Goal: Task Accomplishment & Management: Use online tool/utility

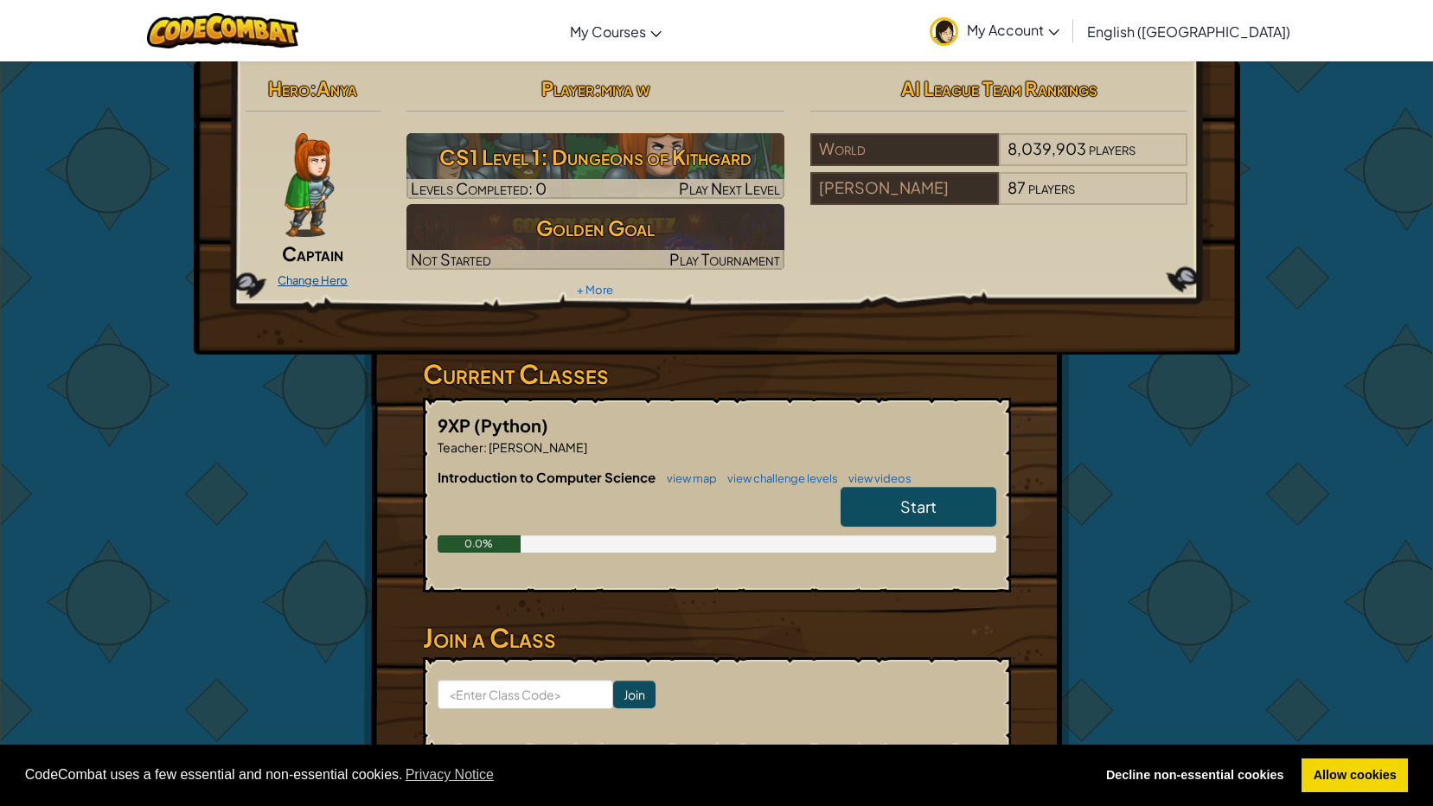
click at [332, 278] on link "Change Hero" at bounding box center [313, 280] width 70 height 14
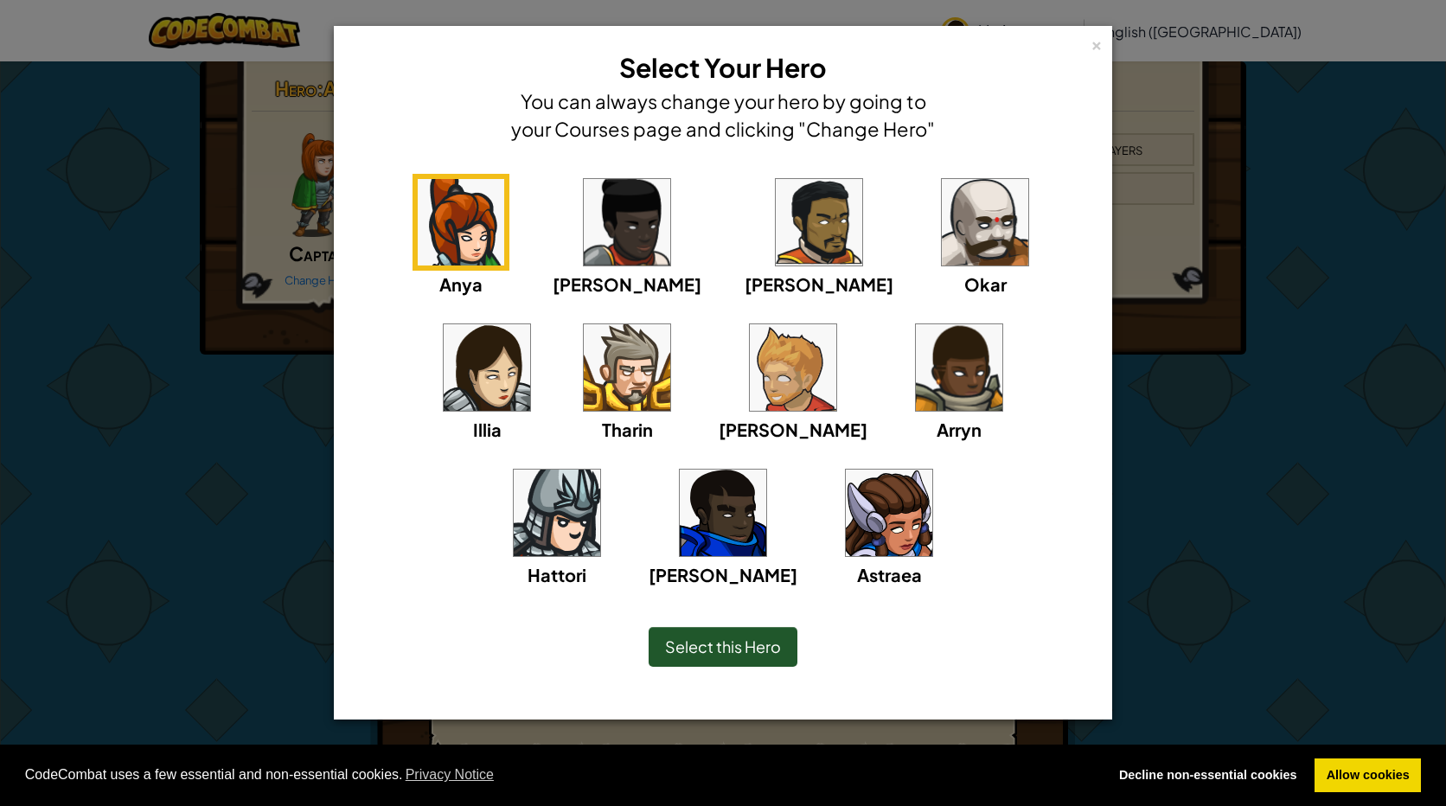
click at [535, 319] on div "Illia" at bounding box center [486, 381] width 97 height 124
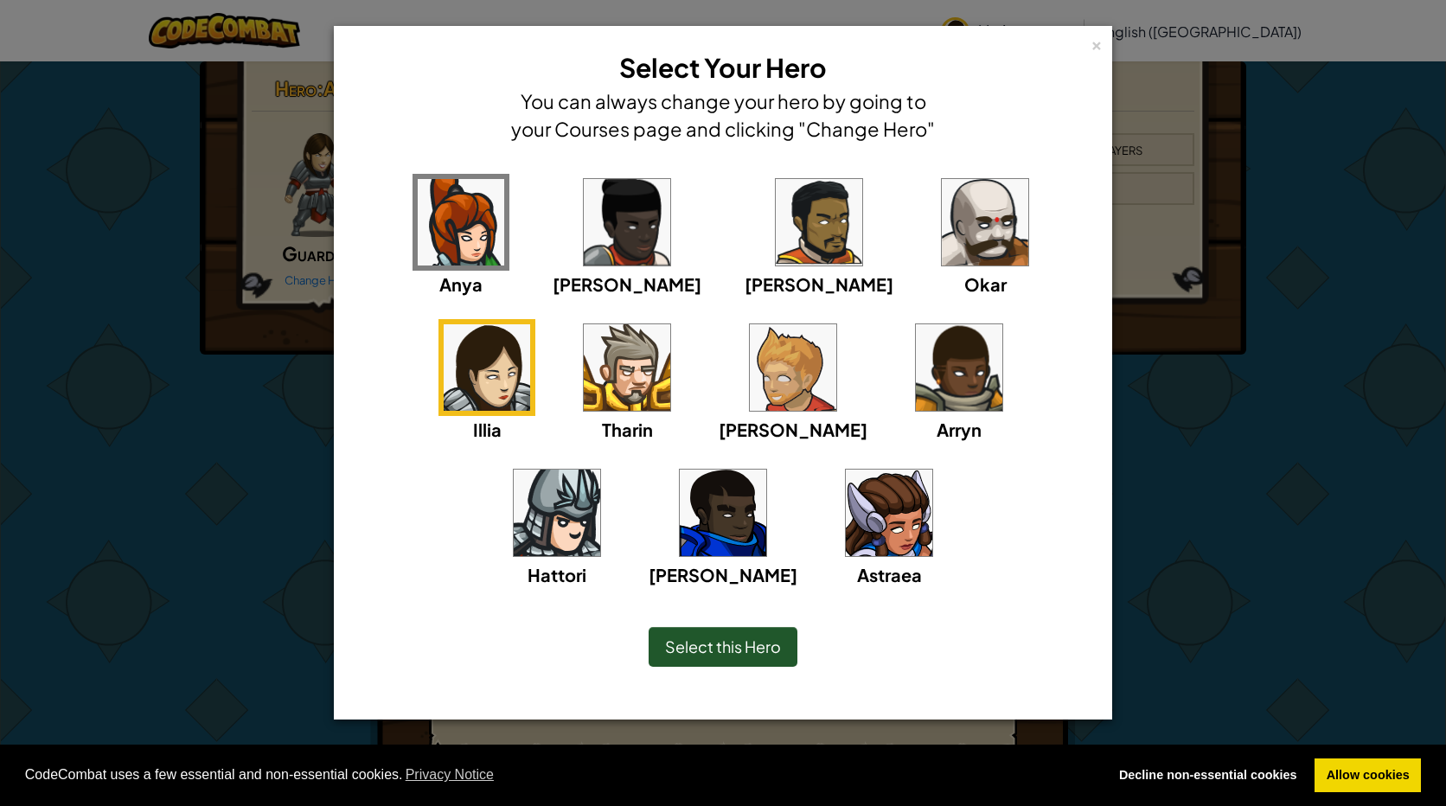
click at [751, 627] on div "Select this Hero" at bounding box center [723, 647] width 149 height 40
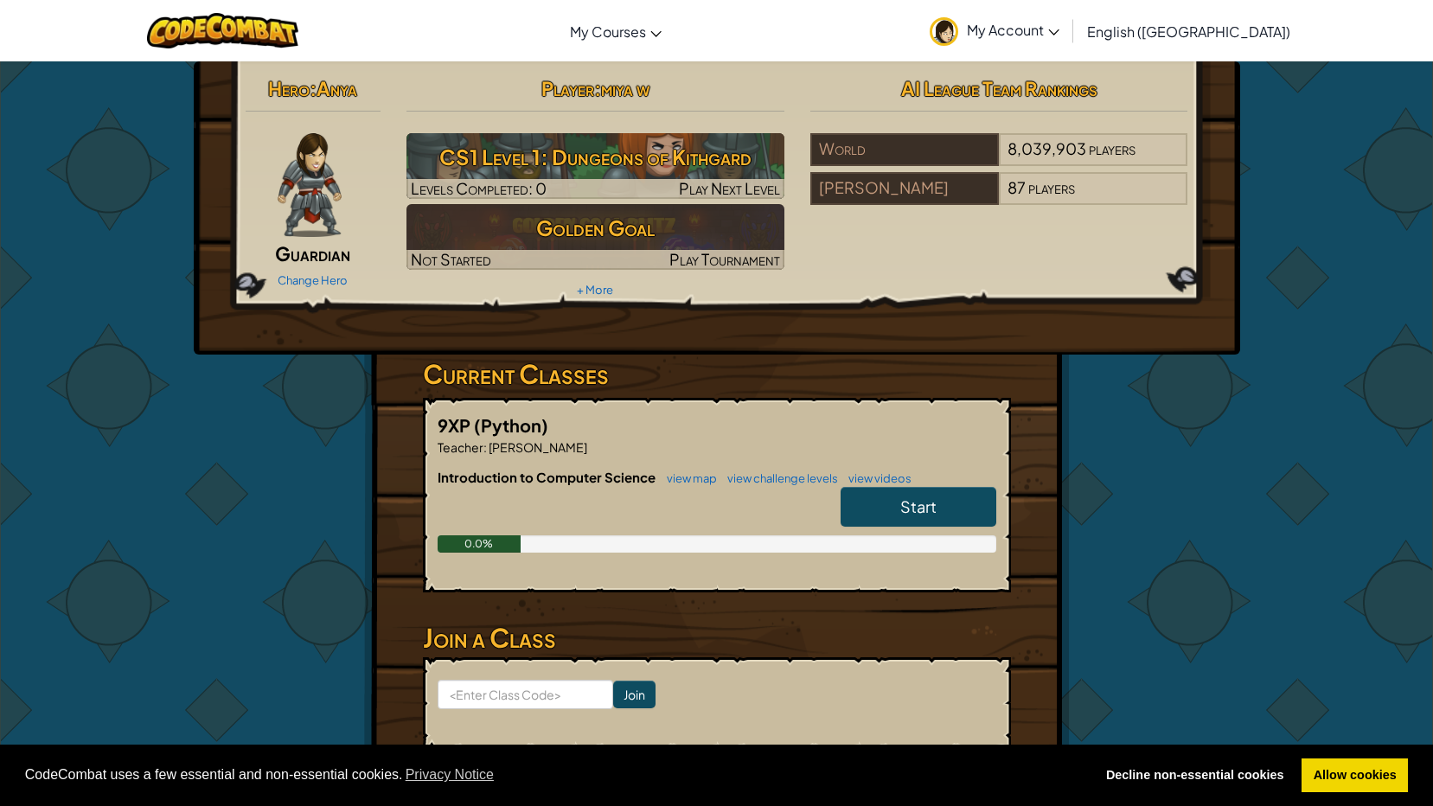
click at [920, 507] on span "Start" at bounding box center [918, 506] width 36 height 20
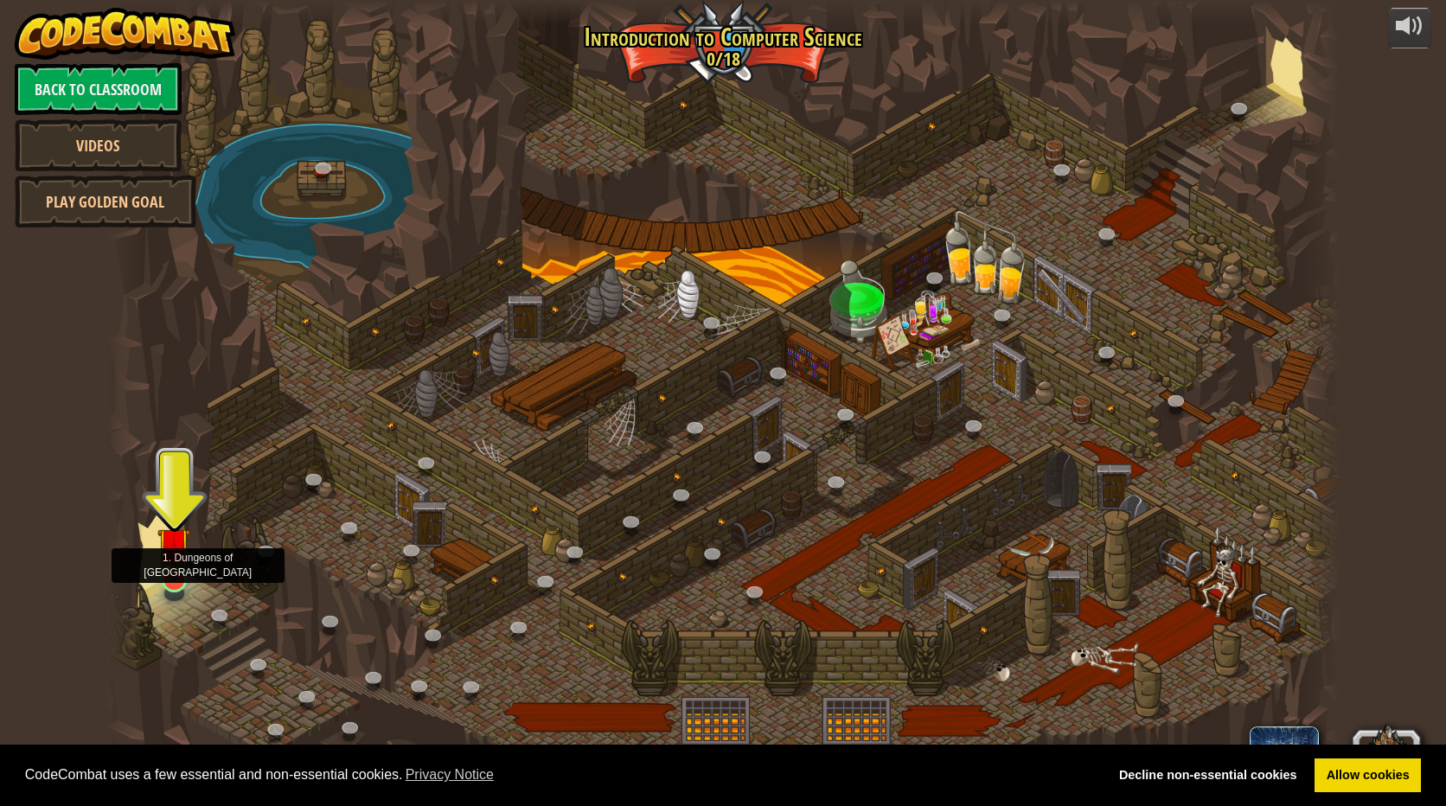
click at [190, 578] on img at bounding box center [173, 544] width 33 height 76
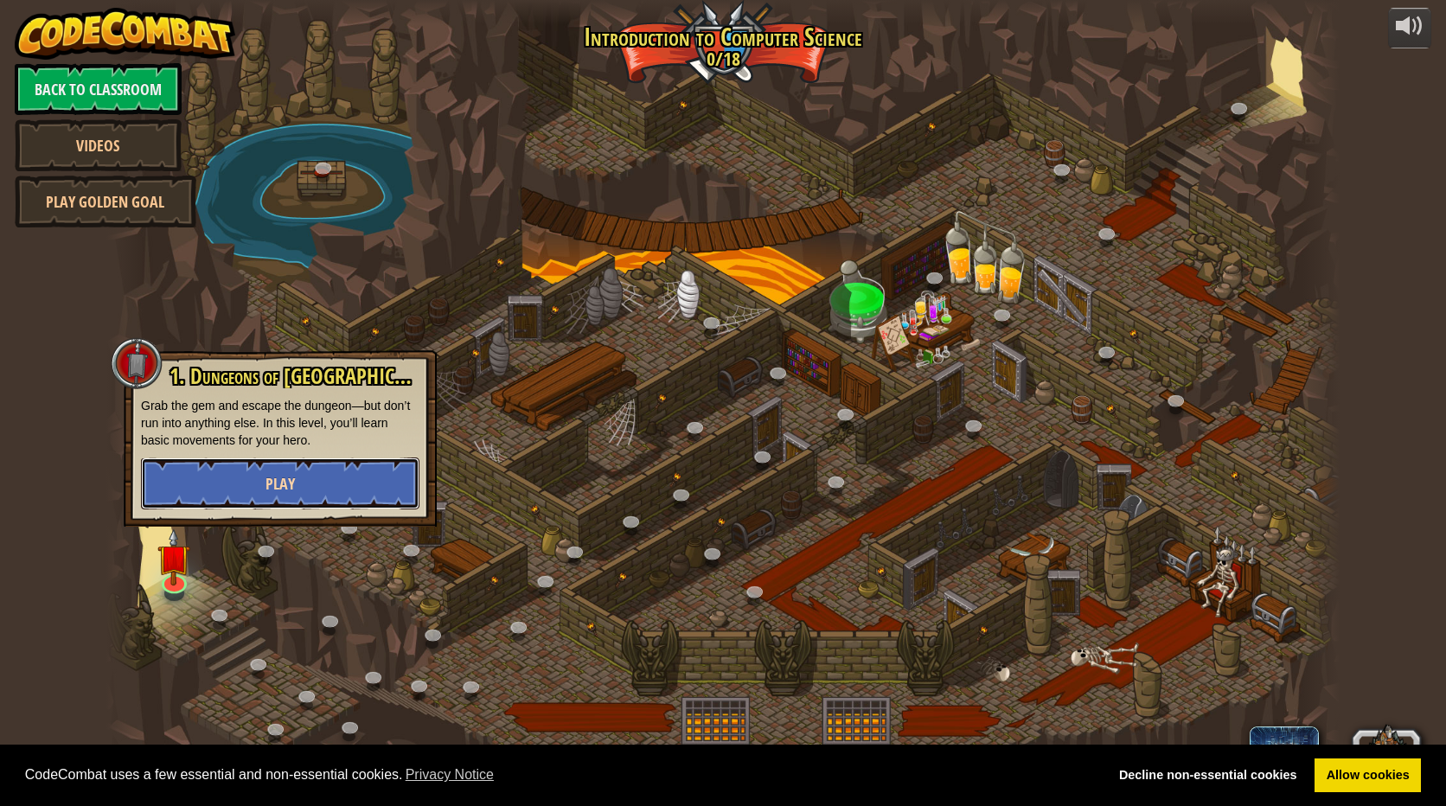
click at [248, 492] on button "Play" at bounding box center [280, 483] width 278 height 52
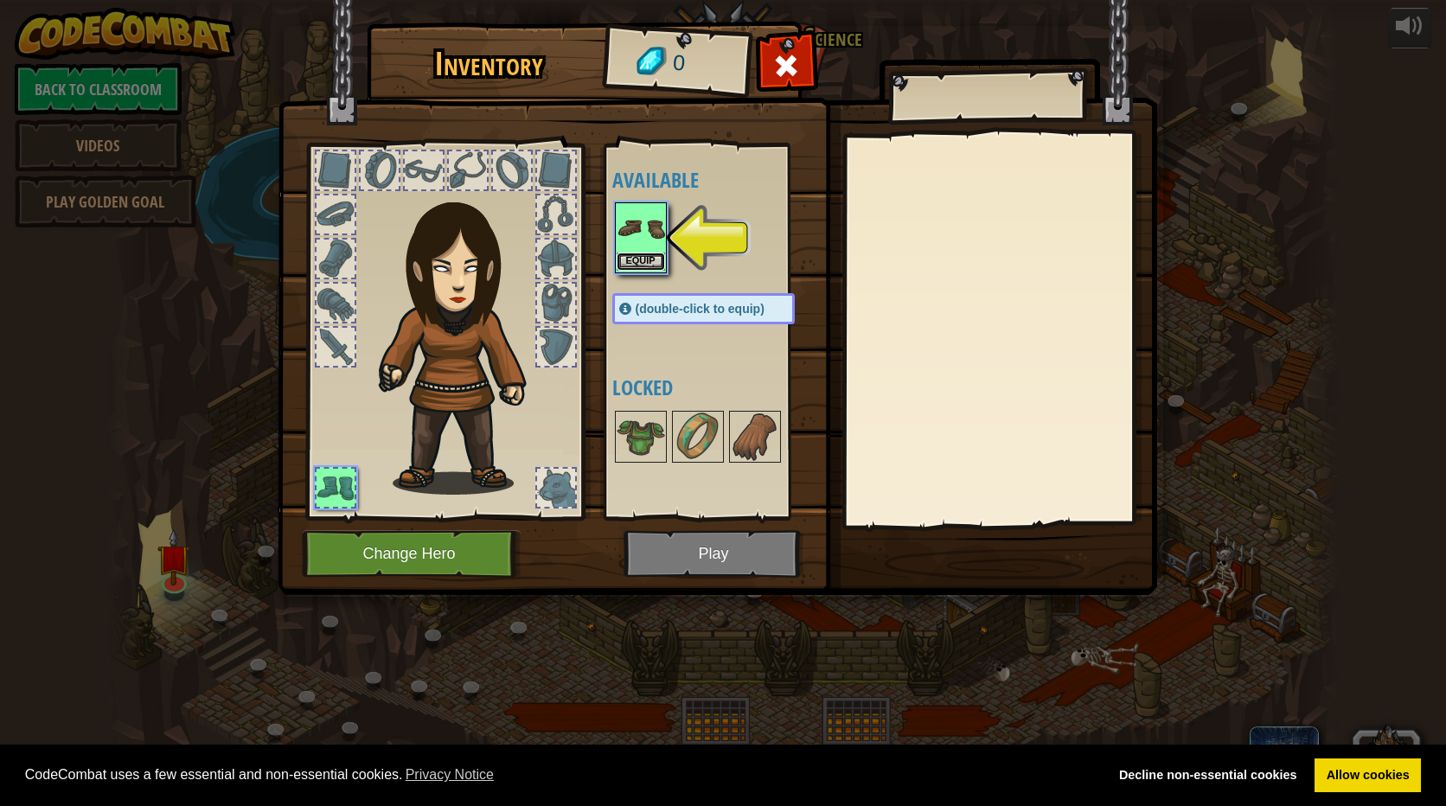
click at [637, 259] on button "Equip" at bounding box center [641, 261] width 48 height 18
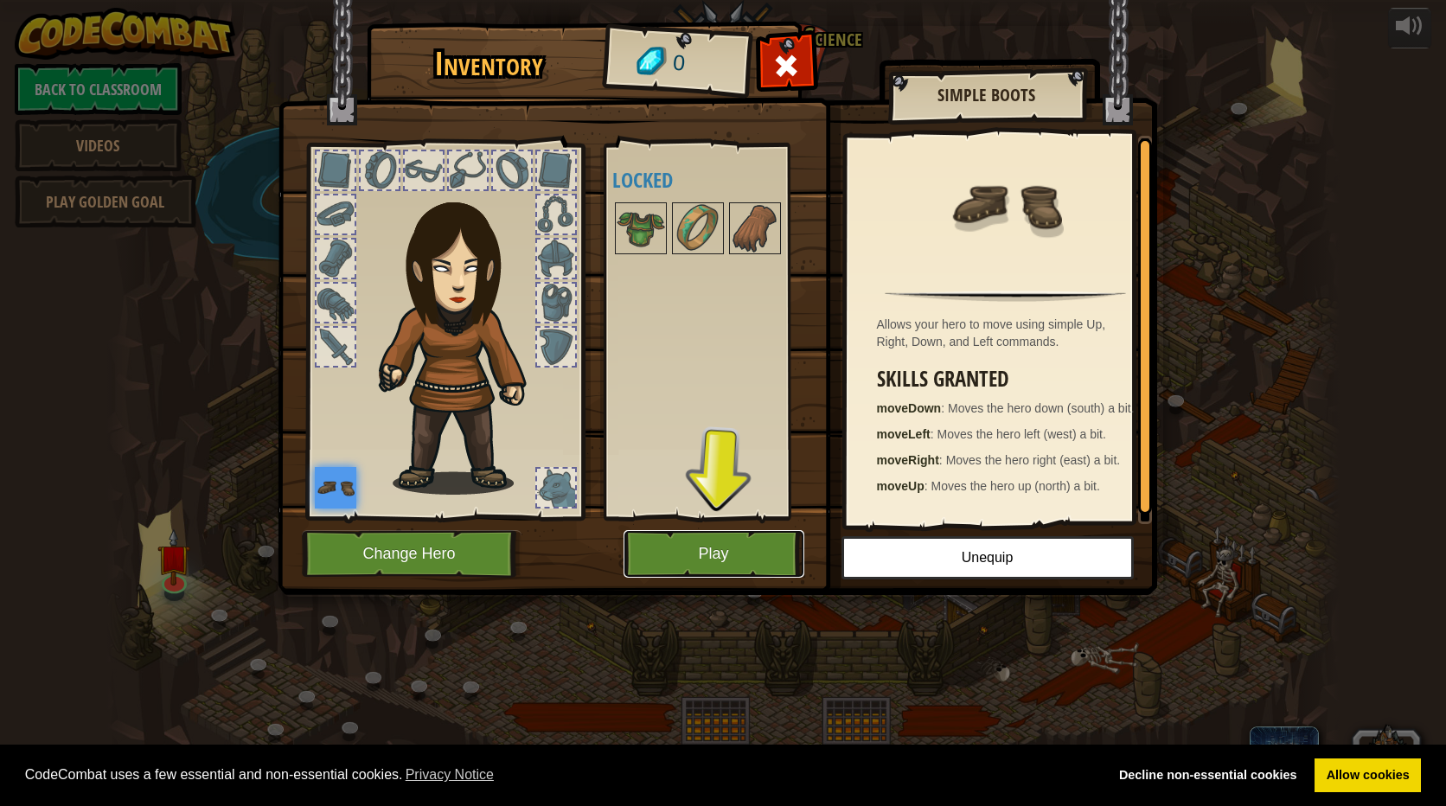
click at [684, 553] on button "Play" at bounding box center [713, 554] width 181 height 48
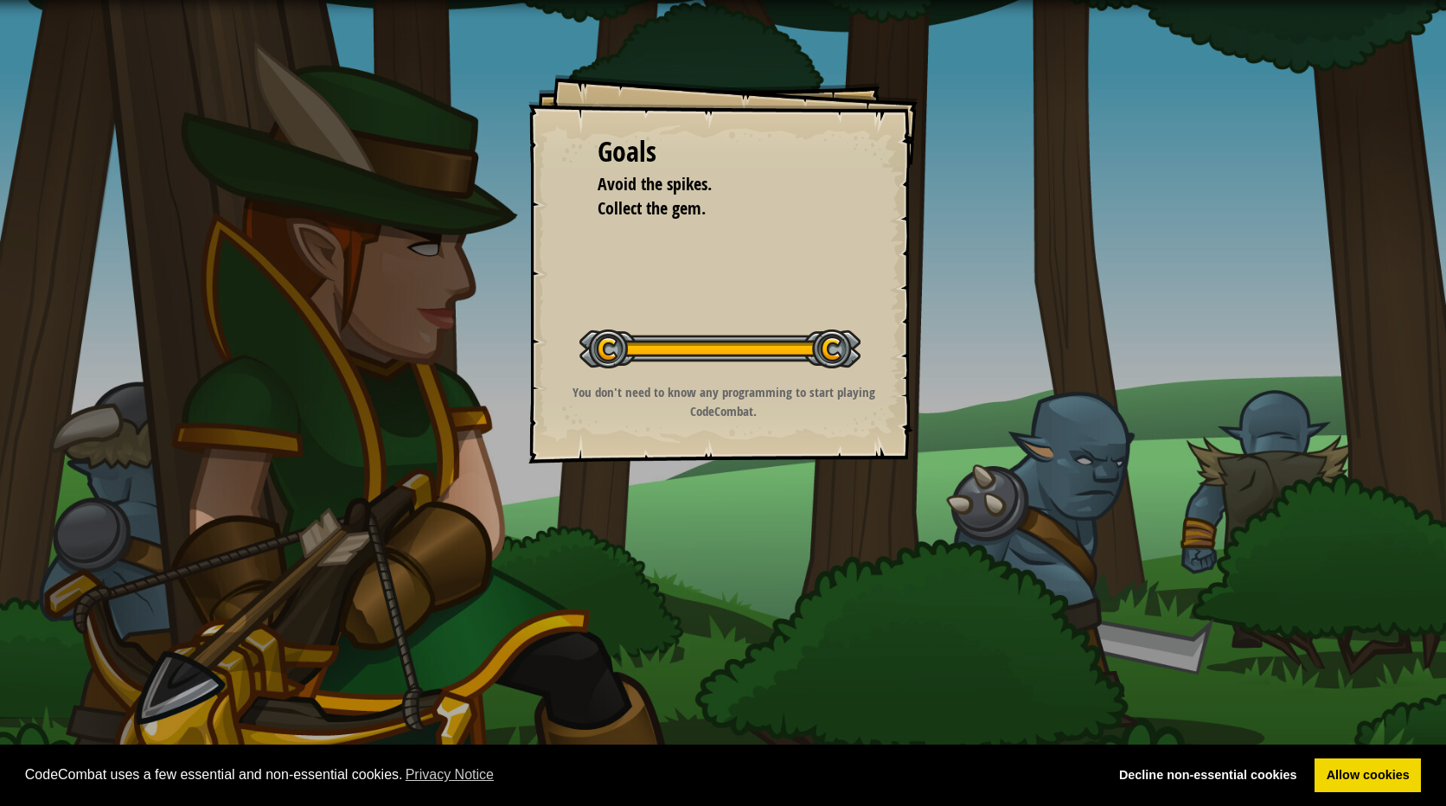
click at [765, 425] on div "You don't need to know any programming to start playing CodeCombat." at bounding box center [723, 406] width 347 height 46
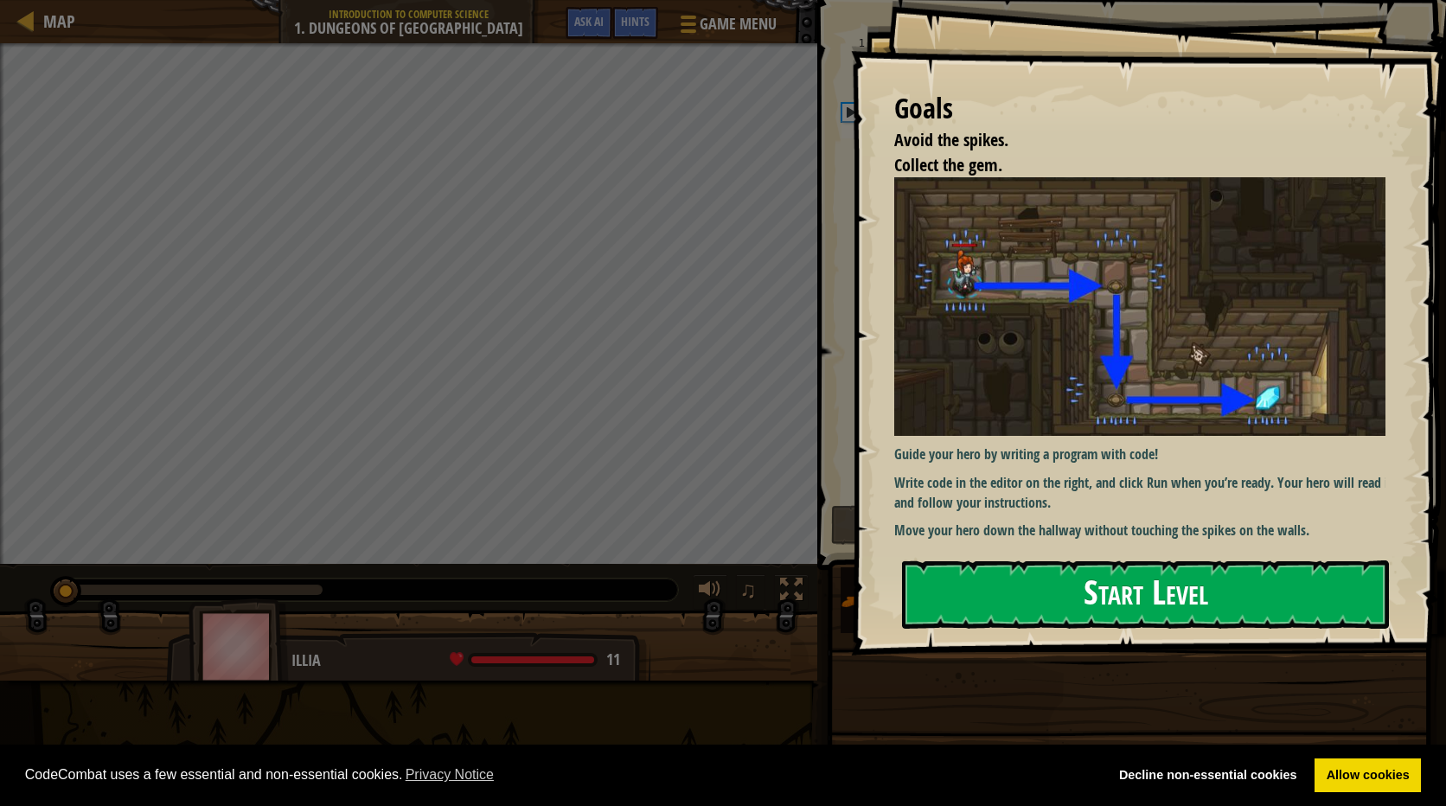
click at [1128, 604] on button "Start Level" at bounding box center [1145, 594] width 487 height 68
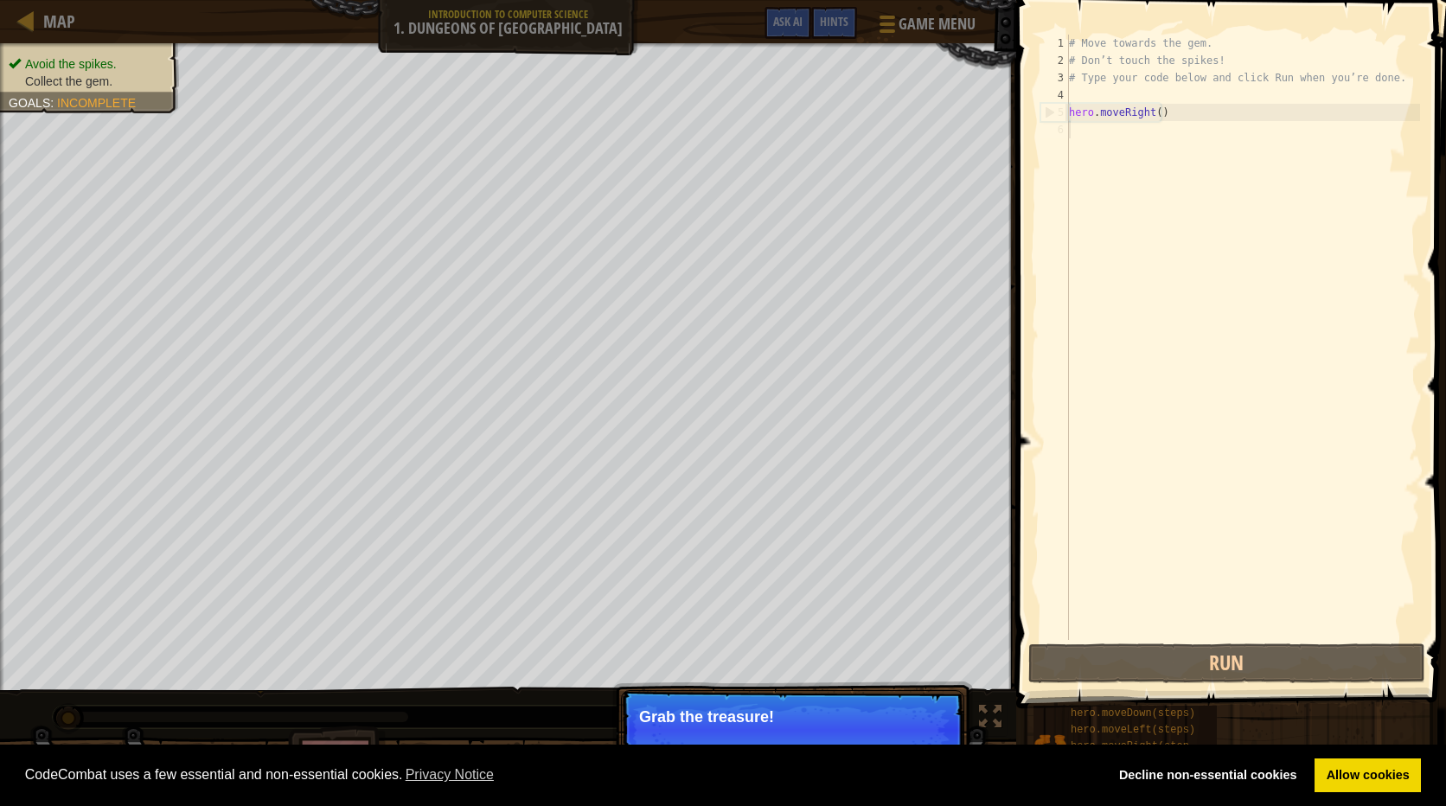
click at [1115, 134] on div "# Move towards the gem. # Don’t touch the spikes! # Type your code below and cl…" at bounding box center [1242, 355] width 355 height 640
click at [1166, 94] on div "# Move towards the gem. # Don’t touch the spikes! # Type your code below and cl…" at bounding box center [1242, 355] width 355 height 640
click at [1169, 112] on div "# Move towards the gem. # Don’t touch the spikes! # Type your code below and cl…" at bounding box center [1242, 355] width 355 height 640
click at [1156, 117] on div "# Move towards the gem. # Don’t touch the spikes! # Type your code below and cl…" at bounding box center [1242, 355] width 355 height 640
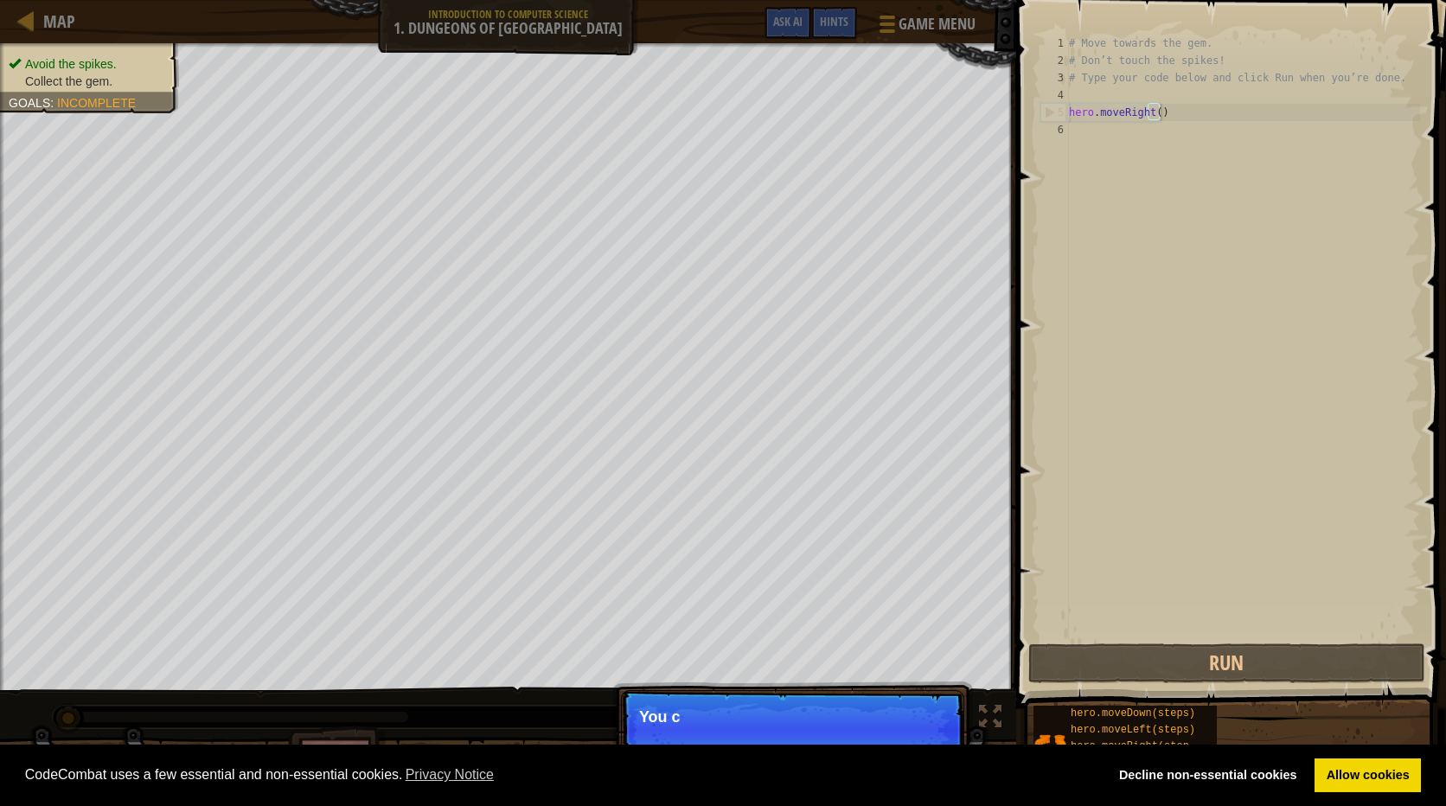
click at [1183, 113] on div "# Move towards the gem. # Don’t touch the spikes! # Type your code below and cl…" at bounding box center [1242, 355] width 355 height 640
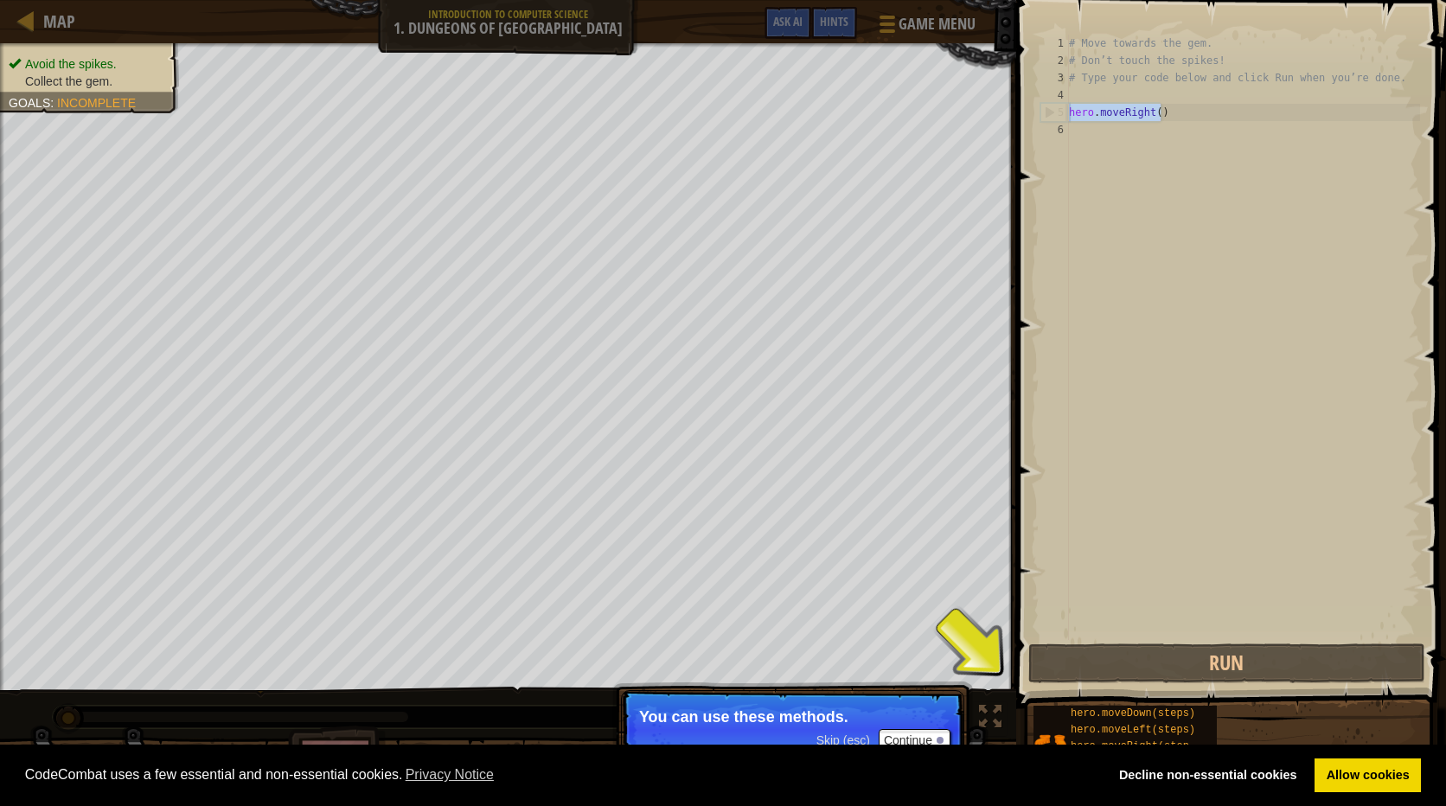
drag, startPoint x: 1162, startPoint y: 114, endPoint x: 1057, endPoint y: 107, distance: 105.7
click at [1057, 107] on div "hero.moveRight() 1 2 3 4 5 6 # Move towards the gem. # Don’t touch the spikes! …" at bounding box center [1228, 337] width 383 height 605
drag, startPoint x: 1057, startPoint y: 107, endPoint x: 1064, endPoint y: 119, distance: 14.4
click at [1064, 119] on div "5" at bounding box center [1055, 112] width 28 height 17
type textarea "hero.moveRight()"
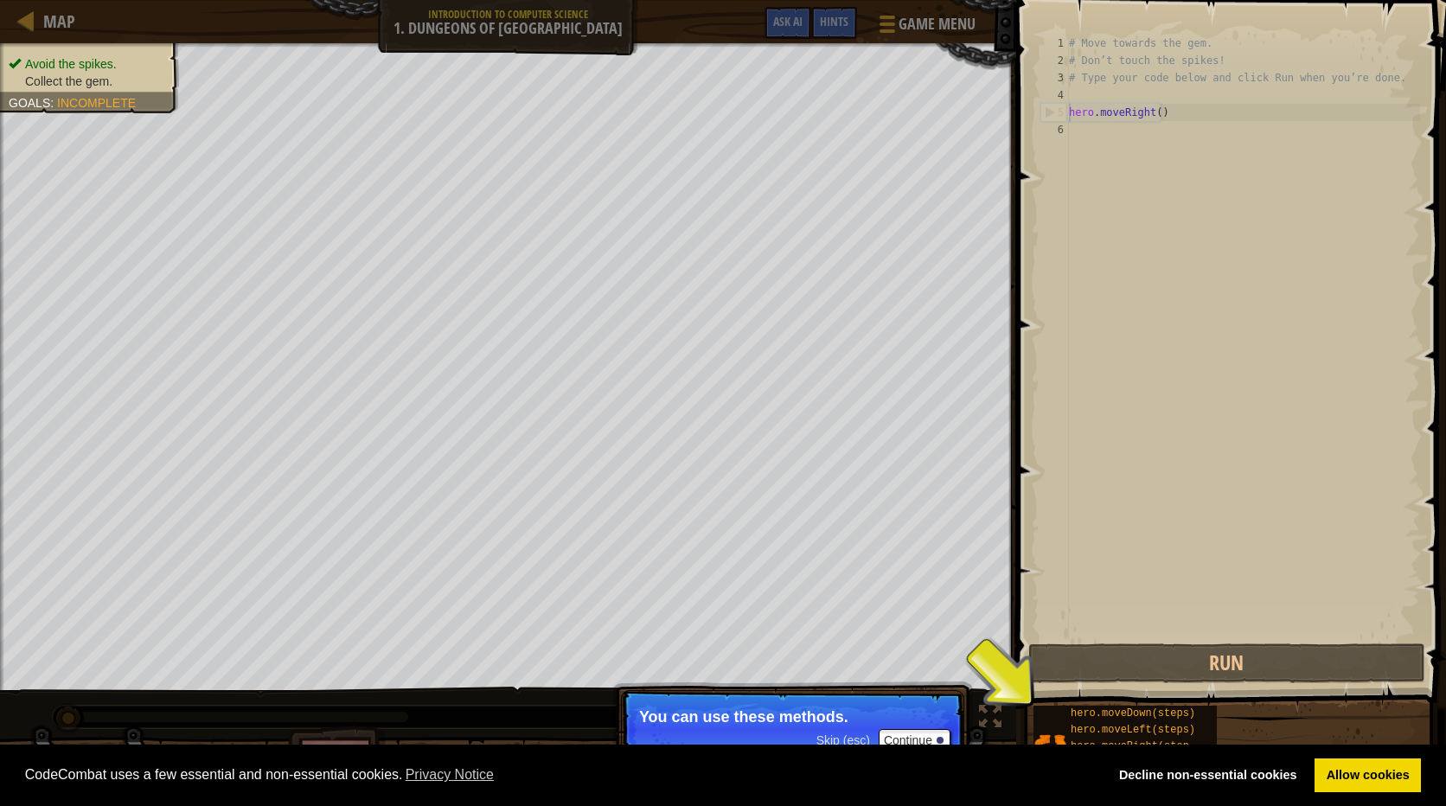
drag, startPoint x: 1064, startPoint y: 119, endPoint x: 1074, endPoint y: 130, distance: 14.1
click at [1074, 130] on div "# Move towards the gem. # Don’t touch the spikes! # Type your code below and cl…" at bounding box center [1242, 355] width 355 height 640
click at [1151, 118] on div "# Move towards the gem. # Don’t touch the spikes! # Type your code below and cl…" at bounding box center [1242, 355] width 355 height 640
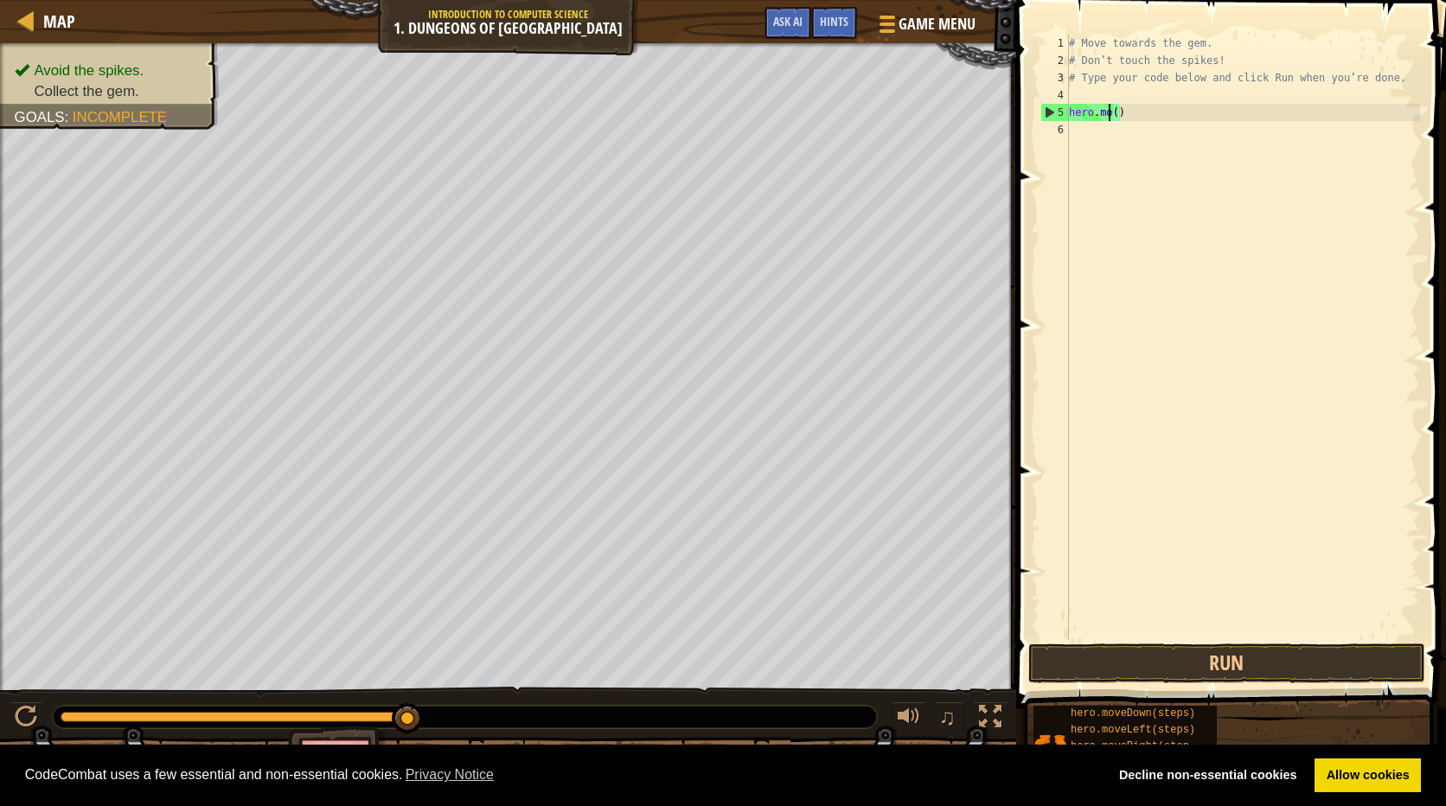
type textarea "hero.()"
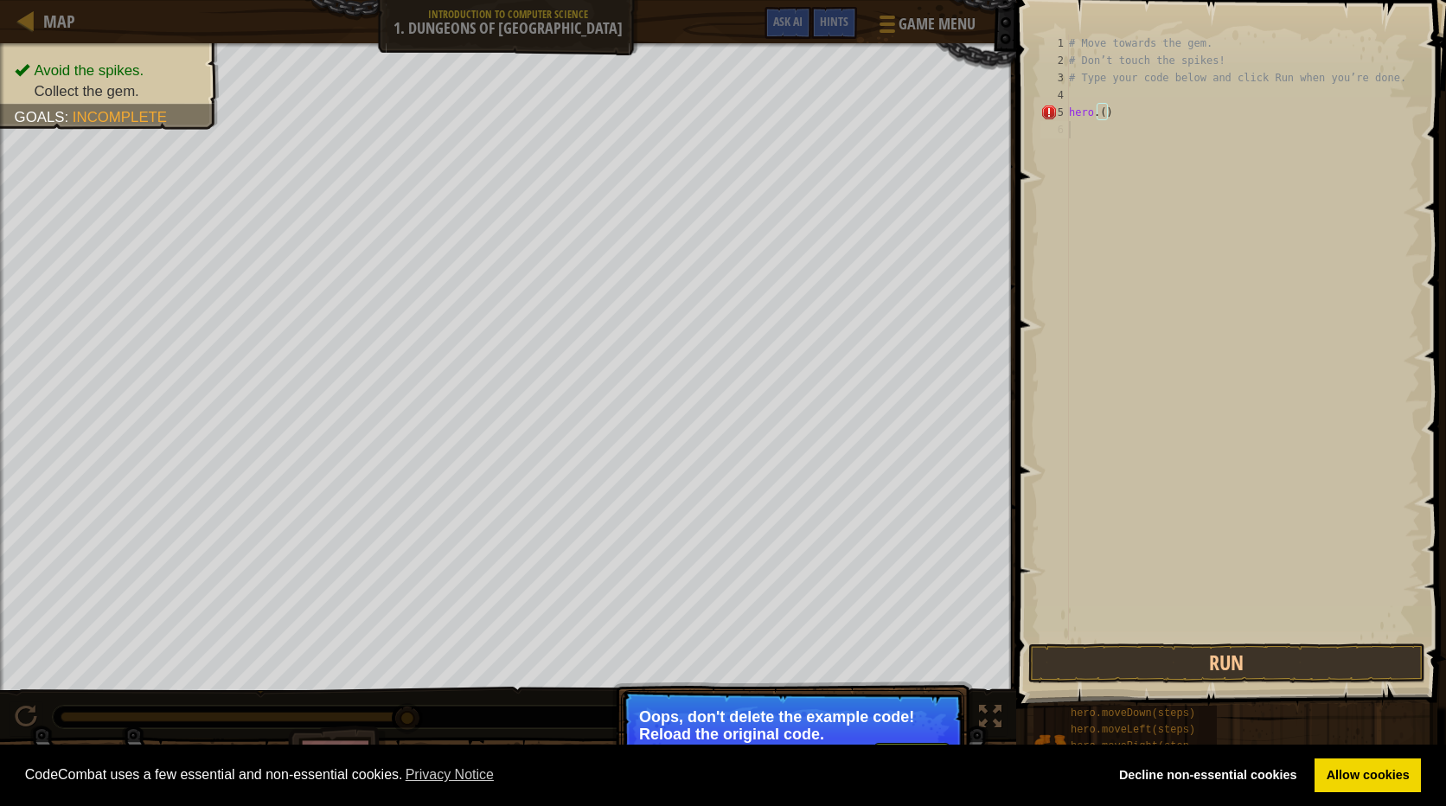
click at [1121, 131] on div "# Move towards the gem. # Don’t touch the spikes! # Type your code below and cl…" at bounding box center [1242, 355] width 355 height 640
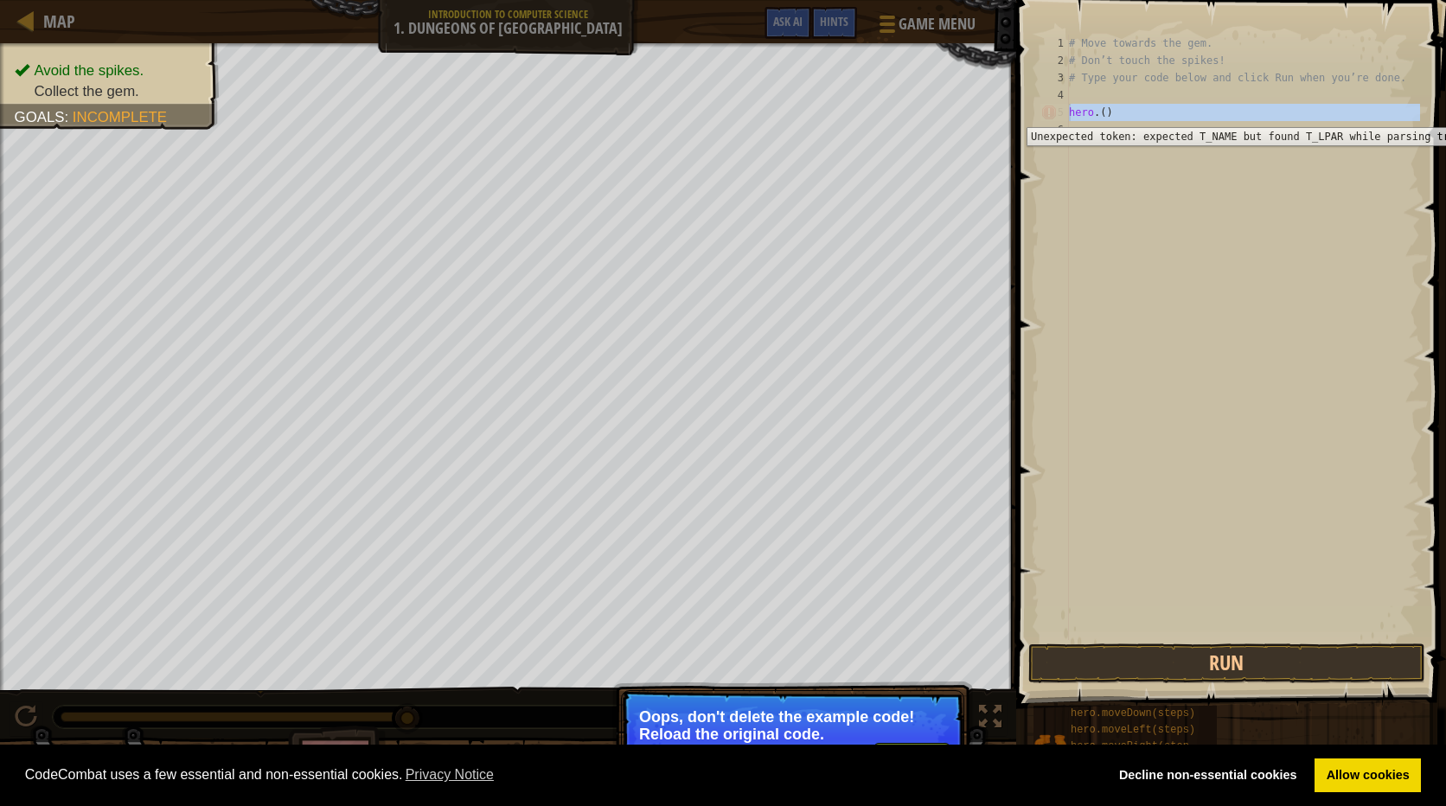
click at [1056, 114] on div "5" at bounding box center [1054, 112] width 29 height 17
type textarea "hero.()"
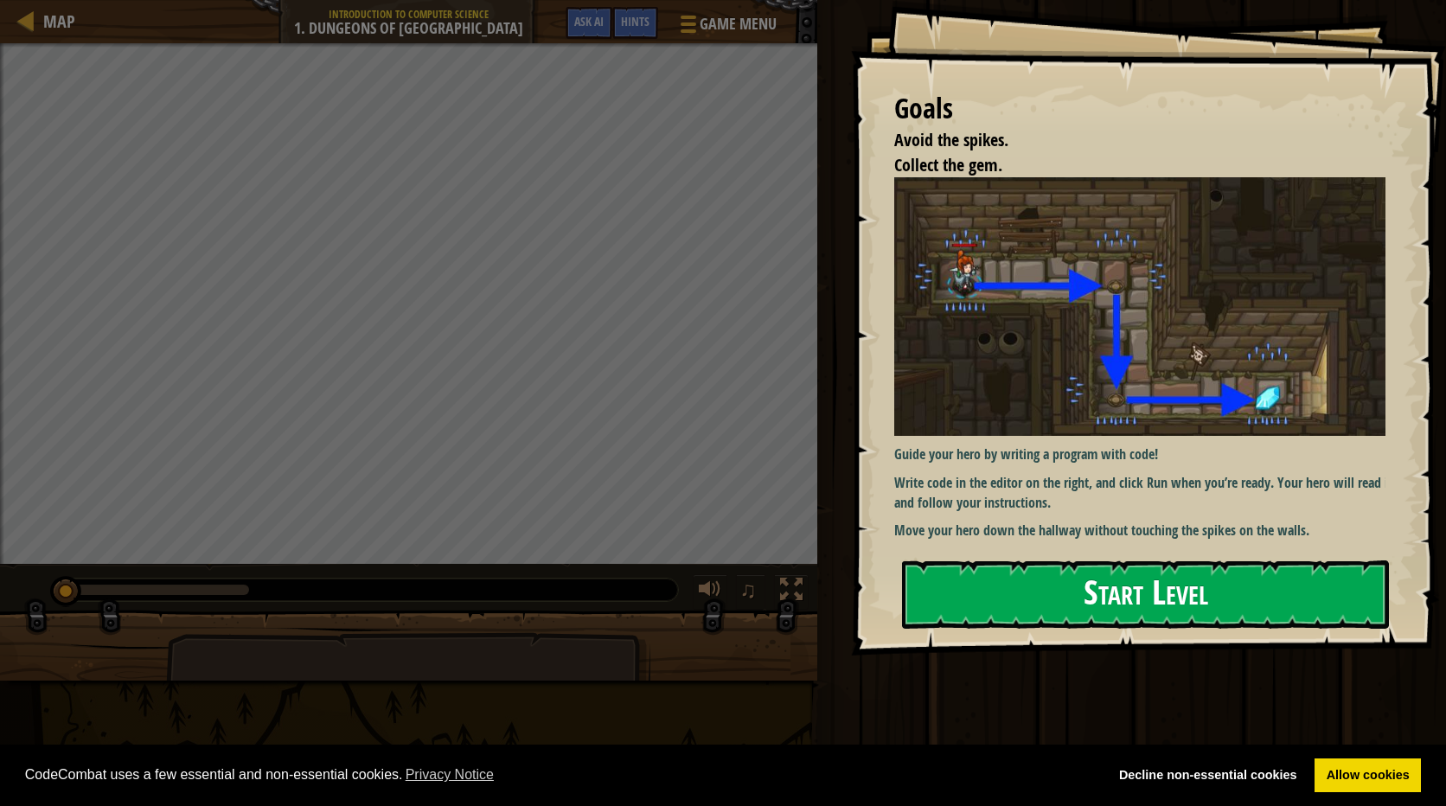
click at [1070, 560] on button "Start Level" at bounding box center [1145, 594] width 487 height 68
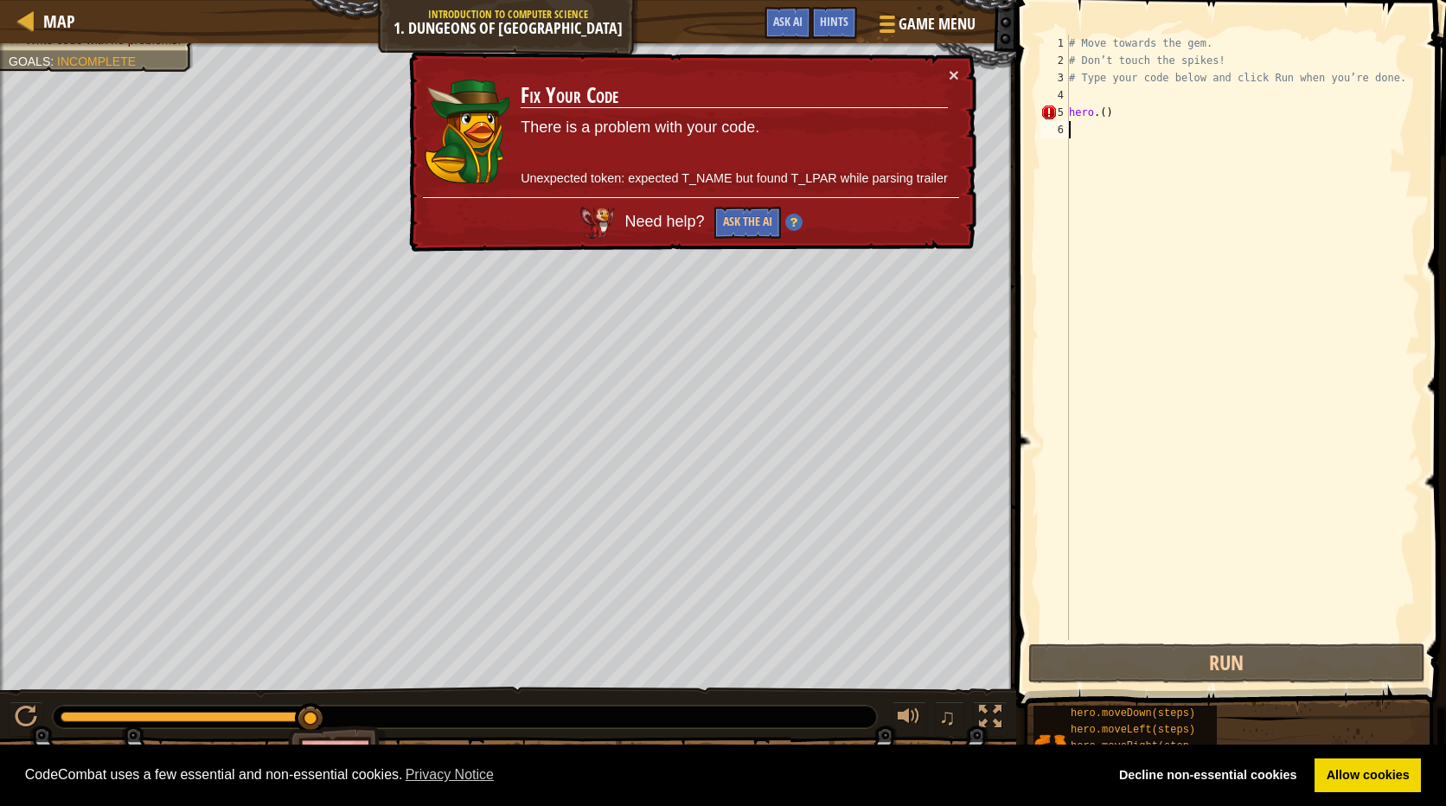
click at [1096, 118] on div "# Move towards the gem. # Don’t touch the spikes! # Type your code below and cl…" at bounding box center [1242, 355] width 355 height 640
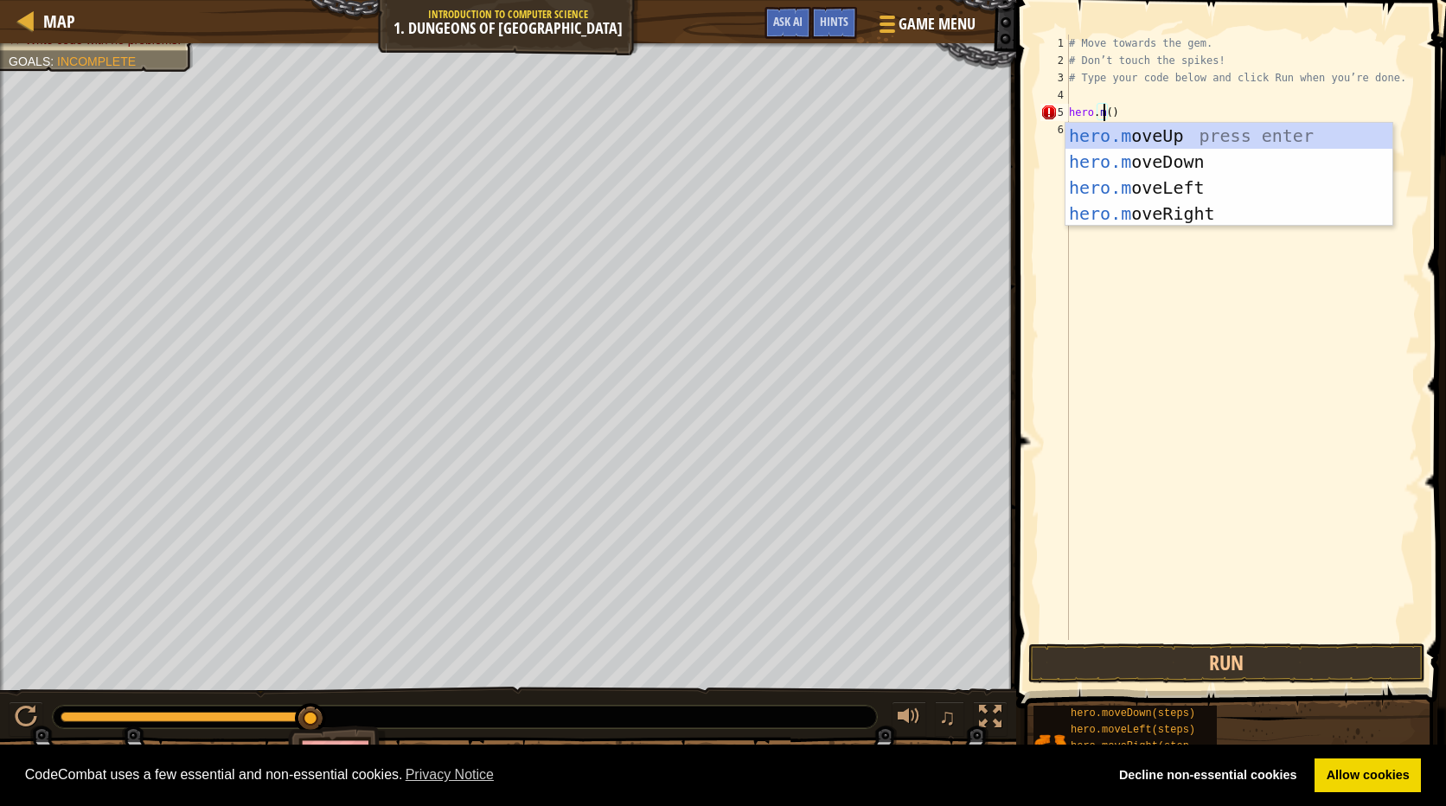
scroll to position [8, 3]
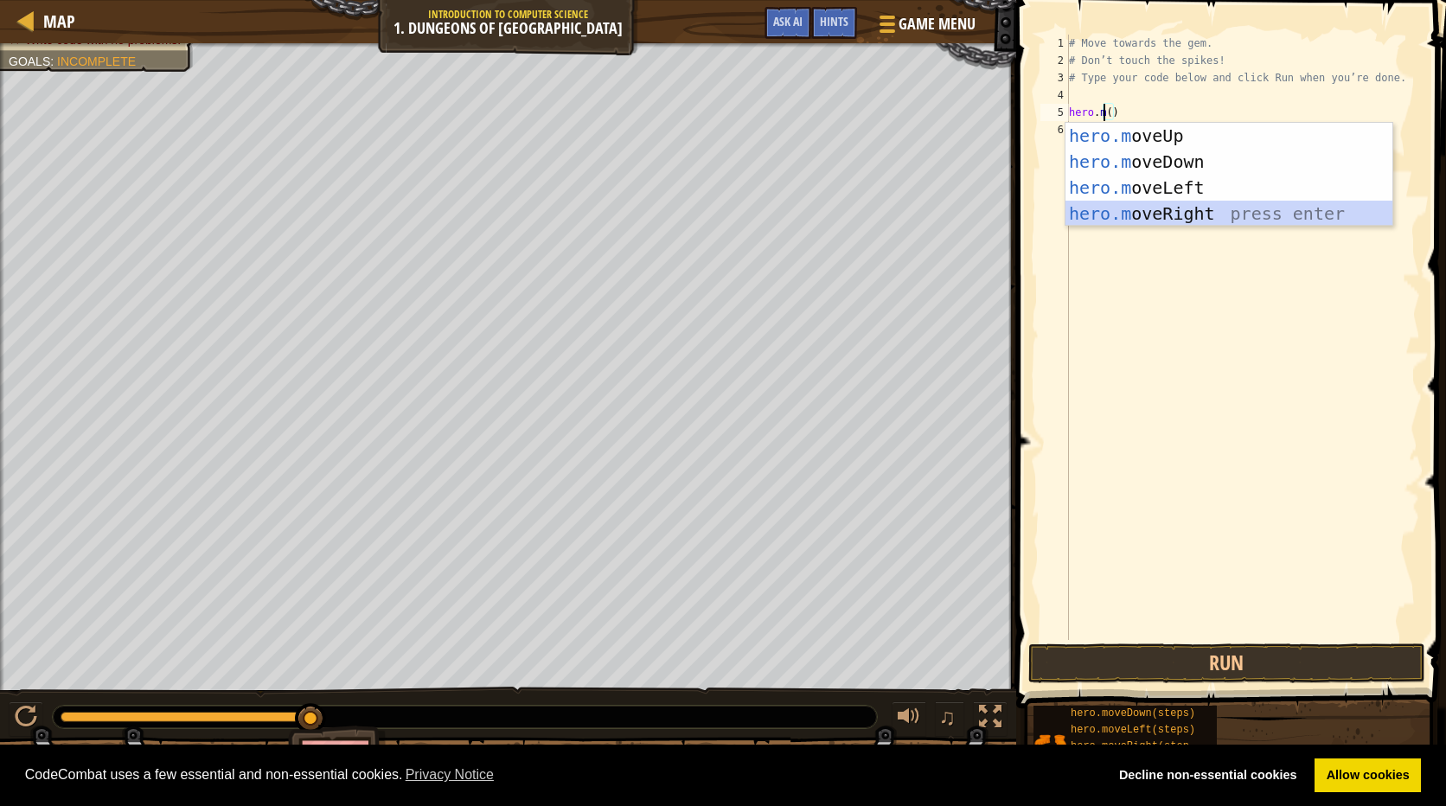
click at [1214, 214] on div "hero.m oveUp press enter hero.m oveDown press enter hero.m oveLeft press enter …" at bounding box center [1228, 201] width 327 height 156
type textarea "hero.moveRight"
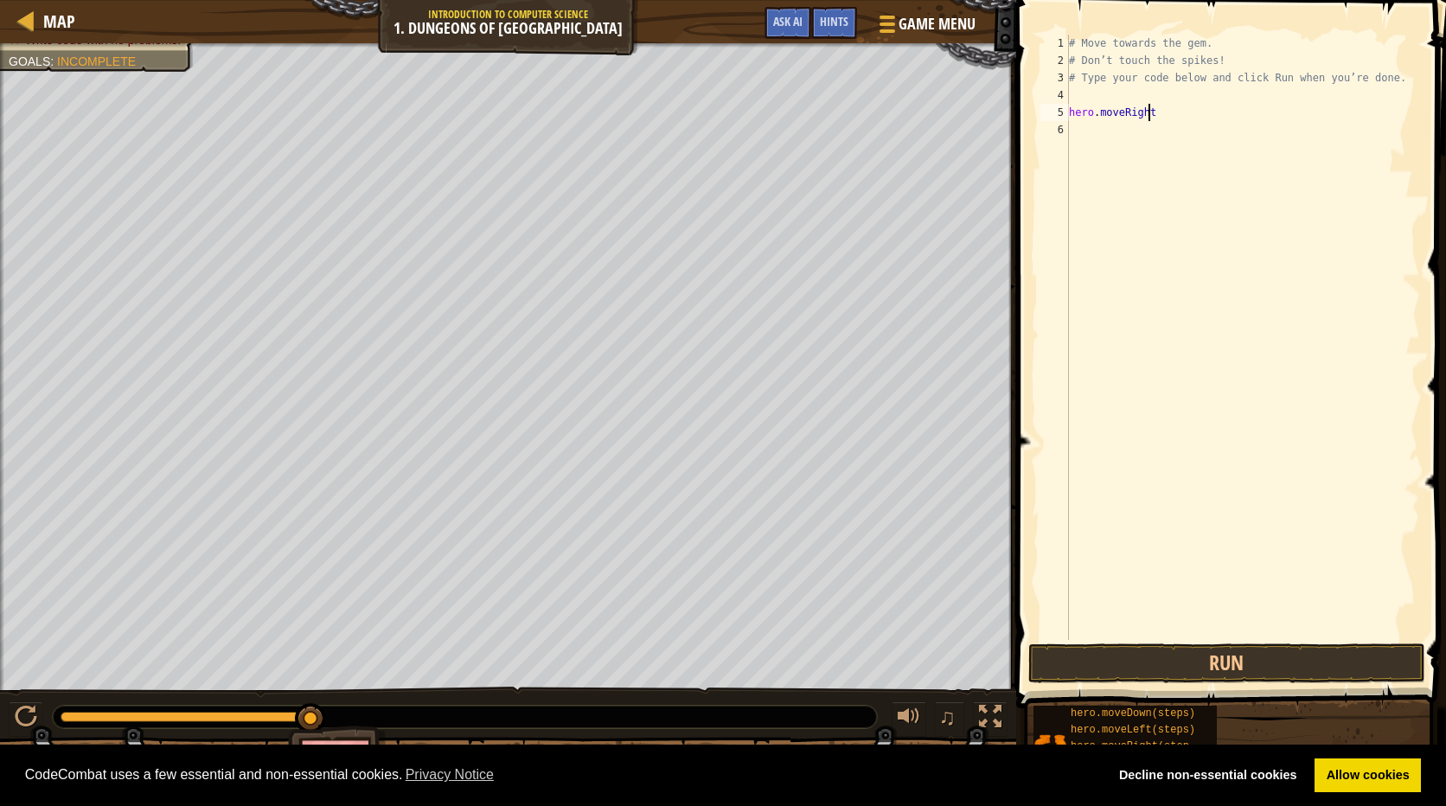
click at [1148, 157] on div "# Move towards the gem. # Don’t touch the spikes! # Type your code below and cl…" at bounding box center [1242, 355] width 355 height 640
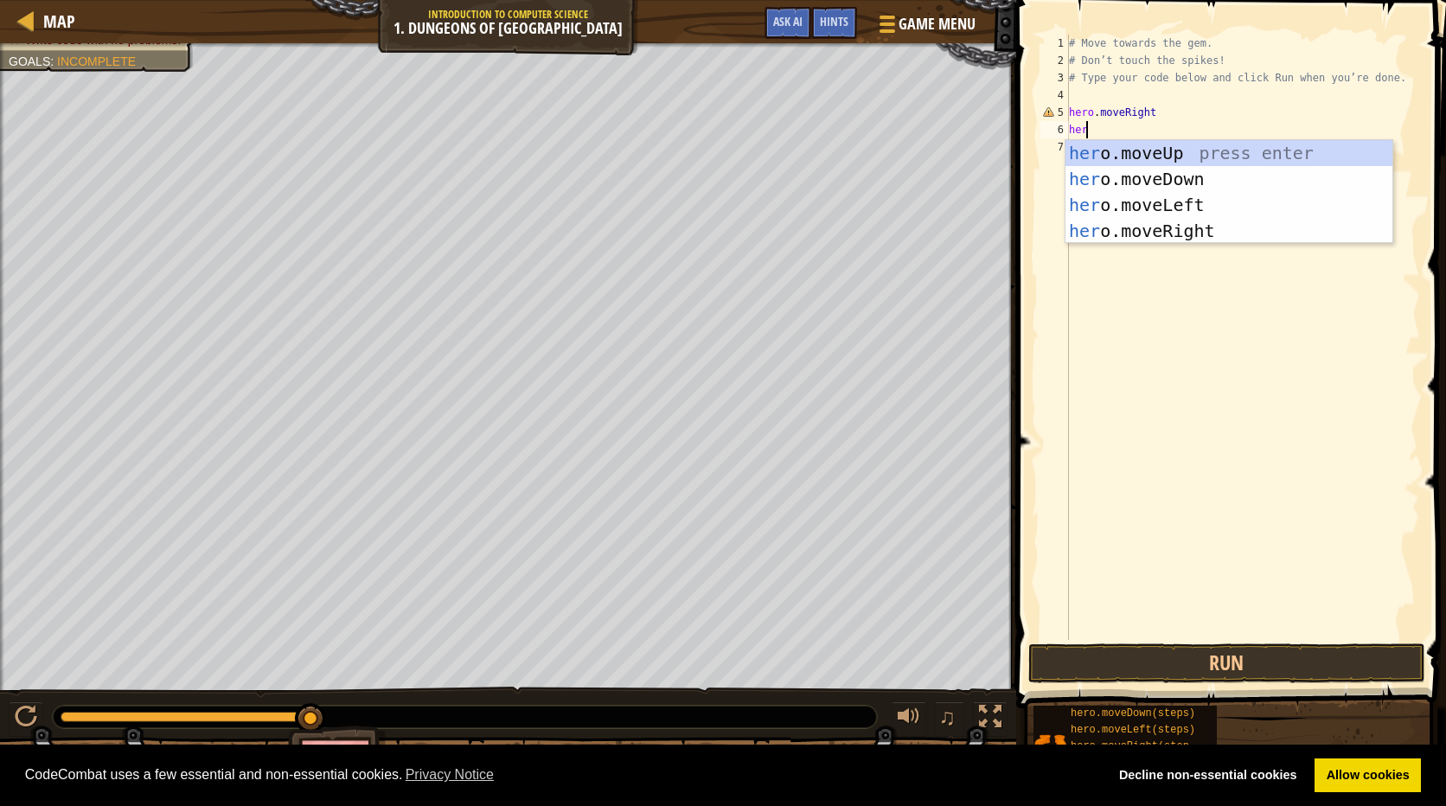
type textarea "hero"
click at [1167, 173] on div "hero .moveUp press enter hero .moveDown press enter hero .moveLeft press enter …" at bounding box center [1228, 218] width 327 height 156
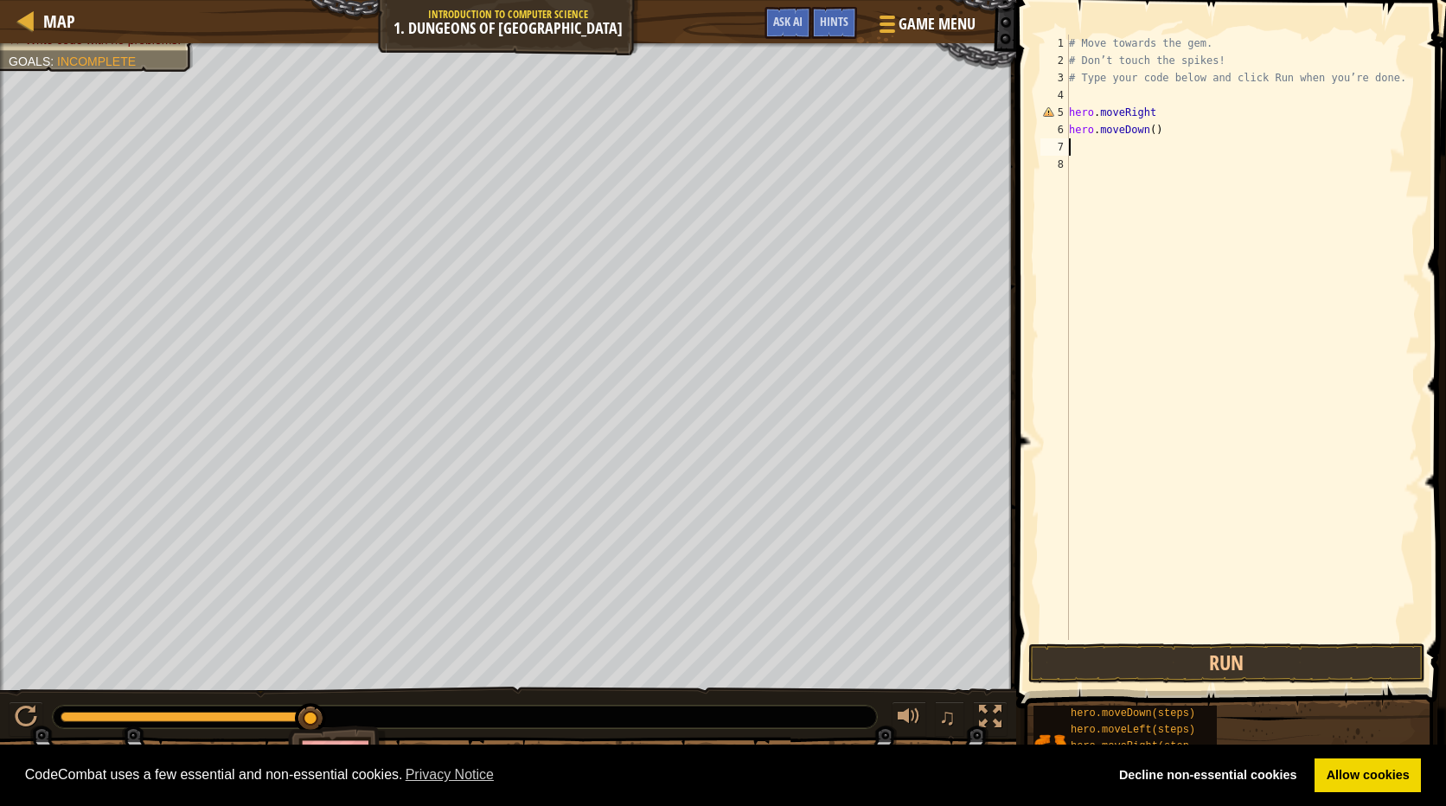
scroll to position [8, 0]
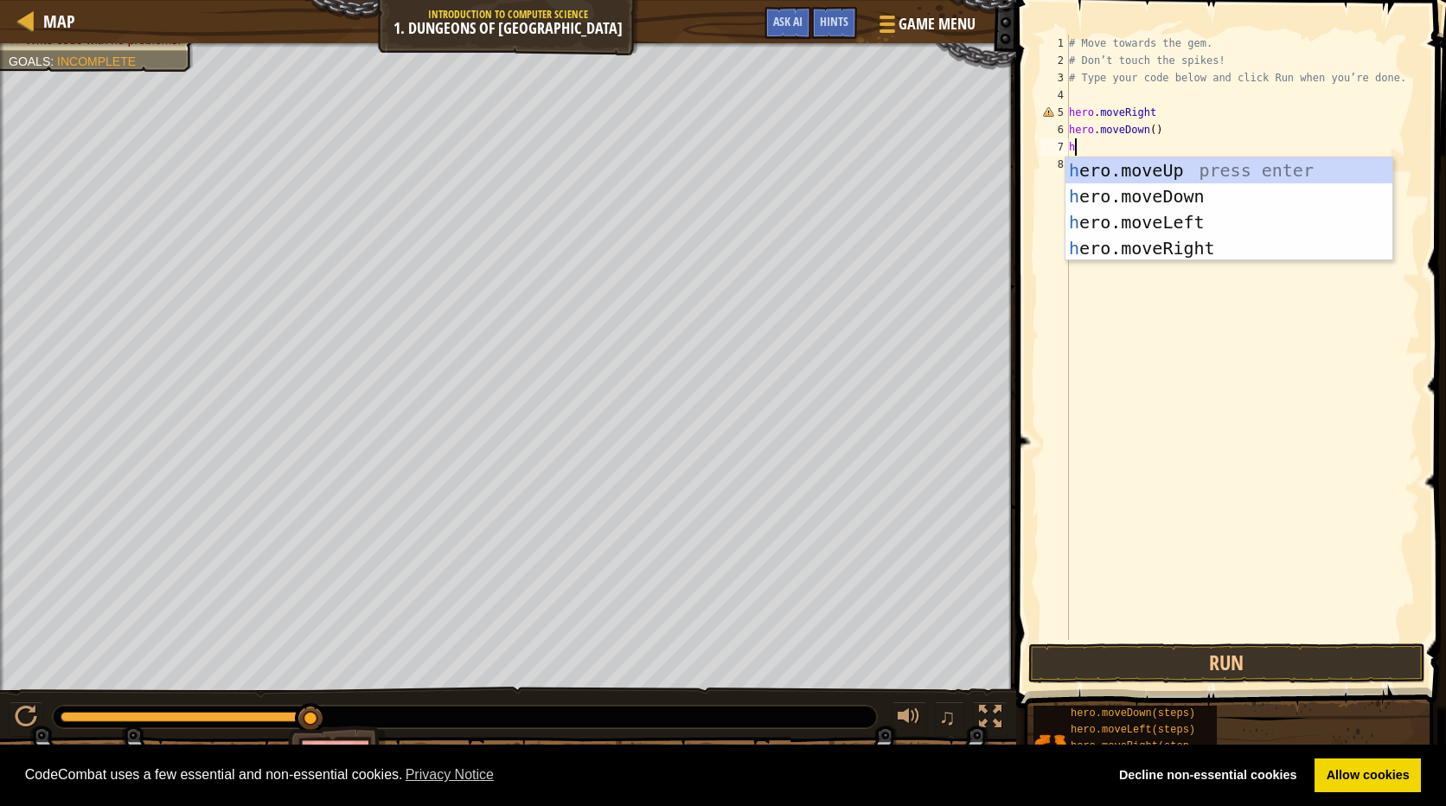
type textarea "her"
click at [1116, 250] on div "her o.moveUp press enter her o.moveDown press enter her o.moveLeft press enter …" at bounding box center [1228, 235] width 327 height 156
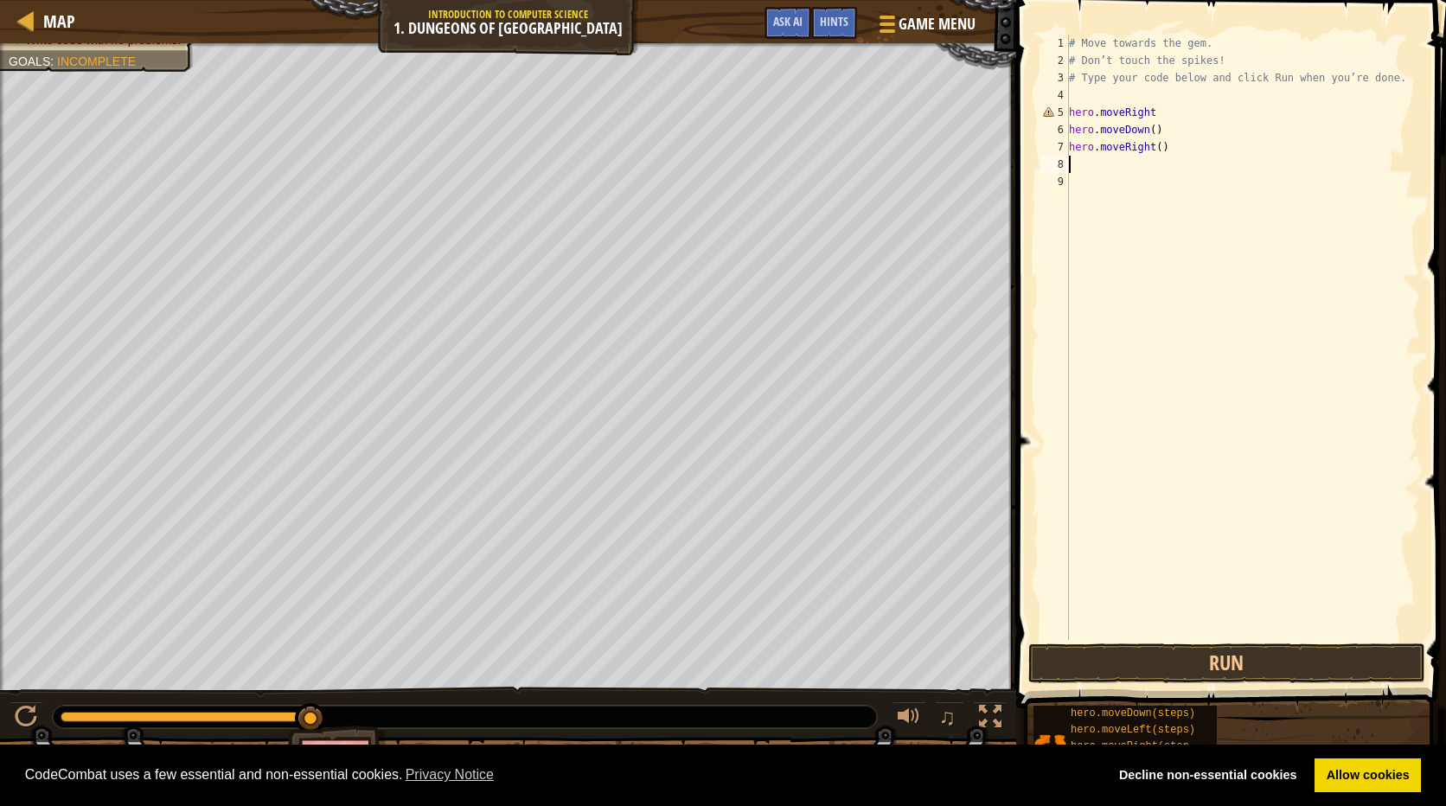
type textarea "h"
click at [1208, 652] on button "Run" at bounding box center [1226, 663] width 397 height 40
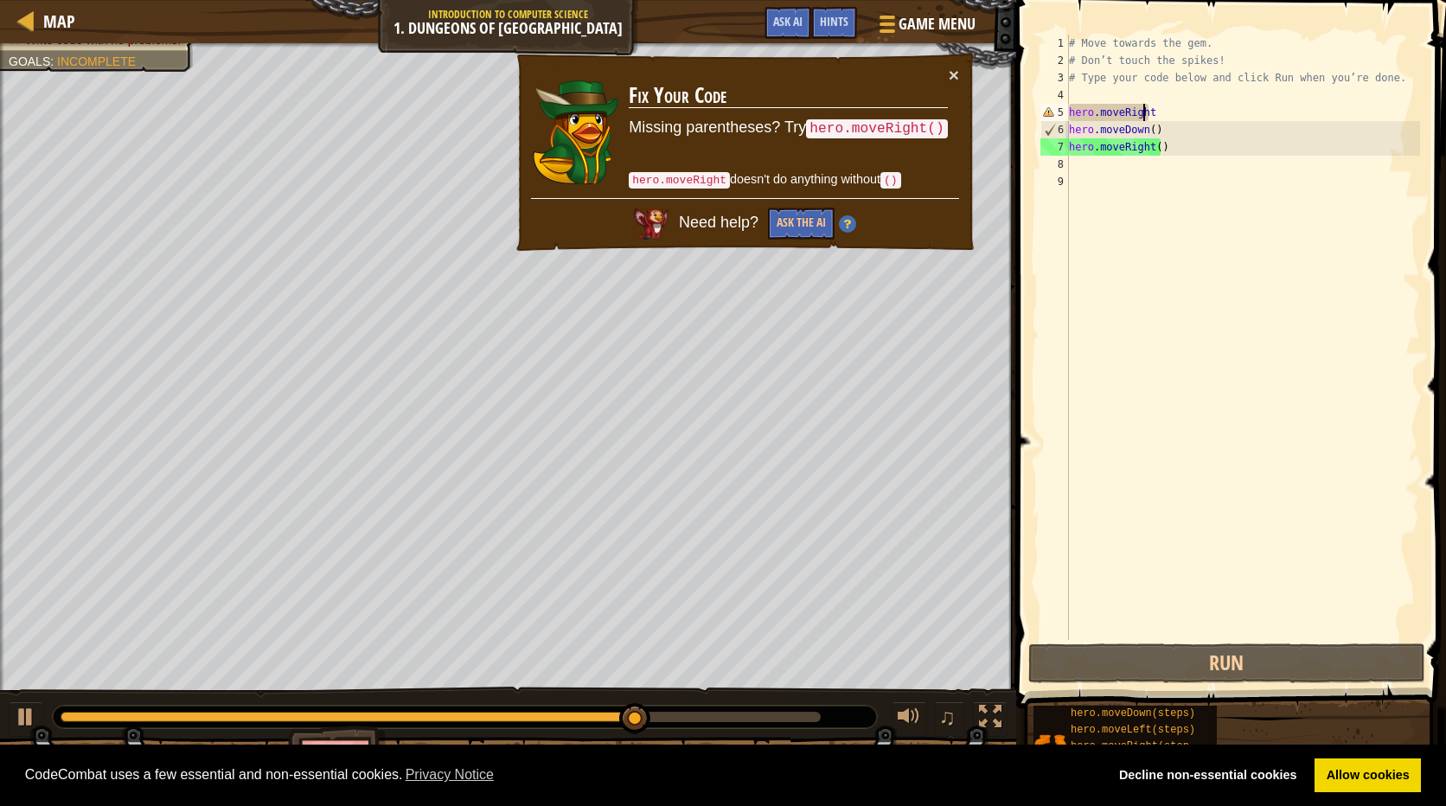
click at [1146, 110] on div "# Move towards the gem. # Don’t touch the spikes! # Type your code below and cl…" at bounding box center [1242, 355] width 355 height 640
click at [1149, 114] on div "# Move towards the gem. # Don’t touch the spikes! # Type your code below and cl…" at bounding box center [1242, 355] width 355 height 640
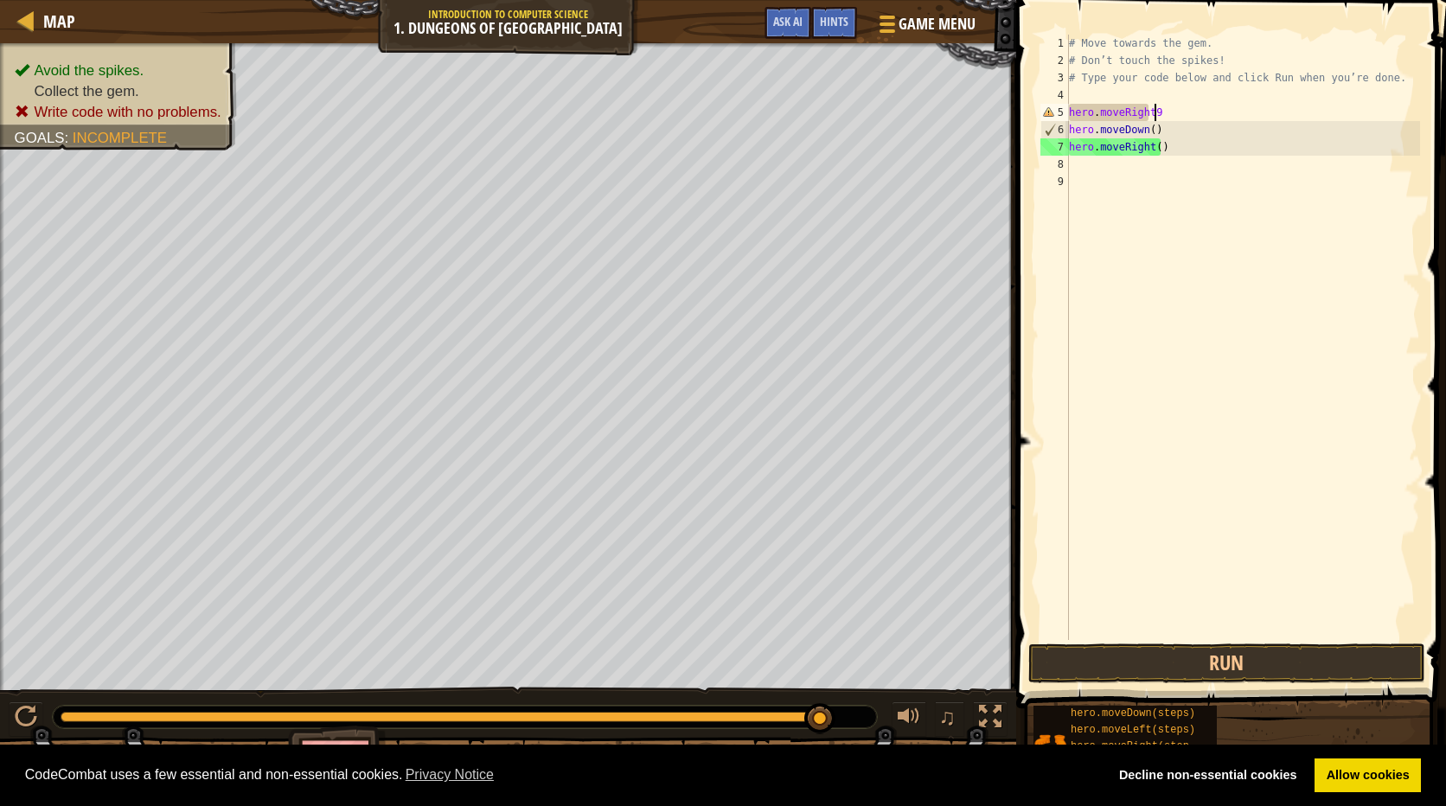
scroll to position [8, 6]
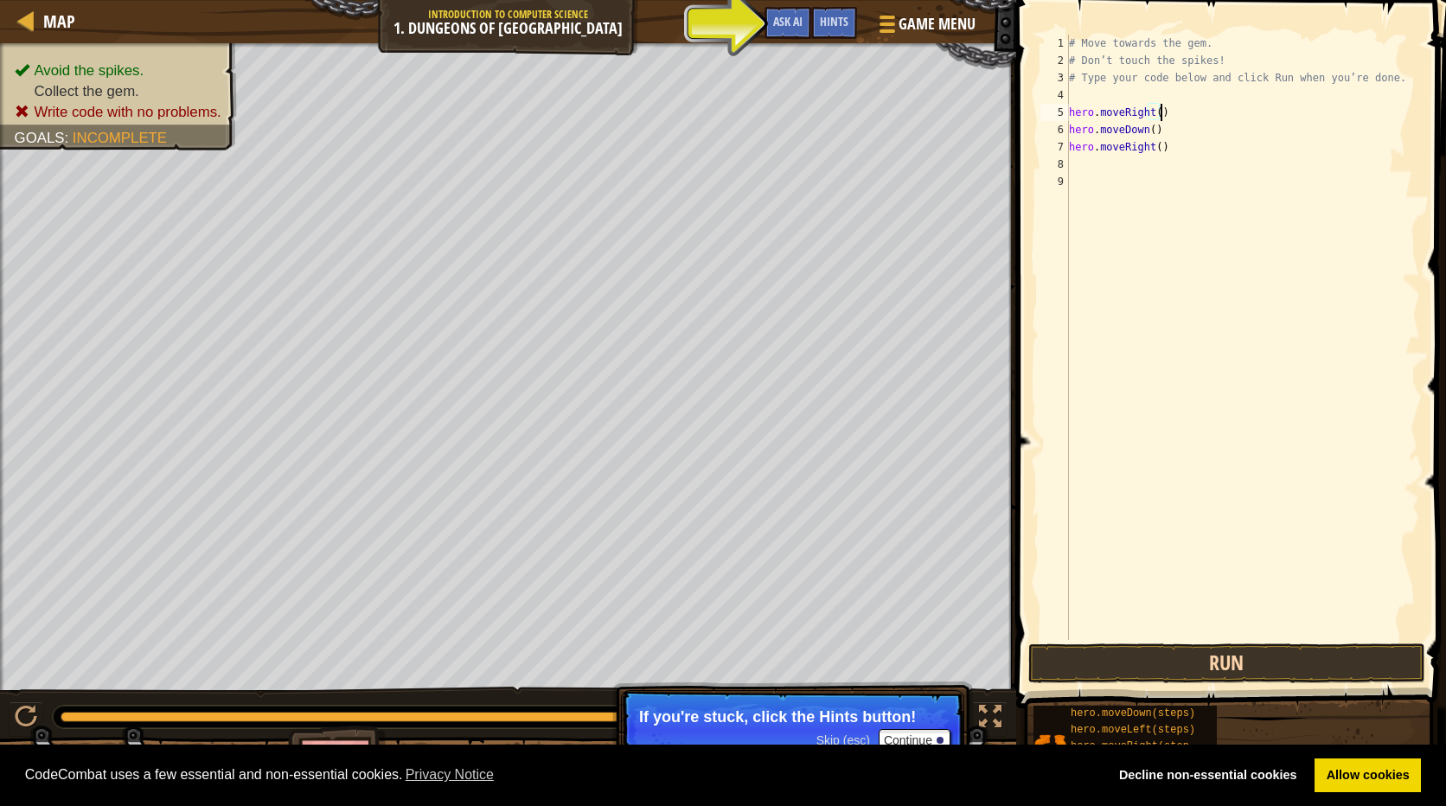
type textarea "hero.moveRight()"
click at [1223, 657] on button "Run" at bounding box center [1226, 663] width 397 height 40
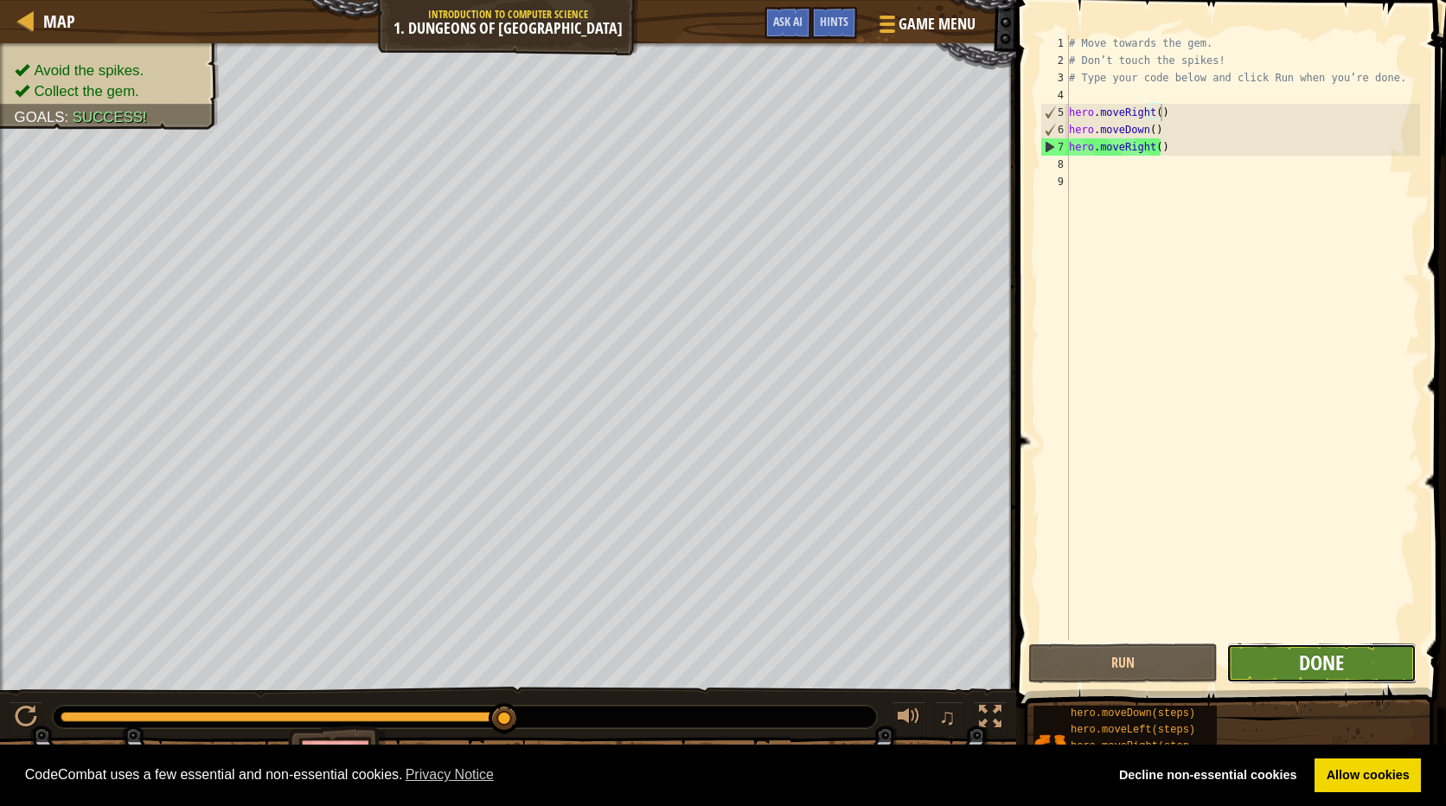
click at [1330, 663] on span "Done" at bounding box center [1321, 663] width 45 height 28
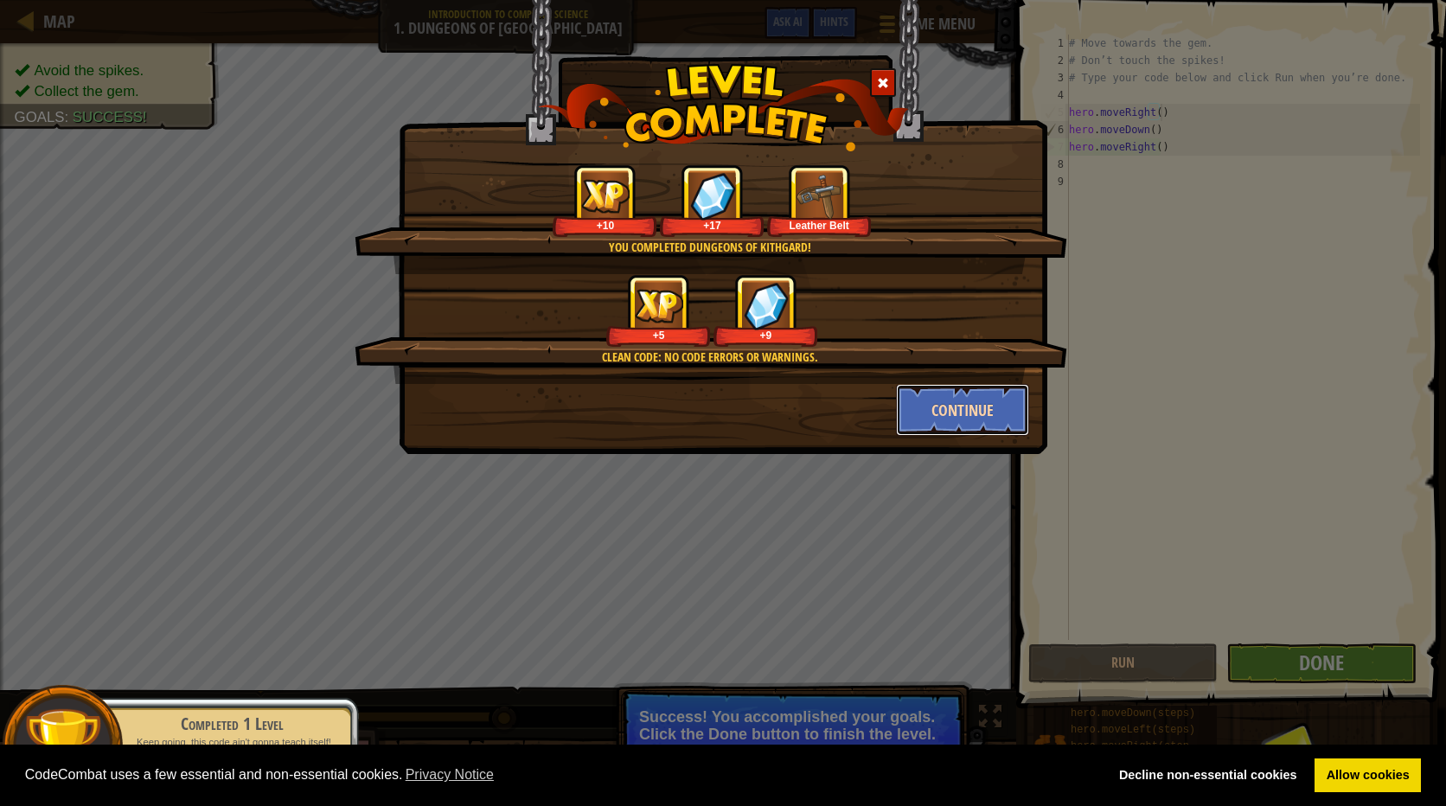
click at [930, 387] on button "Continue" at bounding box center [963, 410] width 134 height 52
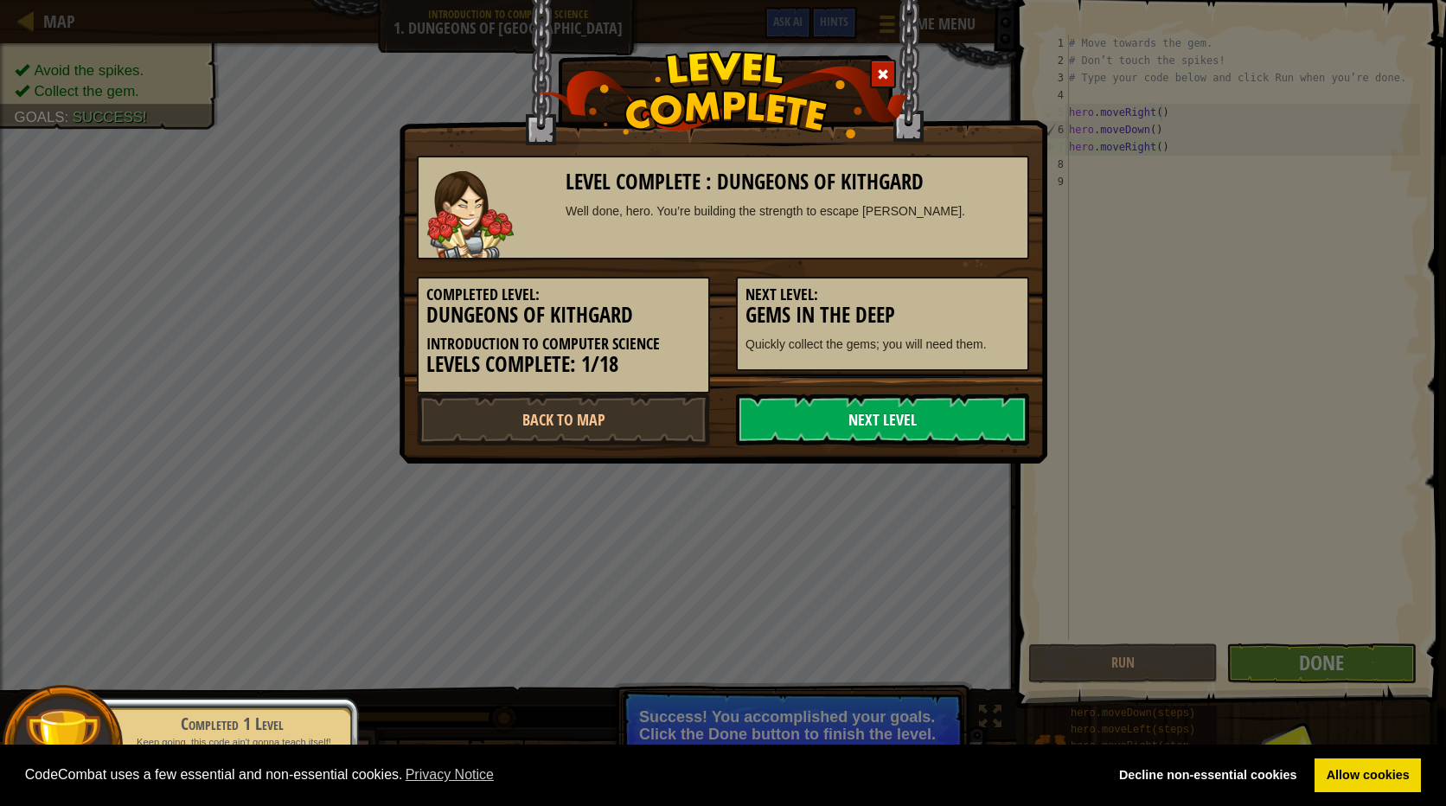
click at [846, 417] on link "Next Level" at bounding box center [882, 419] width 293 height 52
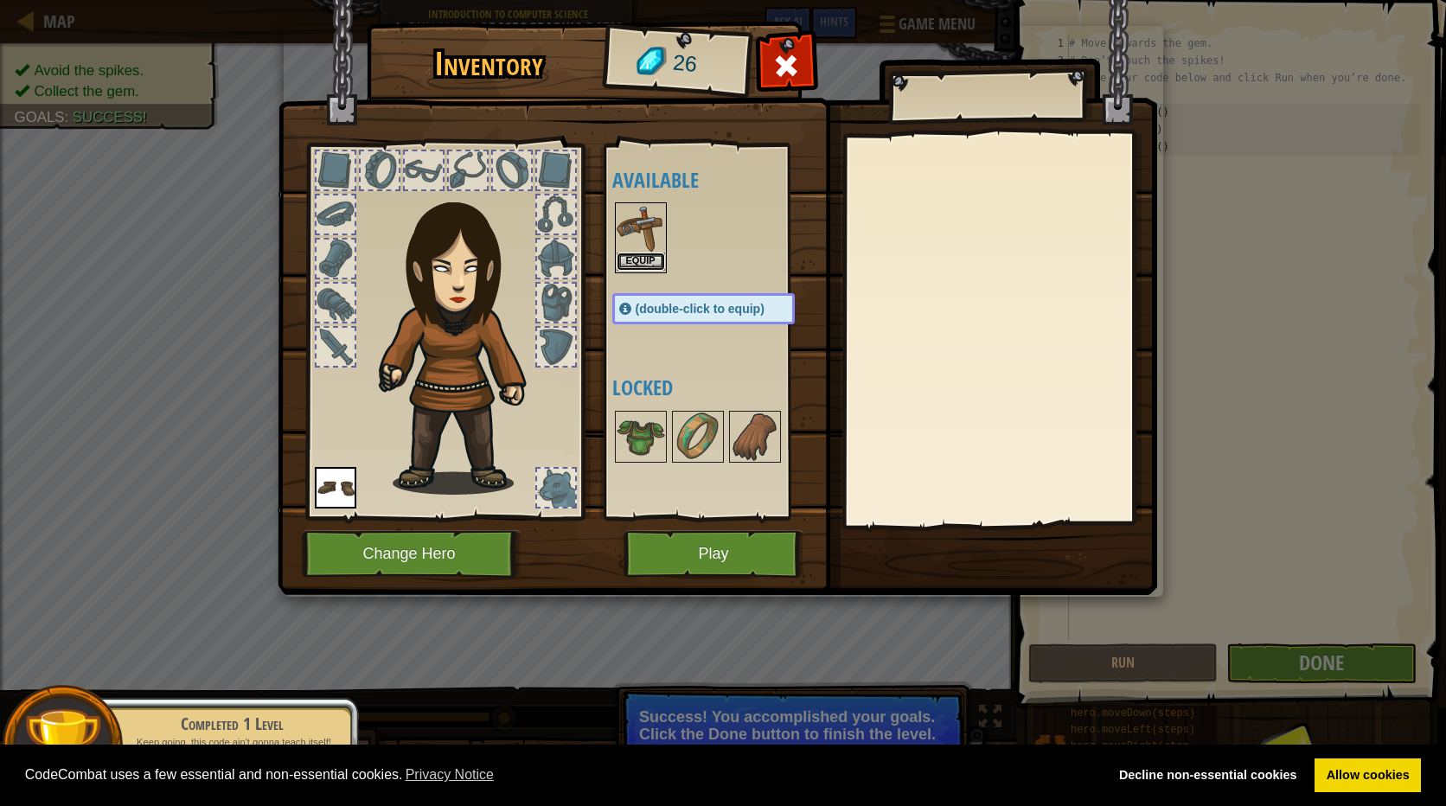
click at [632, 259] on button "Equip" at bounding box center [641, 261] width 48 height 18
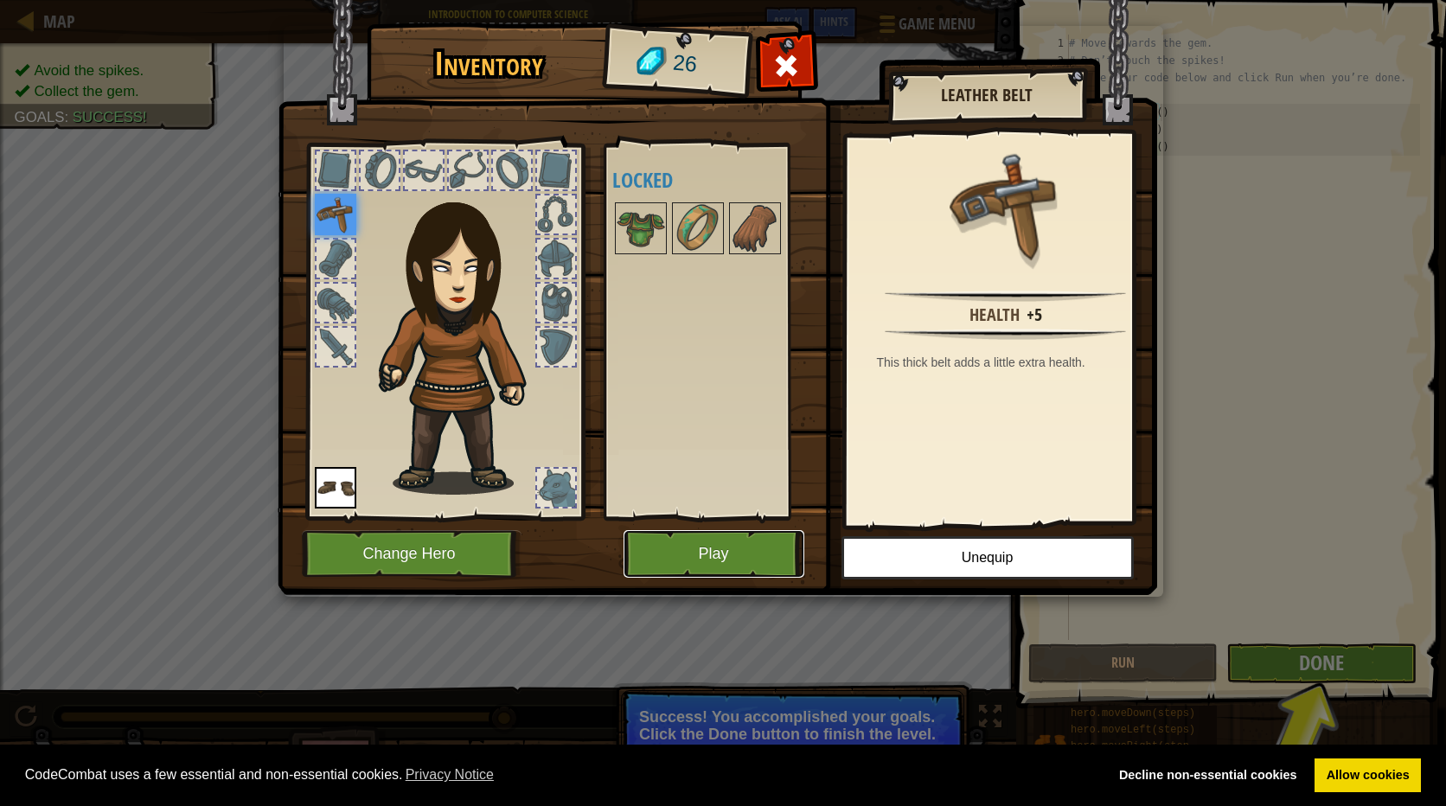
click at [732, 547] on button "Play" at bounding box center [713, 554] width 181 height 48
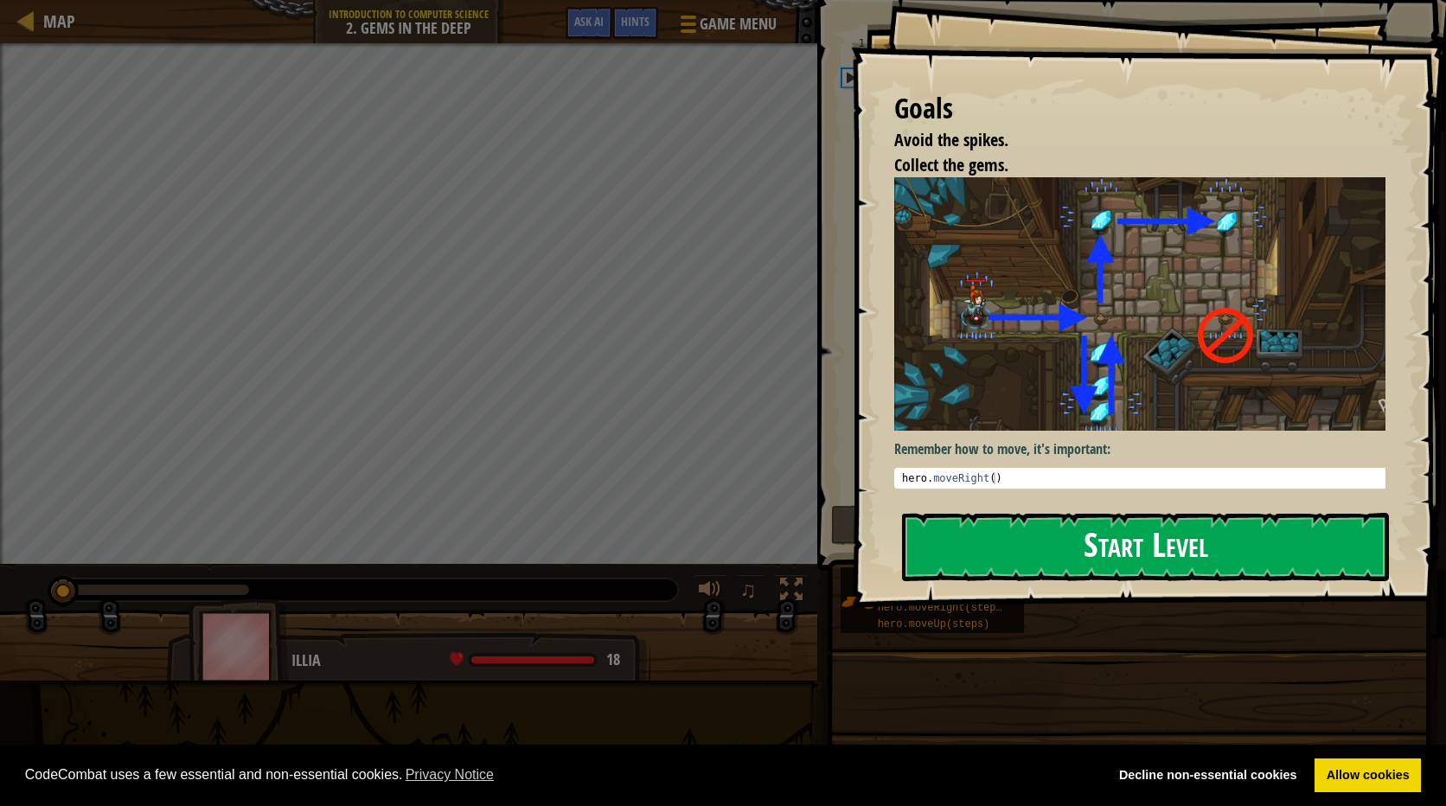
click at [1173, 540] on button "Start Level" at bounding box center [1145, 547] width 487 height 68
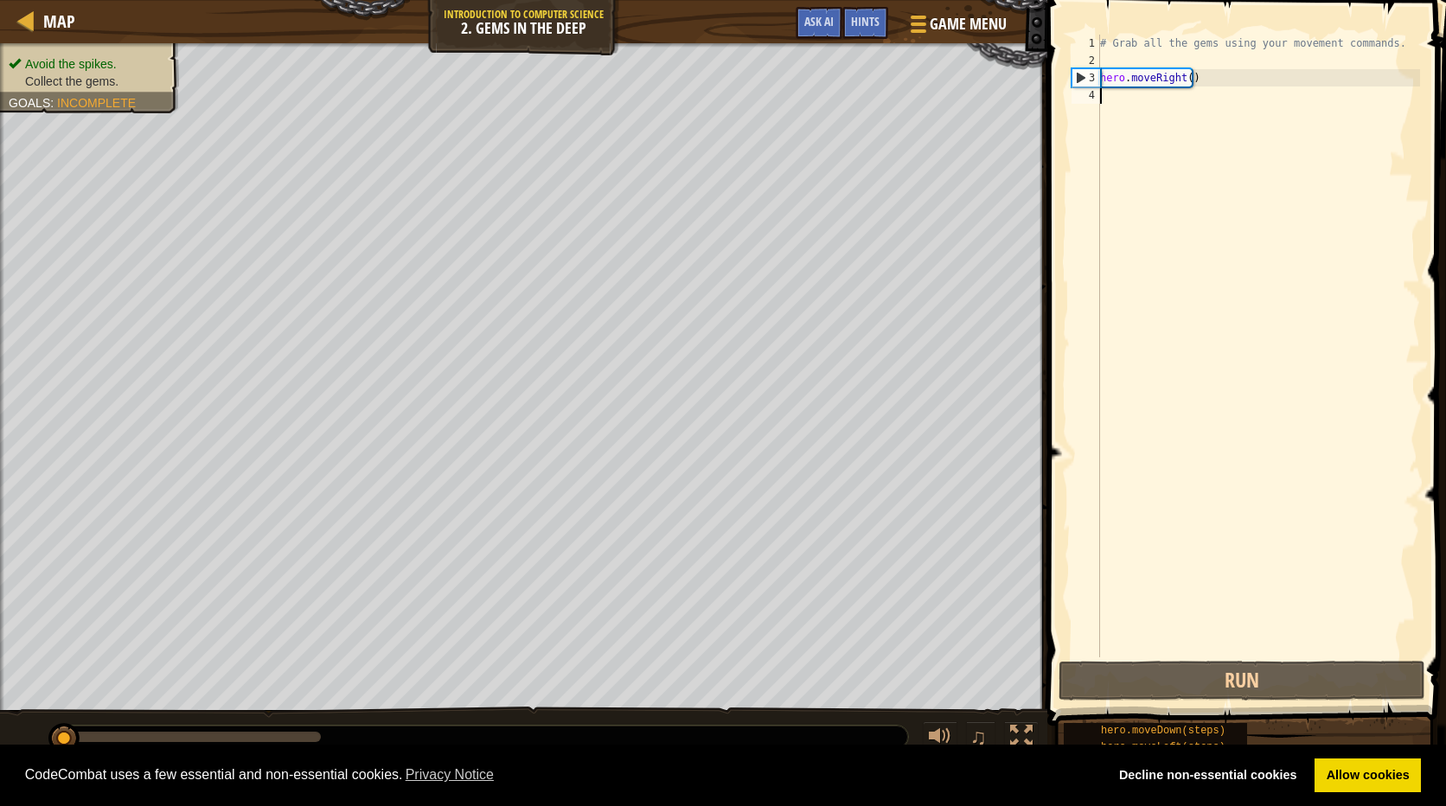
click at [1150, 111] on div "# Grab all the gems using your movement commands. hero . moveRight ( )" at bounding box center [1257, 363] width 323 height 657
type textarea "h"
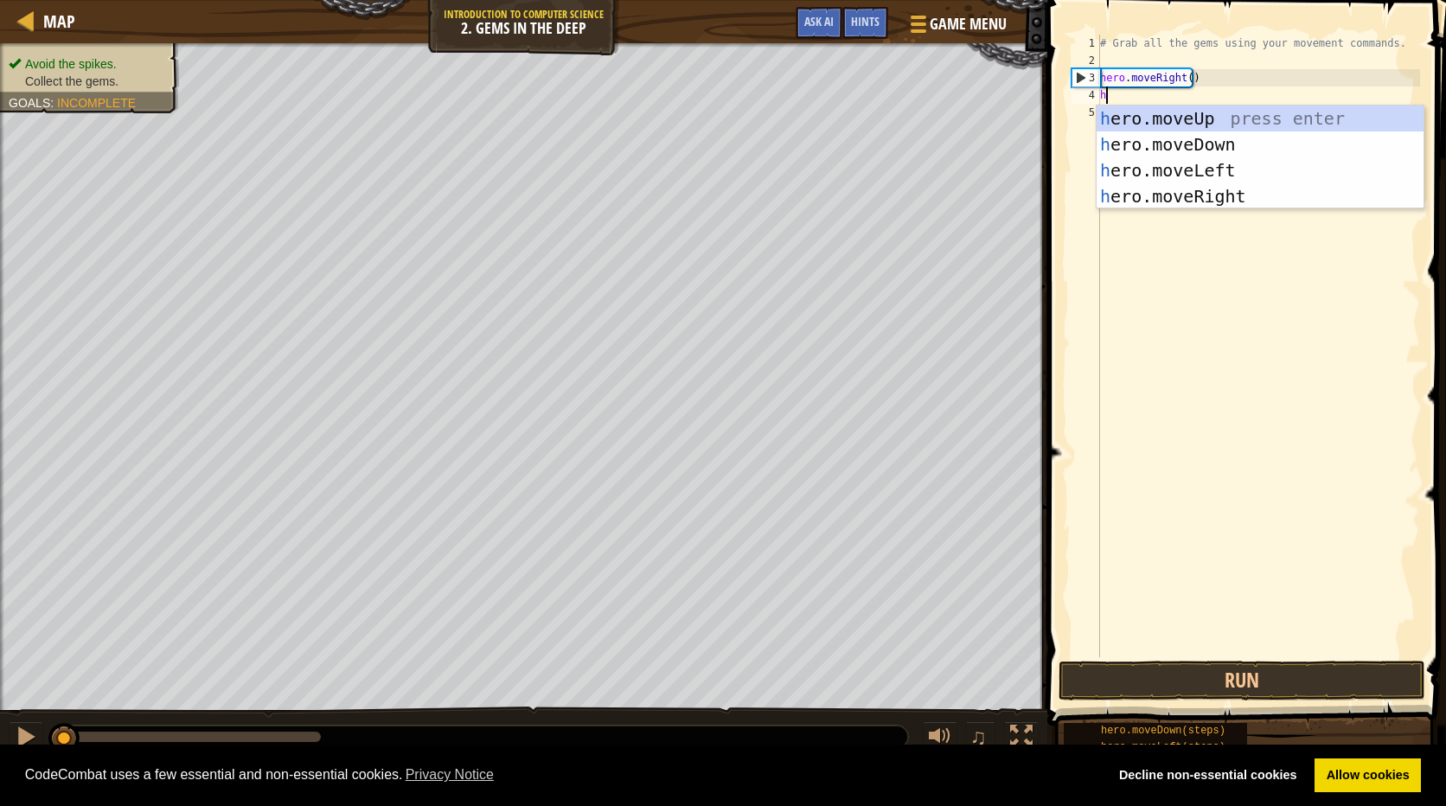
scroll to position [8, 0]
click at [1150, 111] on div "h ero.moveUp press enter h ero.moveDown press enter h ero.moveLeft press enter …" at bounding box center [1259, 183] width 327 height 156
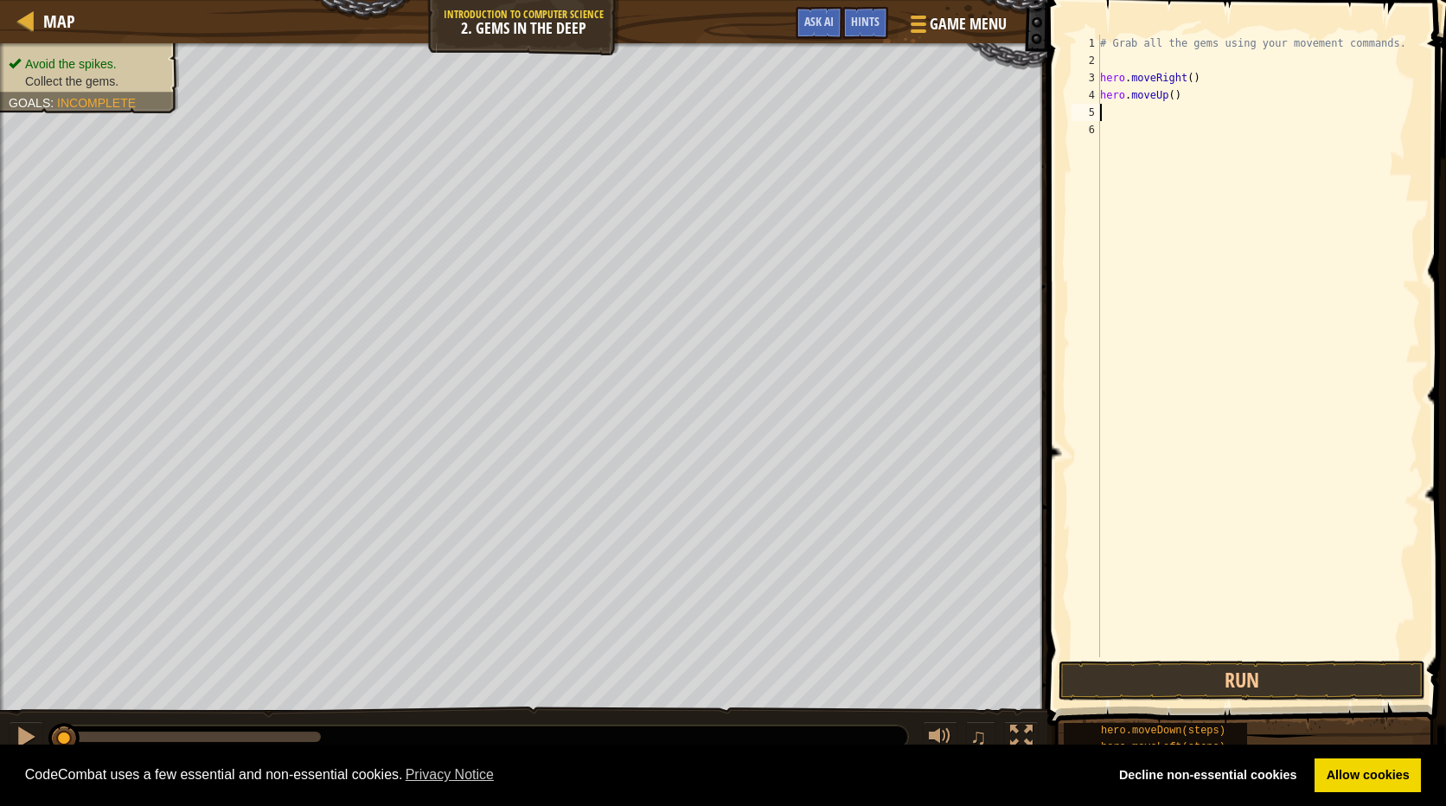
type textarea "h"
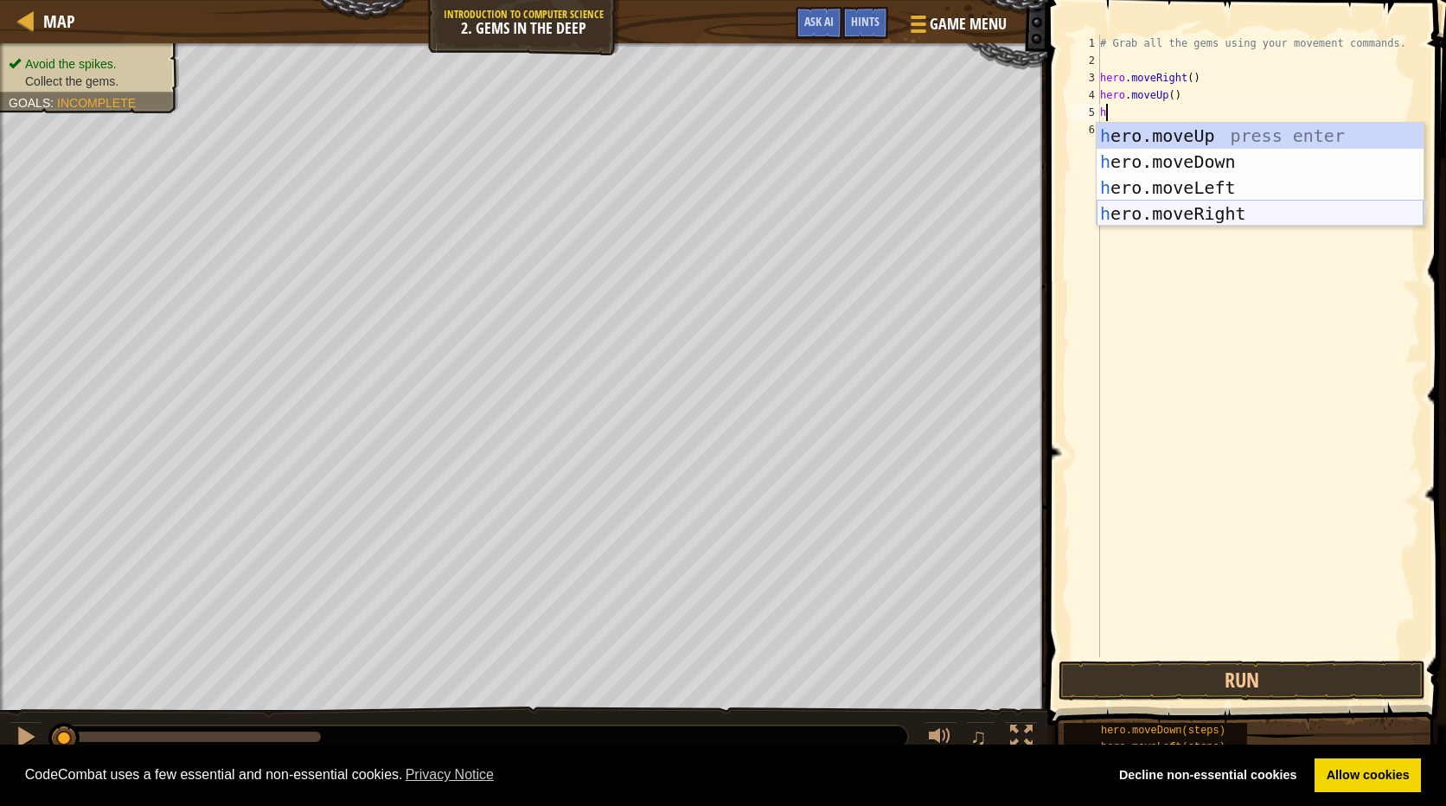
click at [1232, 206] on div "h ero.moveUp press enter h ero.moveDown press enter h ero.moveLeft press enter …" at bounding box center [1259, 201] width 327 height 156
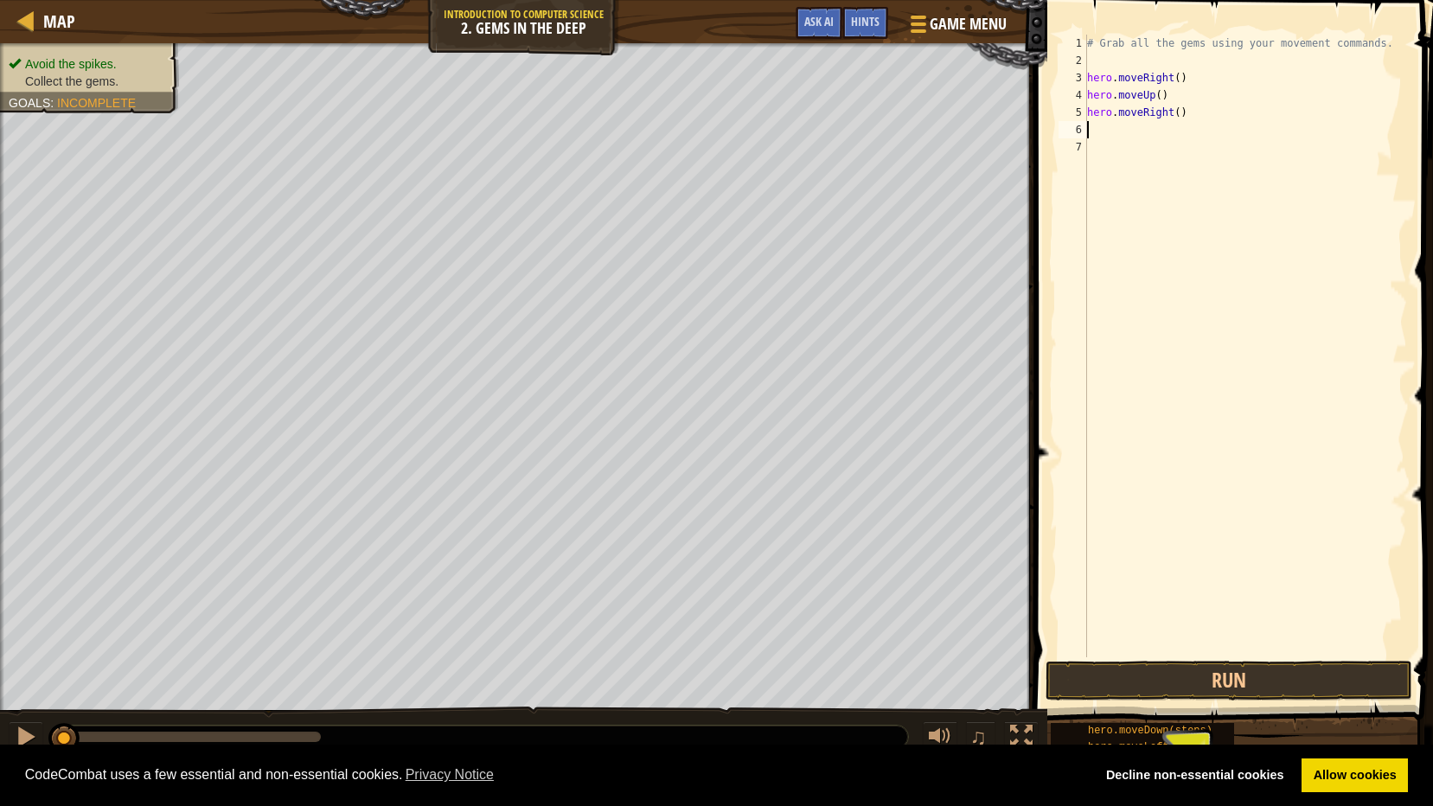
type textarea "h"
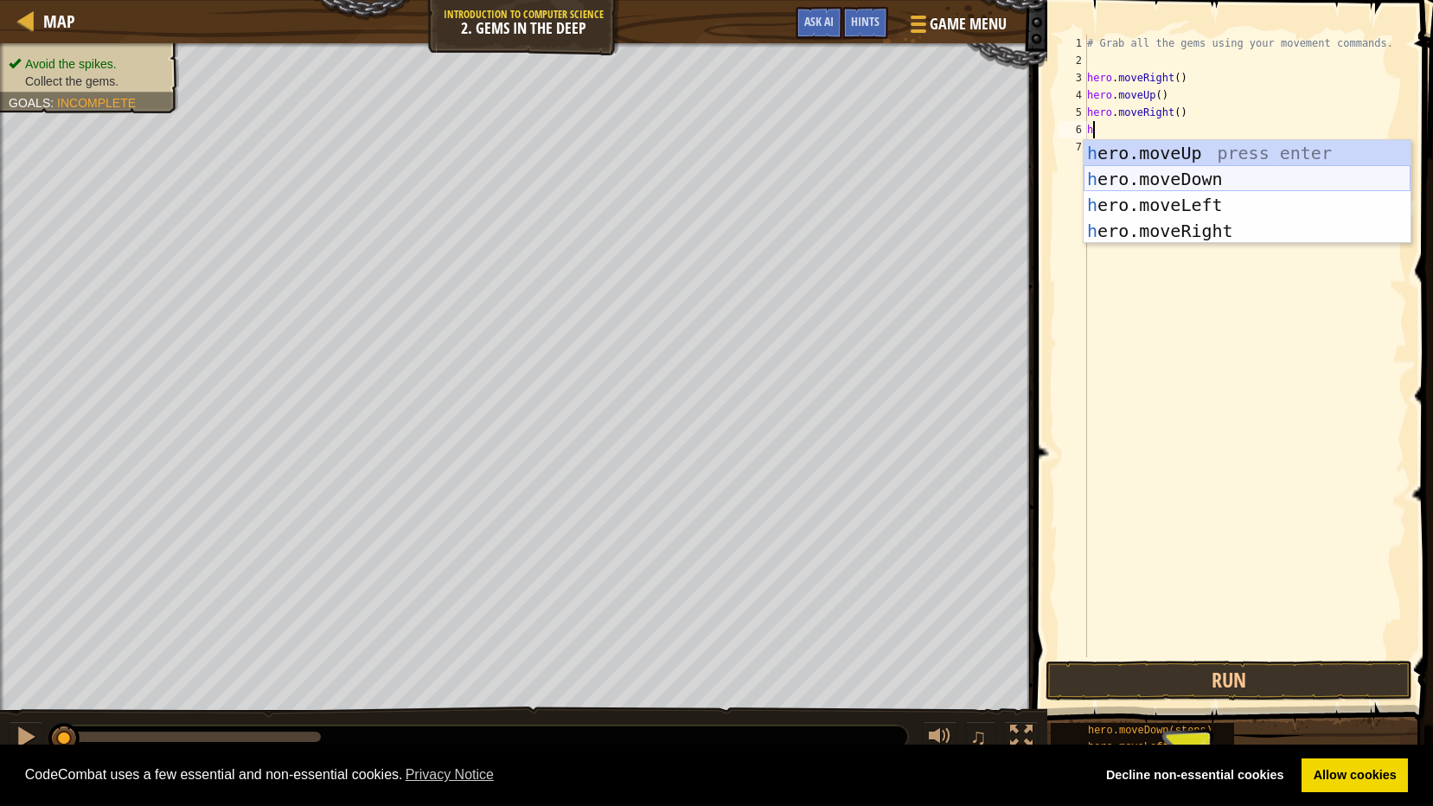
click at [1257, 171] on div "h ero.moveUp press enter h ero.moveDown press enter h ero.moveLeft press enter …" at bounding box center [1246, 218] width 327 height 156
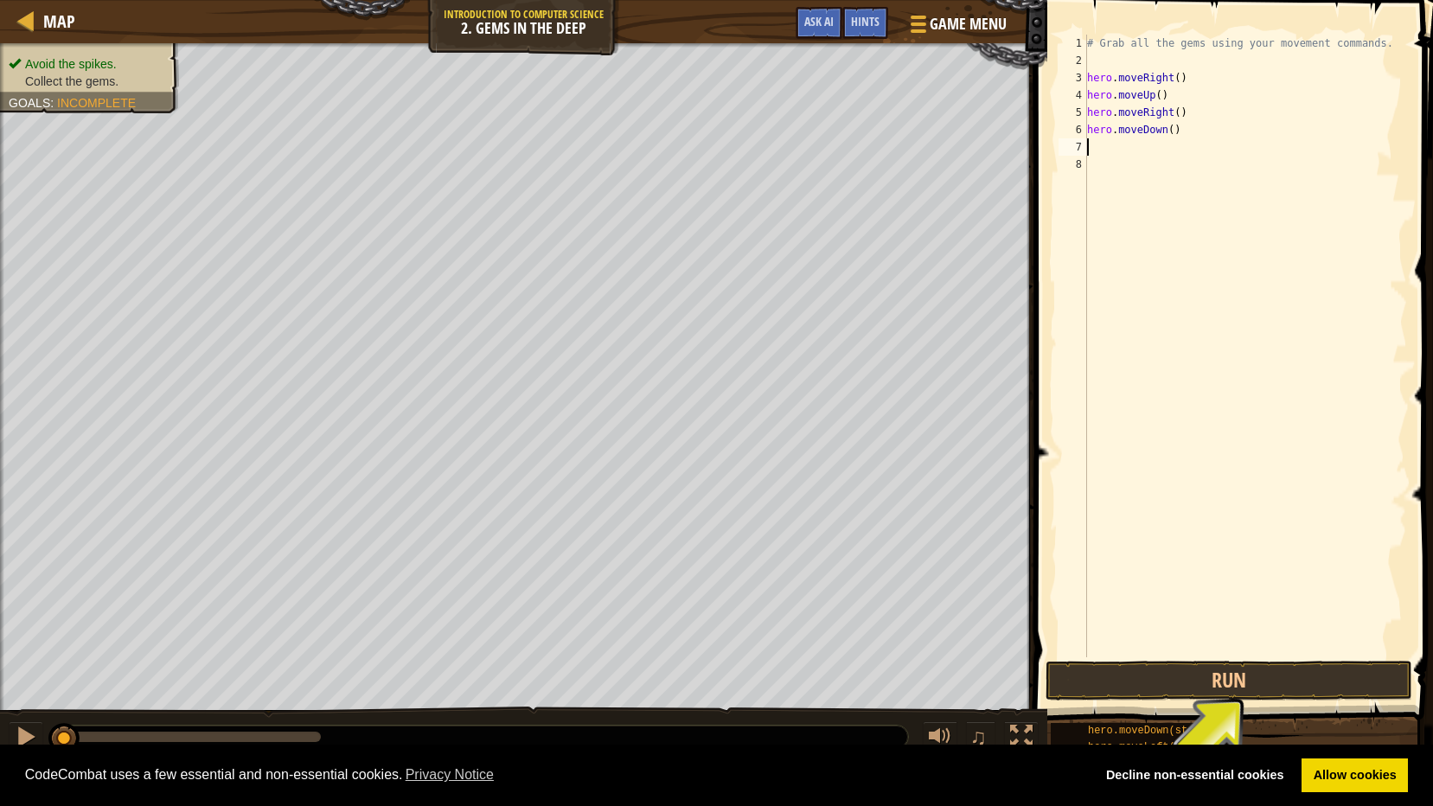
type textarea "h"
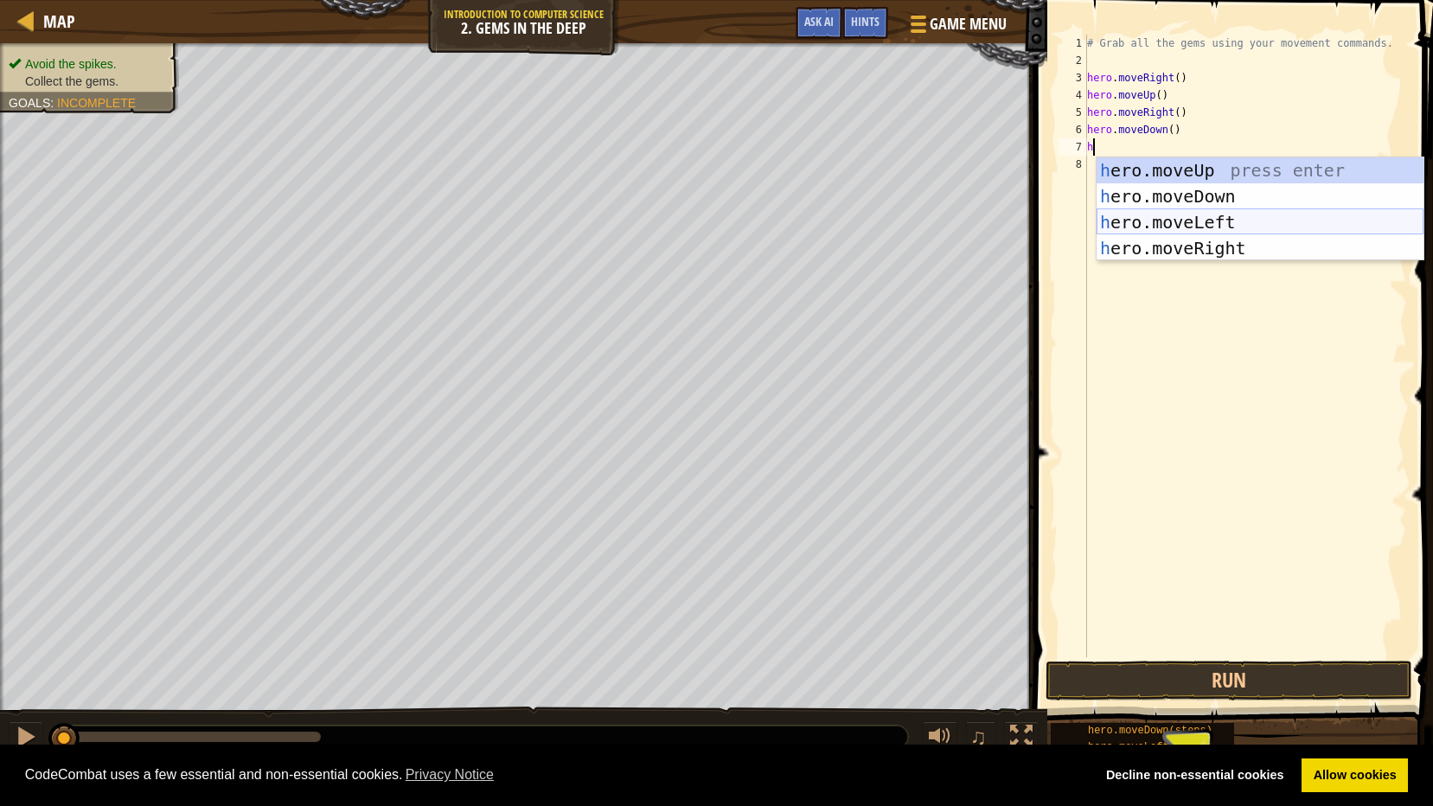
click at [1214, 215] on div "h ero.moveUp press enter h ero.moveDown press enter h ero.moveLeft press enter …" at bounding box center [1259, 235] width 327 height 156
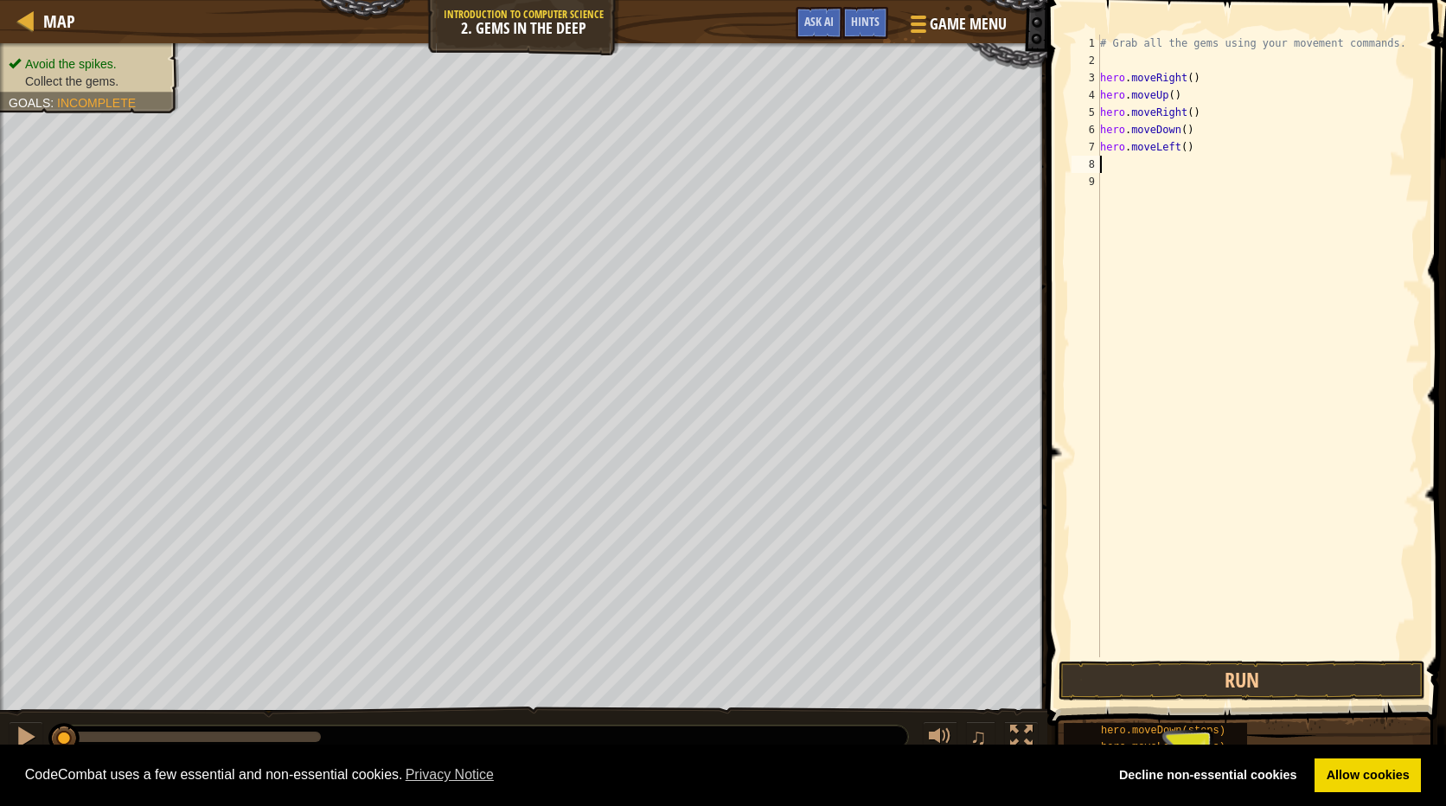
type textarea "h"
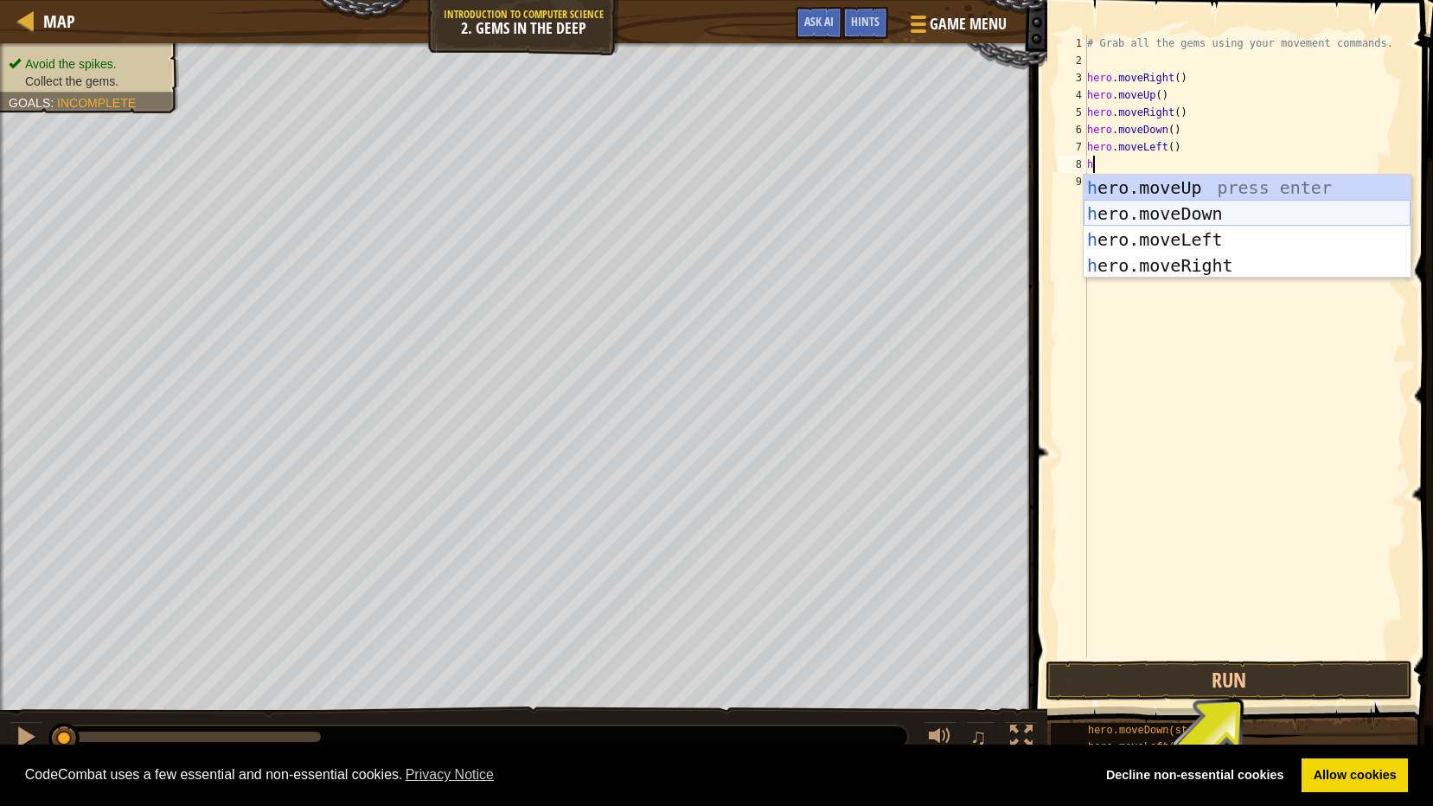
click at [1187, 212] on div "h ero.moveUp press enter h ero.moveDown press enter h ero.moveLeft press enter …" at bounding box center [1246, 253] width 327 height 156
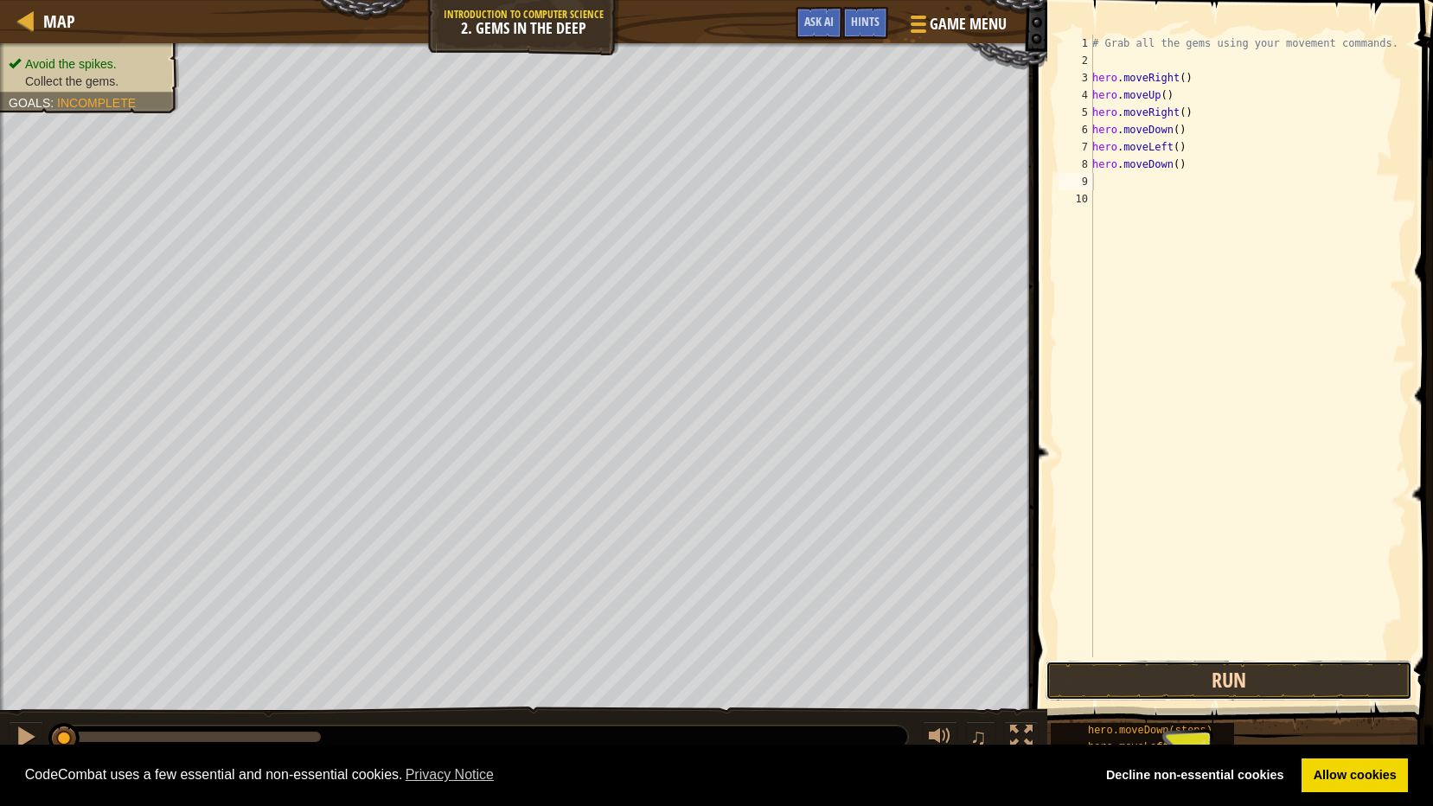
click at [1205, 674] on button "Run" at bounding box center [1228, 681] width 367 height 40
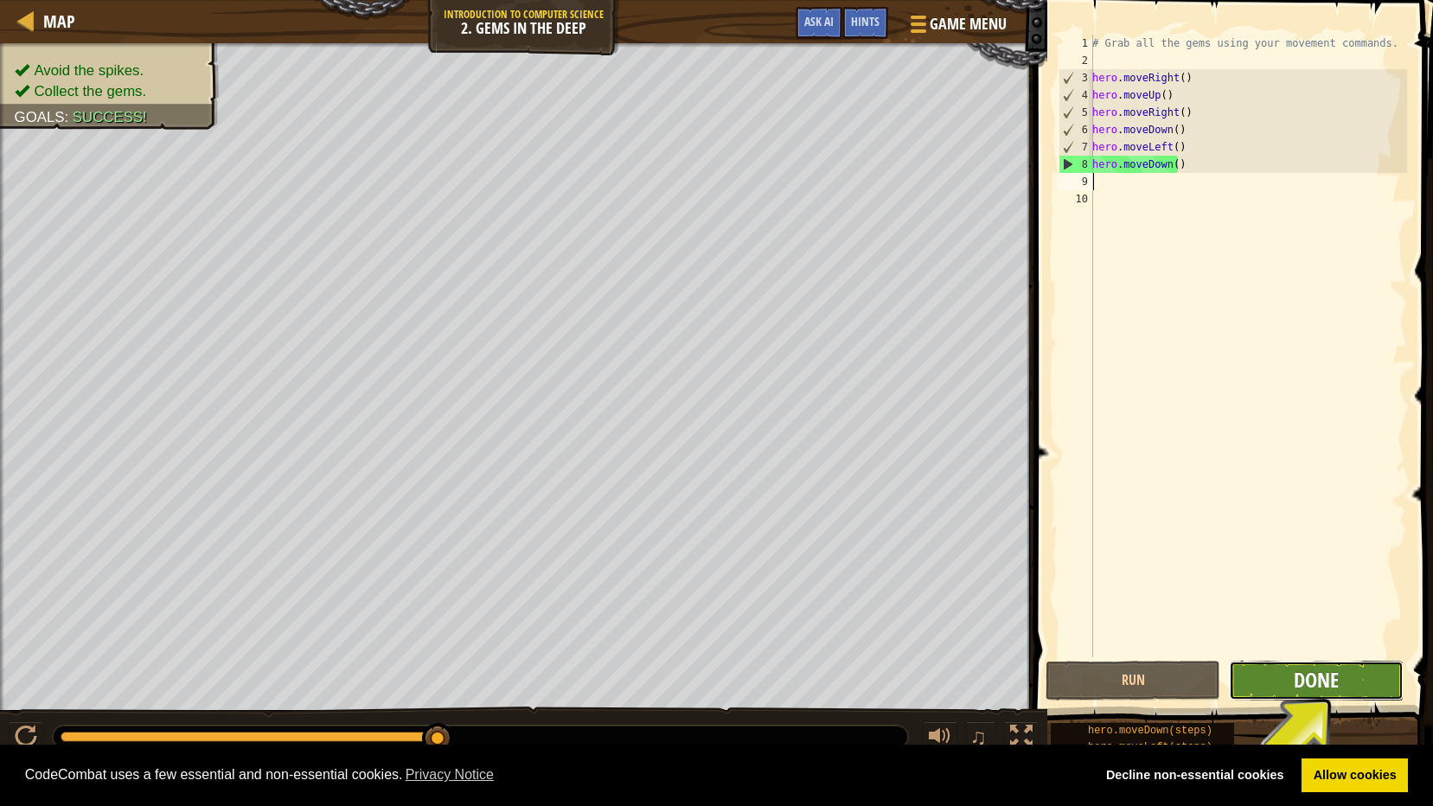
click at [1334, 674] on span "Done" at bounding box center [1316, 680] width 45 height 28
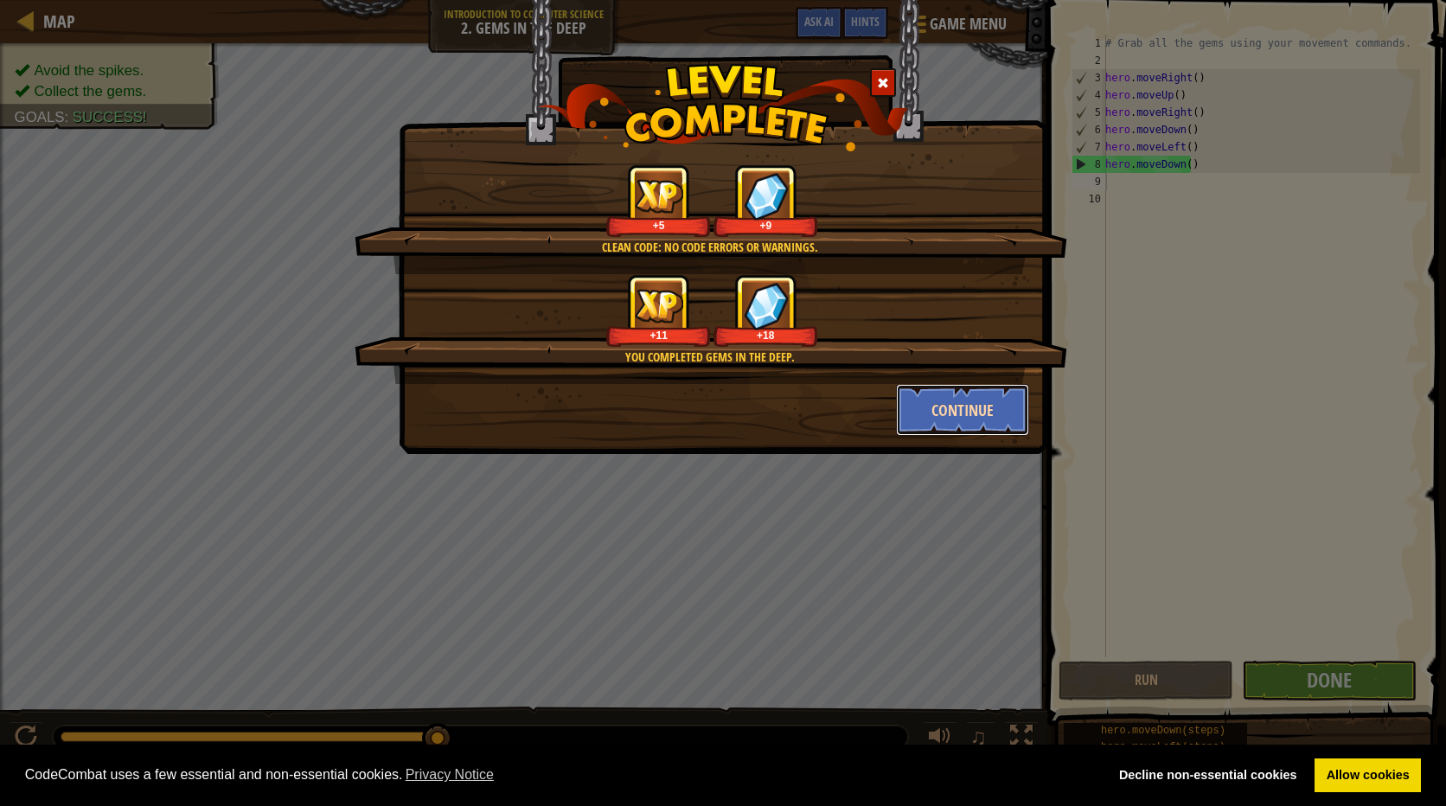
click at [948, 406] on button "Continue" at bounding box center [963, 410] width 134 height 52
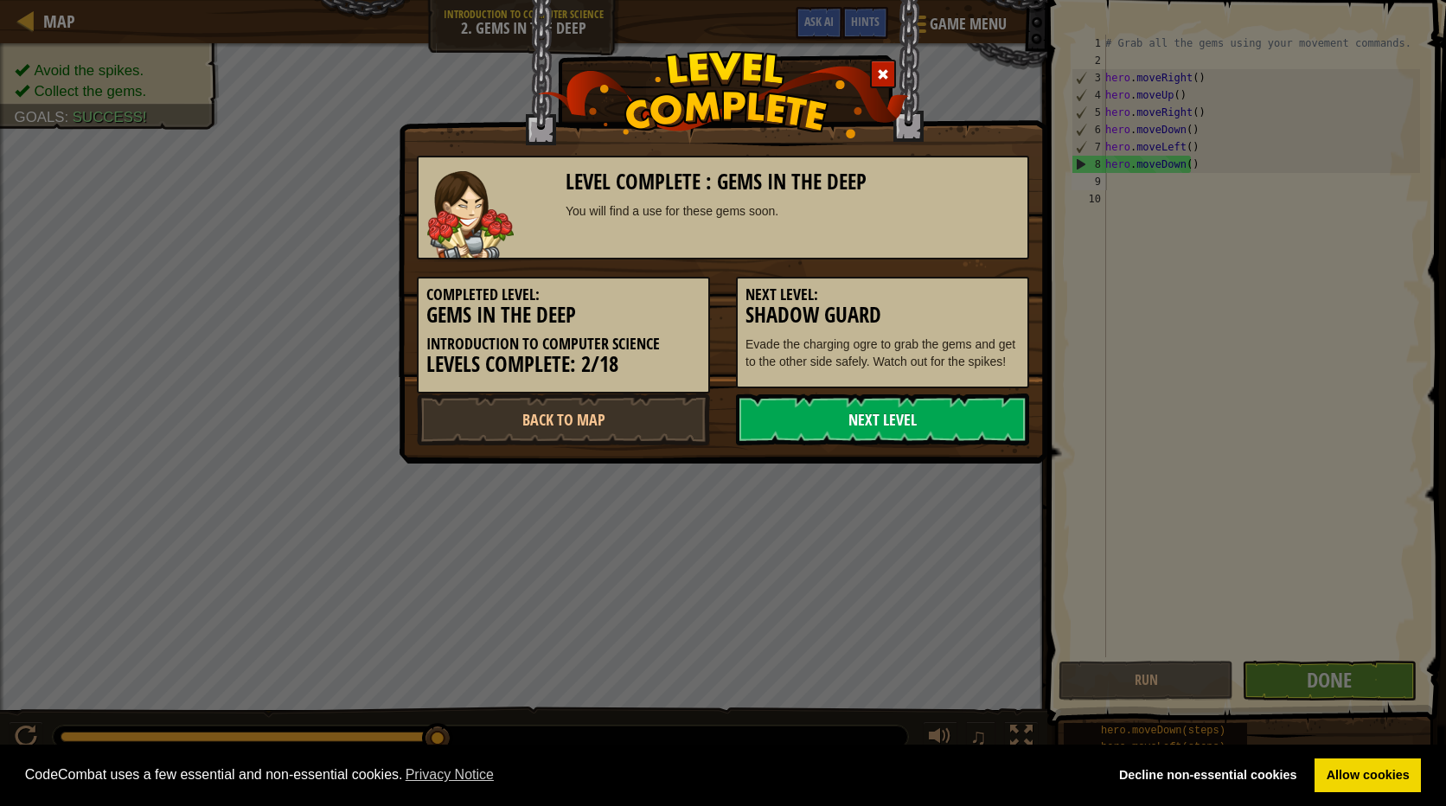
click at [890, 411] on link "Next Level" at bounding box center [882, 419] width 293 height 52
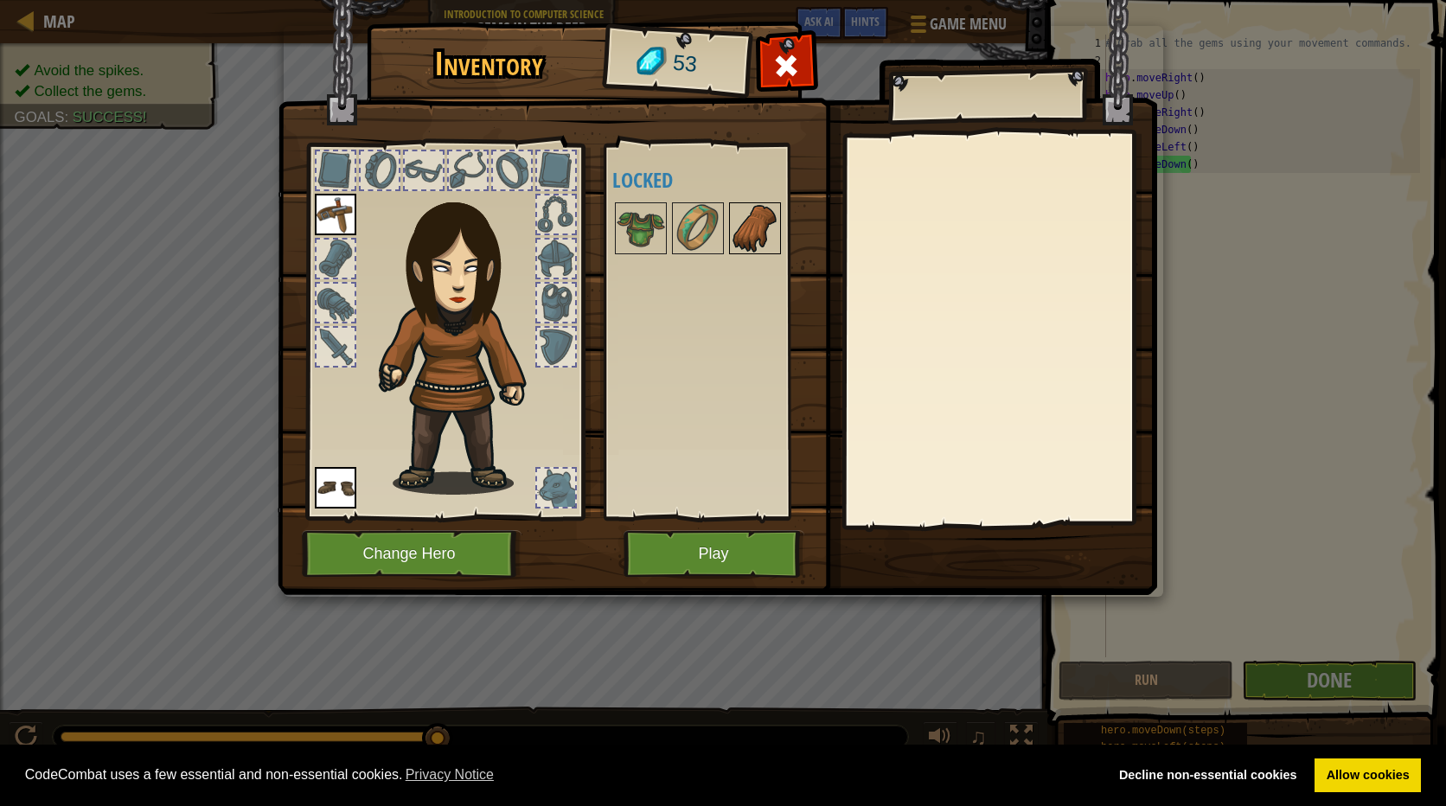
click at [760, 232] on img at bounding box center [755, 228] width 48 height 48
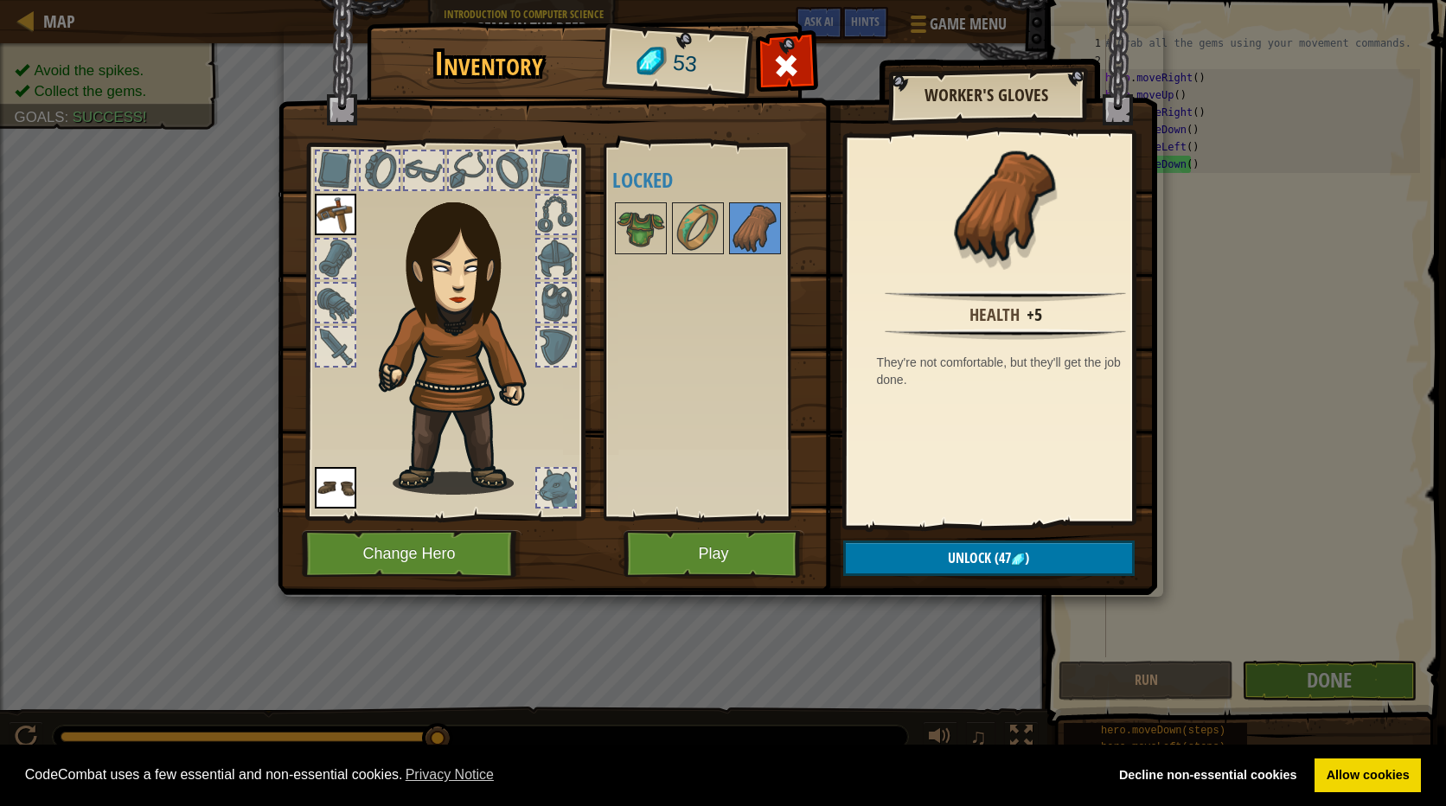
click at [669, 220] on div at bounding box center [720, 228] width 217 height 57
click at [665, 227] on div at bounding box center [641, 228] width 52 height 52
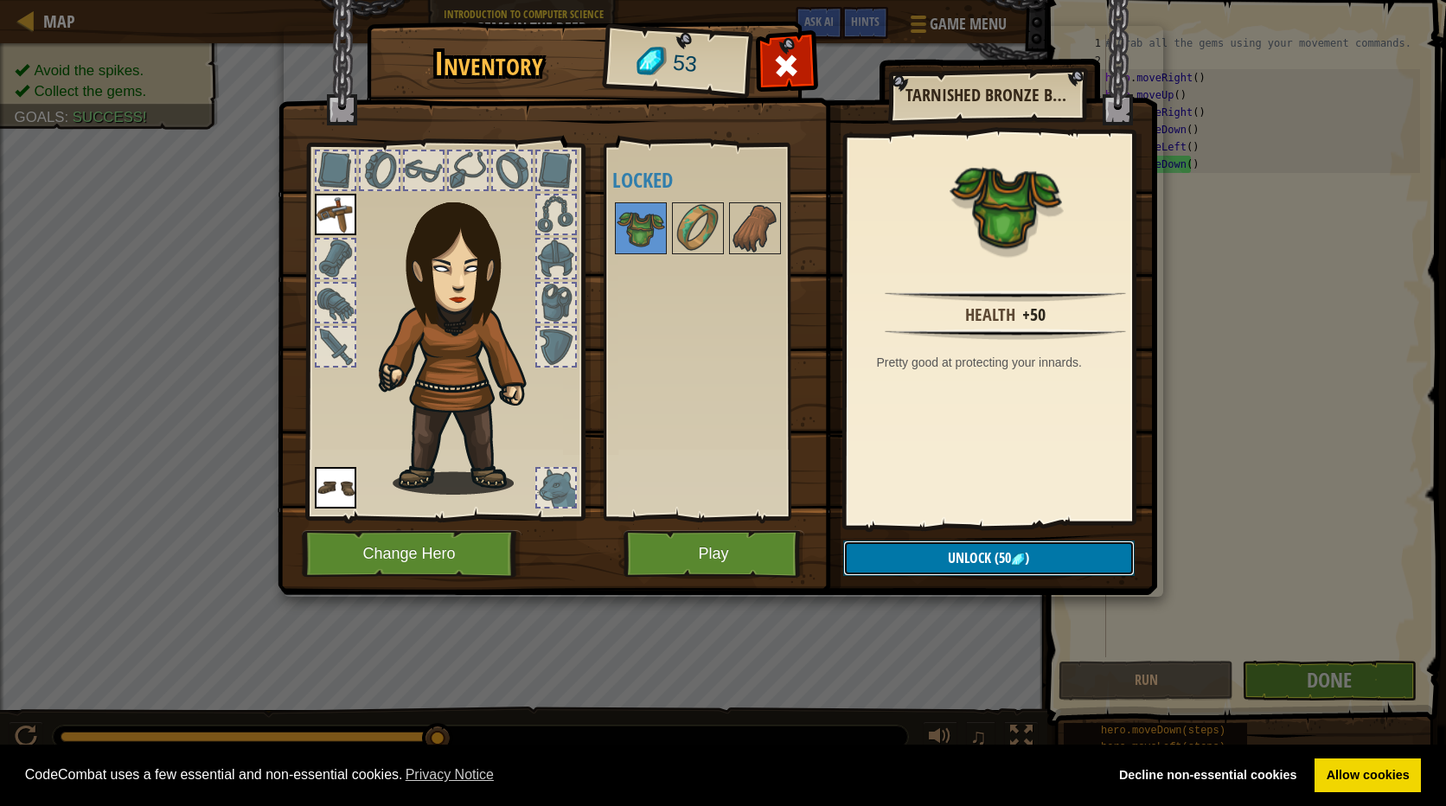
click at [1010, 559] on span "(50" at bounding box center [1001, 557] width 20 height 19
click at [994, 553] on button "Confirm" at bounding box center [988, 557] width 291 height 35
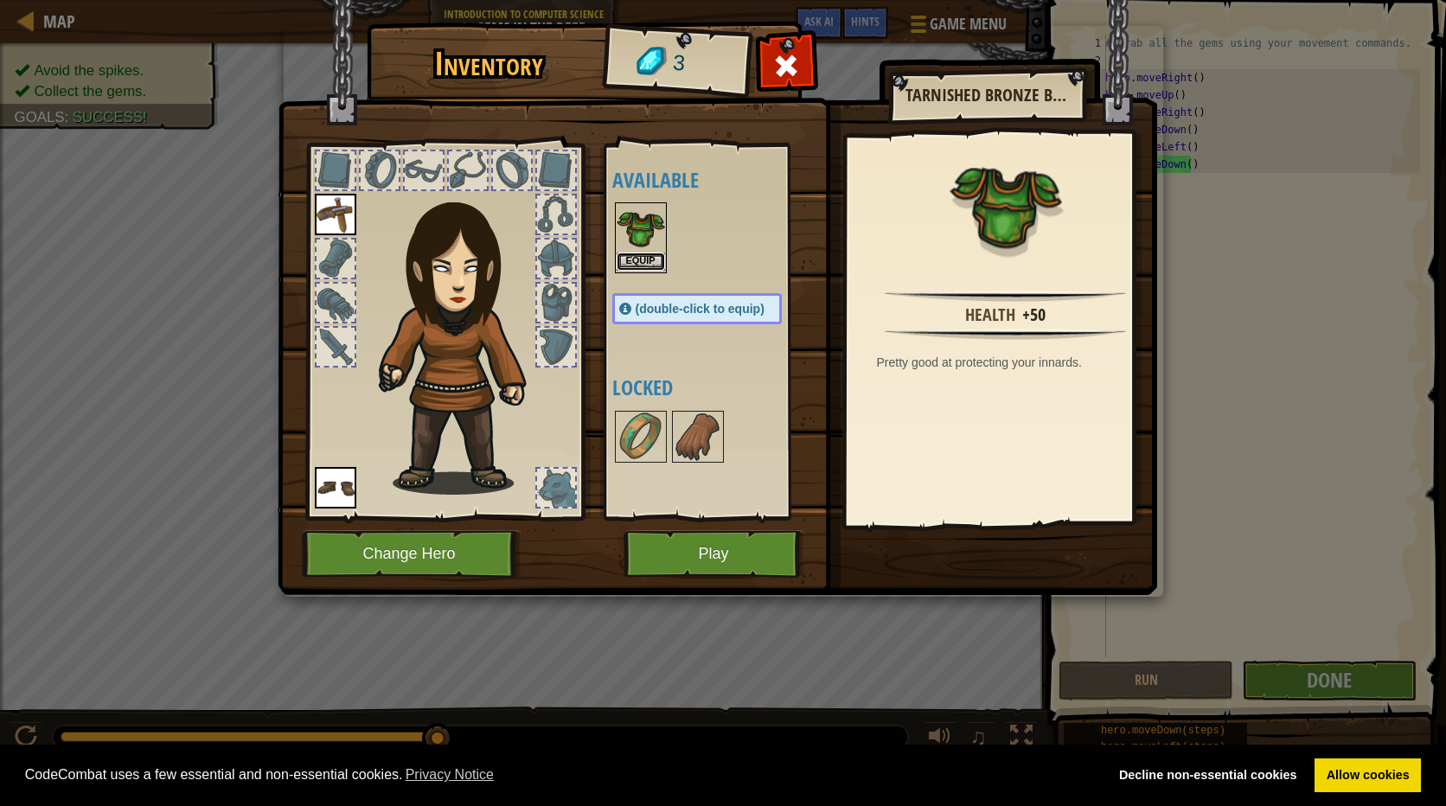
click at [637, 259] on button "Equip" at bounding box center [641, 261] width 48 height 18
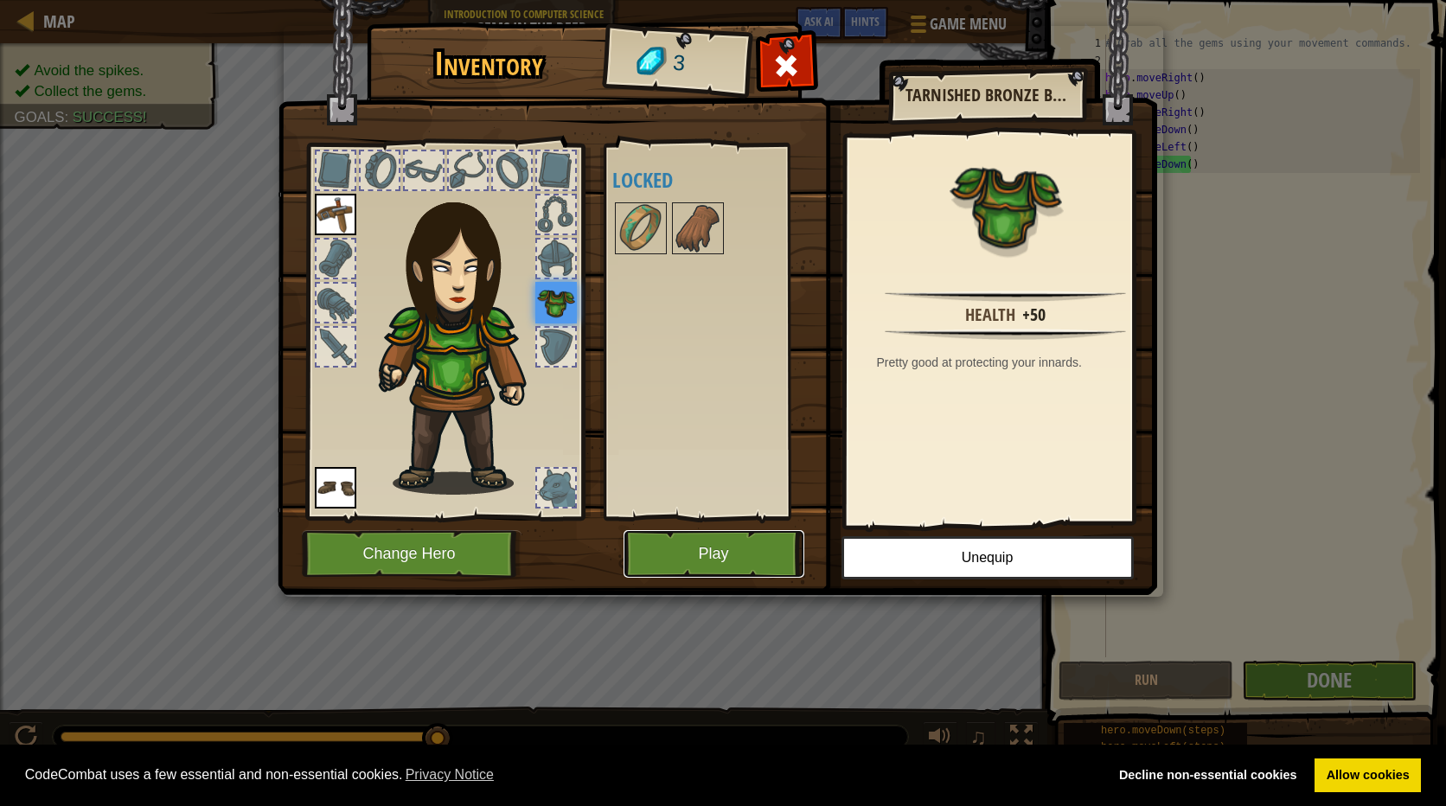
click at [745, 559] on button "Play" at bounding box center [713, 554] width 181 height 48
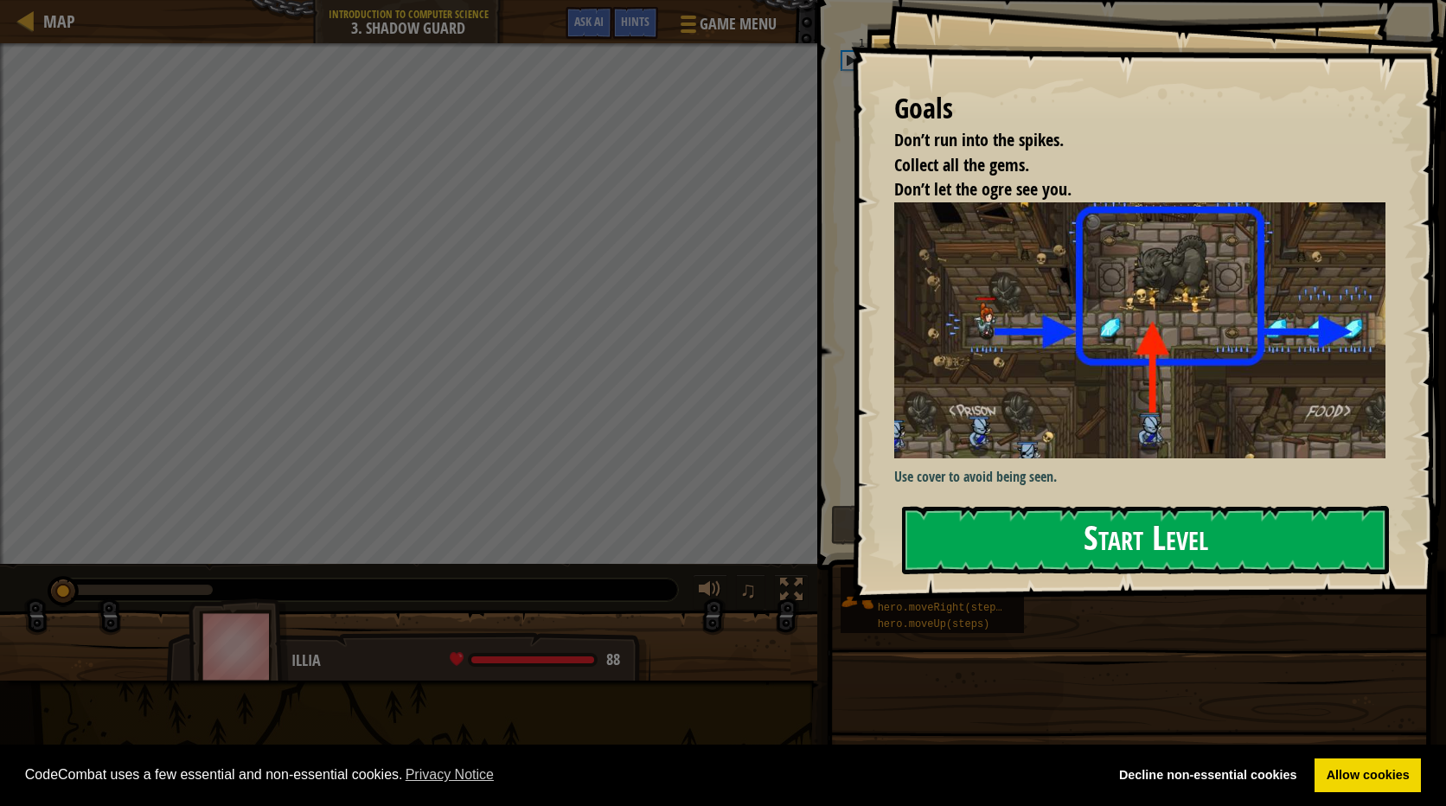
click at [1135, 549] on button "Start Level" at bounding box center [1145, 540] width 487 height 68
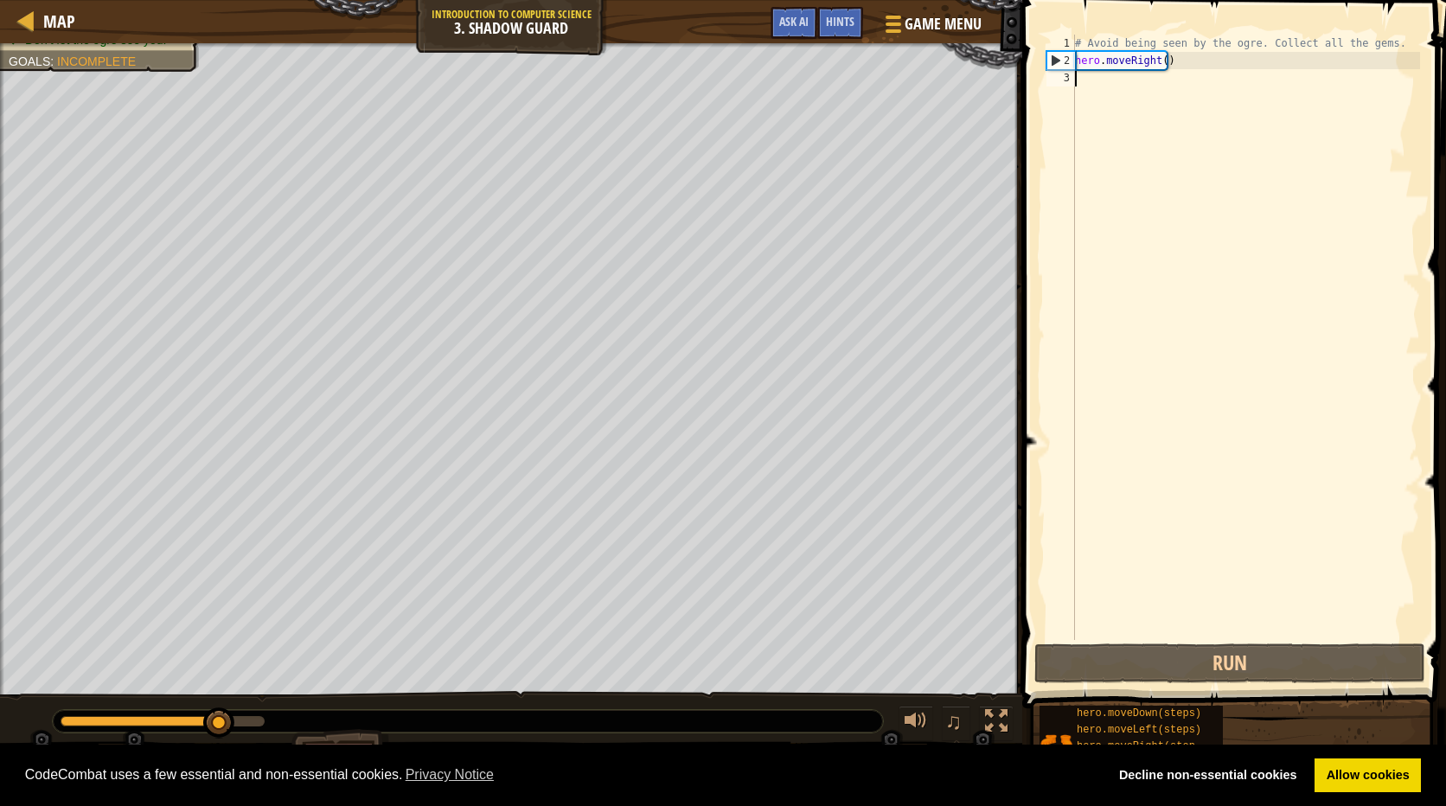
type textarea "h"
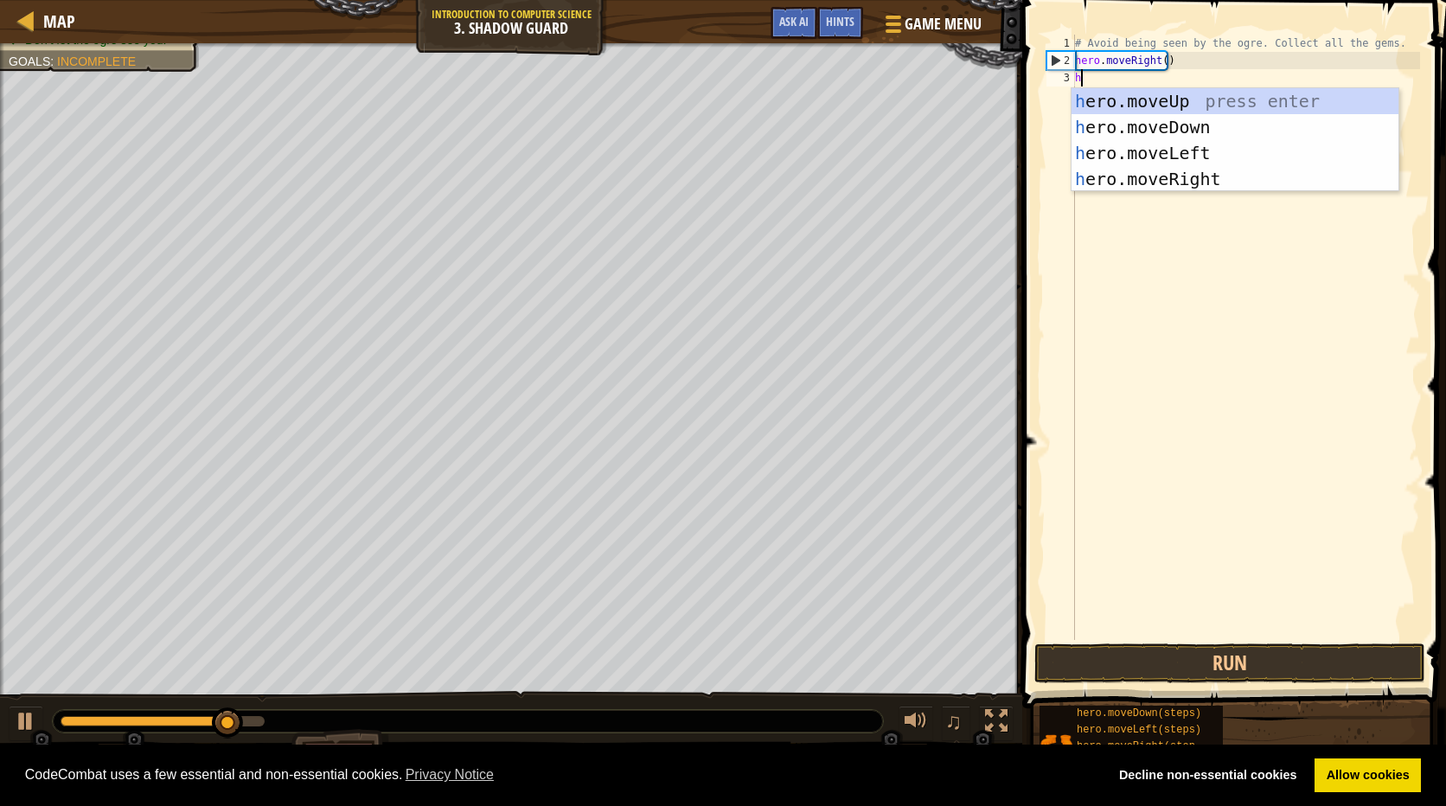
scroll to position [8, 0]
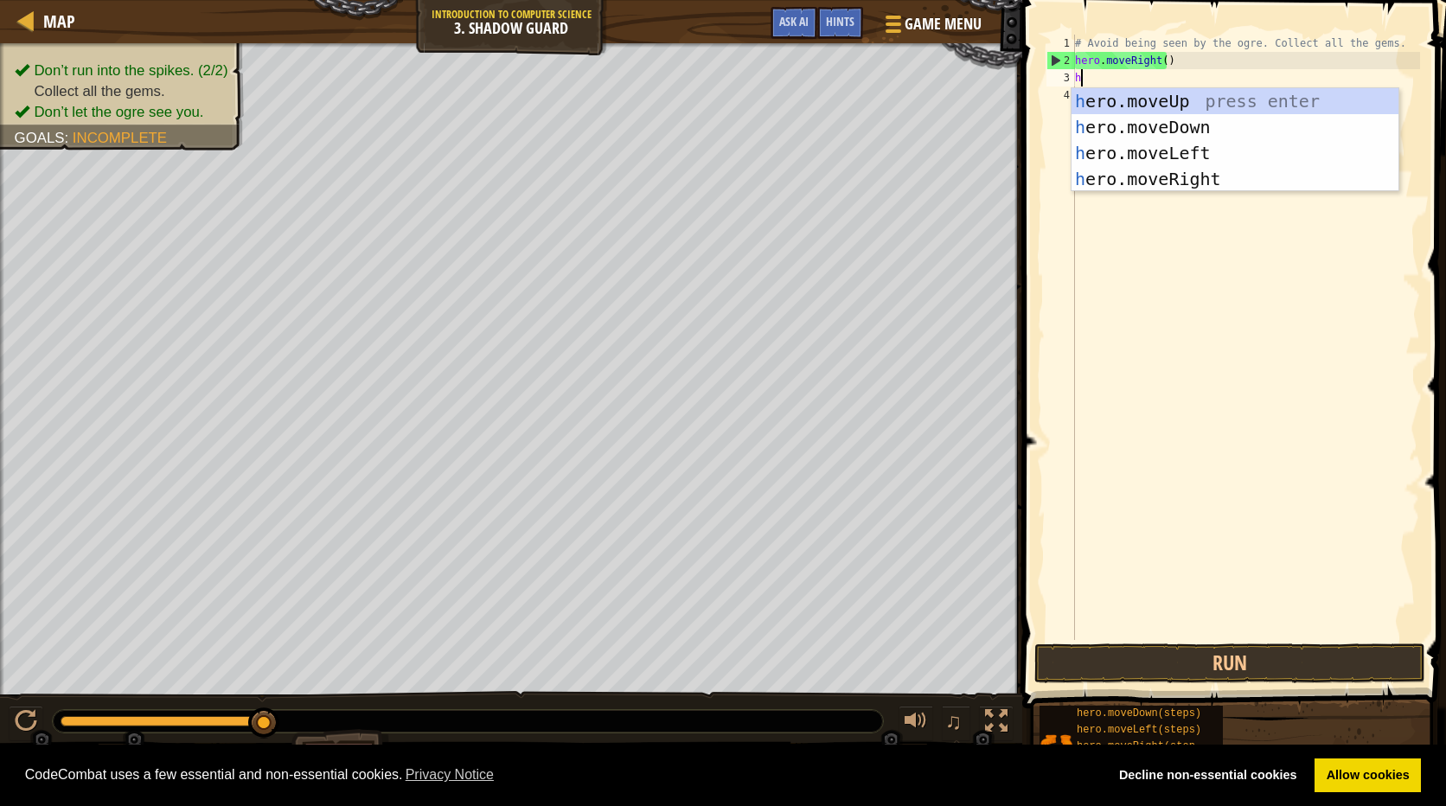
click at [1107, 108] on div "h ero.moveUp press enter h ero.moveDown press enter h ero.moveLeft press enter …" at bounding box center [1234, 166] width 327 height 156
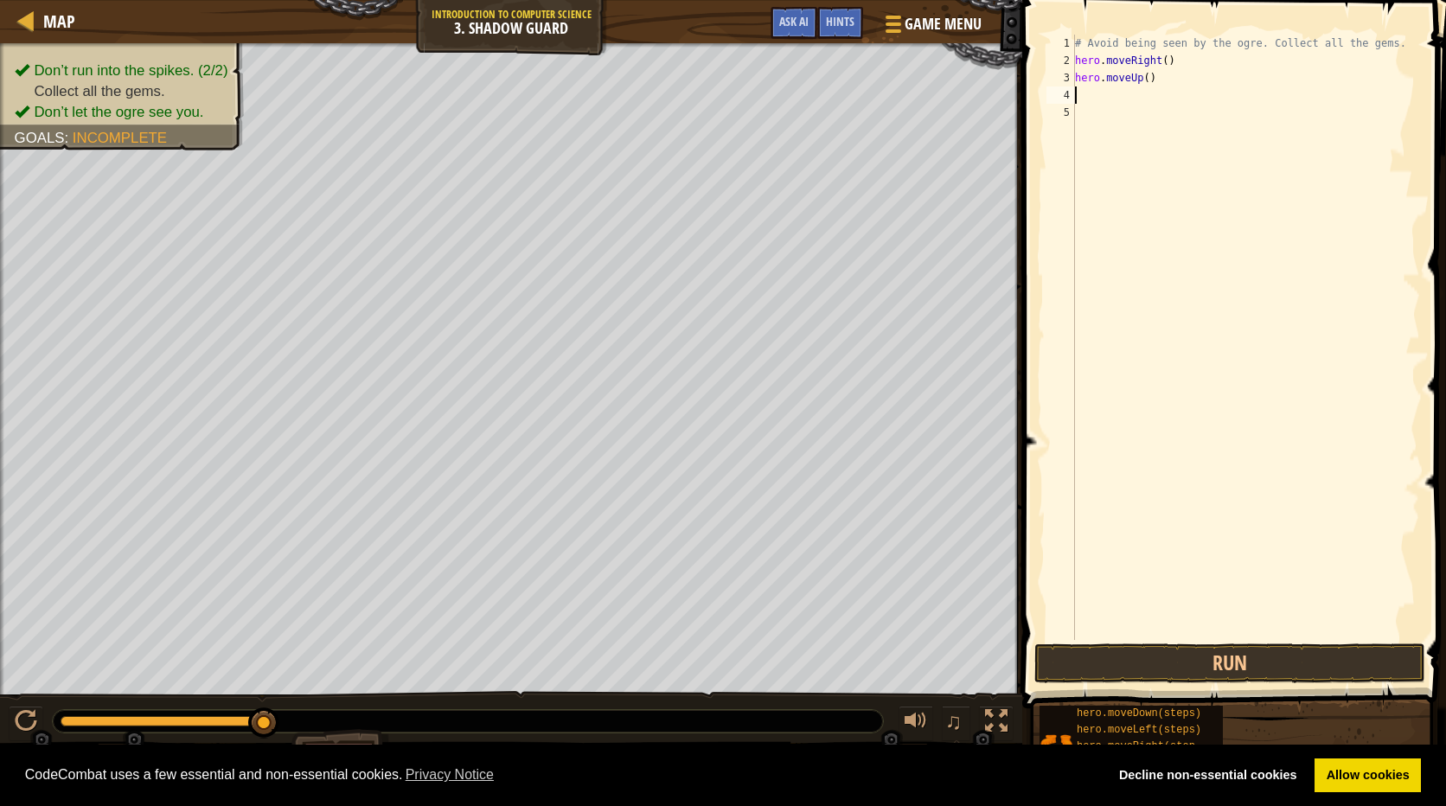
type textarea "h"
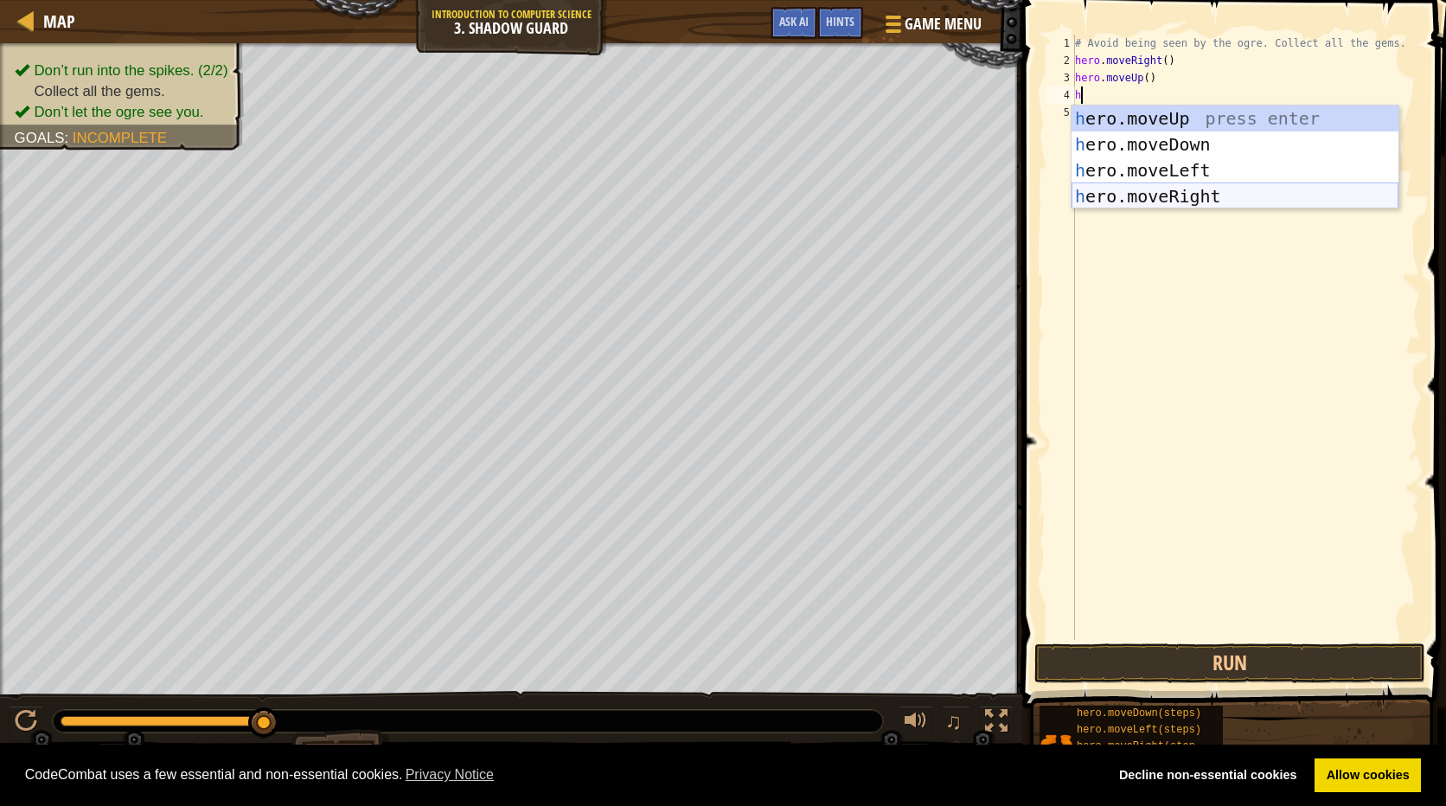
click at [1161, 188] on div "h ero.moveUp press enter h ero.moveDown press enter h ero.moveLeft press enter …" at bounding box center [1234, 183] width 327 height 156
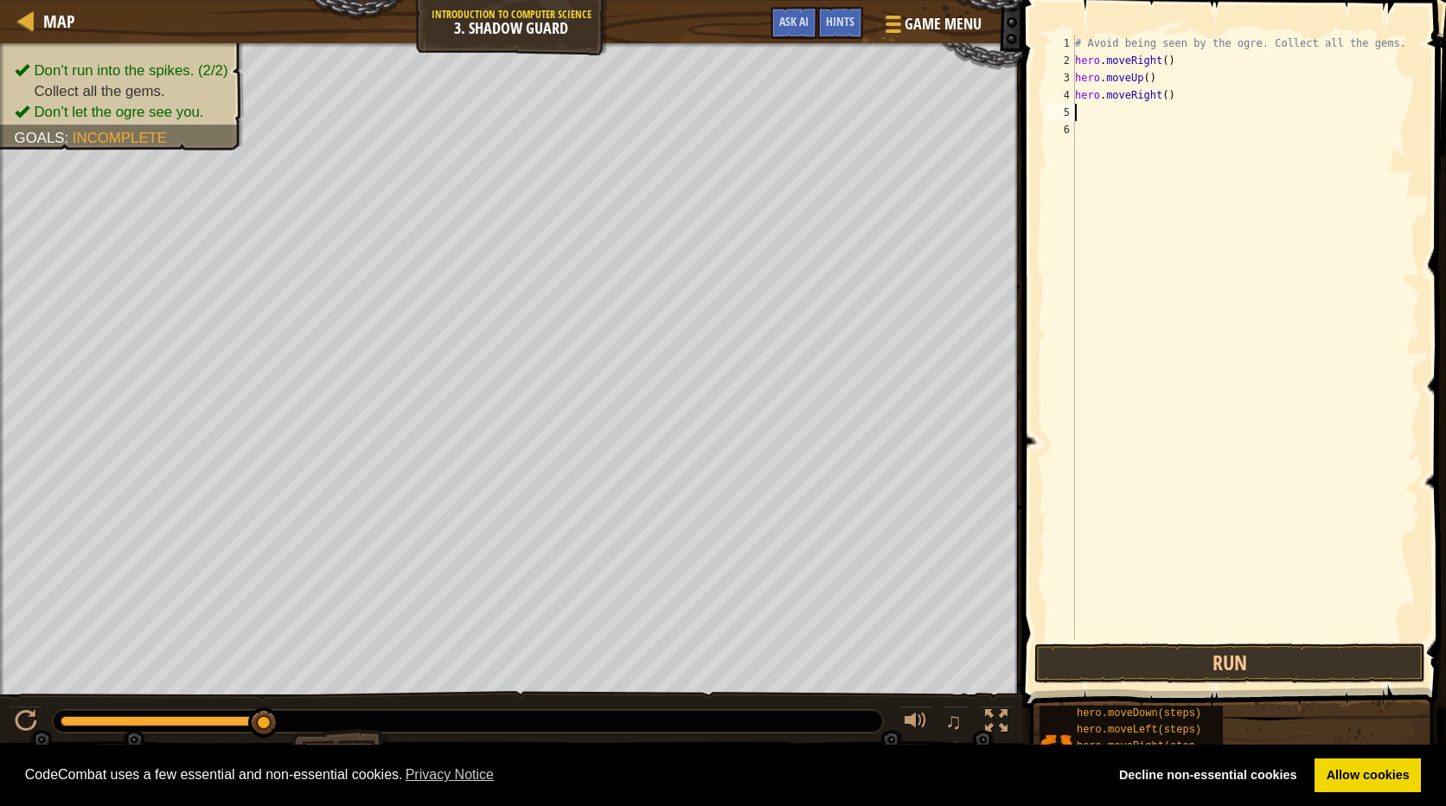
type textarea "h"
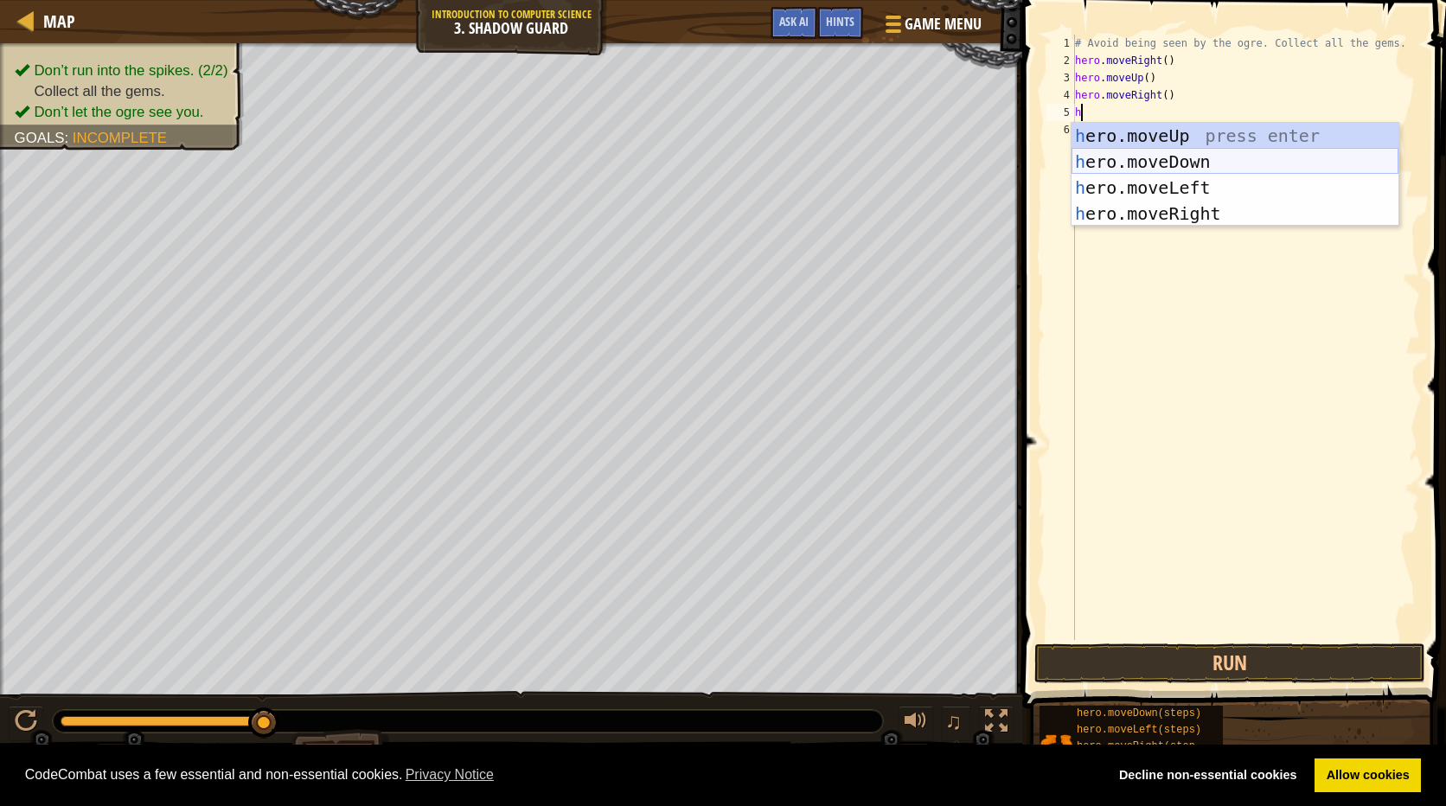
click at [1192, 158] on div "h ero.moveUp press enter h ero.moveDown press enter h ero.moveLeft press enter …" at bounding box center [1234, 201] width 327 height 156
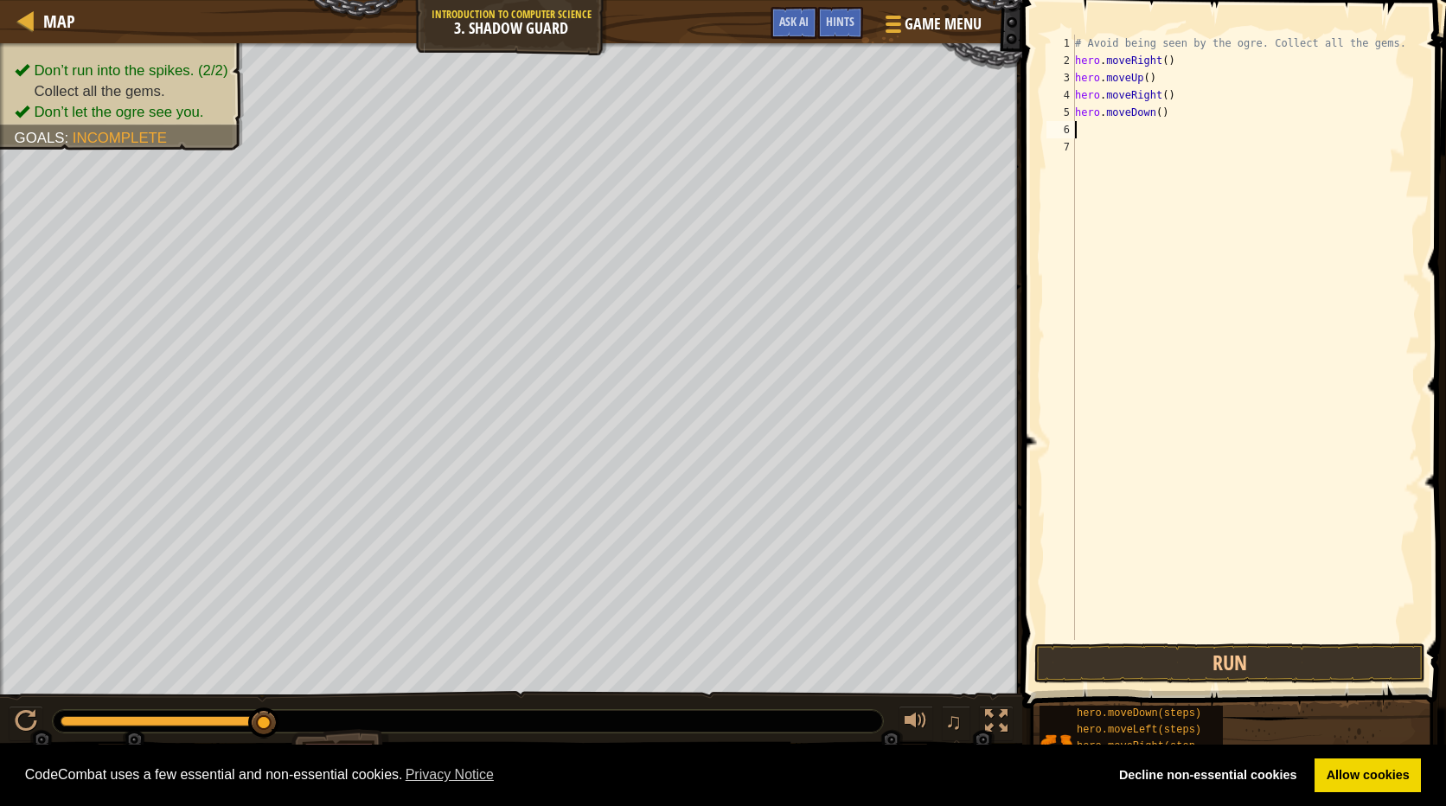
type textarea "h"
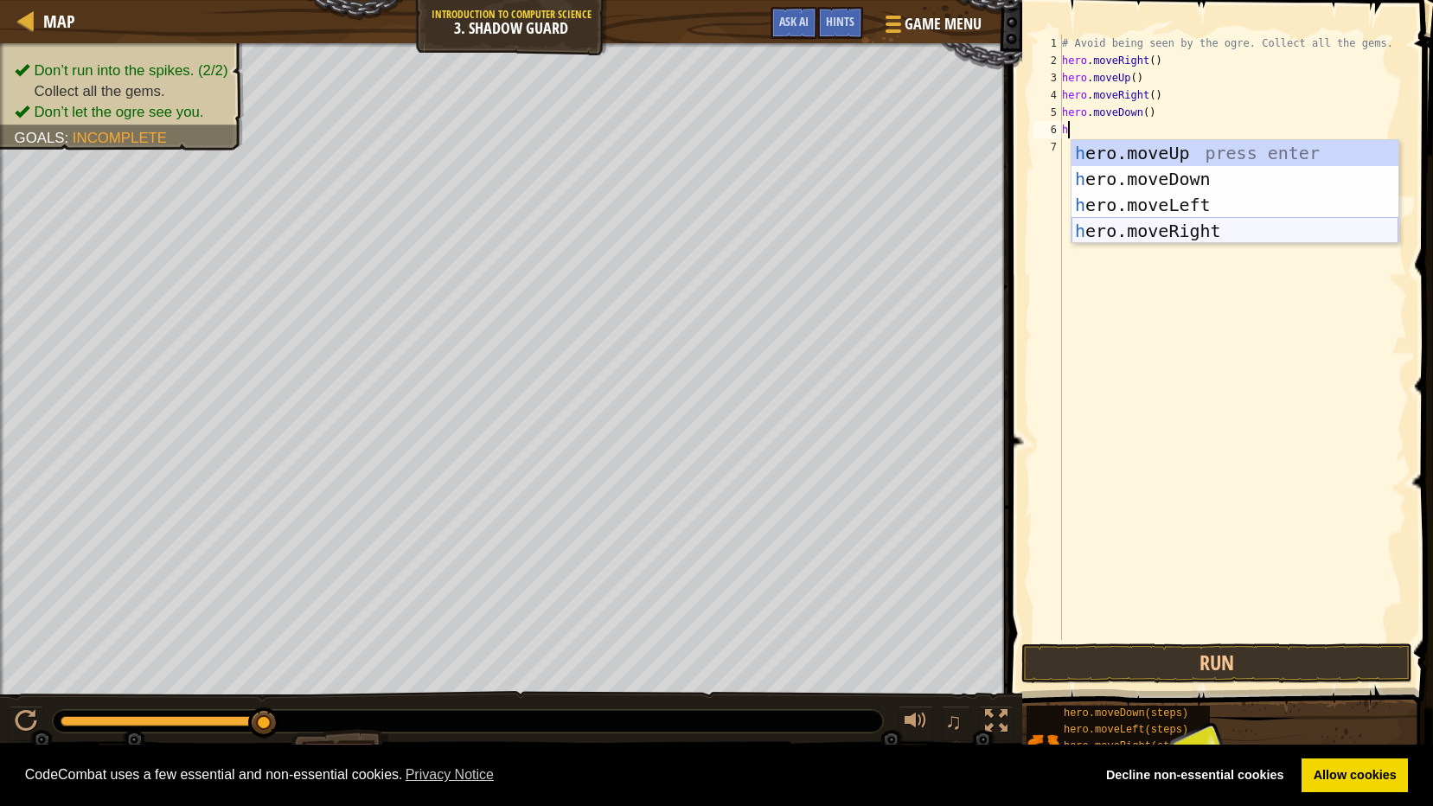
click at [1146, 227] on div "h ero.moveUp press enter h ero.moveDown press enter h ero.moveLeft press enter …" at bounding box center [1234, 218] width 327 height 156
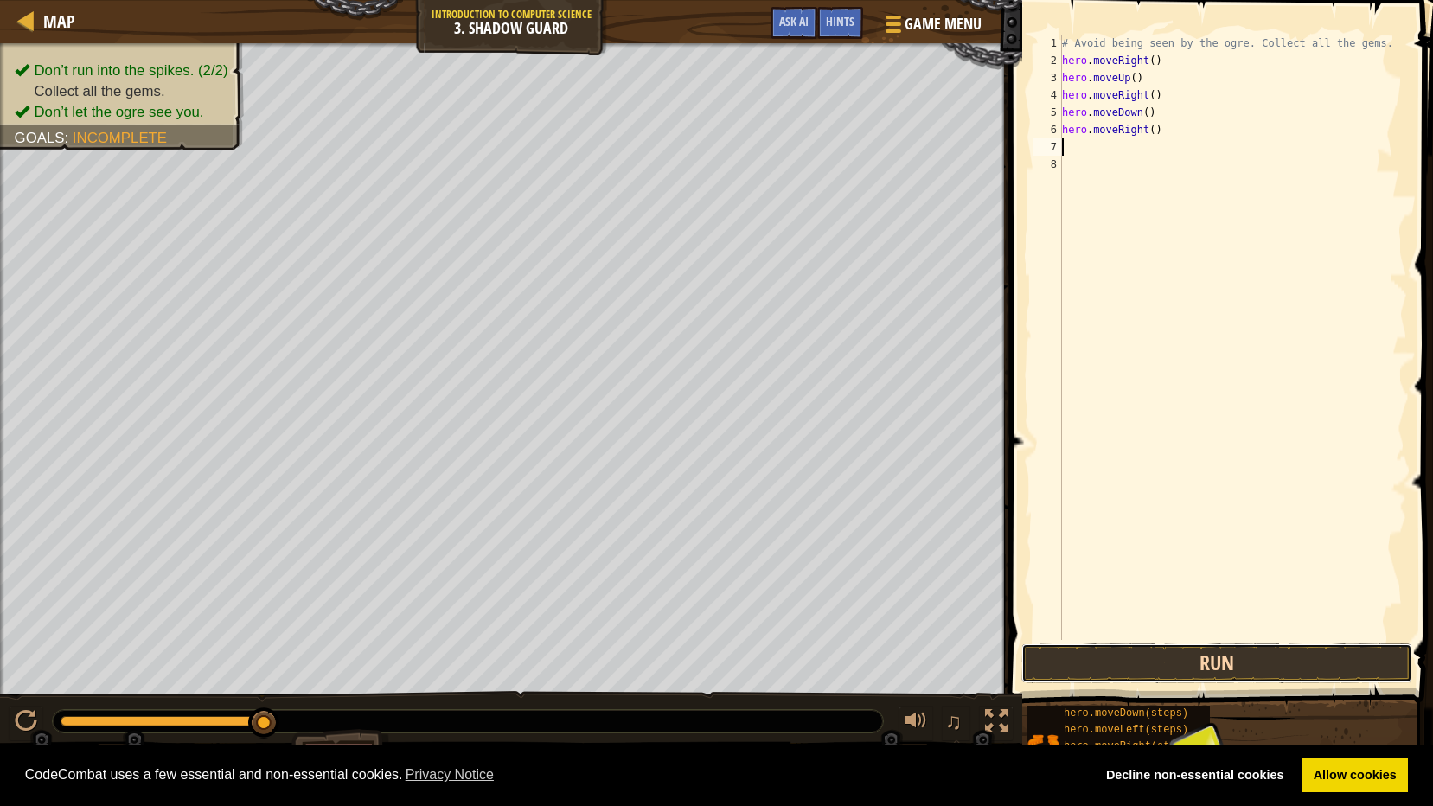
click at [1250, 668] on button "Run" at bounding box center [1216, 663] width 391 height 40
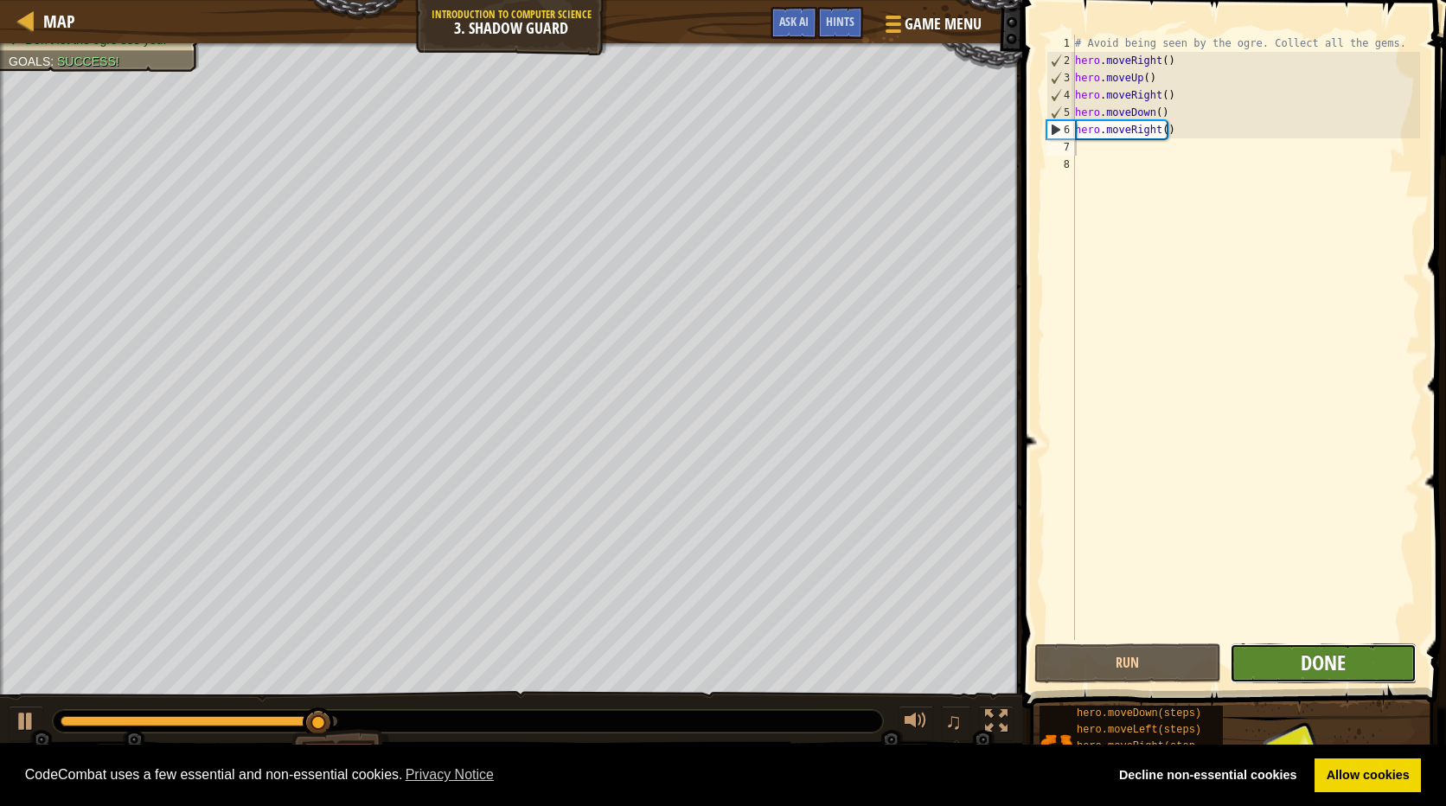
click at [1340, 667] on span "Done" at bounding box center [1322, 663] width 45 height 28
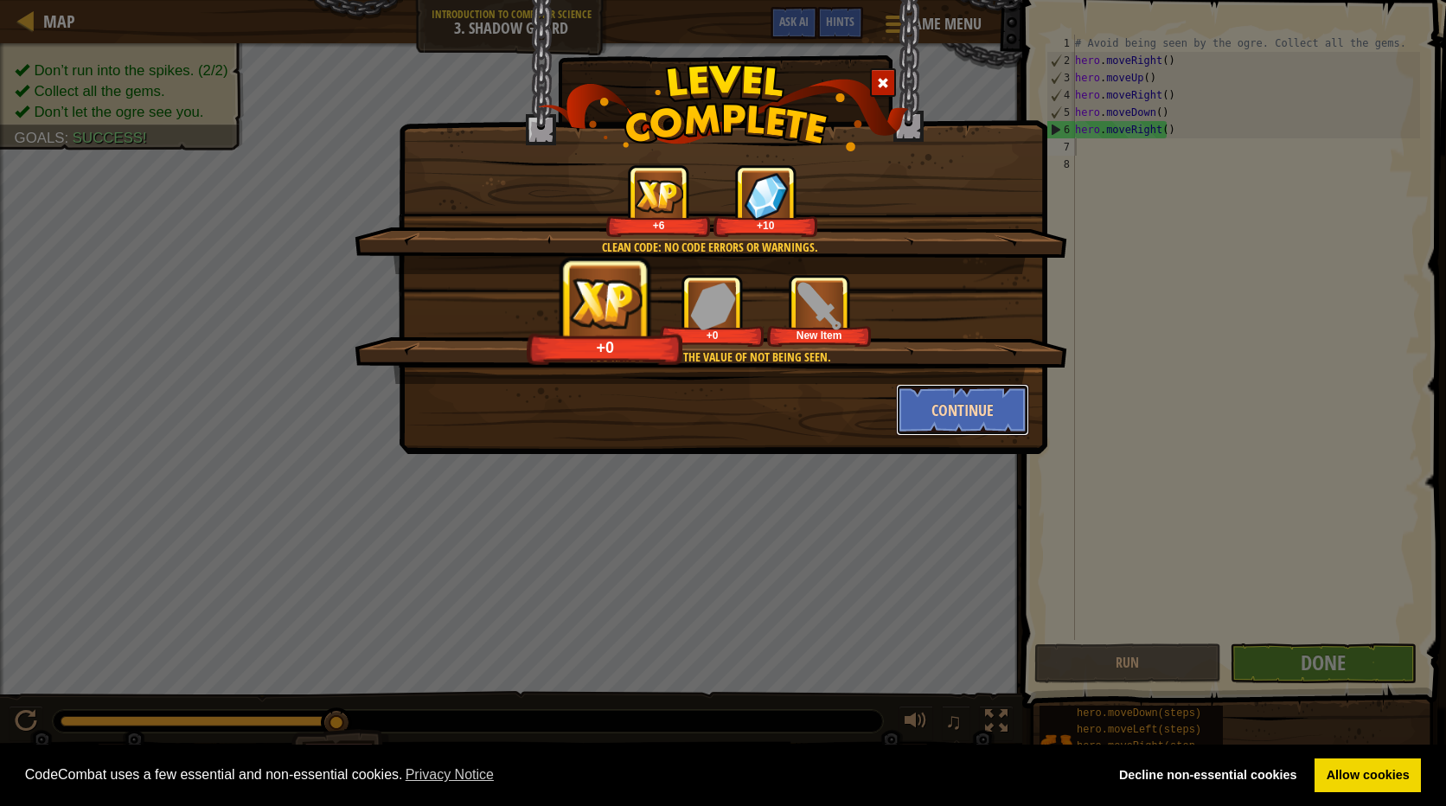
click at [977, 412] on button "Continue" at bounding box center [963, 410] width 134 height 52
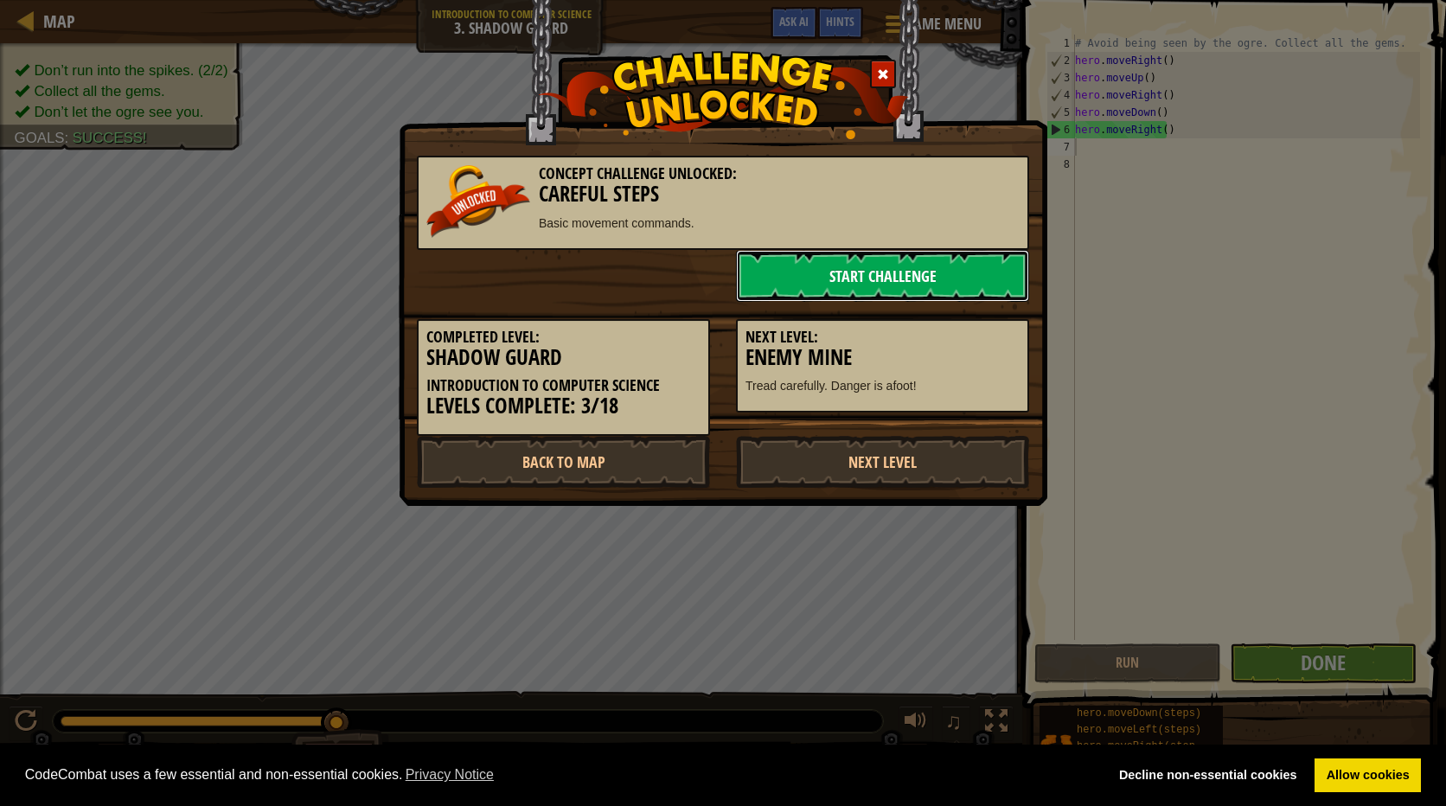
click at [834, 265] on link "Start Challenge" at bounding box center [882, 276] width 293 height 52
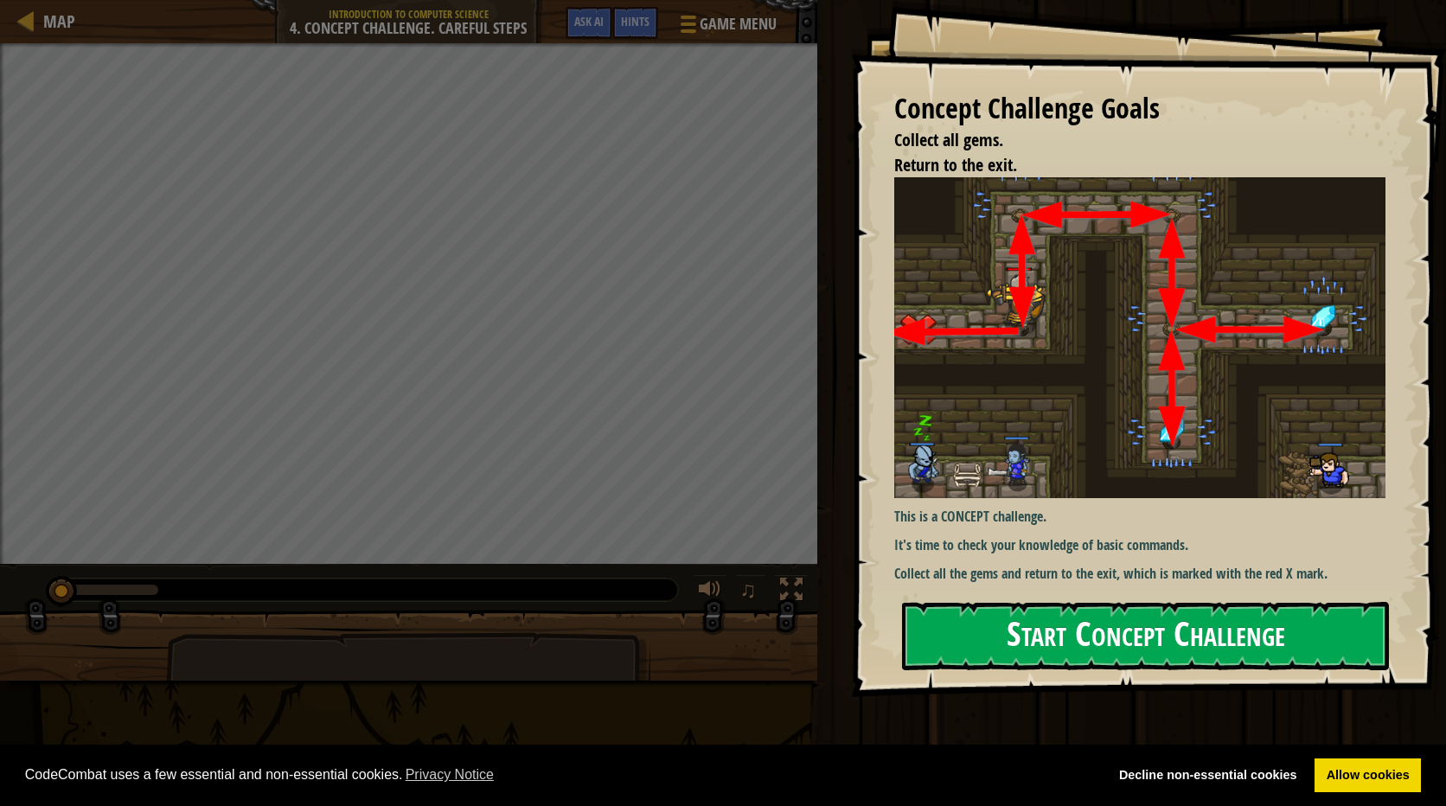
click at [1000, 631] on button "Start Concept Challenge" at bounding box center [1145, 636] width 487 height 68
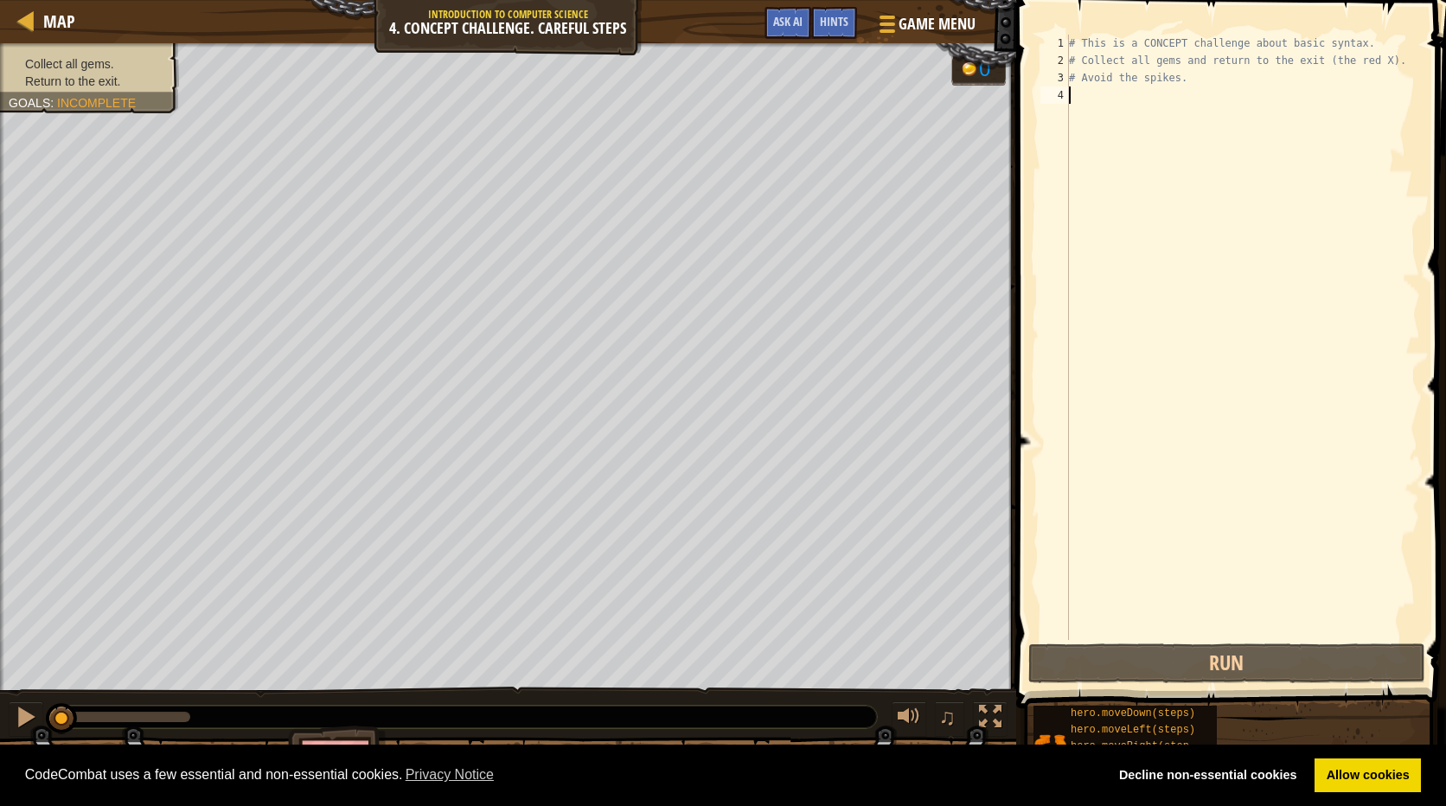
type textarea "h"
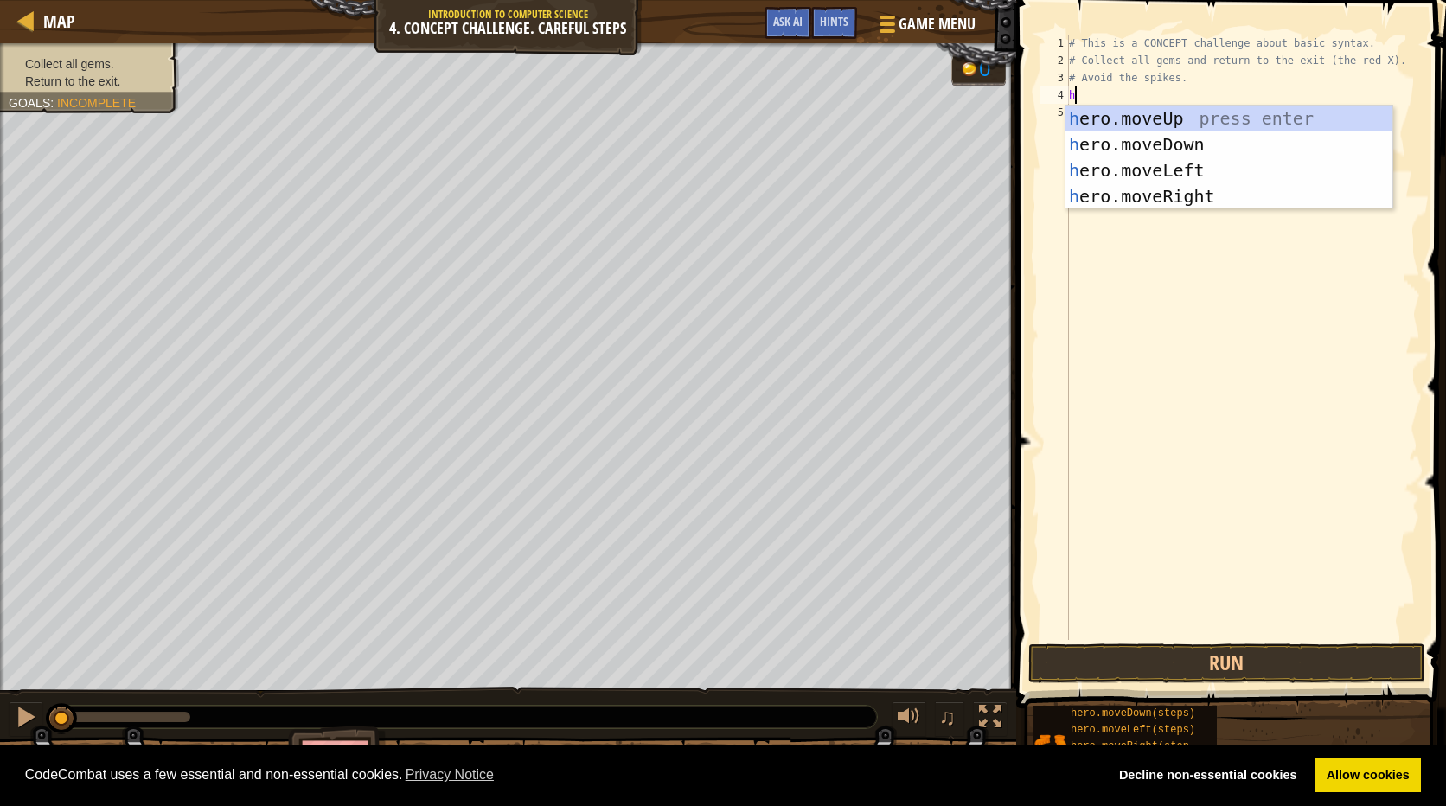
scroll to position [8, 0]
click at [1149, 118] on div "h ero.moveUp press enter h ero.moveDown press enter h ero.moveLeft press enter …" at bounding box center [1228, 183] width 327 height 156
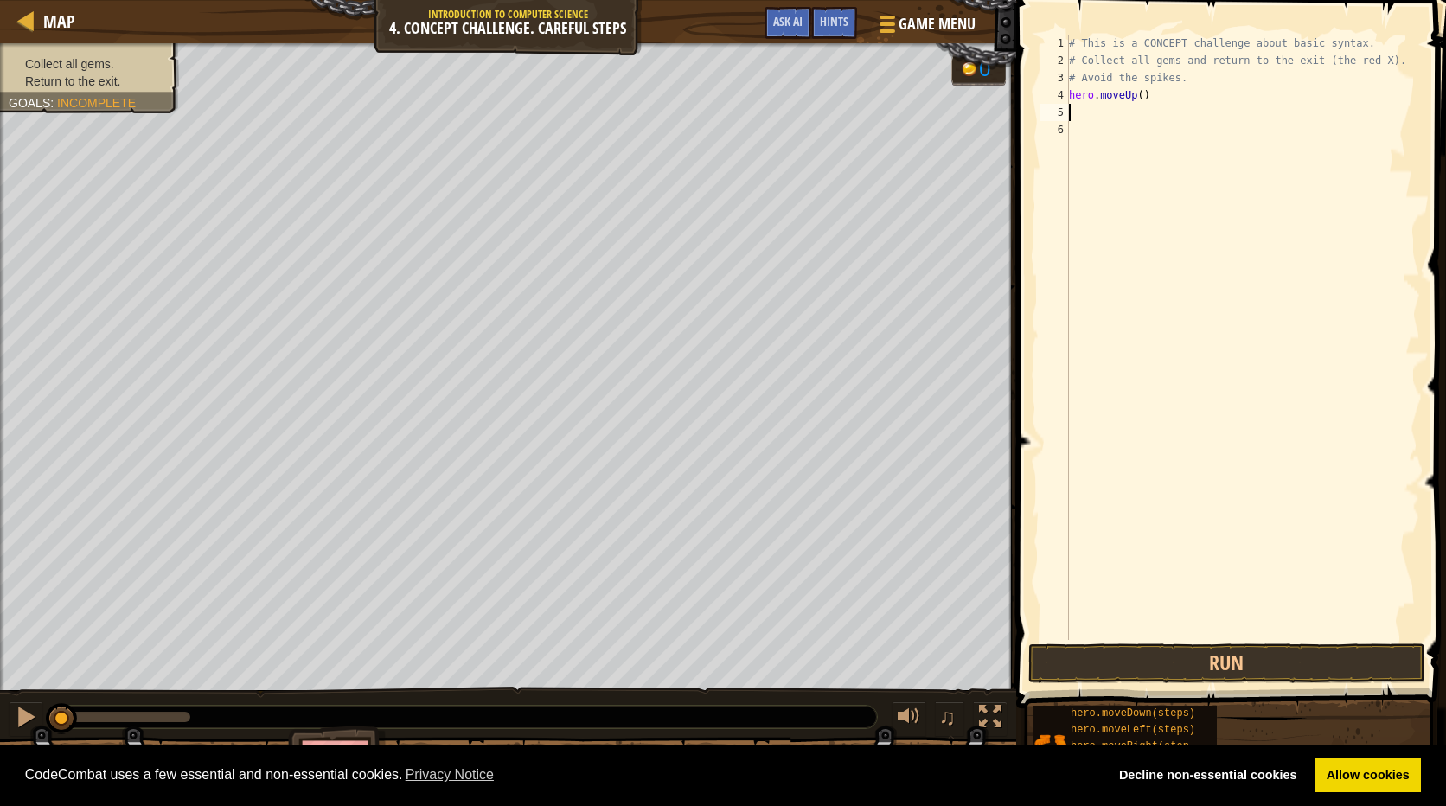
type textarea "h"
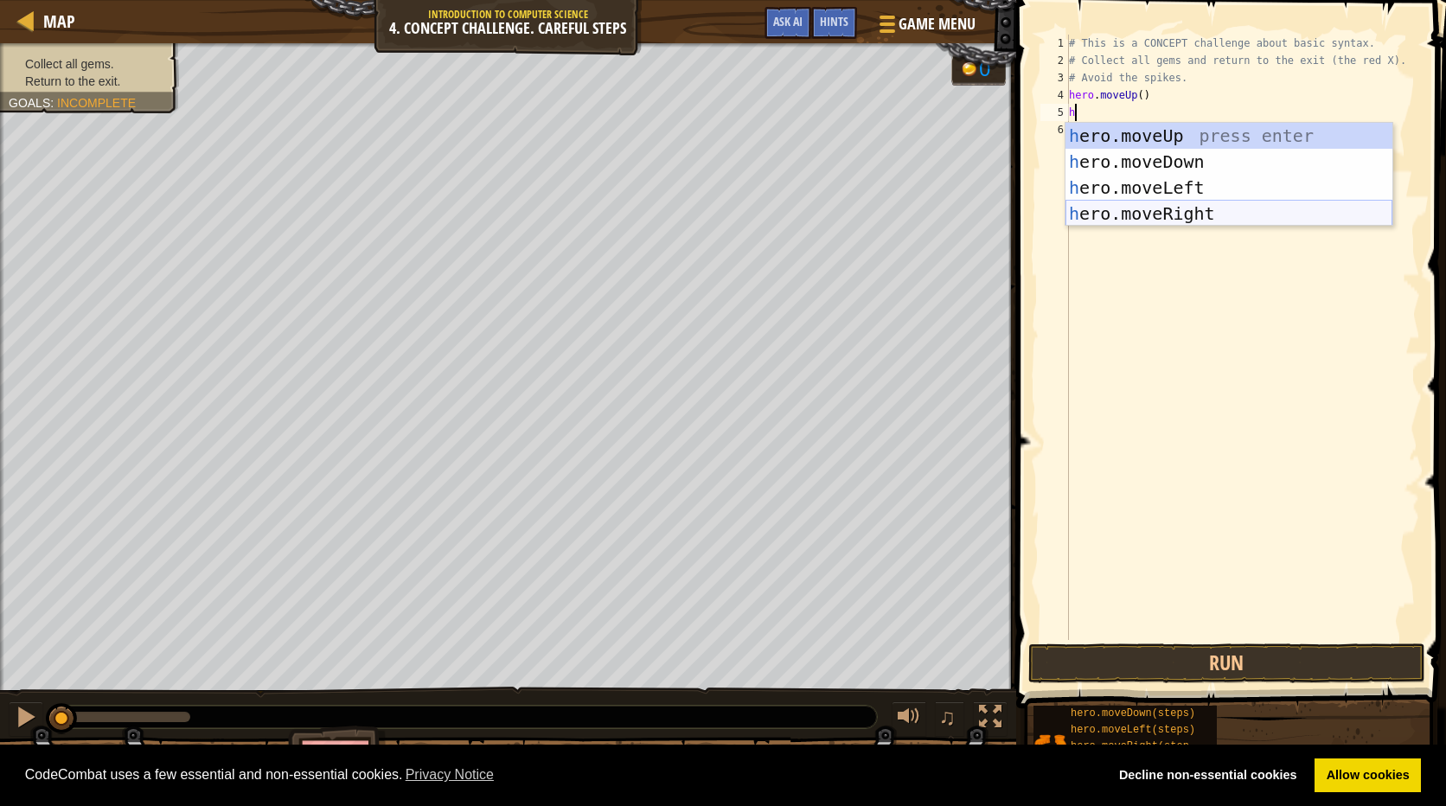
click at [1223, 208] on div "h ero.moveUp press enter h ero.moveDown press enter h ero.moveLeft press enter …" at bounding box center [1228, 201] width 327 height 156
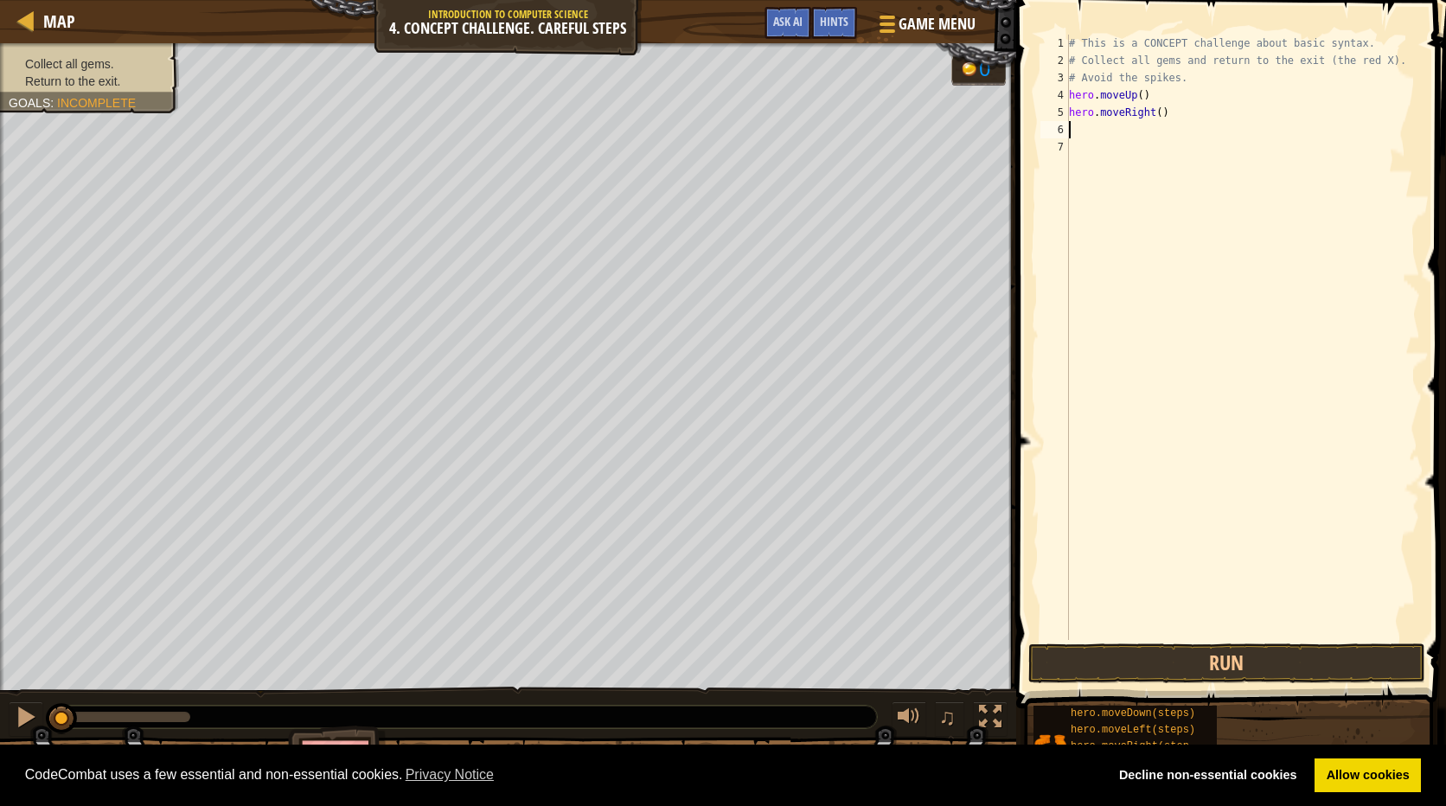
type textarea "h"
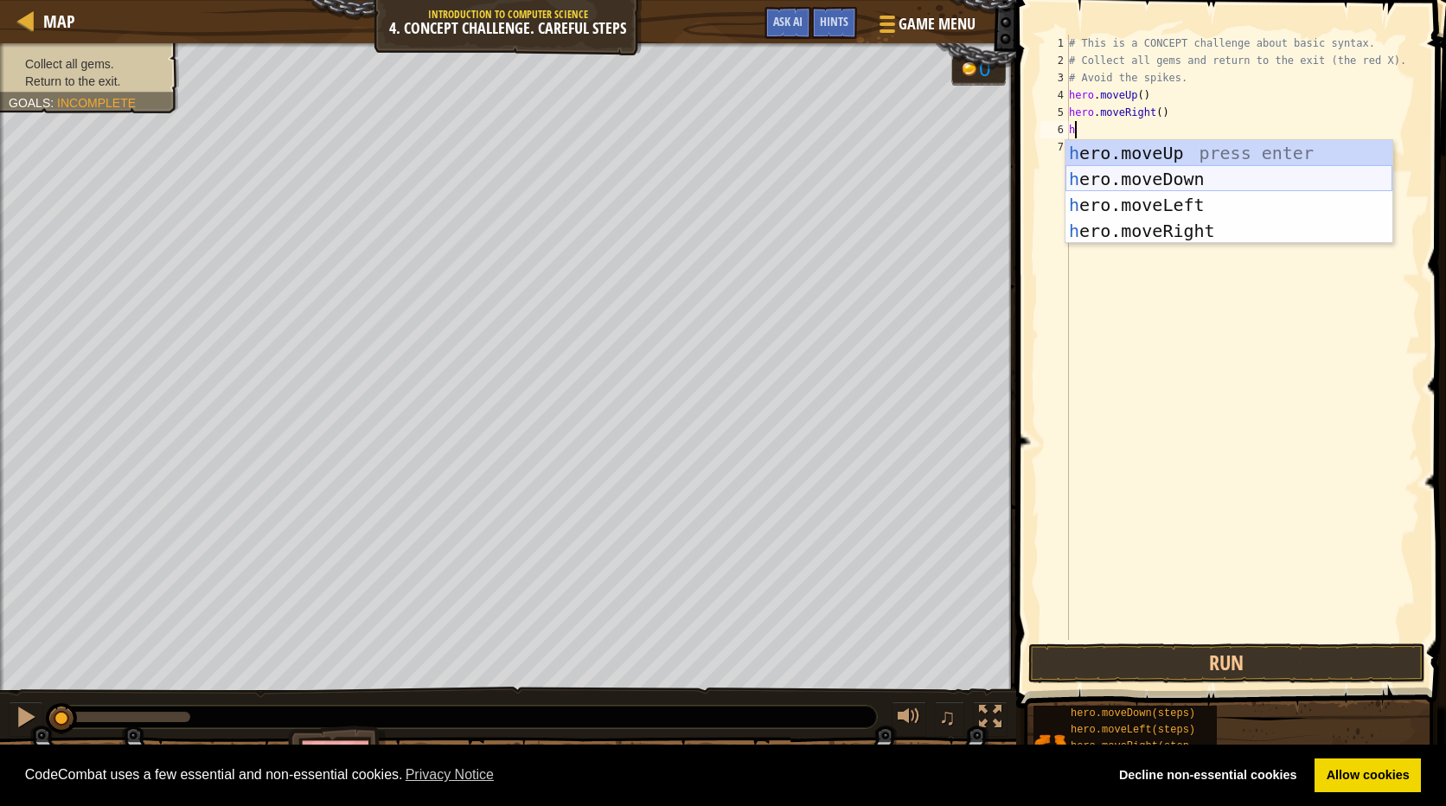
click at [1202, 178] on div "h ero.moveUp press enter h ero.moveDown press enter h ero.moveLeft press enter …" at bounding box center [1228, 218] width 327 height 156
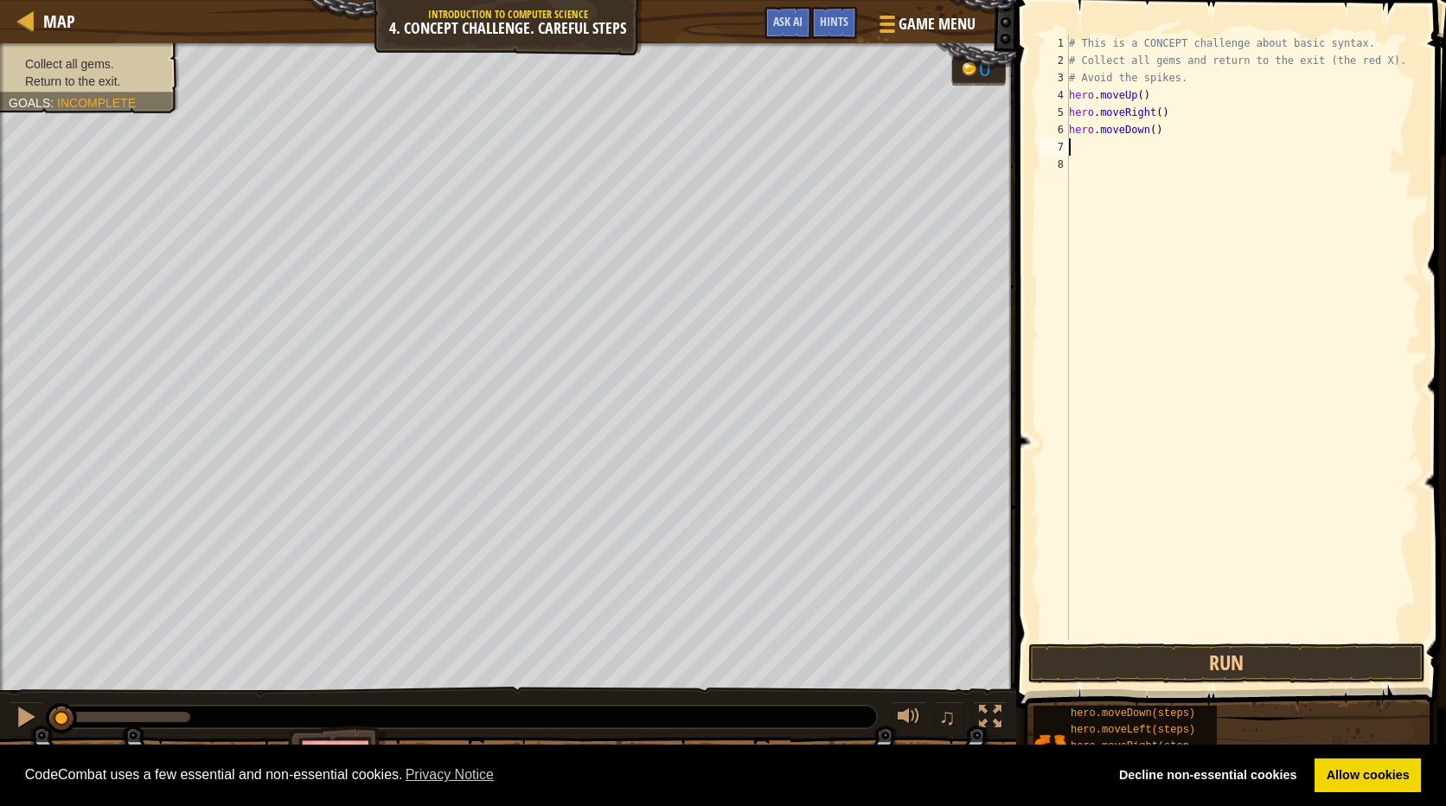
type textarea "h"
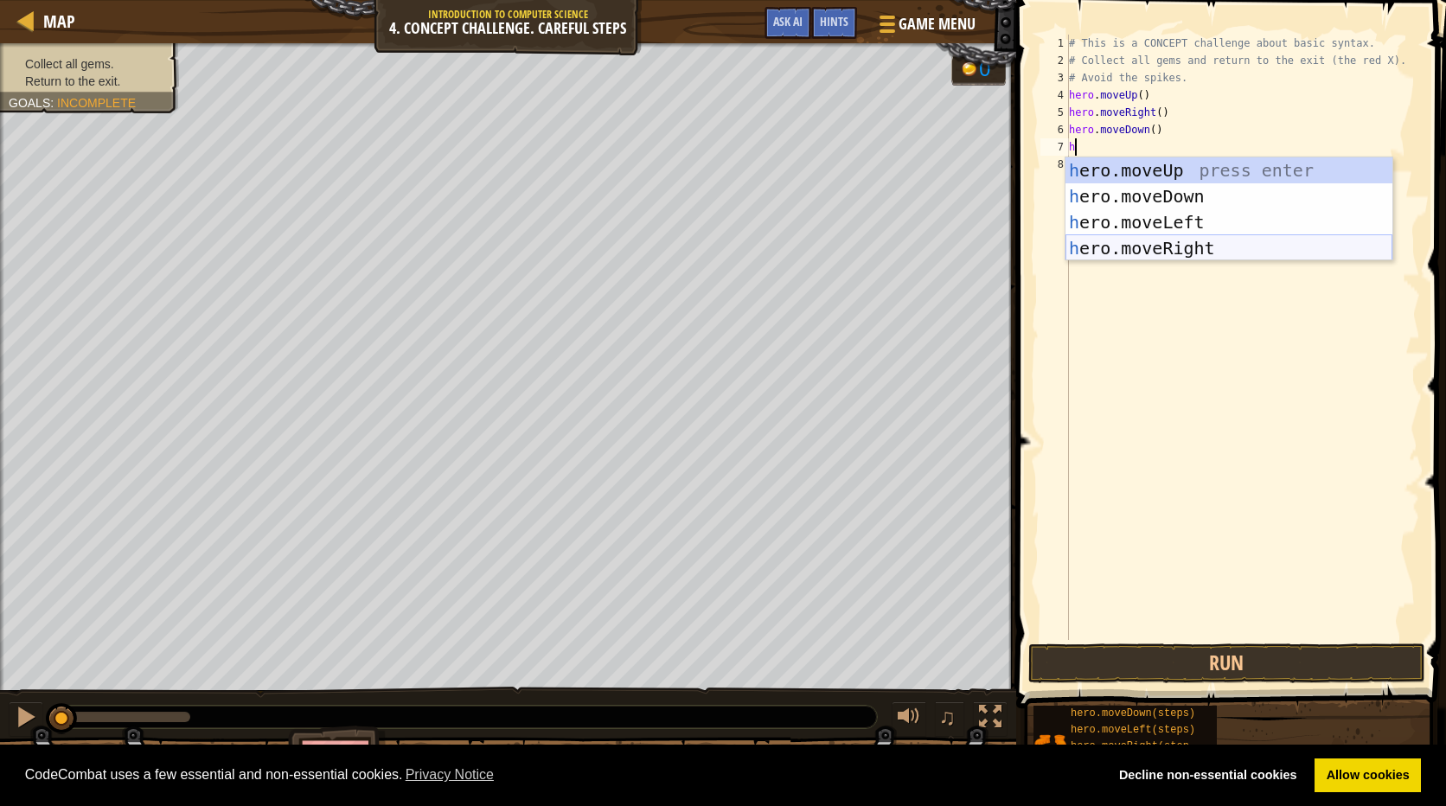
click at [1198, 238] on div "h ero.moveUp press enter h ero.moveDown press enter h ero.moveLeft press enter …" at bounding box center [1228, 235] width 327 height 156
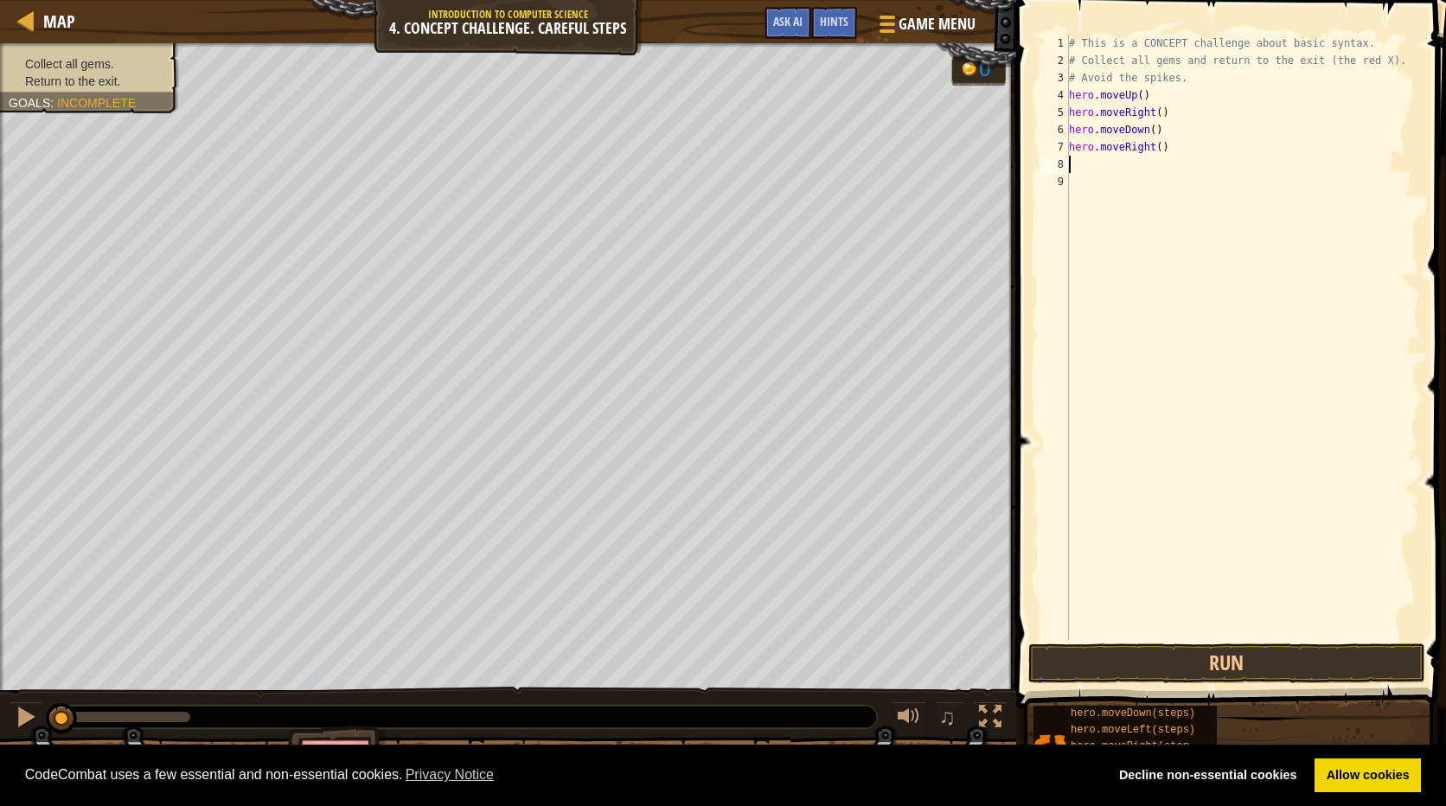
type textarea "h"
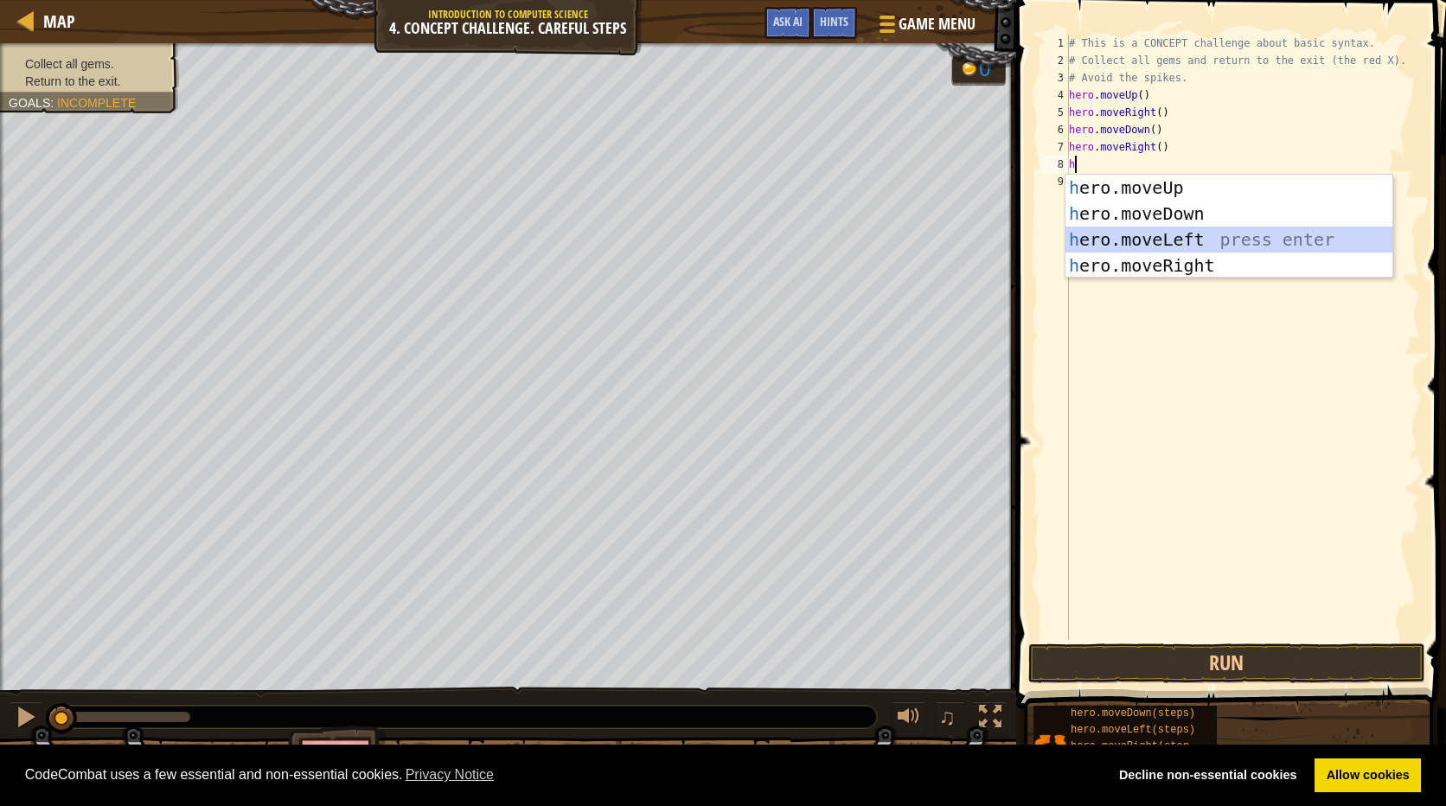
click at [1181, 235] on div "h ero.moveUp press enter h ero.moveDown press enter h ero.moveLeft press enter …" at bounding box center [1228, 253] width 327 height 156
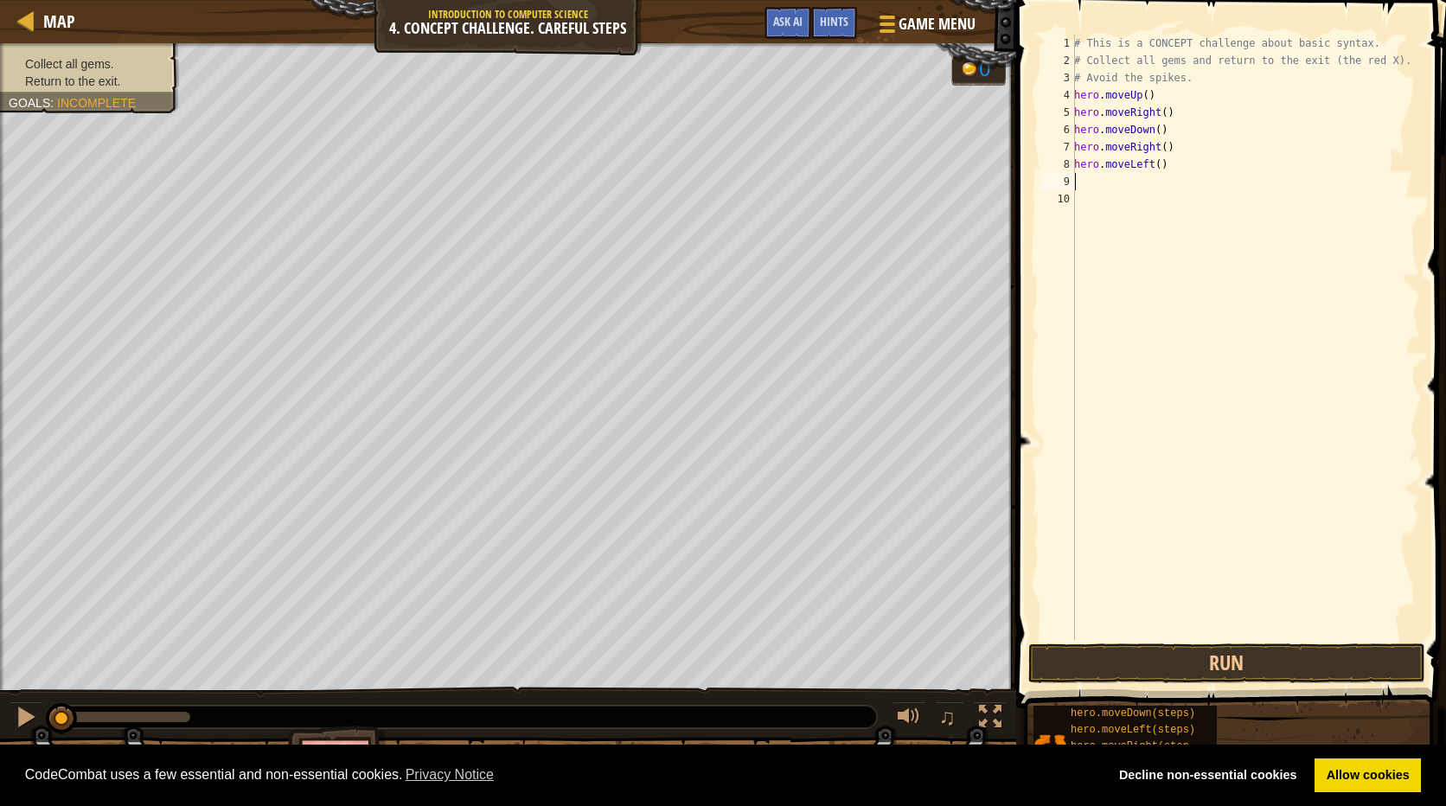
type textarea "h"
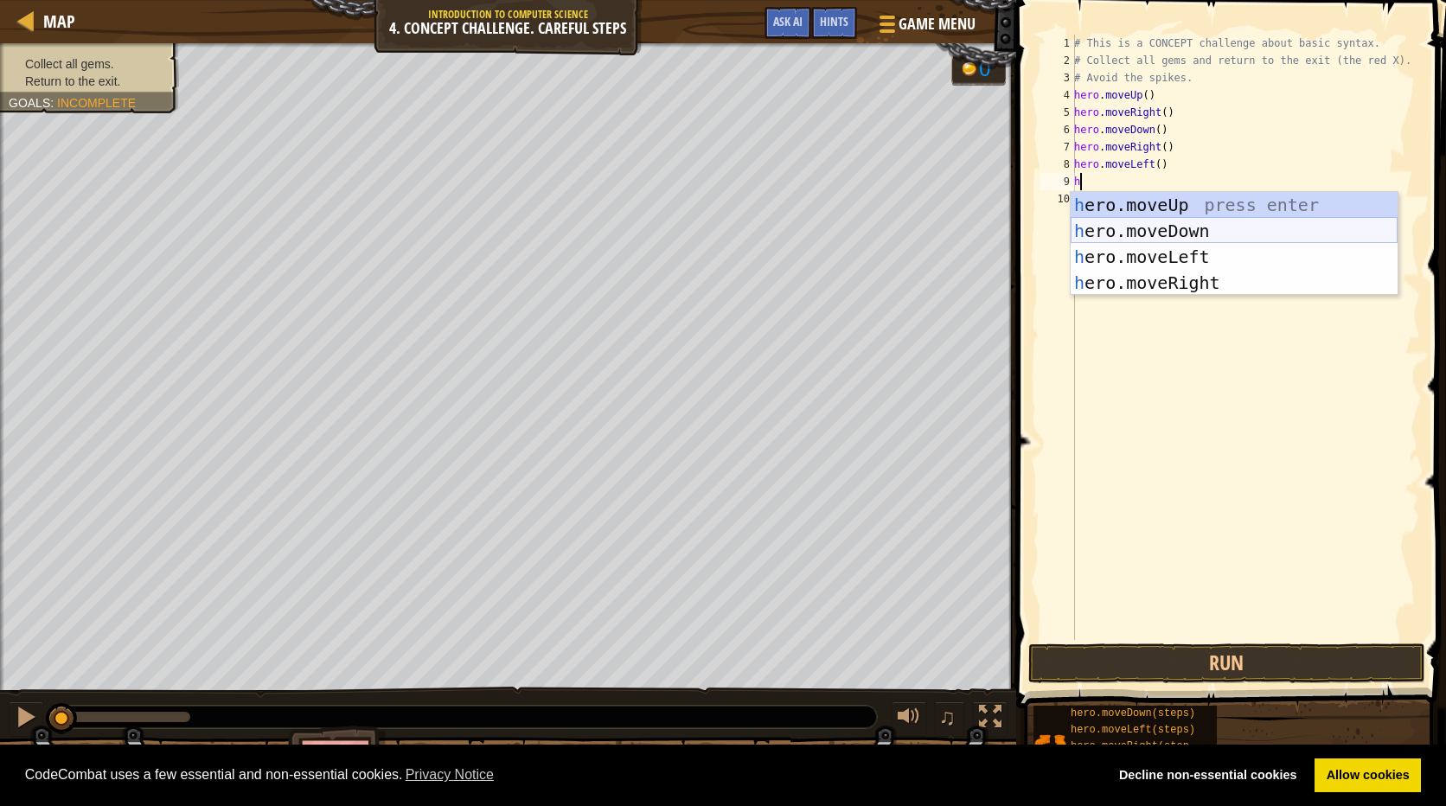
click at [1174, 232] on div "h ero.moveUp press enter h ero.moveDown press enter h ero.moveLeft press enter …" at bounding box center [1233, 270] width 327 height 156
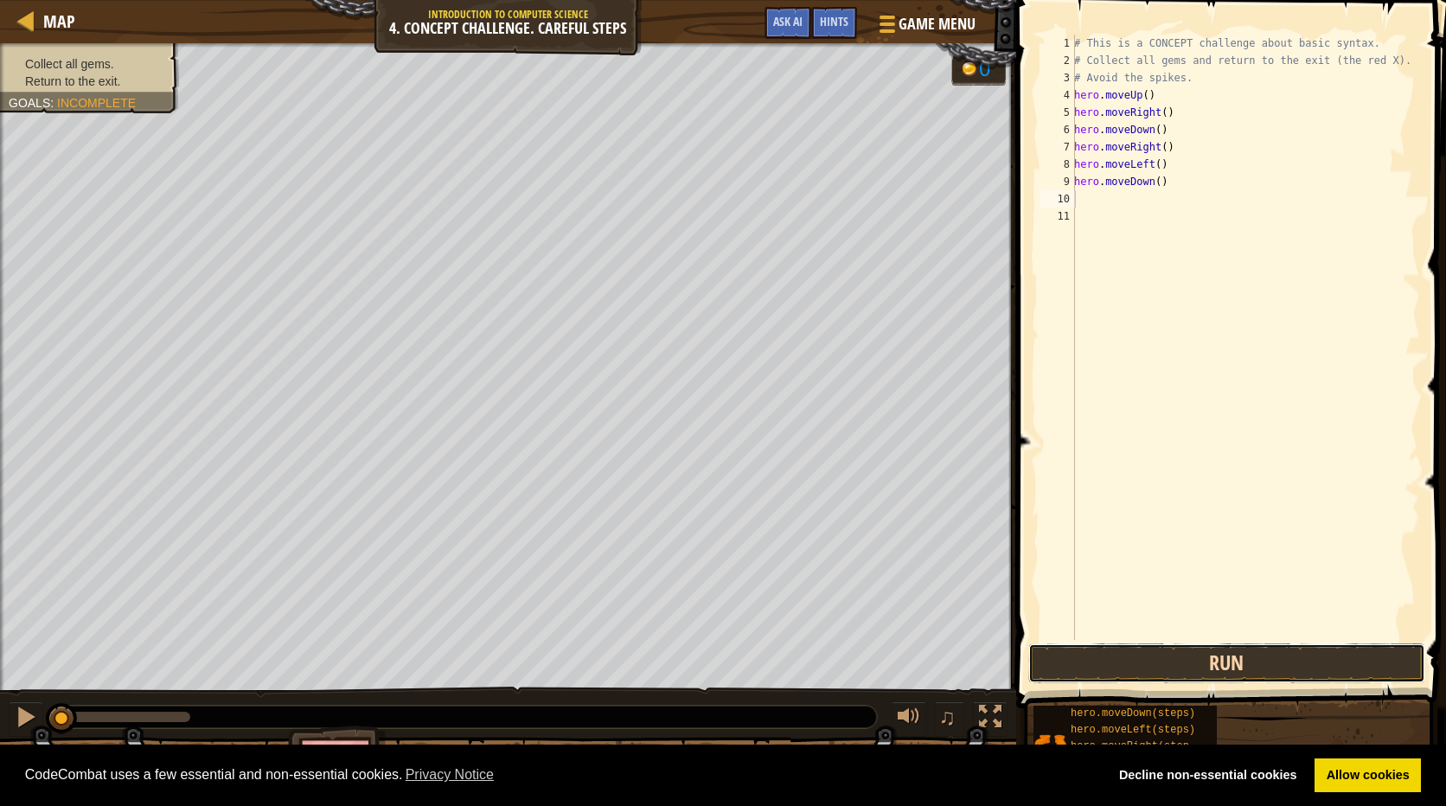
click at [1230, 652] on button "Run" at bounding box center [1226, 663] width 397 height 40
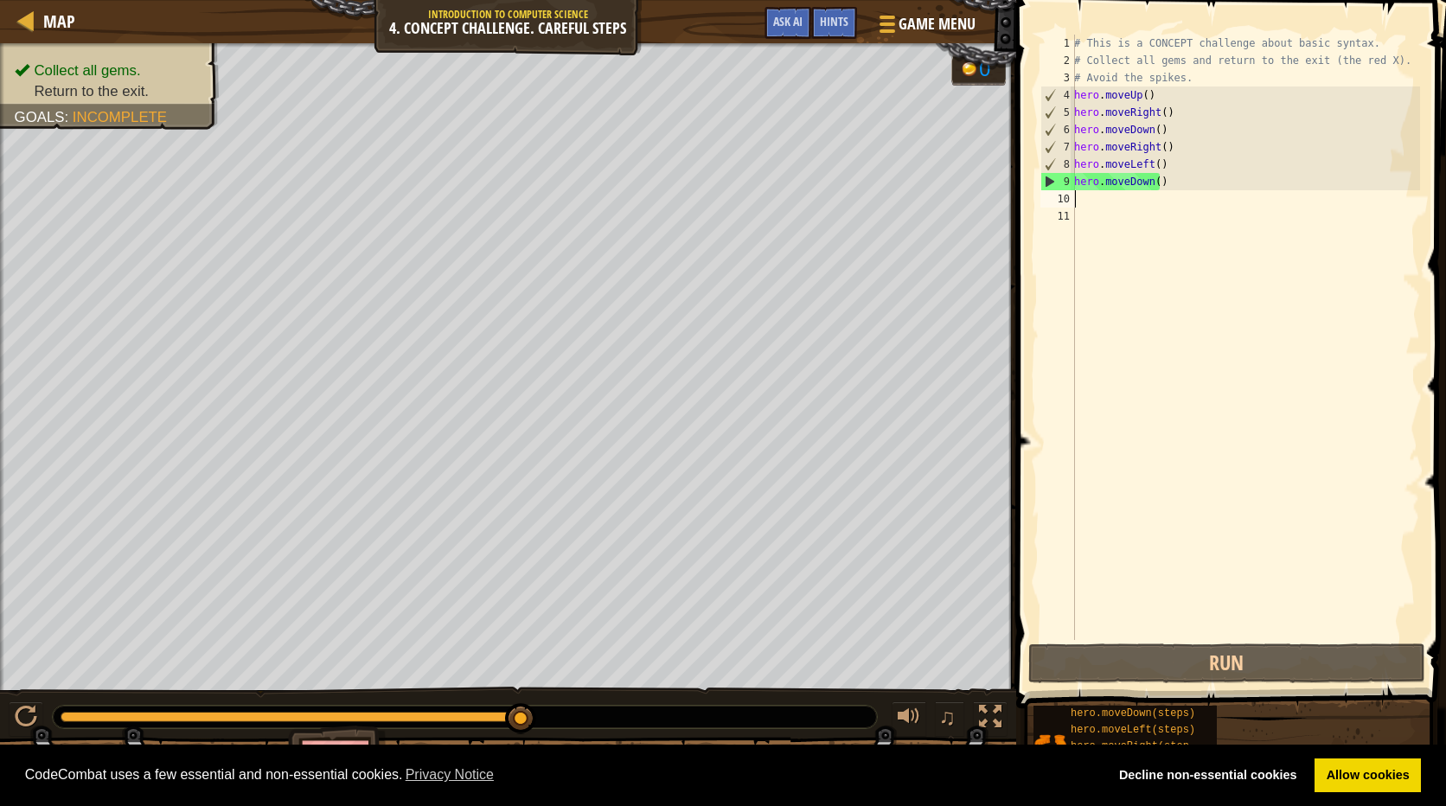
type textarea "h"
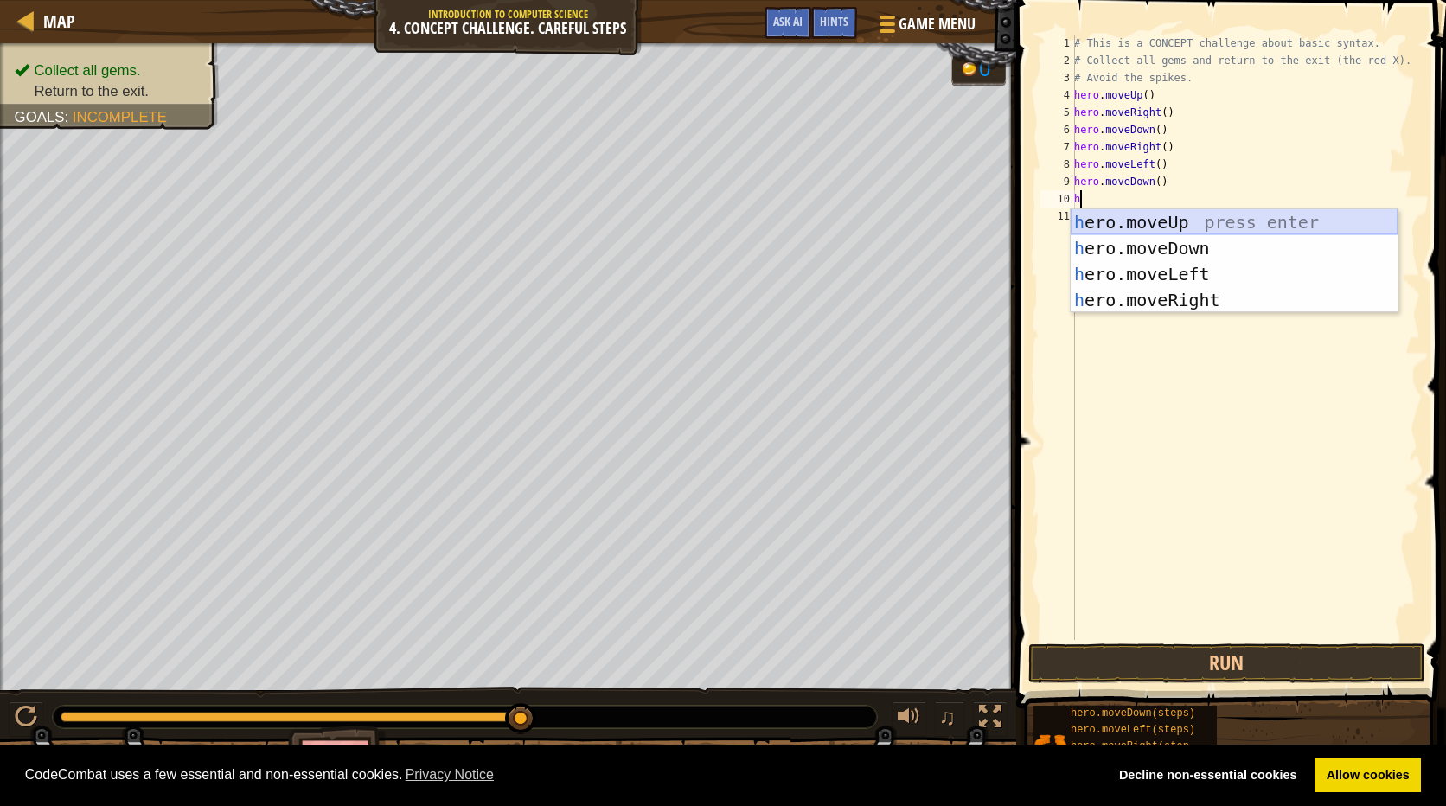
click at [1206, 220] on div "h ero.moveUp press enter h ero.moveDown press enter h ero.moveLeft press enter …" at bounding box center [1233, 287] width 327 height 156
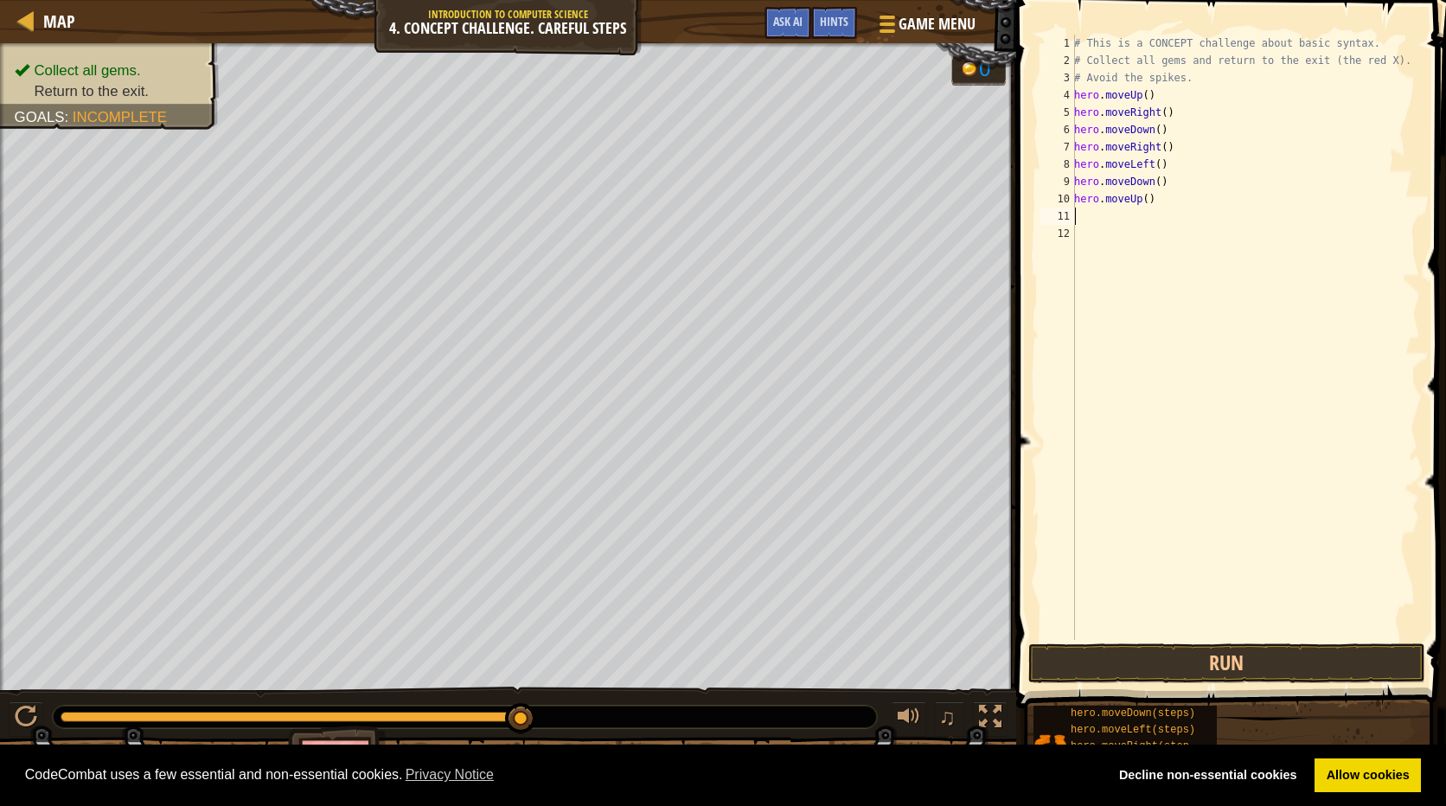
type textarea "h"
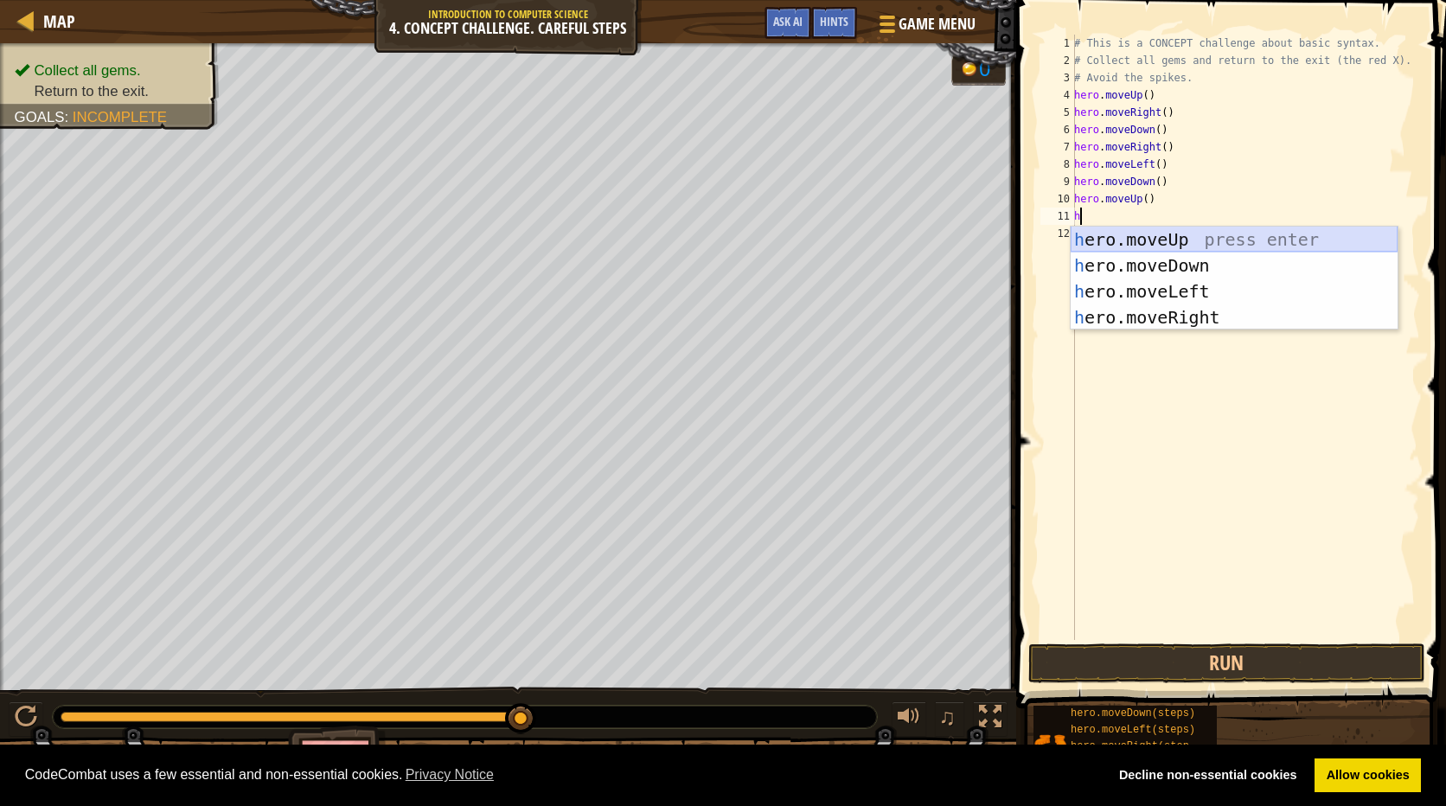
click at [1216, 235] on div "h ero.moveUp press enter h ero.moveDown press enter h ero.moveLeft press enter …" at bounding box center [1233, 305] width 327 height 156
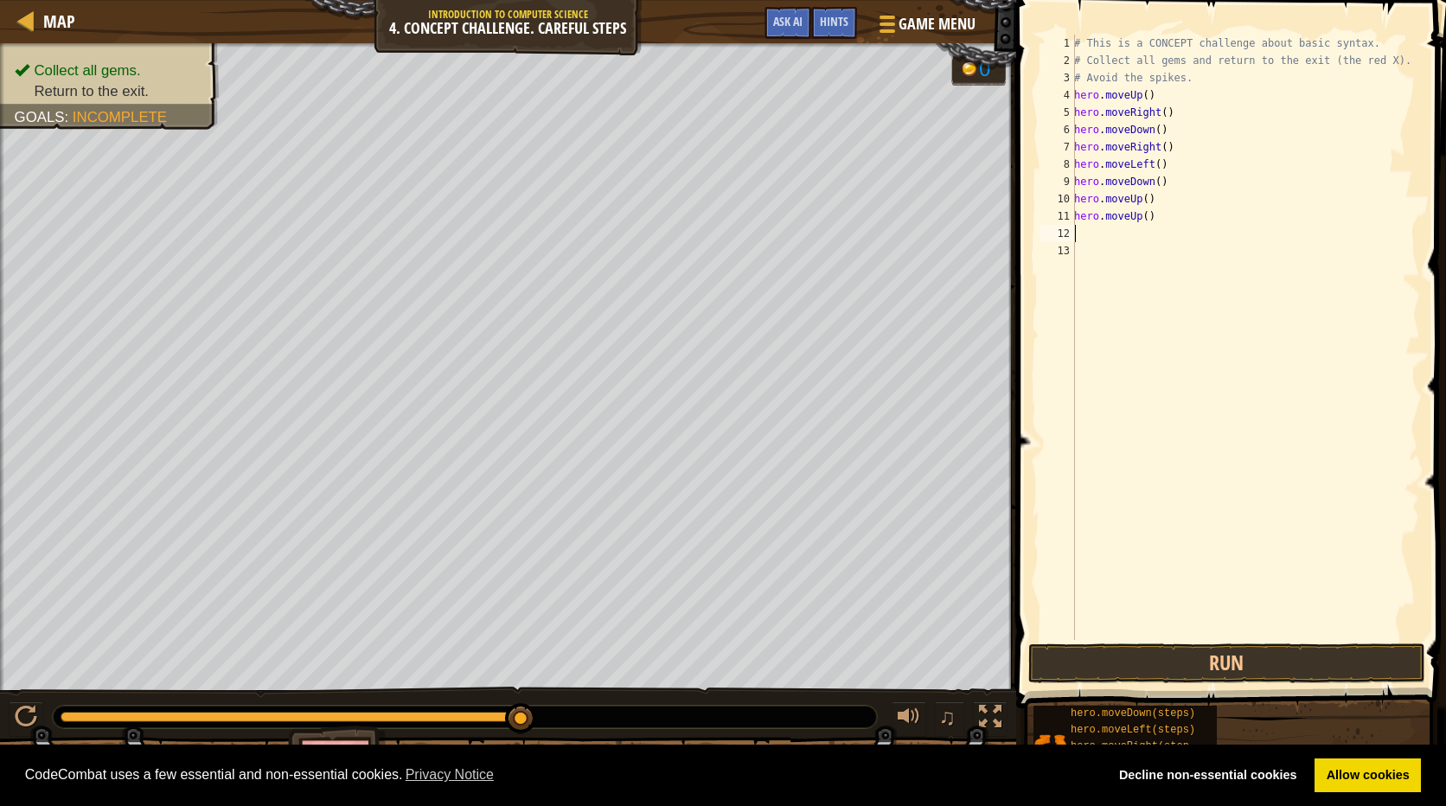
type textarea "h"
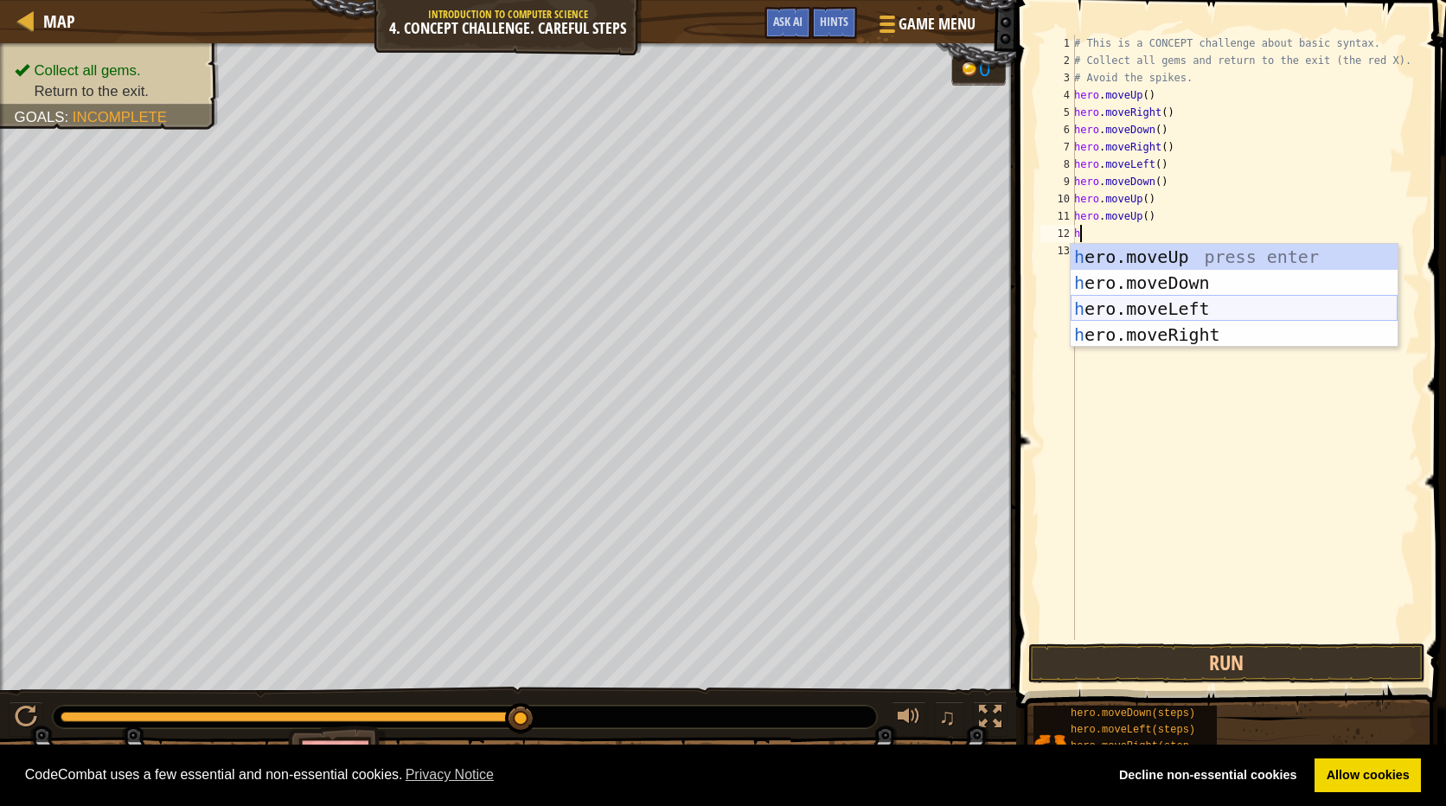
click at [1201, 302] on div "h ero.moveUp press enter h ero.moveDown press enter h ero.moveLeft press enter …" at bounding box center [1233, 322] width 327 height 156
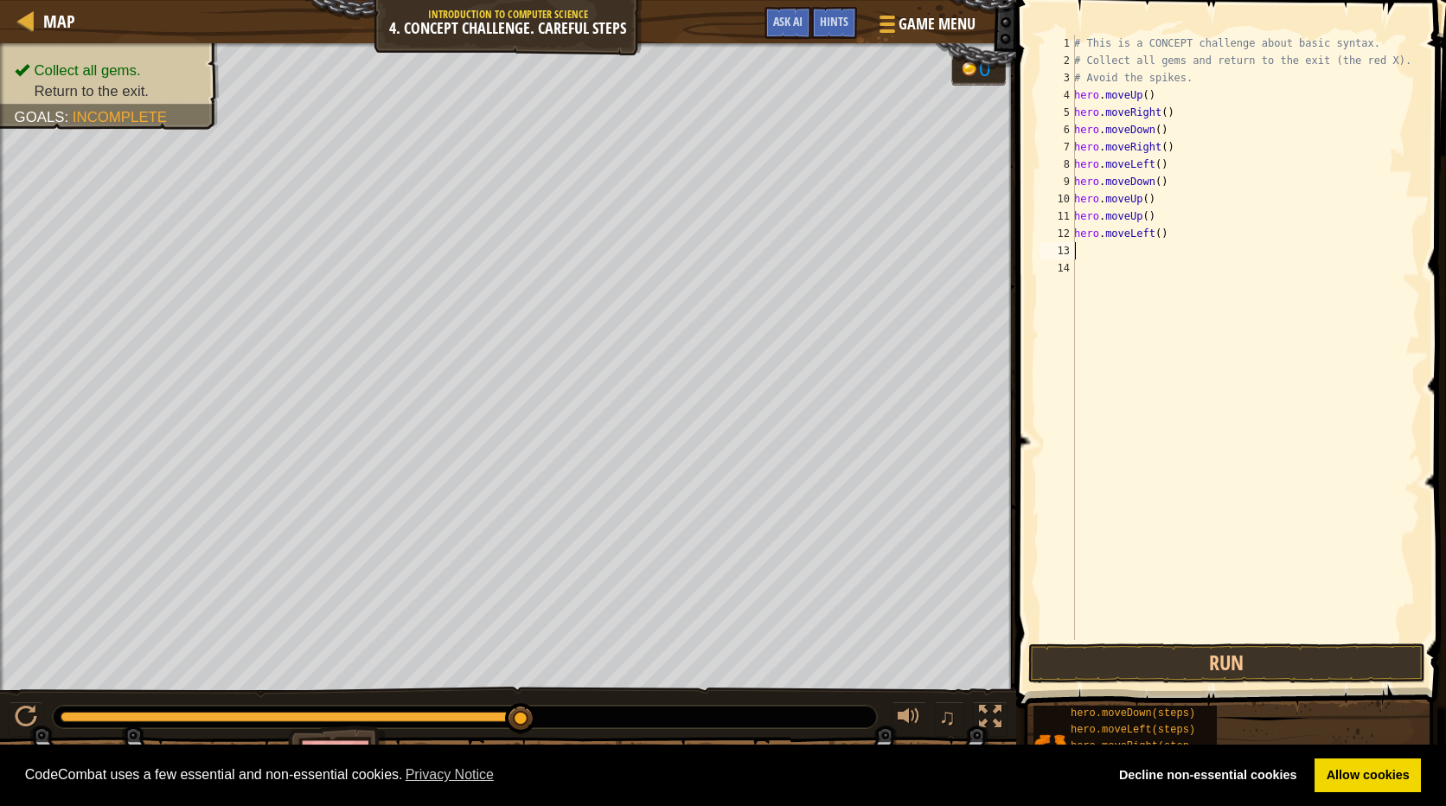
type textarea "h"
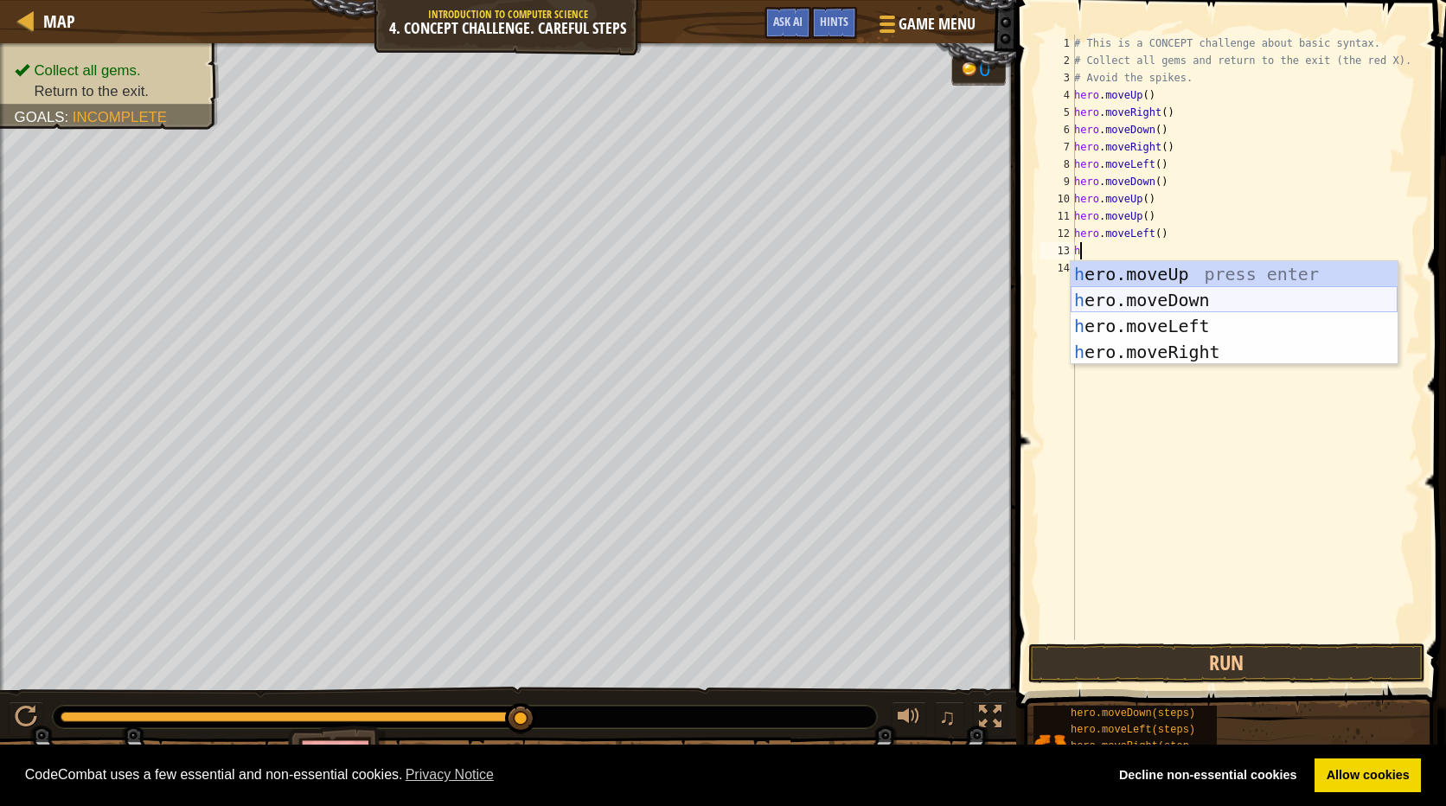
click at [1185, 297] on div "h ero.moveUp press enter h ero.moveDown press enter h ero.moveLeft press enter …" at bounding box center [1233, 339] width 327 height 156
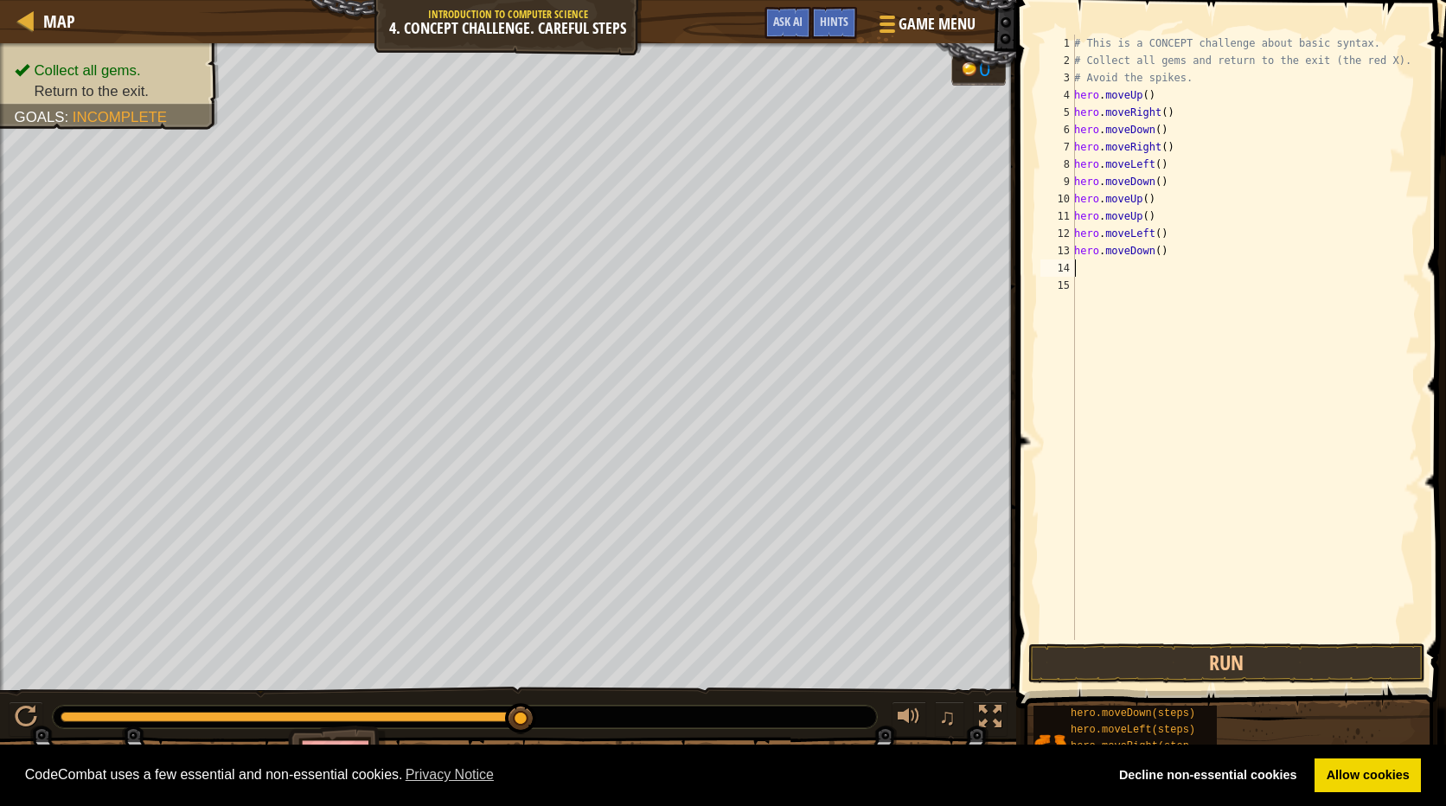
type textarea "h"
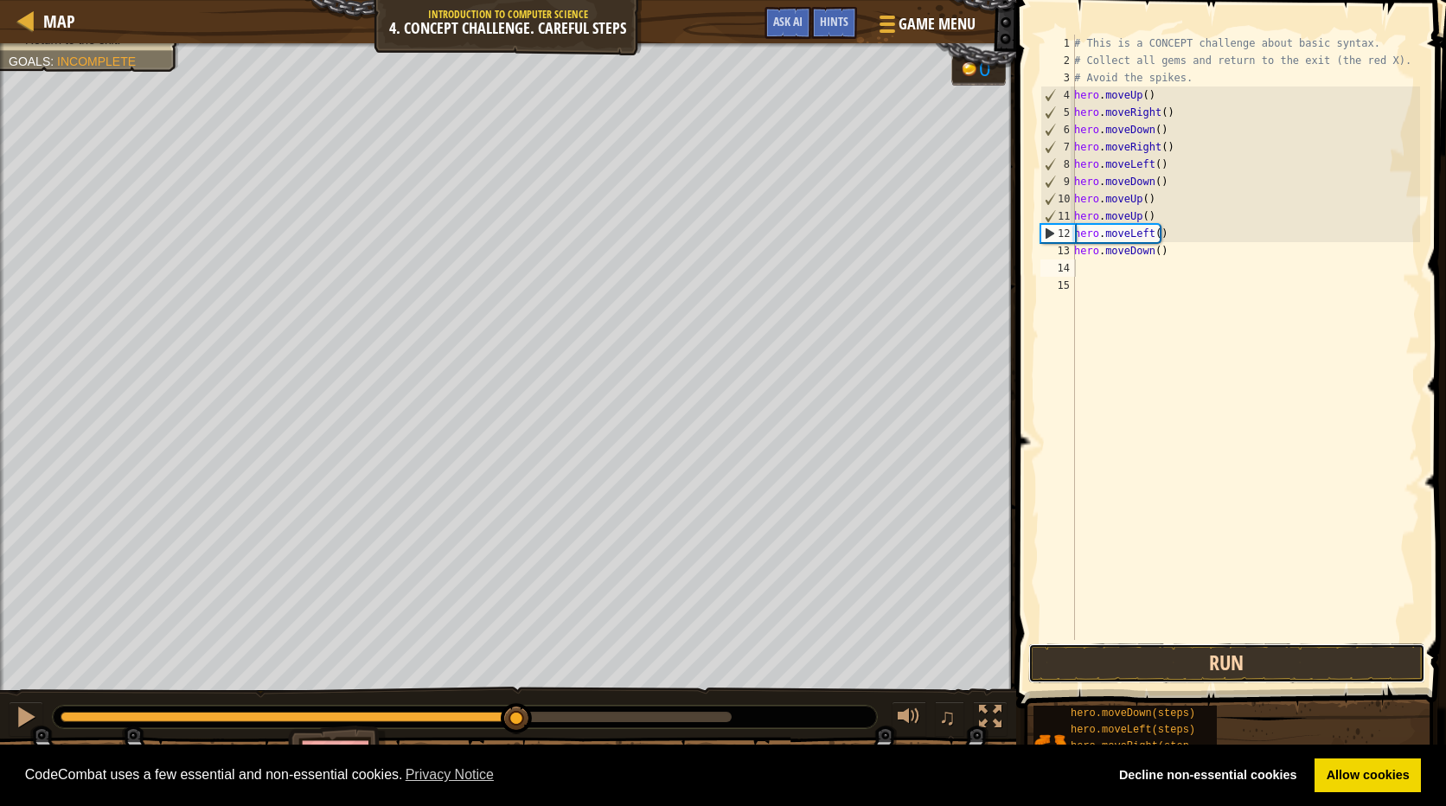
click at [1258, 661] on button "Run" at bounding box center [1226, 663] width 397 height 40
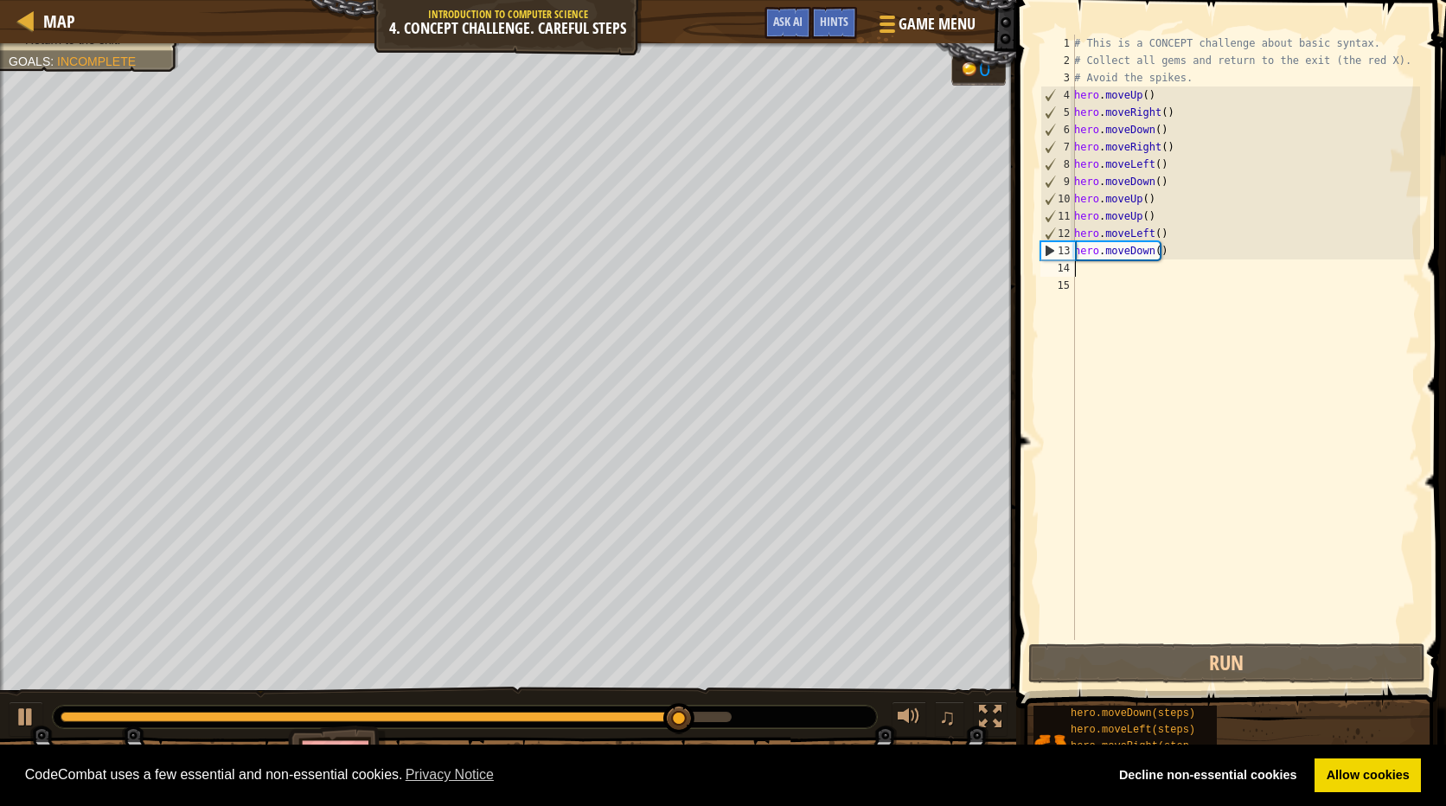
type textarea "h"
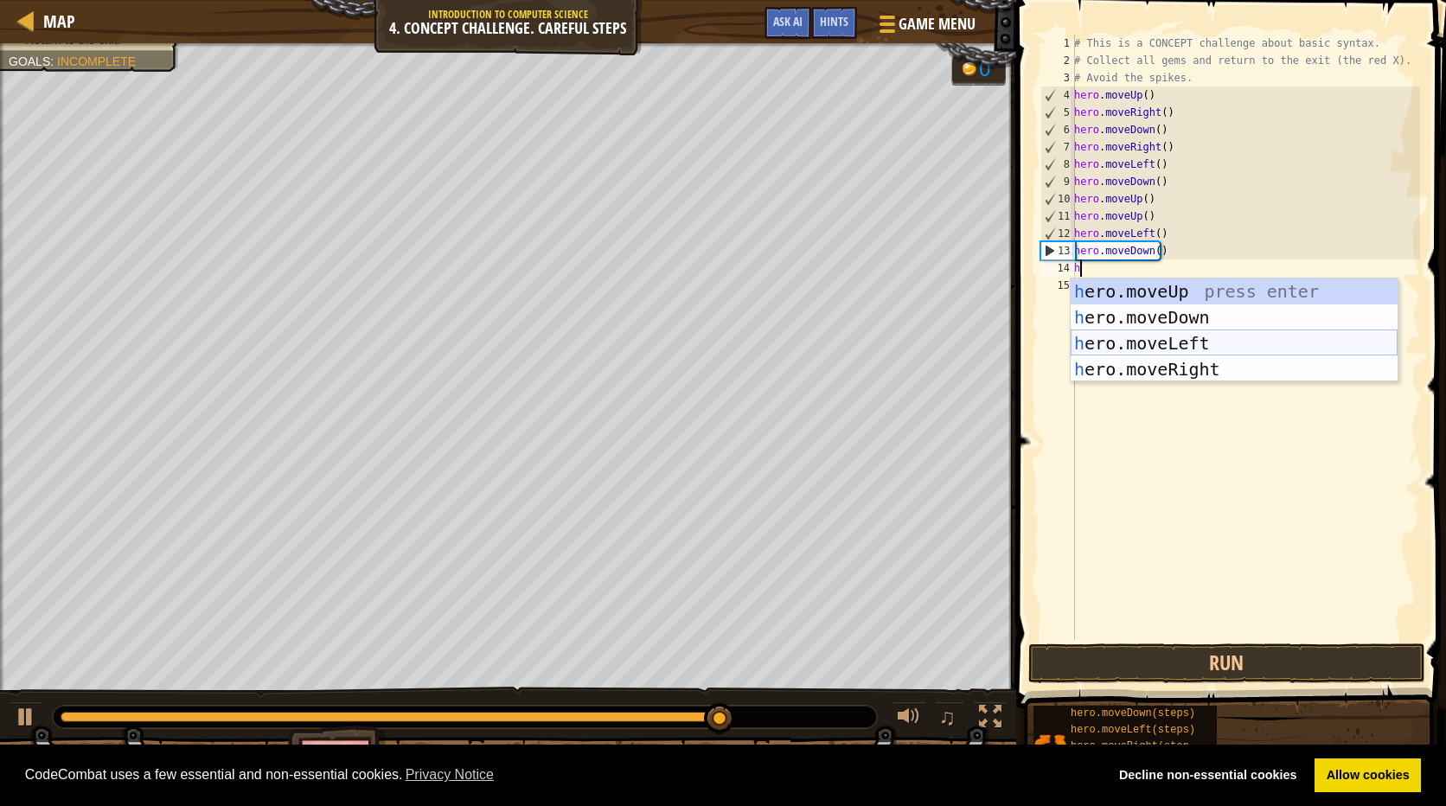
click at [1226, 350] on div "h ero.moveUp press enter h ero.moveDown press enter h ero.moveLeft press enter …" at bounding box center [1233, 356] width 327 height 156
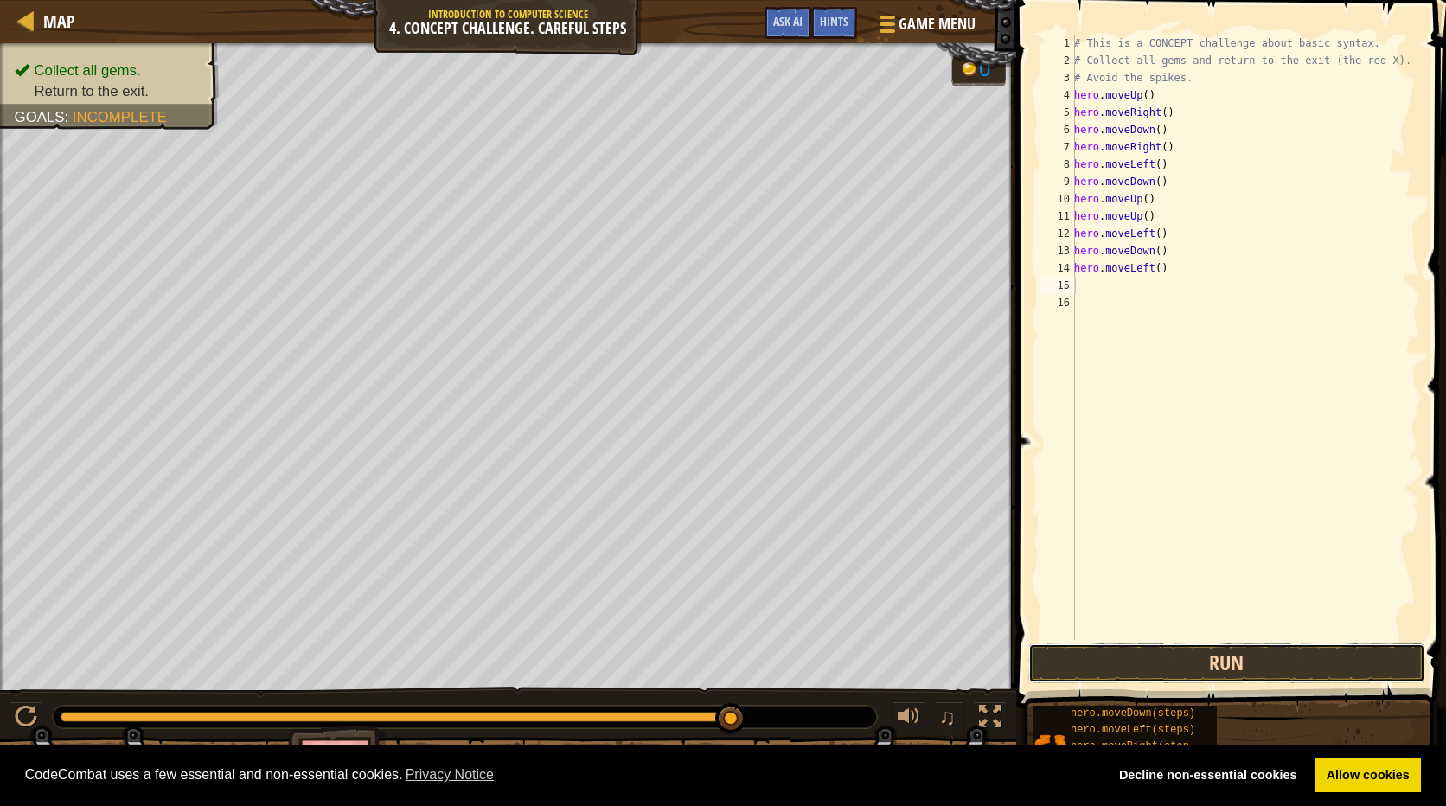
click at [1304, 656] on button "Run" at bounding box center [1226, 663] width 397 height 40
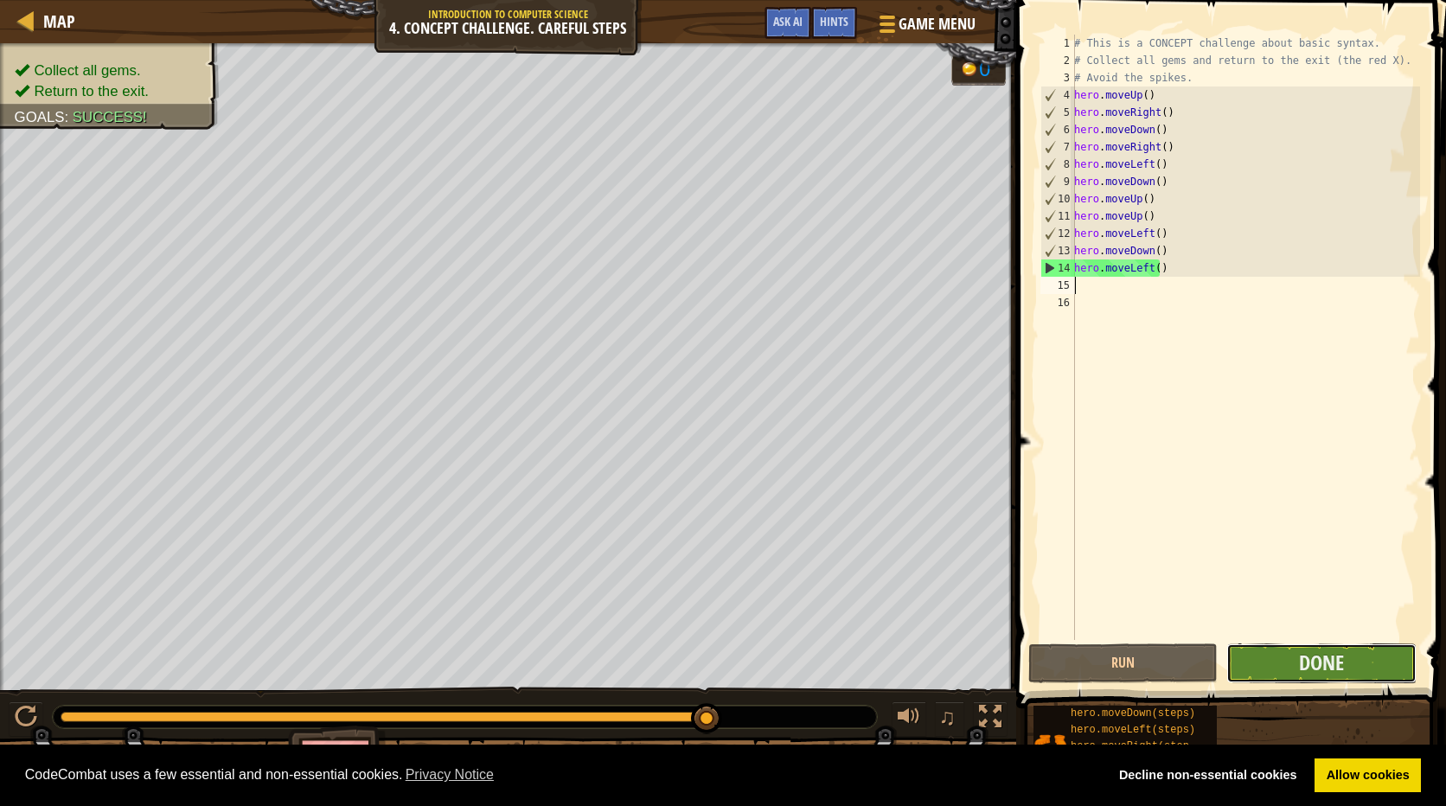
click at [1381, 653] on button "Done" at bounding box center [1320, 663] width 189 height 40
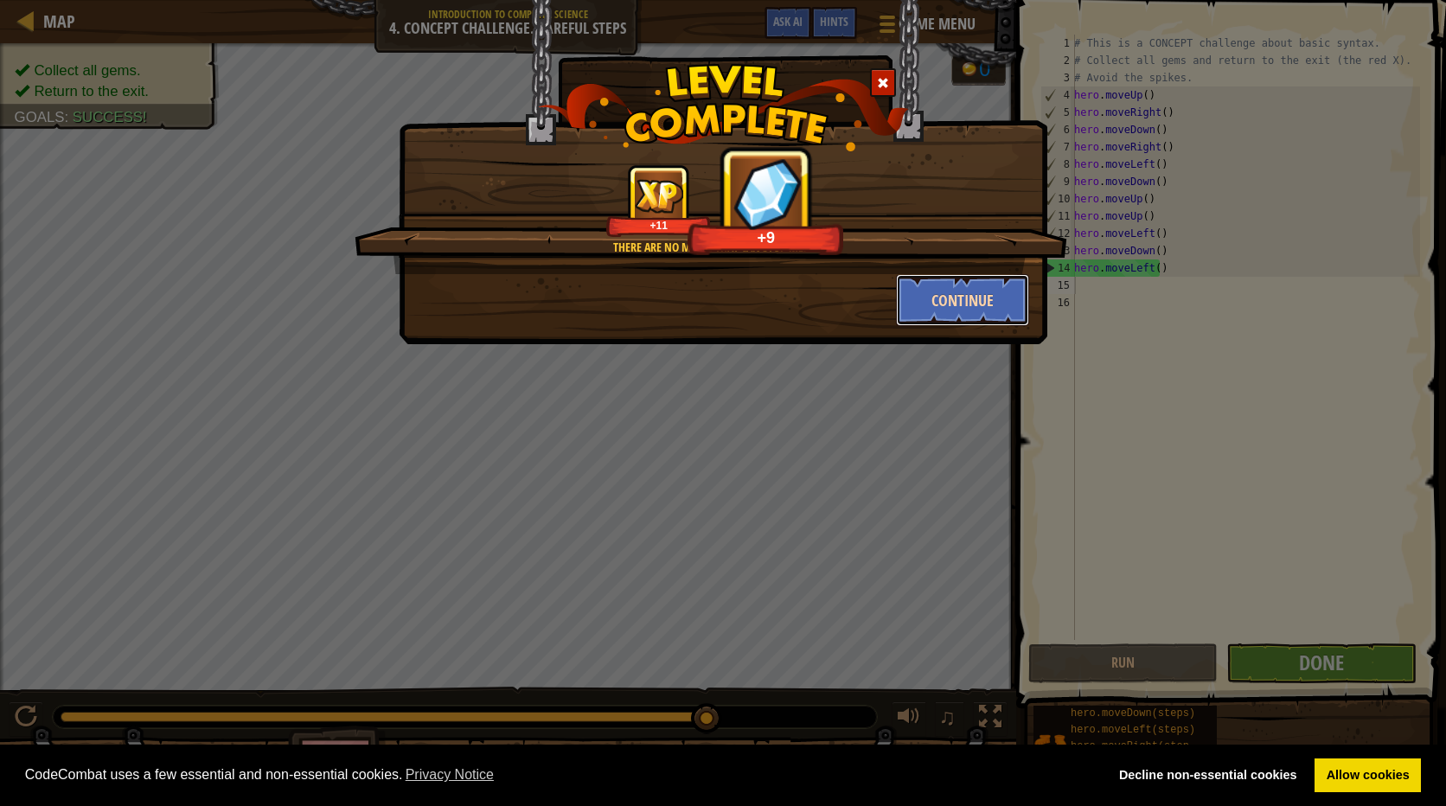
click at [992, 296] on button "Continue" at bounding box center [963, 300] width 134 height 52
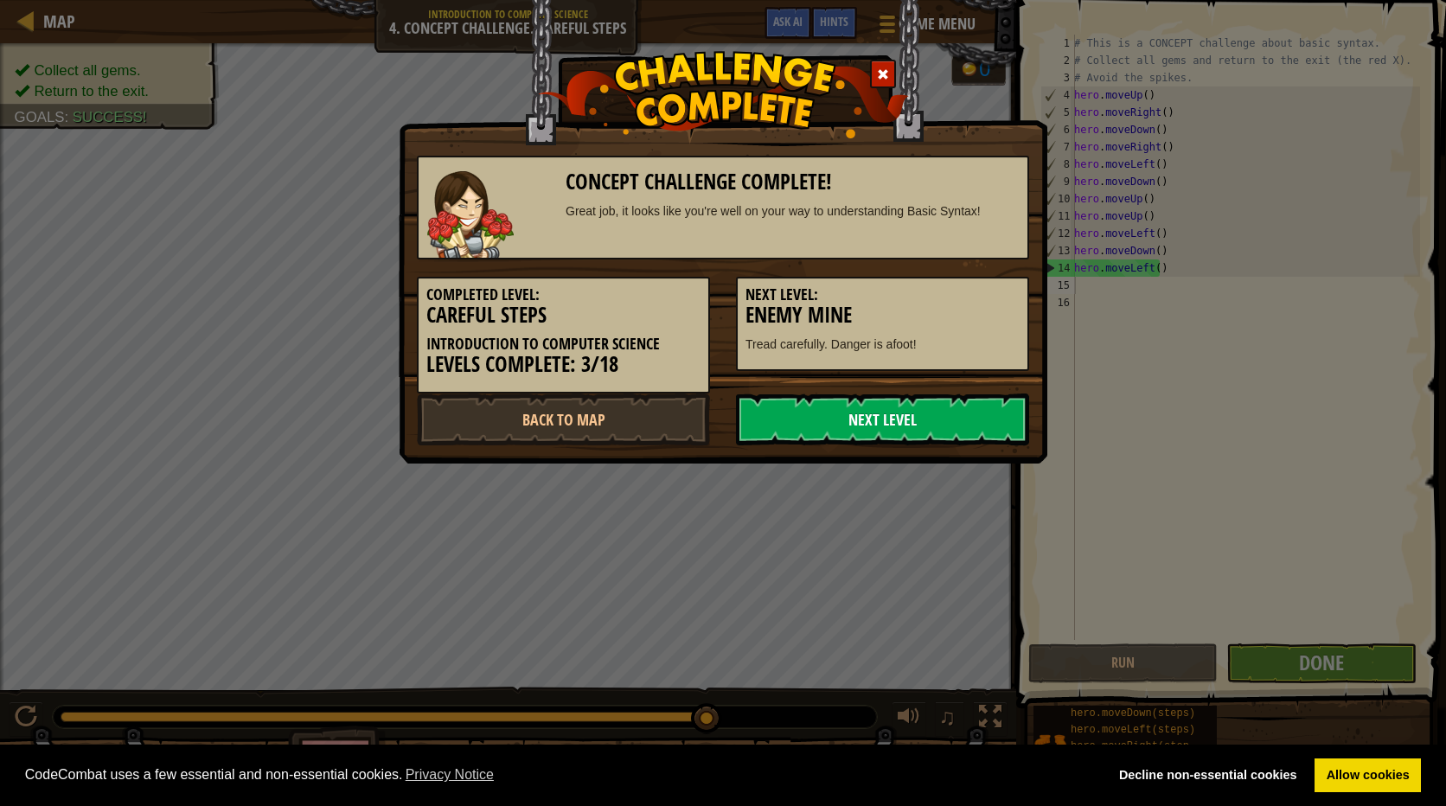
click at [948, 419] on link "Next Level" at bounding box center [882, 419] width 293 height 52
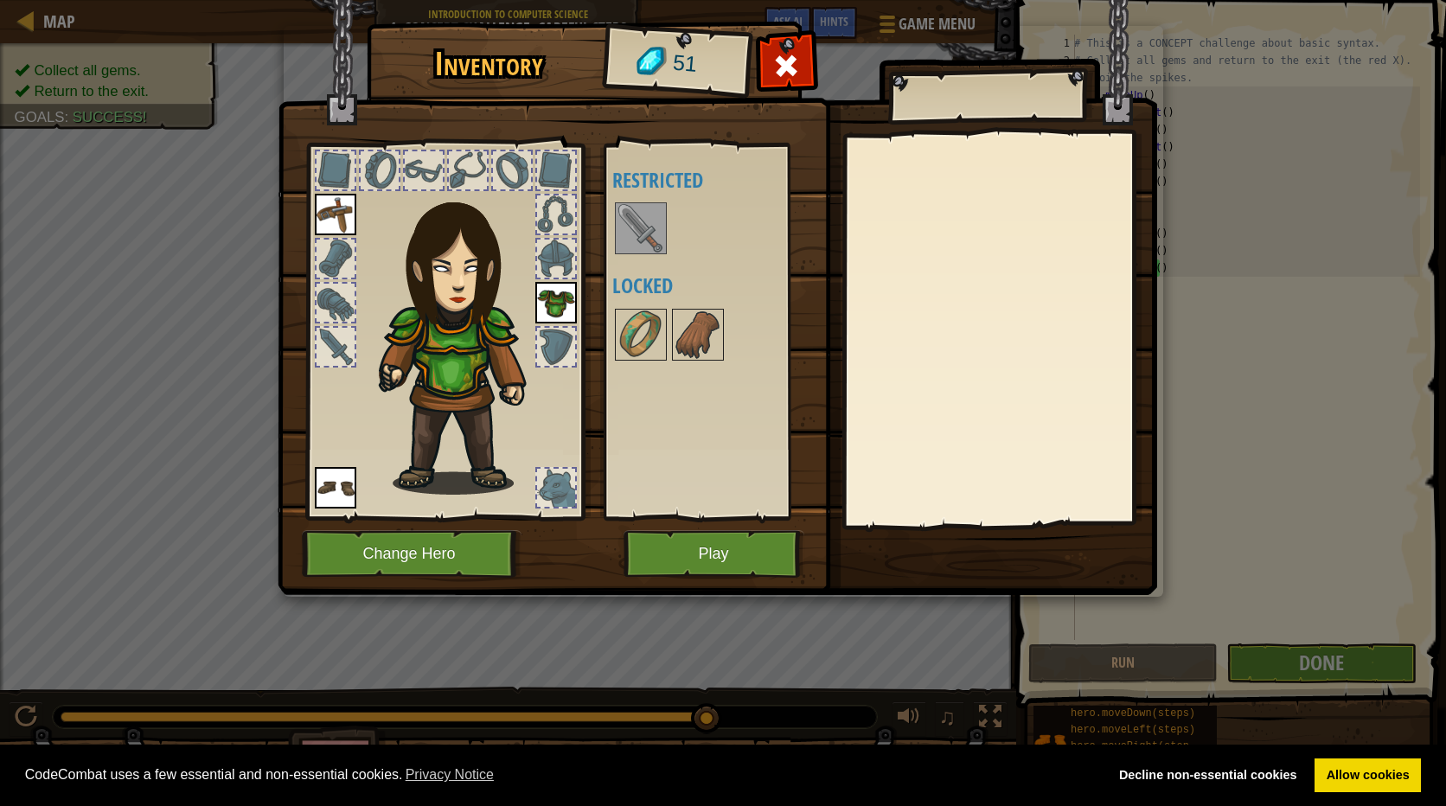
click at [628, 229] on img at bounding box center [641, 228] width 48 height 48
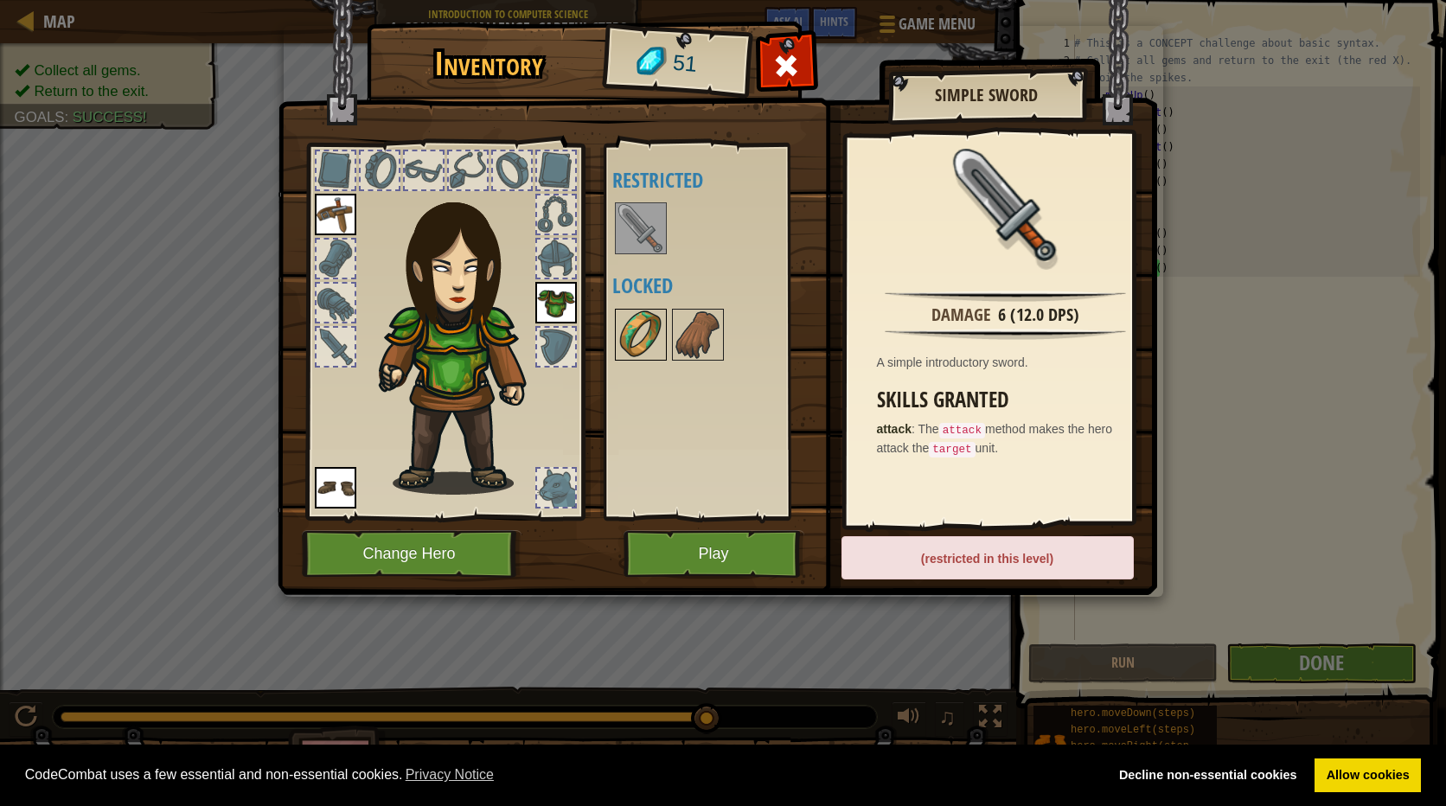
click at [634, 347] on img at bounding box center [641, 334] width 48 height 48
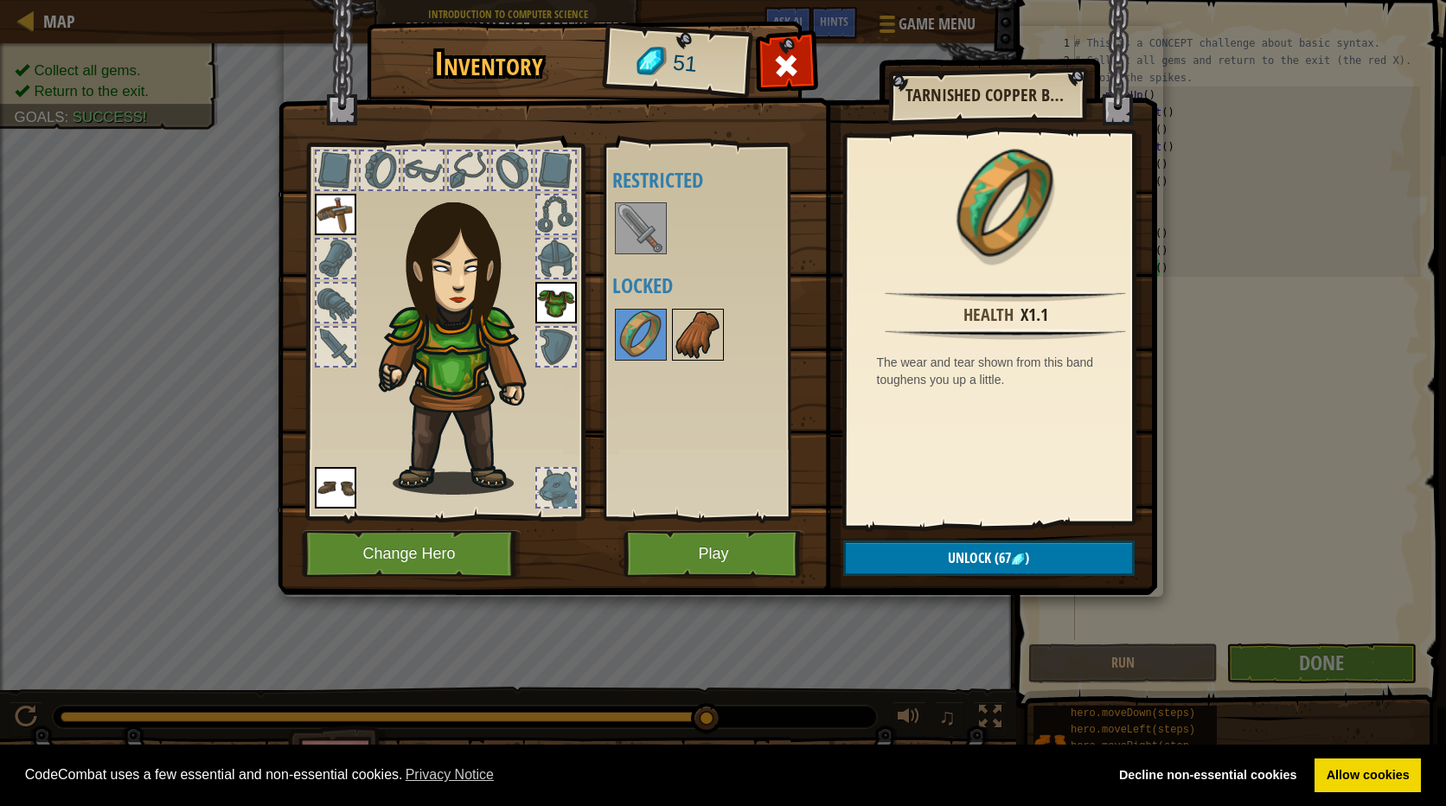
click at [699, 328] on img at bounding box center [698, 334] width 48 height 48
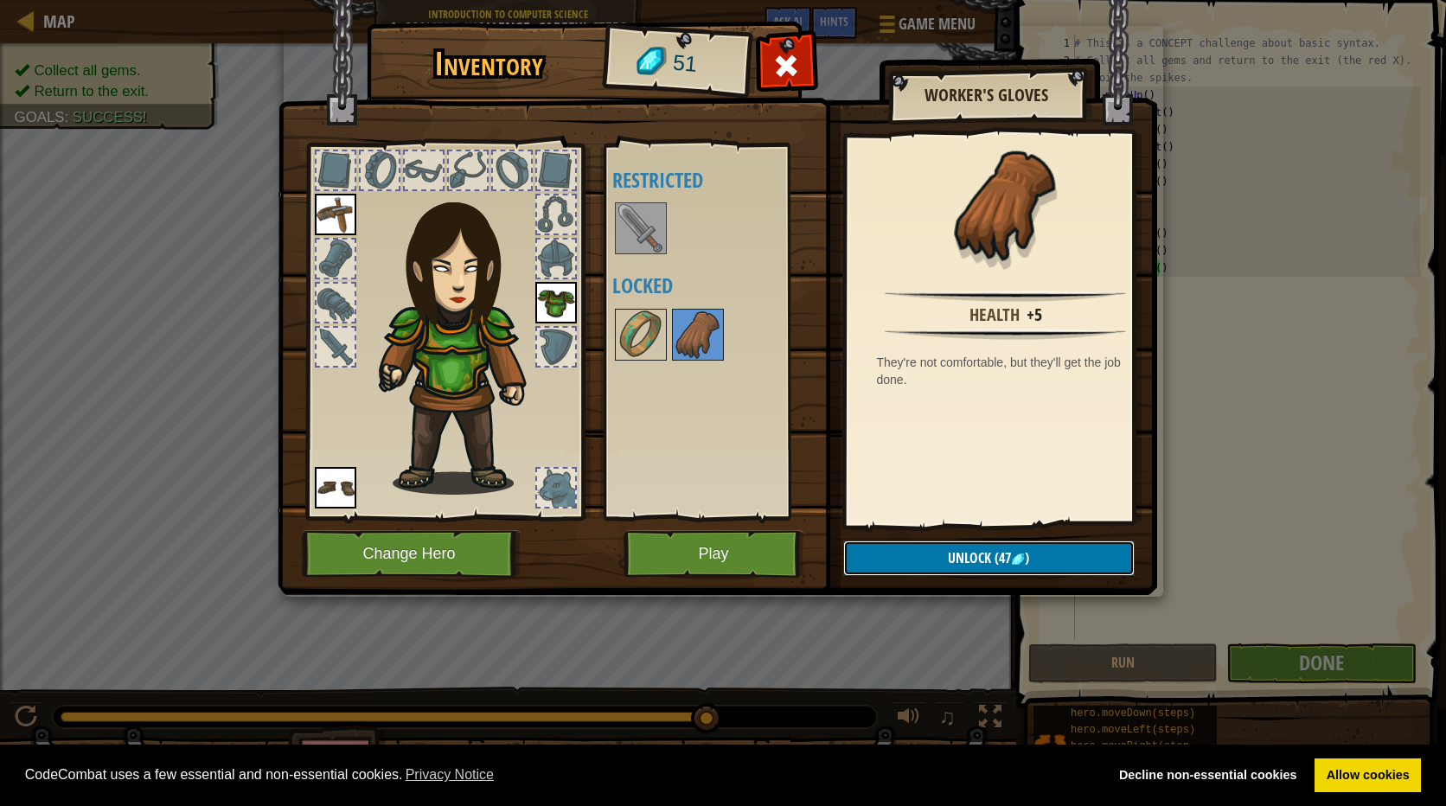
click at [977, 554] on span "Unlock" at bounding box center [969, 557] width 43 height 19
click at [961, 543] on button "Confirm" at bounding box center [988, 557] width 291 height 35
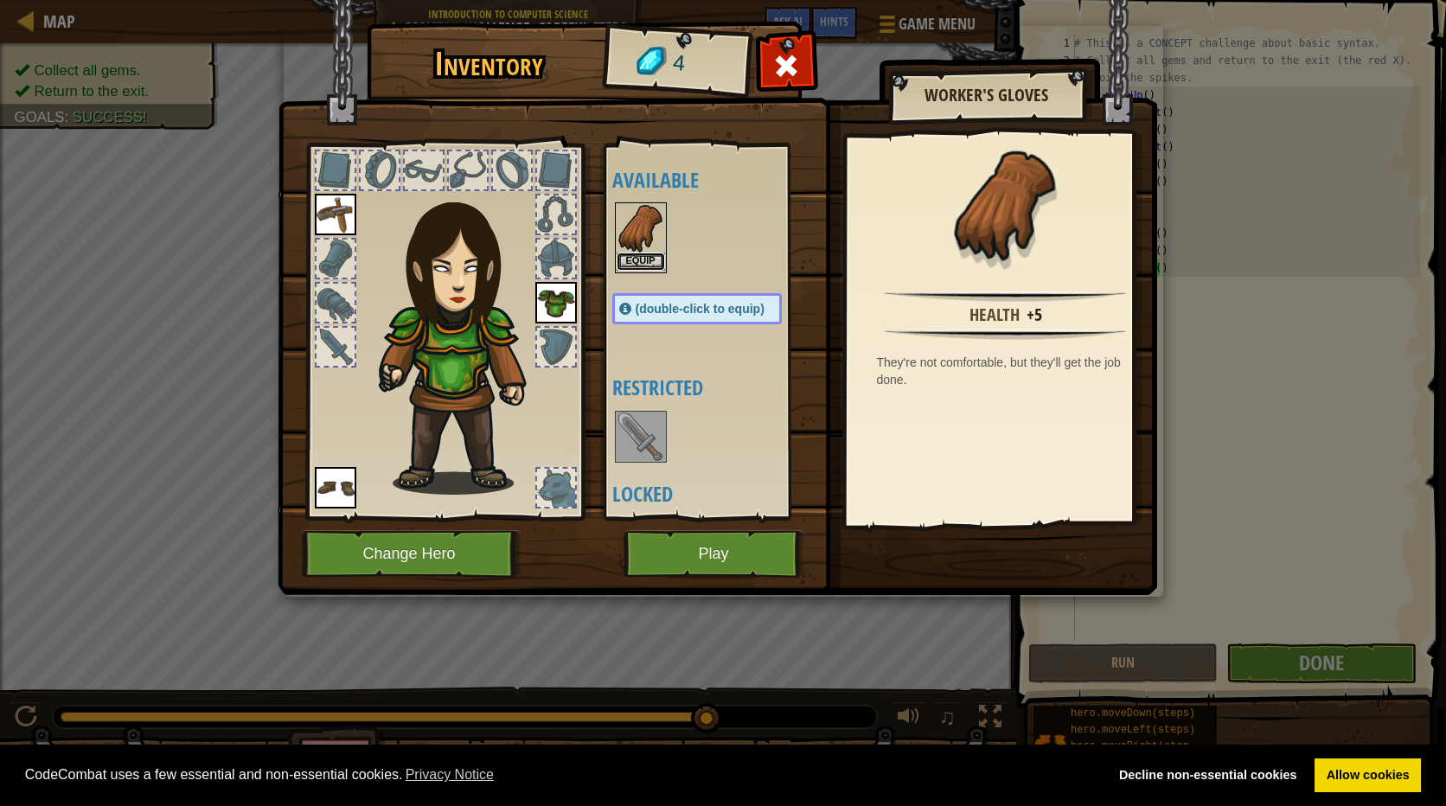
click at [634, 258] on button "Equip" at bounding box center [641, 261] width 48 height 18
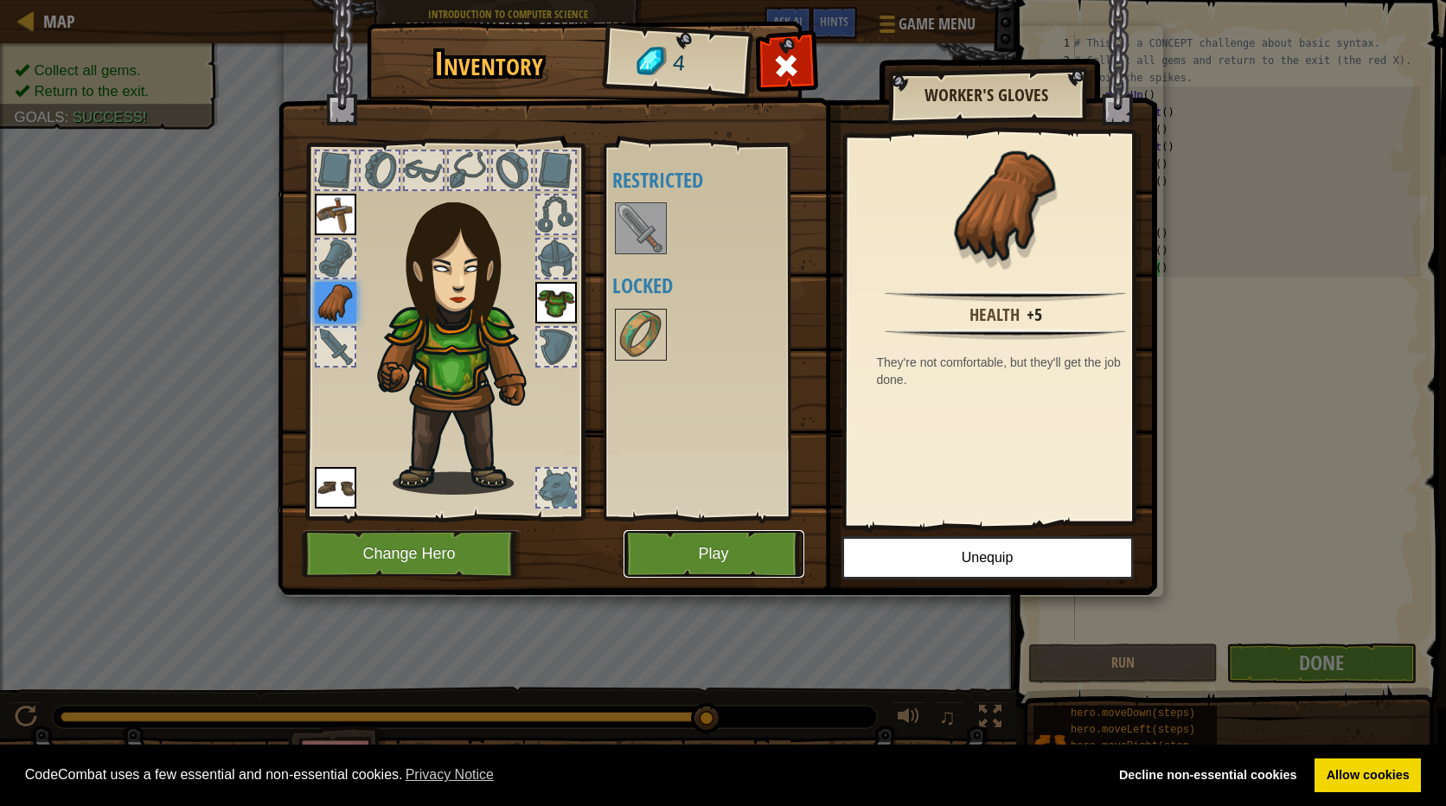
click at [701, 552] on button "Play" at bounding box center [713, 554] width 181 height 48
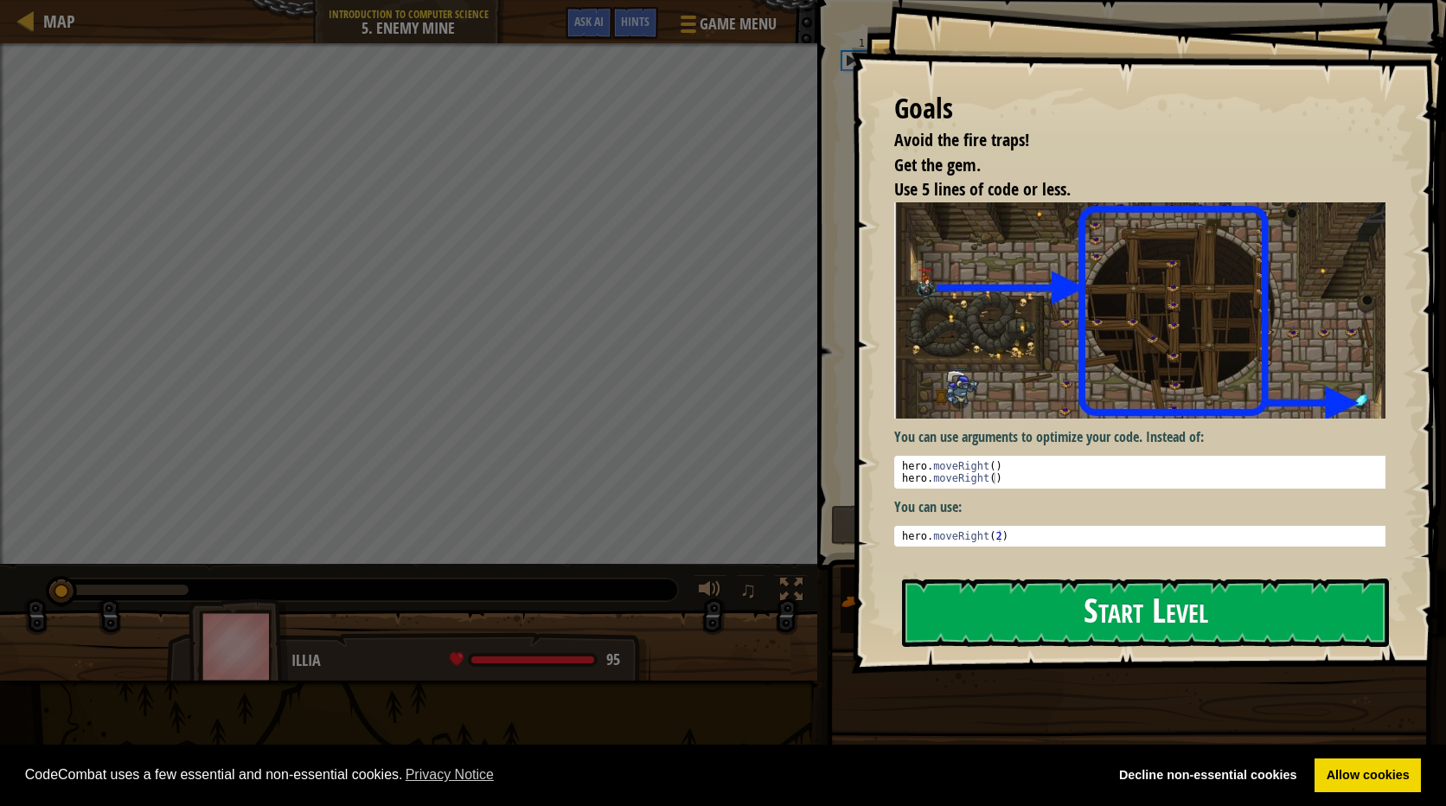
click at [1071, 597] on button "Start Level" at bounding box center [1145, 612] width 487 height 68
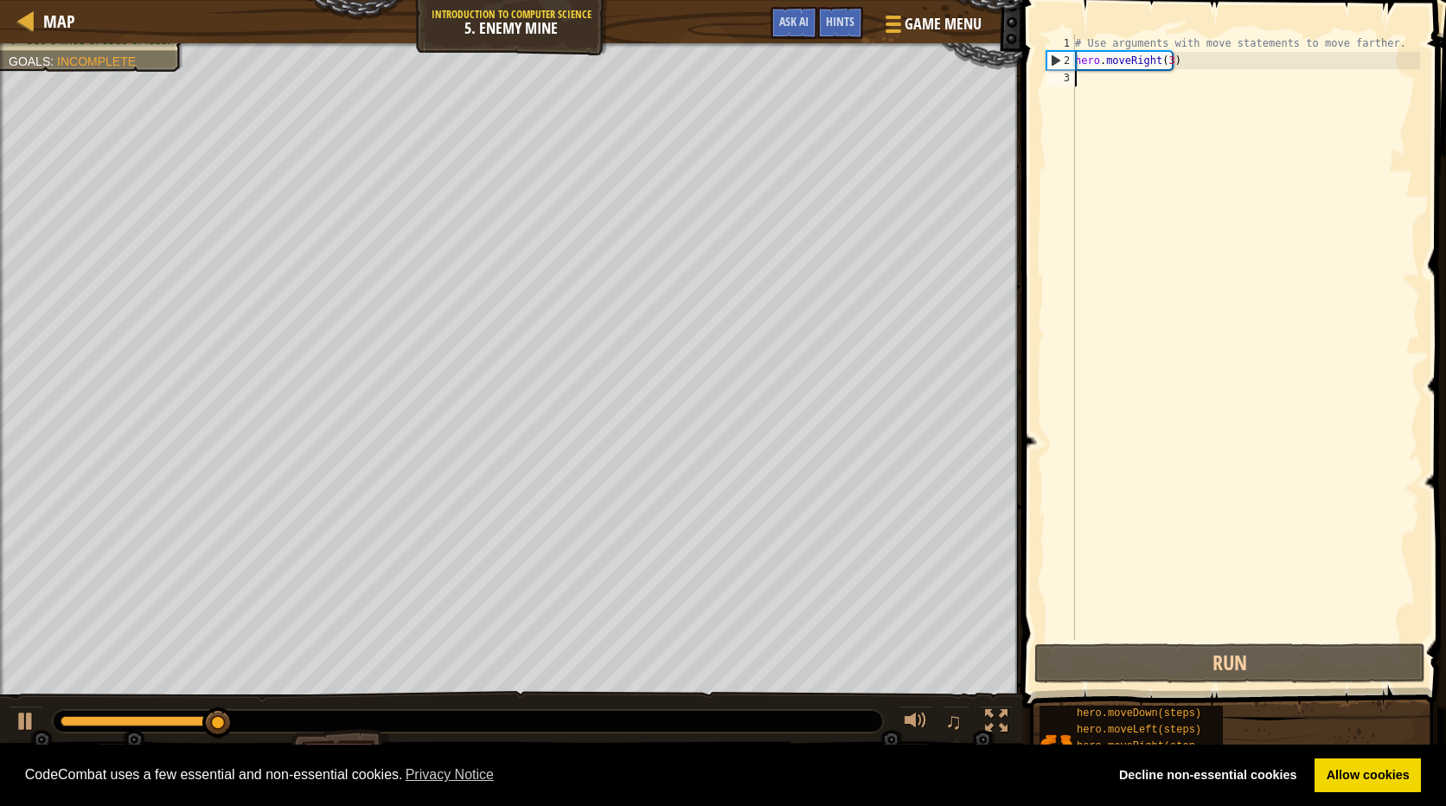
type textarea "h"
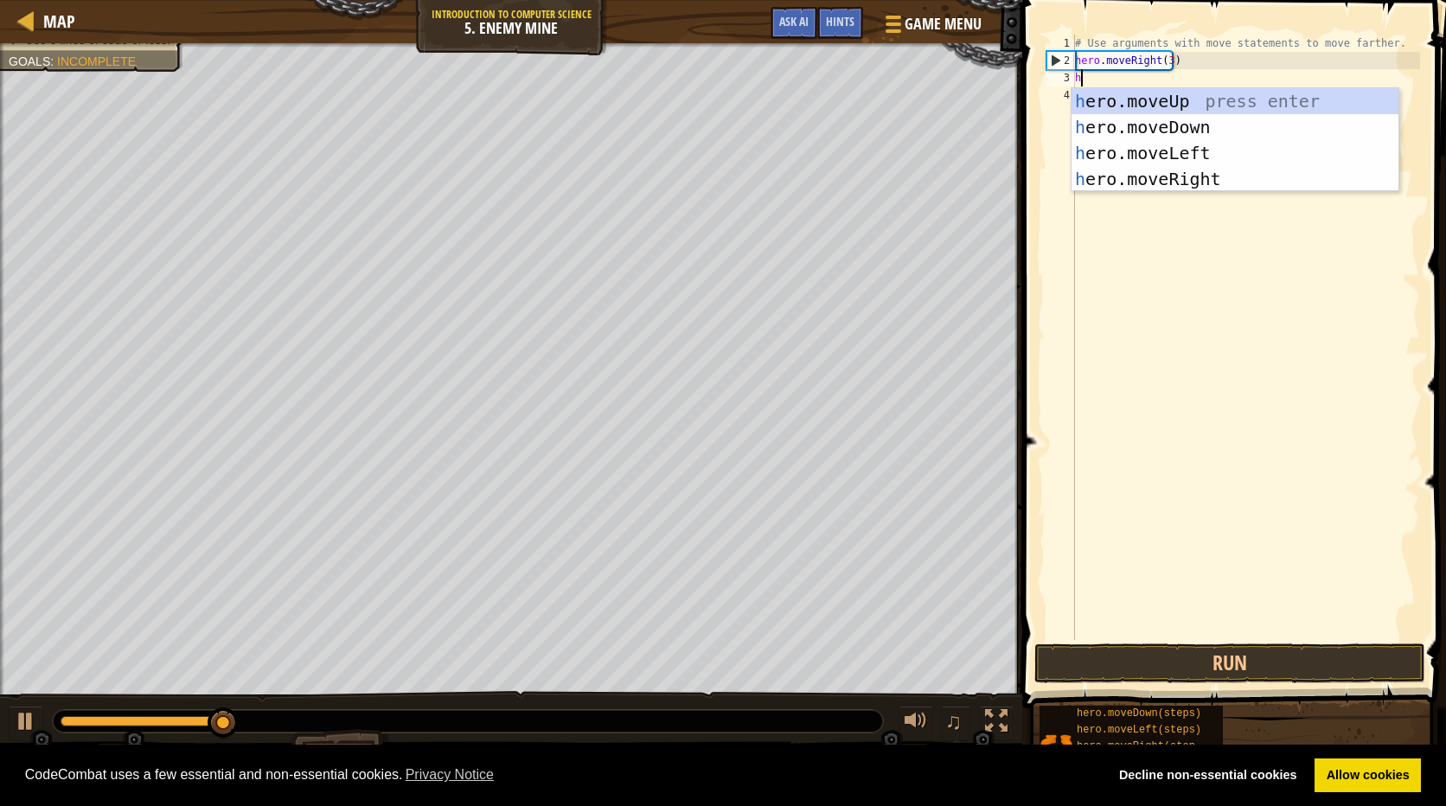
scroll to position [8, 0]
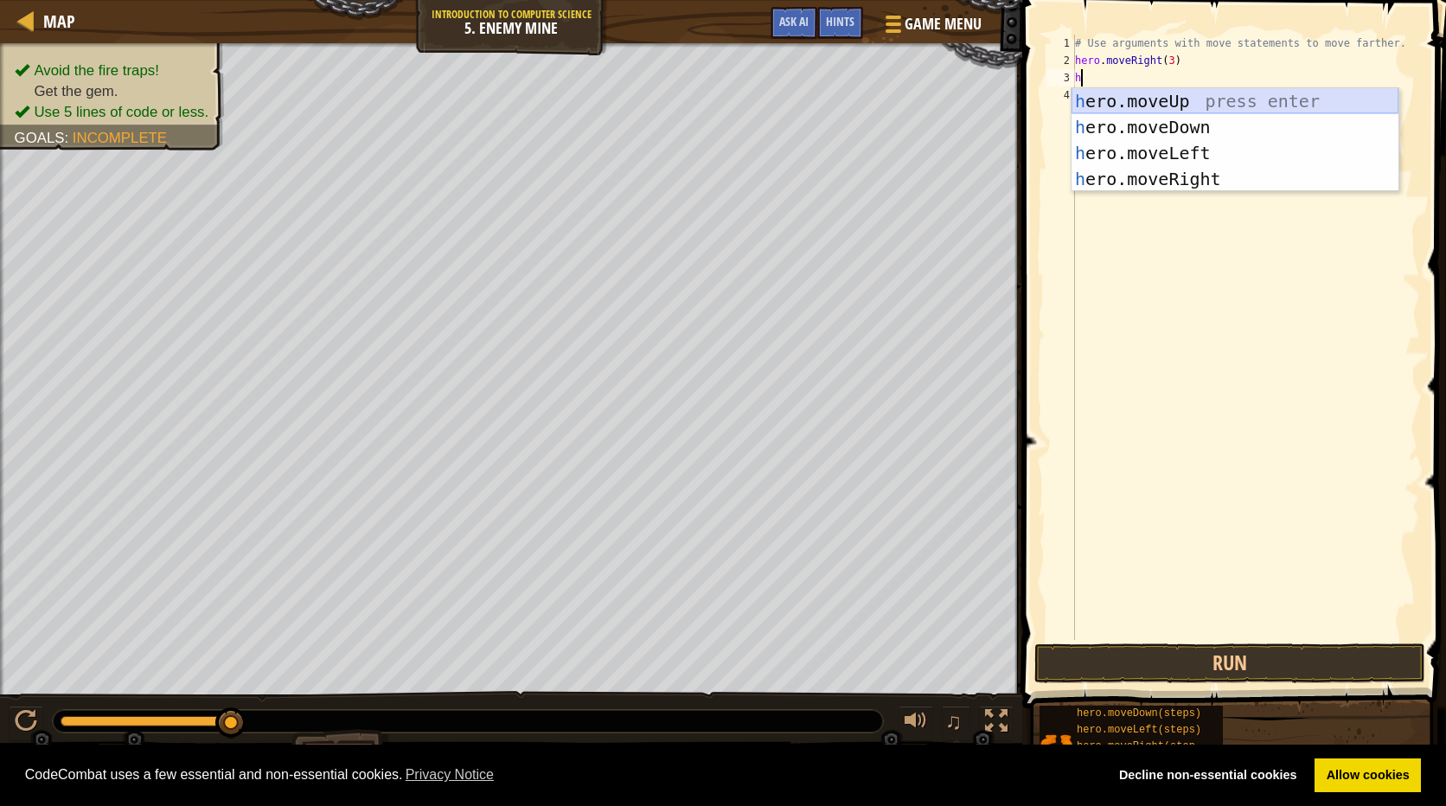
click at [1237, 104] on div "h ero.moveUp press enter h ero.moveDown press enter h ero.moveLeft press enter …" at bounding box center [1234, 166] width 327 height 156
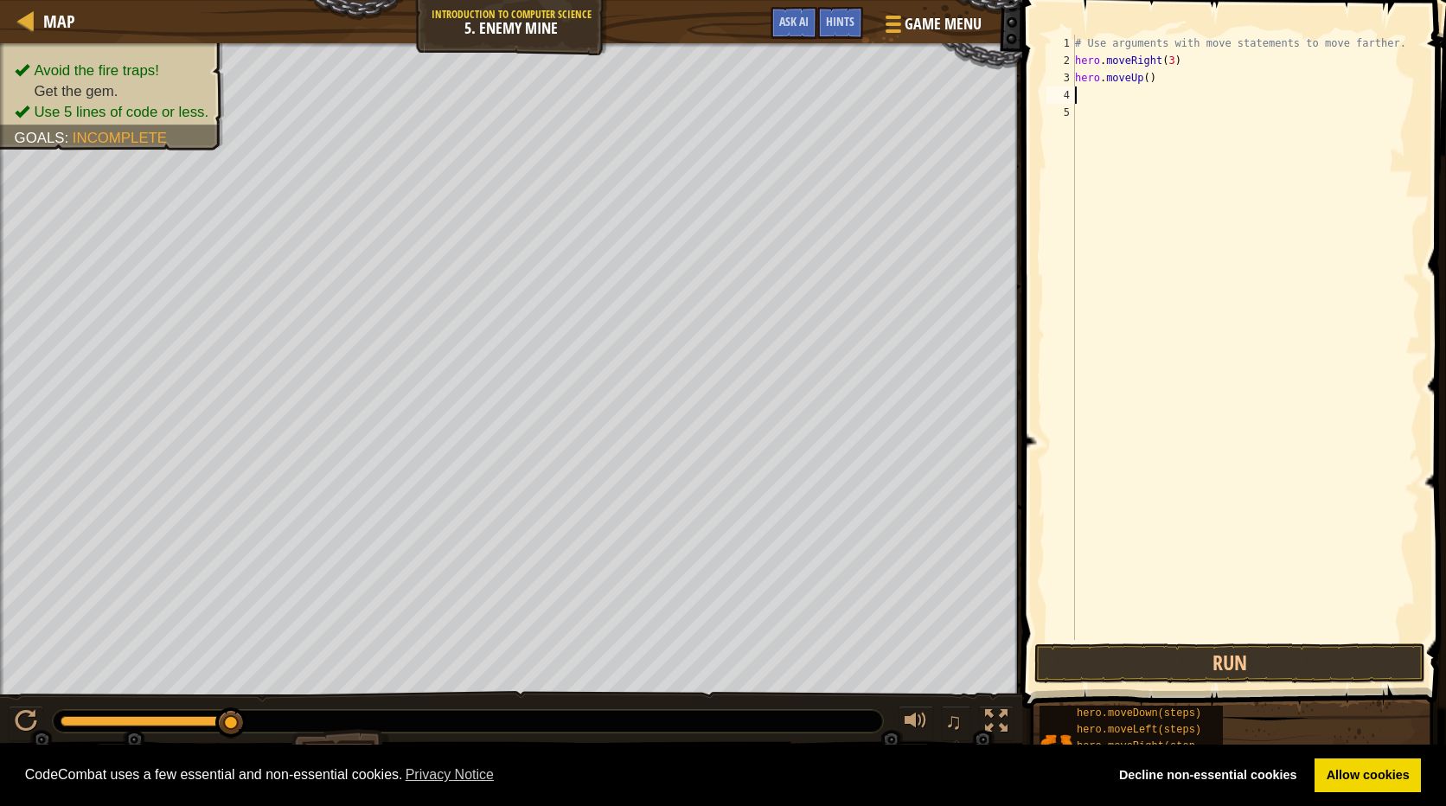
type textarea "h"
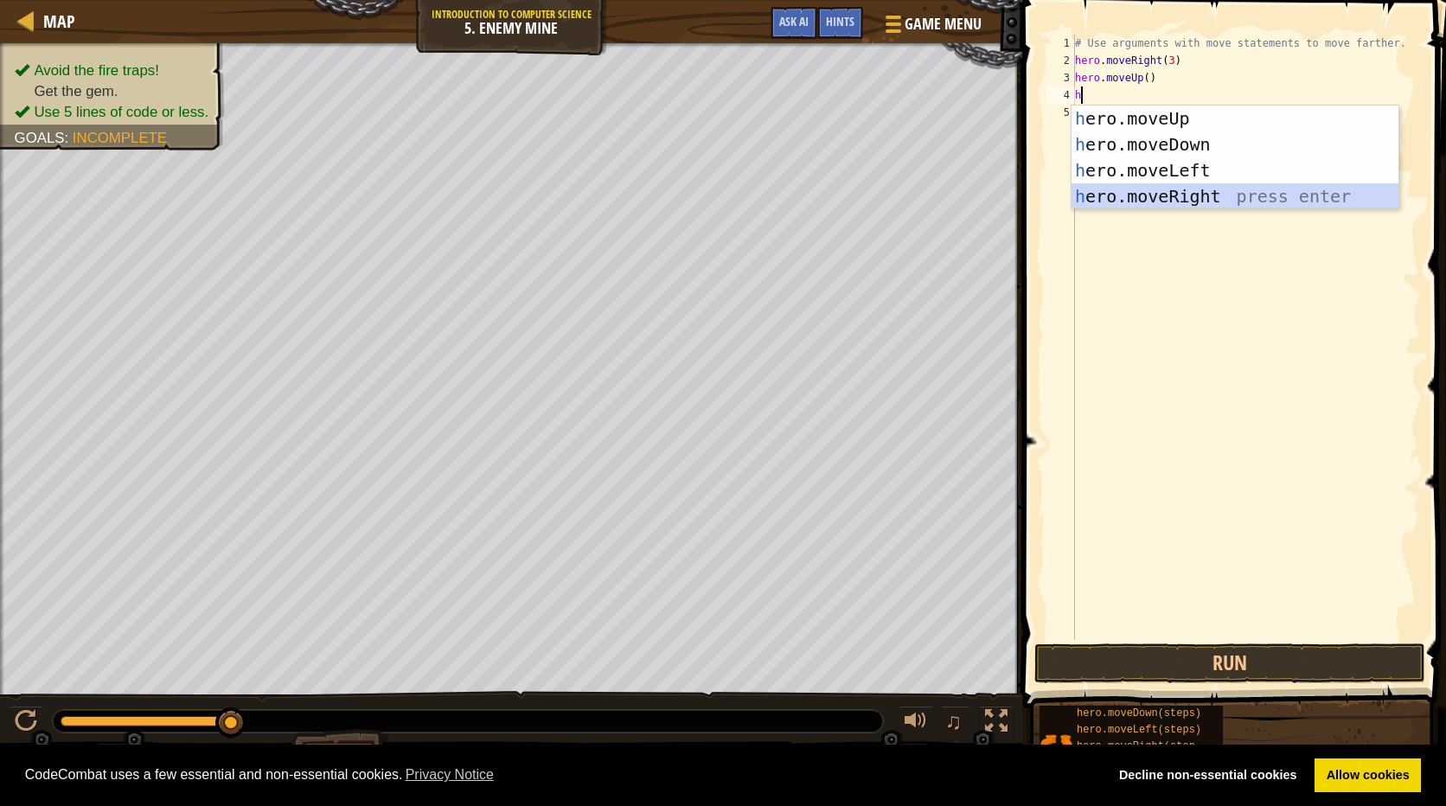
click at [1219, 190] on div "h ero.moveUp press enter h ero.moveDown press enter h ero.moveLeft press enter …" at bounding box center [1234, 183] width 327 height 156
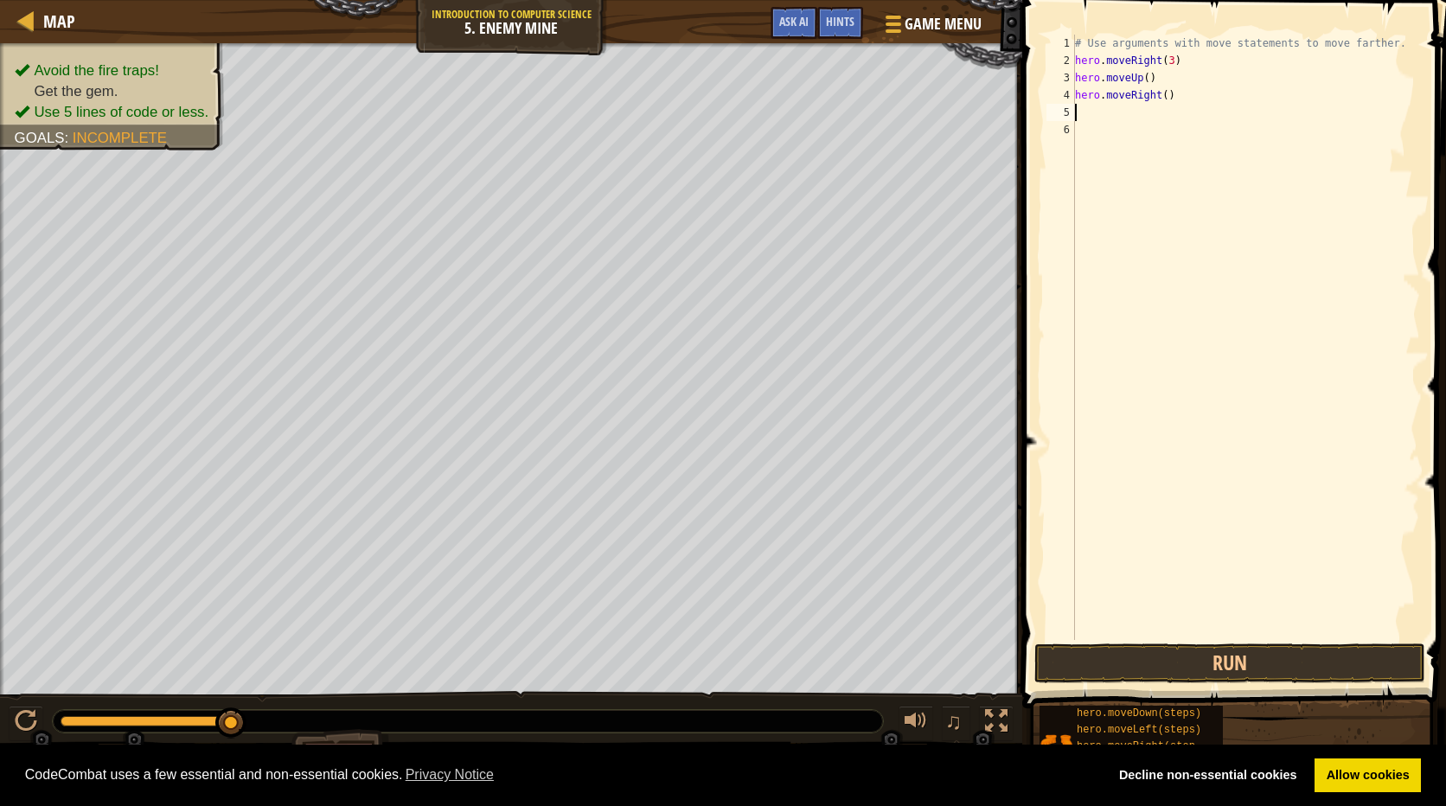
type textarea "h"
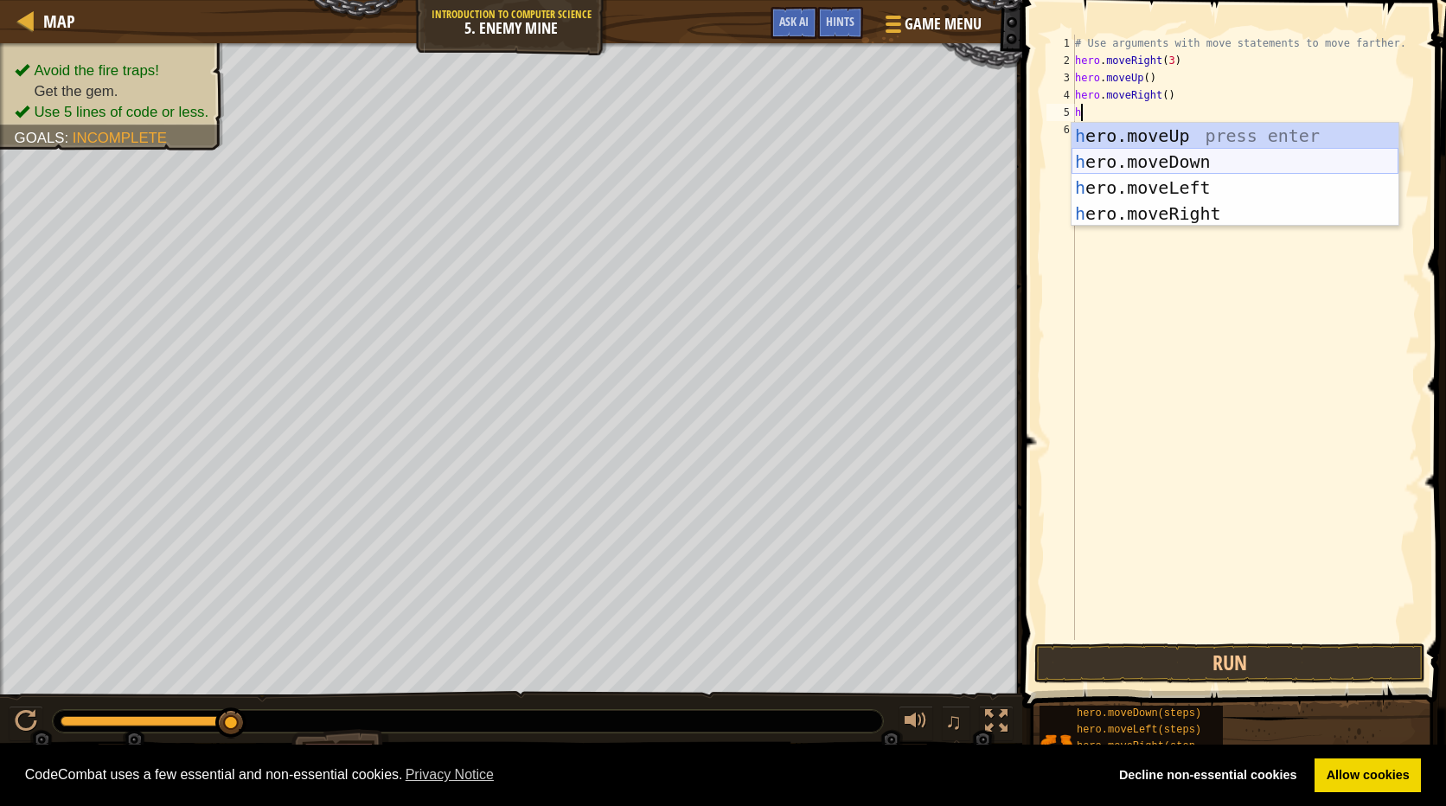
click at [1178, 155] on div "h ero.moveUp press enter h ero.moveDown press enter h ero.moveLeft press enter …" at bounding box center [1234, 201] width 327 height 156
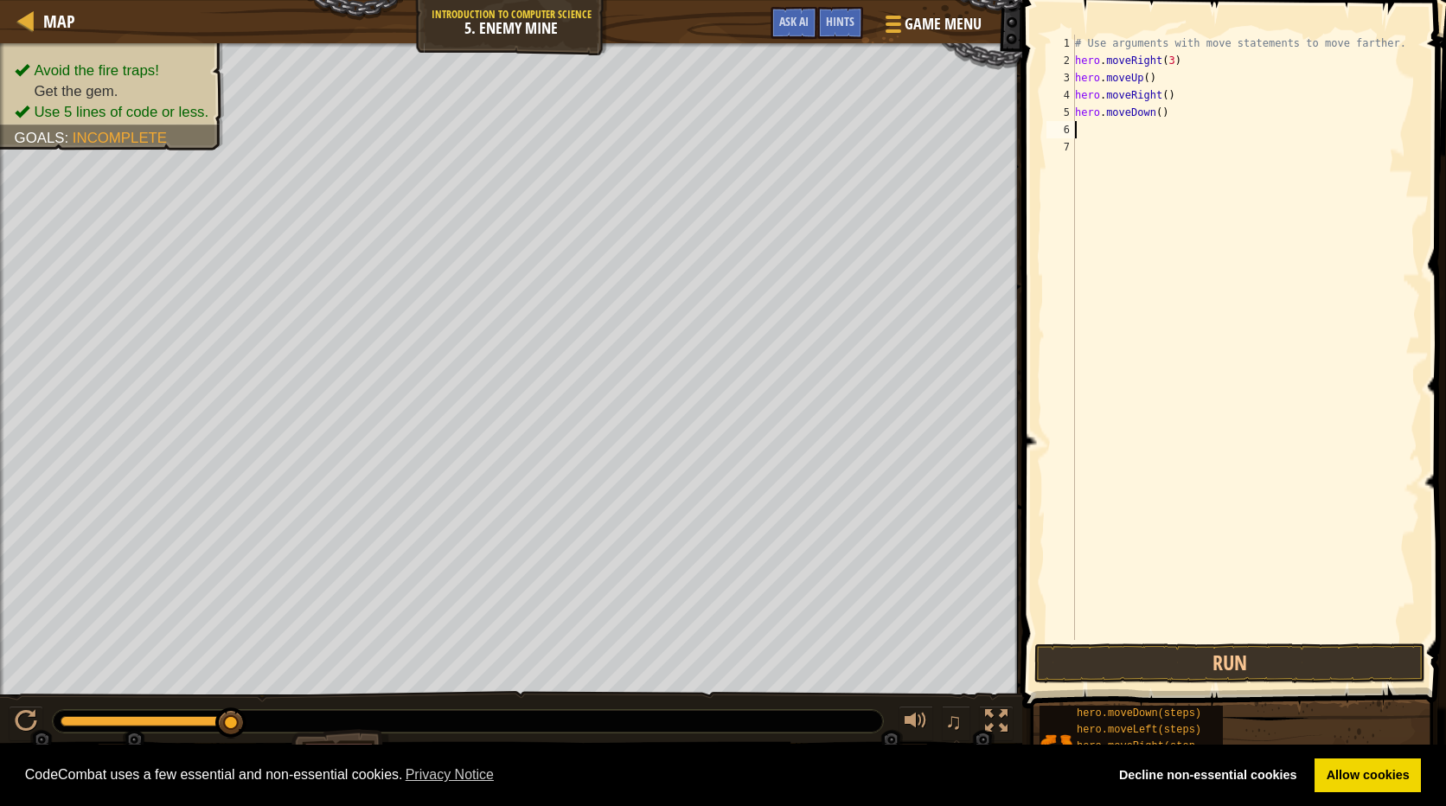
click at [1152, 112] on div "# Use arguments with move statements to move farther. hero . moveRight ( 3 ) he…" at bounding box center [1245, 355] width 348 height 640
click at [1153, 109] on div "# Use arguments with move statements to move farther. hero . moveRight ( 3 ) he…" at bounding box center [1245, 355] width 348 height 640
type textarea "hero.moveDown(2)"
click at [1152, 144] on div "# Use arguments with move statements to move farther. hero . moveRight ( 3 ) he…" at bounding box center [1245, 355] width 348 height 640
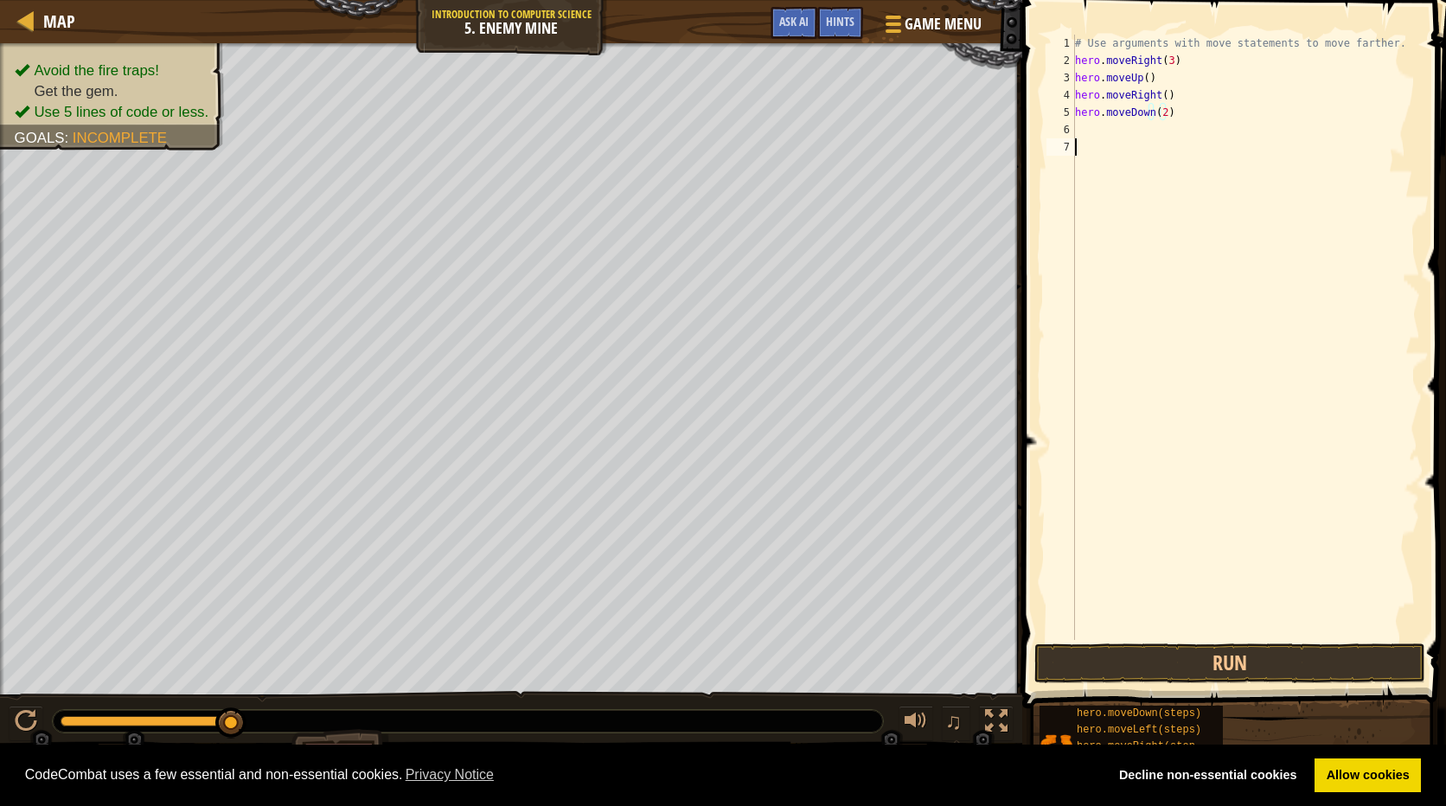
scroll to position [8, 0]
click at [1107, 125] on div "# Use arguments with move statements to move farther. hero . moveRight ( 3 ) he…" at bounding box center [1245, 355] width 348 height 640
click at [1159, 112] on div "# Use arguments with move statements to move farther. hero . moveRight ( 3 ) he…" at bounding box center [1245, 355] width 348 height 640
type textarea "hero.moveDown(3)"
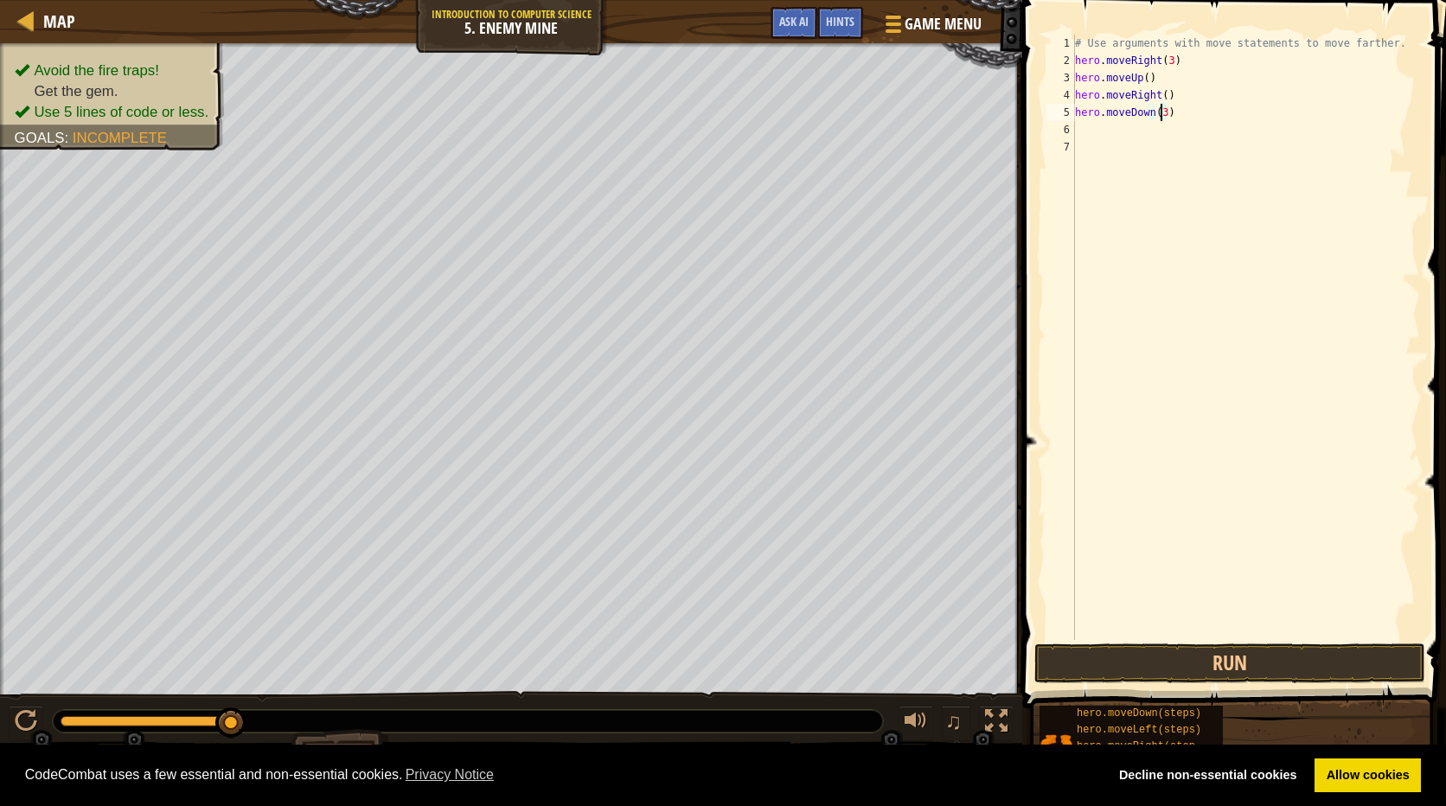
click at [1095, 138] on div "# Use arguments with move statements to move farther. hero . moveRight ( 3 ) he…" at bounding box center [1245, 355] width 348 height 640
click at [1089, 122] on div "# Use arguments with move statements to move farther. hero . moveRight ( 3 ) he…" at bounding box center [1245, 355] width 348 height 640
type textarea "h"
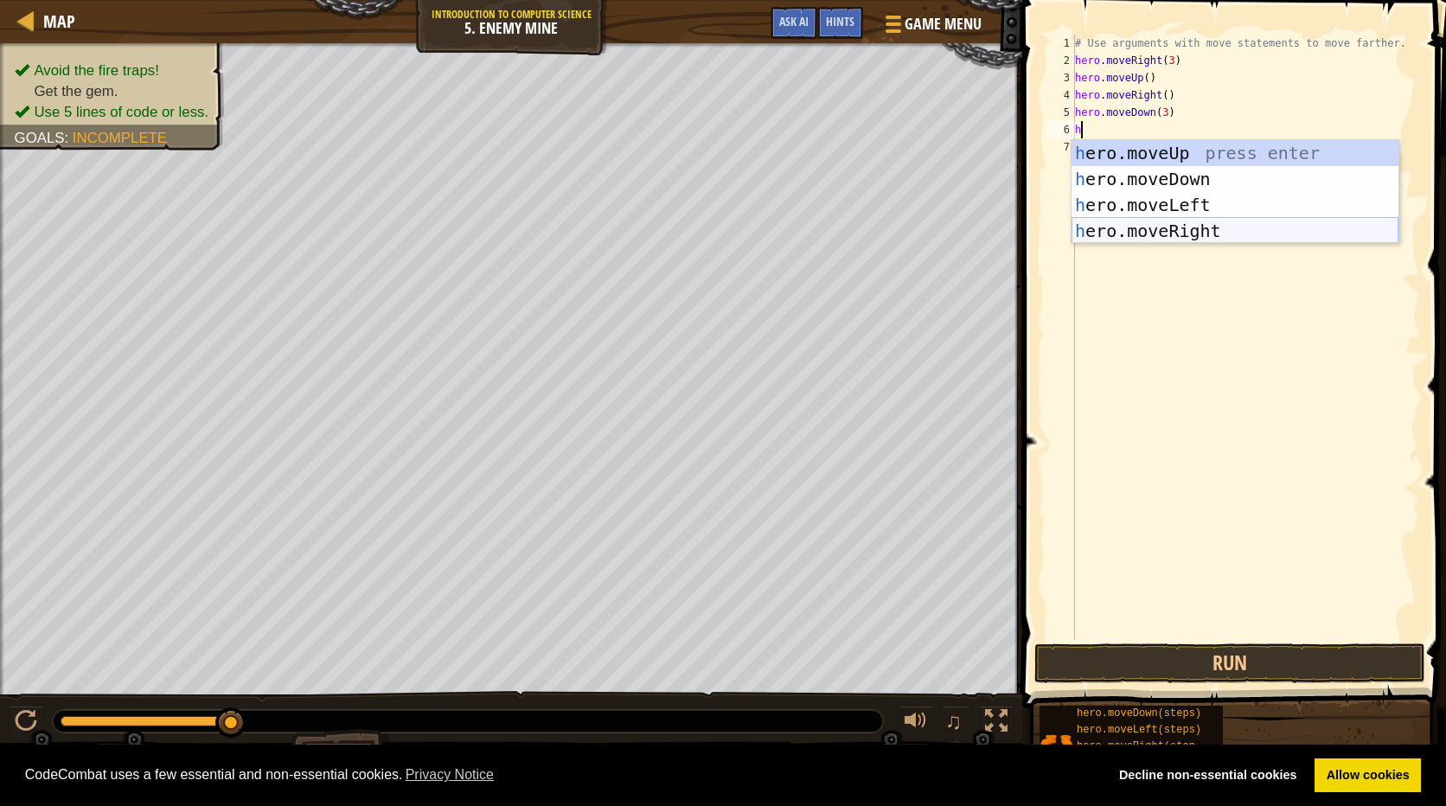
click at [1192, 225] on div "h ero.moveUp press enter h ero.moveDown press enter h ero.moveLeft press enter …" at bounding box center [1234, 218] width 327 height 156
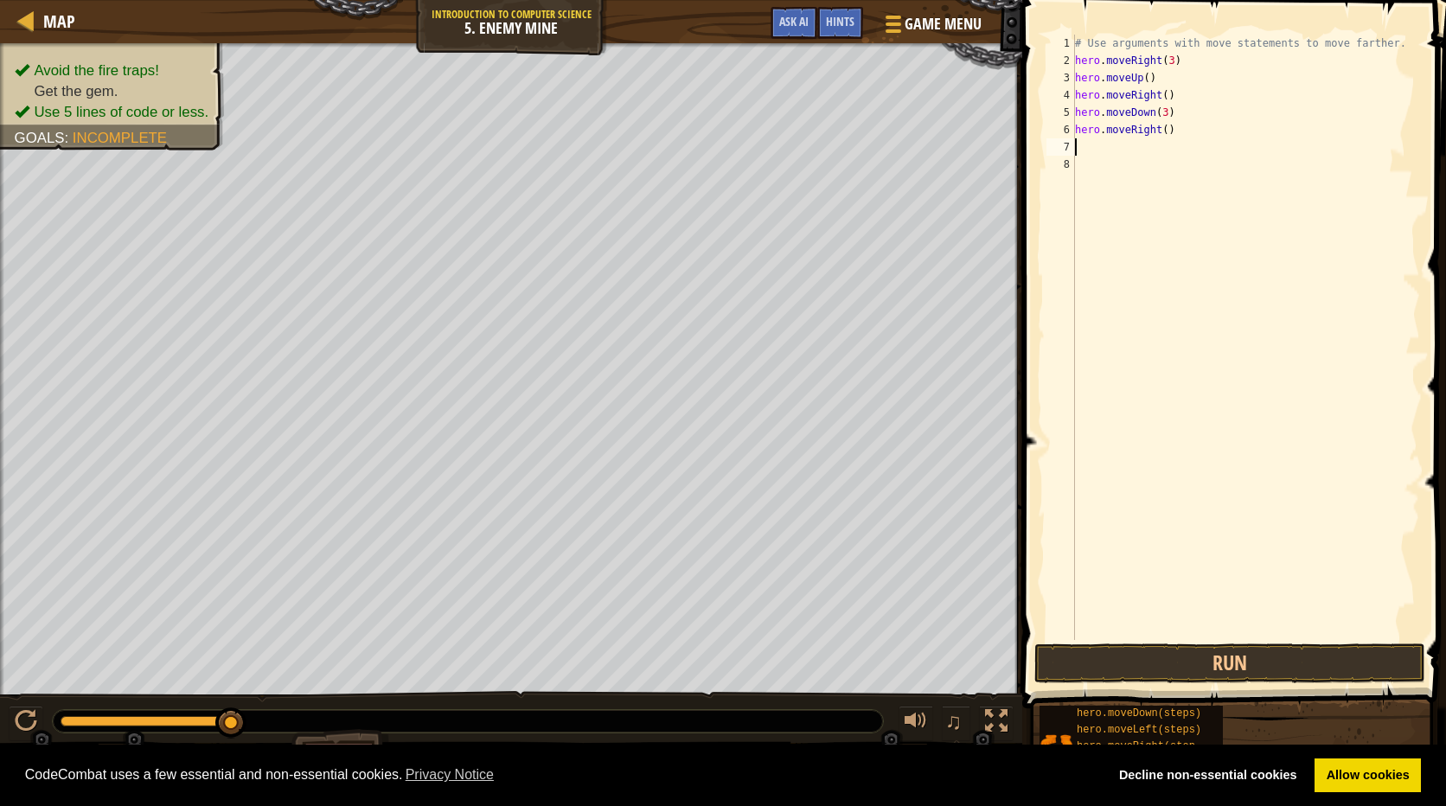
click at [1159, 130] on div "# Use arguments with move statements to move farther. hero . moveRight ( 3 ) he…" at bounding box center [1245, 355] width 348 height 640
type textarea "hero.moveRight(2)"
click at [1141, 660] on button "Run" at bounding box center [1229, 663] width 391 height 40
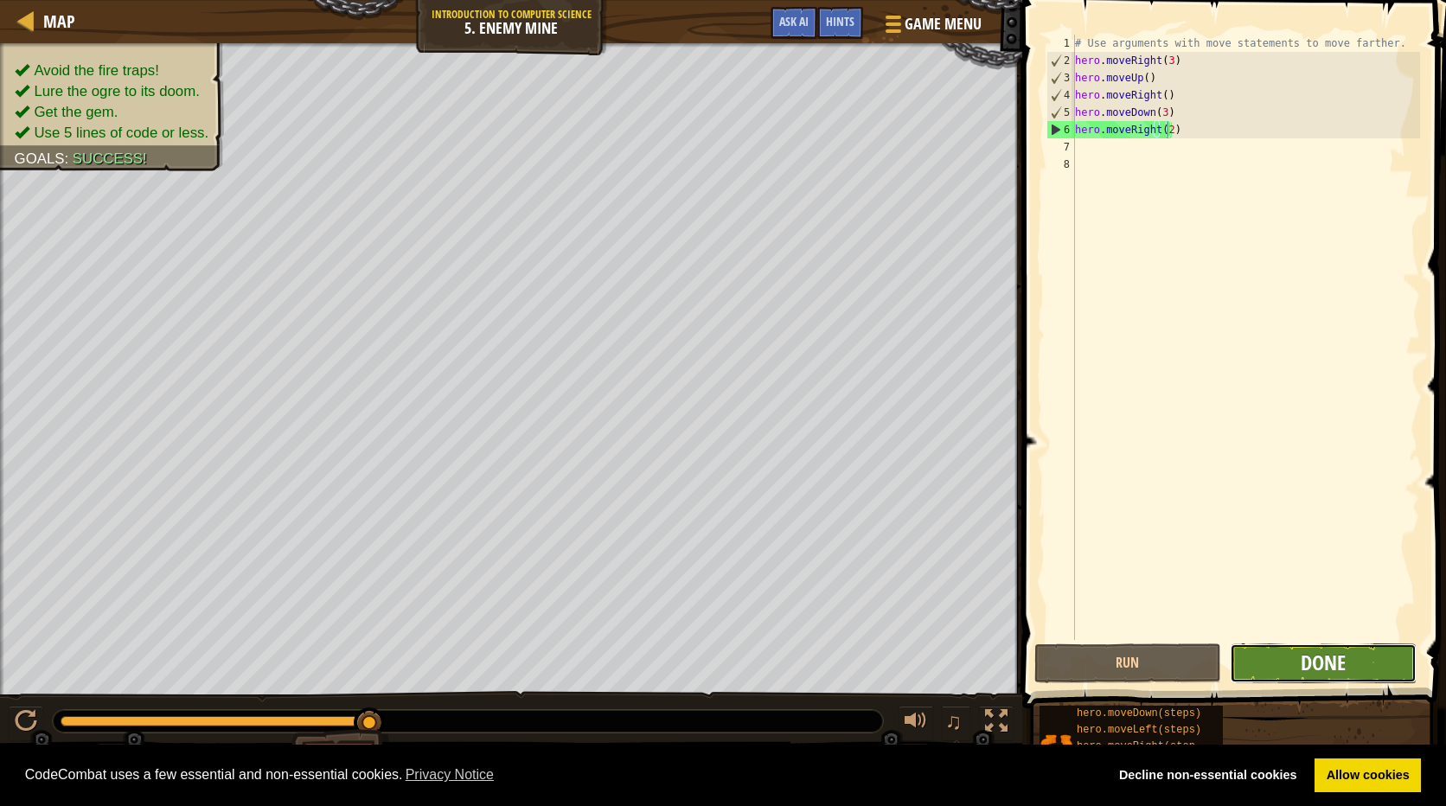
click at [1307, 662] on span "Done" at bounding box center [1322, 663] width 45 height 28
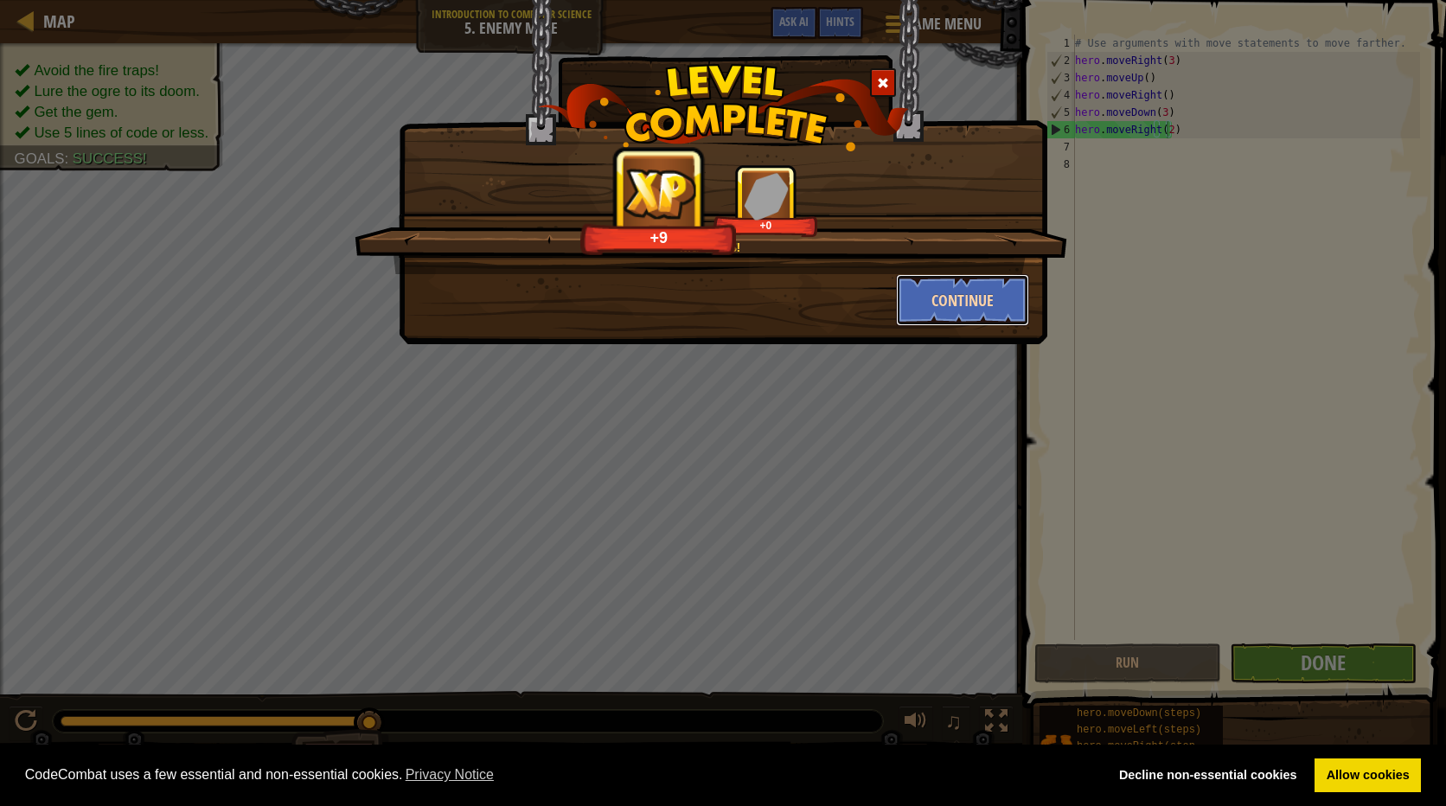
click at [992, 306] on button "Continue" at bounding box center [963, 300] width 134 height 52
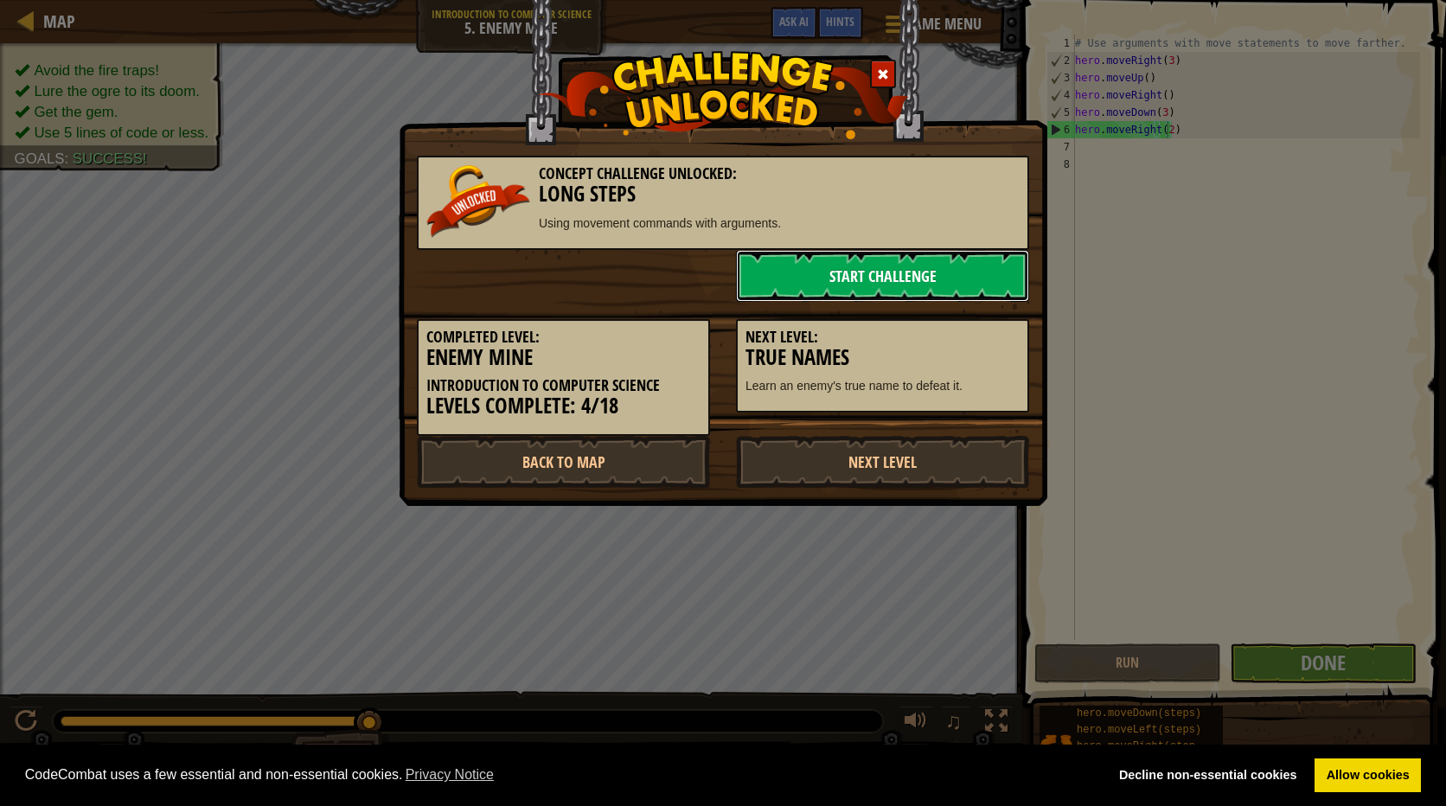
click at [876, 286] on link "Start Challenge" at bounding box center [882, 276] width 293 height 52
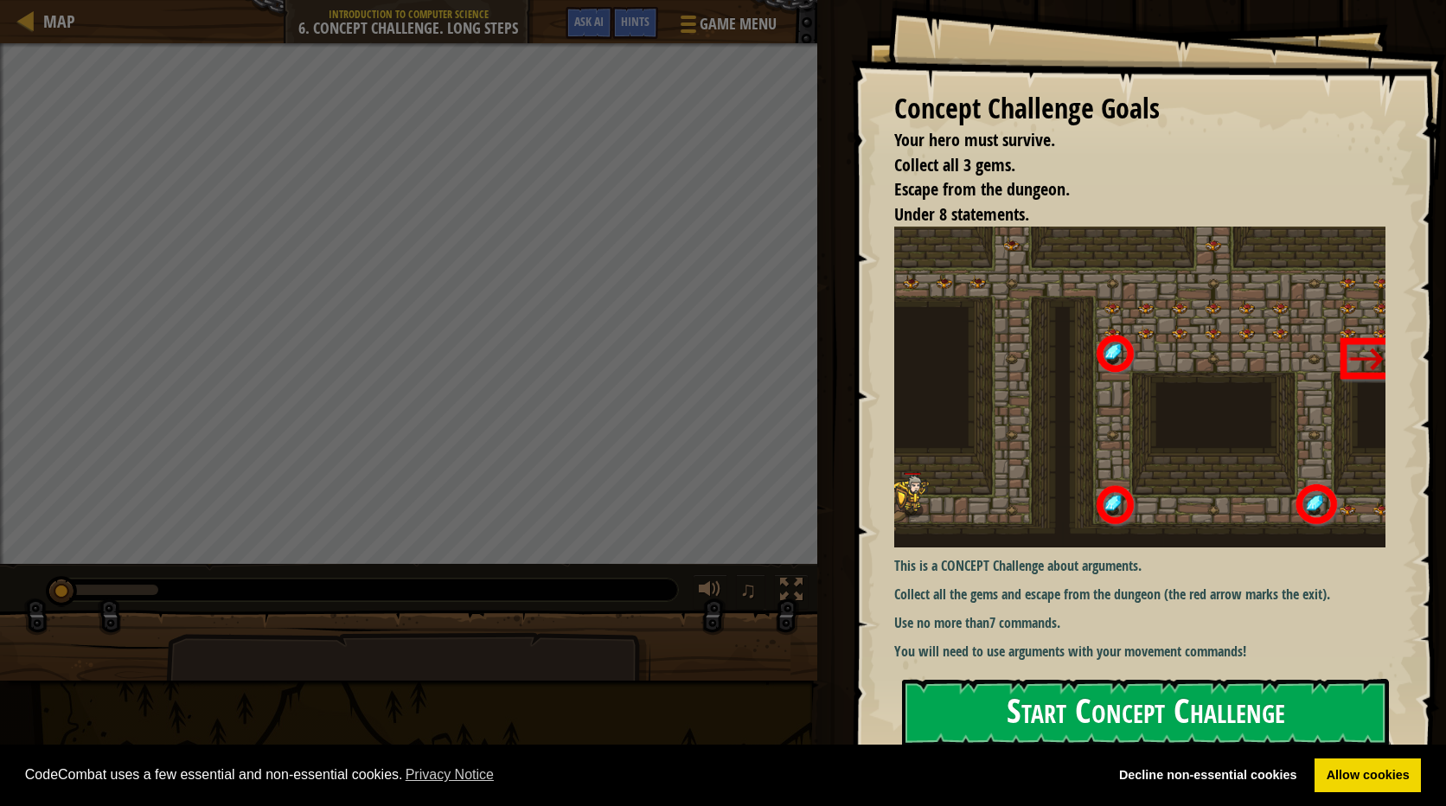
click at [1150, 713] on button "Start Concept Challenge" at bounding box center [1145, 713] width 487 height 68
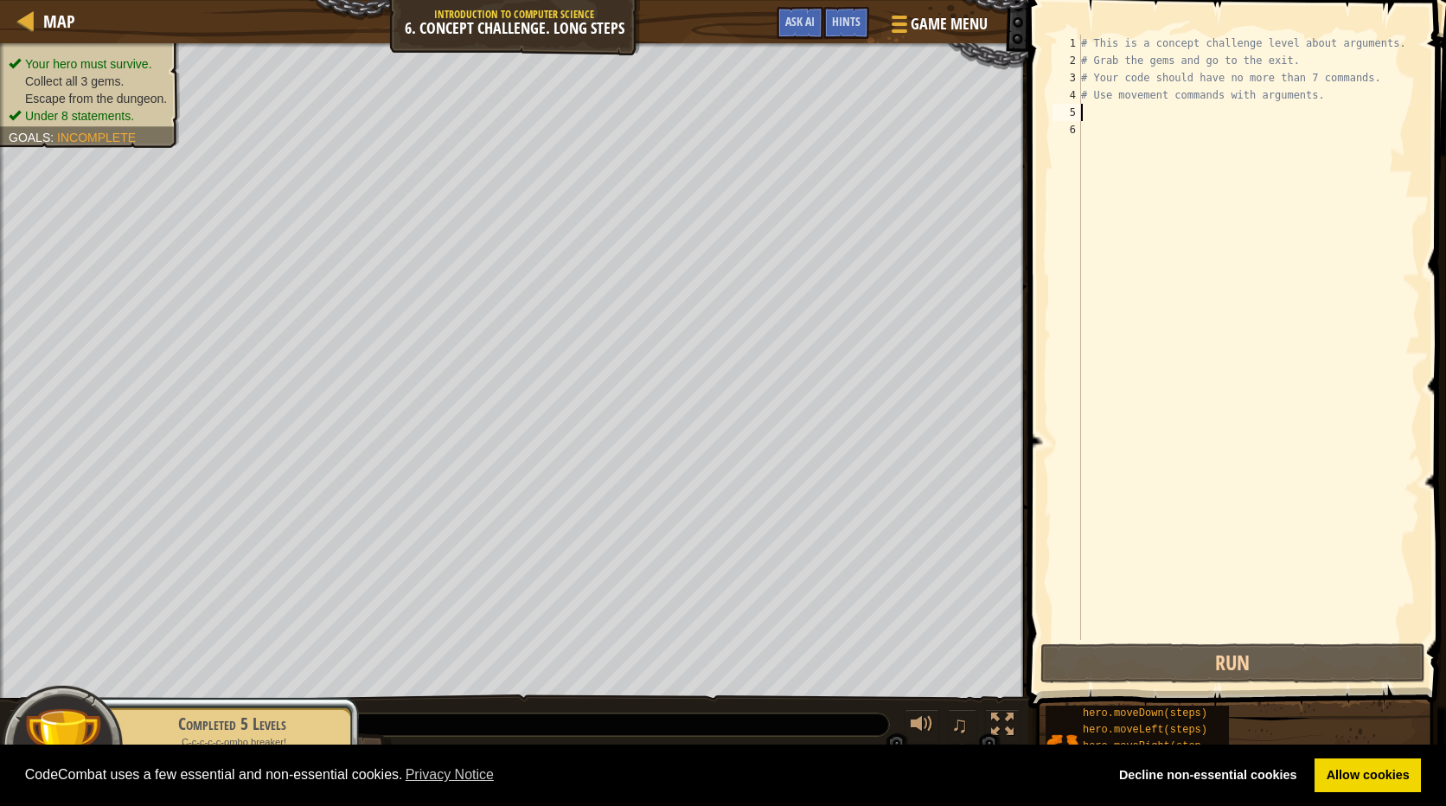
click at [1095, 111] on div "# This is a concept challenge level about arguments. # Grab the gems and go to …" at bounding box center [1248, 355] width 342 height 640
type textarea "h"
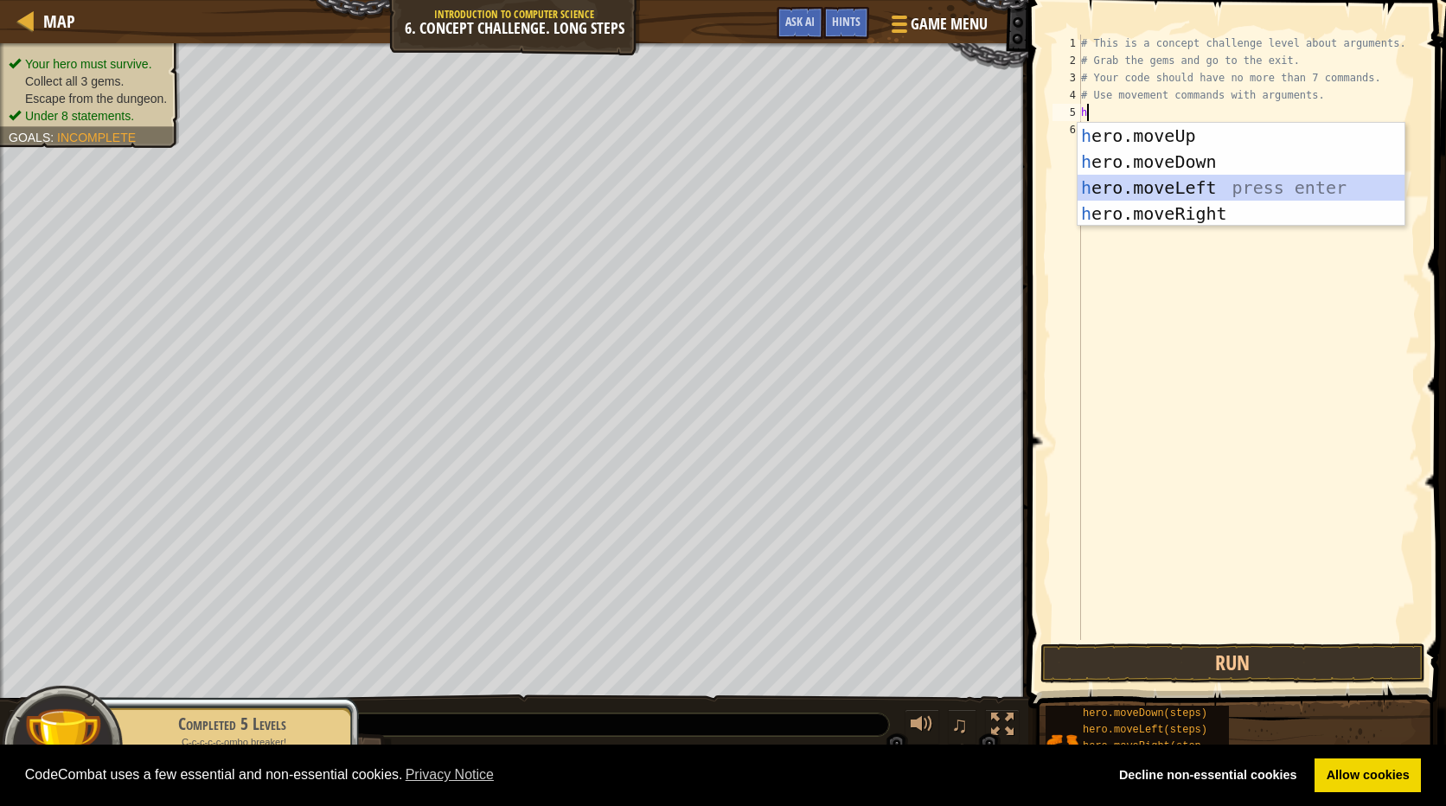
click at [1220, 186] on div "h ero.moveUp press enter h ero.moveDown press enter h ero.moveLeft press enter …" at bounding box center [1240, 201] width 327 height 156
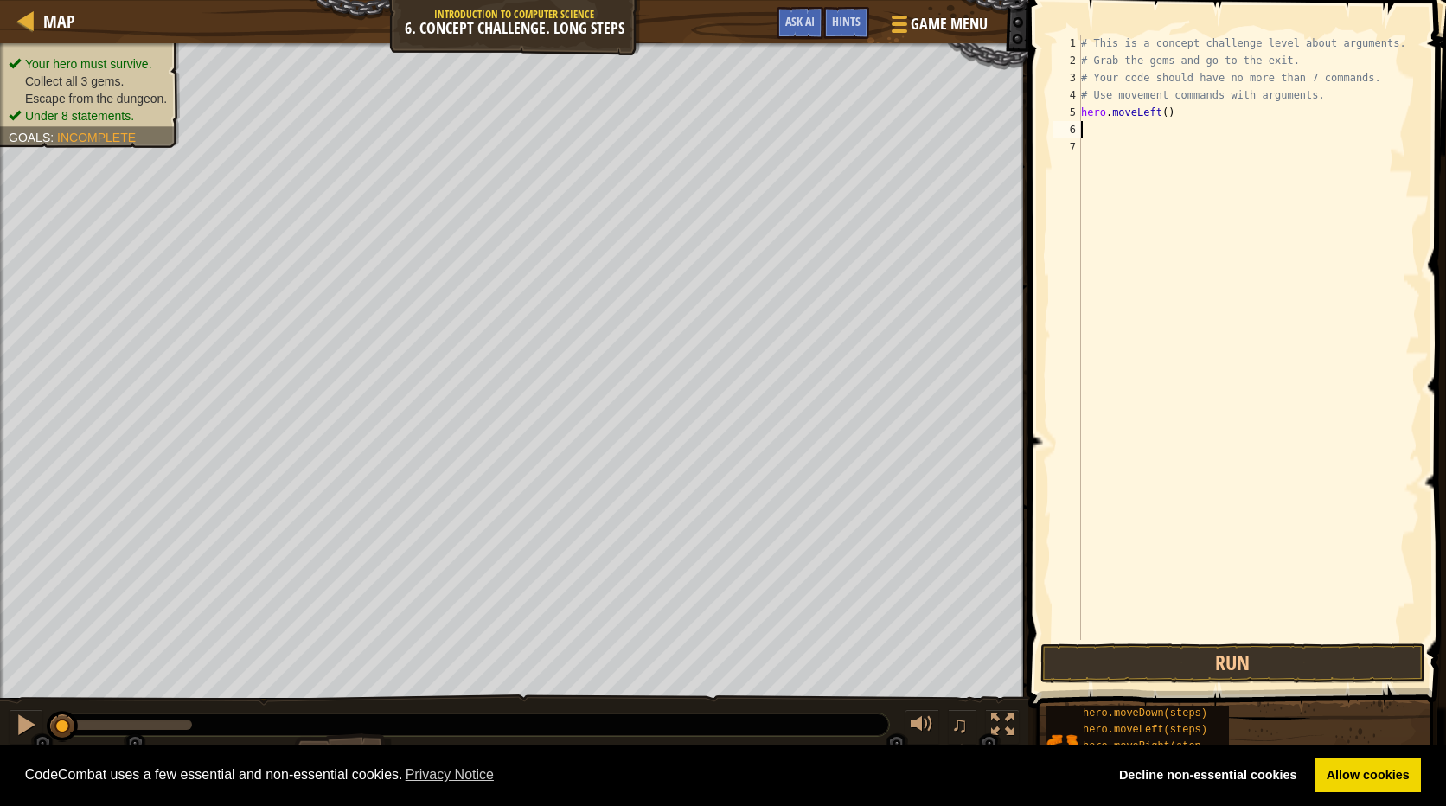
click at [1153, 112] on div "# This is a concept challenge level about arguments. # Grab the gems and go to …" at bounding box center [1248, 355] width 342 height 640
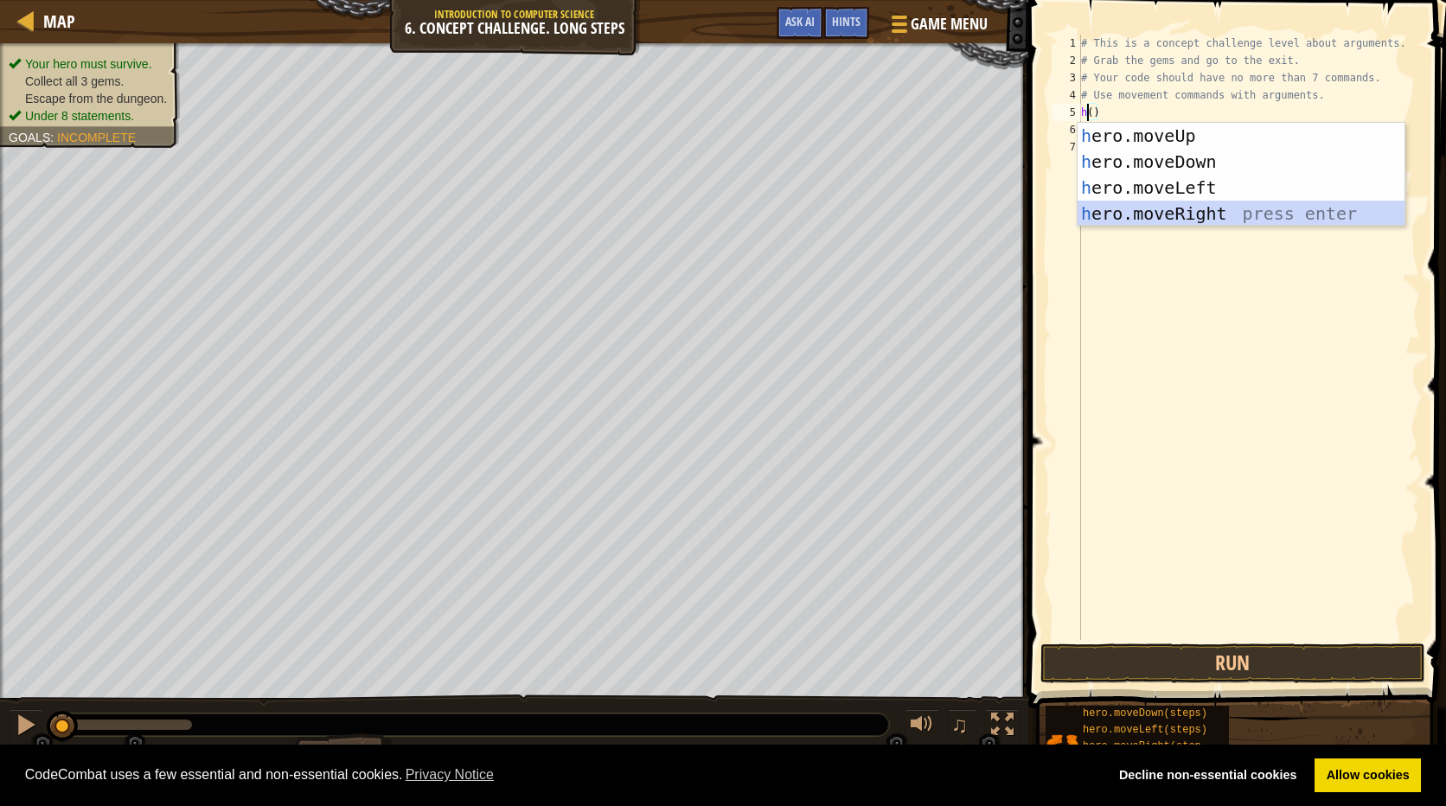
click at [1178, 205] on div "h ero.moveUp press enter h ero.moveDown press enter h ero.moveLeft press enter …" at bounding box center [1240, 201] width 327 height 156
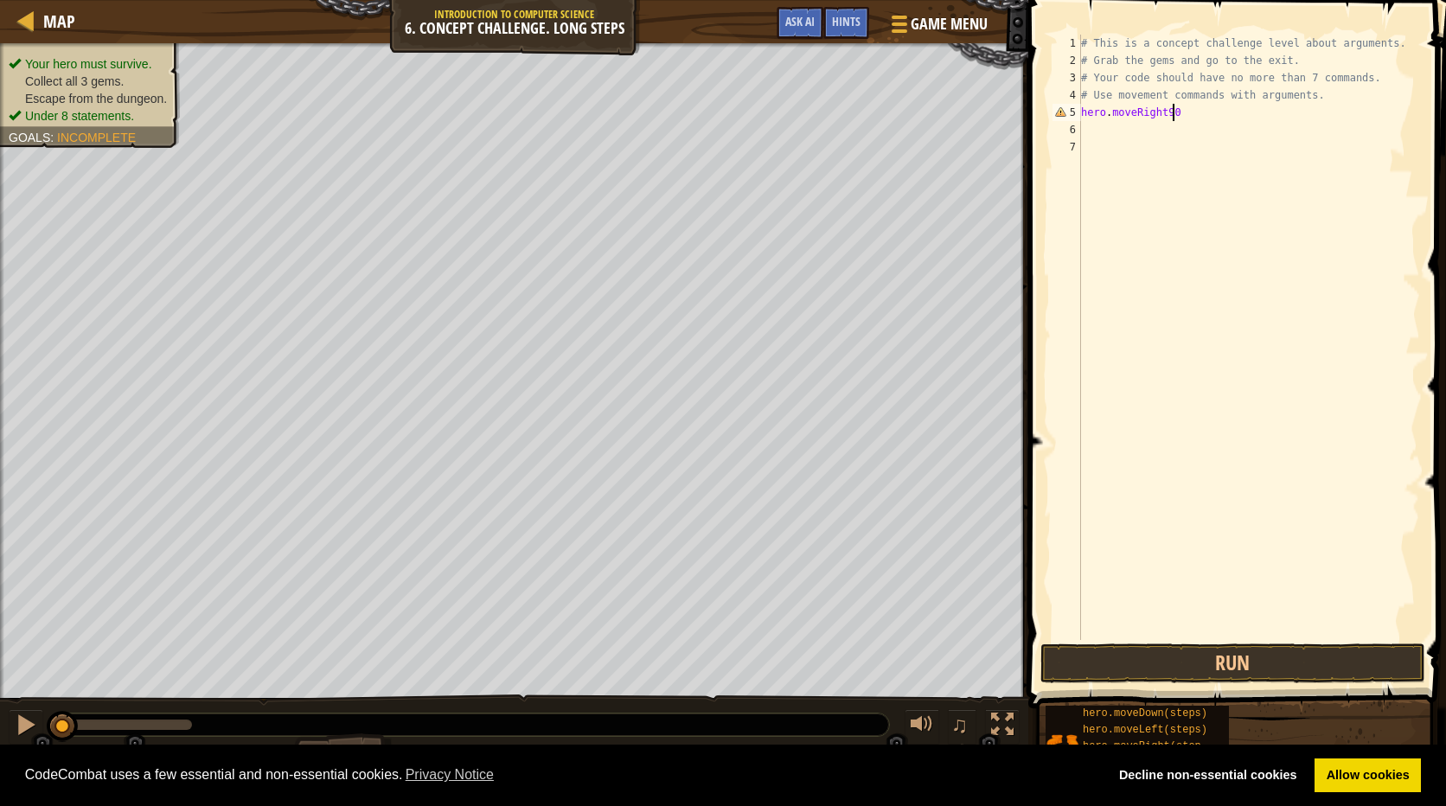
scroll to position [8, 6]
type textarea "hero.moveRight()"
click at [1154, 130] on div "# This is a concept challenge level about arguments. # Grab the gems and go to …" at bounding box center [1248, 355] width 342 height 640
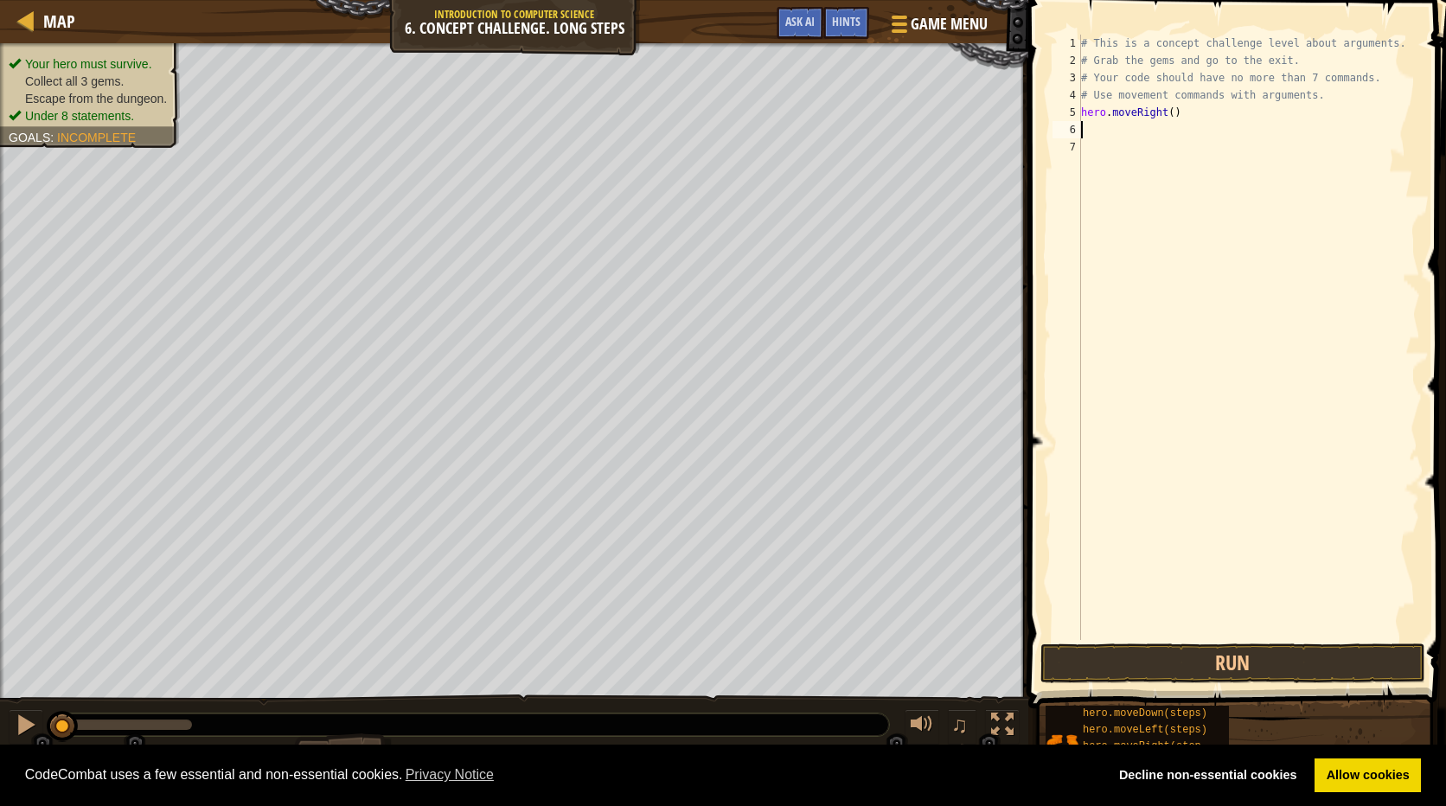
type textarea "h"
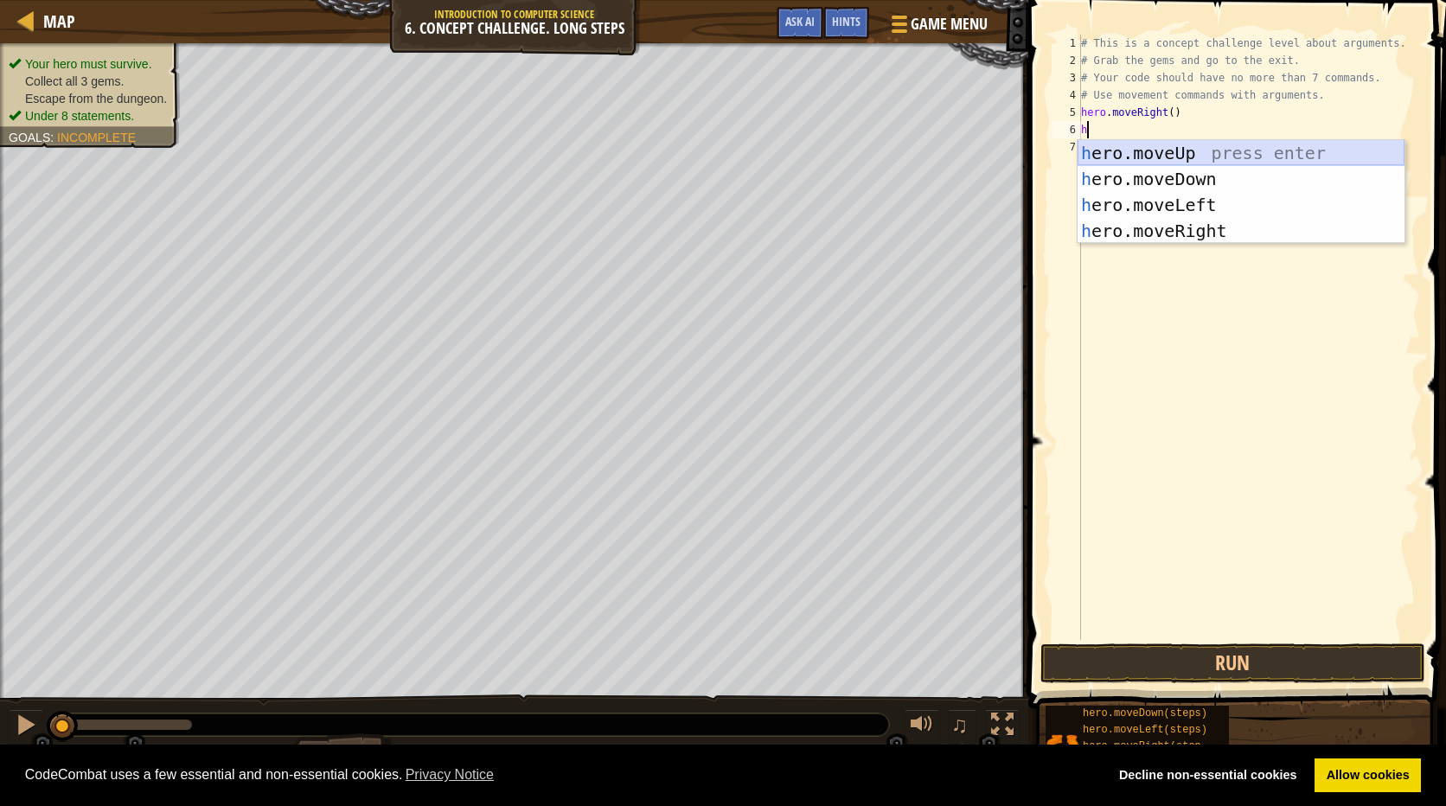
click at [1186, 142] on div "h ero.moveUp press enter h ero.moveDown press enter h ero.moveLeft press enter …" at bounding box center [1240, 218] width 327 height 156
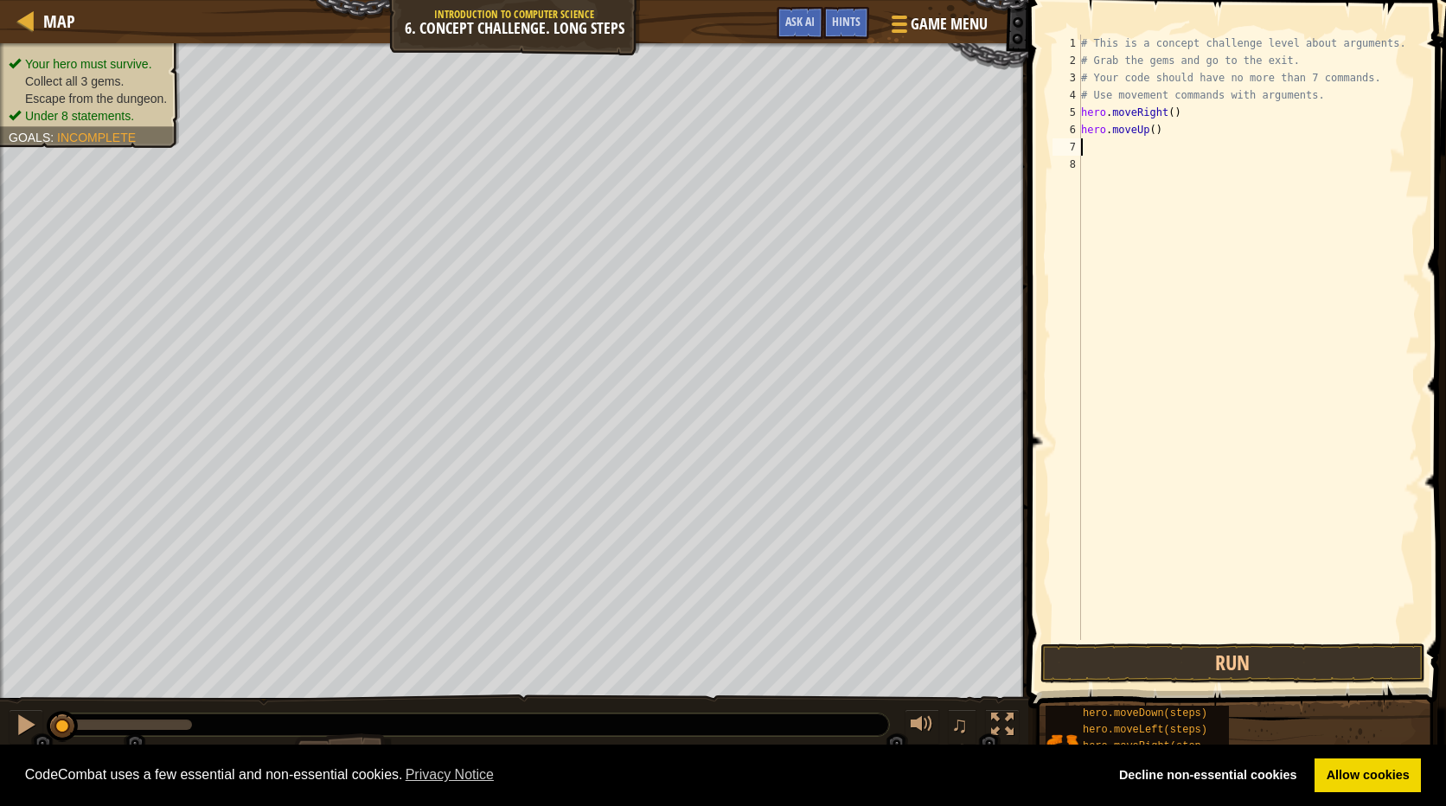
click at [1147, 130] on div "# This is a concept challenge level about arguments. # Grab the gems and go to …" at bounding box center [1248, 355] width 342 height 640
type textarea "hero.moveUp(3)"
click at [1090, 149] on div "# This is a concept challenge level about arguments. # Grab the gems and go to …" at bounding box center [1248, 355] width 342 height 640
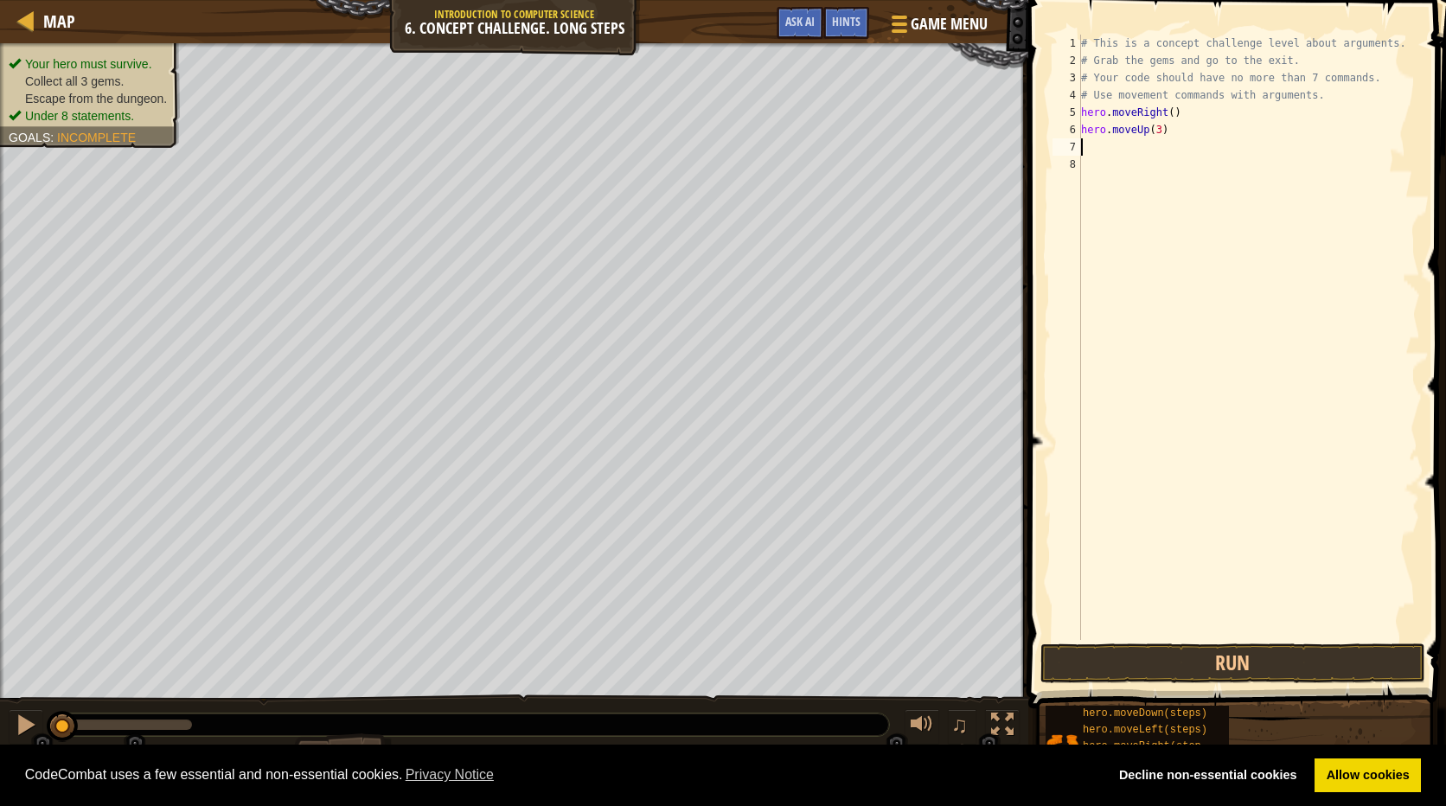
type textarea "h"
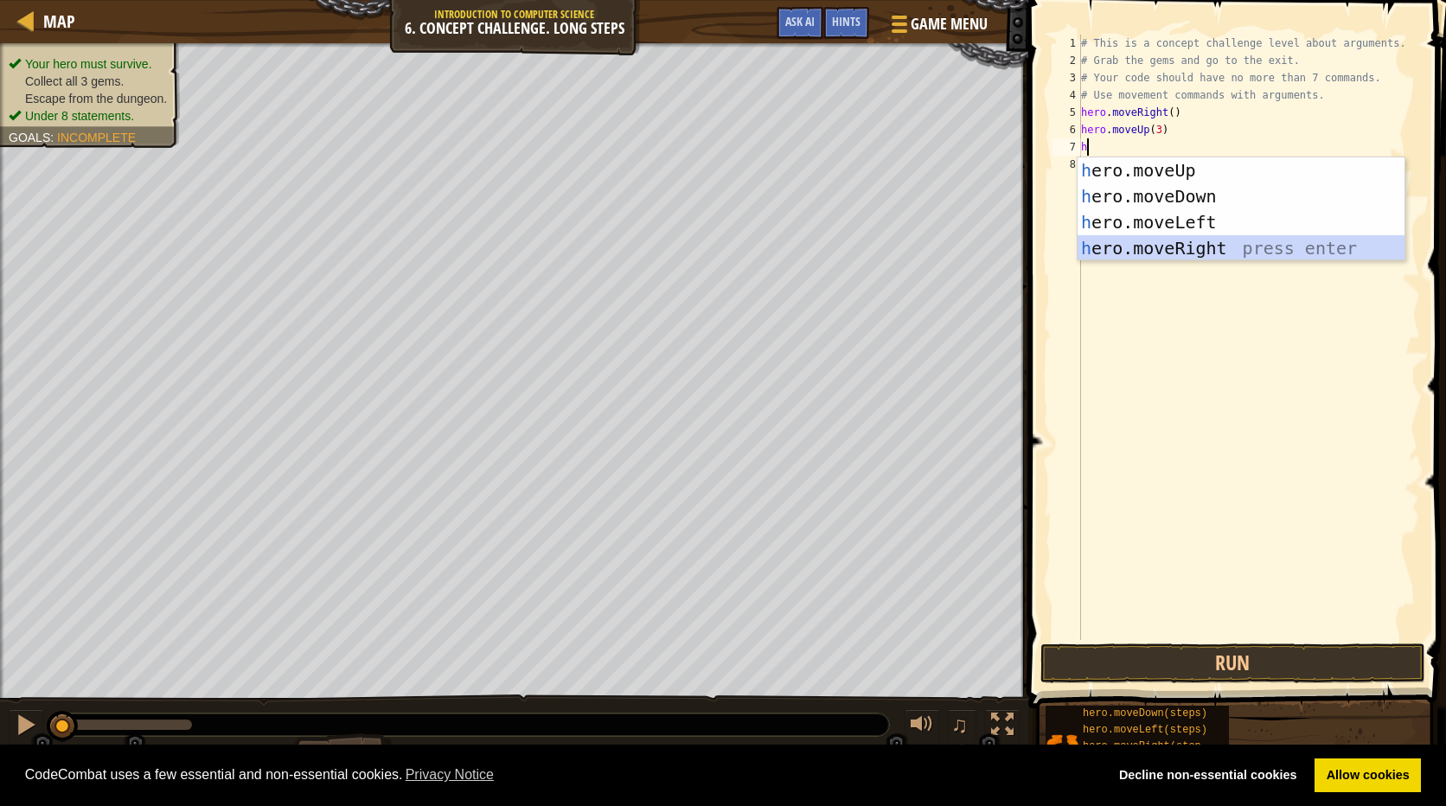
click at [1153, 248] on div "h ero.moveUp press enter h ero.moveDown press enter h ero.moveLeft press enter …" at bounding box center [1240, 235] width 327 height 156
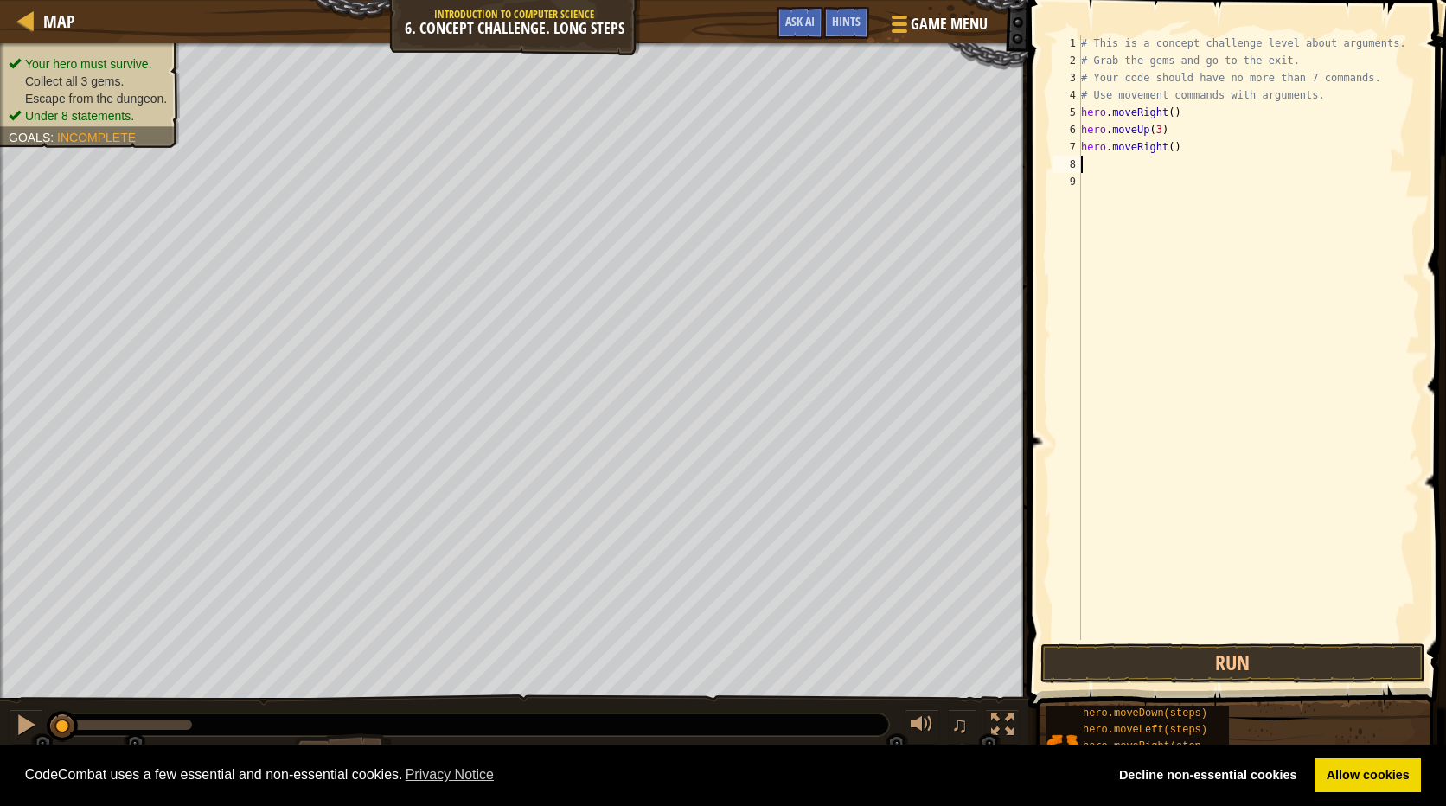
click at [1166, 148] on div "# This is a concept challenge level about arguments. # Grab the gems and go to …" at bounding box center [1248, 355] width 342 height 640
type textarea "hero.moveRight(2)"
click at [1112, 165] on div "# This is a concept challenge level about arguments. # Grab the gems and go to …" at bounding box center [1248, 355] width 342 height 640
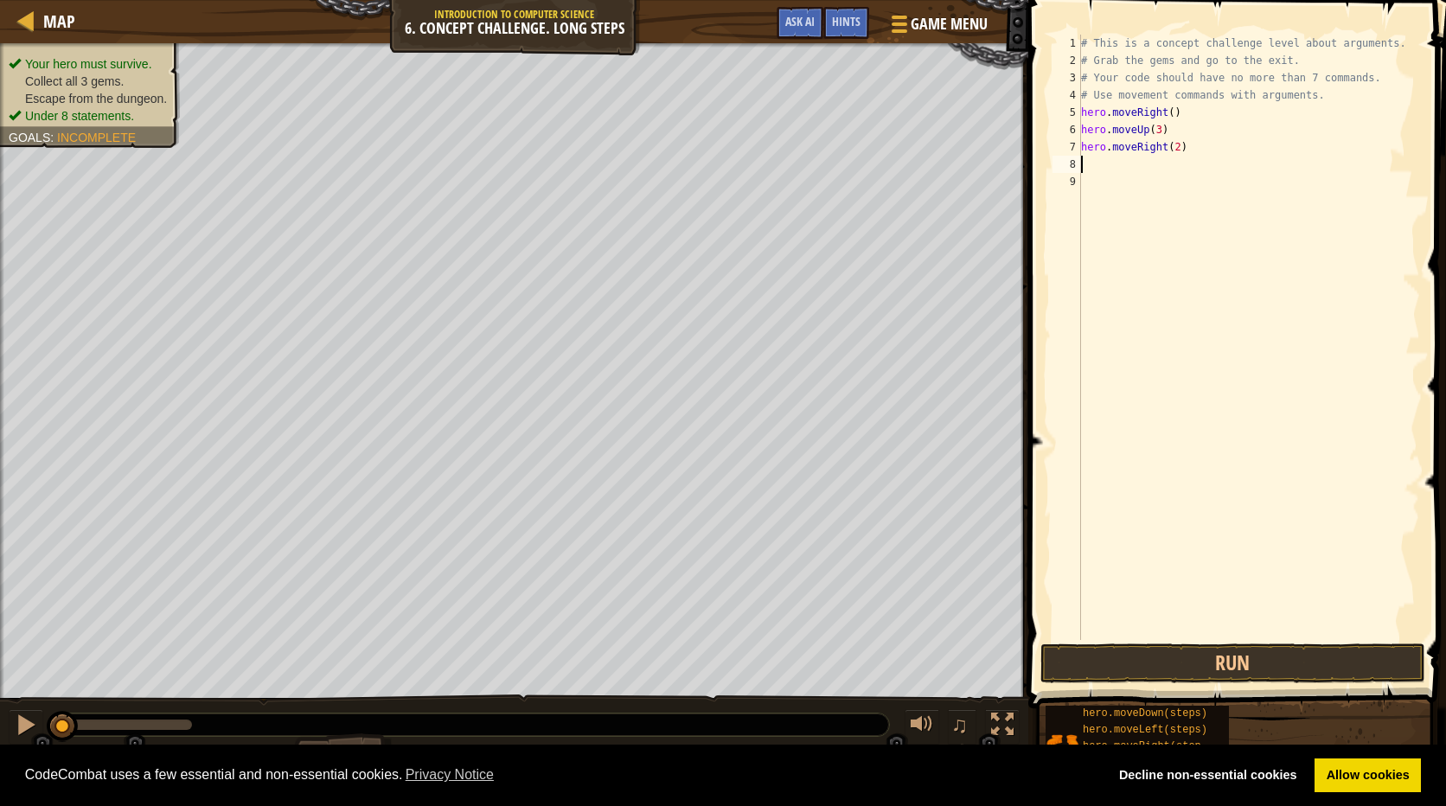
type textarea "h"
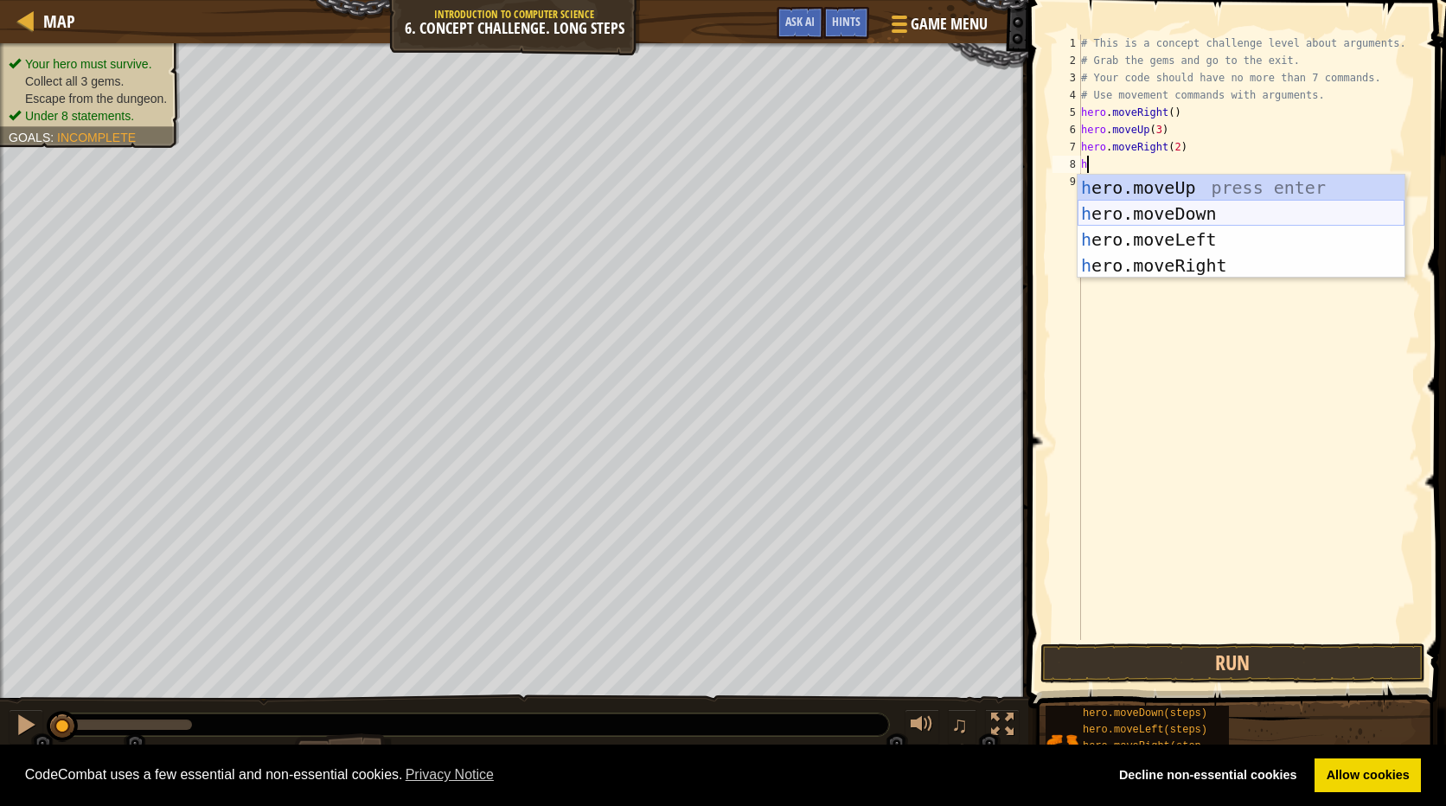
click at [1153, 205] on div "h ero.moveUp press enter h ero.moveDown press enter h ero.moveLeft press enter …" at bounding box center [1240, 253] width 327 height 156
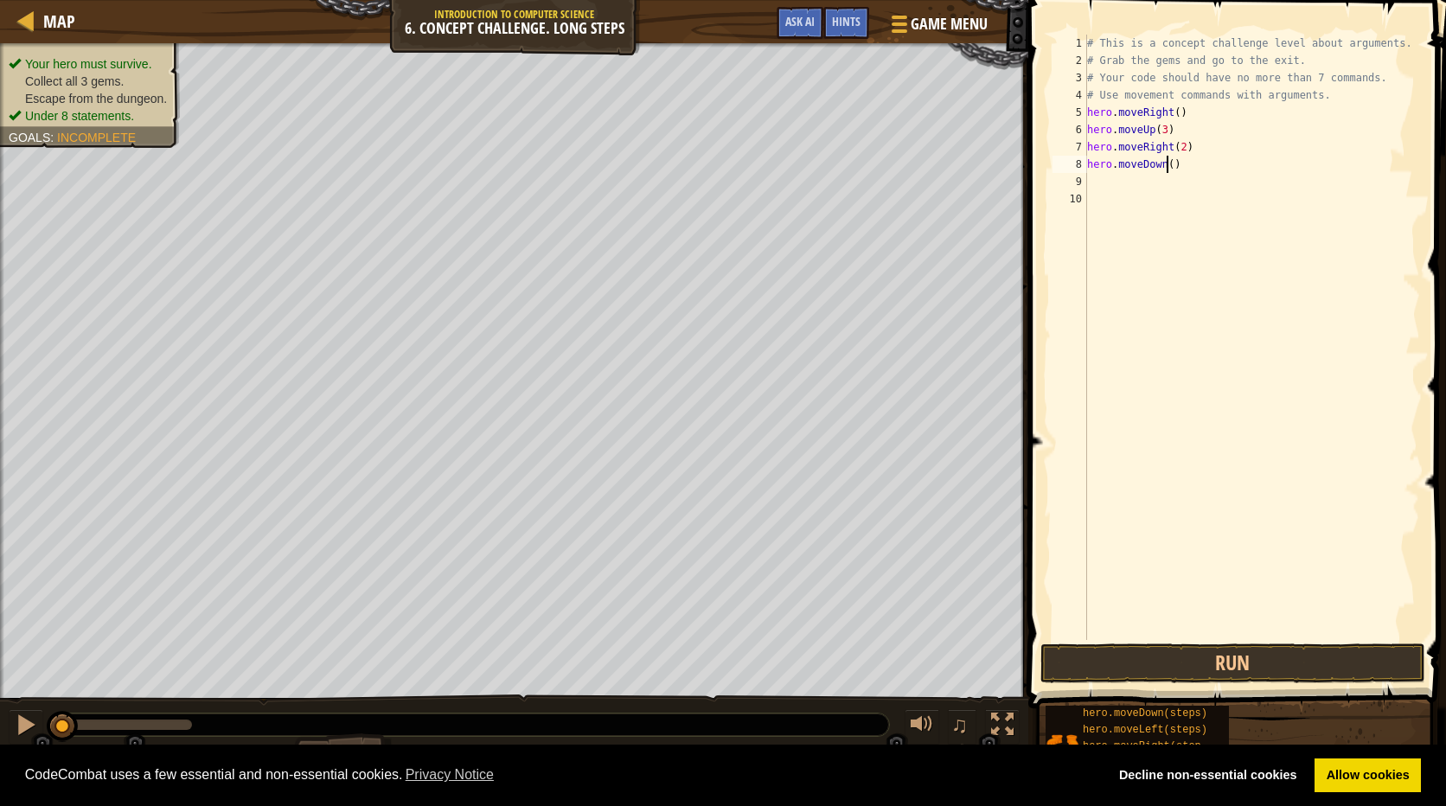
click at [1165, 168] on div "# This is a concept challenge level about arguments. # Grab the gems and go to …" at bounding box center [1251, 355] width 337 height 640
type textarea "hero.moveDown(2)"
click at [1098, 176] on div "# This is a concept challenge level about arguments. # Grab the gems and go to …" at bounding box center [1251, 355] width 337 height 640
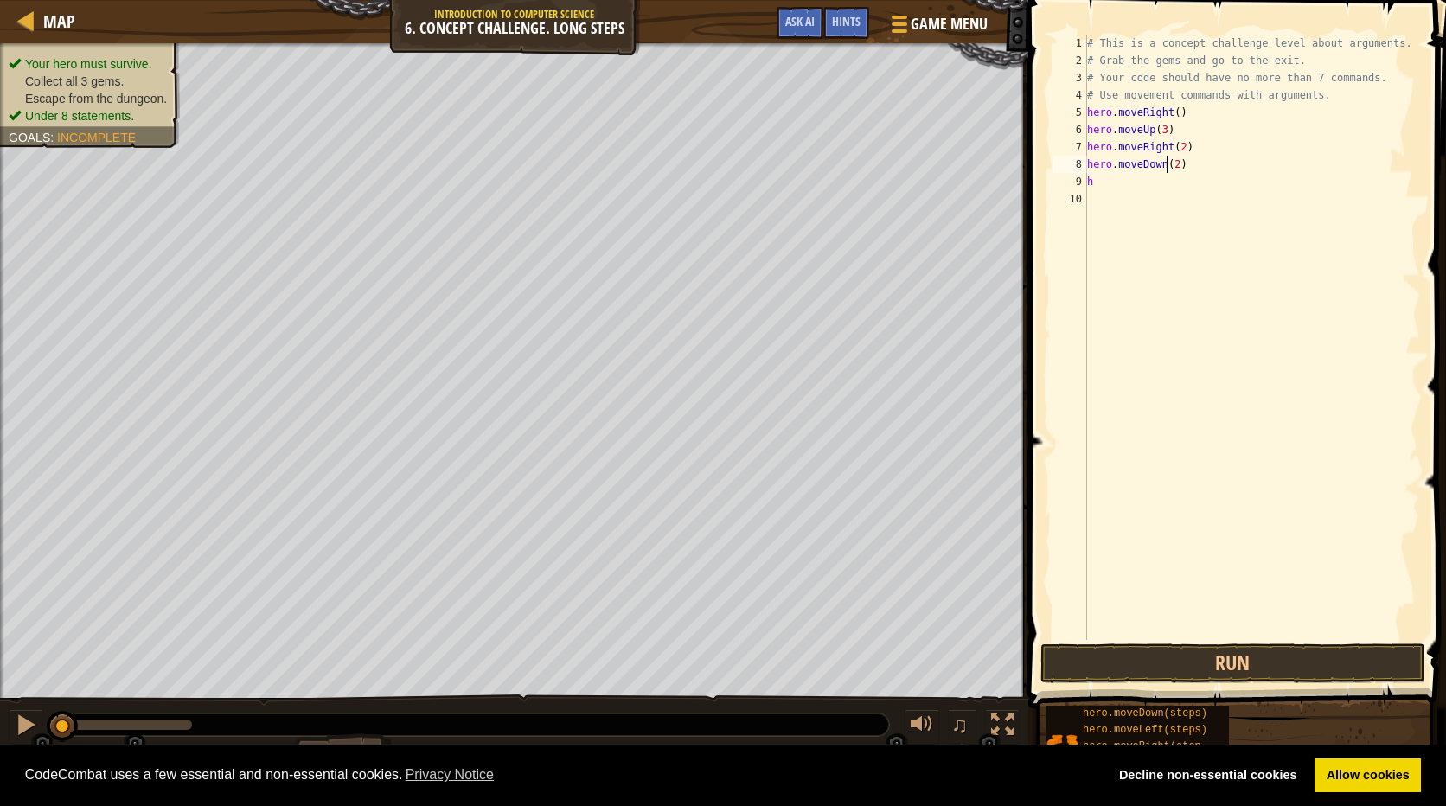
click at [1167, 167] on div "# This is a concept challenge level about arguments. # Grab the gems and go to …" at bounding box center [1251, 355] width 337 height 640
click at [1174, 168] on div "# This is a concept challenge level about arguments. # Grab the gems and go to …" at bounding box center [1251, 355] width 337 height 640
click at [1102, 182] on div "# This is a concept challenge level about arguments. # Grab the gems and go to …" at bounding box center [1251, 355] width 337 height 640
type textarea "h"
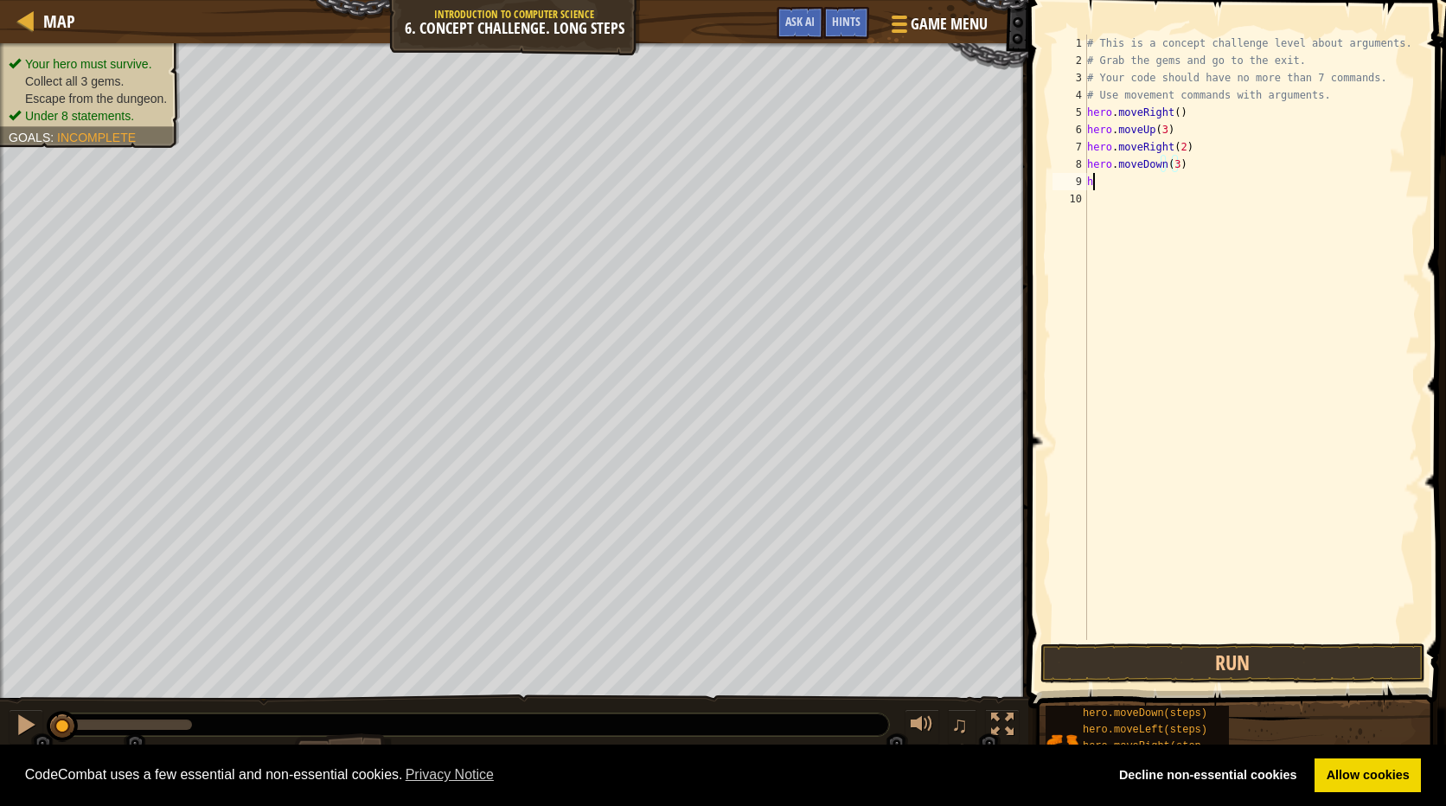
scroll to position [8, 0]
type textarea "h"
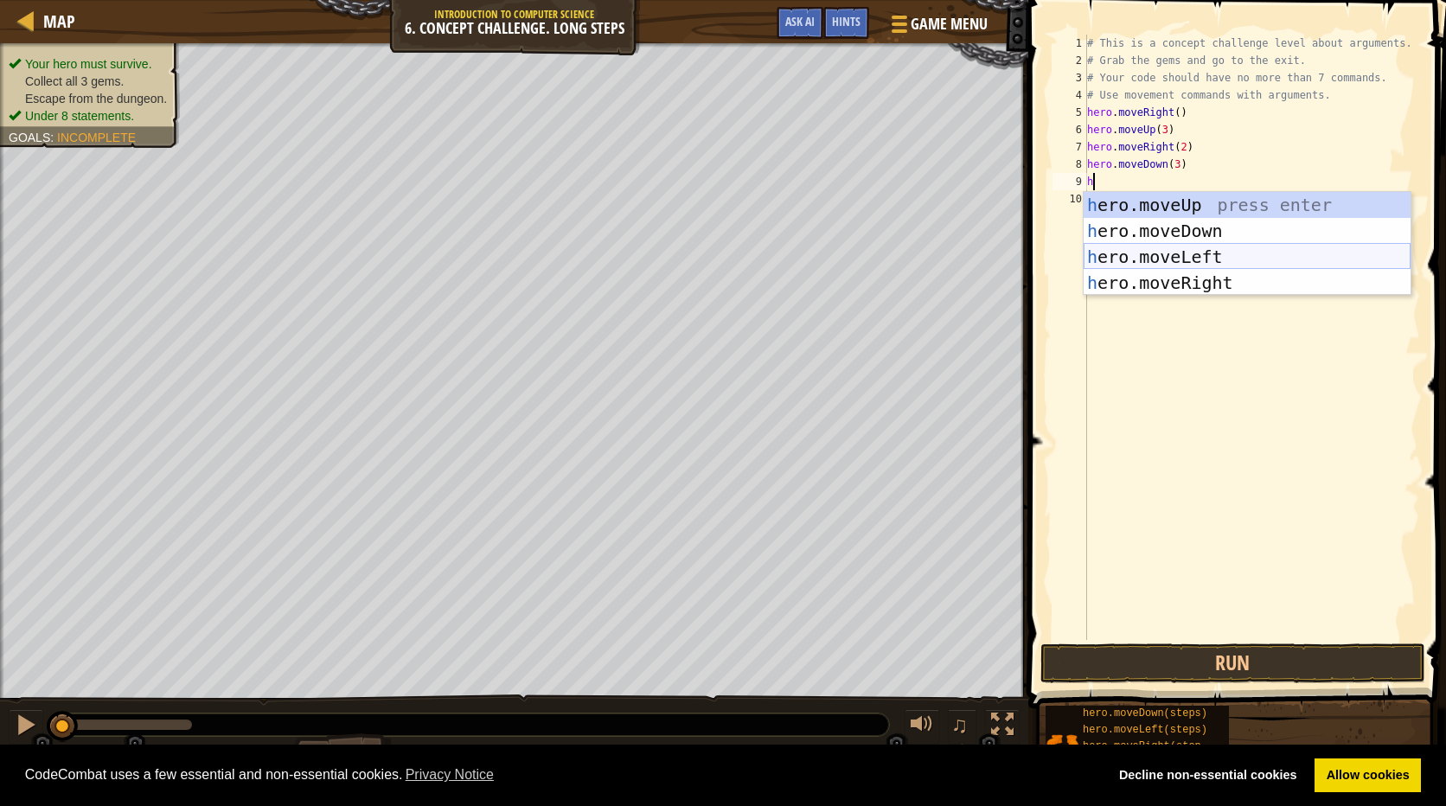
click at [1205, 253] on div "h ero.moveUp press enter h ero.moveDown press enter h ero.moveLeft press enter …" at bounding box center [1246, 270] width 327 height 156
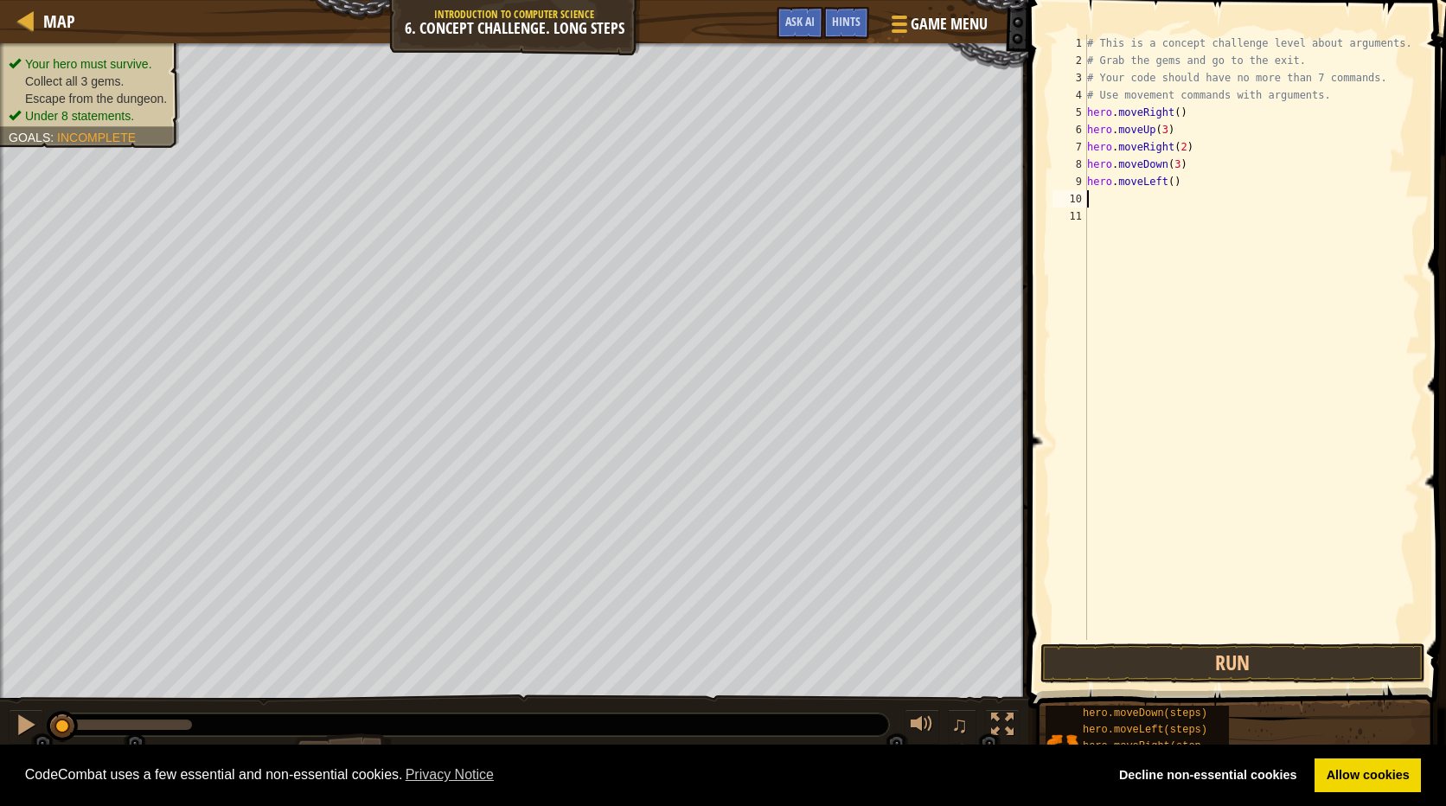
type textarea "h"
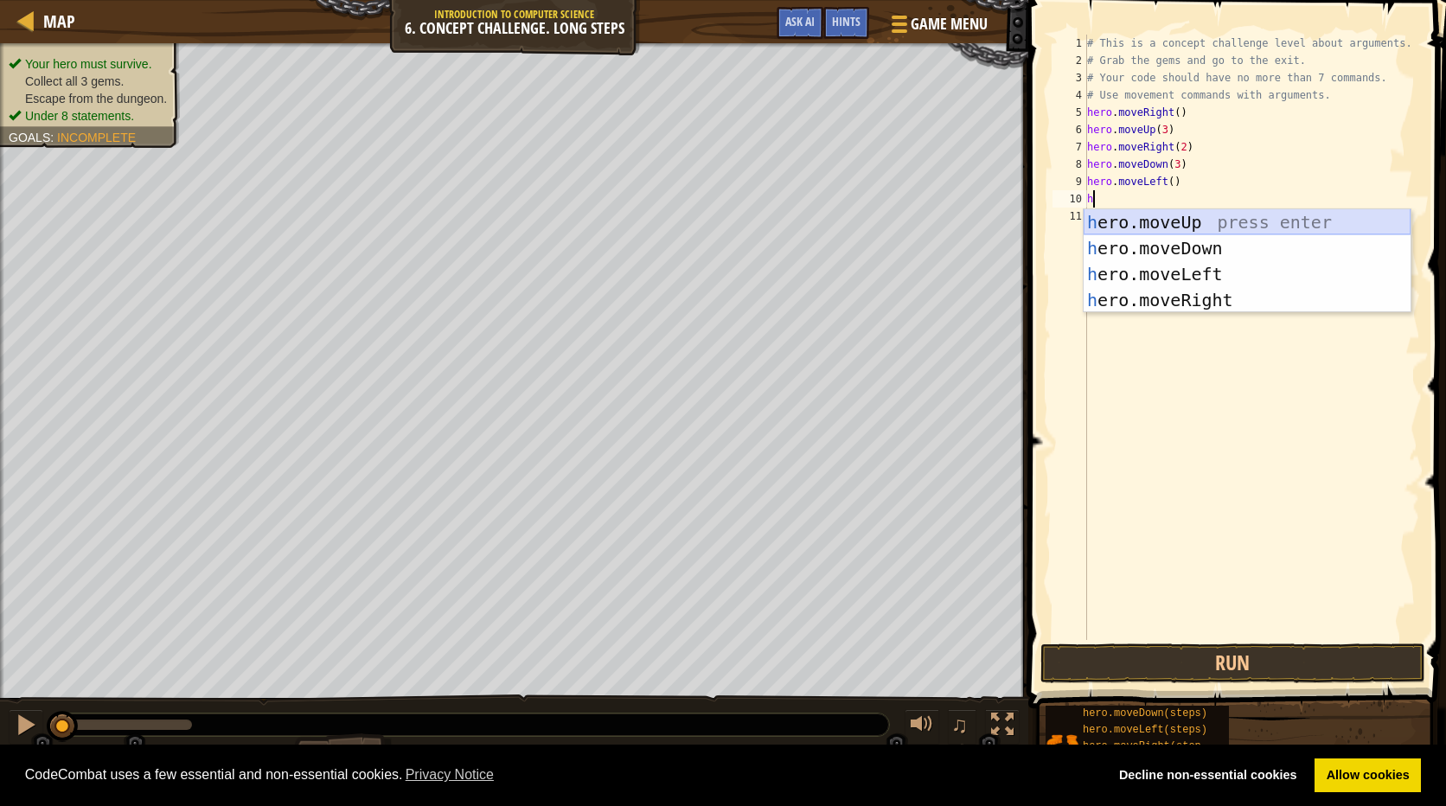
click at [1153, 221] on div "h ero.moveUp press enter h ero.moveDown press enter h ero.moveLeft press enter …" at bounding box center [1246, 287] width 327 height 156
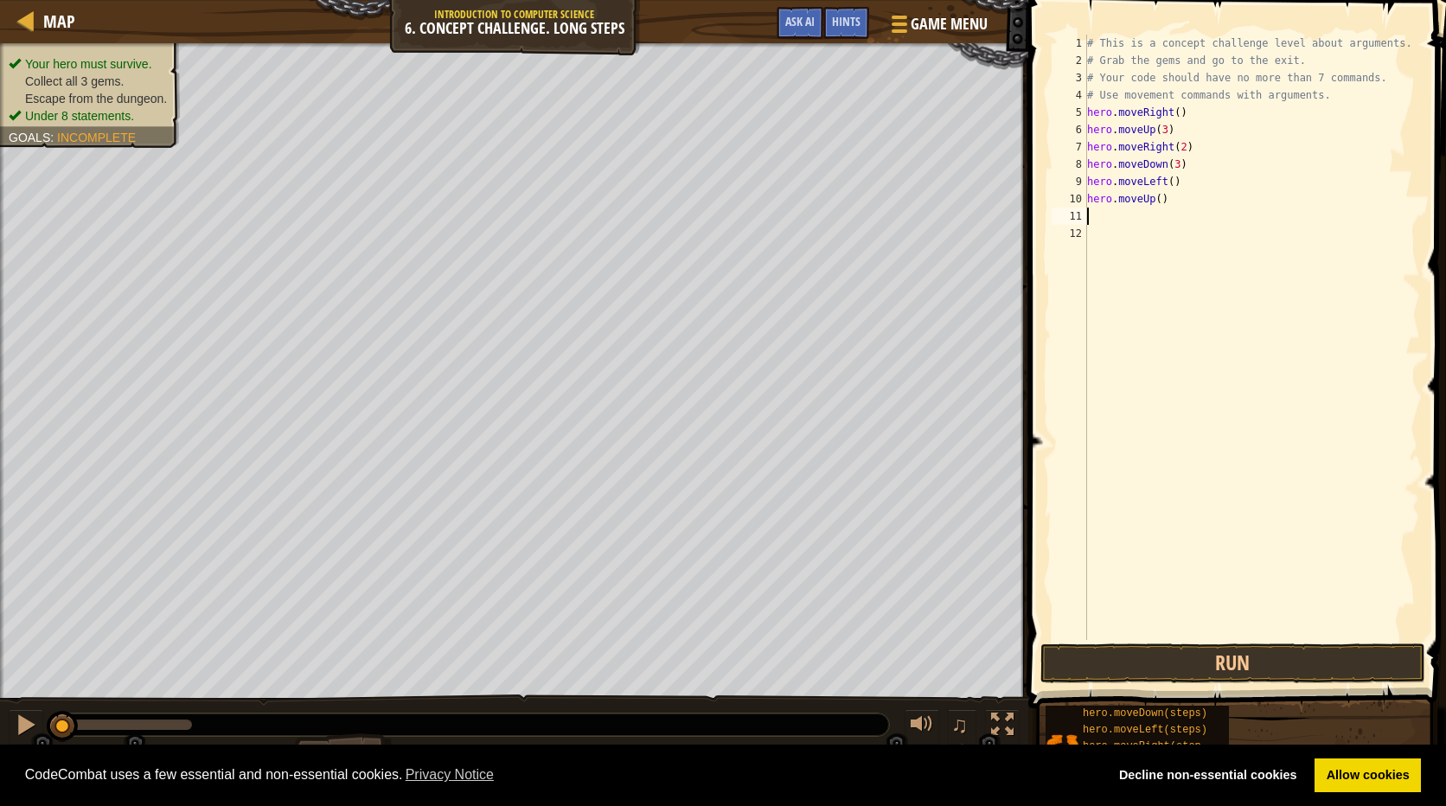
click at [1153, 201] on div "# This is a concept challenge level about arguments. # Grab the gems and go to …" at bounding box center [1251, 355] width 337 height 640
type textarea "hero.moveUp(2)"
click at [1112, 216] on div "# This is a concept challenge level about arguments. # Grab the gems and go to …" at bounding box center [1251, 355] width 337 height 640
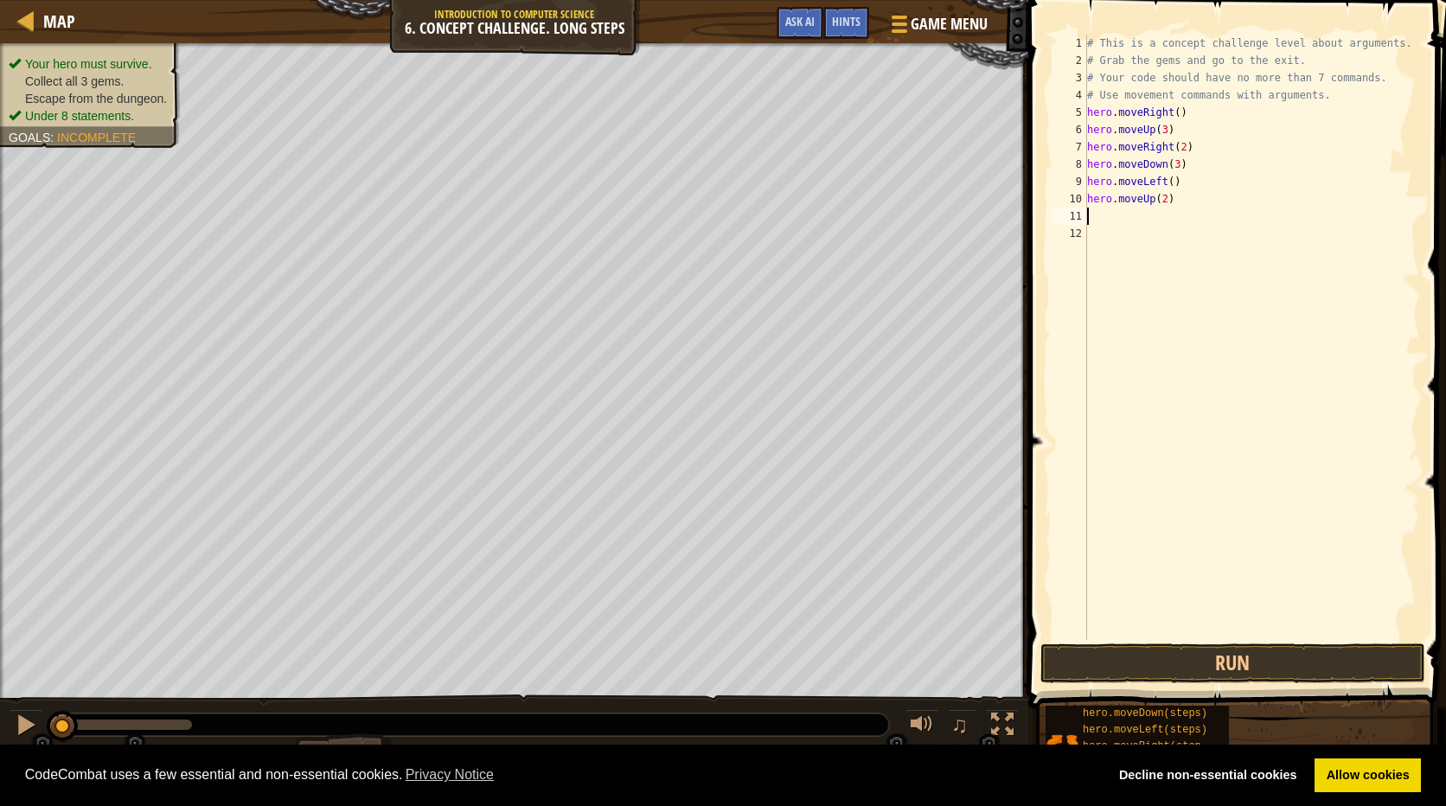
type textarea "h"
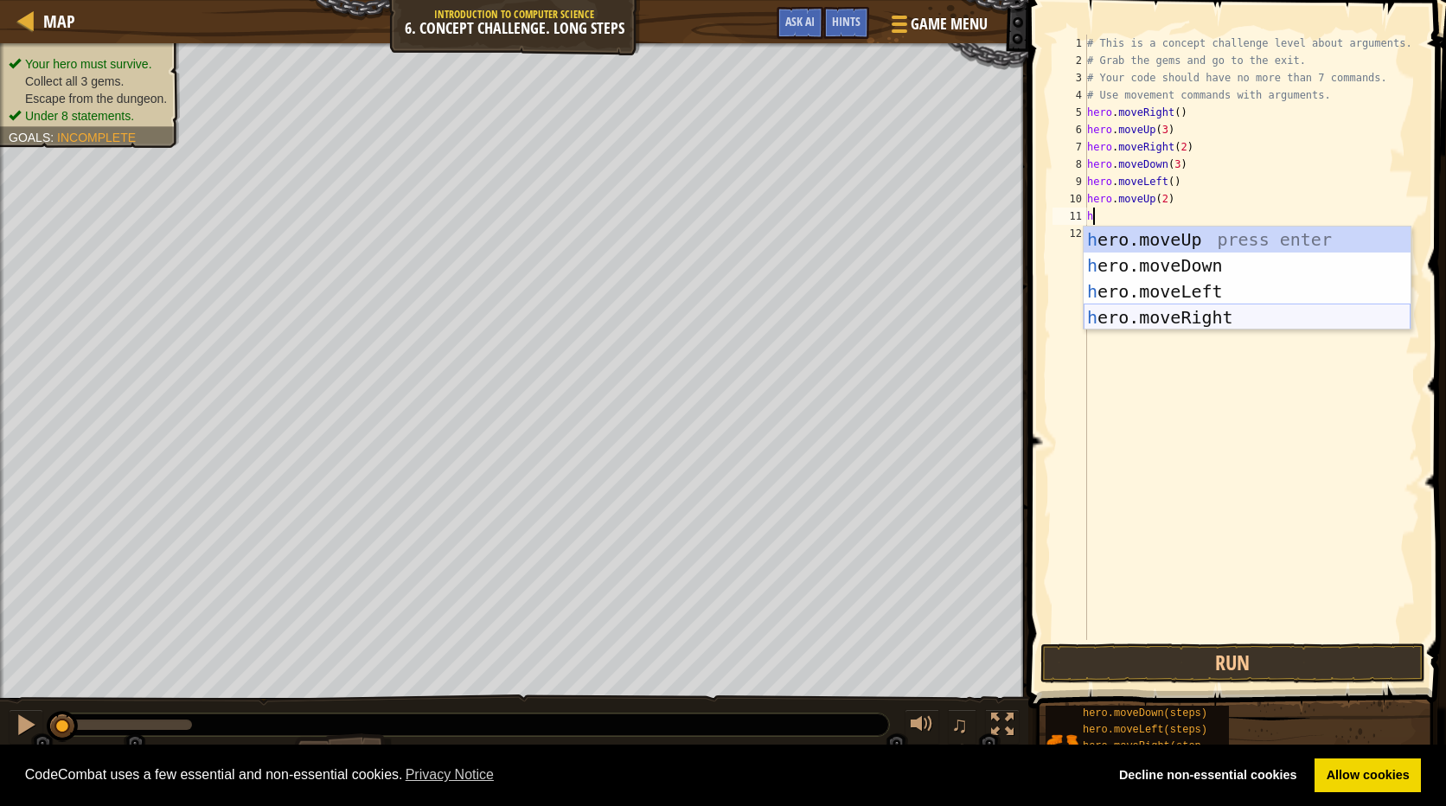
click at [1173, 315] on div "h ero.moveUp press enter h ero.moveDown press enter h ero.moveLeft press enter …" at bounding box center [1246, 305] width 327 height 156
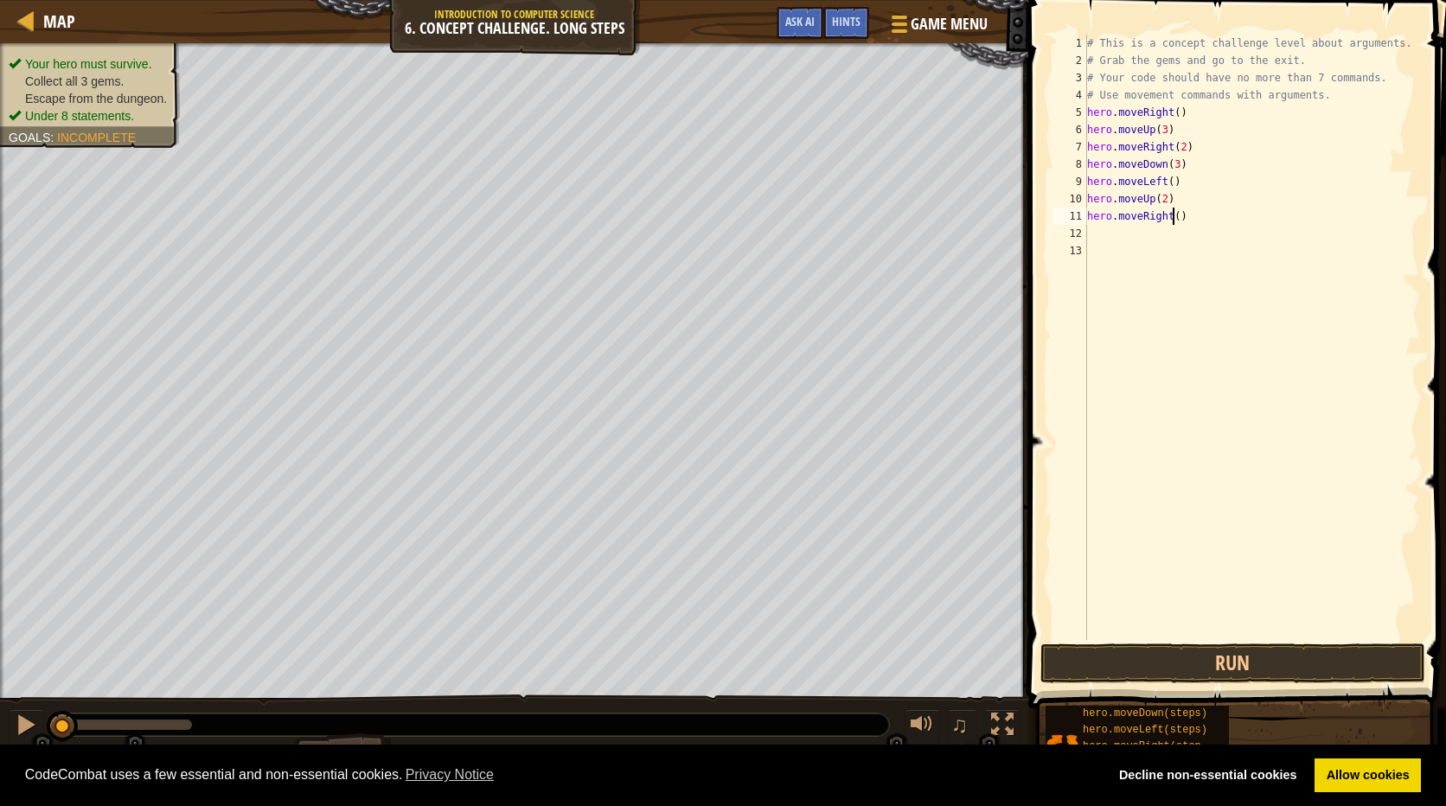
click at [1172, 220] on div "# This is a concept challenge level about arguments. # Grab the gems and go to …" at bounding box center [1251, 355] width 337 height 640
type textarea "hero.moveRight(3)"
click at [1313, 655] on button "Run" at bounding box center [1232, 663] width 385 height 40
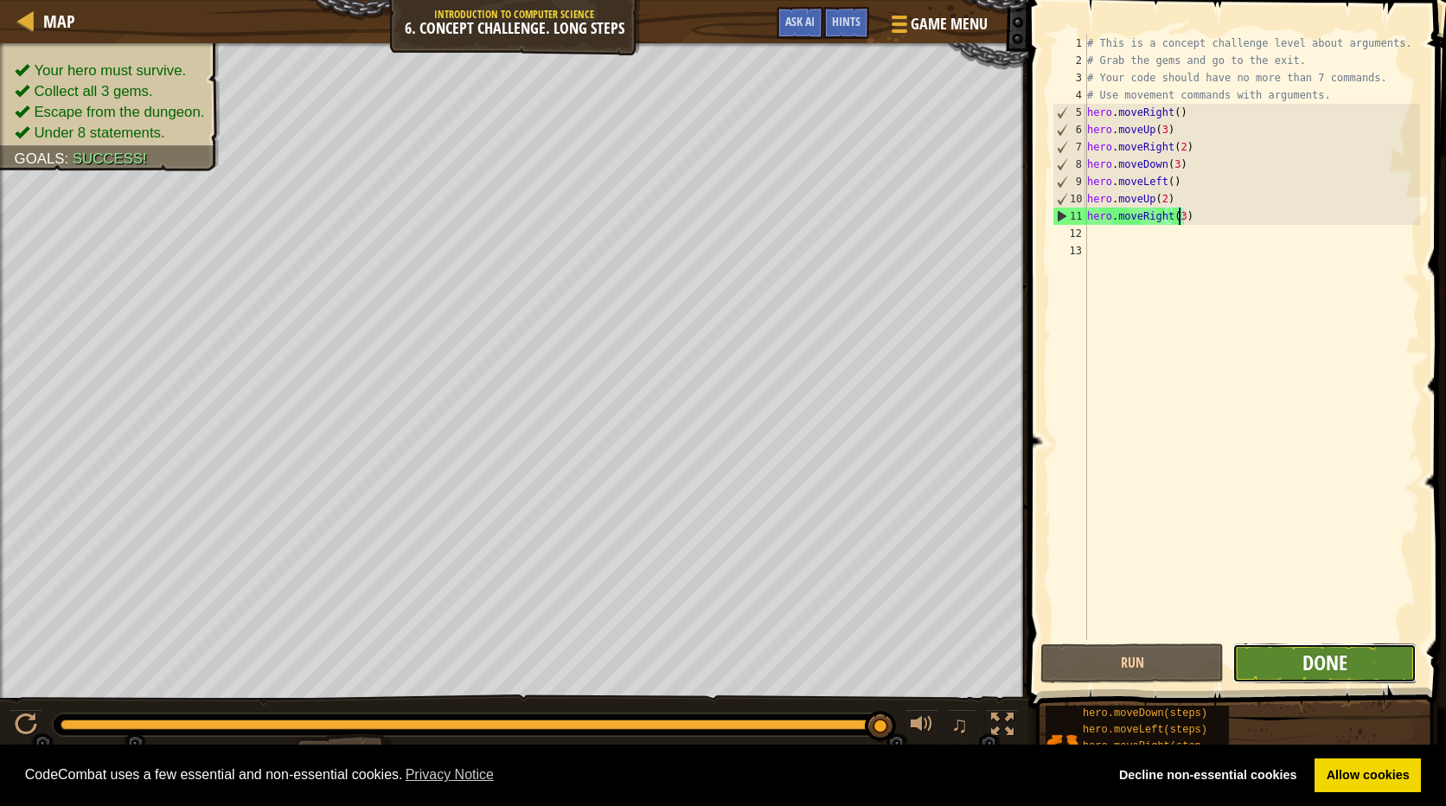
click at [1317, 653] on span "Done" at bounding box center [1324, 663] width 45 height 28
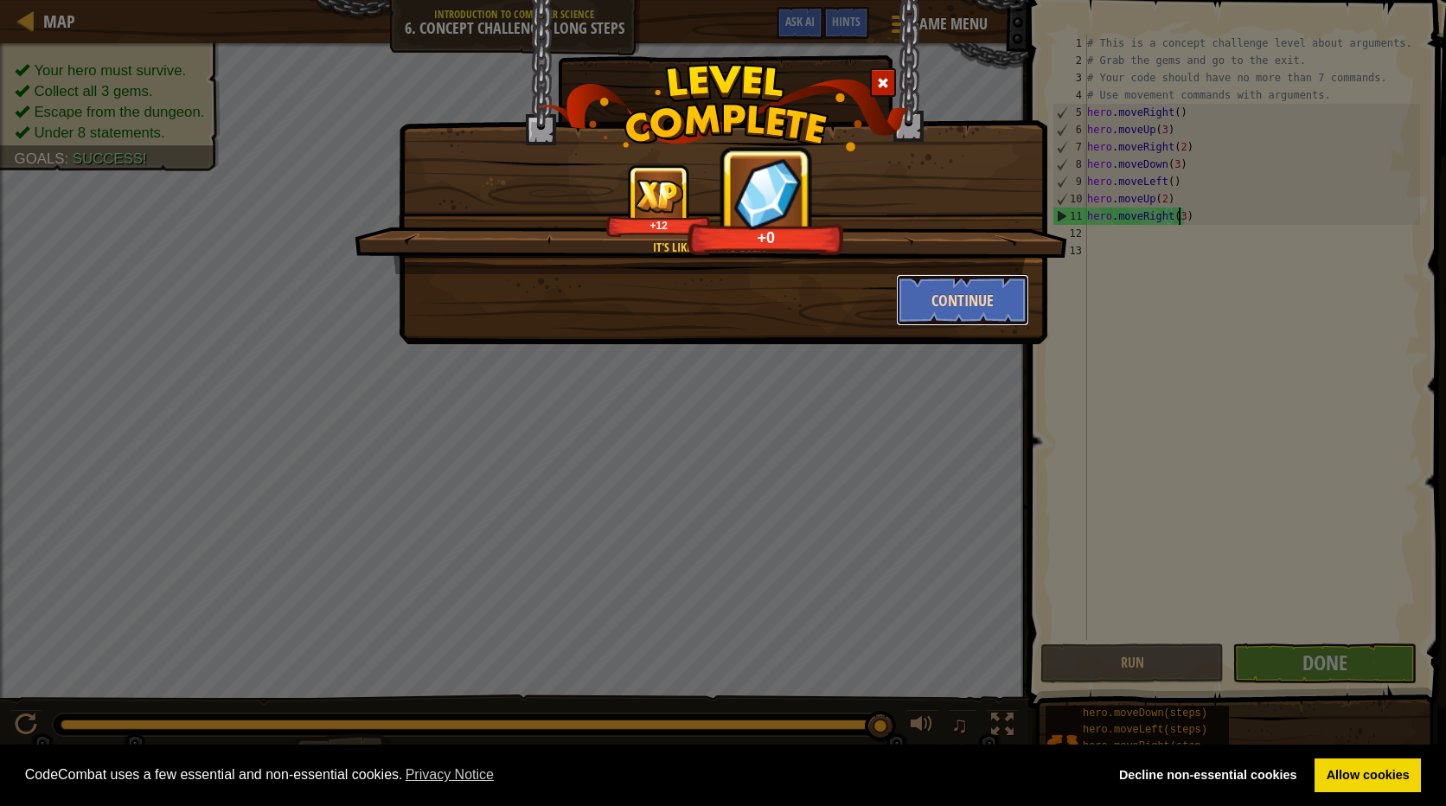
click at [986, 296] on button "Continue" at bounding box center [963, 300] width 134 height 52
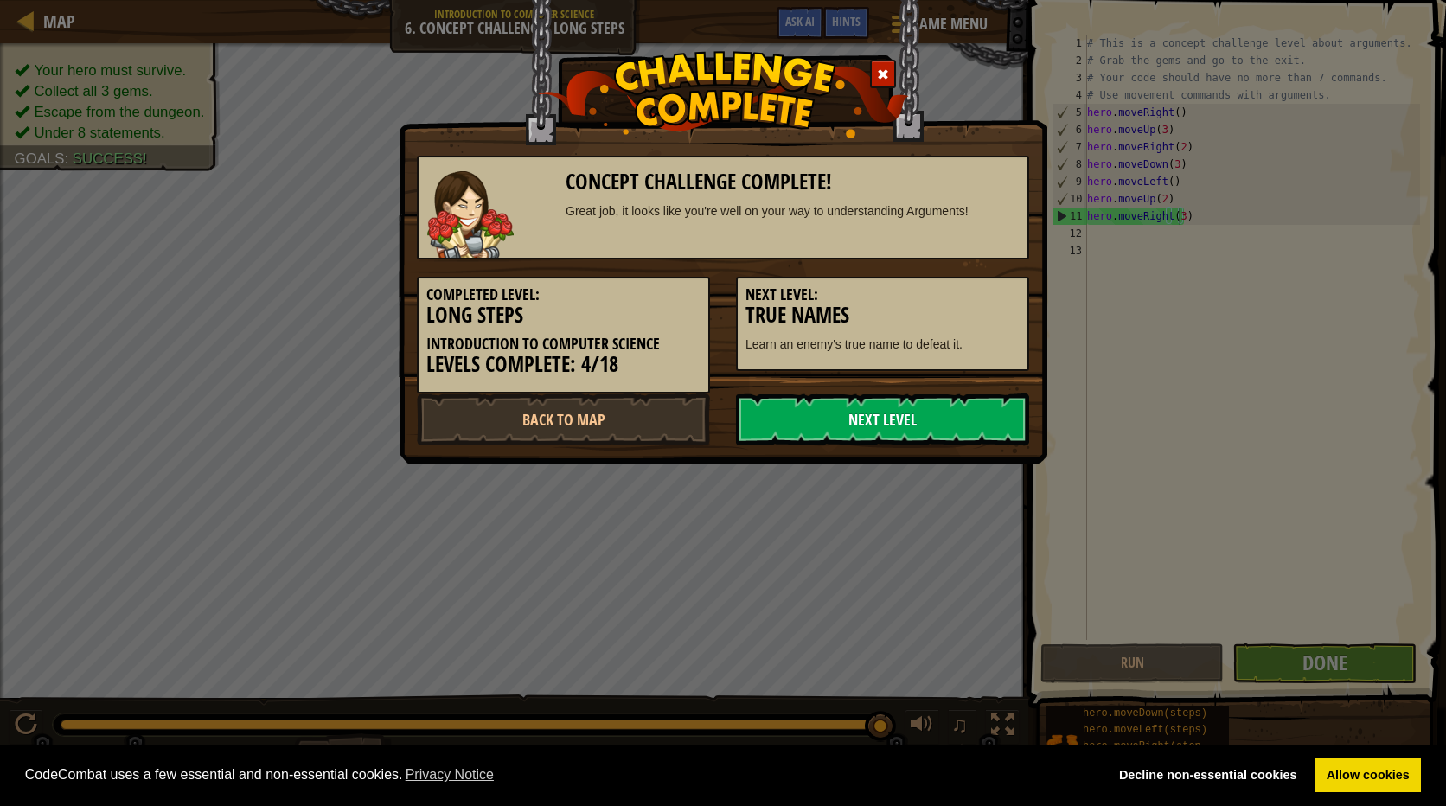
click at [897, 414] on link "Next Level" at bounding box center [882, 419] width 293 height 52
click at [985, 402] on link "Next Level" at bounding box center [882, 419] width 293 height 52
click at [972, 423] on link "Next Level" at bounding box center [882, 419] width 293 height 52
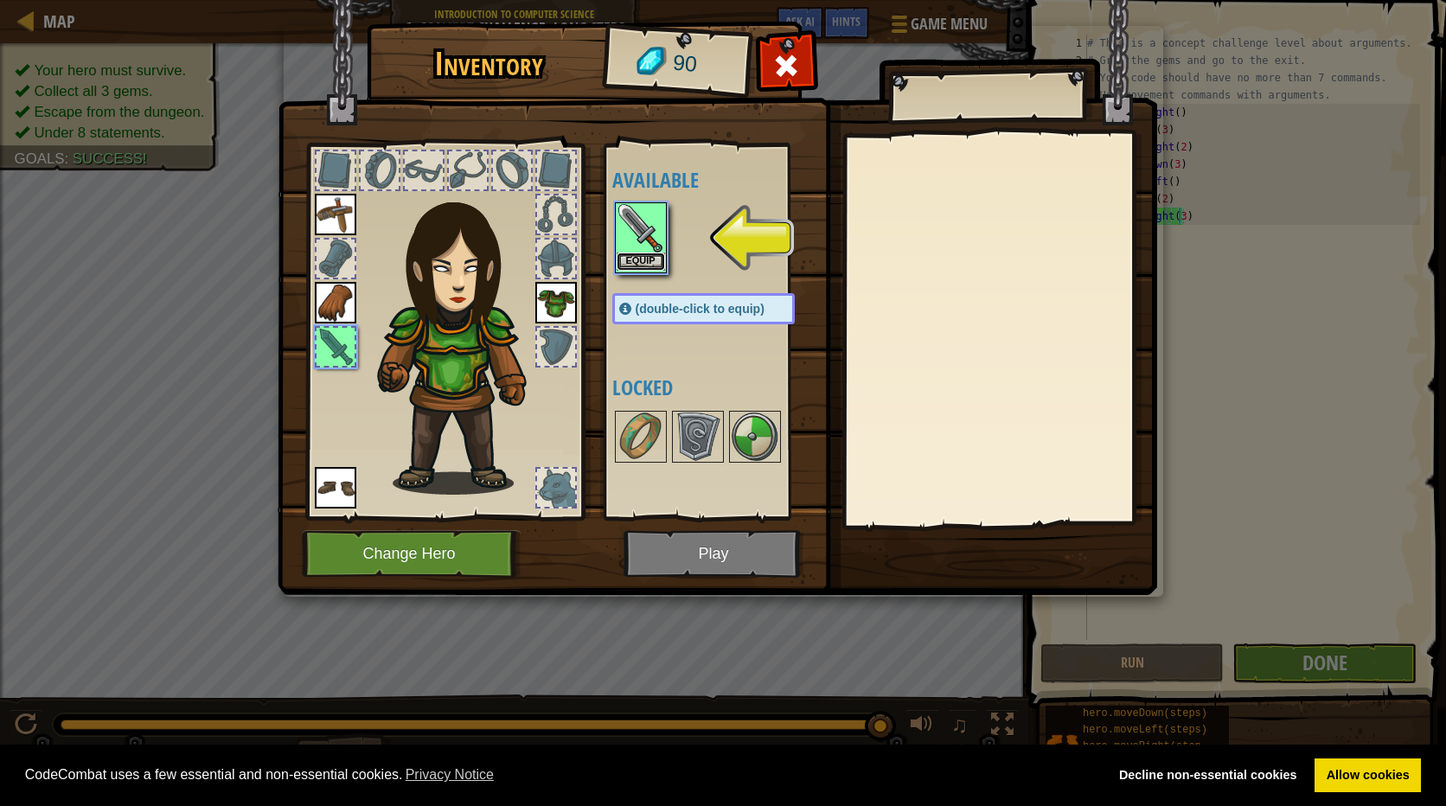
click at [635, 262] on button "Equip" at bounding box center [641, 261] width 48 height 18
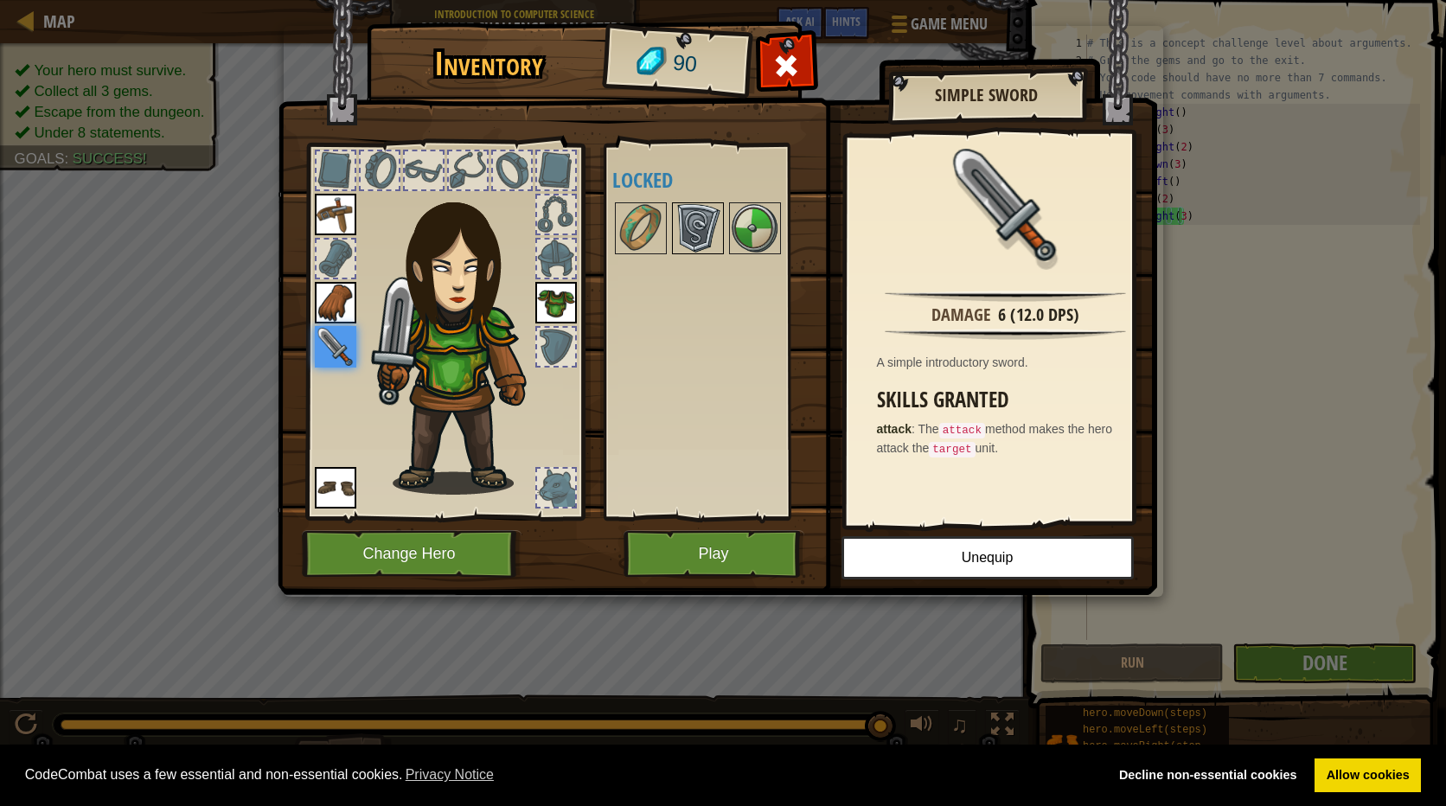
click at [682, 236] on img at bounding box center [698, 228] width 48 height 48
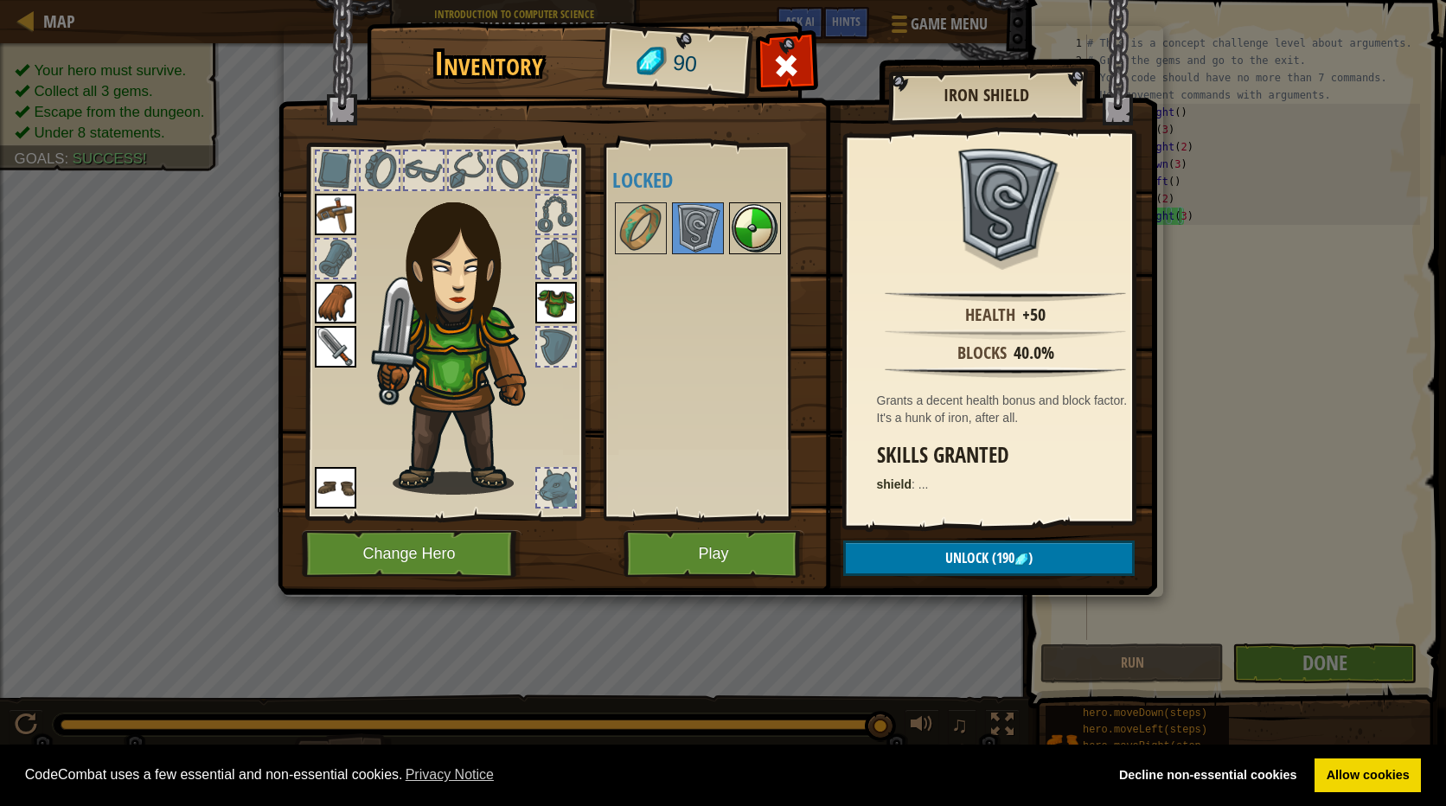
click at [758, 220] on img at bounding box center [755, 228] width 48 height 48
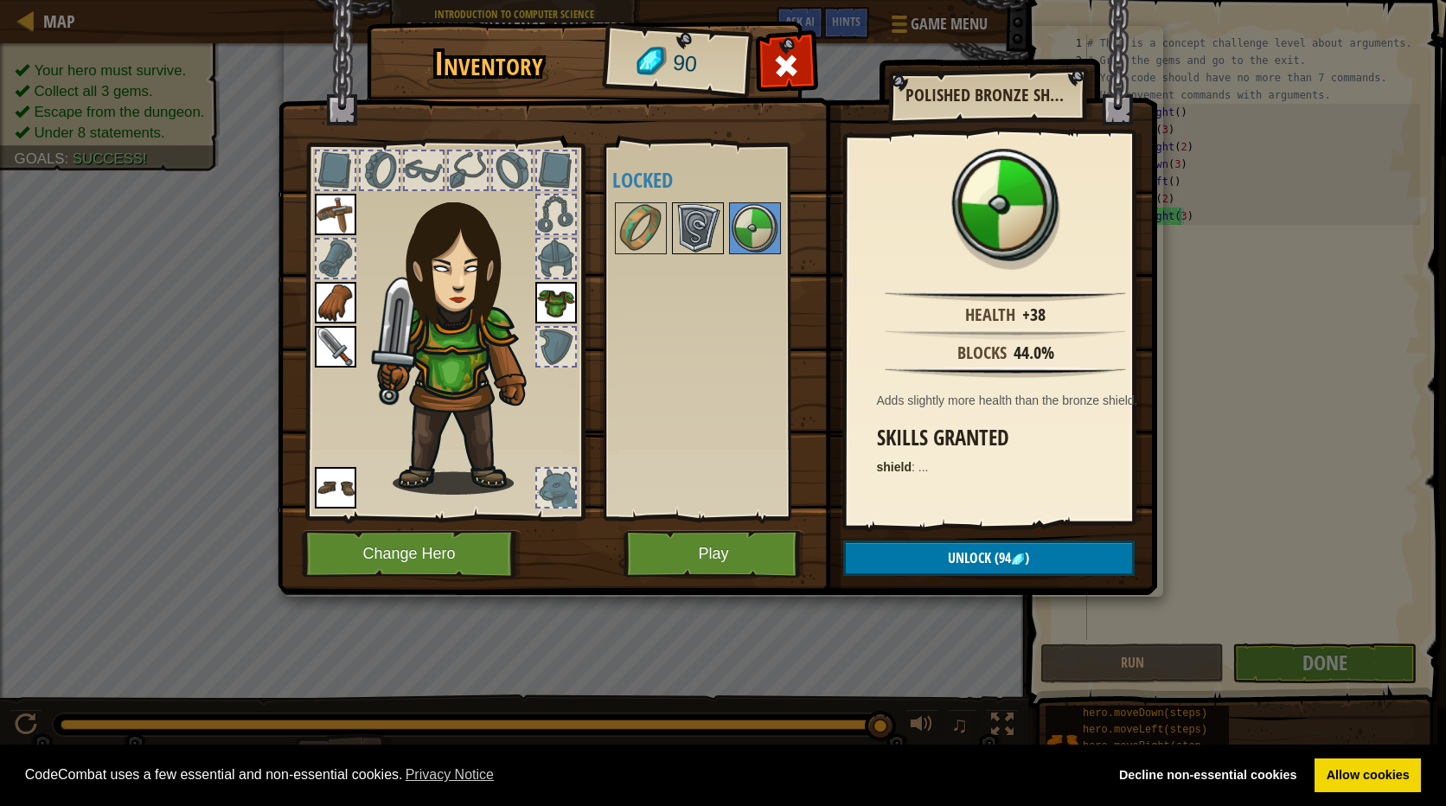
click at [704, 220] on img at bounding box center [698, 228] width 48 height 48
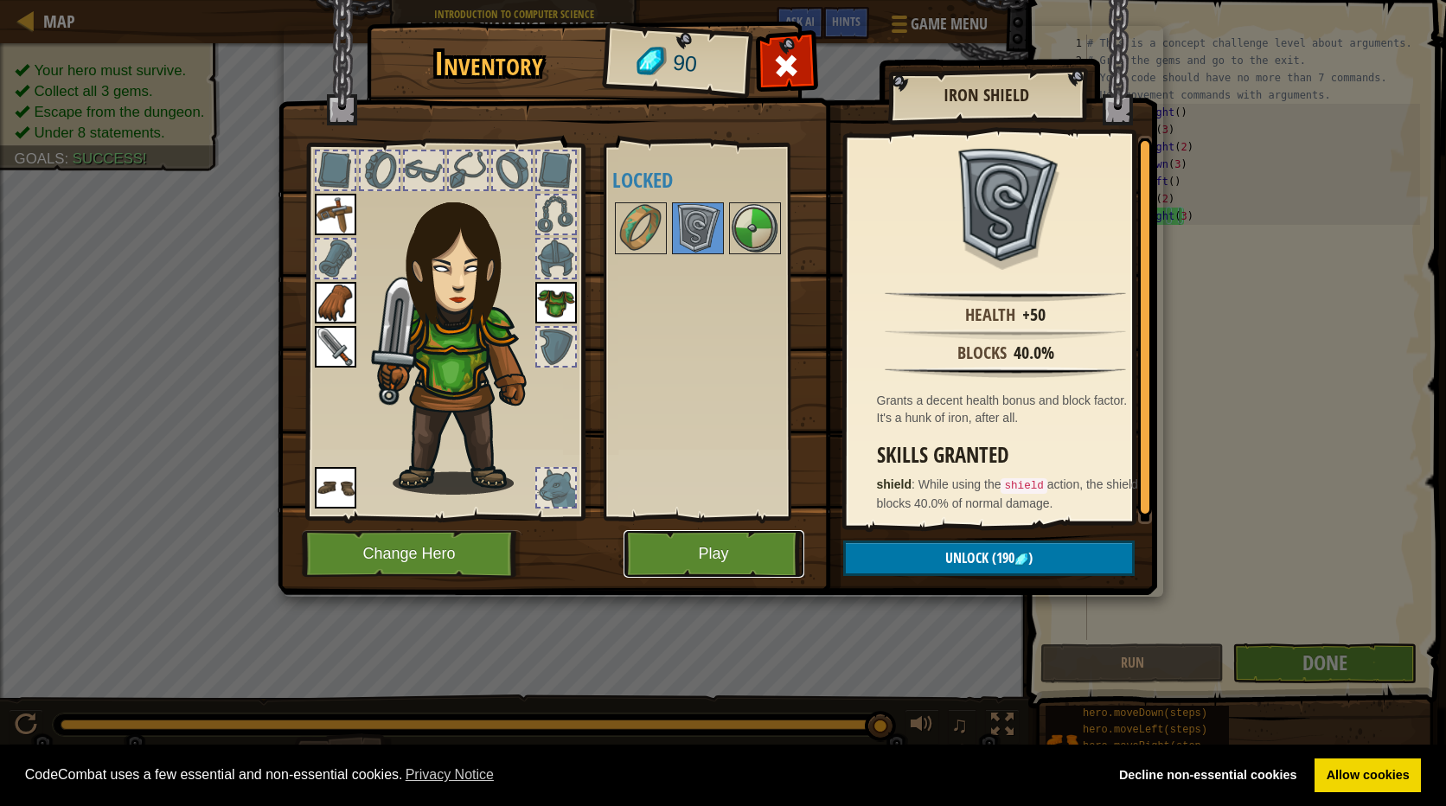
click at [712, 548] on button "Play" at bounding box center [713, 554] width 181 height 48
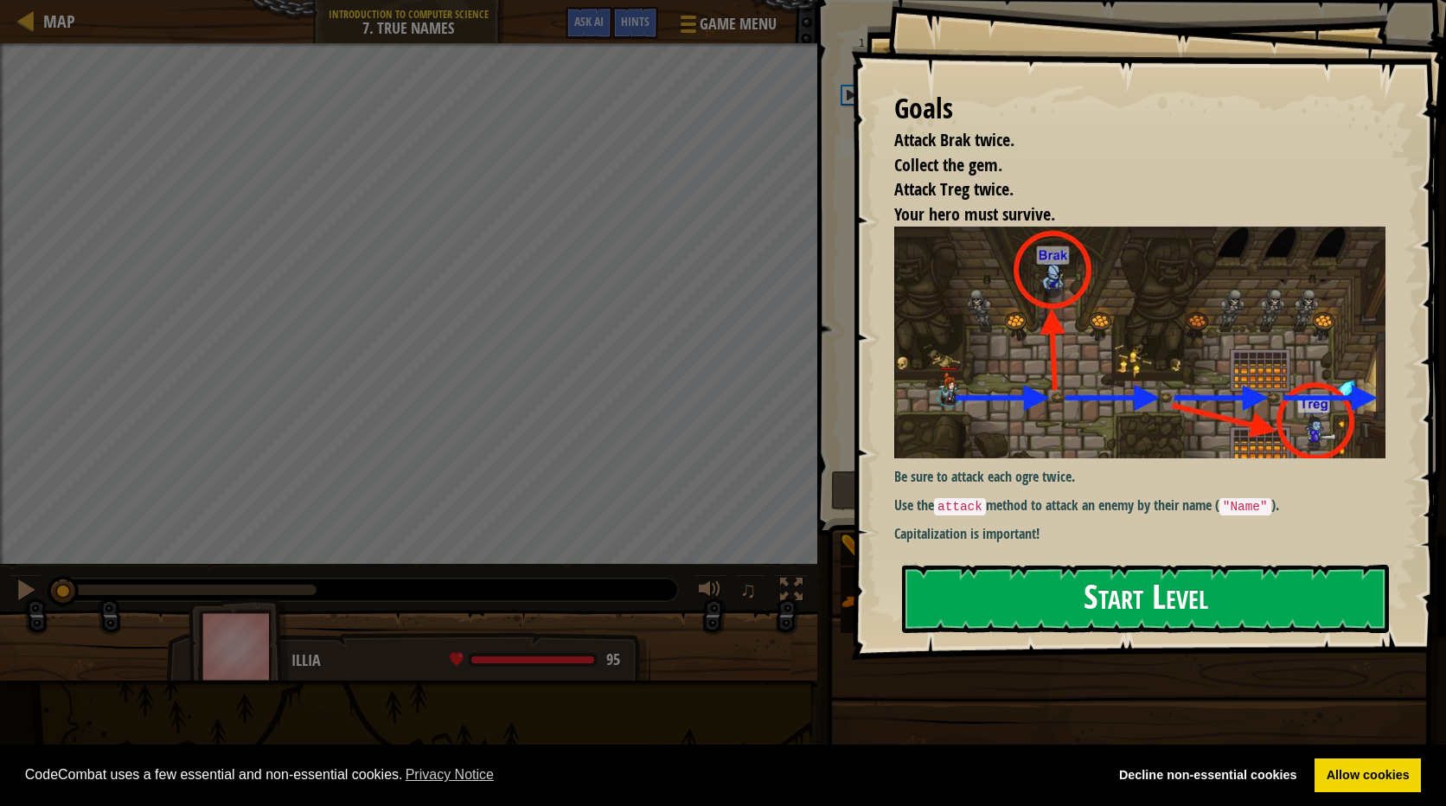
click at [1066, 615] on button "Start Level" at bounding box center [1145, 599] width 487 height 68
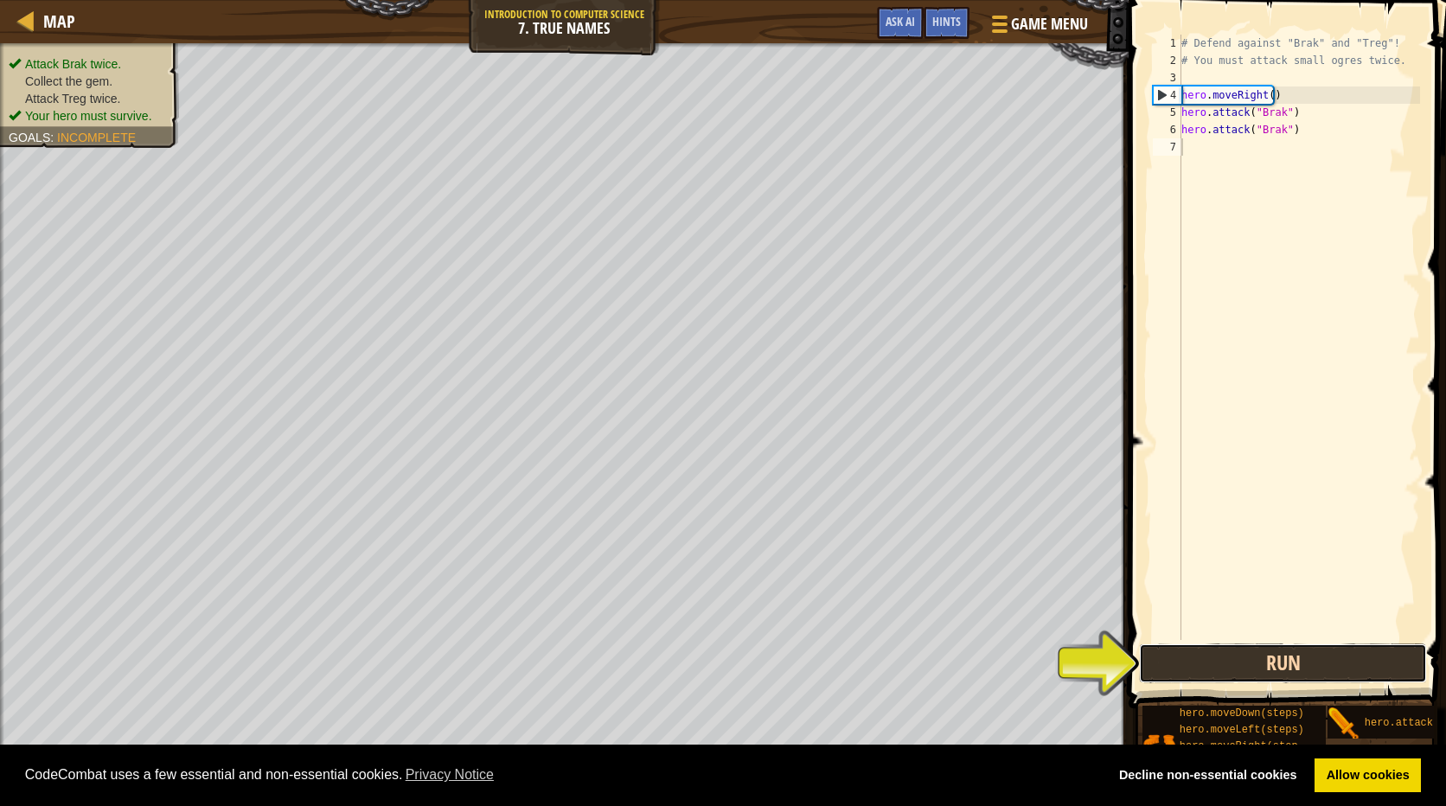
click at [1283, 663] on button "Run" at bounding box center [1283, 663] width 288 height 40
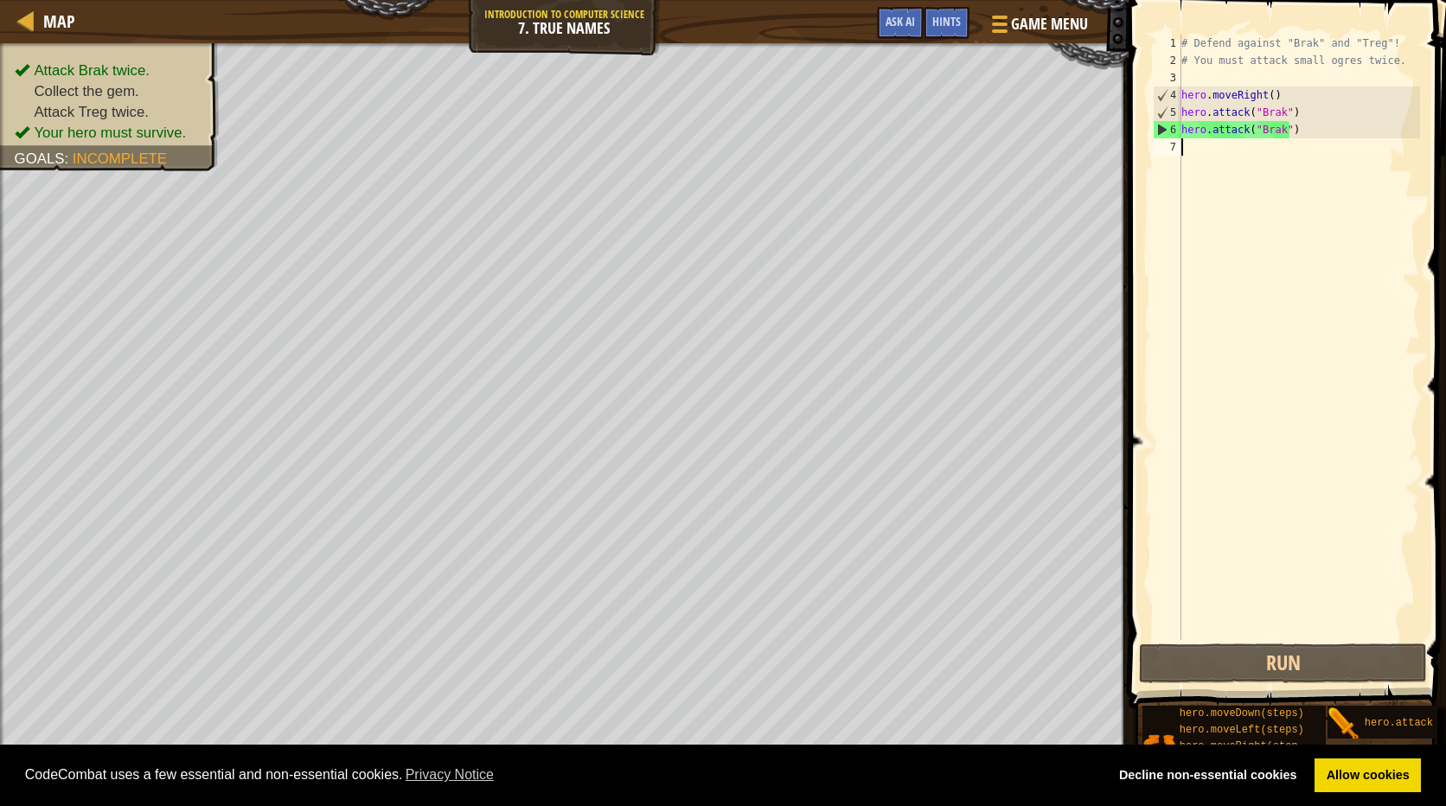
scroll to position [8, 0]
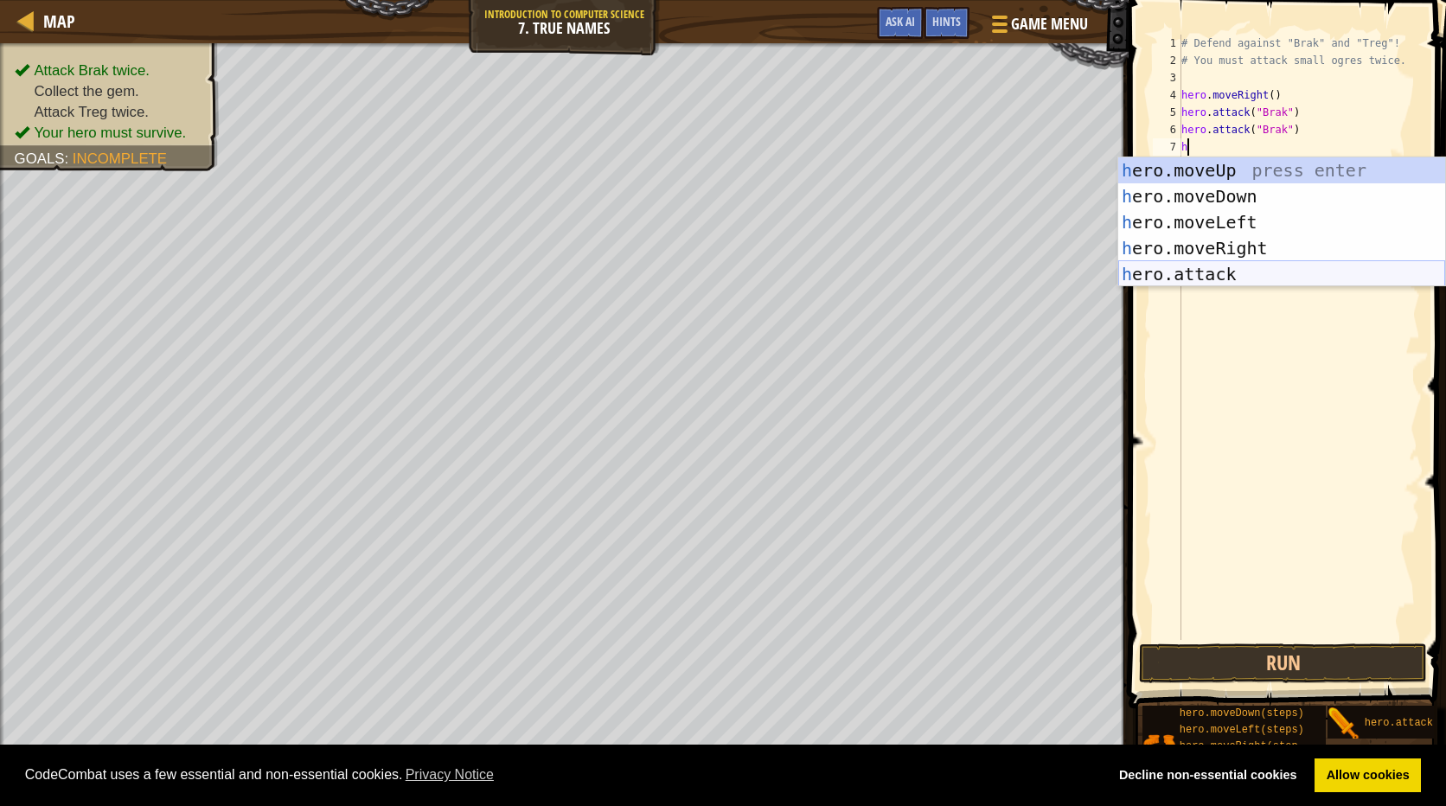
click at [1242, 262] on div "h ero.moveUp press enter h ero.moveDown press enter h ero.moveLeft press enter …" at bounding box center [1281, 248] width 327 height 182
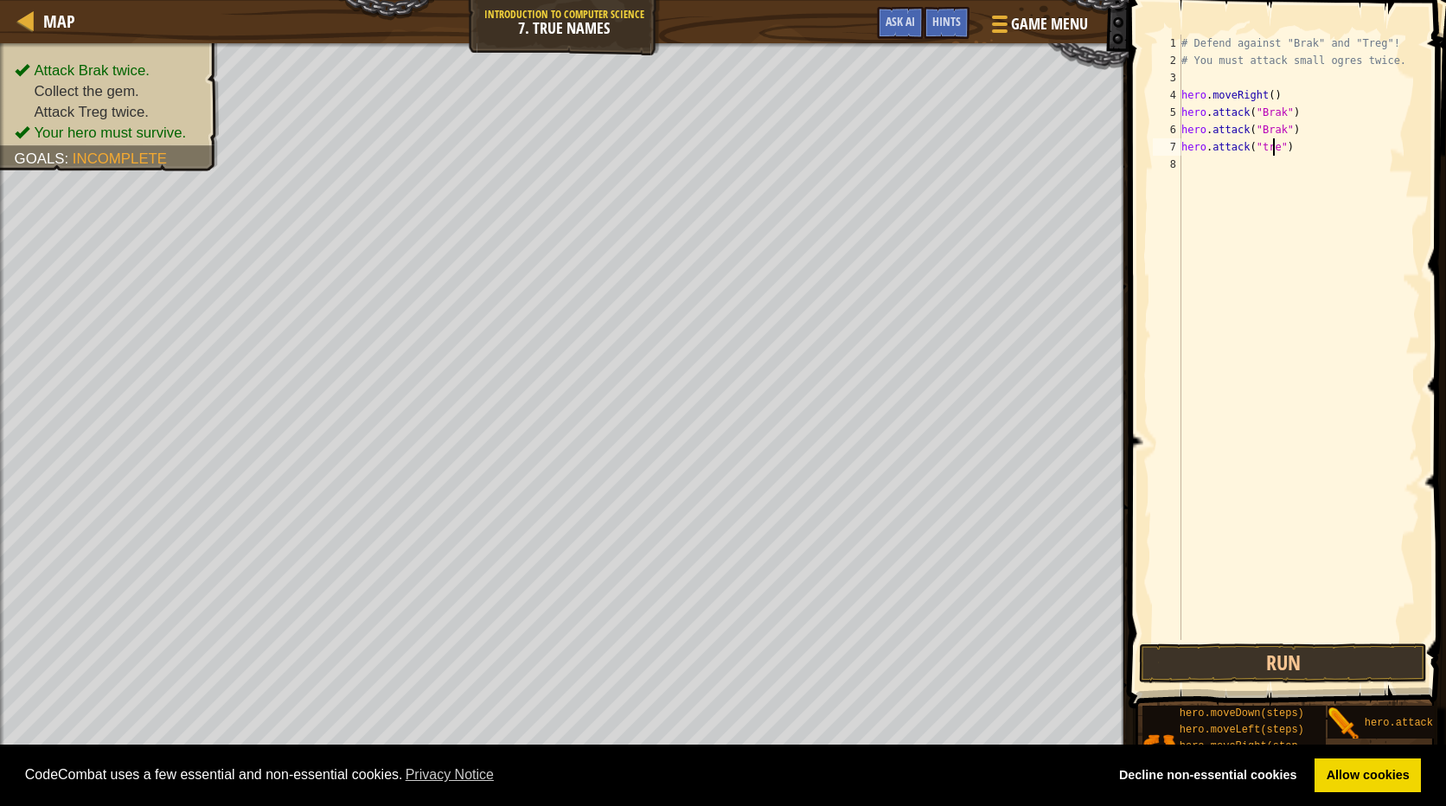
type textarea "hero.attack("treg")"
click at [1192, 177] on div "# Defend against "Brak" and "Treg"! # You must attack small ogres twice. hero .…" at bounding box center [1299, 355] width 242 height 640
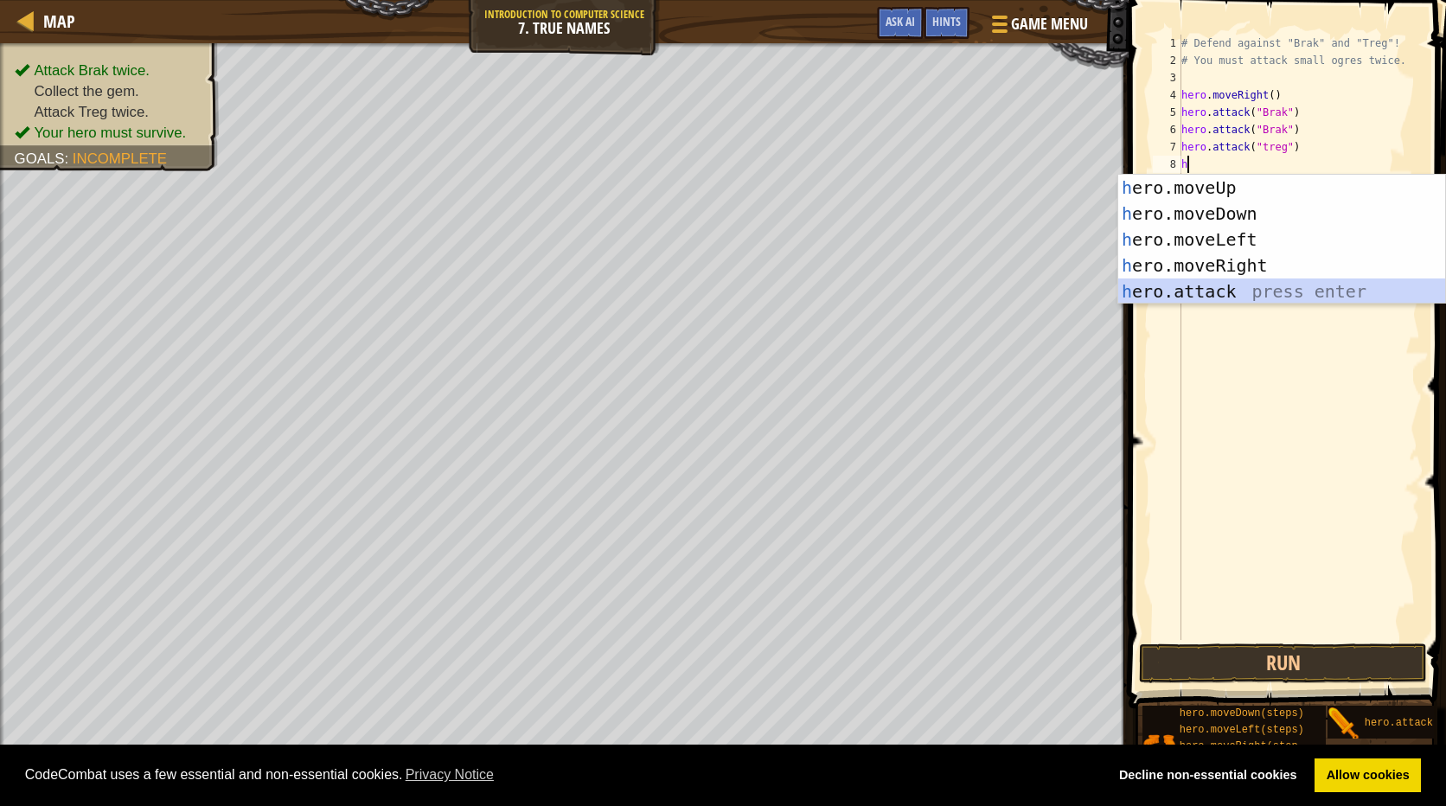
click at [1264, 281] on div "h ero.moveUp press enter h ero.moveDown press enter h ero.moveLeft press enter …" at bounding box center [1281, 266] width 327 height 182
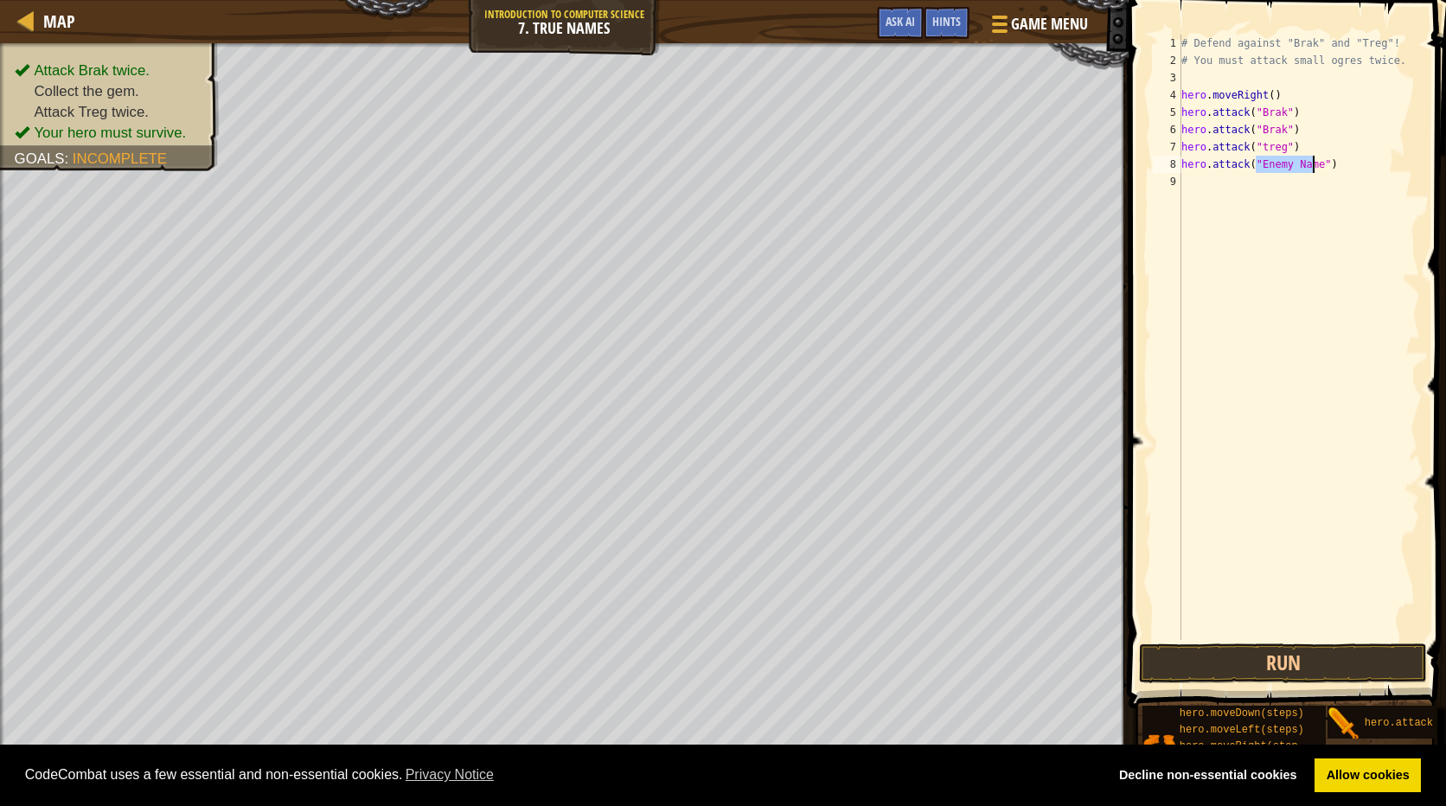
scroll to position [8, 6]
type textarea "hero.attack("treg")"
click at [1221, 187] on div "# Defend against "Brak" and "Treg"! # You must attack small ogres twice. hero .…" at bounding box center [1299, 355] width 242 height 640
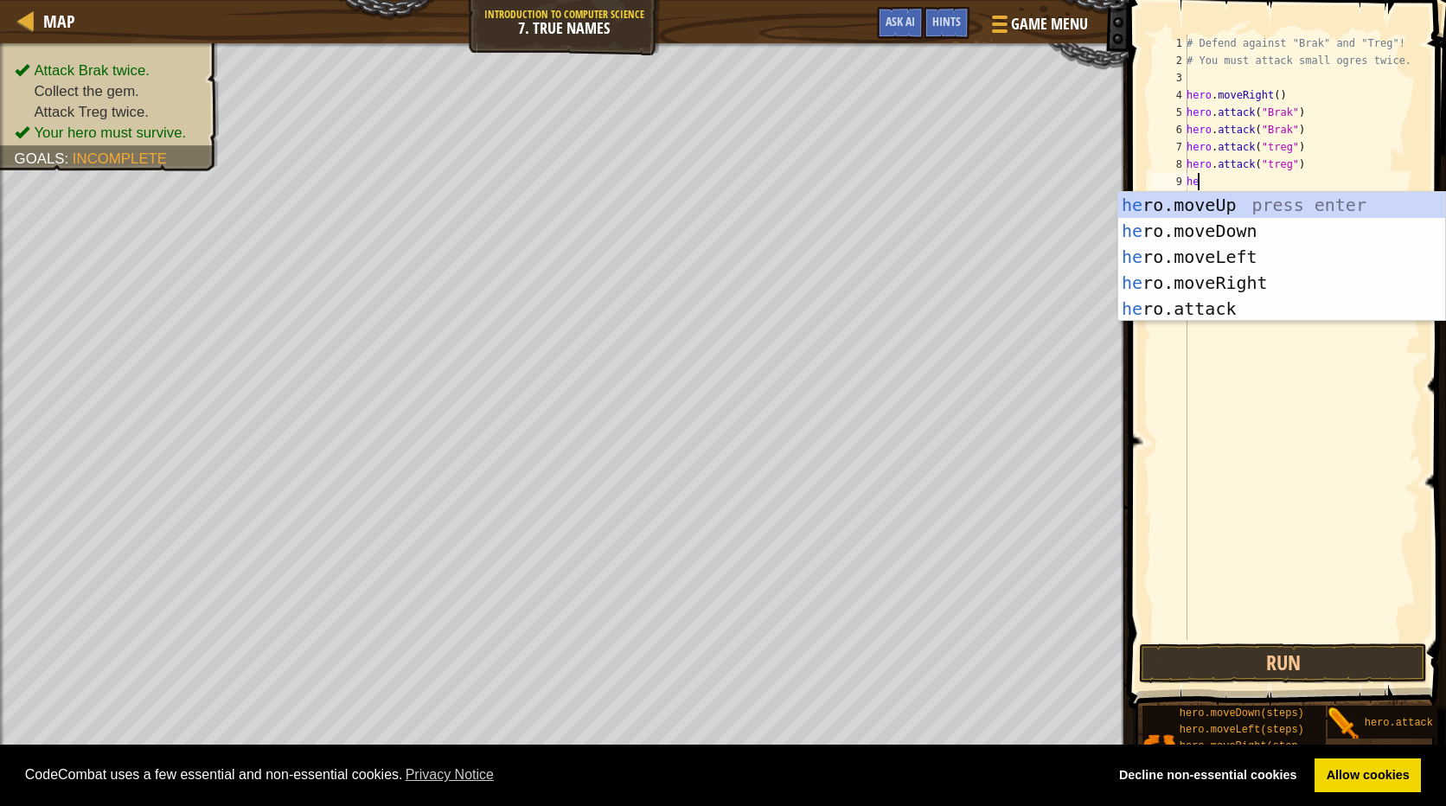
type textarea "her"
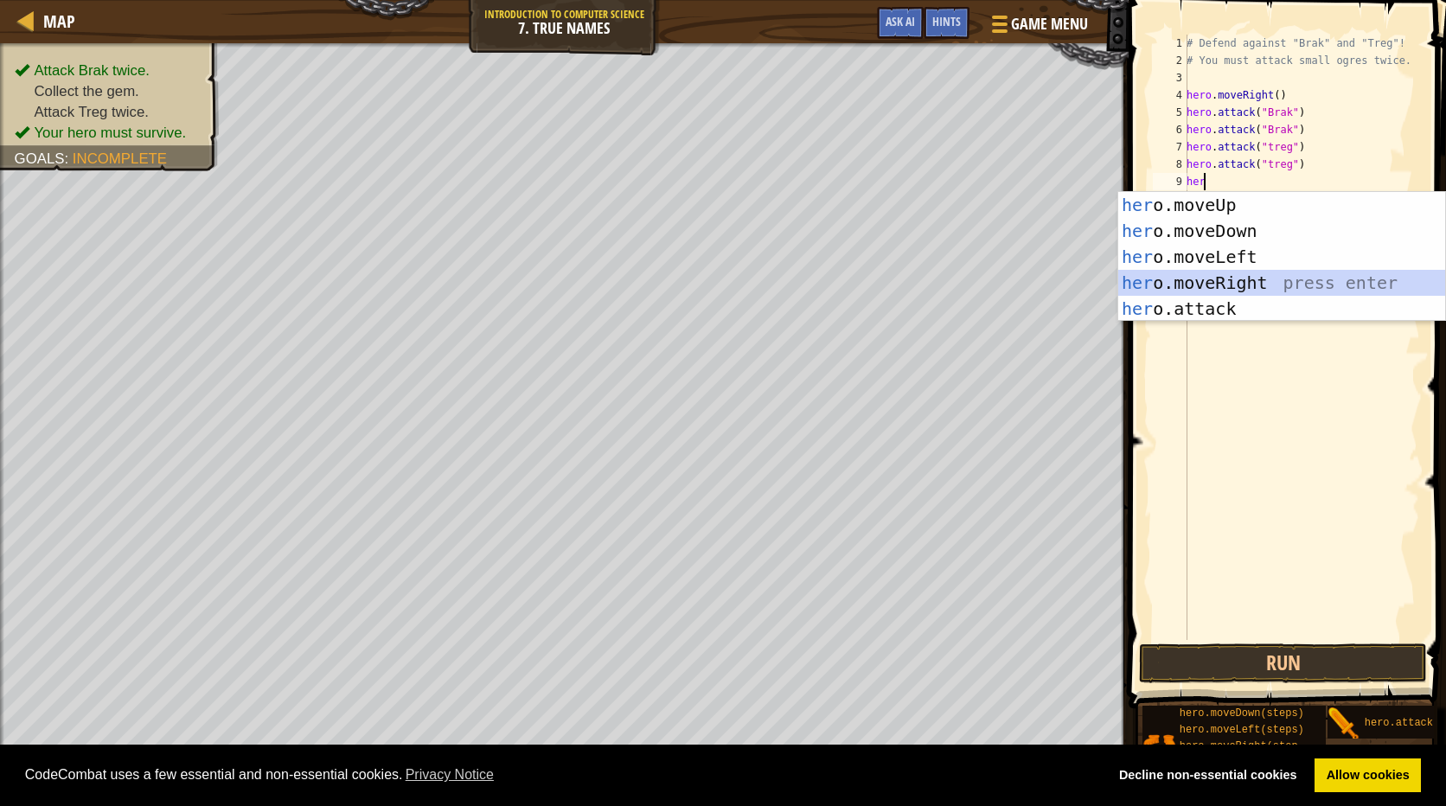
click at [1191, 275] on div "her o.moveUp press enter her o.moveDown press enter her o.moveLeft press enter …" at bounding box center [1281, 283] width 327 height 182
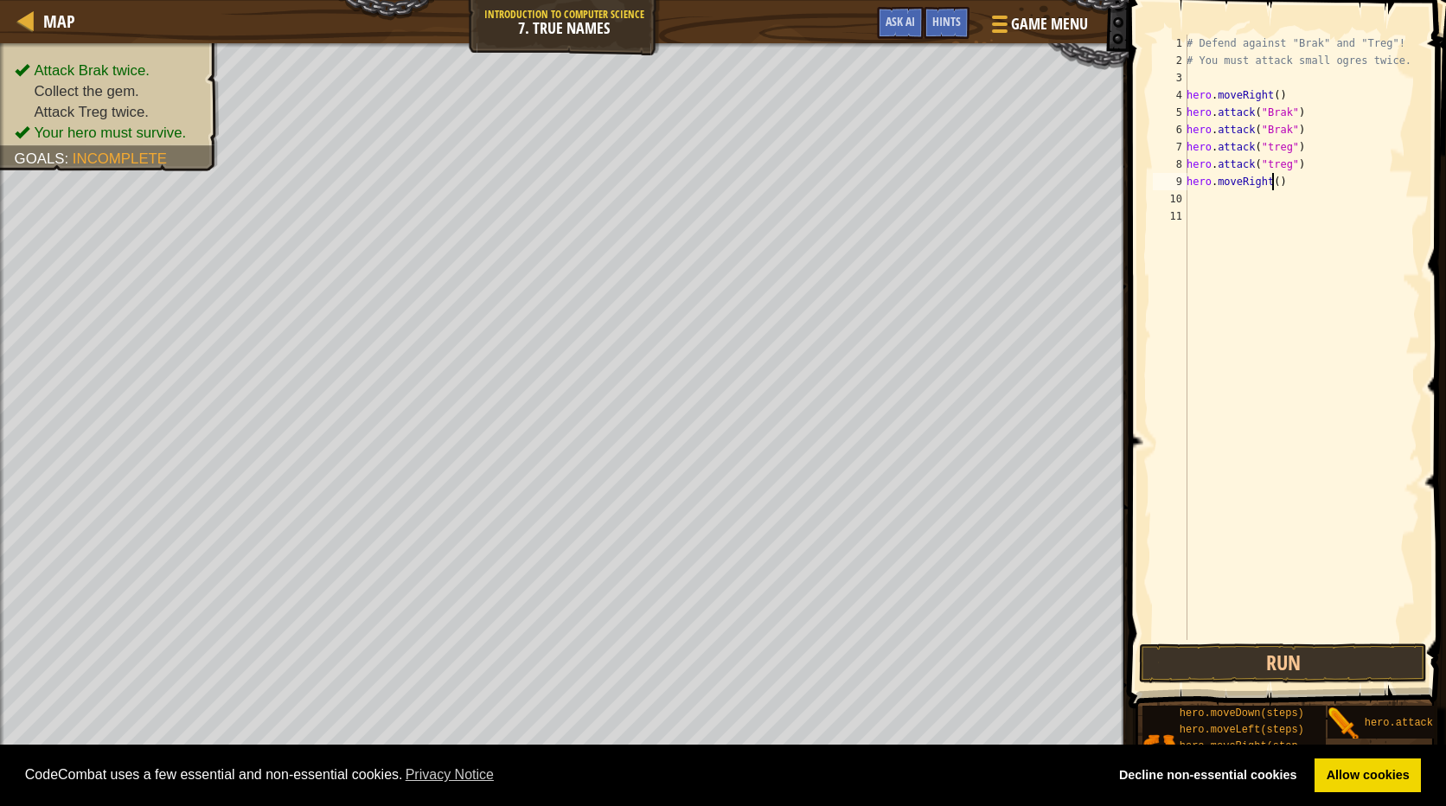
click at [1269, 183] on div "# Defend against "Brak" and "Treg"! # You must attack small ogres twice. hero .…" at bounding box center [1301, 355] width 237 height 640
click at [1287, 642] on span at bounding box center [1288, 329] width 331 height 759
click at [1292, 657] on button "Run" at bounding box center [1283, 663] width 288 height 40
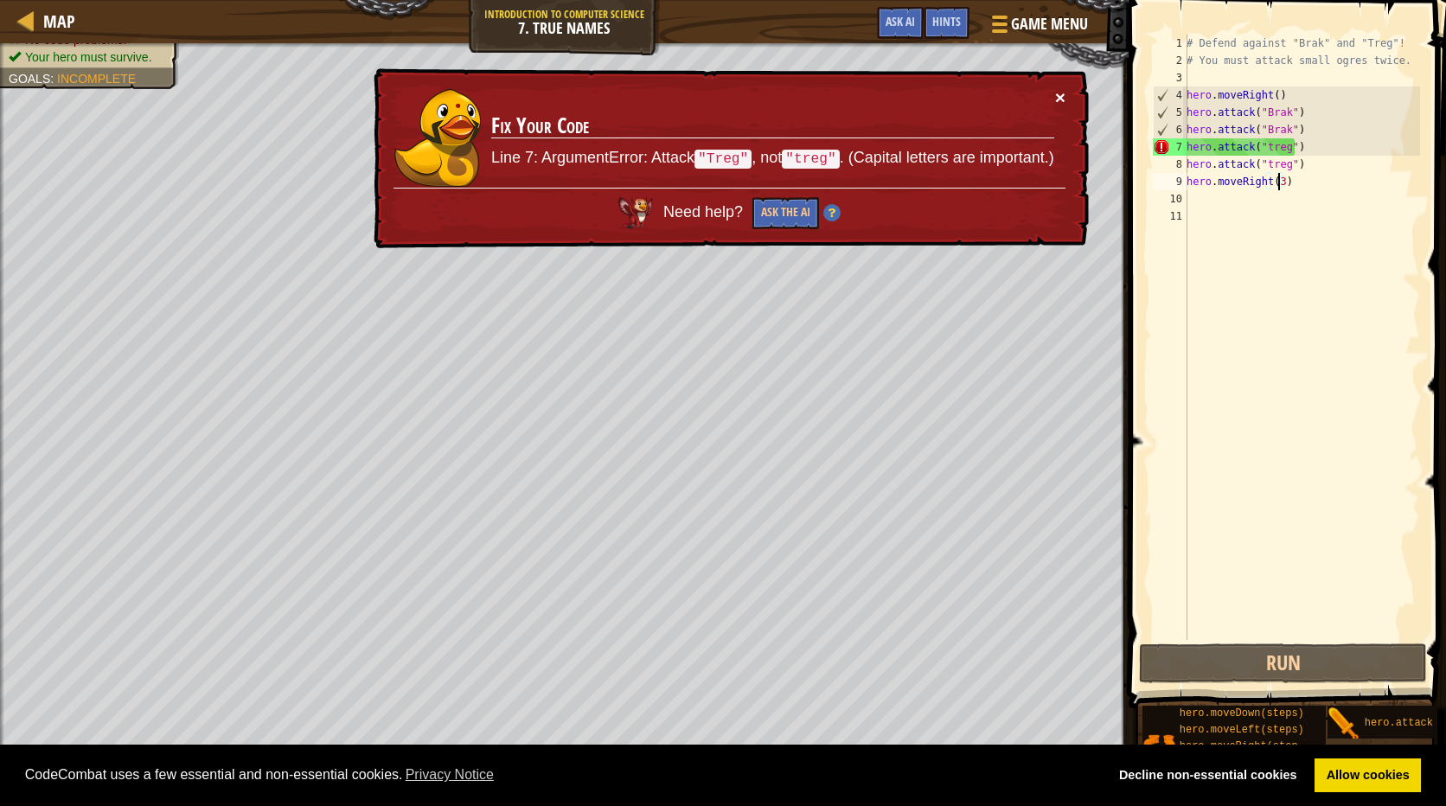
click at [1058, 88] on button "×" at bounding box center [1060, 97] width 10 height 18
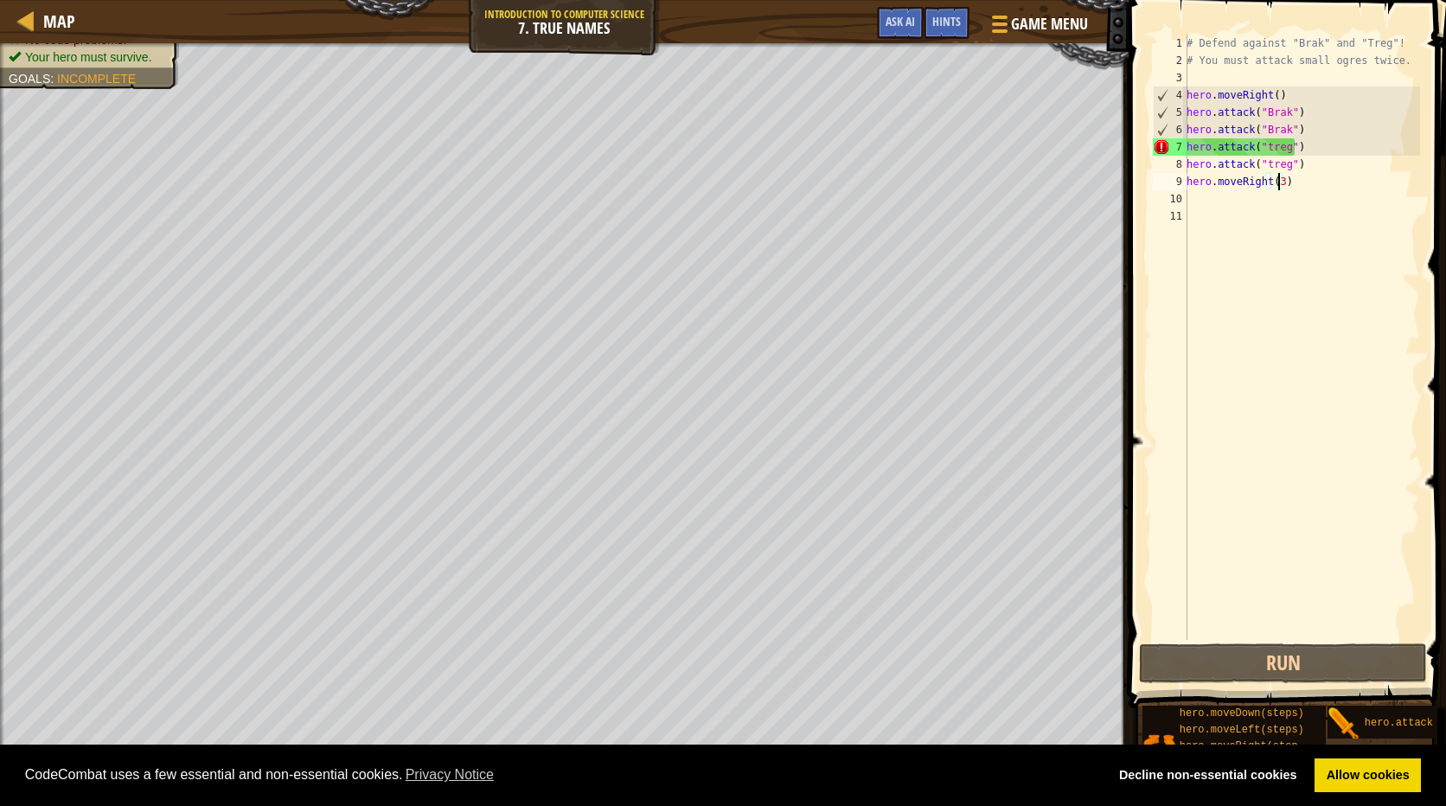
click at [1263, 148] on div "# Defend against "Brak" and "Treg"! # You must attack small ogres twice. hero .…" at bounding box center [1301, 355] width 237 height 640
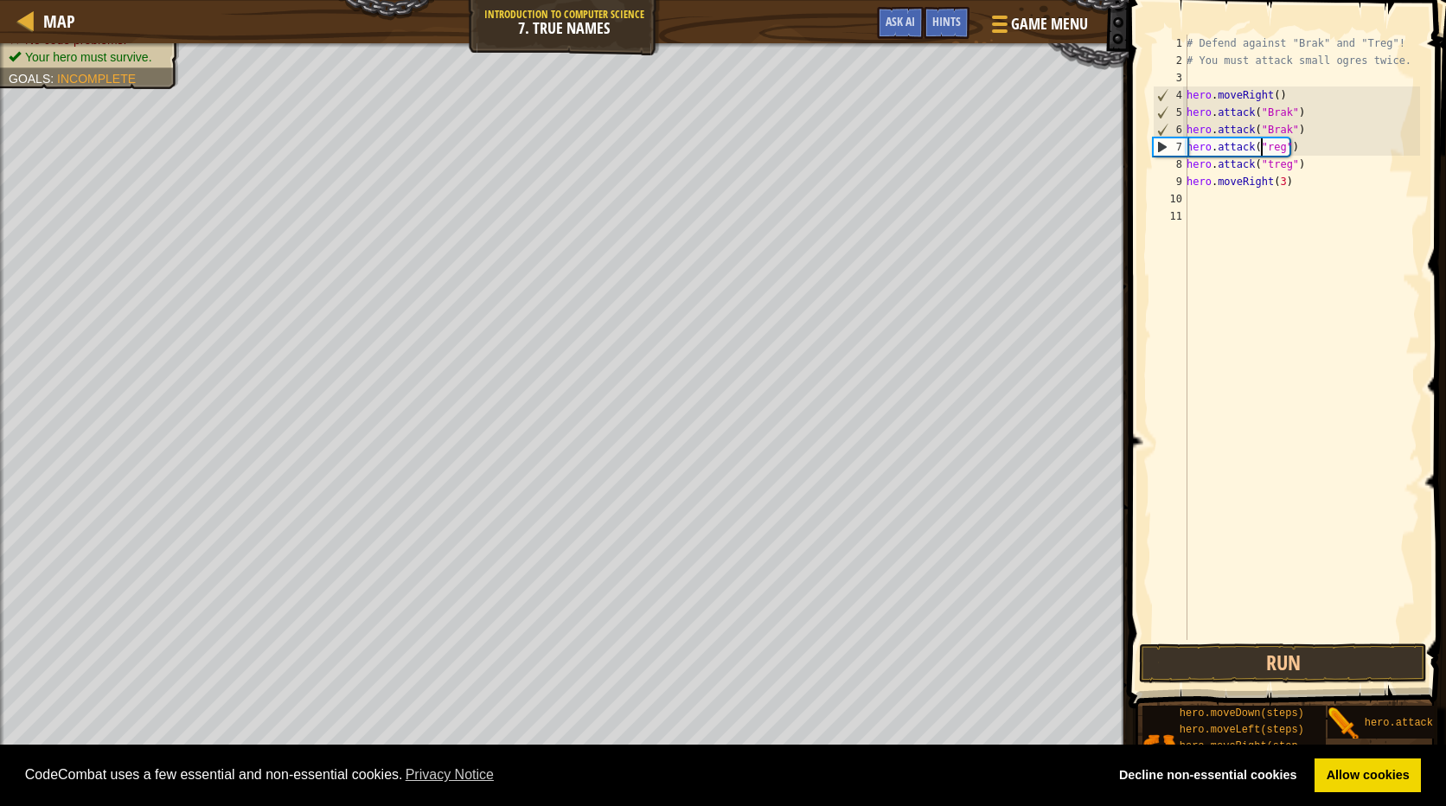
scroll to position [8, 6]
click at [1265, 165] on div "# Defend against "Brak" and "Treg"! # You must attack small ogres twice. hero .…" at bounding box center [1301, 355] width 237 height 640
type textarea "hero.attack("Treg")"
click at [1337, 668] on button "Run" at bounding box center [1283, 663] width 288 height 40
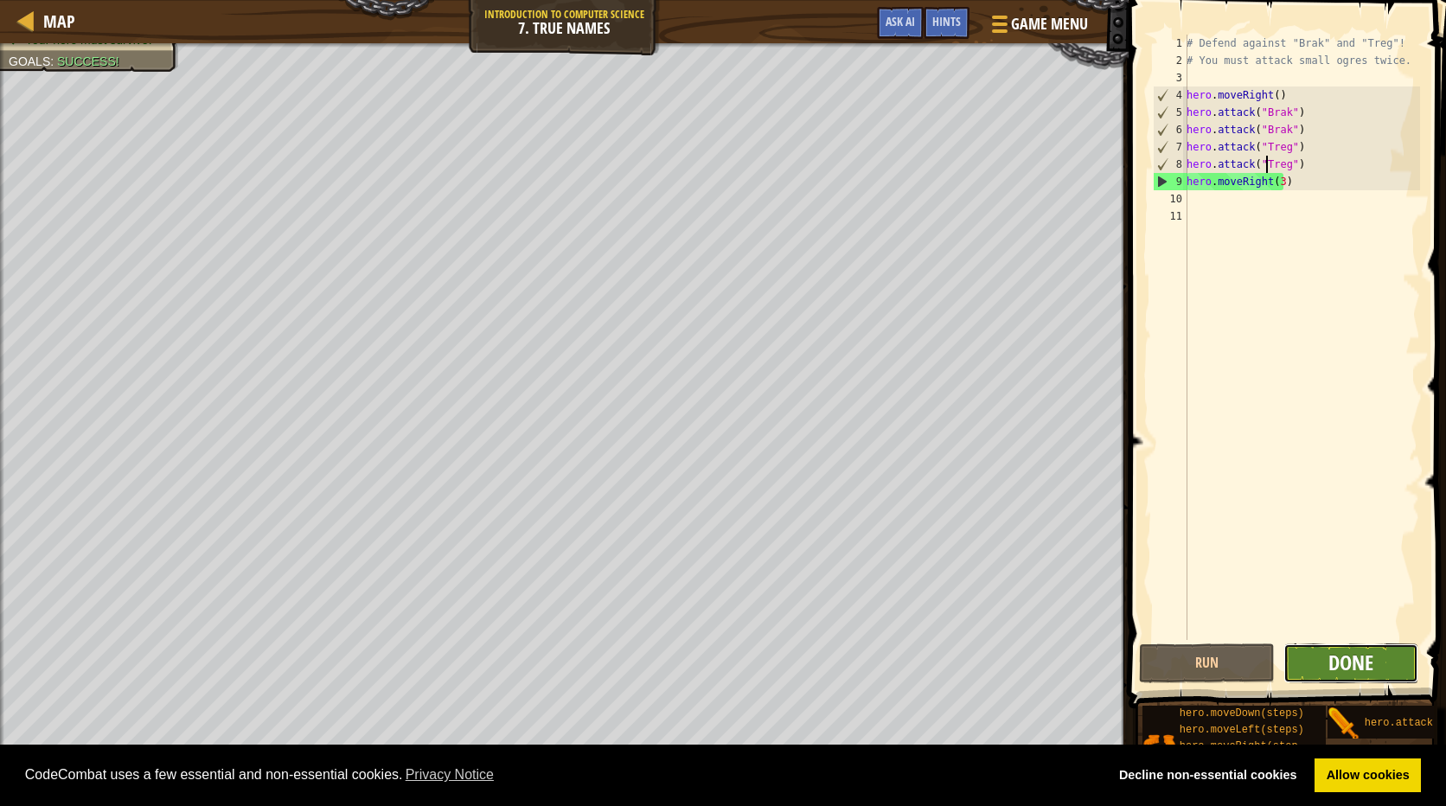
click at [1371, 665] on span "Done" at bounding box center [1350, 663] width 45 height 28
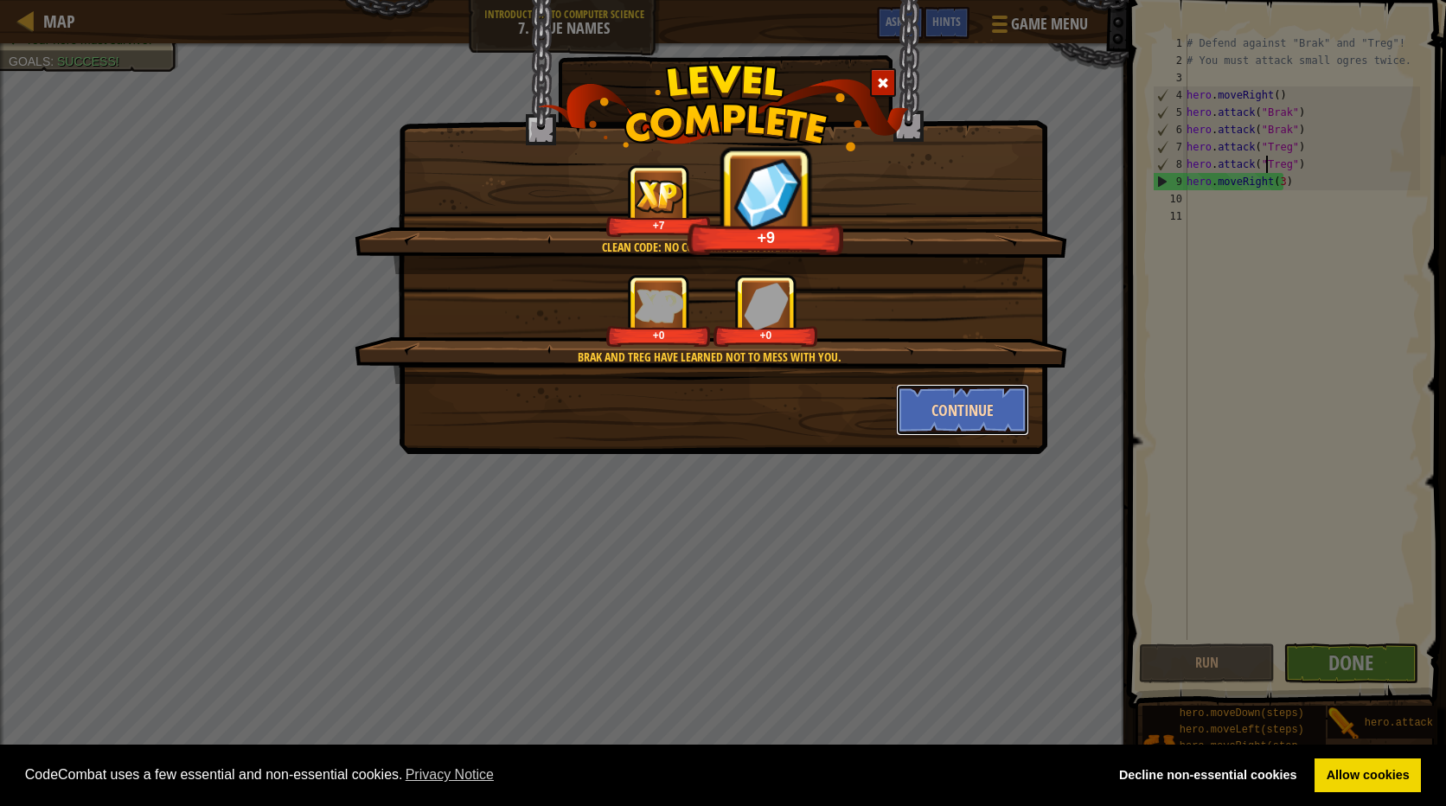
click at [969, 401] on button "Continue" at bounding box center [963, 410] width 134 height 52
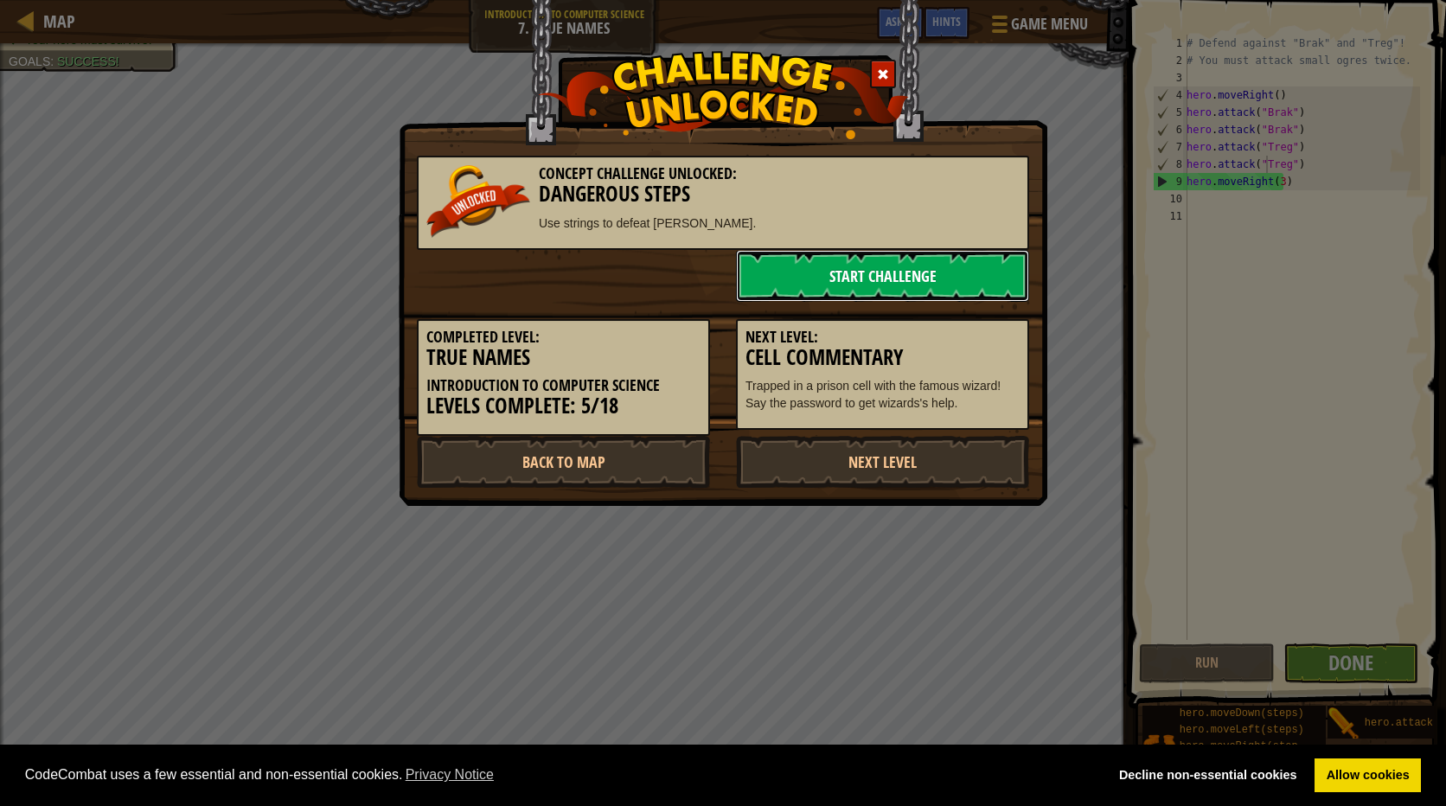
click at [815, 268] on link "Start Challenge" at bounding box center [882, 276] width 293 height 52
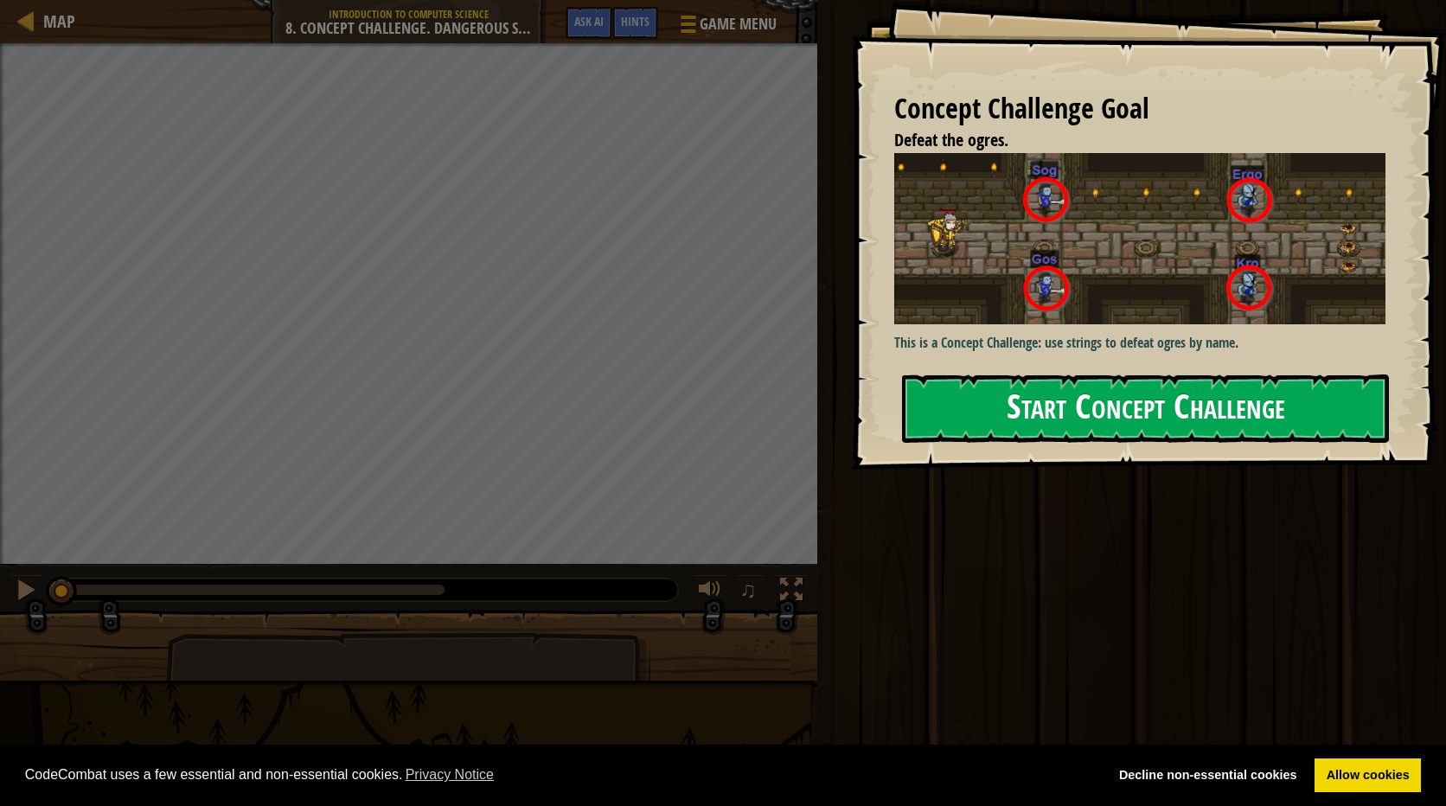
click at [1205, 374] on button "Start Concept Challenge" at bounding box center [1145, 408] width 487 height 68
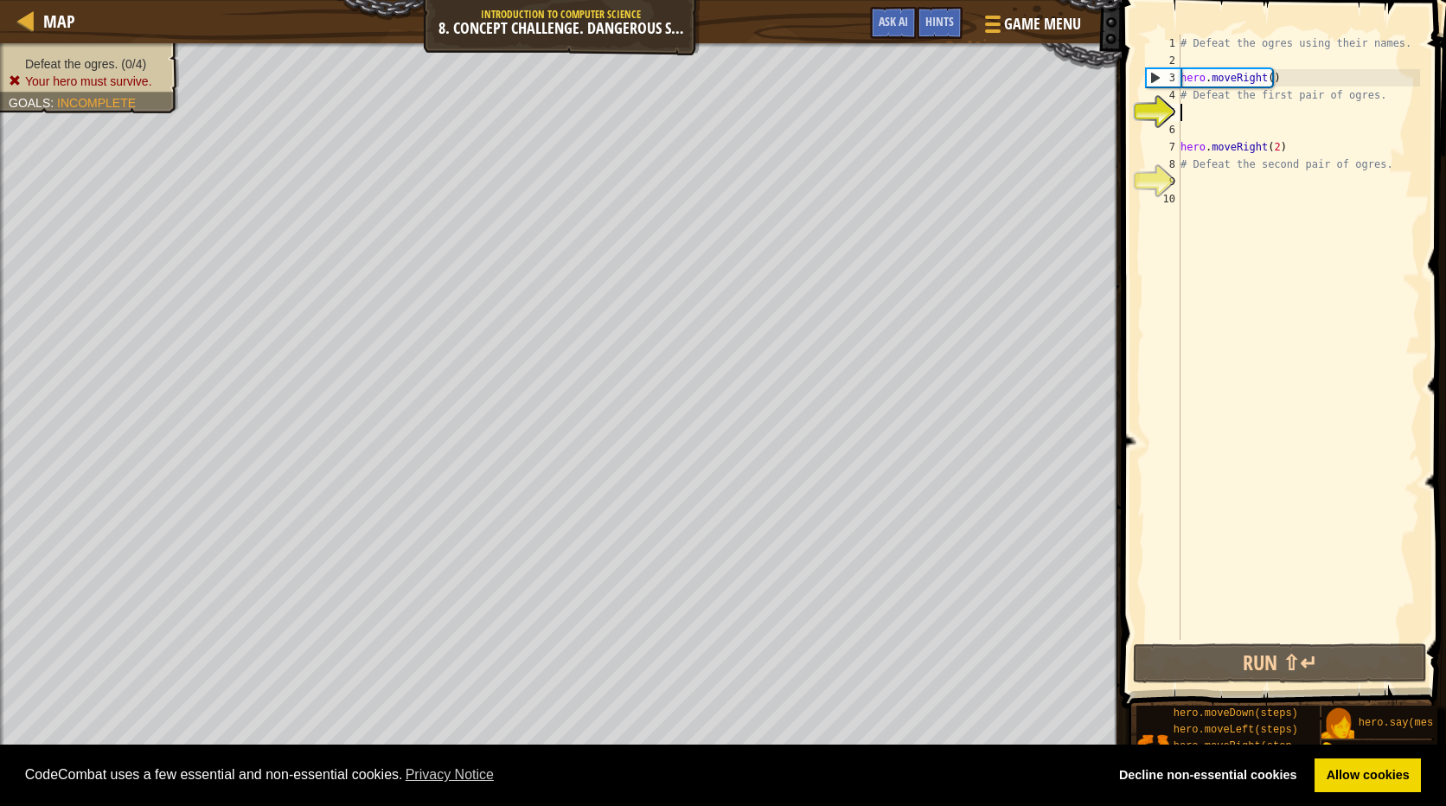
scroll to position [8, 0]
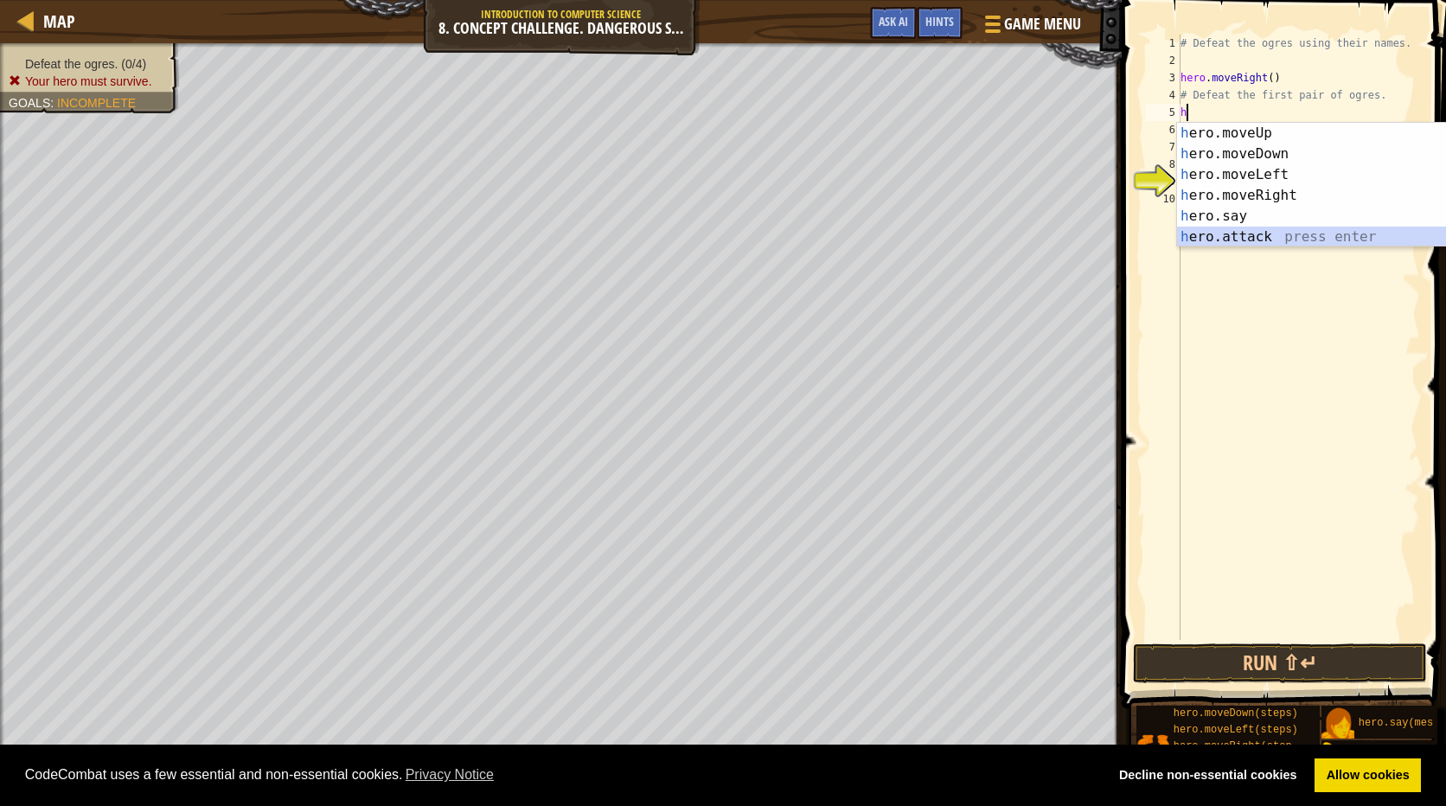
click at [1231, 240] on div "h ero.moveUp press enter h ero.moveDown press enter h ero.moveLeft press enter …" at bounding box center [1340, 206] width 327 height 166
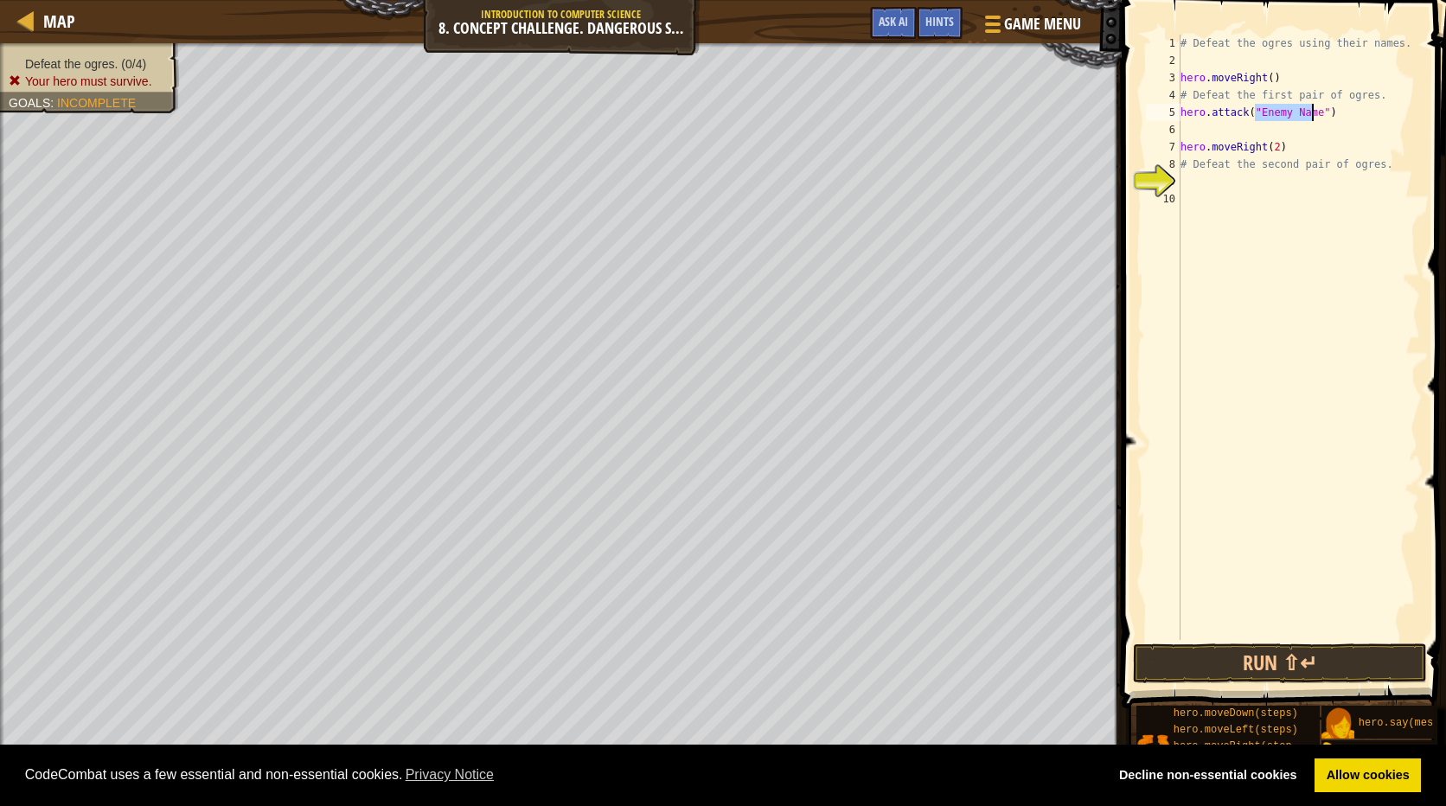
scroll to position [8, 7]
type textarea "hero.attack("Sog")"
click at [1199, 129] on div "# Defeat the ogres using their names. hero . moveRight ( ) # Defeat the first p…" at bounding box center [1298, 355] width 243 height 640
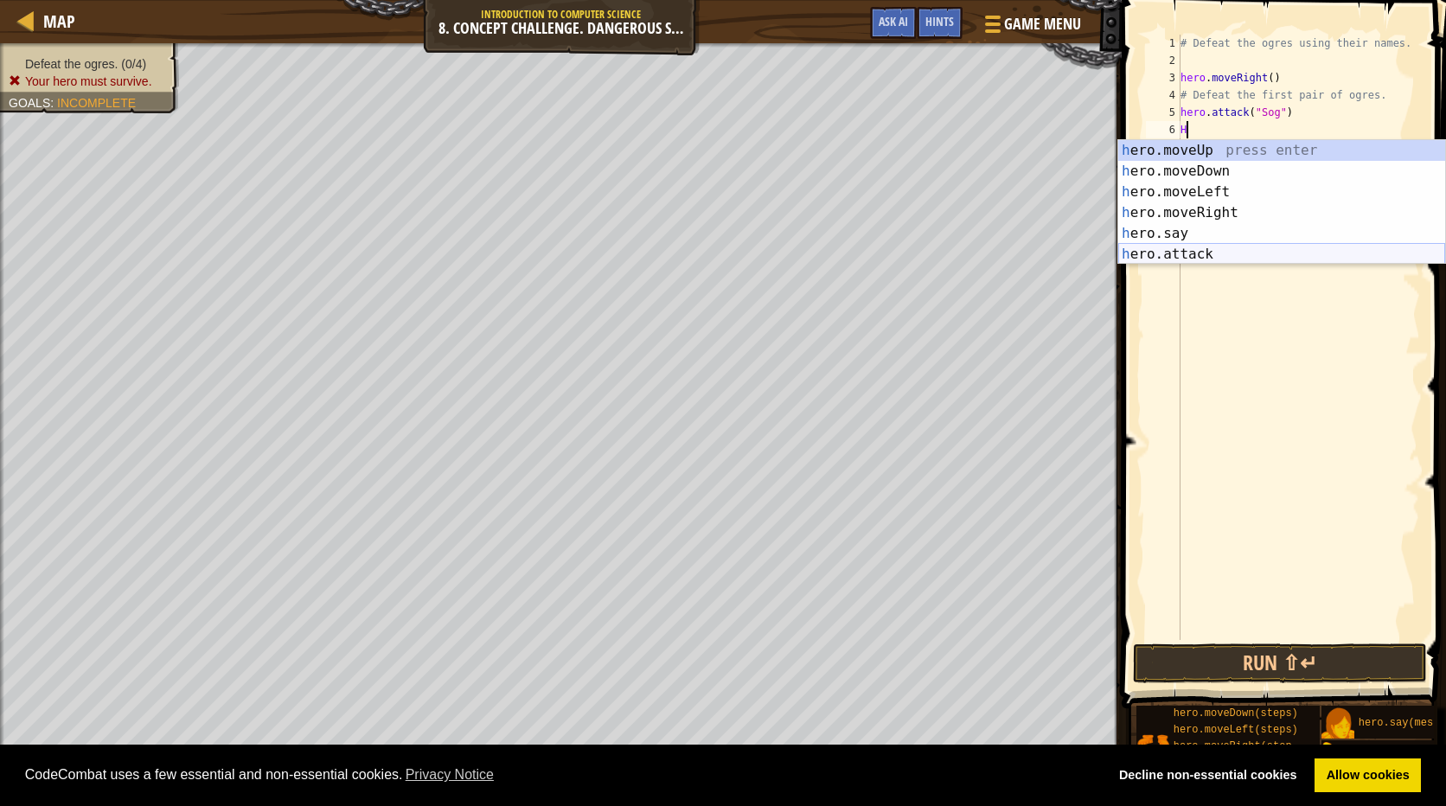
click at [1179, 249] on div "h ero.moveUp press enter h ero.moveDown press enter h ero.moveLeft press enter …" at bounding box center [1281, 223] width 327 height 166
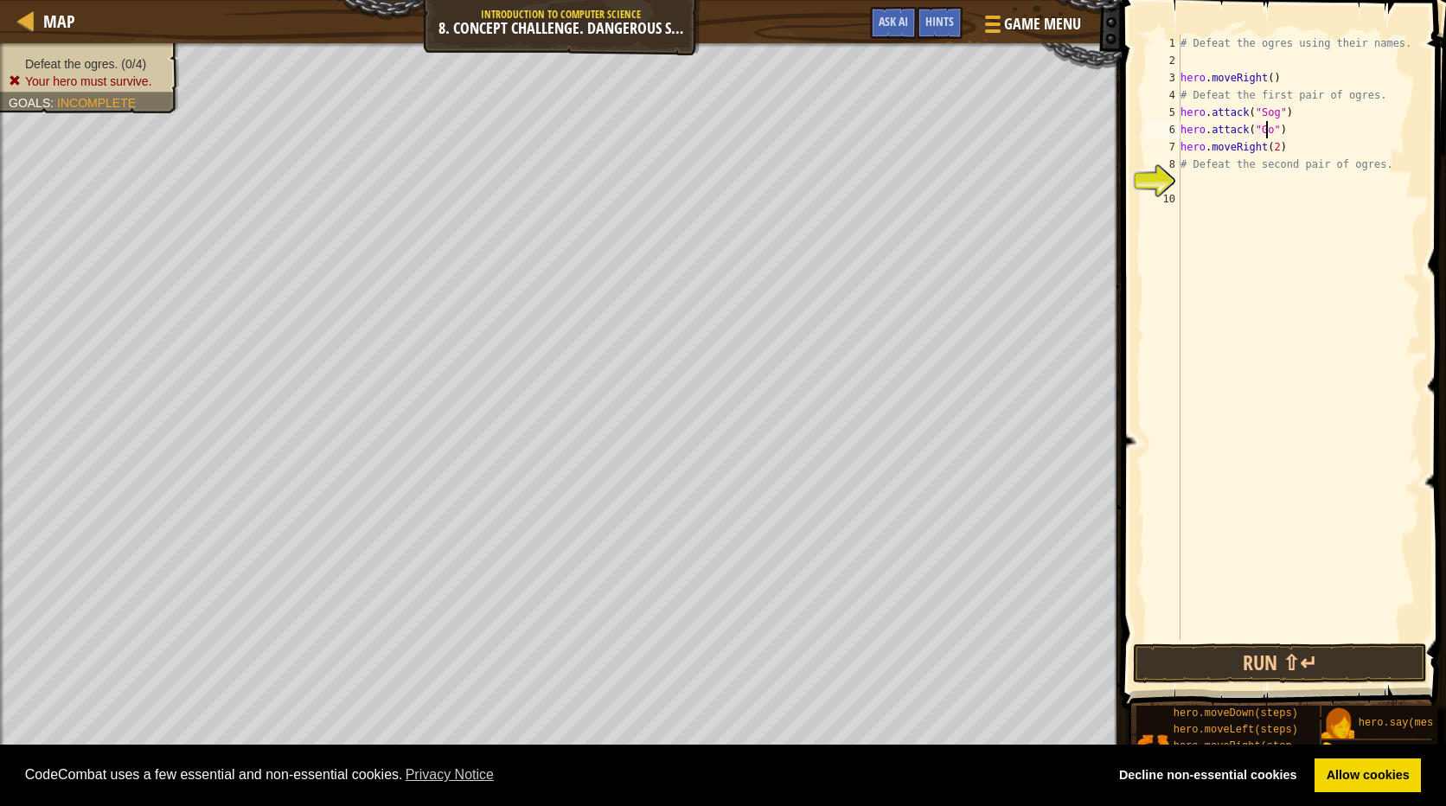
scroll to position [8, 8]
click at [1211, 166] on div "# Defeat the ogres using their names. hero . moveRight ( ) # Defeat the first p…" at bounding box center [1298, 355] width 243 height 640
type textarea "# Defeat the second pair of ogres."
click at [1182, 178] on div "# Defeat the ogres using their names. hero . moveRight ( ) # Defeat the first p…" at bounding box center [1298, 355] width 243 height 640
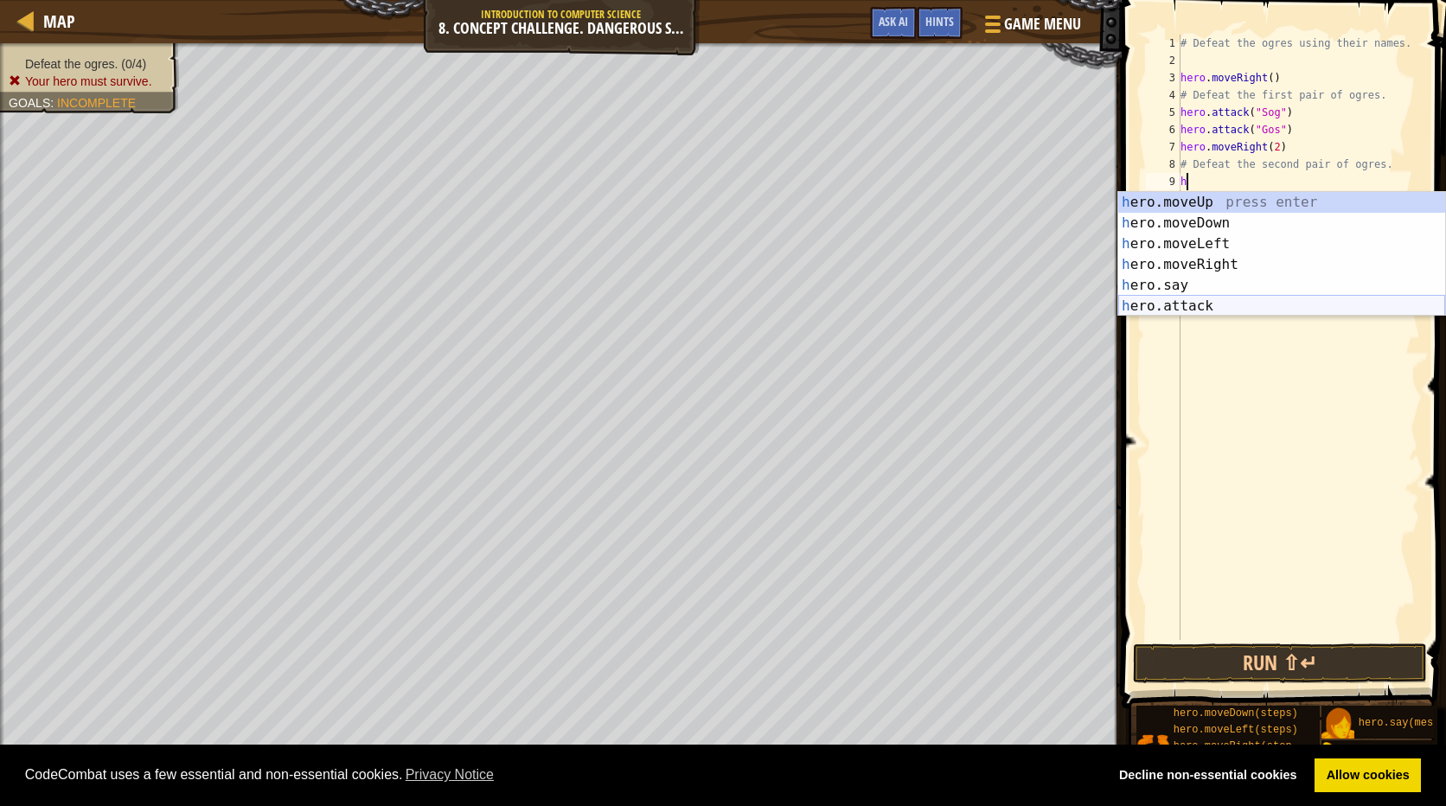
click at [1205, 304] on div "h ero.moveUp press enter h ero.moveDown press enter h ero.moveLeft press enter …" at bounding box center [1281, 275] width 327 height 166
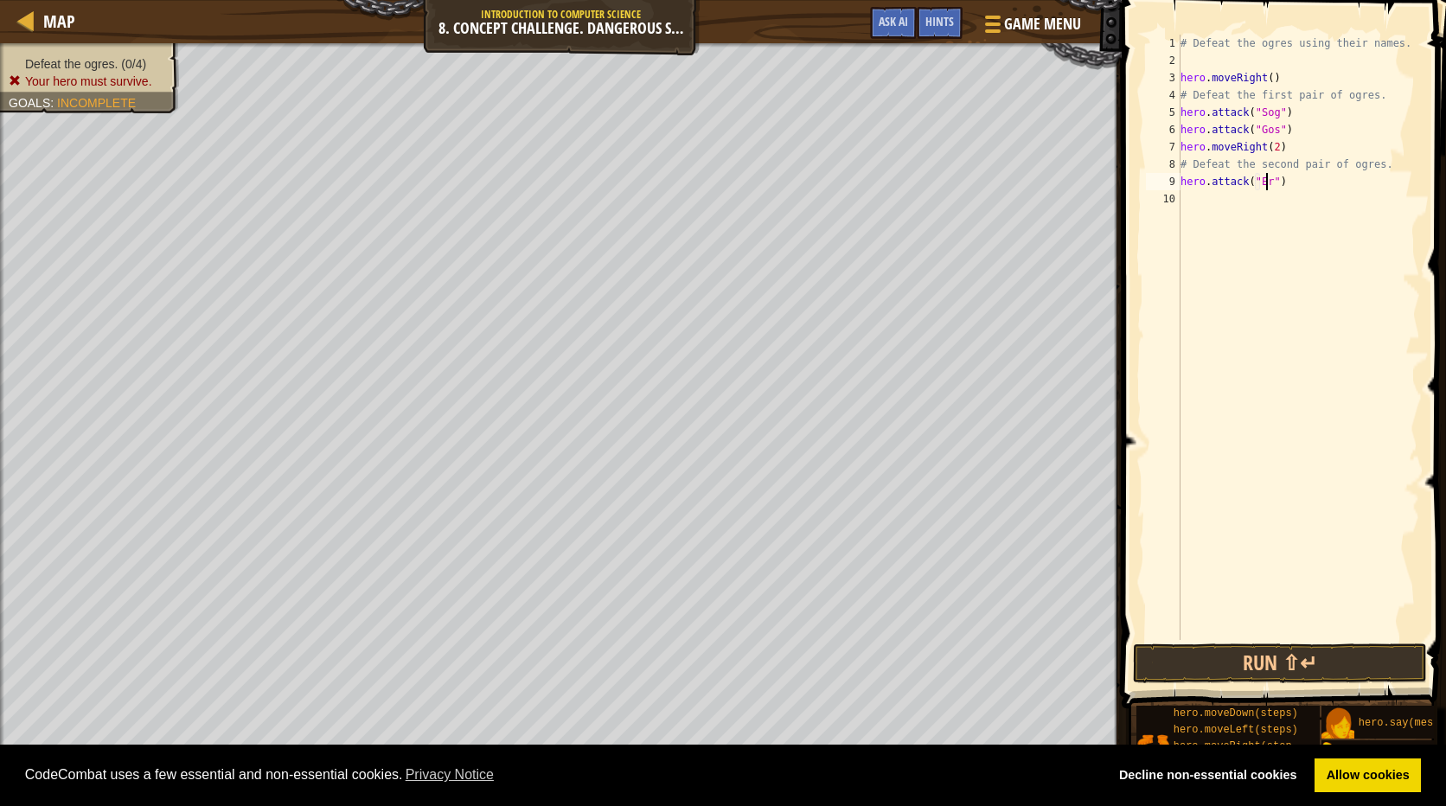
scroll to position [8, 8]
type textarea "hero.attack("Ergo")"
click at [1183, 196] on div "# Defeat the ogres using their names. hero . moveRight ( ) # Defeat the first p…" at bounding box center [1298, 355] width 243 height 640
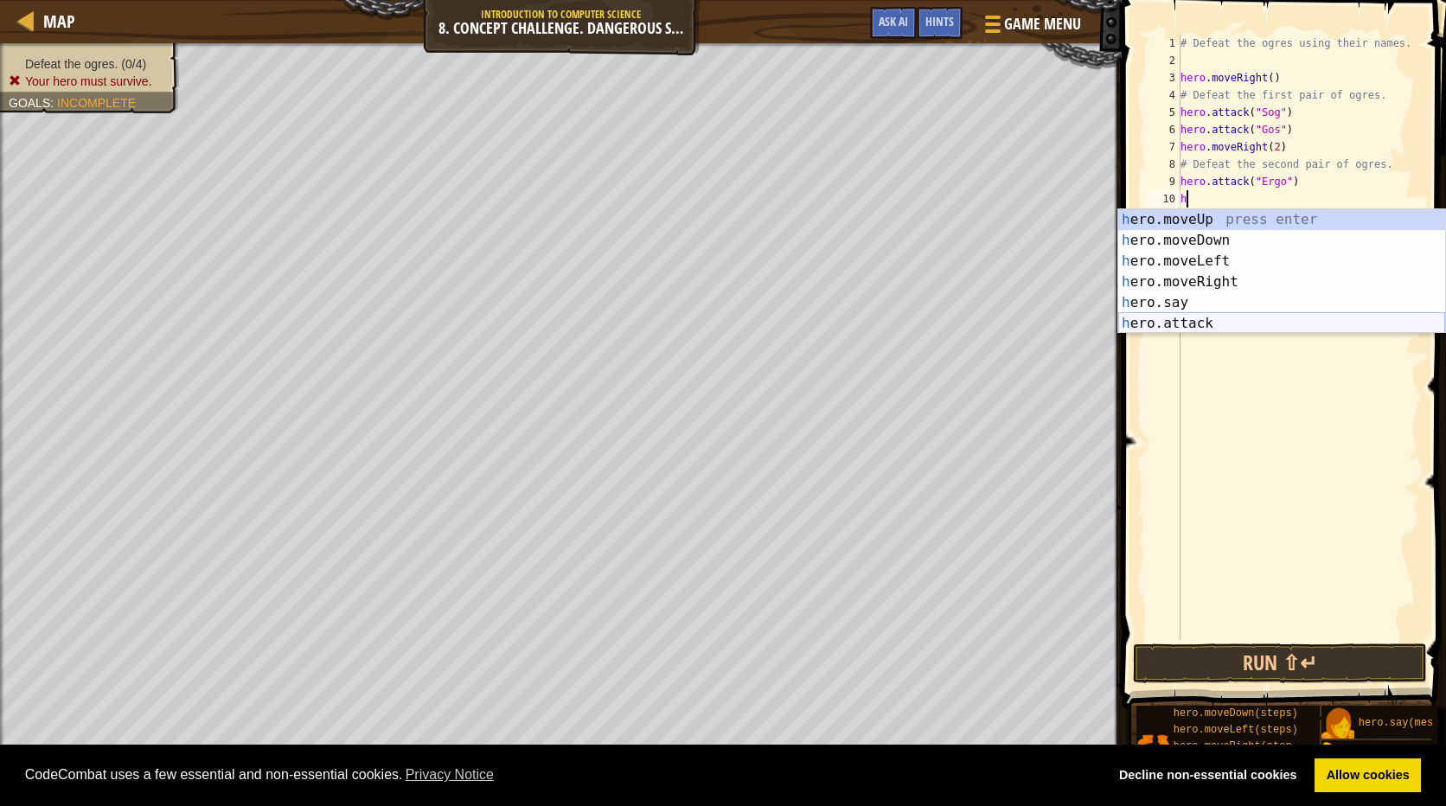
click at [1227, 323] on div "h ero.moveUp press enter h ero.moveDown press enter h ero.moveLeft press enter …" at bounding box center [1281, 292] width 327 height 166
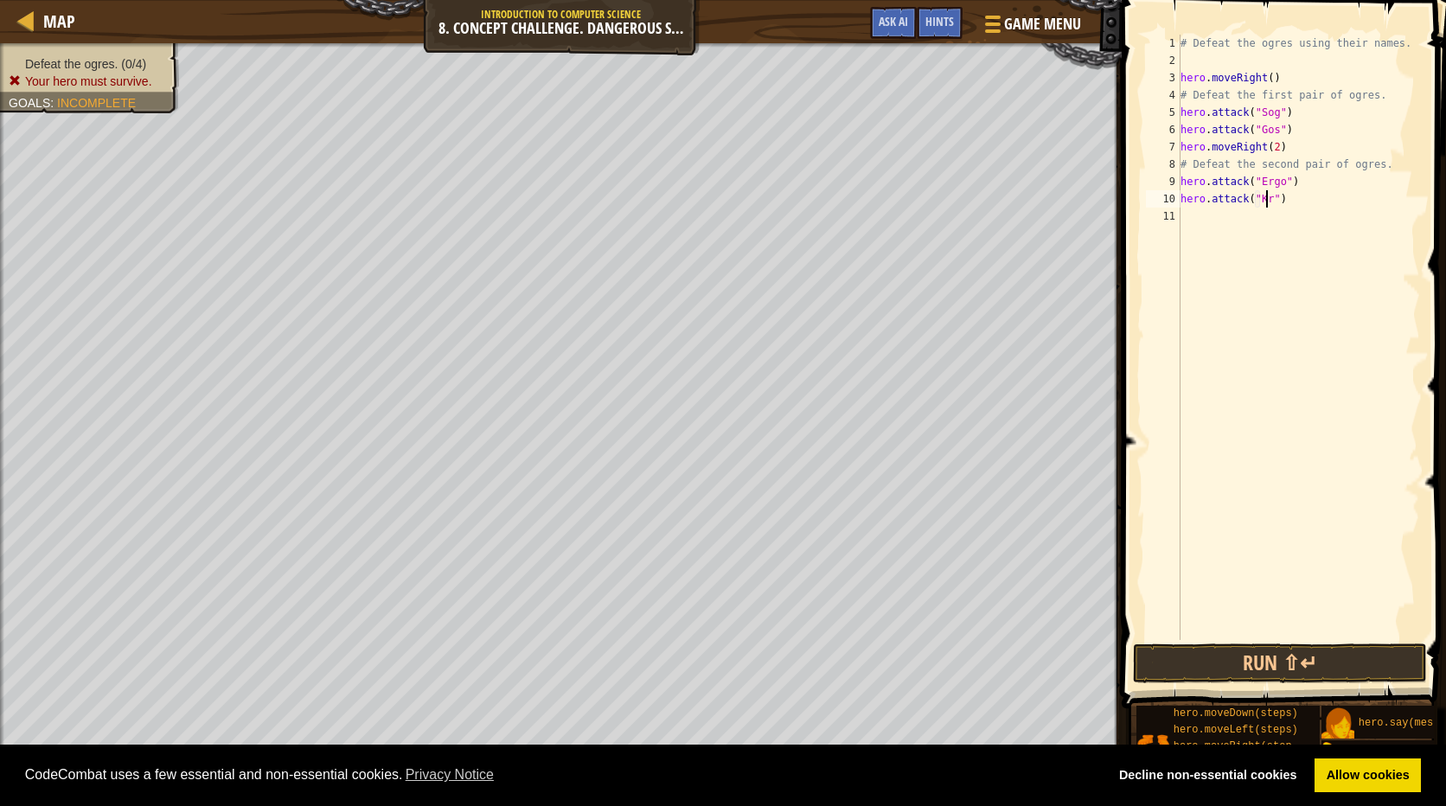
type textarea "hero.attack("Kro")"
click at [1307, 216] on div "# Defeat the ogres using their names. hero . moveRight ( ) # Defeat the first p…" at bounding box center [1298, 355] width 243 height 640
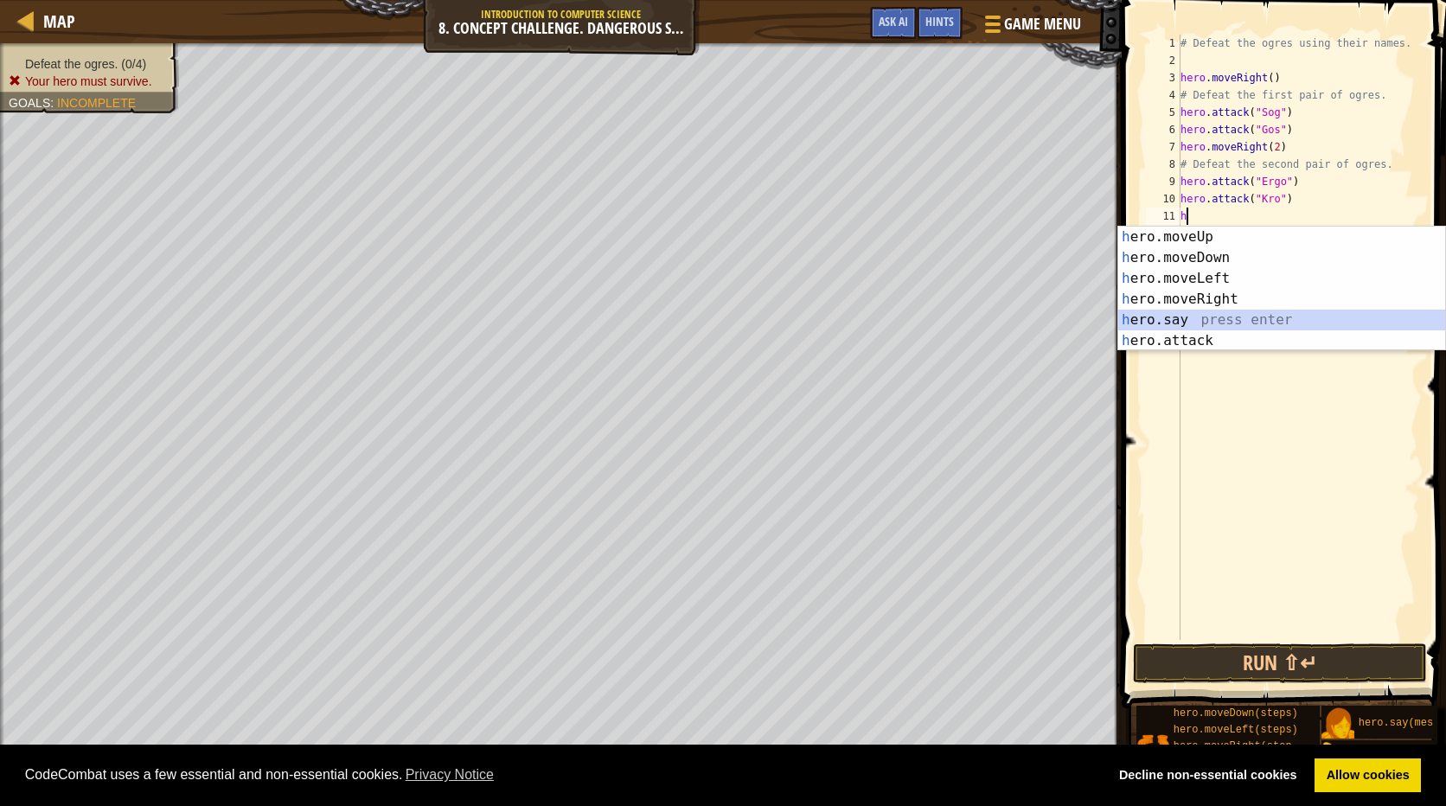
click at [1203, 320] on div "h ero.moveUp press enter h ero.moveDown press enter h ero.moveLeft press enter …" at bounding box center [1281, 310] width 327 height 166
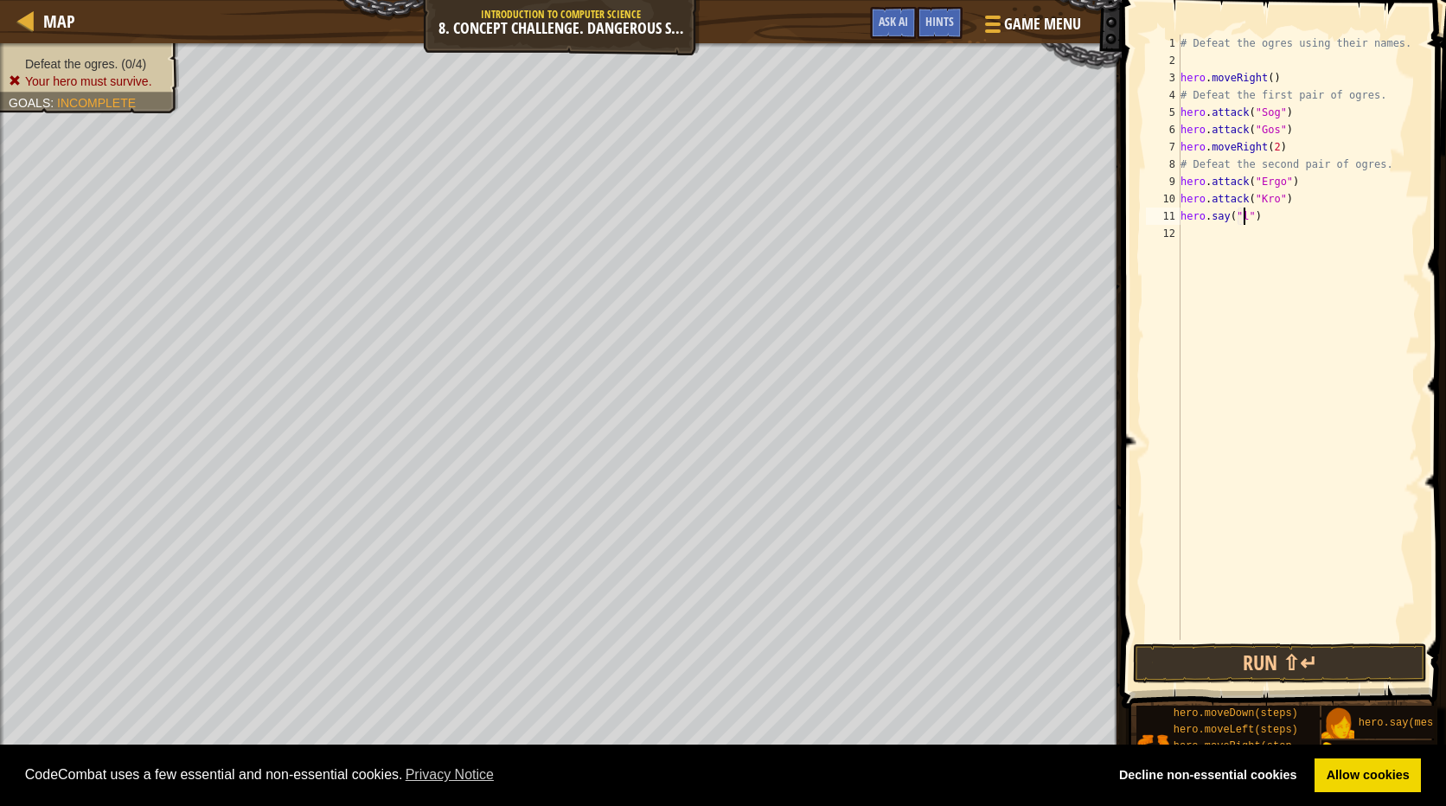
scroll to position [8, 6]
click at [1351, 659] on button "Run ⇧↵" at bounding box center [1280, 663] width 294 height 40
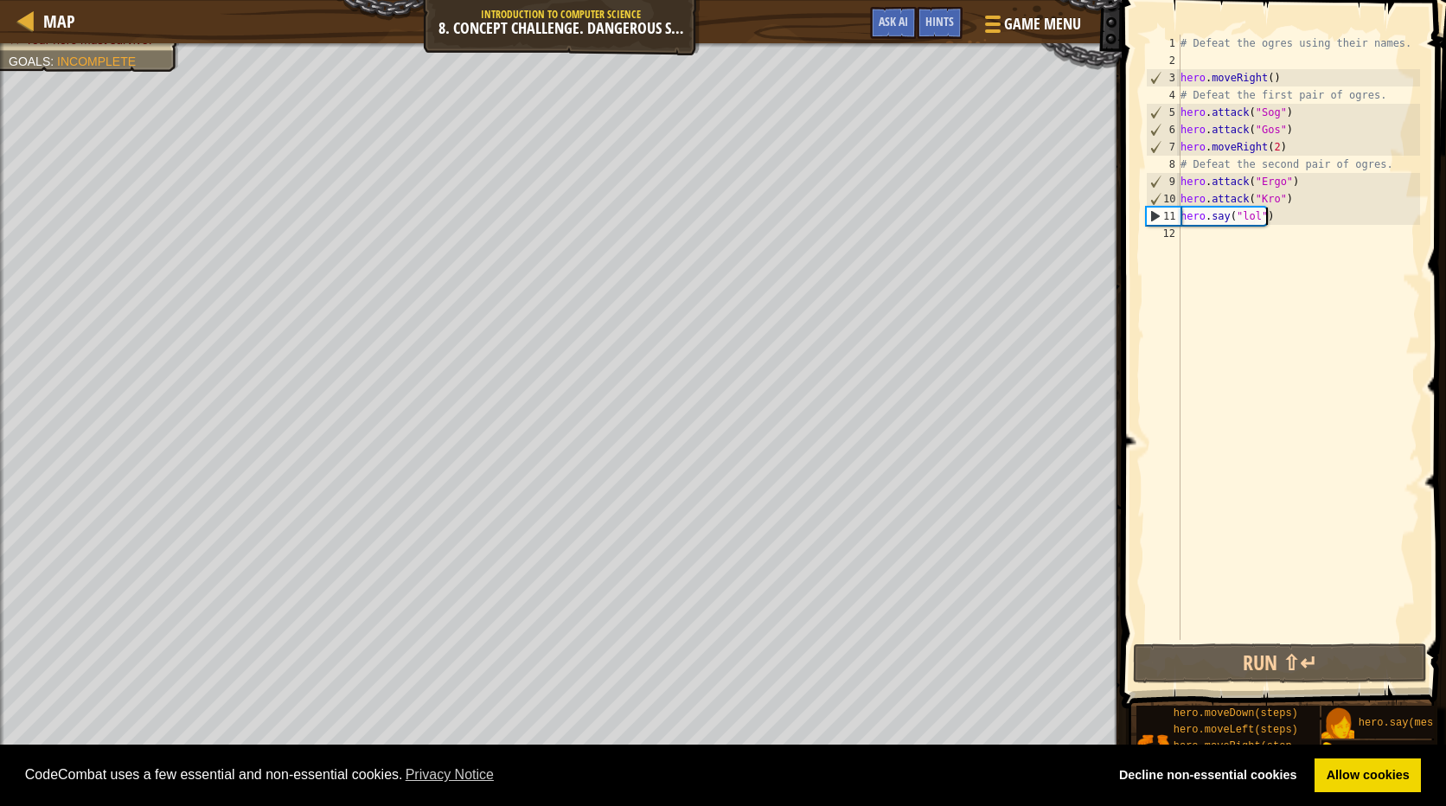
click at [1268, 219] on div "# Defeat the ogres using their names. hero . moveRight ( ) # Defeat the first p…" at bounding box center [1298, 355] width 243 height 640
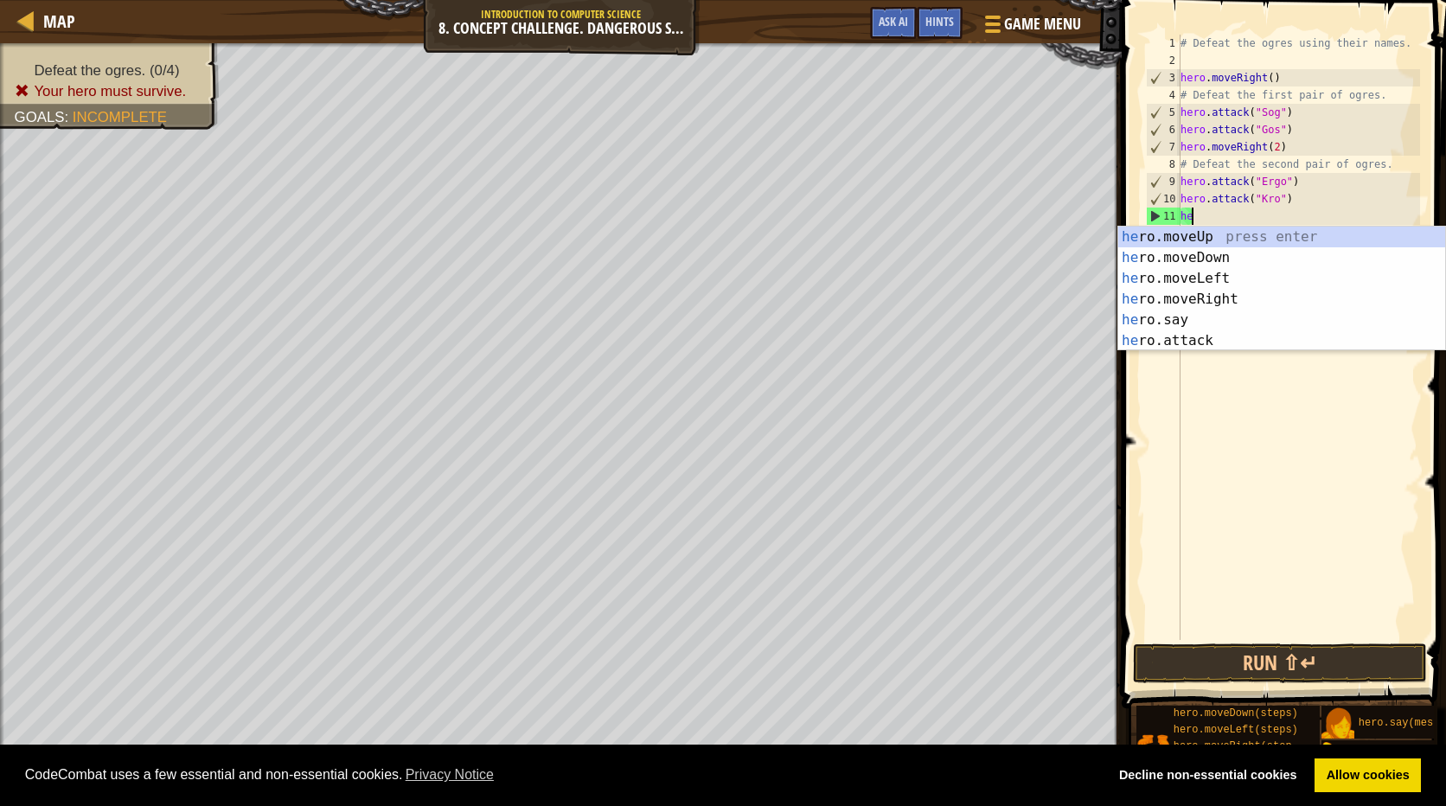
scroll to position [8, 0]
type textarea "h"
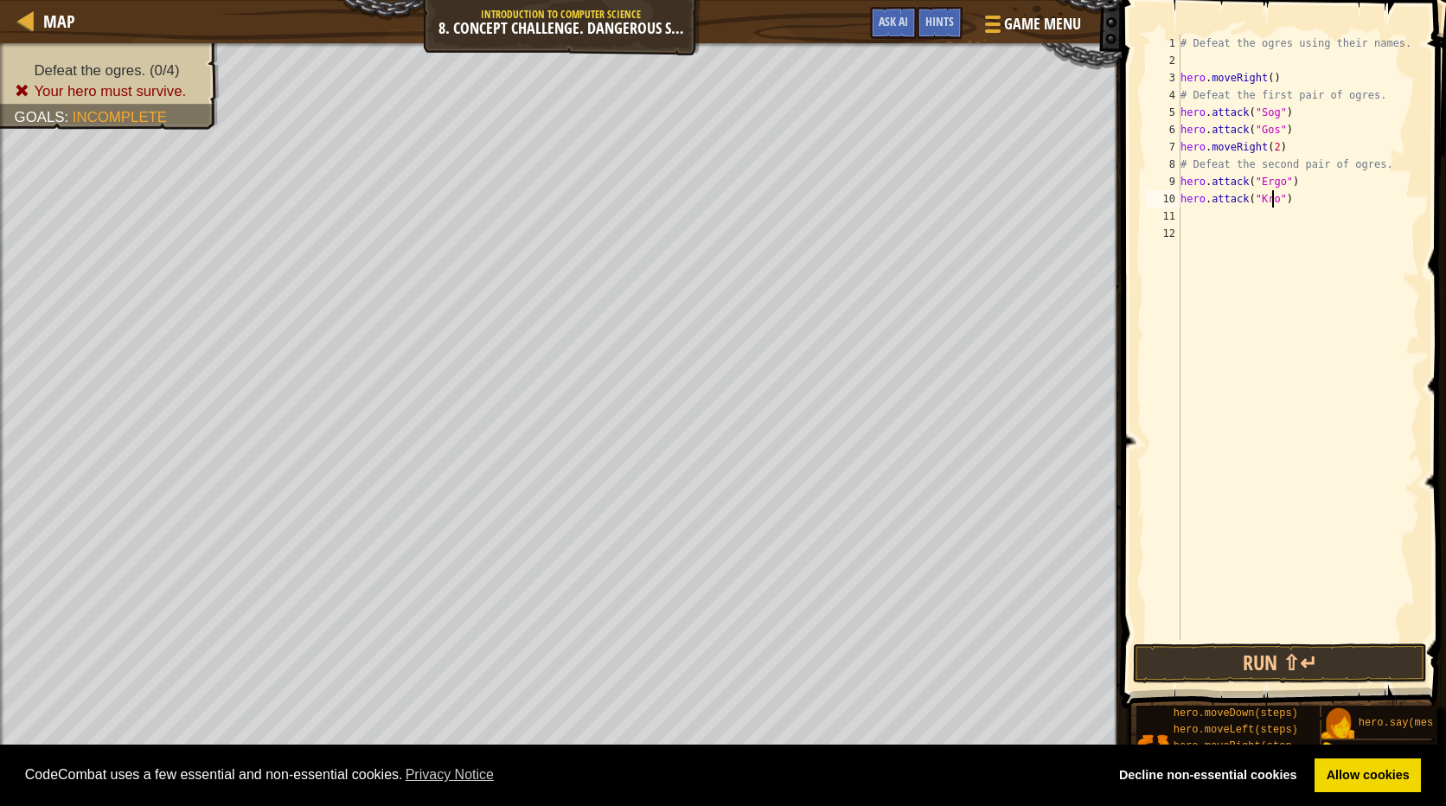
click at [1272, 197] on div "# Defeat the ogres using their names. hero . moveRight ( ) # Defeat the first p…" at bounding box center [1298, 355] width 243 height 640
type textarea "hero.attack("Ergo")"
click at [1205, 220] on div "# Defeat the ogres using their names. hero . moveRight ( ) # Defeat the first p…" at bounding box center [1298, 355] width 243 height 640
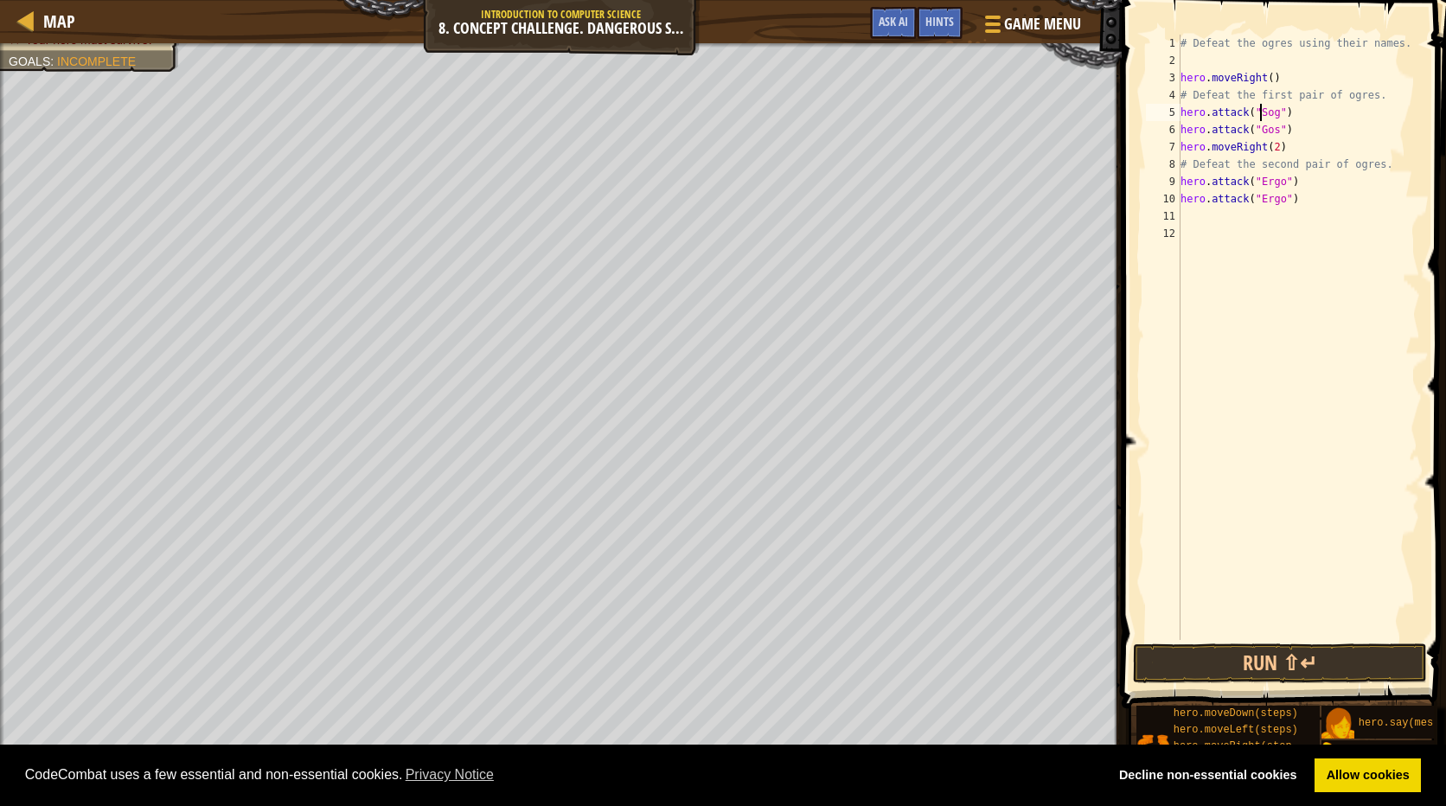
drag, startPoint x: 1263, startPoint y: 119, endPoint x: 1275, endPoint y: 127, distance: 13.7
click at [1271, 126] on div "# Defeat the ogres using their names. hero . moveRight ( ) # Defeat the first p…" at bounding box center [1298, 355] width 243 height 640
click at [1272, 126] on div "# Defeat the ogres using their names. hero . moveRight ( ) # Defeat the first p…" at bounding box center [1298, 337] width 243 height 605
click at [1230, 140] on div "# Defeat the ogres using their names. hero . moveRight ( ) # Defeat the first p…" at bounding box center [1298, 355] width 243 height 640
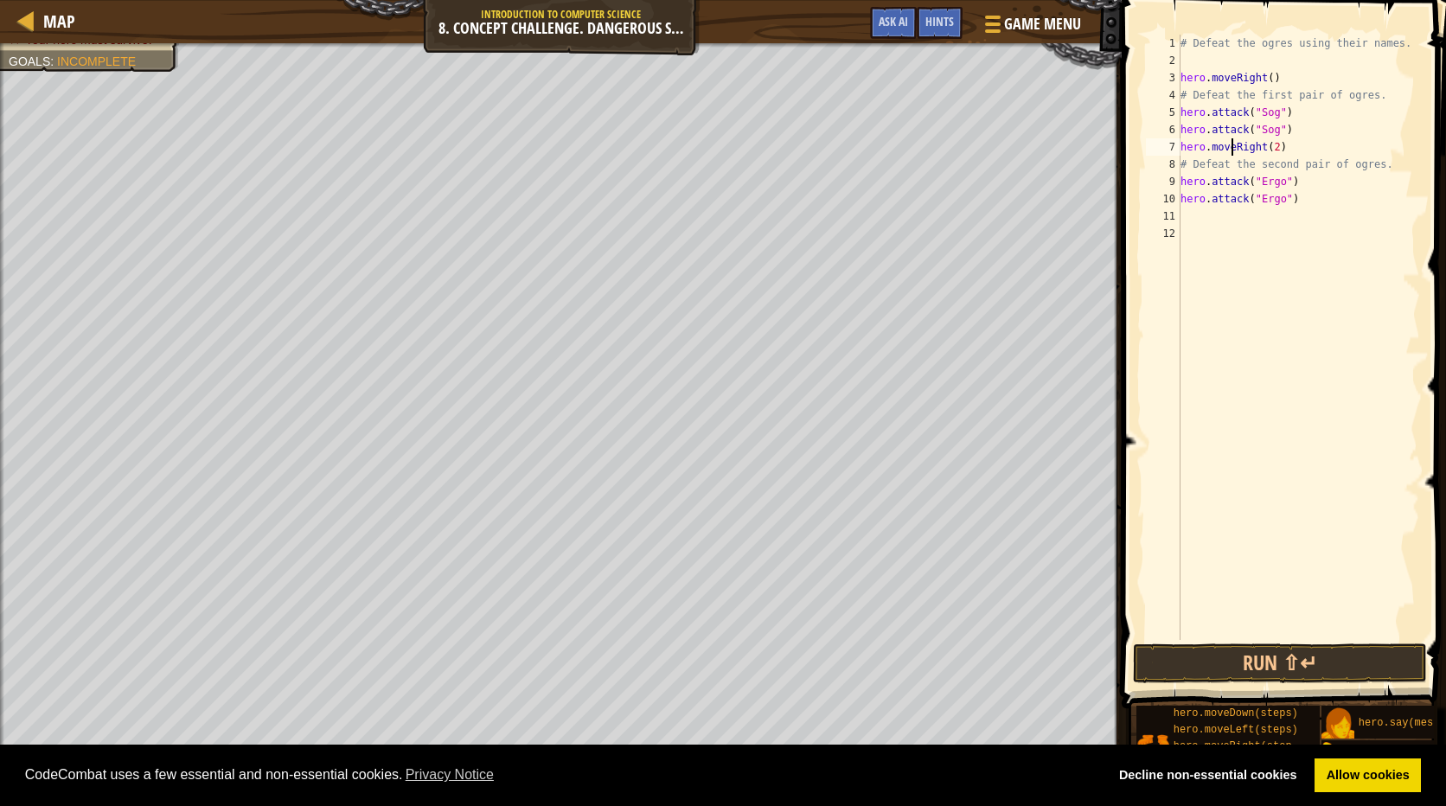
scroll to position [8, 7]
click at [1279, 150] on div "# Defeat the ogres using their names. hero . moveRight ( ) # Defeat the first p…" at bounding box center [1298, 355] width 243 height 640
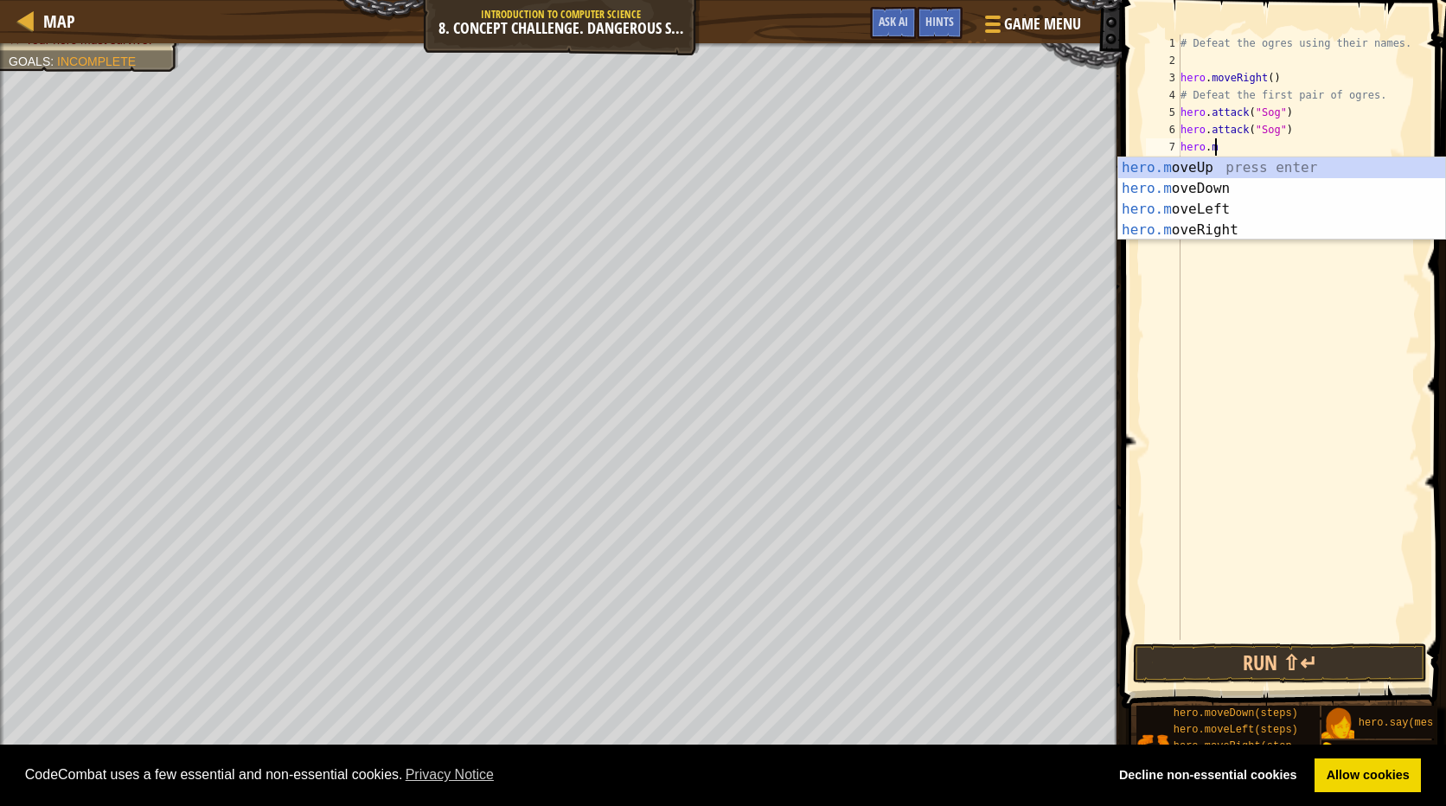
scroll to position [8, 1]
type textarea "h"
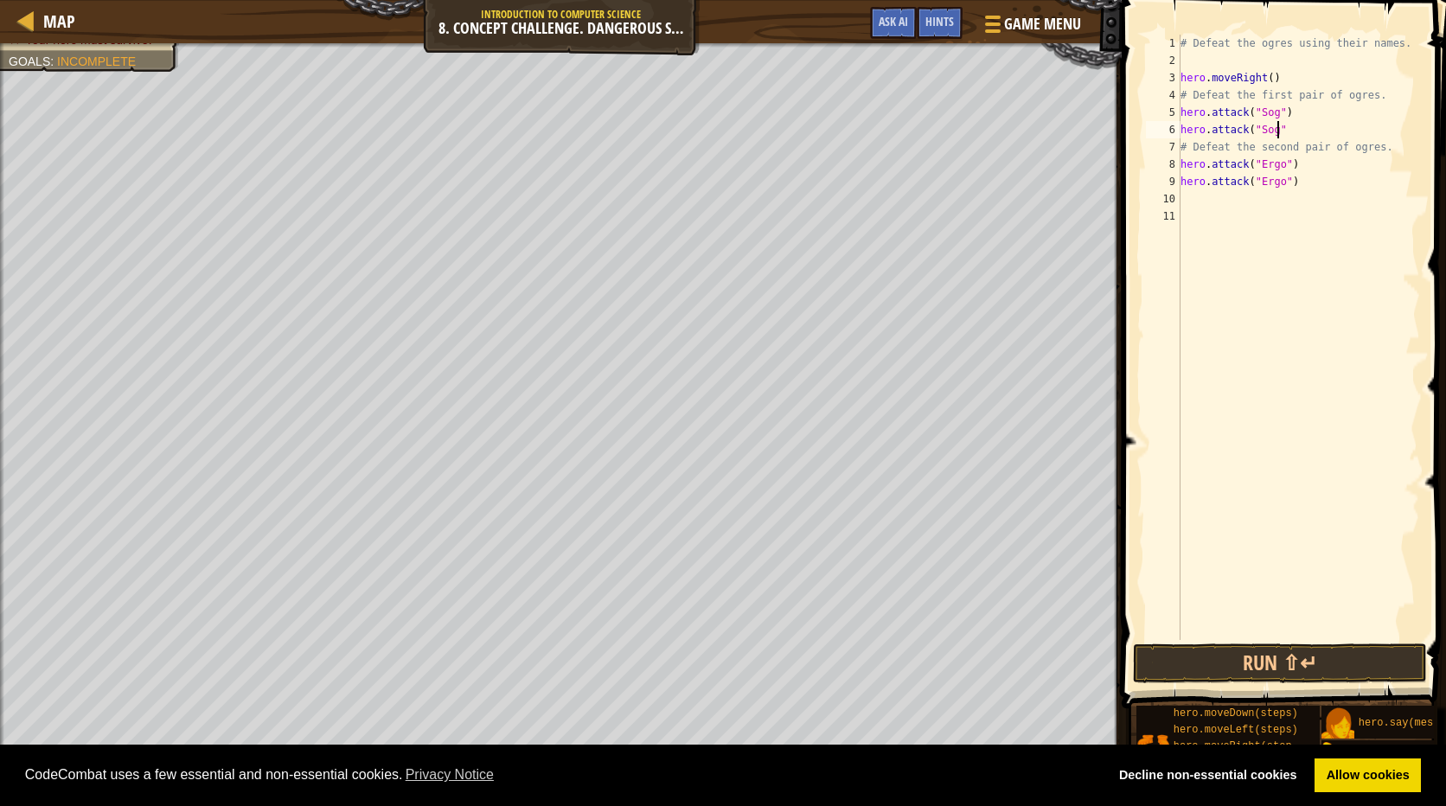
type textarea "hero.attack("Sog"
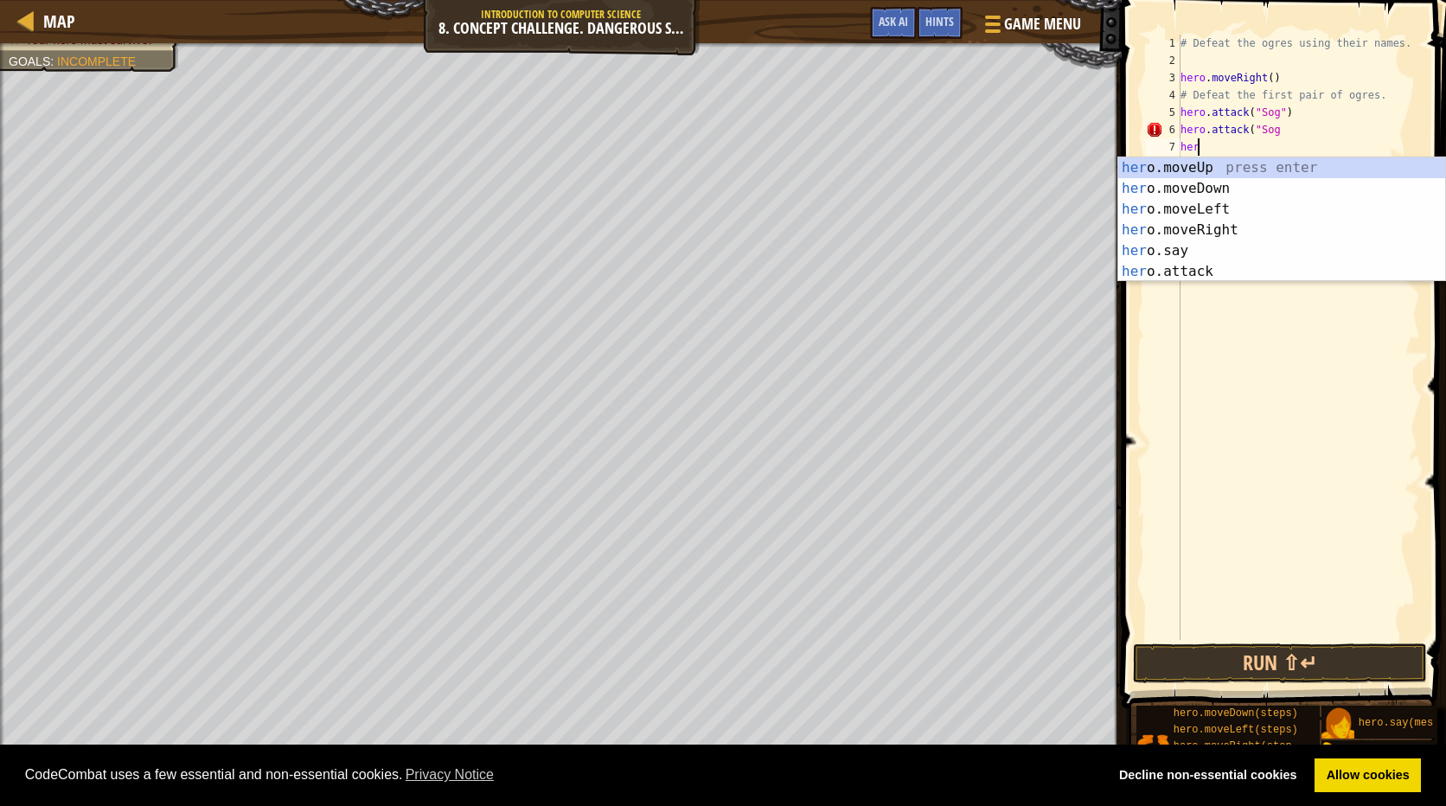
scroll to position [8, 1]
type textarea "hero"
click at [1259, 281] on div "# Defeat the ogres using their names. hero . moveRight ( ) # Defeat the first p…" at bounding box center [1298, 355] width 243 height 640
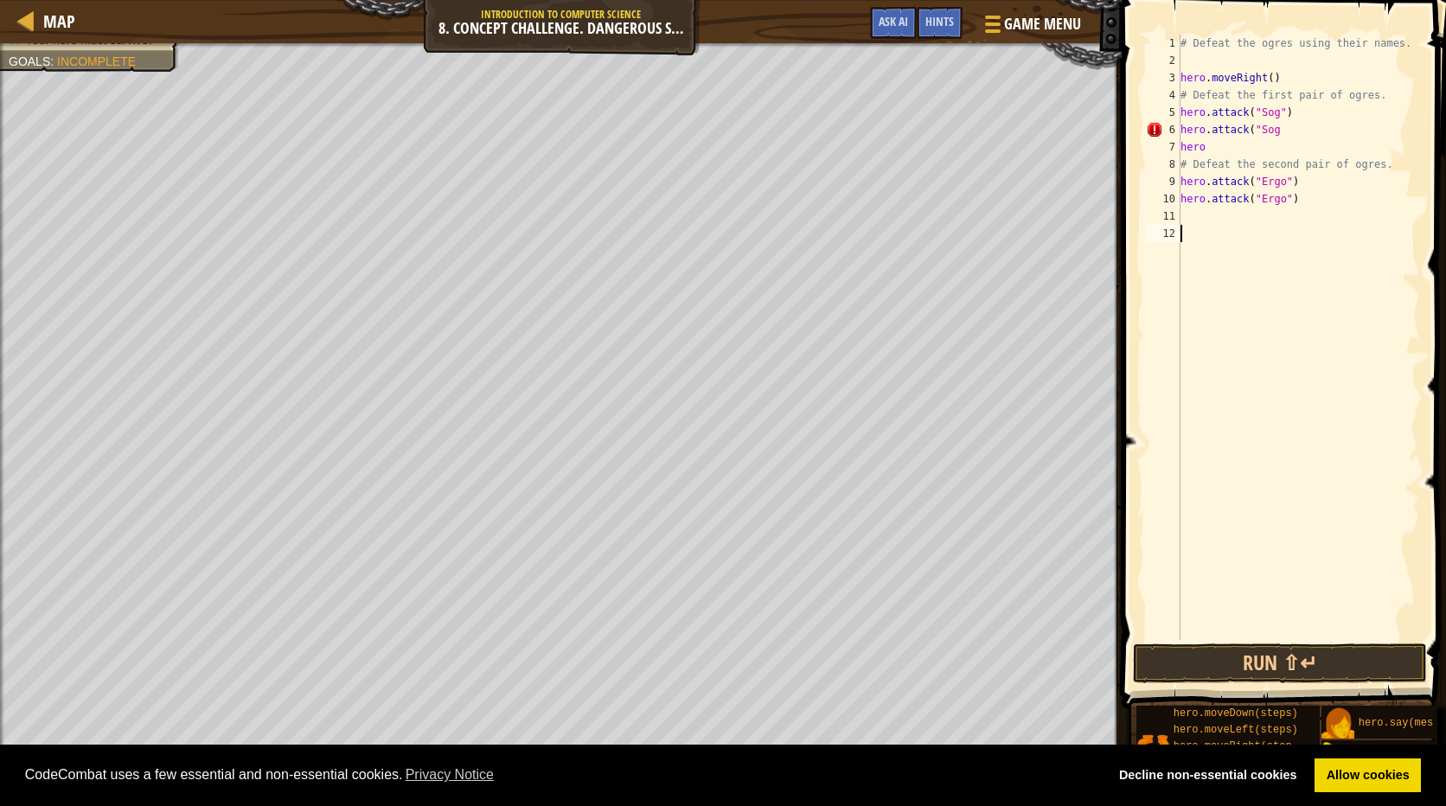
click at [1218, 156] on div "# Defeat the ogres using their names. hero . moveRight ( ) # Defeat the first p…" at bounding box center [1298, 355] width 243 height 640
click at [1196, 132] on div "# Defeat the ogres using their names. hero . moveRight ( ) # Defeat the first p…" at bounding box center [1298, 355] width 243 height 640
click at [1211, 152] on div "# Defeat the ogres using their names. hero . moveRight ( ) # Defeat the first p…" at bounding box center [1298, 355] width 243 height 640
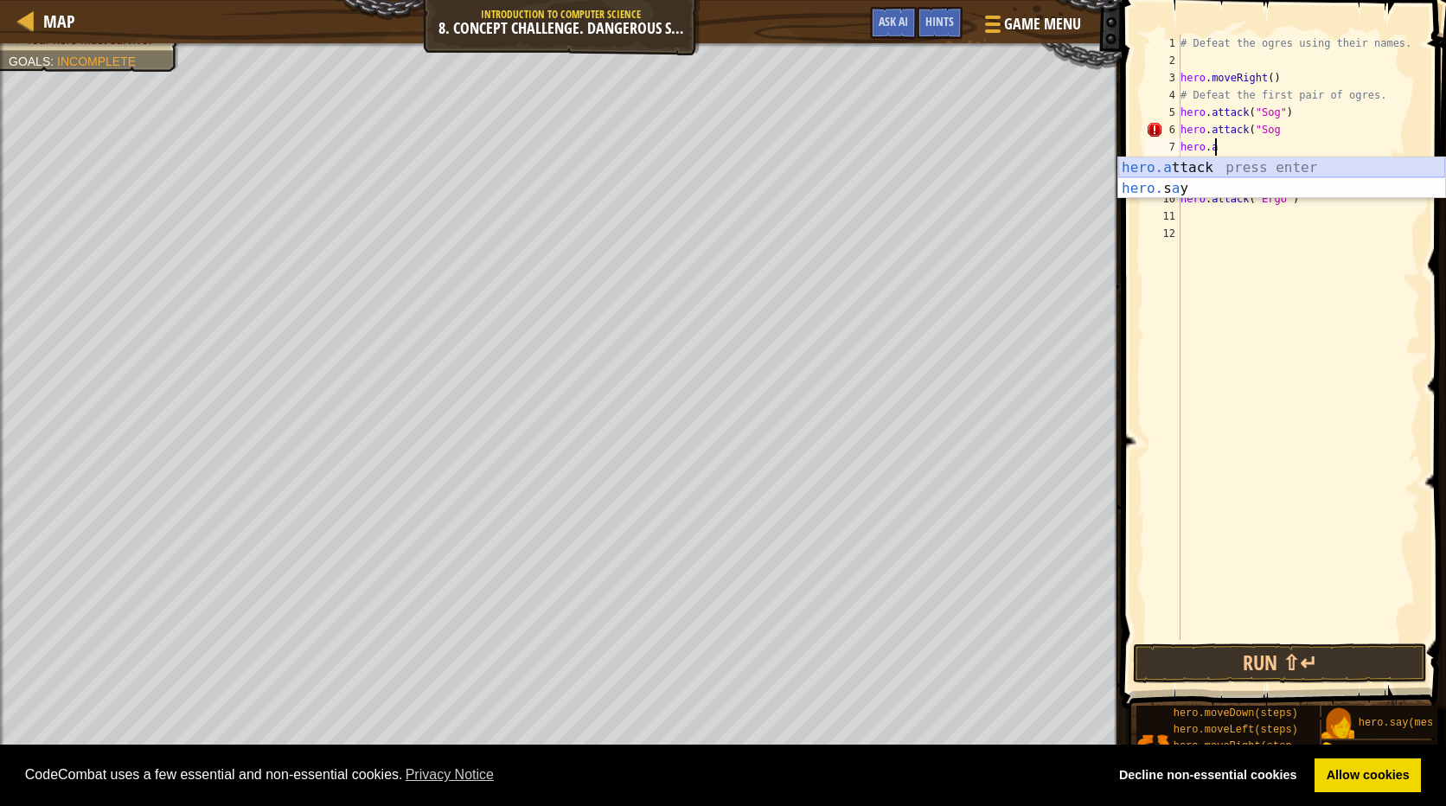
click at [1216, 163] on div "hero.a ttack press enter hero. s a y press enter" at bounding box center [1281, 198] width 327 height 83
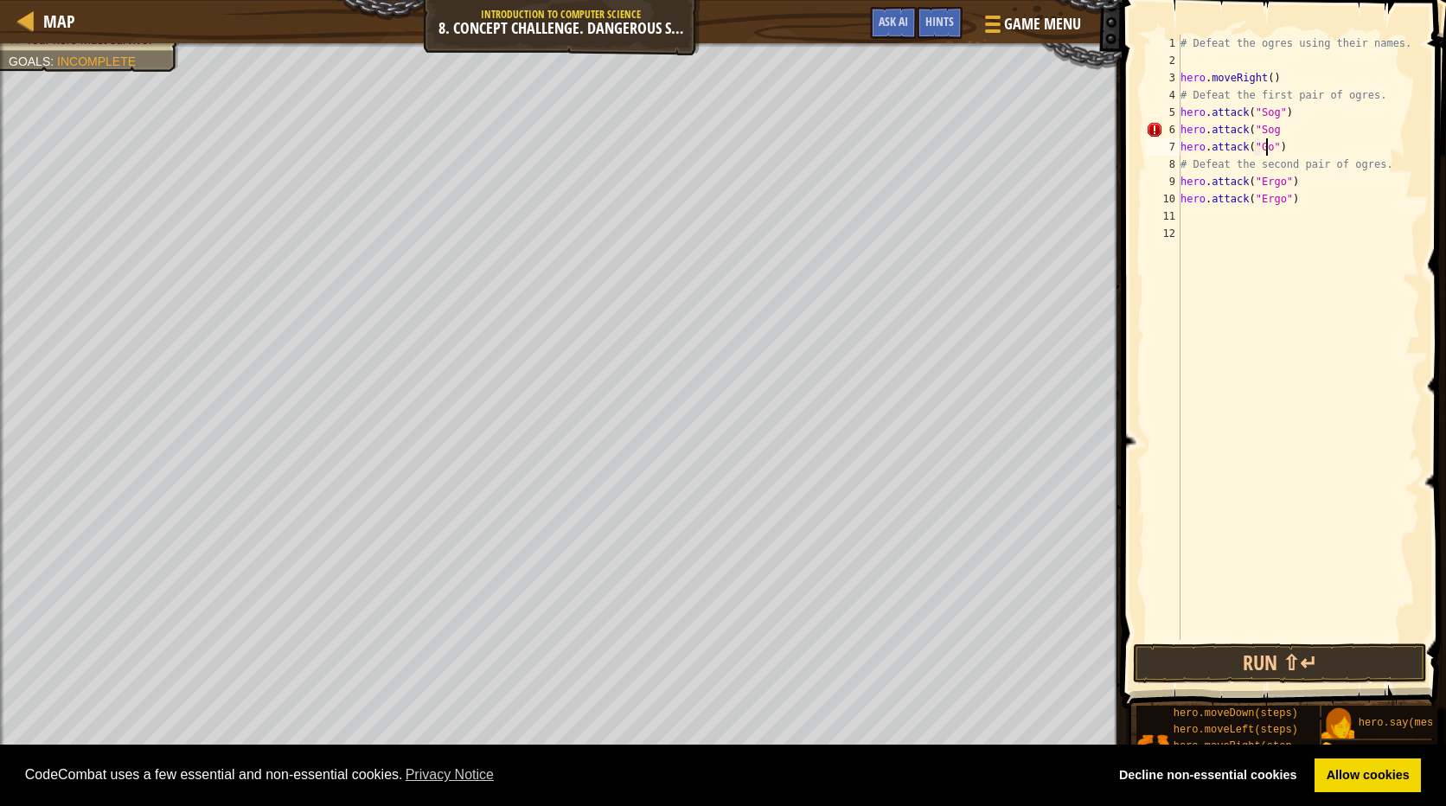
scroll to position [8, 8]
type textarea "hero.attack("Gos#")"
click at [1269, 131] on div "# Defeat the ogres using their names. hero . moveRight ( ) # Defeat the first p…" at bounding box center [1298, 355] width 243 height 640
click at [1275, 164] on div "# Defeat the ogres using their names. hero . moveRight ( ) # Defeat the first p…" at bounding box center [1298, 355] width 243 height 640
type textarea "# Defeat the second pair of ogres."
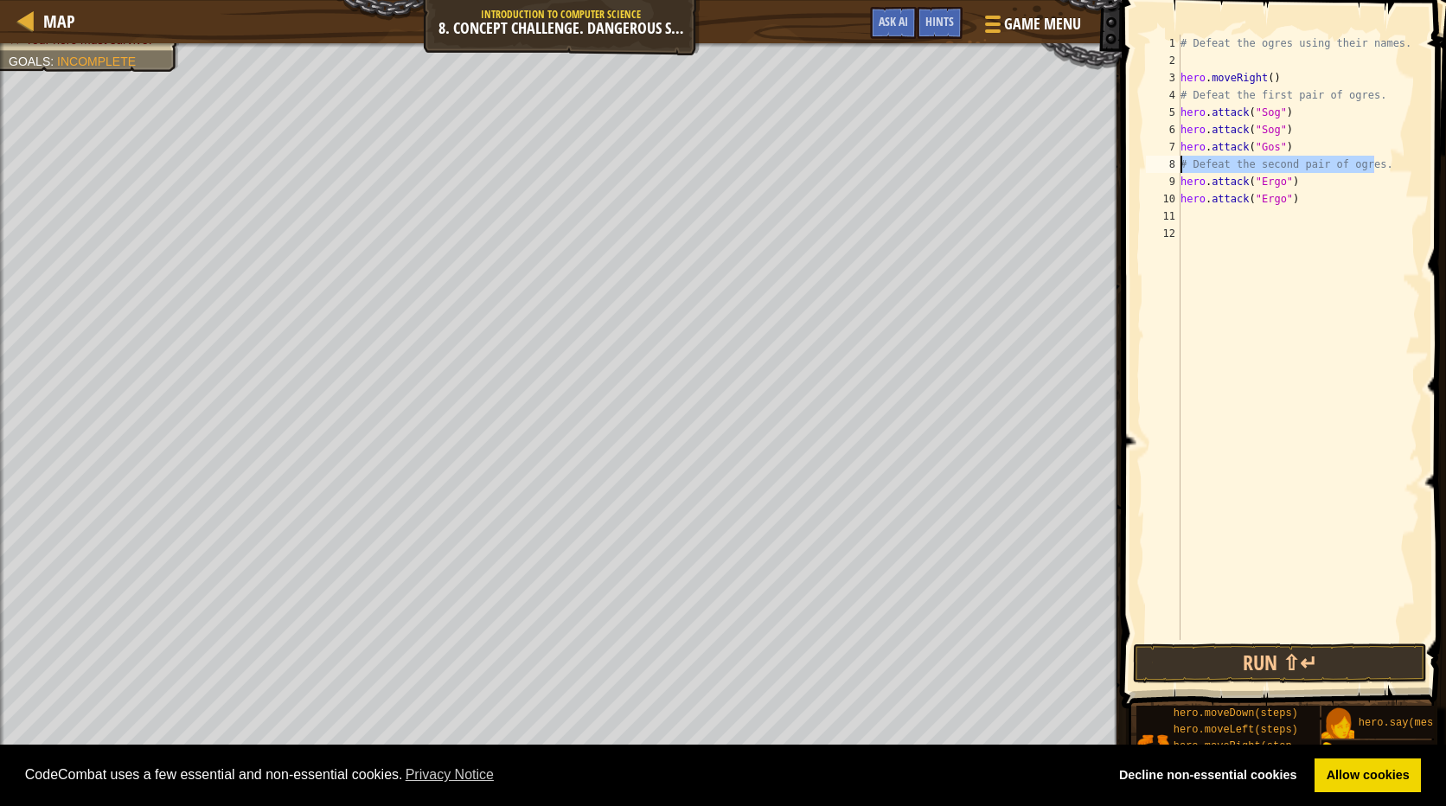
drag, startPoint x: 1384, startPoint y: 163, endPoint x: 1166, endPoint y: 165, distance: 218.8
click at [1166, 165] on div "# Defeat the second pair of ogres. 1 2 3 4 5 6 7 8 9 10 11 12 # Defeat the ogre…" at bounding box center [1281, 337] width 278 height 605
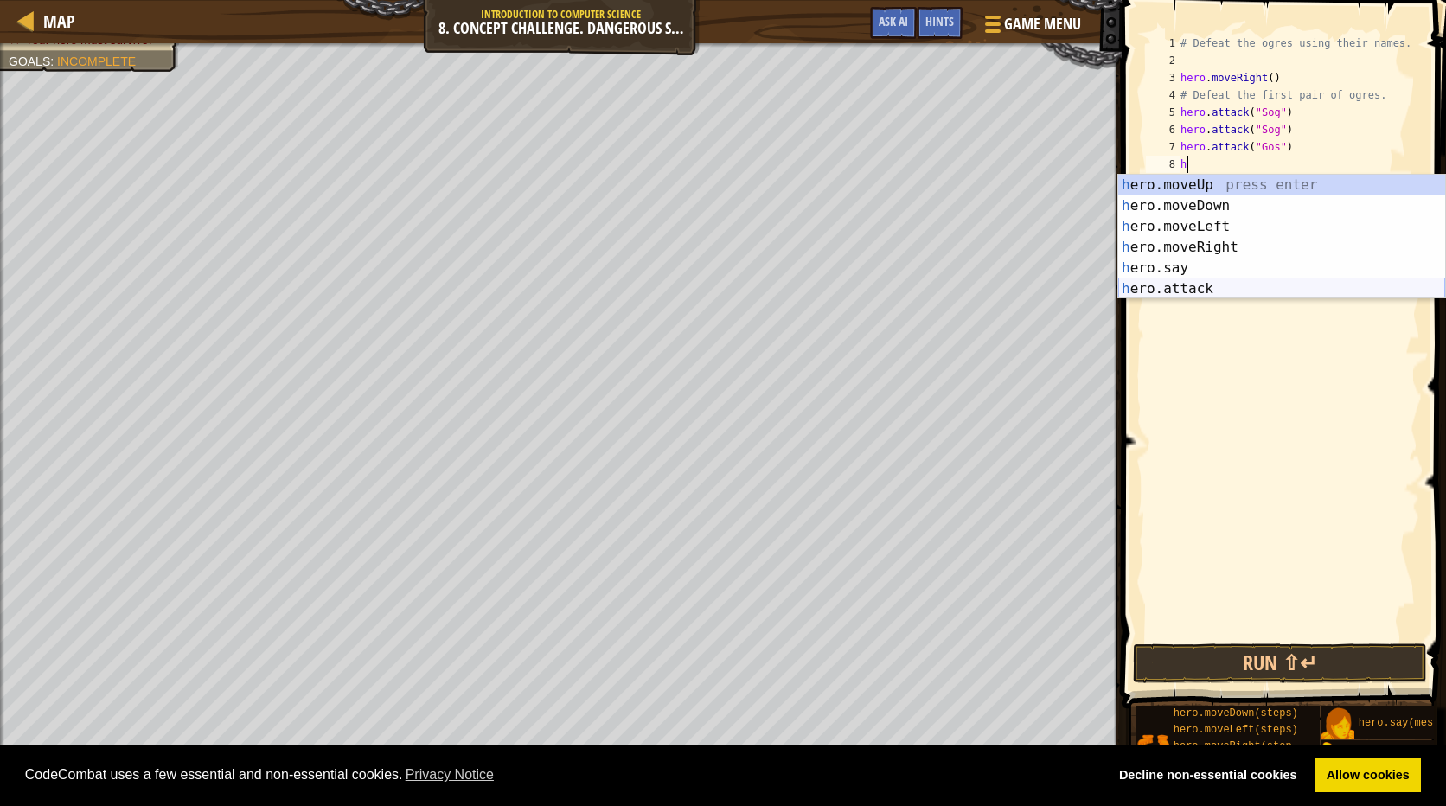
click at [1210, 283] on div "h ero.moveUp press enter h ero.moveDown press enter h ero.moveLeft press enter …" at bounding box center [1281, 258] width 327 height 166
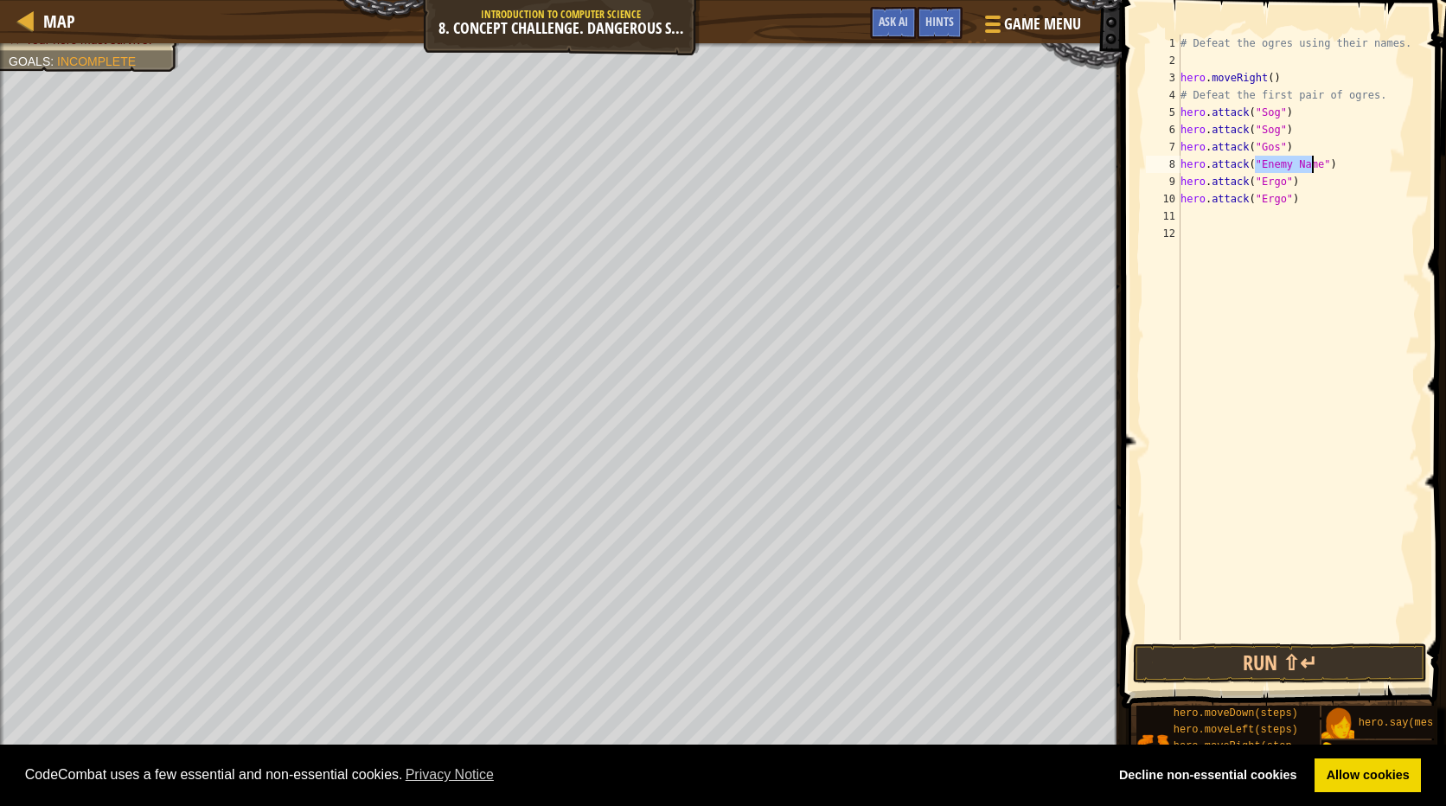
scroll to position [8, 7]
type textarea "hero.attack("Gos")"
click at [1206, 218] on div "# Defeat the ogres using their names. hero . moveRight ( ) # Defeat the first p…" at bounding box center [1298, 355] width 243 height 640
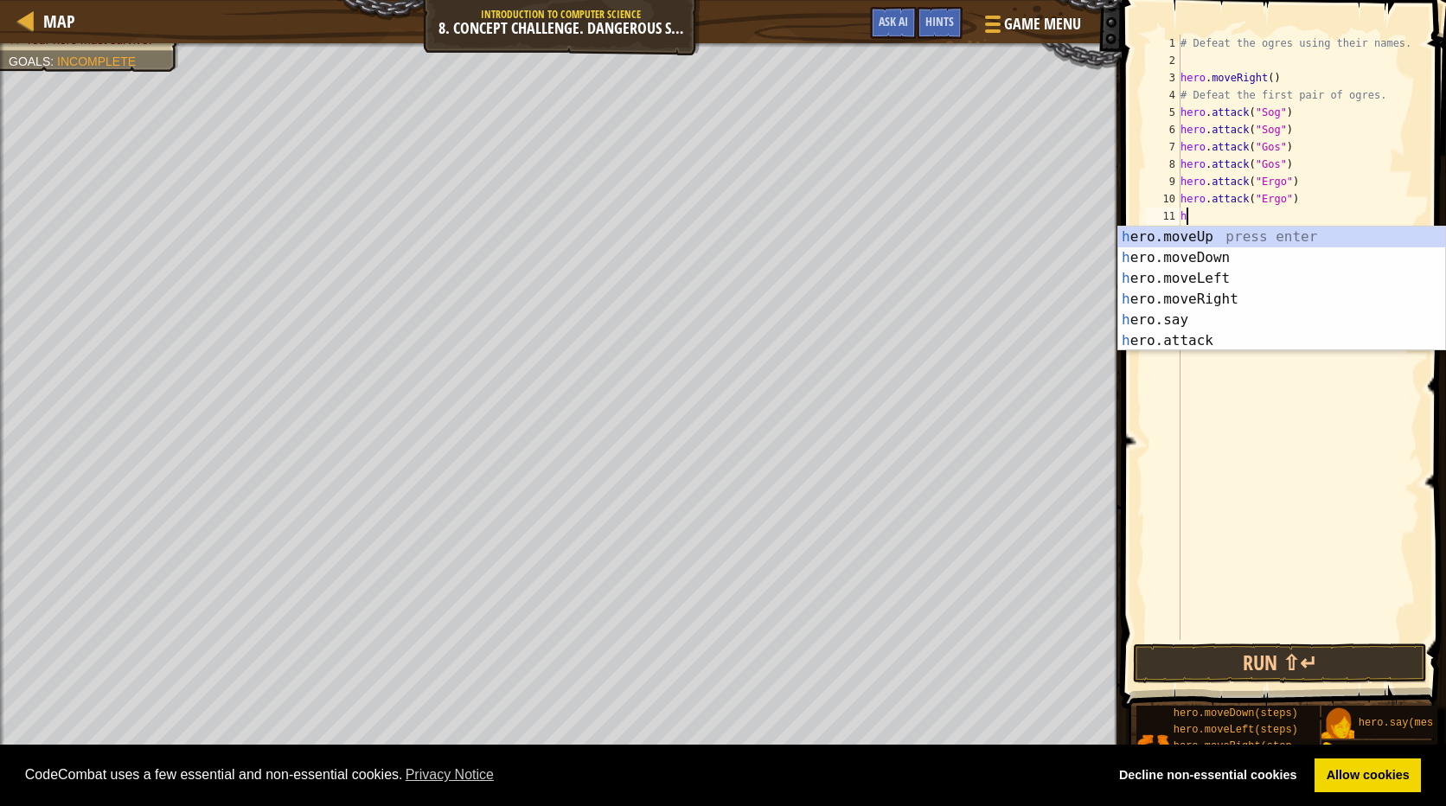
type textarea "h"
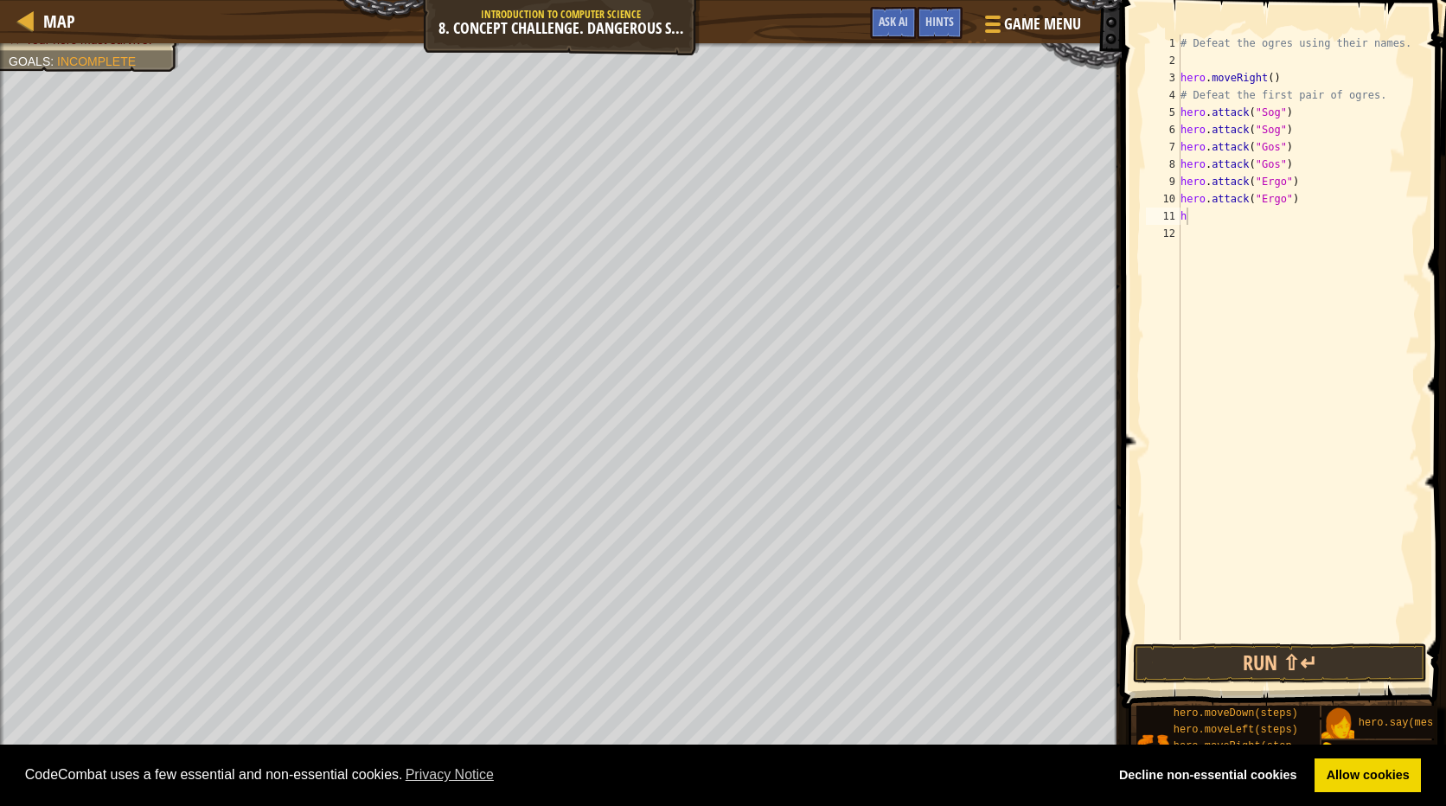
click at [1192, 0] on body "Cookie Policy CodeCombat uses a few essential and non-essential cookies. Privac…" at bounding box center [723, 0] width 1446 height 0
click at [1205, 221] on div "# Defeat the ogres using their names. hero . moveRight ( ) # Defeat the first p…" at bounding box center [1298, 355] width 243 height 640
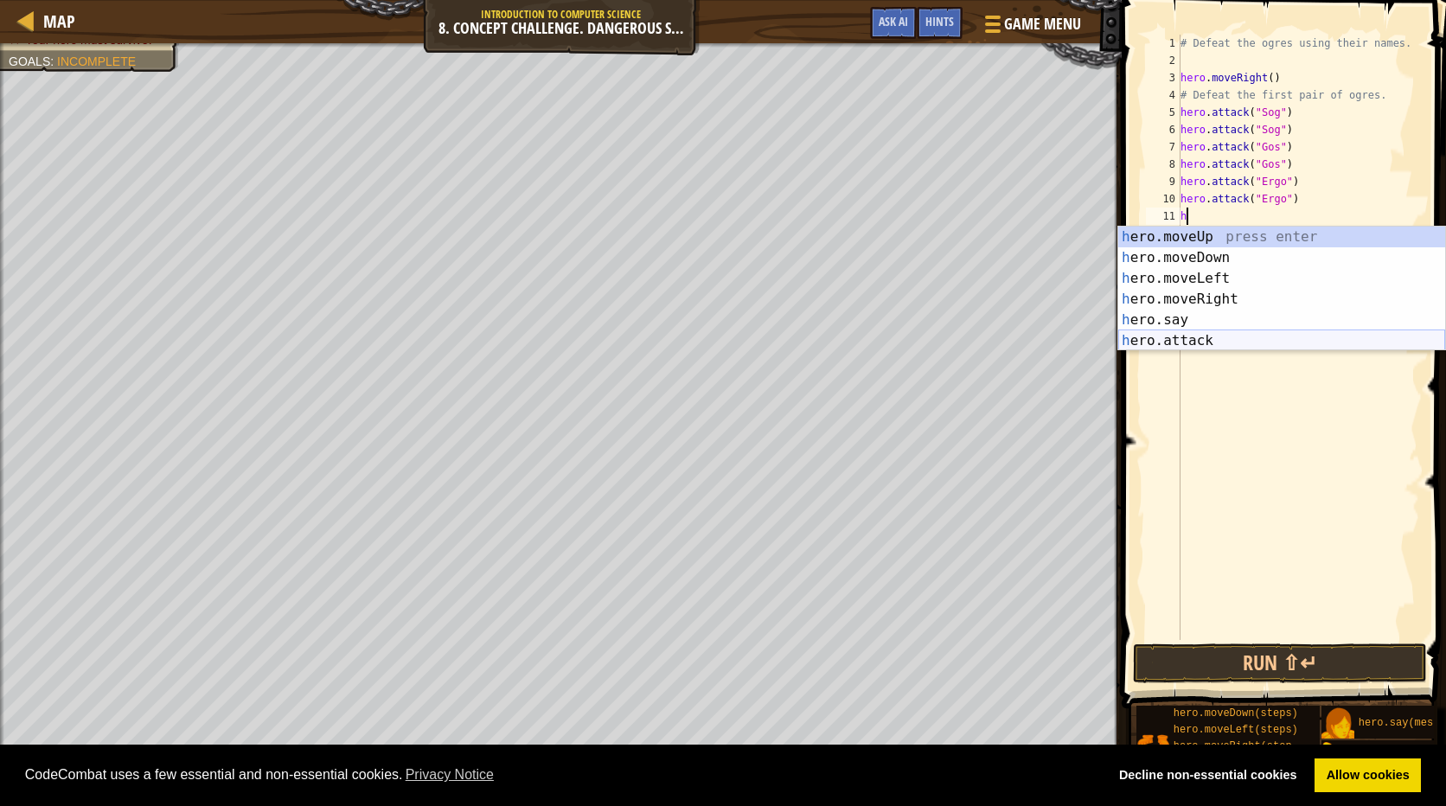
click at [1194, 335] on div "h ero.moveUp press enter h ero.moveDown press enter h ero.moveLeft press enter …" at bounding box center [1281, 310] width 327 height 166
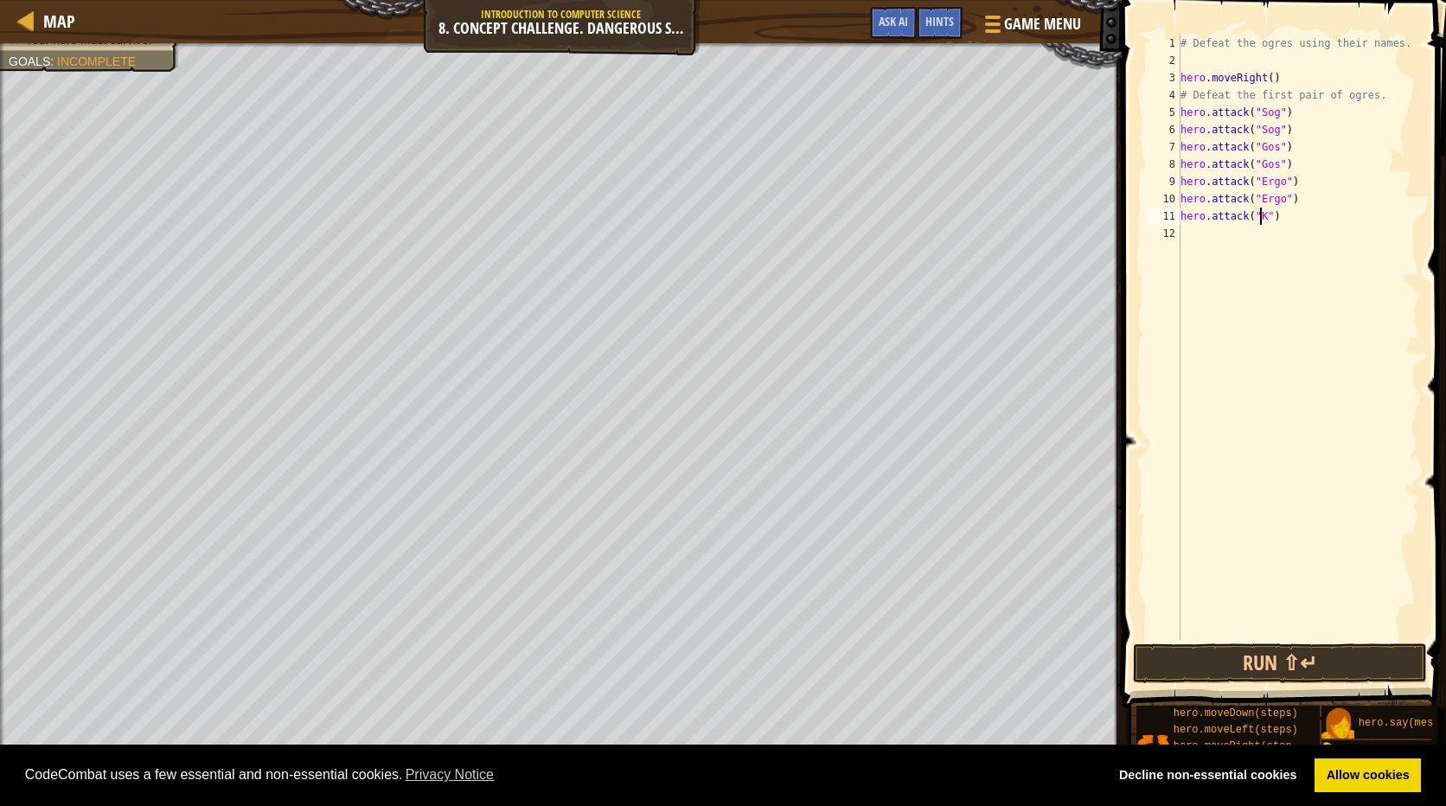
type textarea "hero.attack("Kro")"
click at [1212, 238] on div "# Defeat the ogres using their names. hero . moveRight ( ) # Defeat the first p…" at bounding box center [1298, 355] width 243 height 640
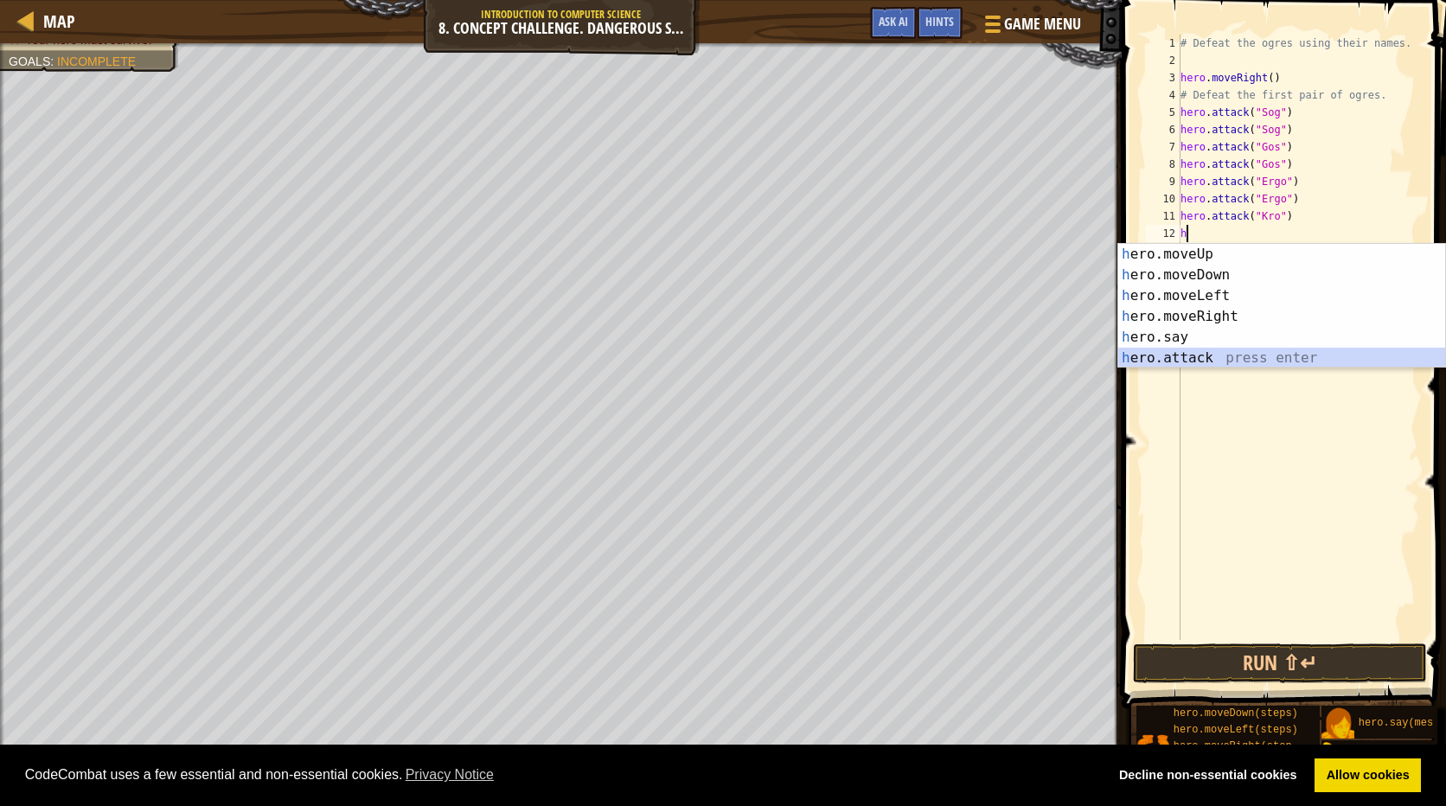
click at [1223, 354] on div "h ero.moveUp press enter h ero.moveDown press enter h ero.moveLeft press enter …" at bounding box center [1281, 327] width 327 height 166
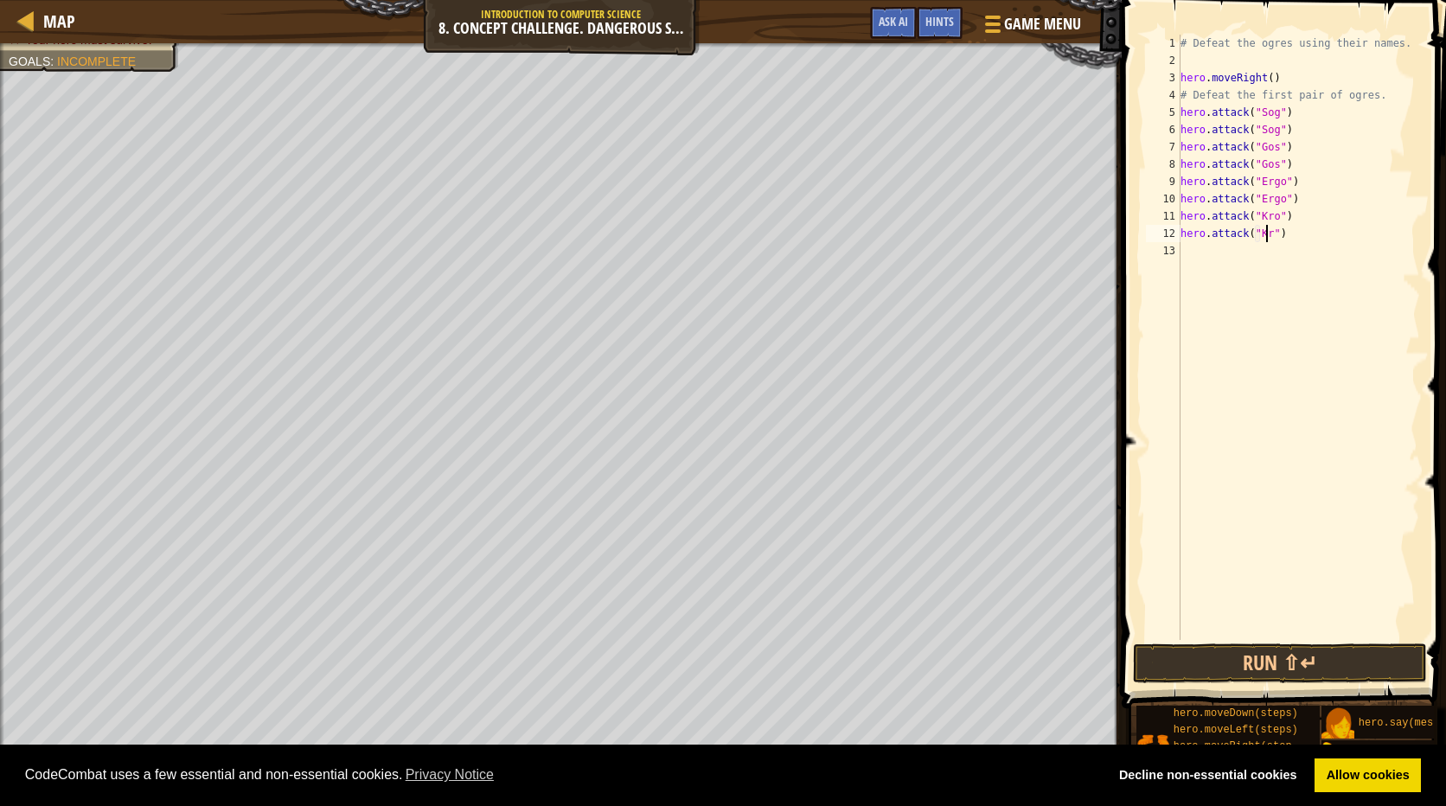
scroll to position [8, 8]
click at [1300, 184] on div "# Defeat the ogres using their names. hero . moveRight ( ) # Defeat the first p…" at bounding box center [1298, 355] width 243 height 640
type textarea "hero.attack("Ergo")"
drag, startPoint x: 1292, startPoint y: 178, endPoint x: 1179, endPoint y: 179, distance: 112.4
click at [1179, 179] on div "hero.attack("Ergo") 1 2 3 4 5 6 7 8 9 10 11 12 13 # Defeat the ogres using thei…" at bounding box center [1281, 337] width 278 height 605
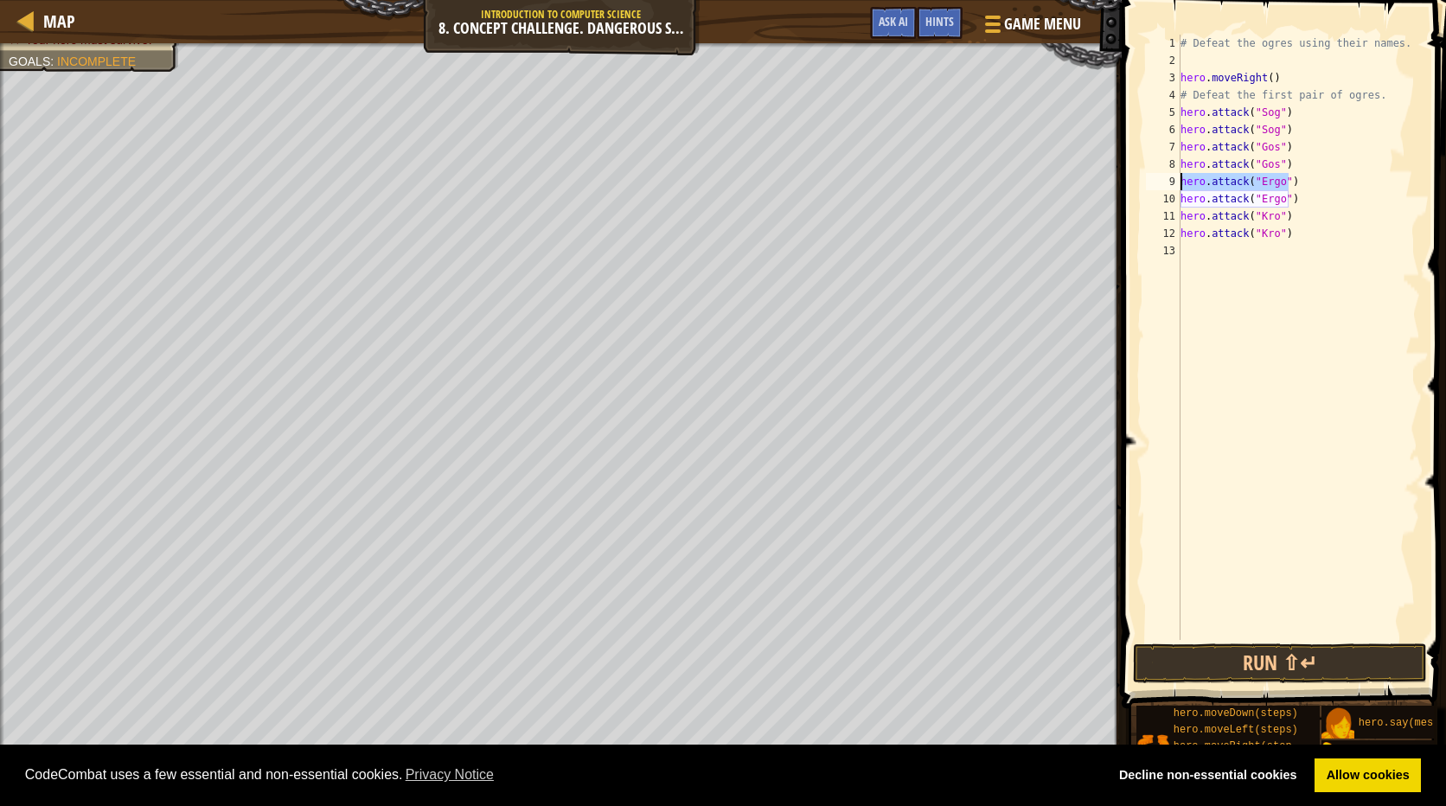
scroll to position [8, 0]
type textarea "h"
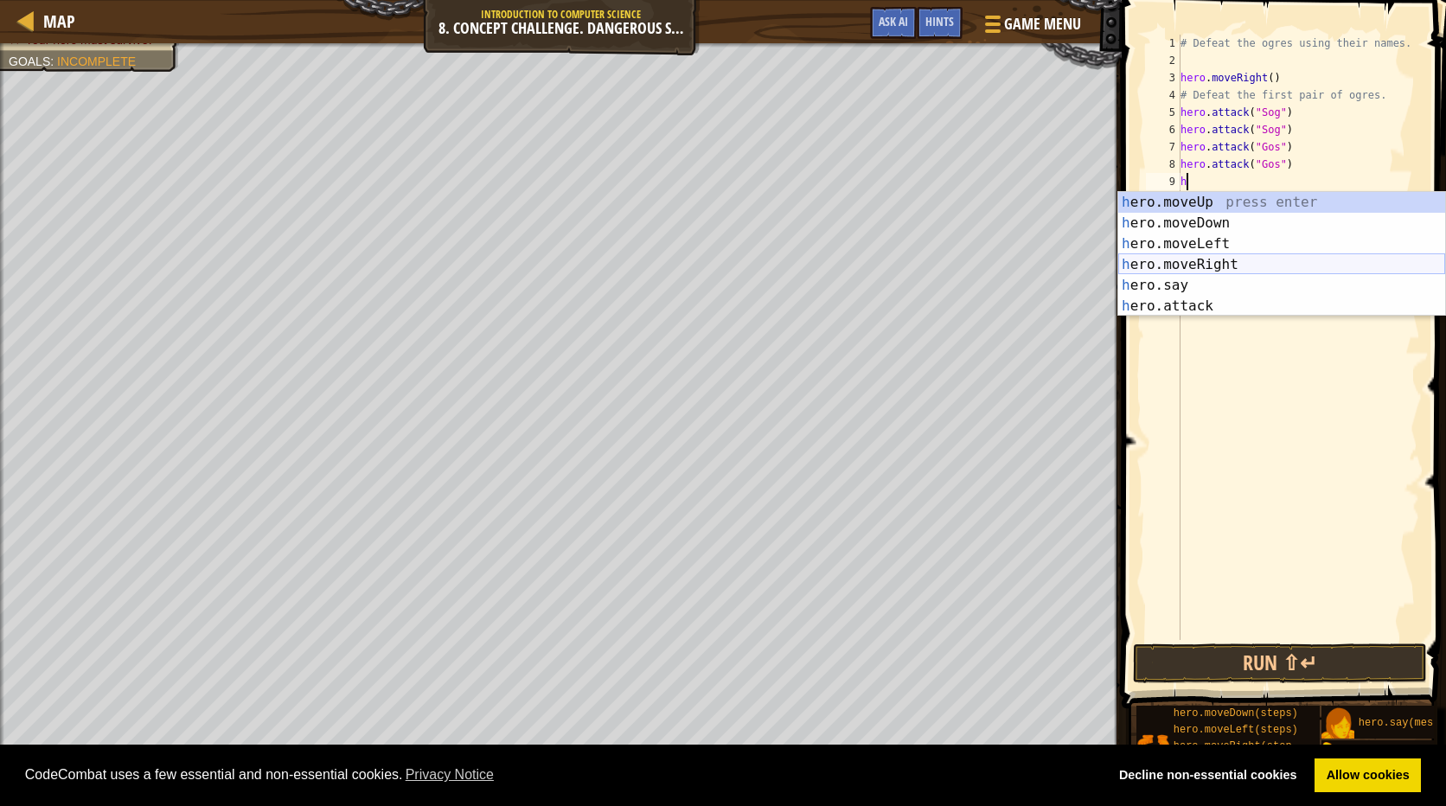
click at [1199, 256] on div "h ero.moveUp press enter h ero.moveDown press enter h ero.moveLeft press enter …" at bounding box center [1281, 275] width 327 height 166
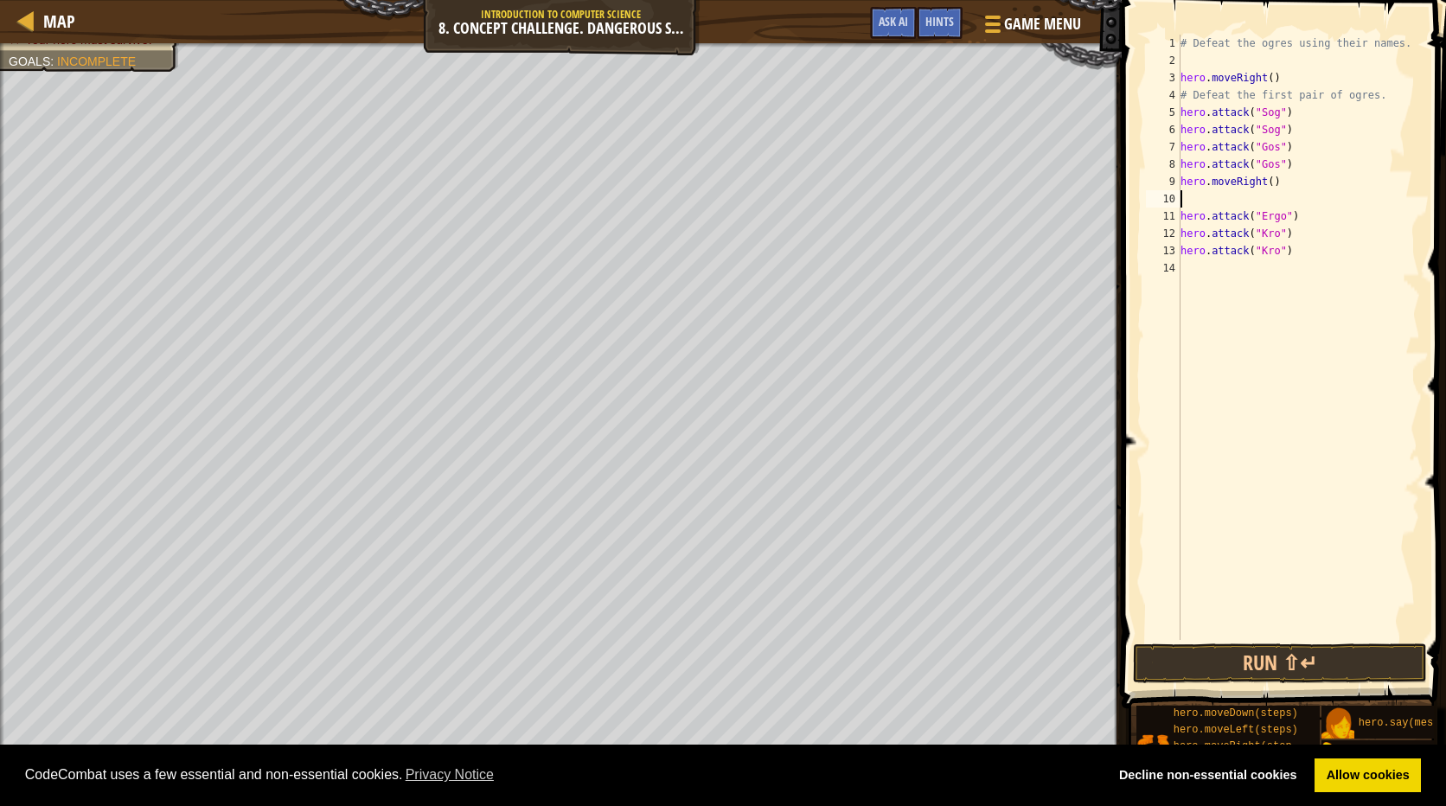
click at [1263, 186] on div "# Defeat the ogres using their names. hero . moveRight ( ) # Defeat the first p…" at bounding box center [1298, 355] width 243 height 640
click at [1265, 182] on div "# Defeat the ogres using their names. hero . moveRight ( ) # Defeat the first p…" at bounding box center [1298, 355] width 243 height 640
type textarea "hero.moveRight(2)"
click at [1217, 199] on div "# Defeat the ogres using their names. hero . moveRight ( ) # Defeat the first p…" at bounding box center [1298, 355] width 243 height 640
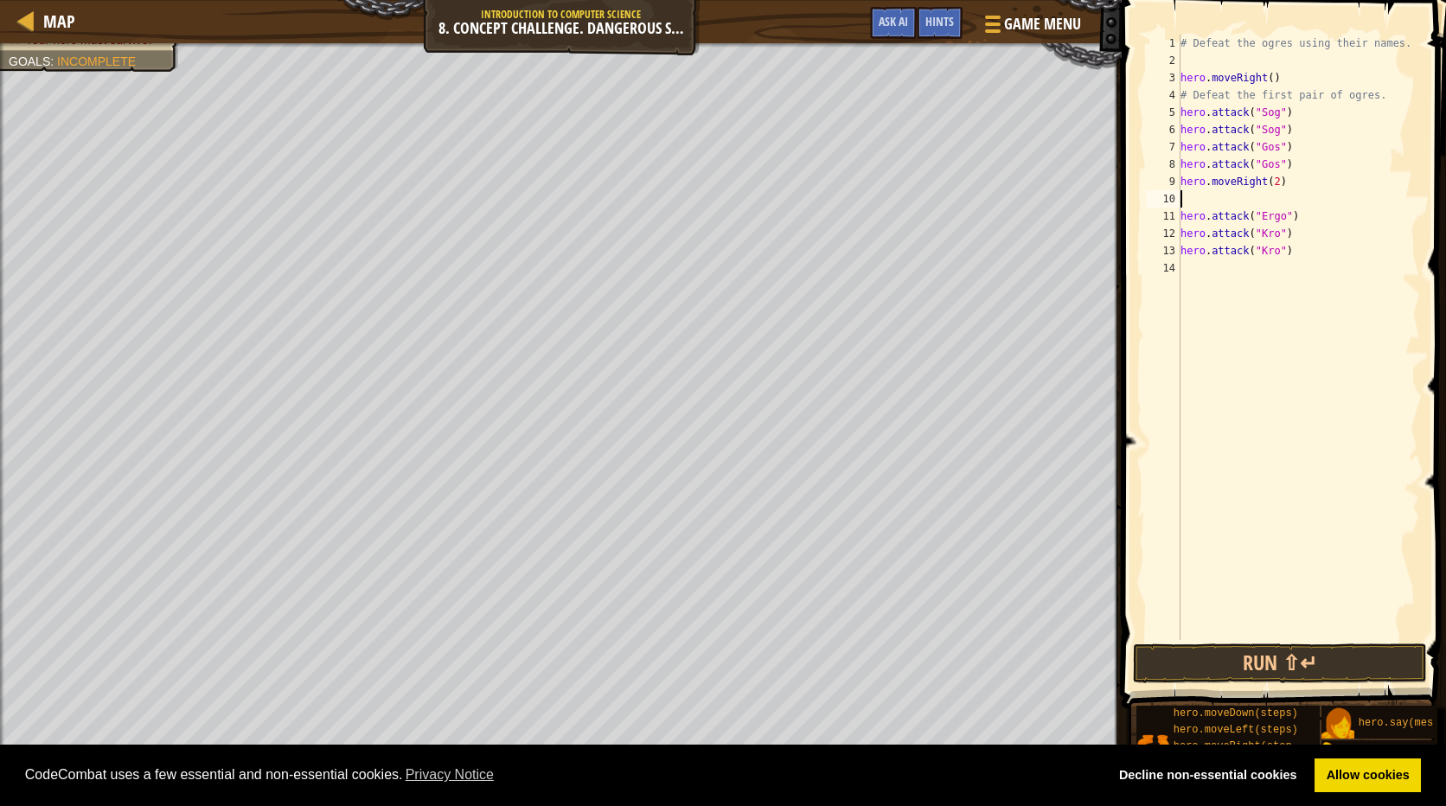
scroll to position [8, 0]
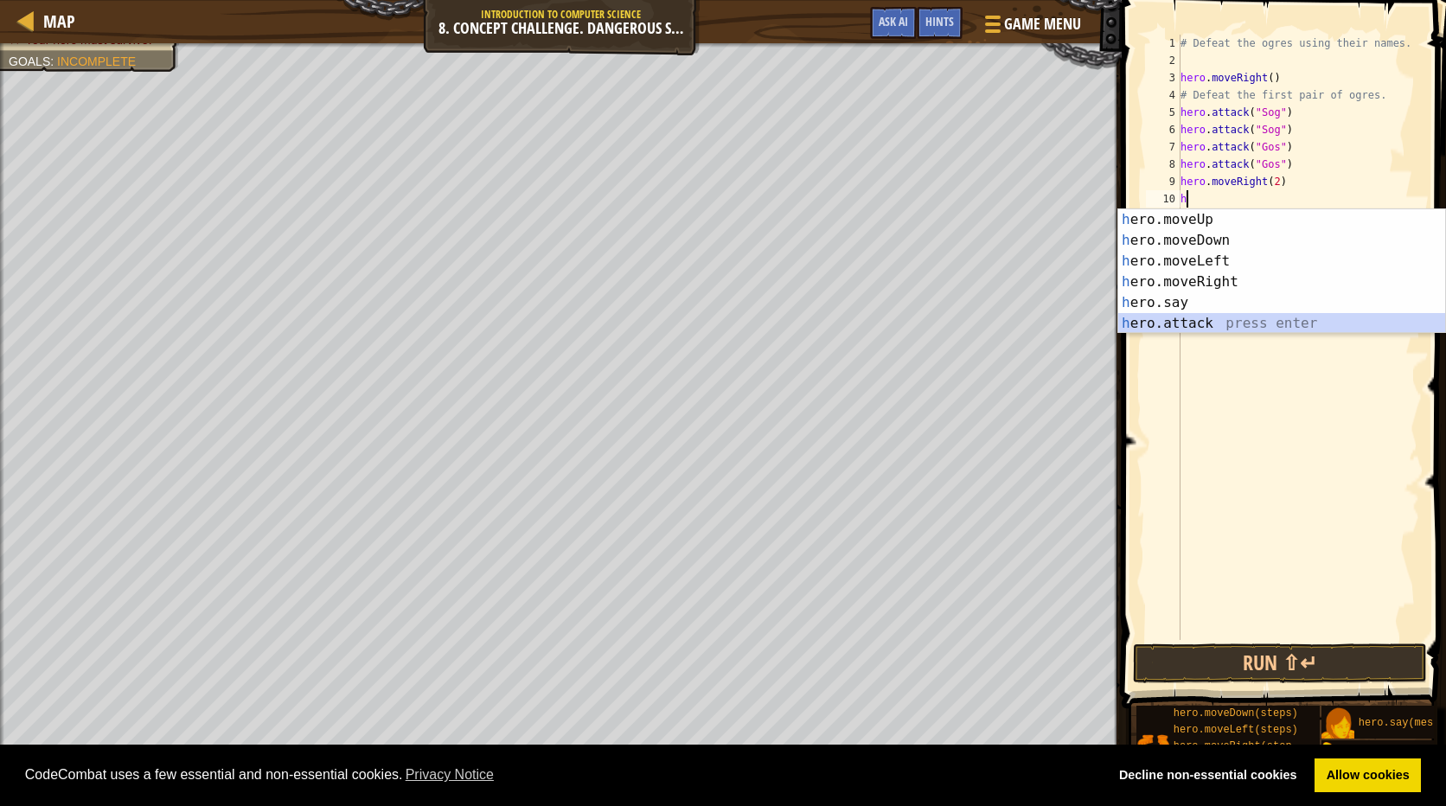
click at [1215, 316] on div "h ero.moveUp press enter h ero.moveDown press enter h ero.moveLeft press enter …" at bounding box center [1281, 292] width 327 height 166
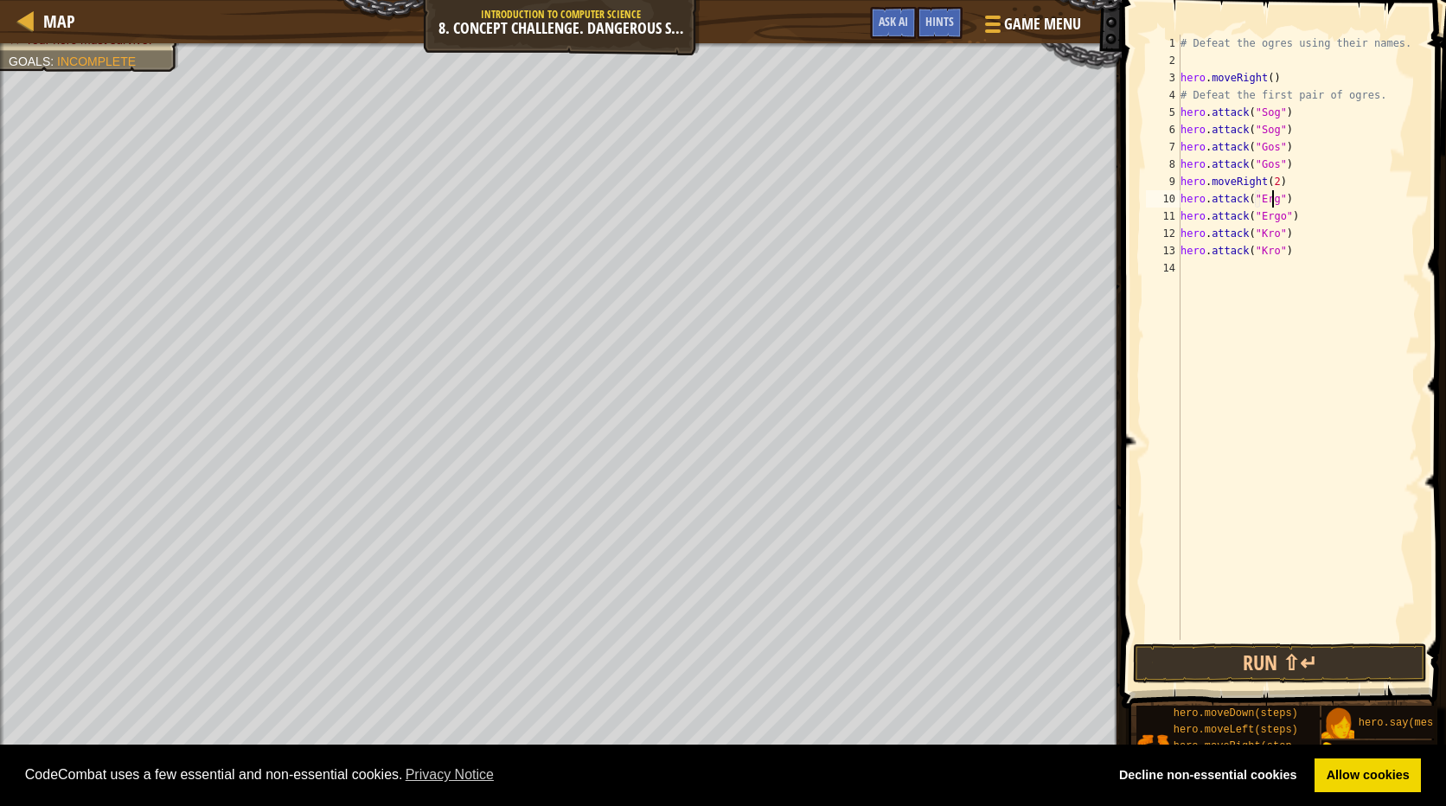
scroll to position [8, 8]
type textarea "hero.attack("Ergo")"
click at [1340, 659] on button "Run ⇧↵" at bounding box center [1280, 663] width 294 height 40
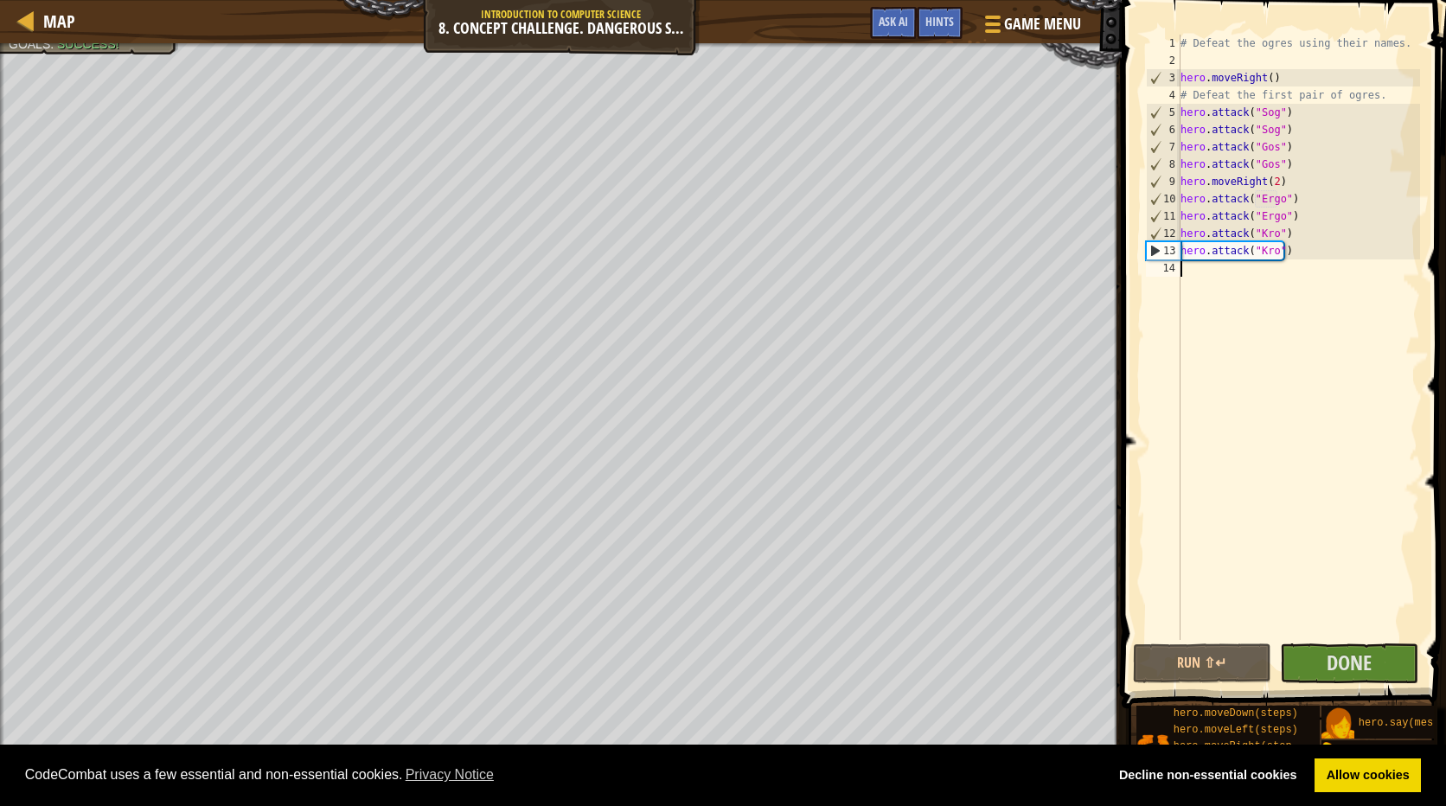
click at [1219, 271] on div "# Defeat the ogres using their names. hero . moveRight ( ) # Defeat the first p…" at bounding box center [1298, 355] width 243 height 640
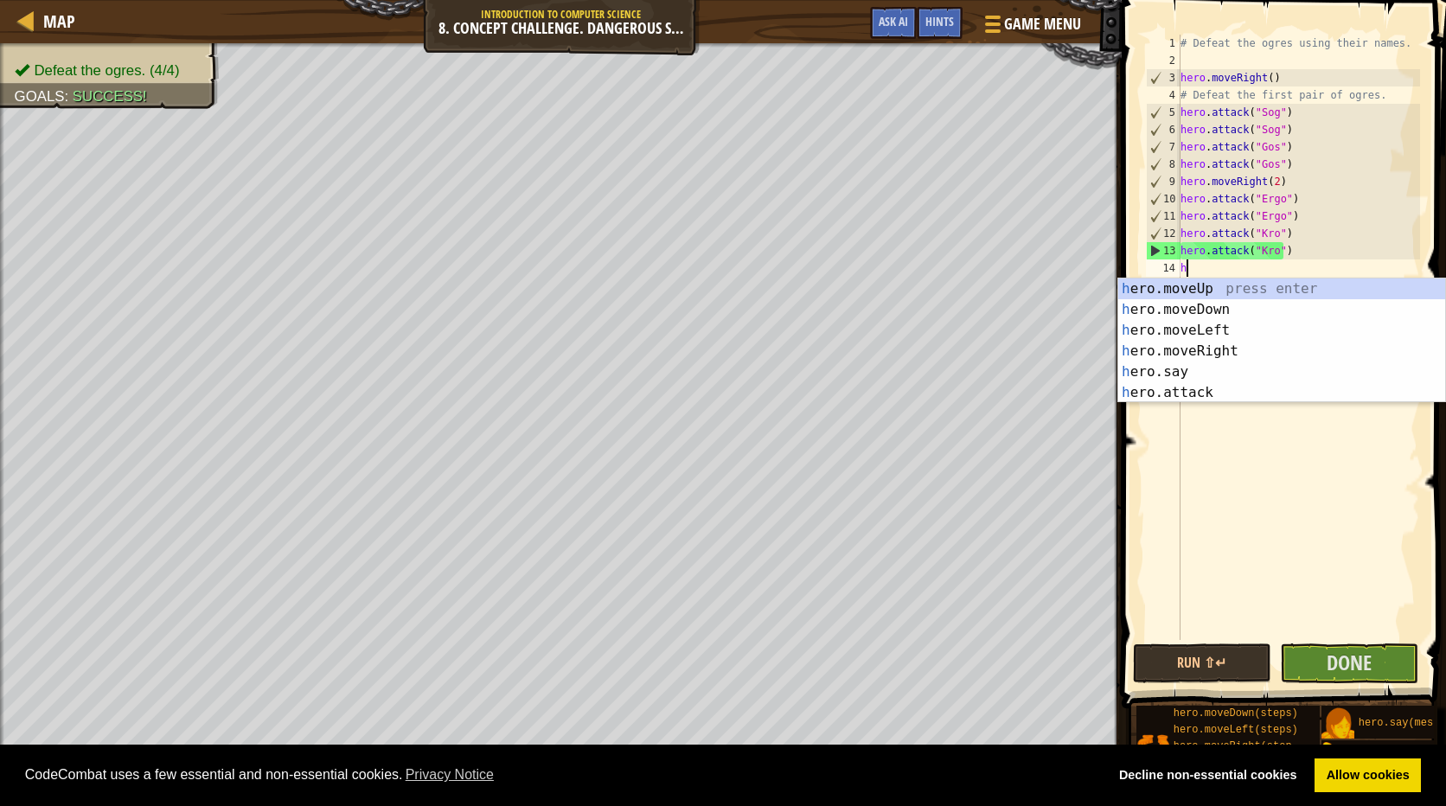
type textarea "he"
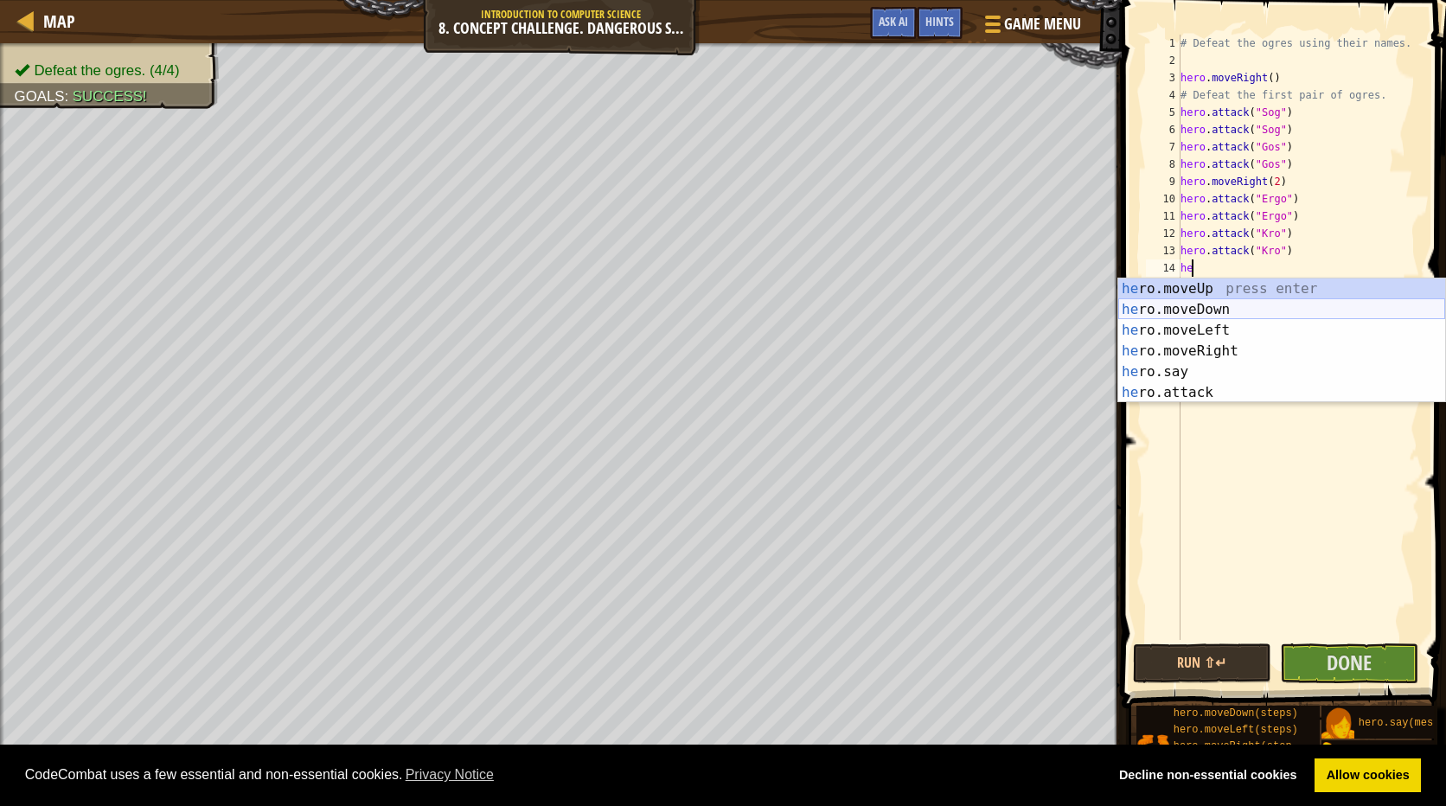
click at [1208, 304] on div "he ro.moveUp press enter he ro.moveDown press enter he ro.moveLeft press enter …" at bounding box center [1281, 361] width 327 height 166
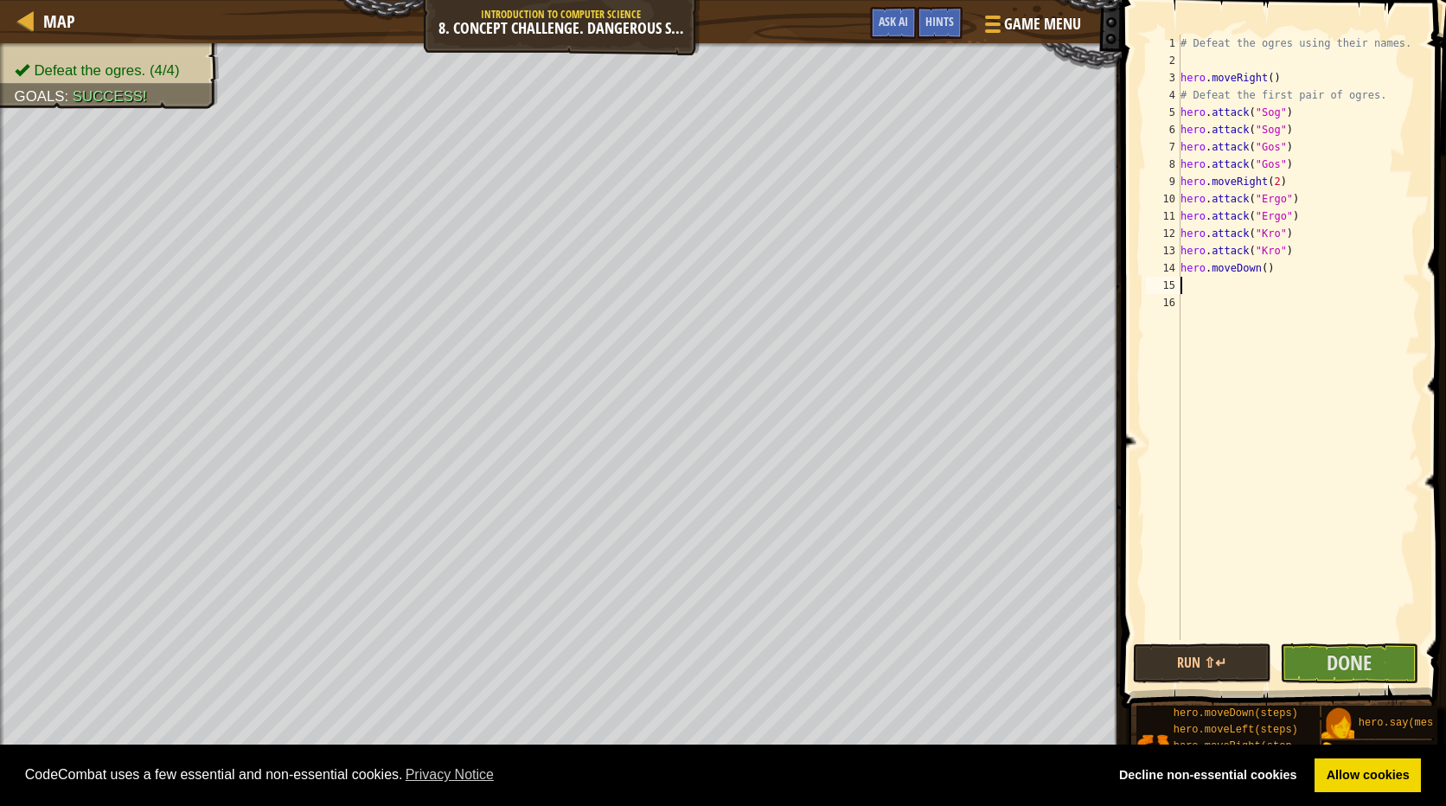
type textarea "h"
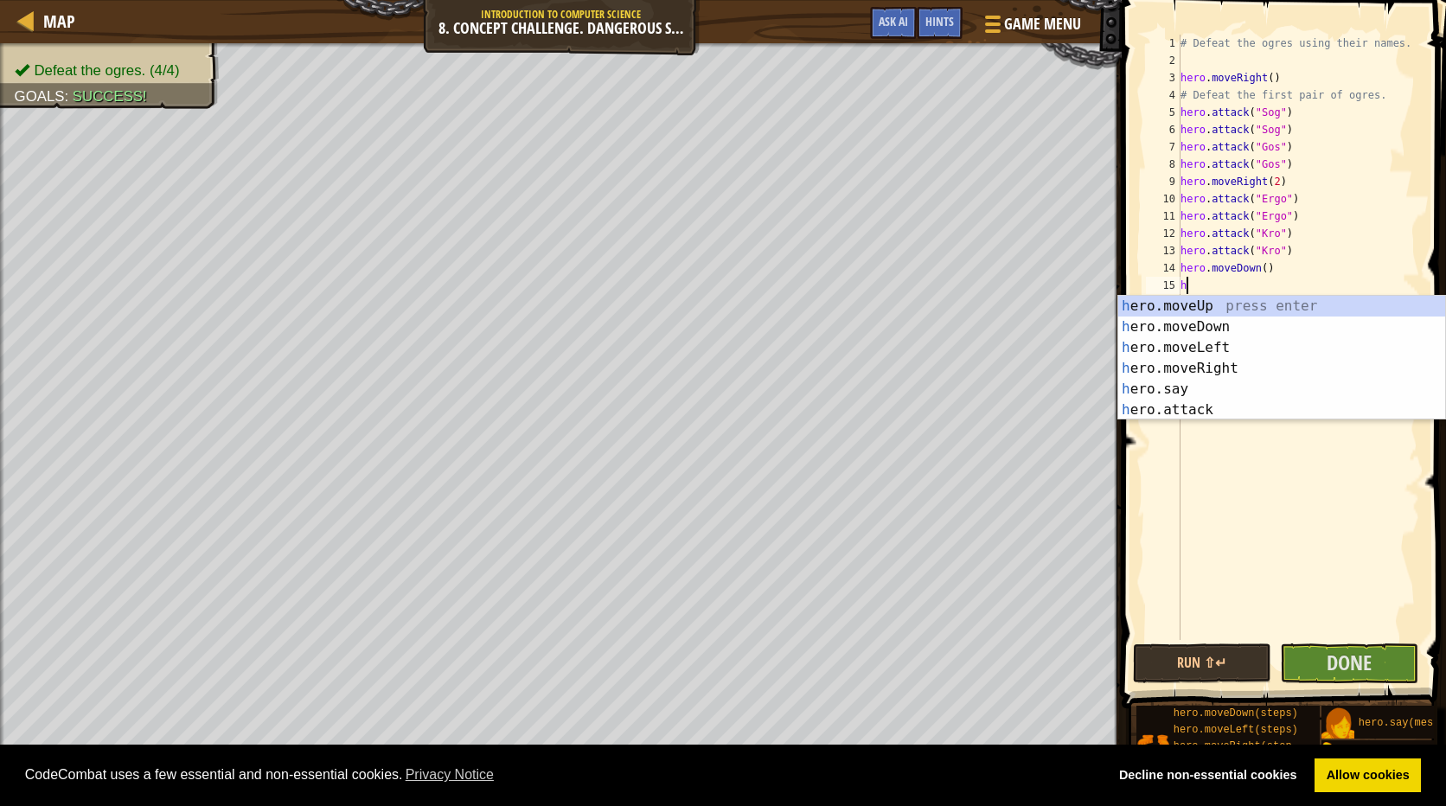
click at [1216, 305] on div "h ero.moveUp press enter h ero.moveDown press enter h ero.moveLeft press enter …" at bounding box center [1281, 379] width 327 height 166
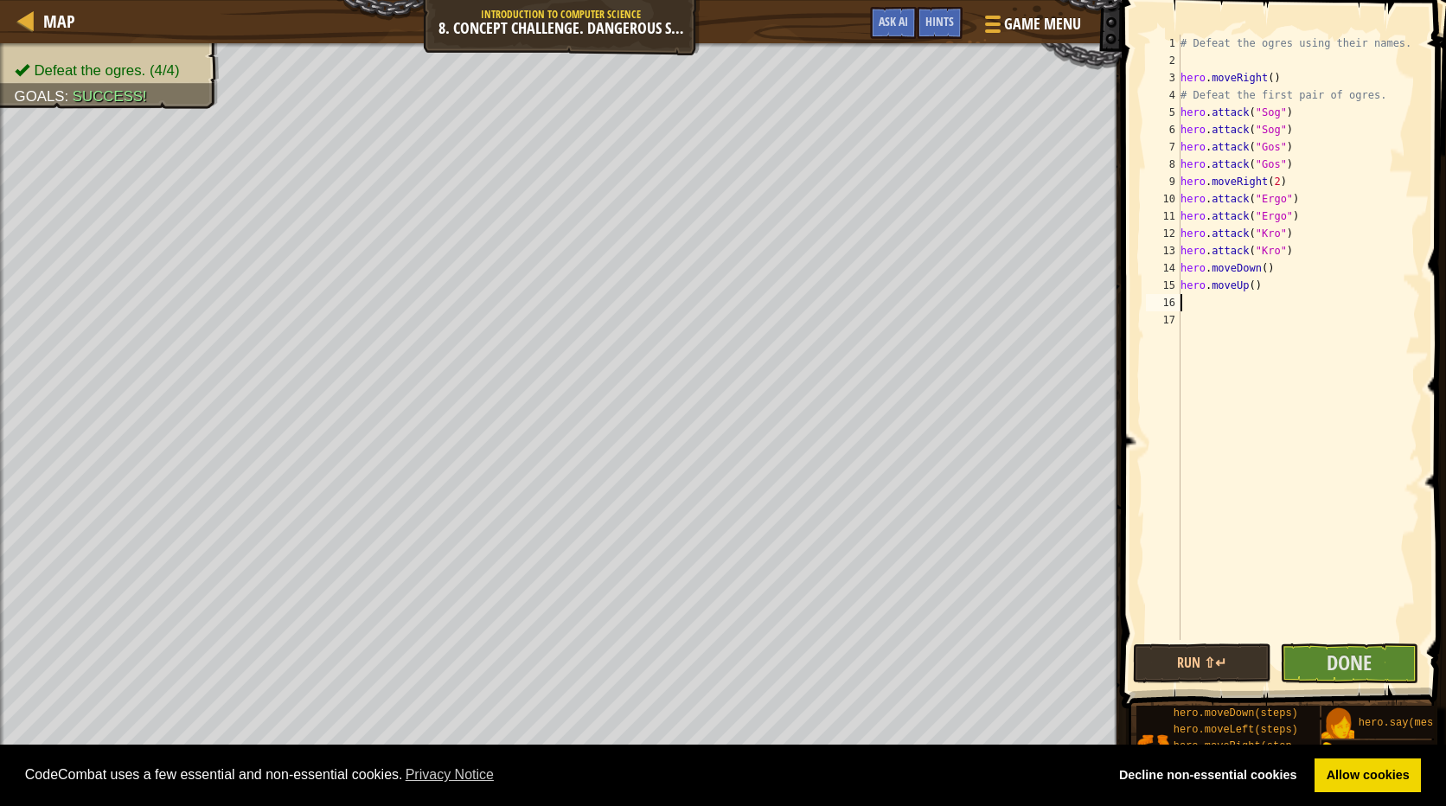
type textarea "h"
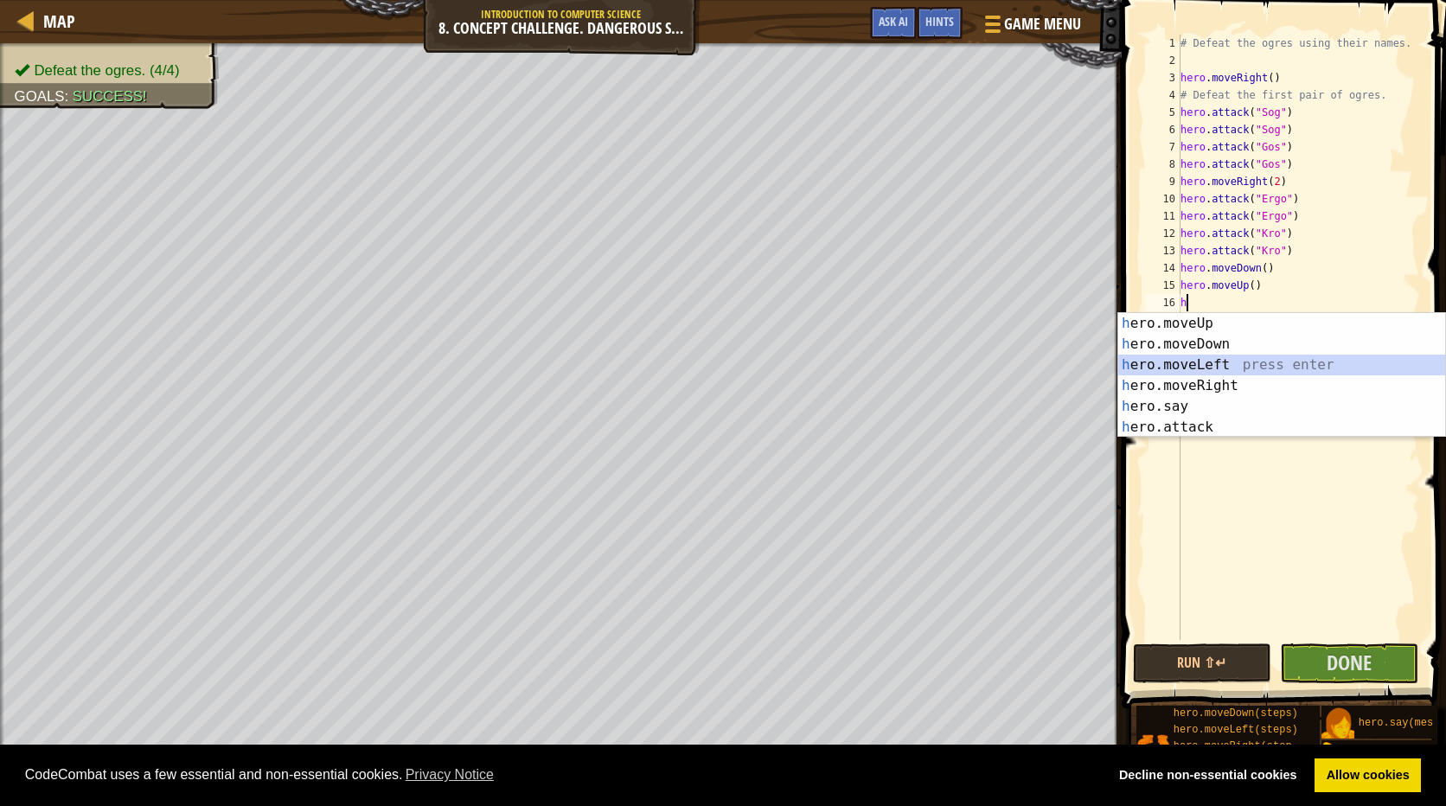
click at [1221, 363] on div "h ero.moveUp press enter h ero.moveDown press enter h ero.moveLeft press enter …" at bounding box center [1281, 396] width 327 height 166
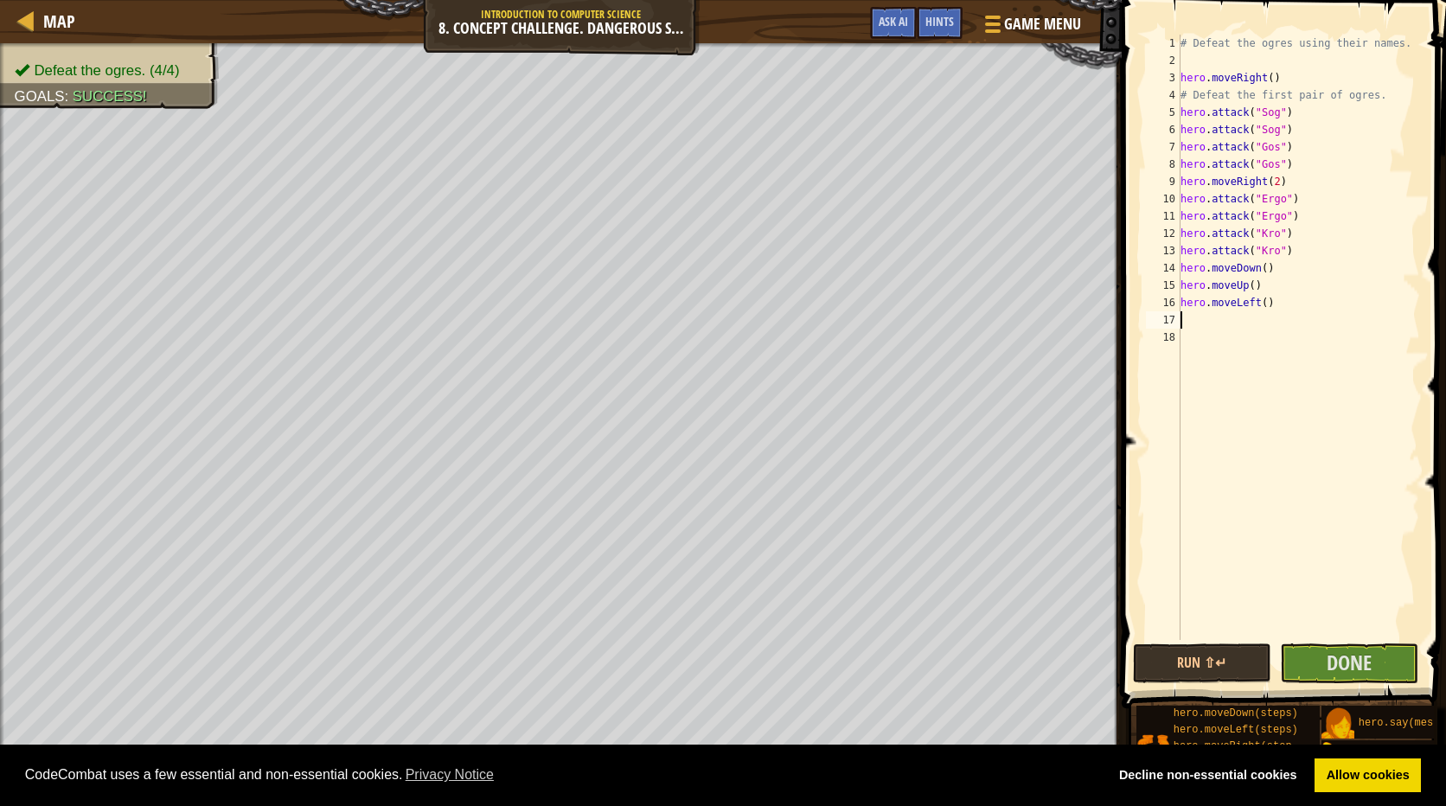
click at [1259, 300] on div "# Defeat the ogres using their names. hero . moveRight ( ) # Defeat the first p…" at bounding box center [1298, 355] width 243 height 640
type textarea "hero.moveLeft(2)"
click at [1211, 323] on div "# Defeat the ogres using their names. hero . moveRight ( ) # Defeat the first p…" at bounding box center [1298, 355] width 243 height 640
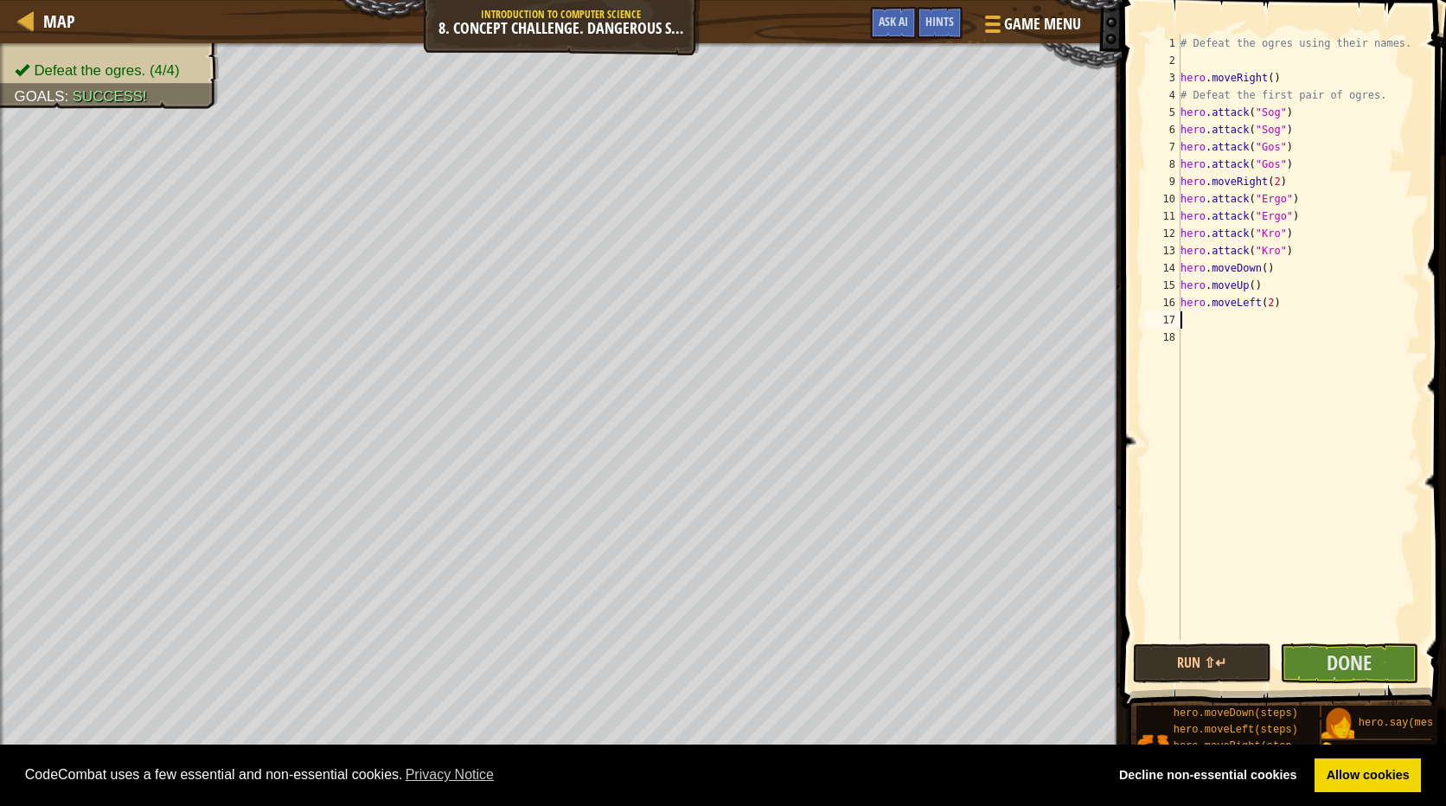
type textarea "h"
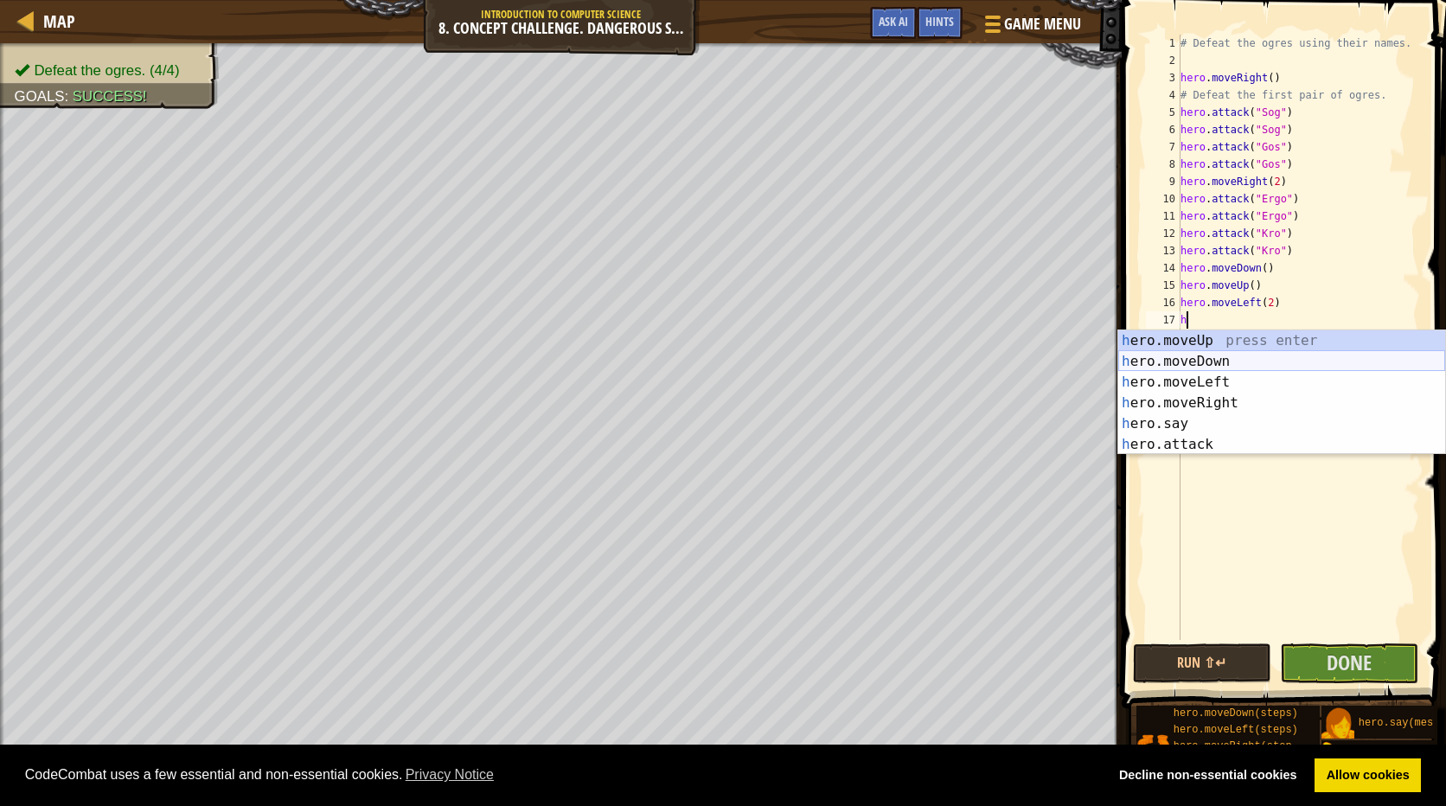
click at [1211, 360] on div "h ero.moveUp press enter h ero.moveDown press enter h ero.moveLeft press enter …" at bounding box center [1281, 413] width 327 height 166
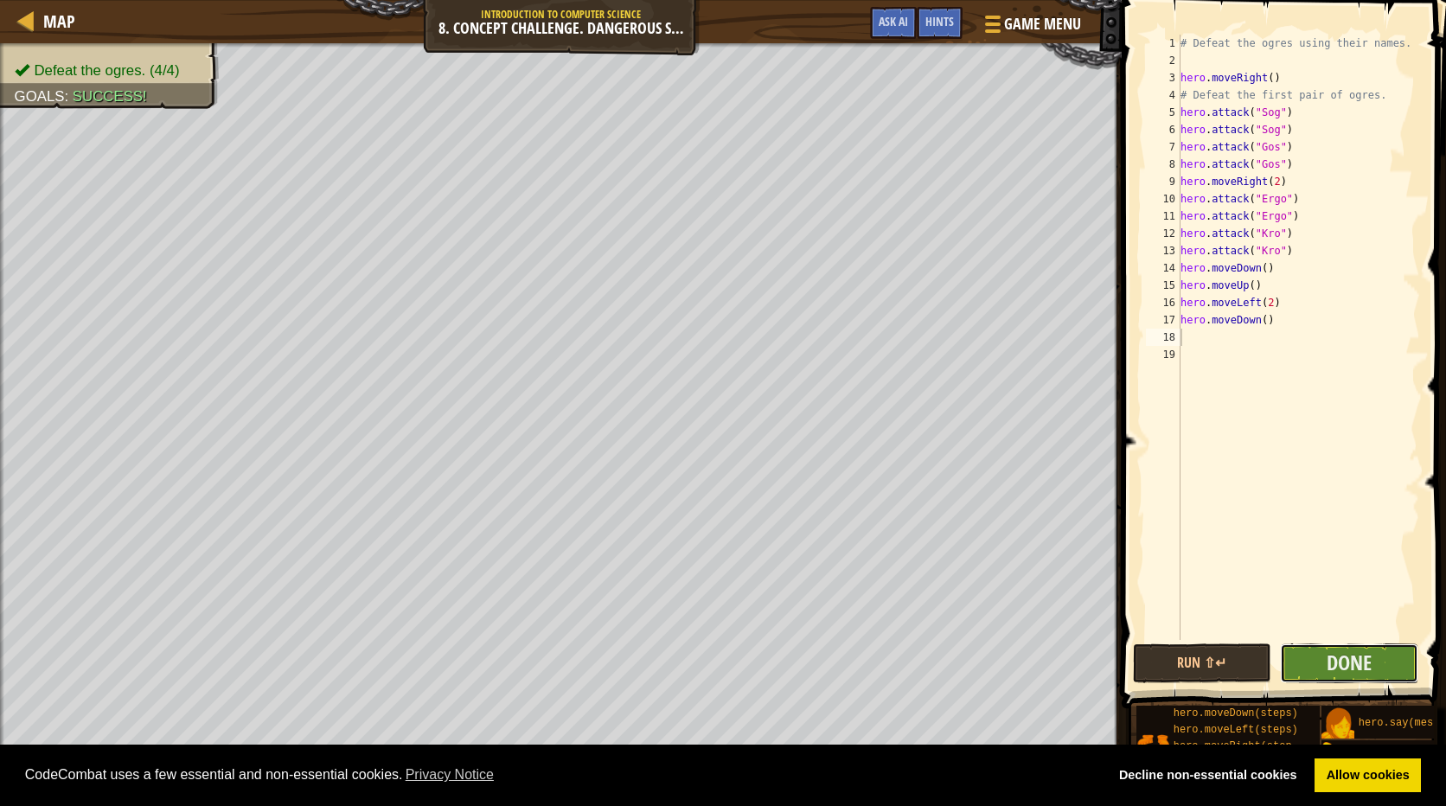
click at [1381, 655] on button "Done" at bounding box center [1349, 663] width 138 height 40
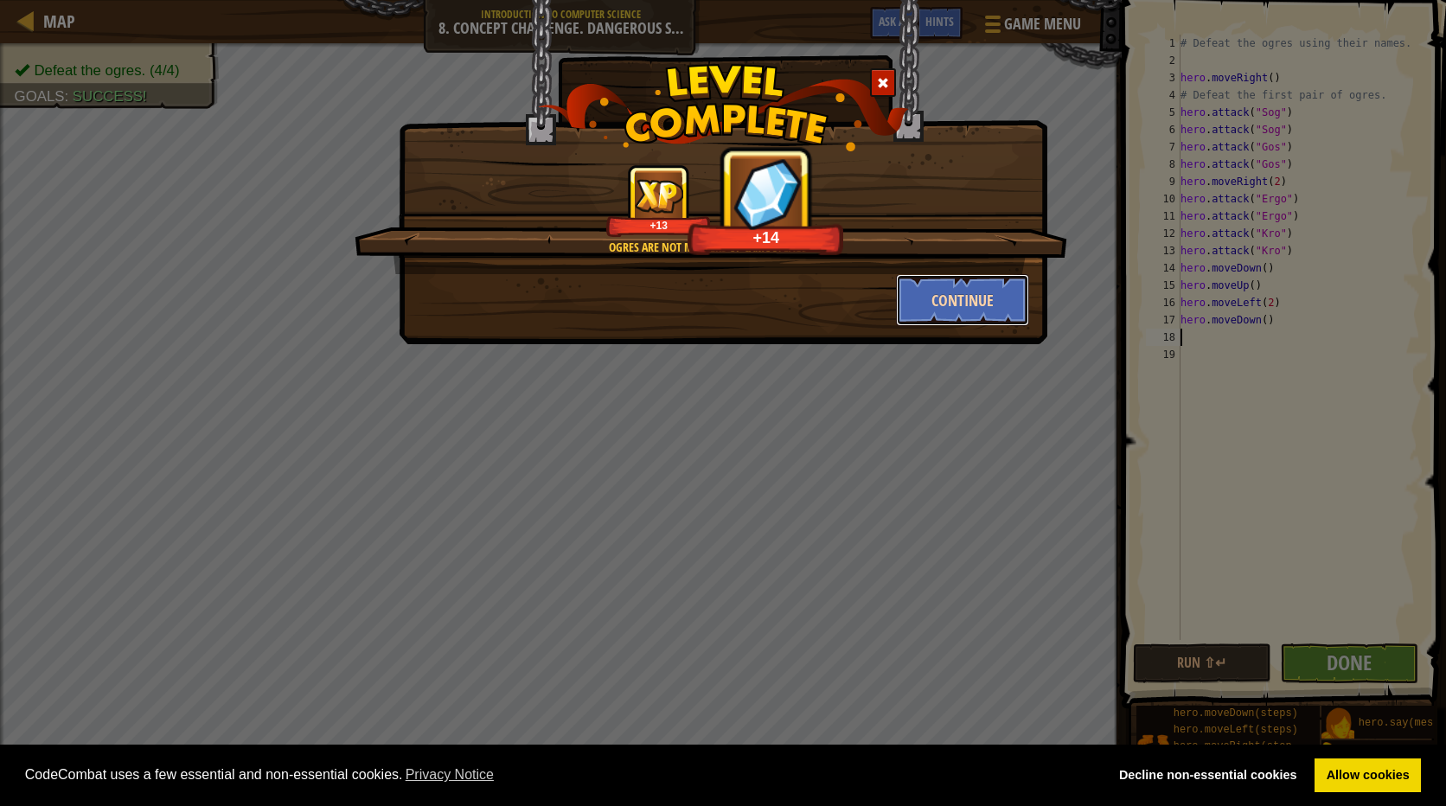
click at [943, 298] on button "Continue" at bounding box center [963, 300] width 134 height 52
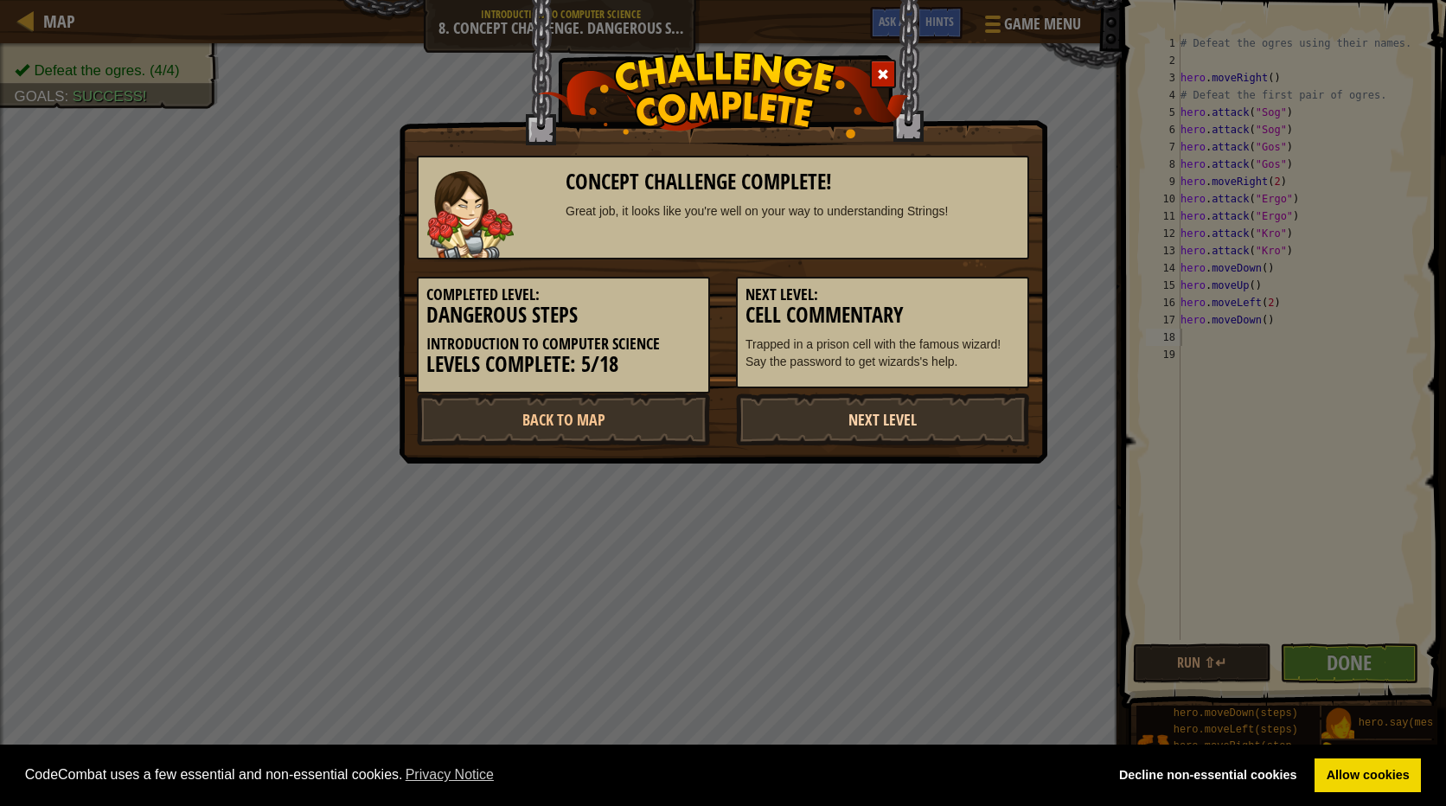
click at [868, 422] on link "Next Level" at bounding box center [882, 419] width 293 height 52
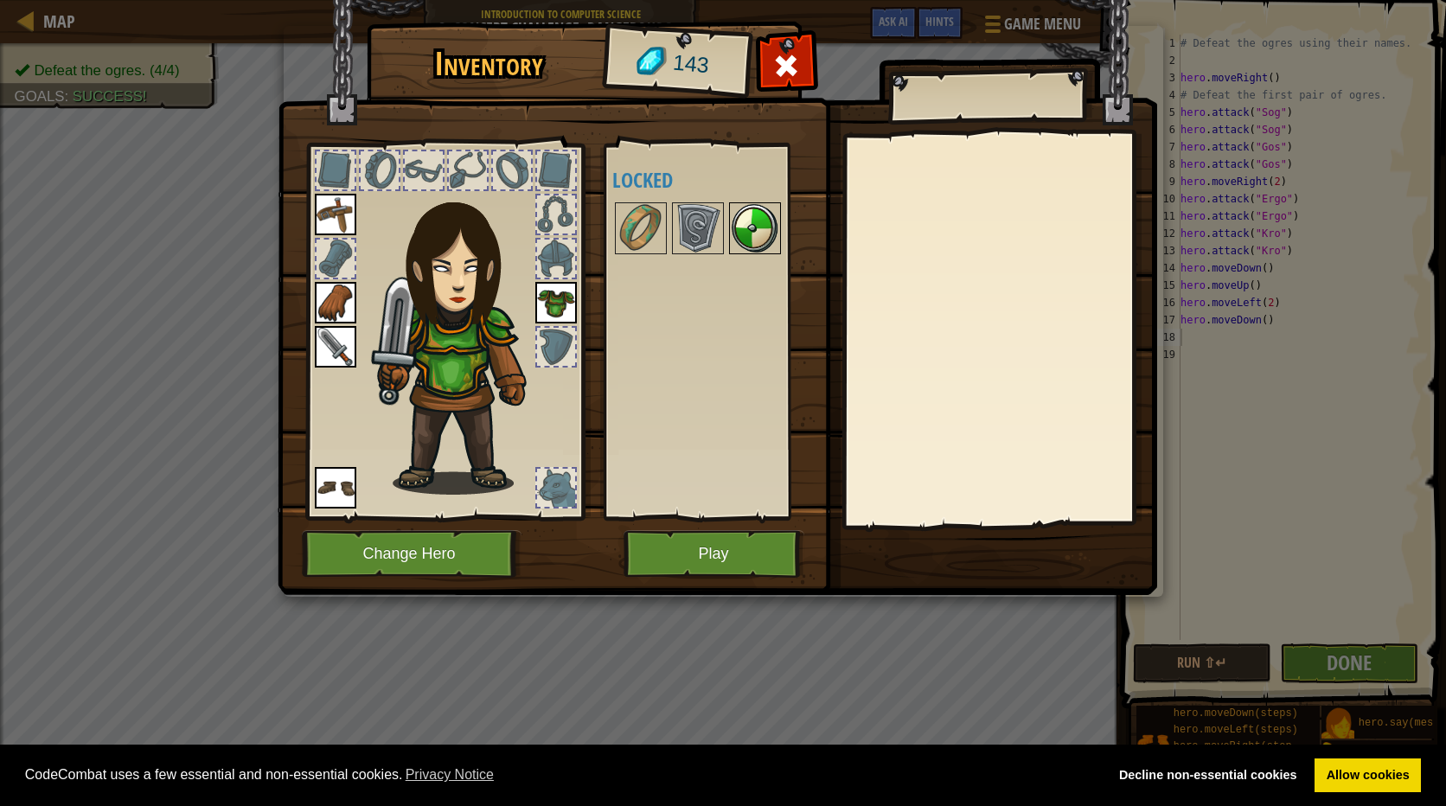
click at [755, 222] on img at bounding box center [755, 228] width 48 height 48
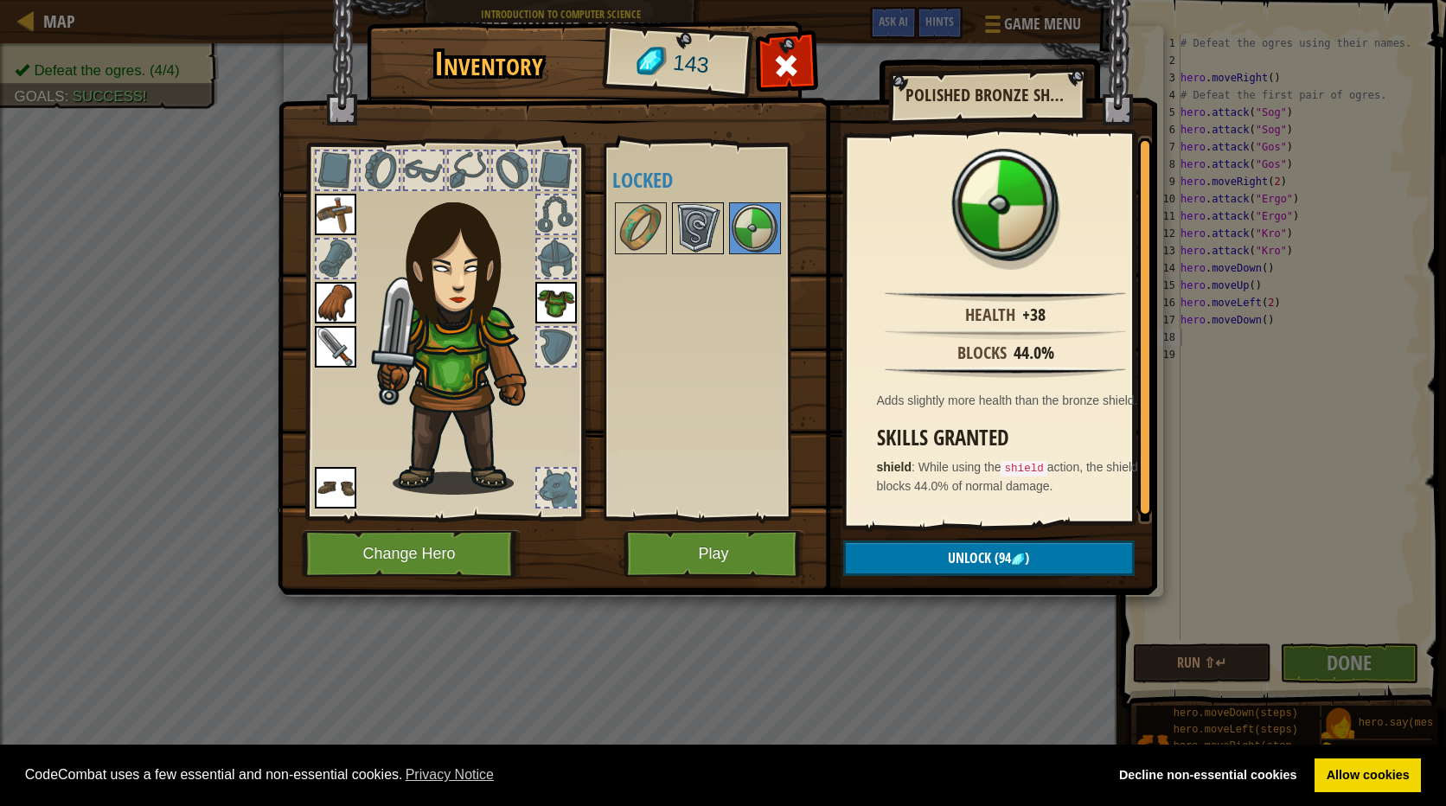
click at [699, 227] on img at bounding box center [698, 228] width 48 height 48
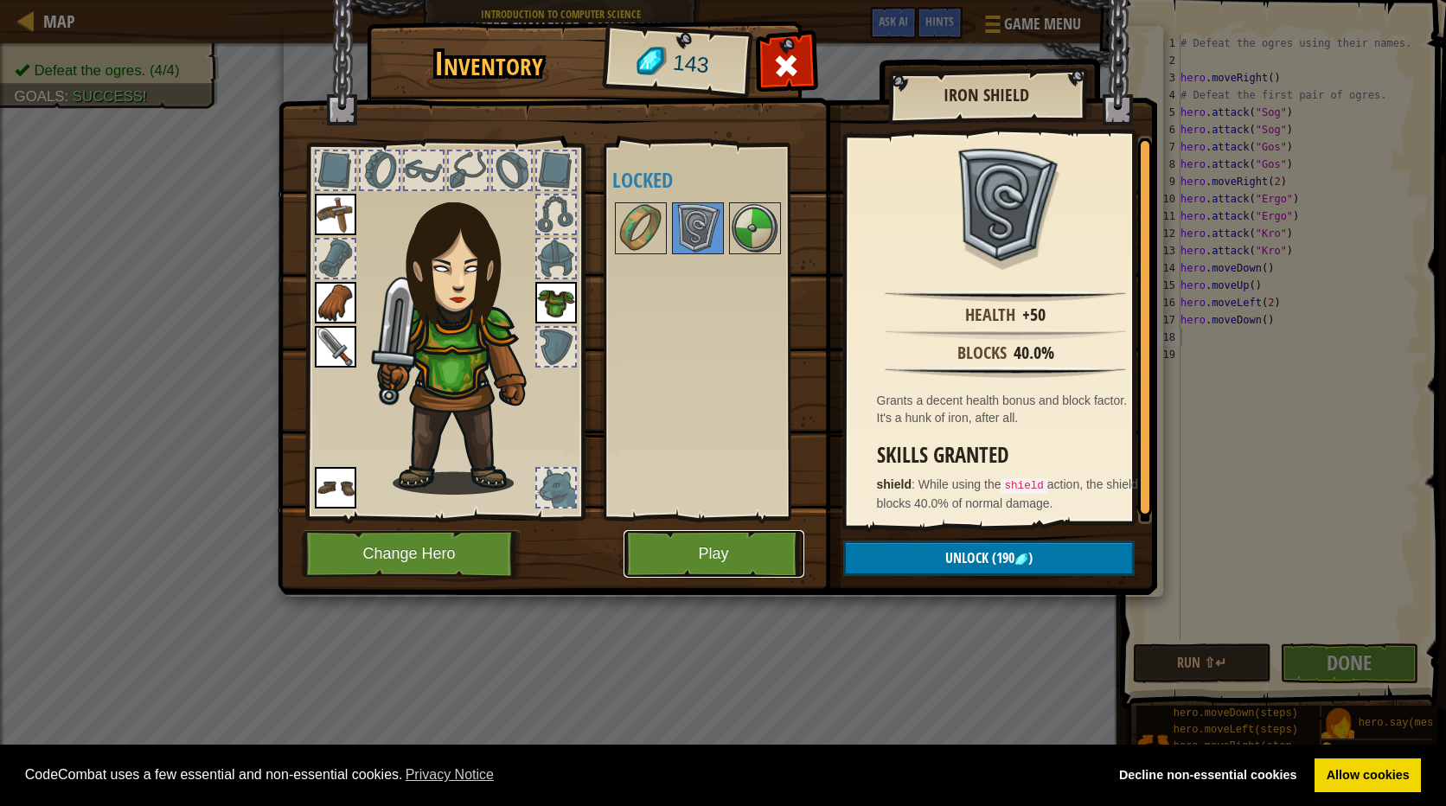
click at [714, 566] on button "Play" at bounding box center [713, 554] width 181 height 48
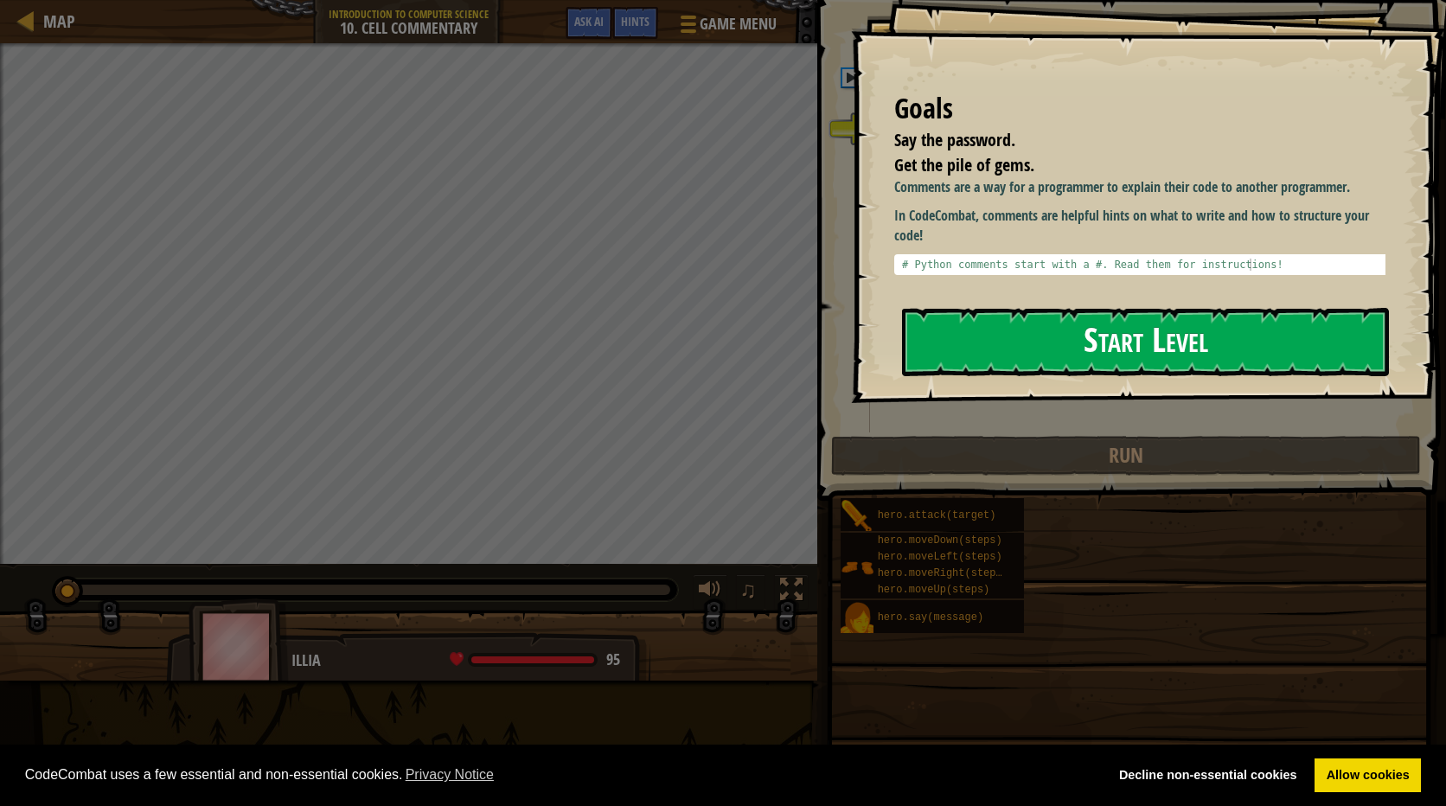
click at [1243, 342] on button "Start Level" at bounding box center [1145, 342] width 487 height 68
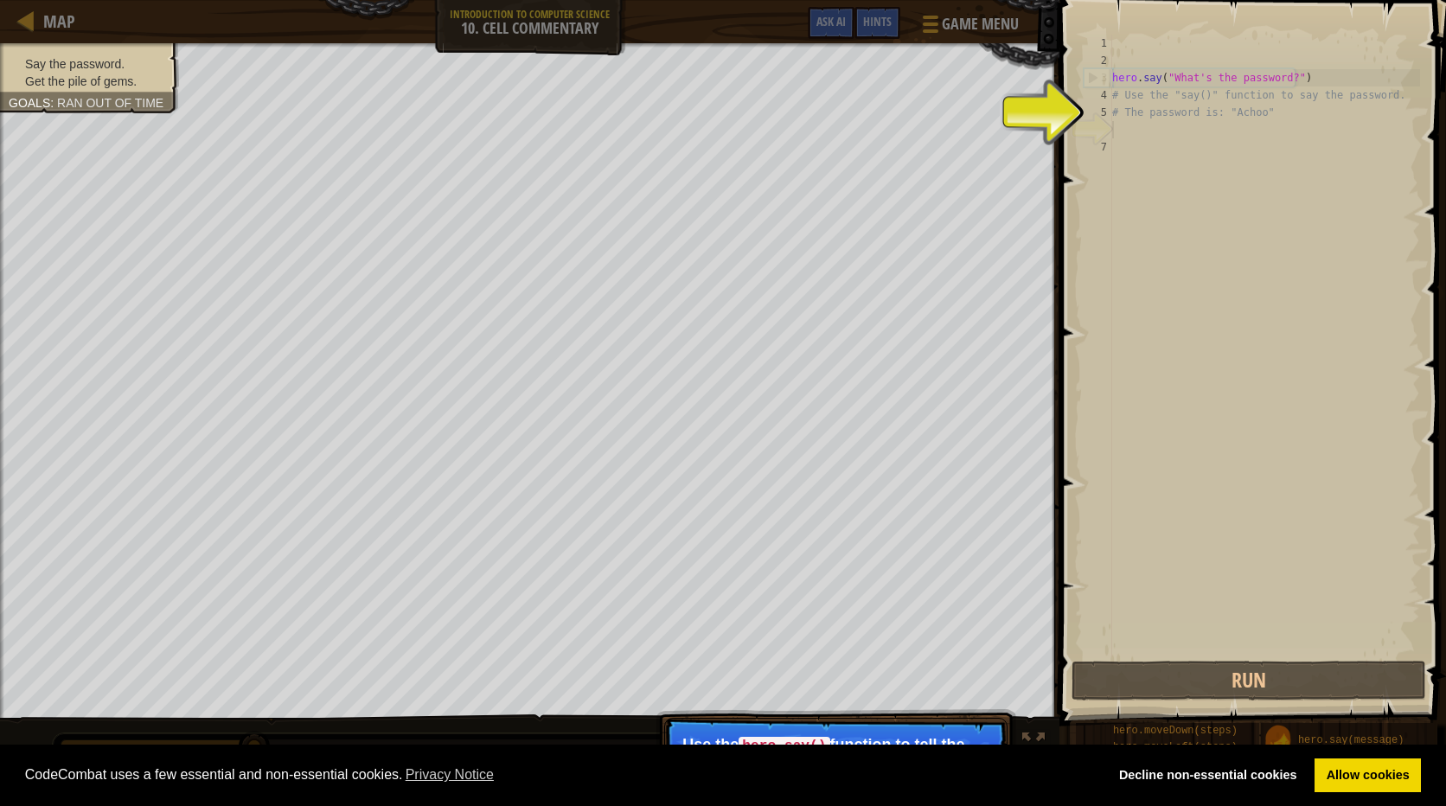
click at [1118, 135] on div "hero . say ( "What's the password?" ) # Use the "say()" function to say the pas…" at bounding box center [1264, 363] width 311 height 657
click at [1260, 107] on div "hero . say ( "What's the password?" ) # Use the "say()" function to say the pas…" at bounding box center [1264, 363] width 311 height 657
type textarea "# The password is: "Achoo""
click at [1165, 139] on div "hero . say ( "What's the password?" ) # Use the "say()" function to say the pas…" at bounding box center [1264, 363] width 311 height 657
click at [1110, 121] on div "6" at bounding box center [1097, 129] width 29 height 17
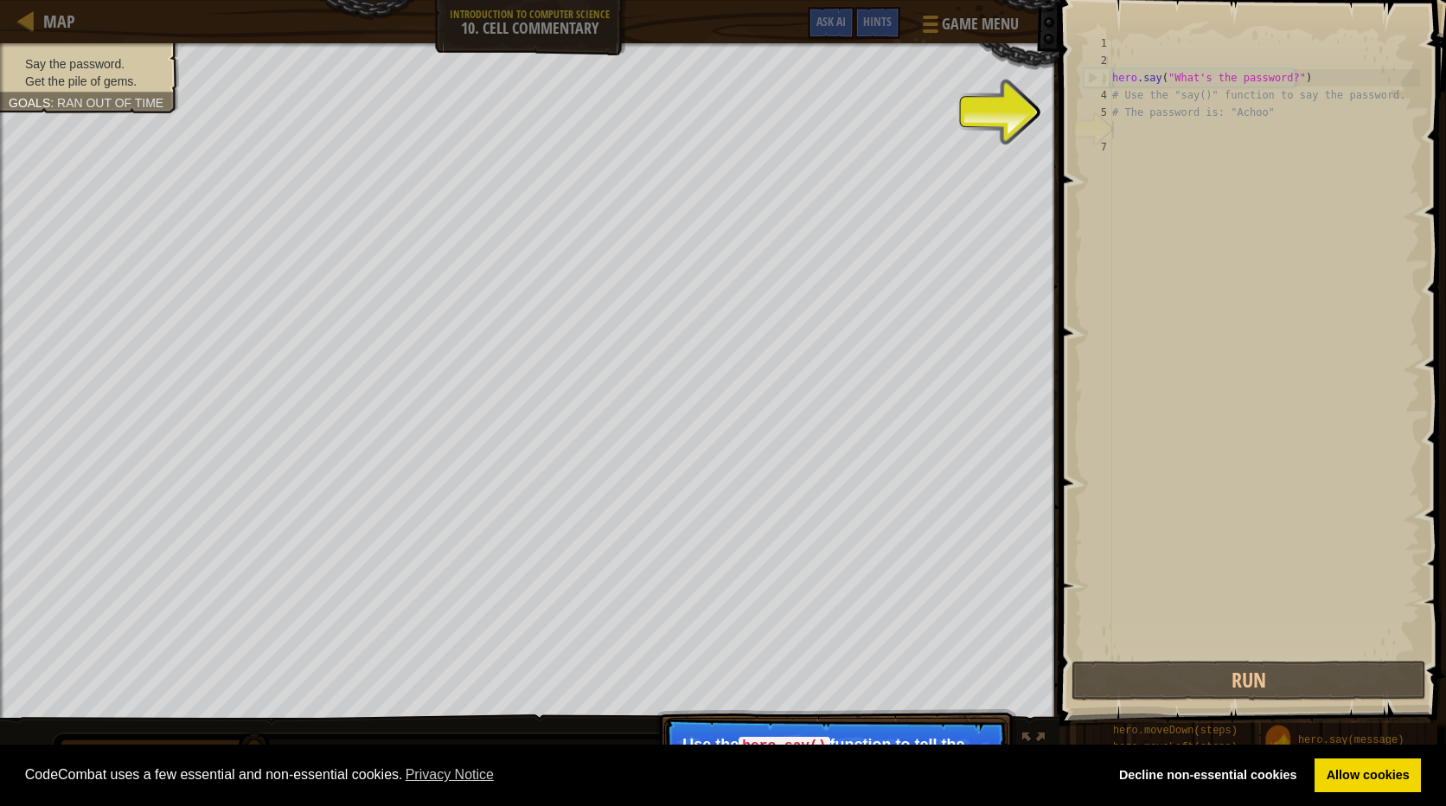
click at [1124, 133] on div "hero . say ( "What's the password?" ) # Use the "say()" function to say the pas…" at bounding box center [1264, 363] width 311 height 657
click at [1102, 153] on div "7" at bounding box center [1097, 146] width 29 height 17
click at [1124, 140] on div "hero . say ( "What's the password?" ) # Use the "say()" function to say the pas…" at bounding box center [1264, 363] width 311 height 657
click at [1153, 79] on div "hero . say ( "What's the password?" ) # Use the "say()" function to say the pas…" at bounding box center [1264, 363] width 311 height 657
type textarea "hero.say("What's the password?")"
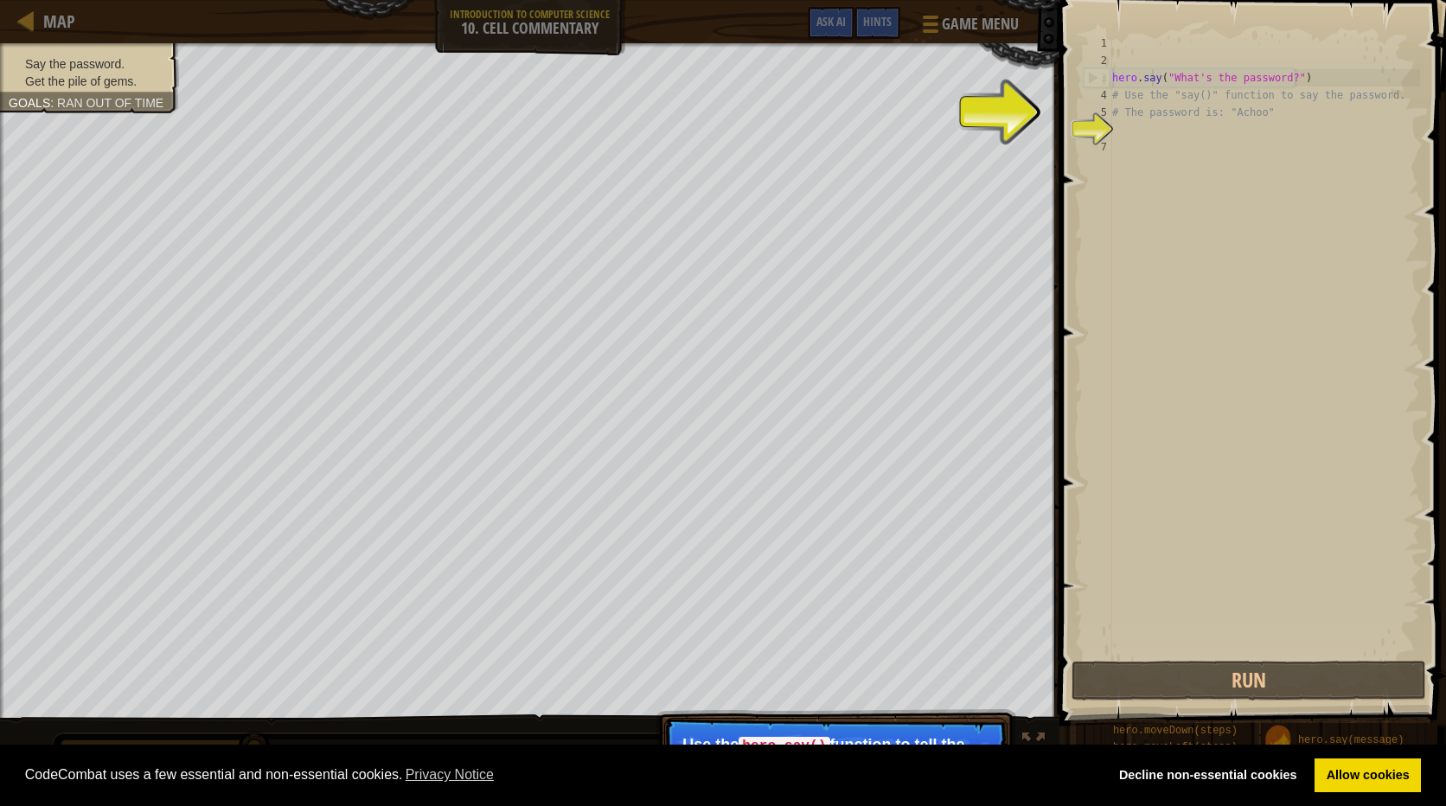
click at [1230, 145] on div "hero . say ( "What's the password?" ) # Use the "say()" function to say the pas…" at bounding box center [1264, 363] width 311 height 657
click at [1266, 676] on button "Run" at bounding box center [1248, 681] width 355 height 40
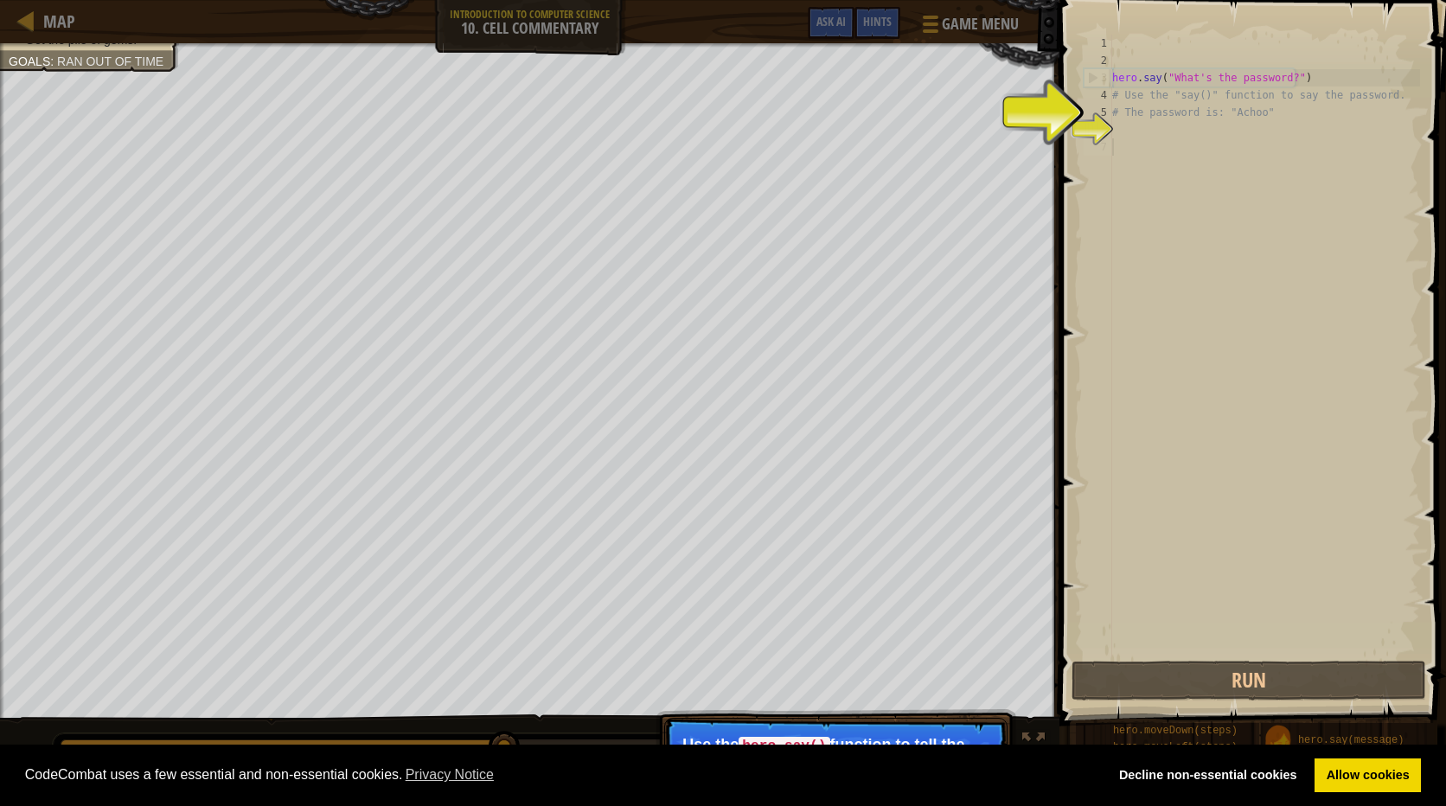
click at [1110, 151] on div "7" at bounding box center [1097, 146] width 29 height 17
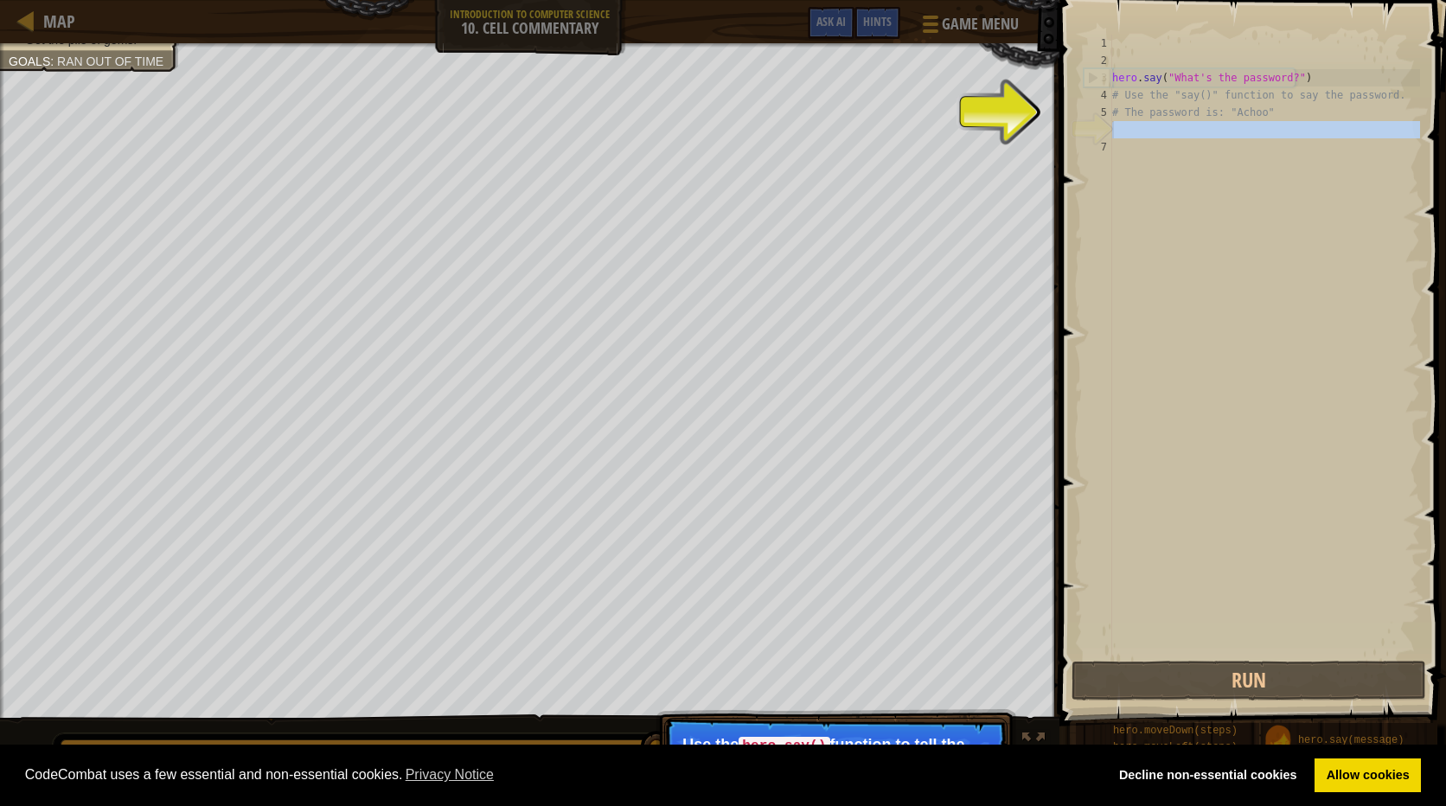
drag, startPoint x: 1077, startPoint y: 126, endPoint x: 1062, endPoint y: 151, distance: 29.5
click at [1083, 133] on div "6" at bounding box center [1097, 129] width 29 height 17
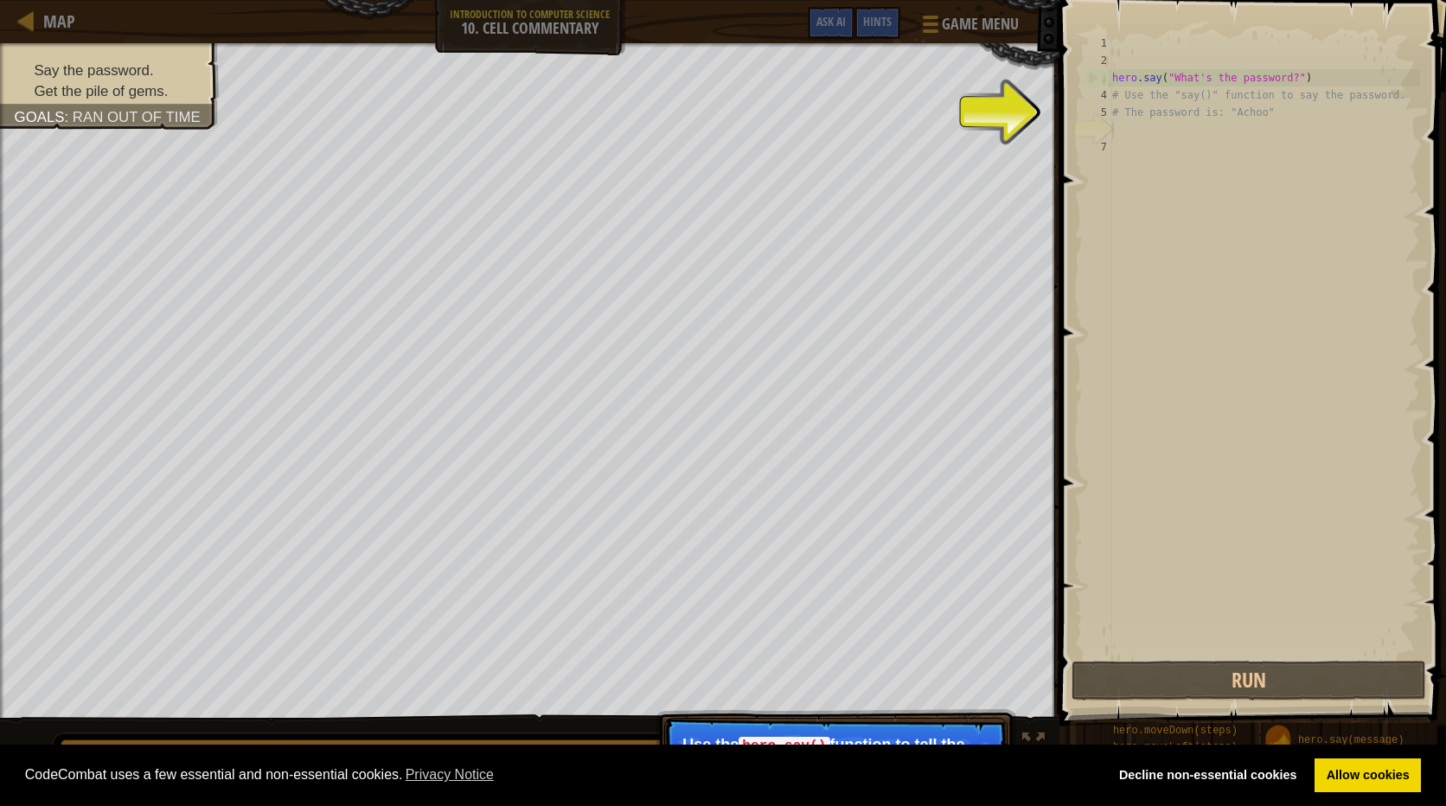
drag, startPoint x: 1445, startPoint y: 6, endPoint x: 1448, endPoint y: 140, distance: 134.1
click at [1445, 0] on html "Cookie Policy CodeCombat uses a few essential and non-essential cookies. Privac…" at bounding box center [723, 0] width 1446 height 0
drag, startPoint x: 1448, startPoint y: 54, endPoint x: 1445, endPoint y: 24, distance: 30.5
click at [1445, 0] on html "Cookie Policy CodeCombat uses a few essential and non-essential cookies. Privac…" at bounding box center [723, 0] width 1446 height 0
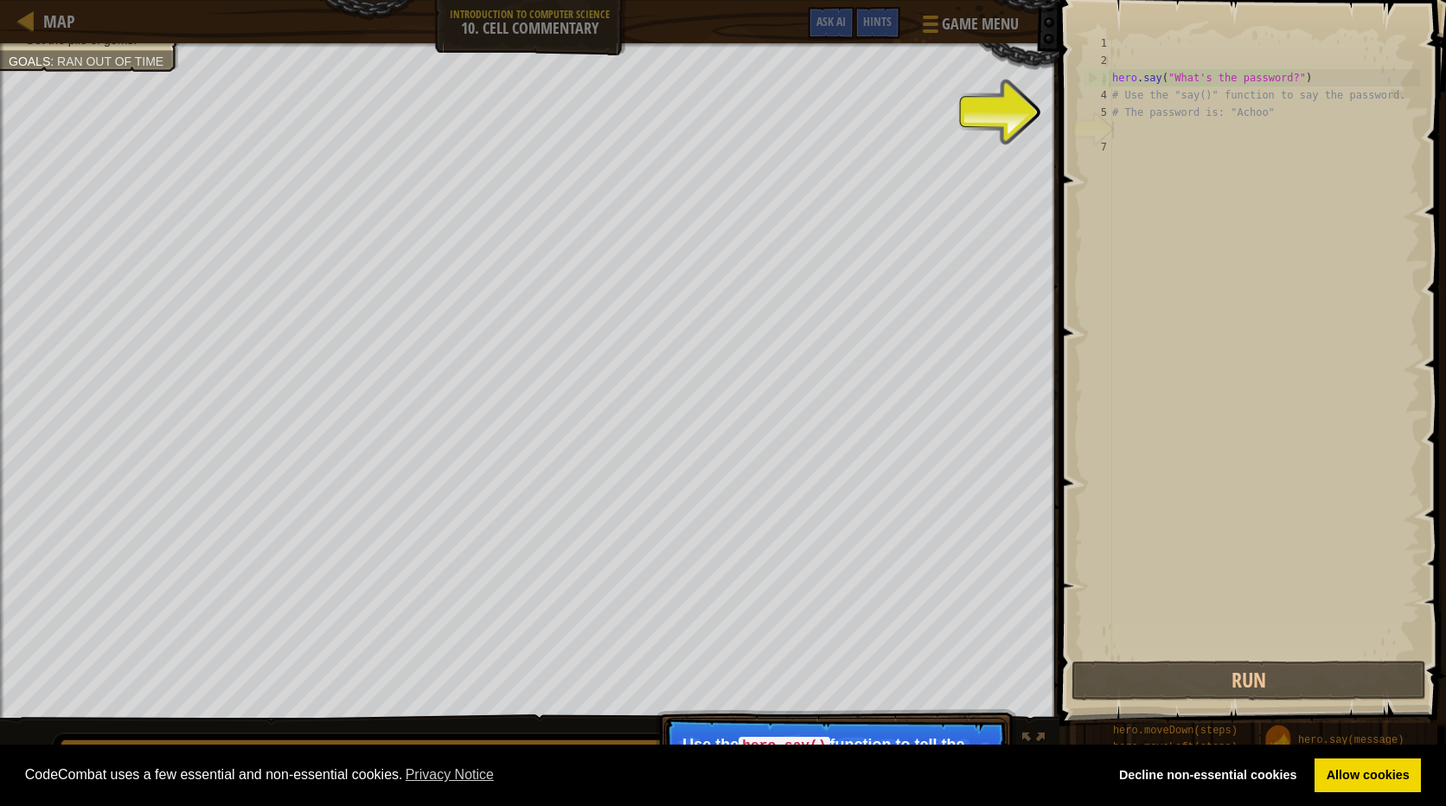
click at [1143, 125] on div "hero . say ( "What's the password?" ) # Use the "say()" function to say the pas…" at bounding box center [1264, 363] width 311 height 657
click at [1133, 92] on div "hero . say ( "What's the password?" ) # Use the "say()" function to say the pas…" at bounding box center [1264, 363] width 311 height 657
drag, startPoint x: 1133, startPoint y: 92, endPoint x: 1164, endPoint y: 112, distance: 36.9
click at [1164, 112] on div "hero . say ( "What's the password?" ) # Use the "say()" function to say the pas…" at bounding box center [1264, 363] width 311 height 657
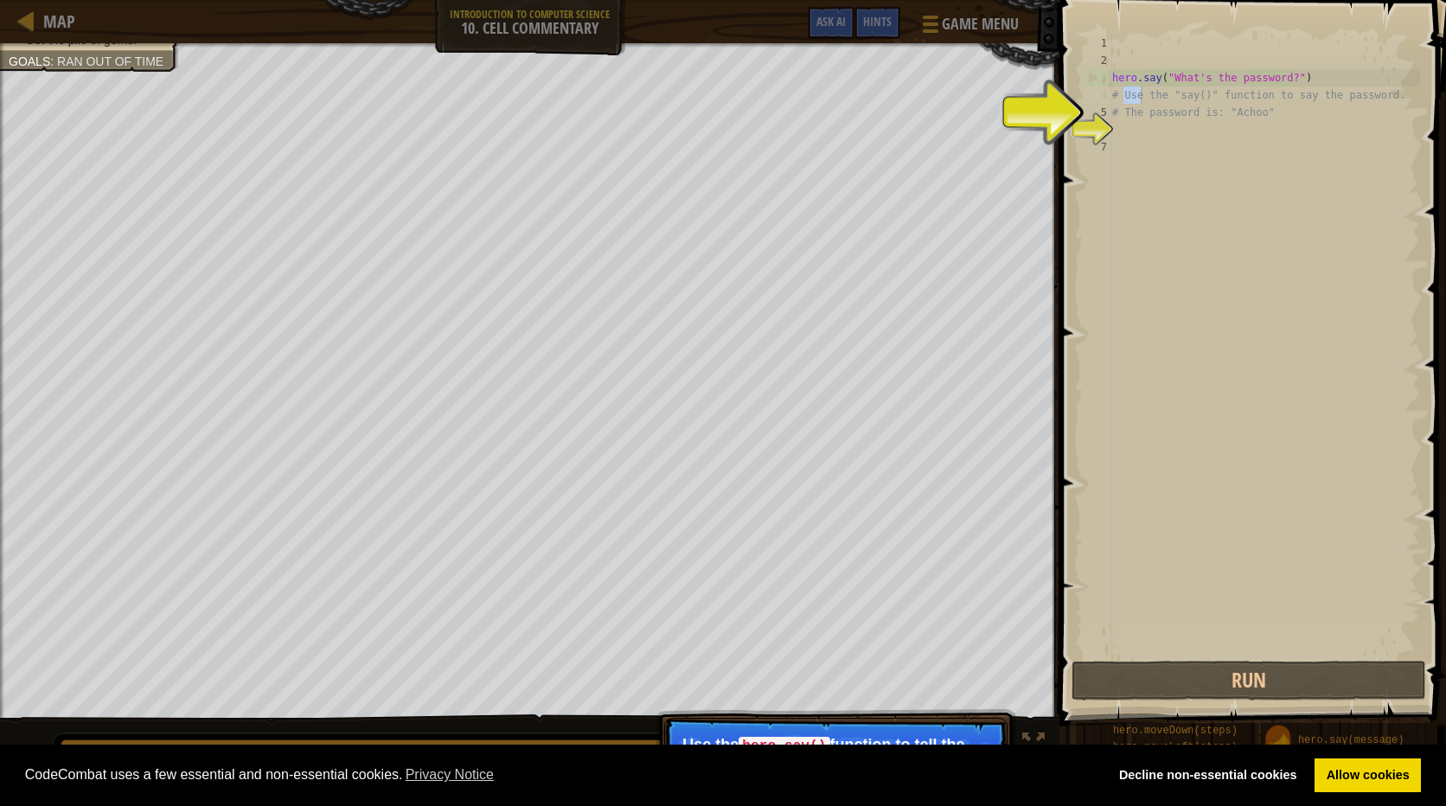
click at [1164, 112] on div "hero . say ( "What's the password?" ) # Use the "say()" function to say the pas…" at bounding box center [1264, 363] width 311 height 657
type textarea "# The password is: "Achoo""
drag, startPoint x: 1164, startPoint y: 112, endPoint x: 1139, endPoint y: 122, distance: 27.1
click at [1139, 122] on div "hero . say ( "What's the password?" ) # Use the "say()" function to say the pas…" at bounding box center [1264, 363] width 311 height 657
click at [1109, 139] on div "7" at bounding box center [1097, 146] width 29 height 17
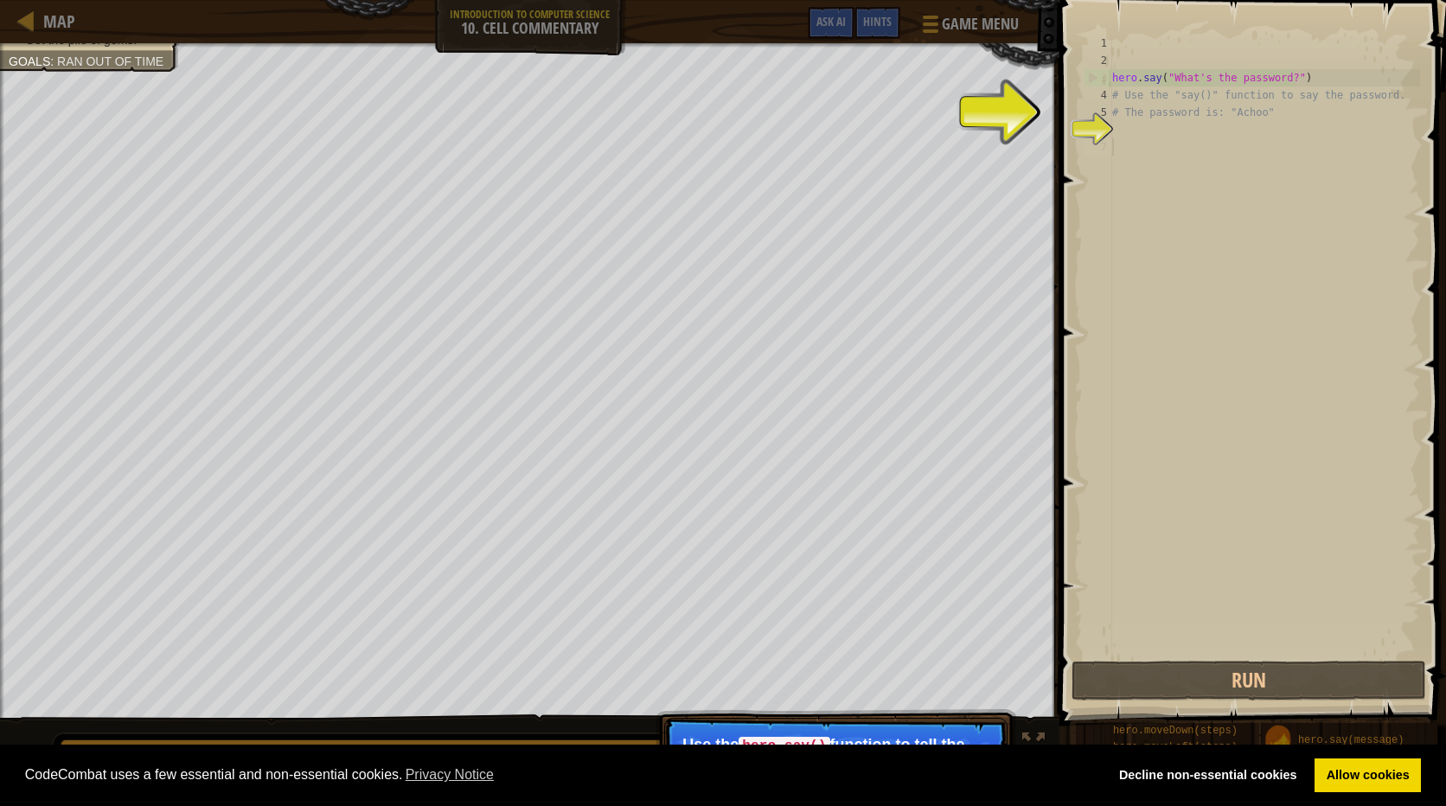
click at [1121, 131] on div "hero . say ( "What's the password?" ) # Use the "say()" function to say the pas…" at bounding box center [1264, 363] width 311 height 657
click at [854, 661] on div "Say the password. Get the pile of gems. Goals : Ran out of time ♫ Illia 95 x: 2…" at bounding box center [723, 439] width 1446 height 792
click at [862, 729] on p "Skip (esc) Continue Use the hero.say() function to tell the wizard the password…" at bounding box center [835, 767] width 343 height 99
click at [1083, 610] on div "1 2 3 4 5 6 7 hero . say ( "What's the password?" ) # Use the "say()" function …" at bounding box center [1250, 397] width 392 height 776
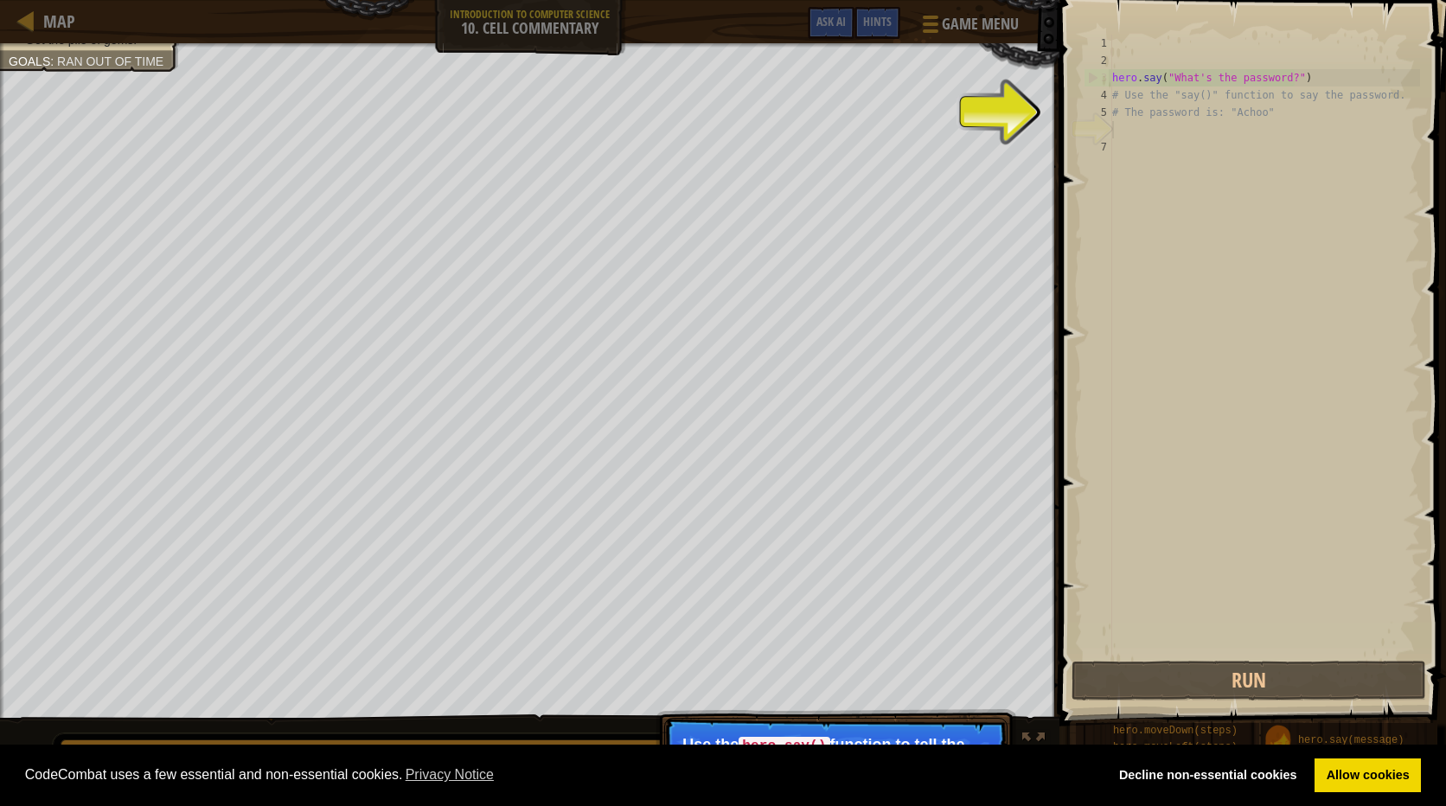
click at [779, 722] on p "Skip (esc) Continue Use the hero.say() function to tell the wizard the password…" at bounding box center [835, 767] width 343 height 99
click at [1382, 776] on link "Allow cookies" at bounding box center [1367, 775] width 106 height 35
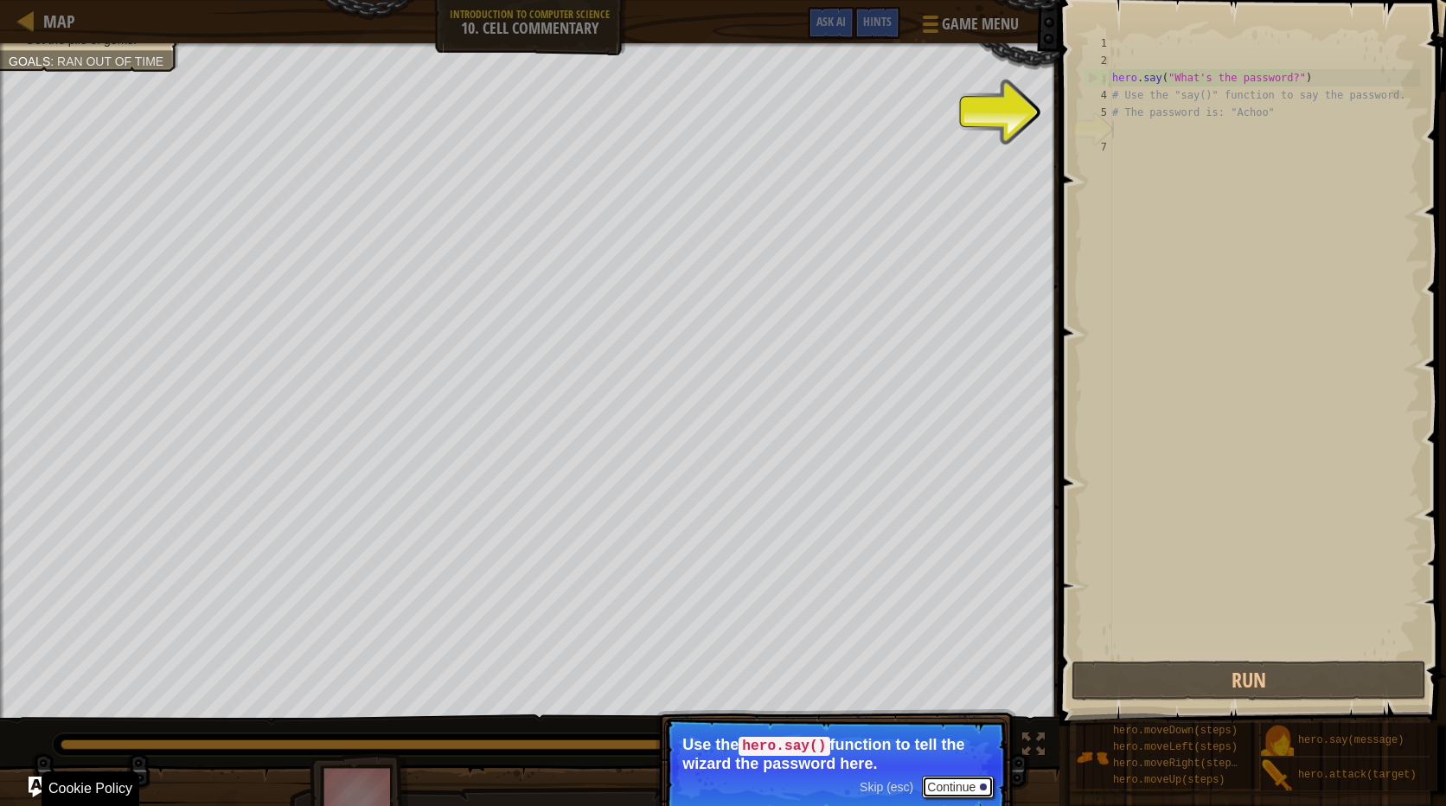
click at [960, 786] on button "Continue" at bounding box center [958, 787] width 72 height 22
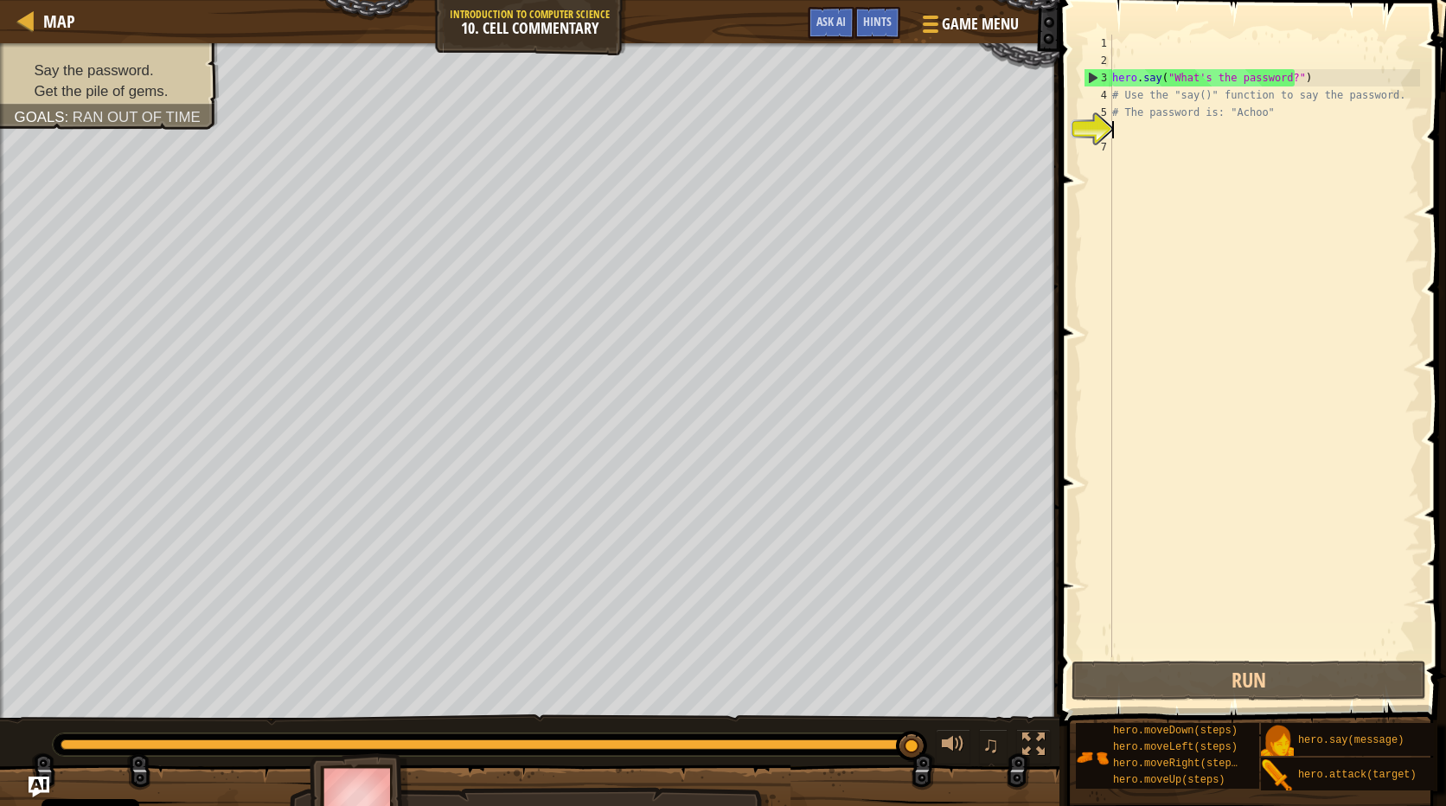
type textarea "h"
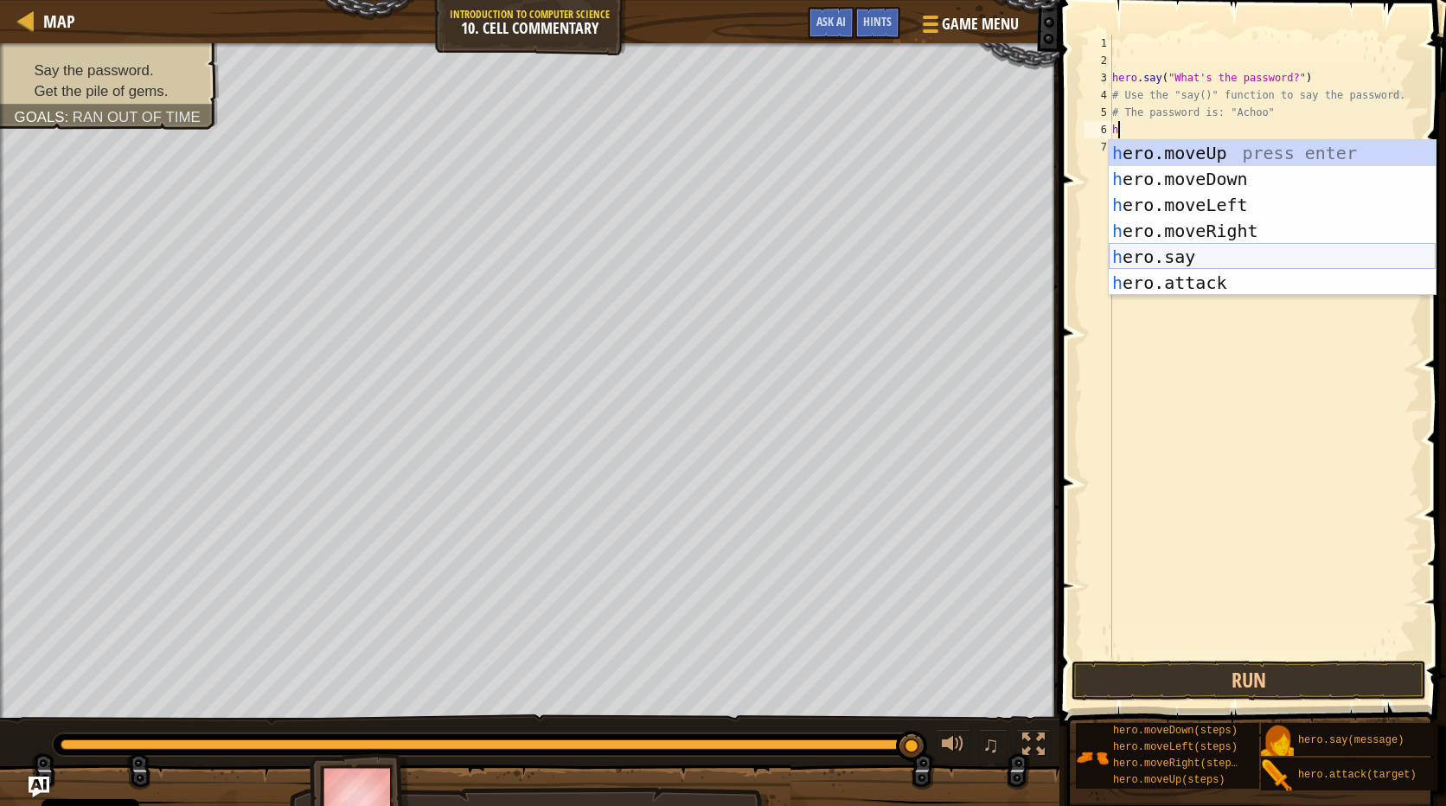
click at [1187, 250] on div "h ero.moveUp press enter h ero.moveDown press enter h ero.moveLeft press enter …" at bounding box center [1272, 244] width 327 height 208
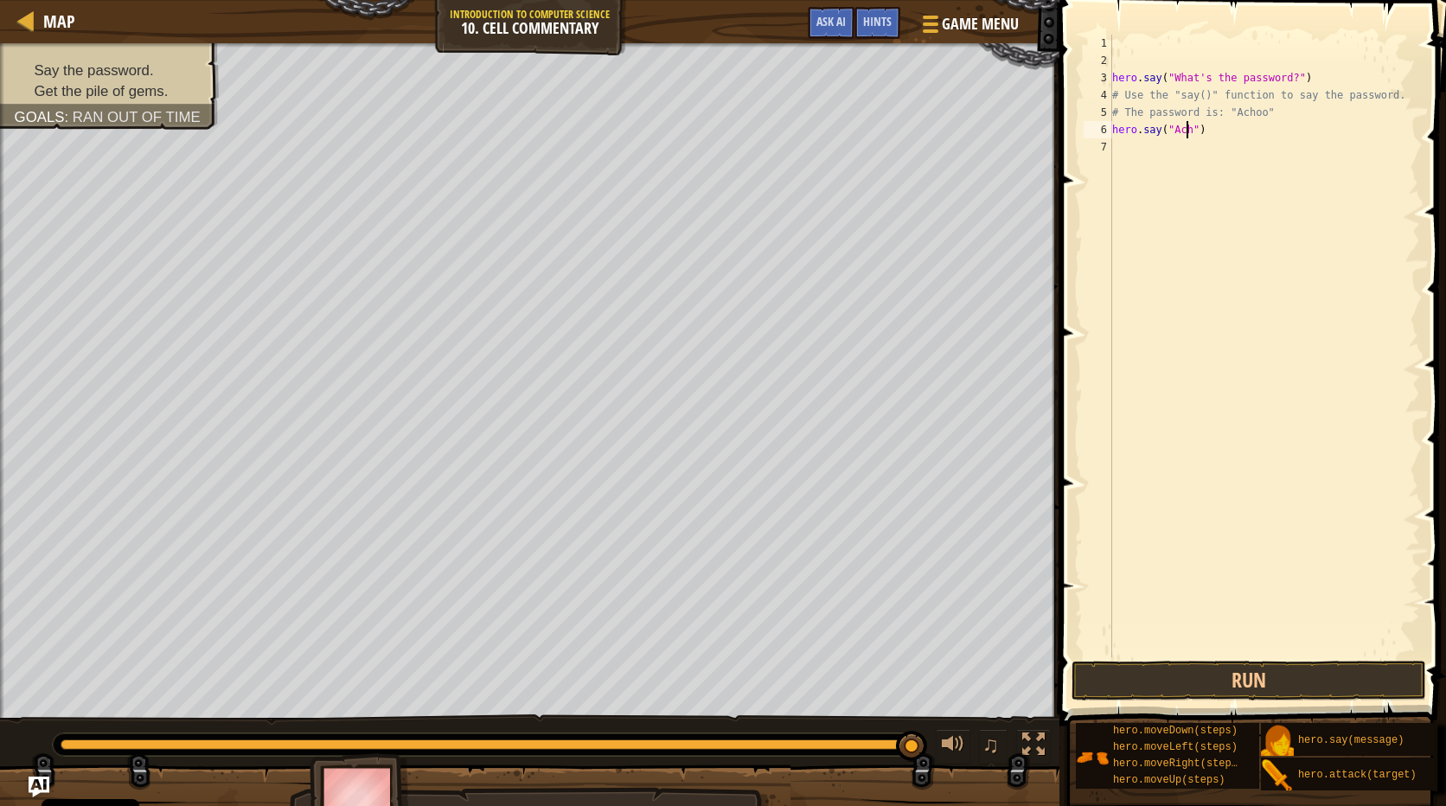
scroll to position [8, 7]
type textarea "hero.say("Achoo")"
click at [1227, 673] on button "Run" at bounding box center [1248, 681] width 355 height 40
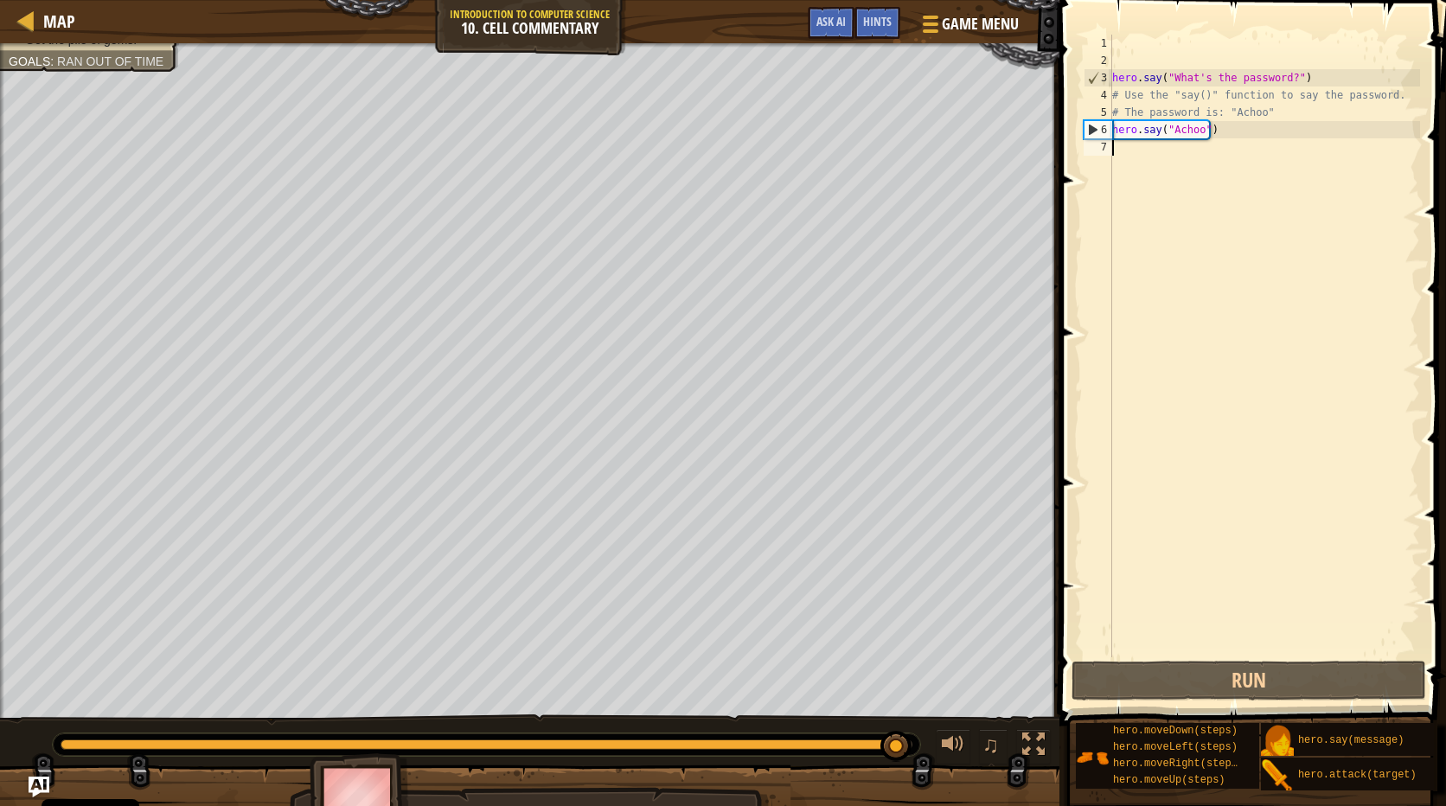
click at [1158, 152] on div "hero . say ( "What's the password?" ) # Use the "say()" function to say the pas…" at bounding box center [1264, 363] width 311 height 657
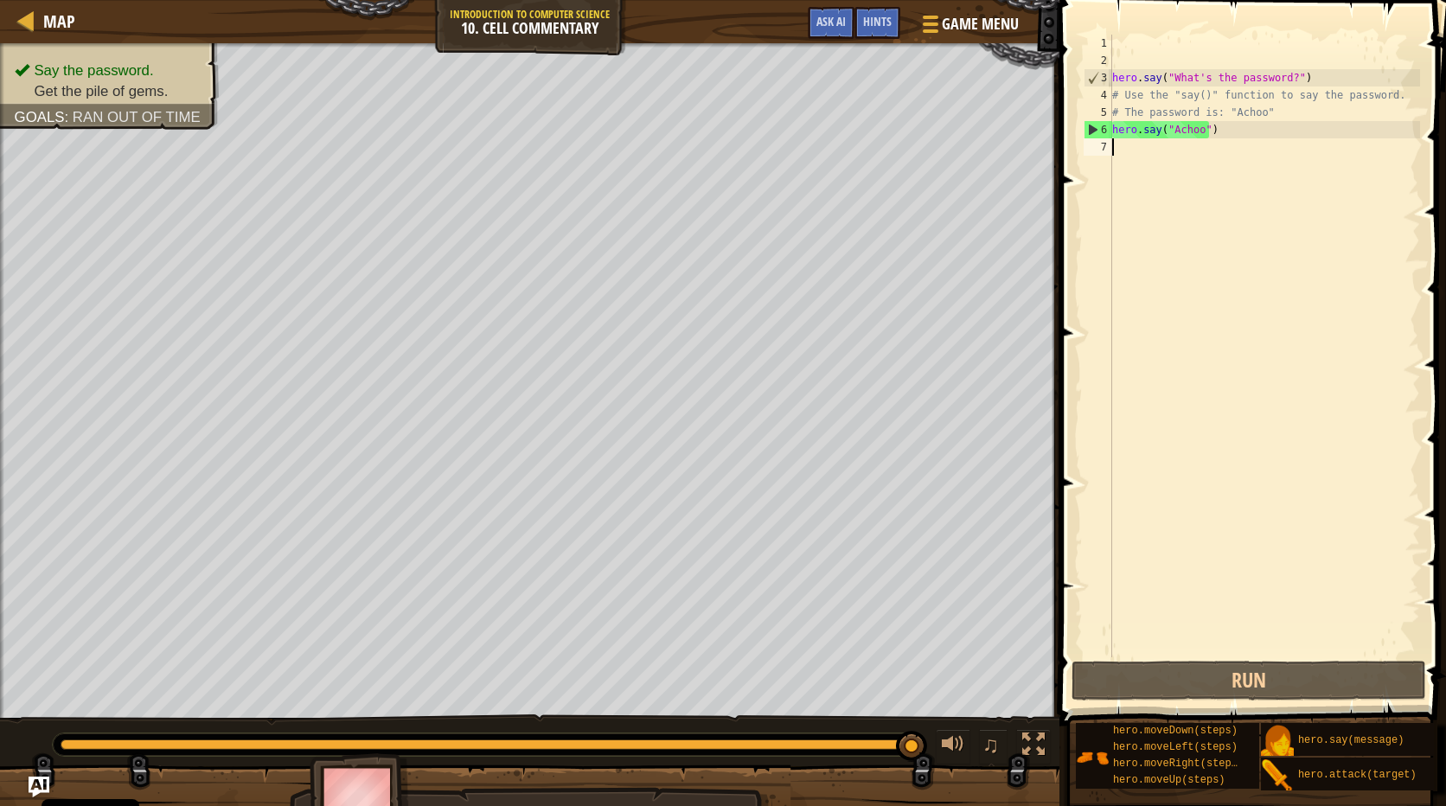
type textarea "h"
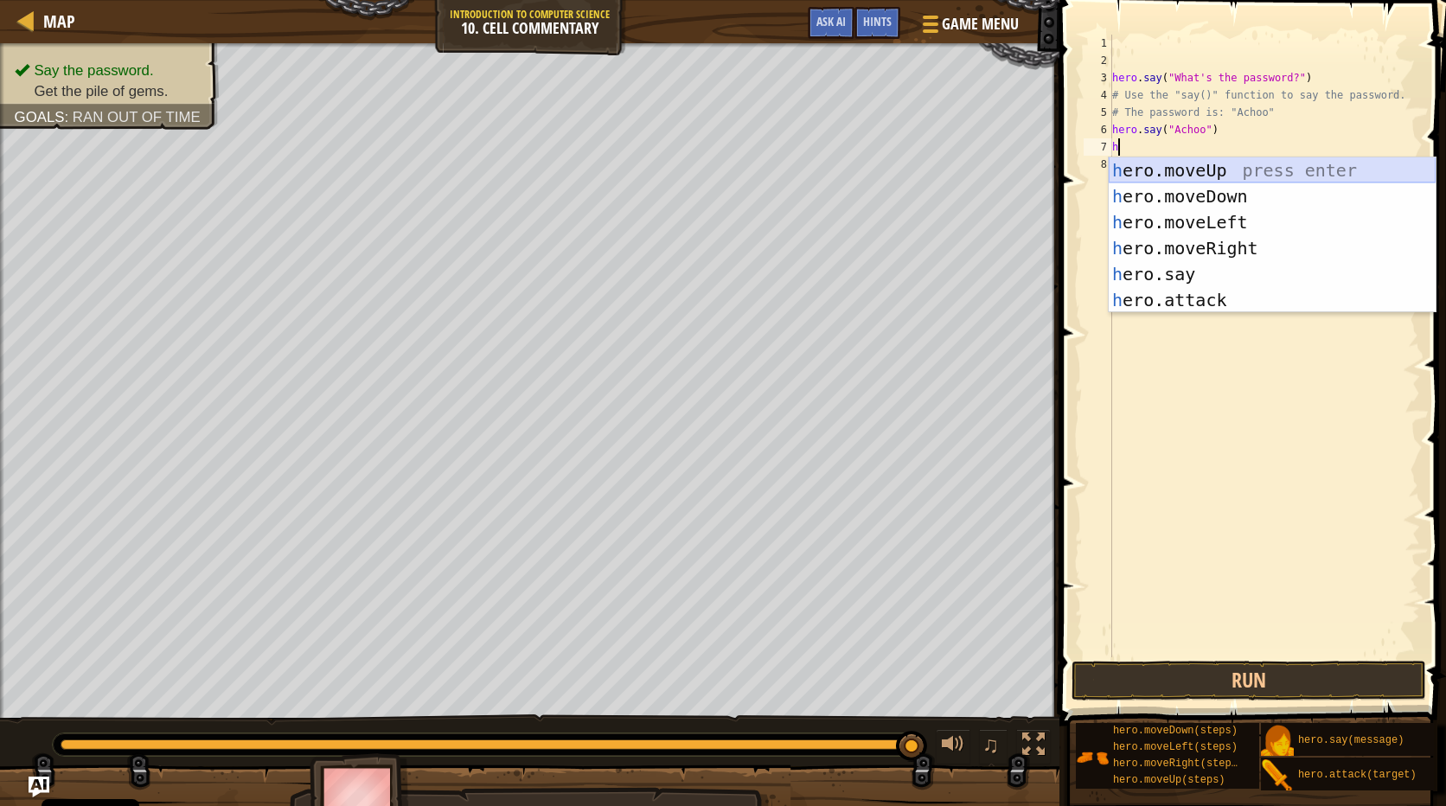
click at [1254, 171] on div "h ero.moveUp press enter h ero.moveDown press enter h ero.moveLeft press enter …" at bounding box center [1272, 261] width 327 height 208
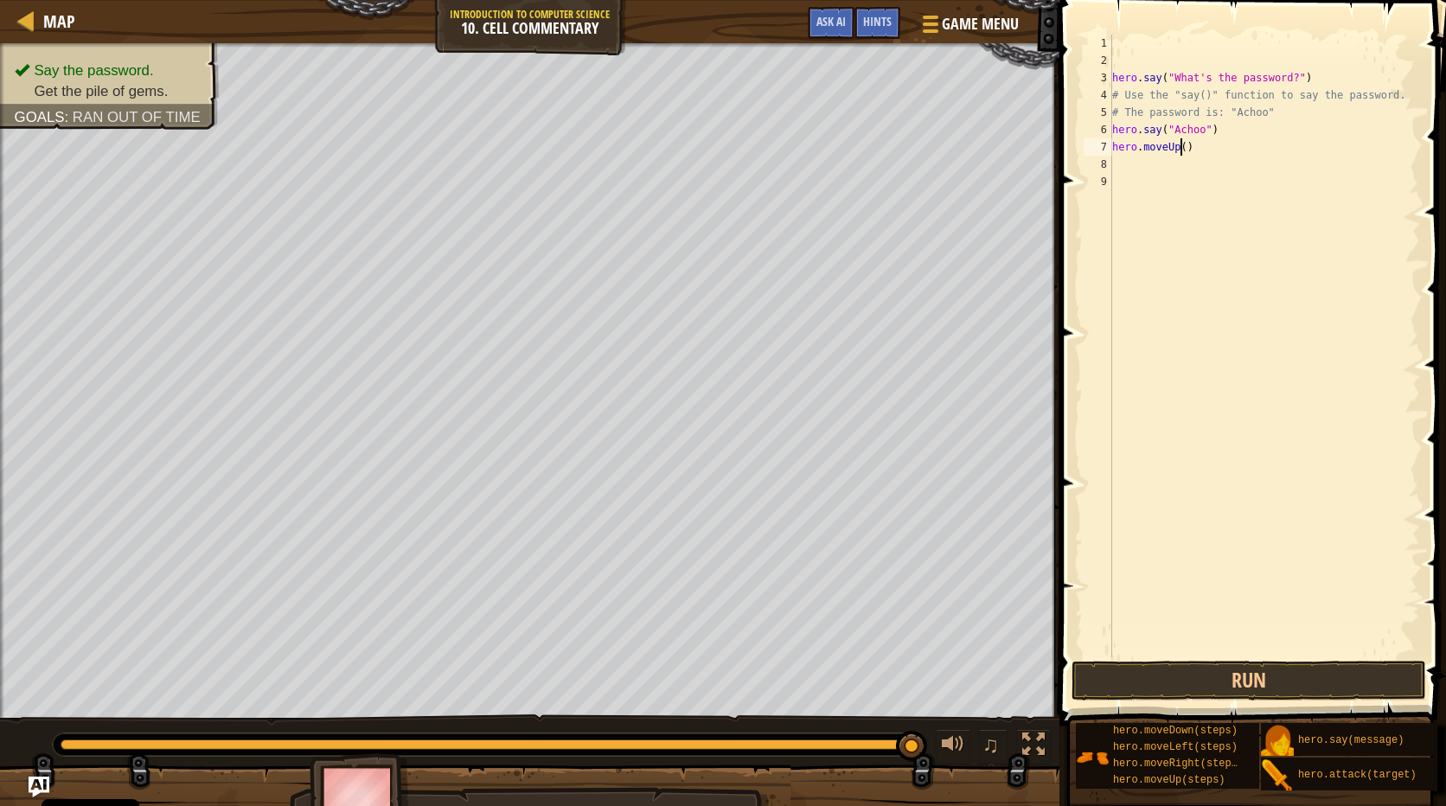
click at [1179, 144] on div "hero . say ( "What's the password?" ) # Use the "say()" function to say the pas…" at bounding box center [1264, 363] width 311 height 657
type textarea "hero.moveUp(2)"
click at [1269, 676] on button "Run" at bounding box center [1248, 681] width 355 height 40
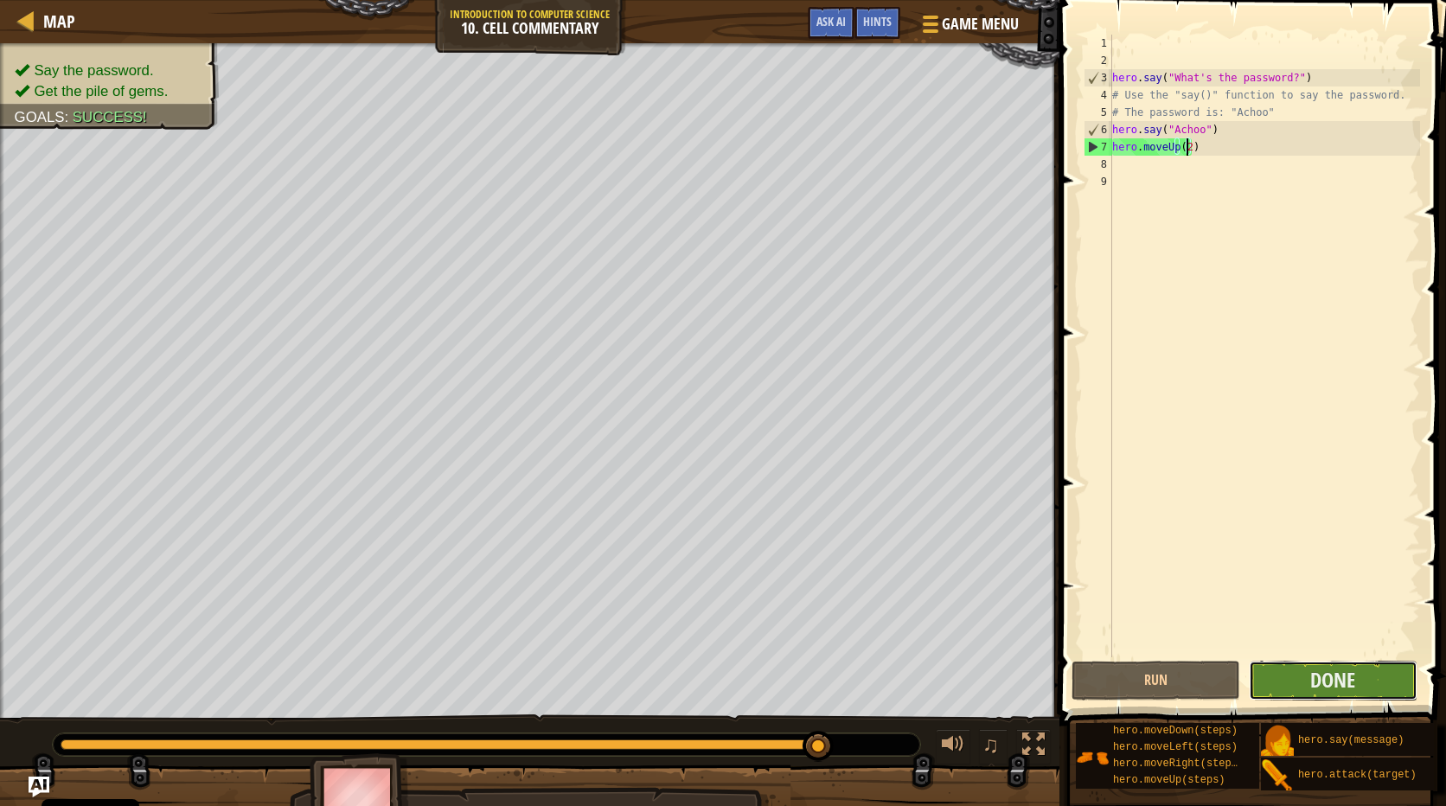
click at [1357, 687] on button "Done" at bounding box center [1333, 681] width 169 height 40
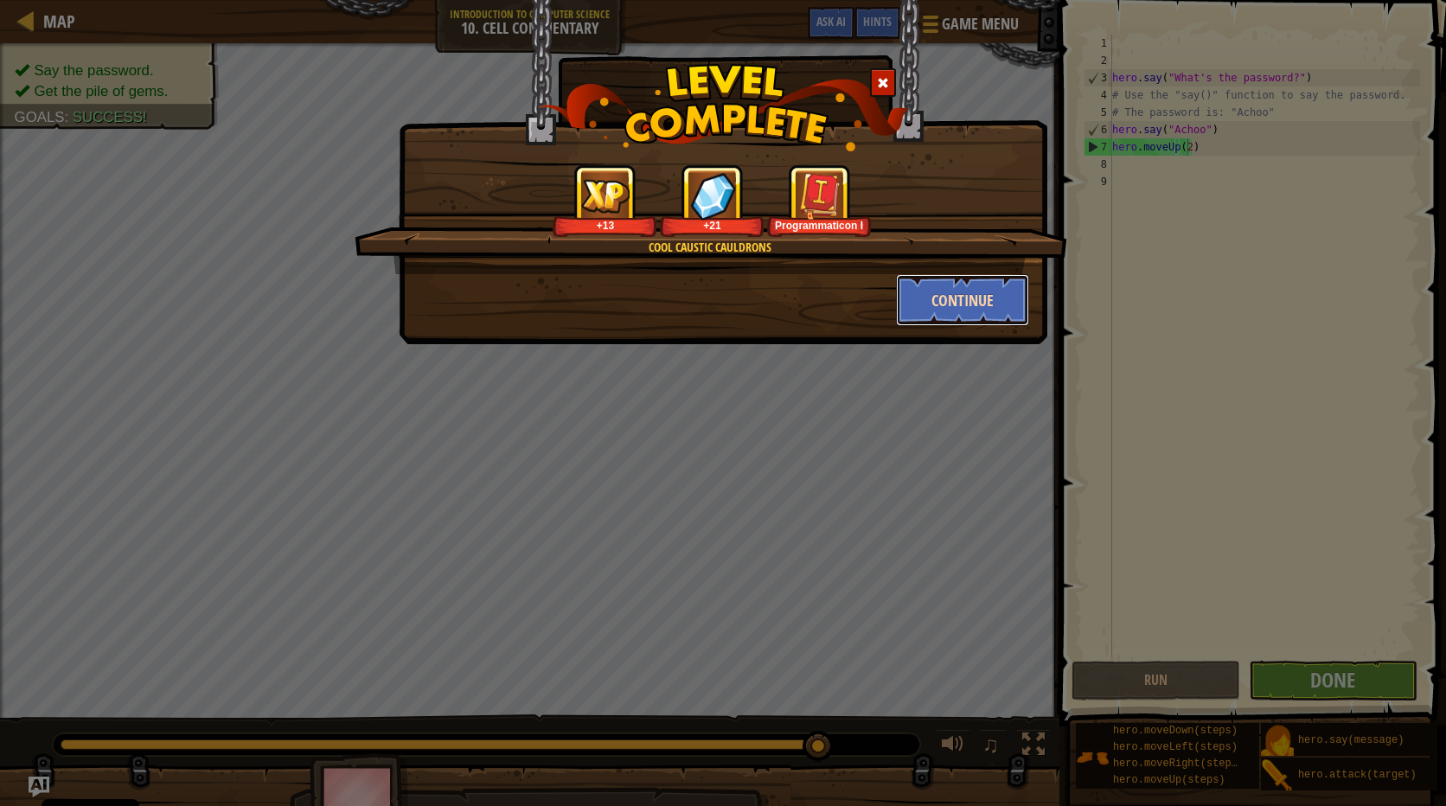
click at [975, 286] on button "Continue" at bounding box center [963, 300] width 134 height 52
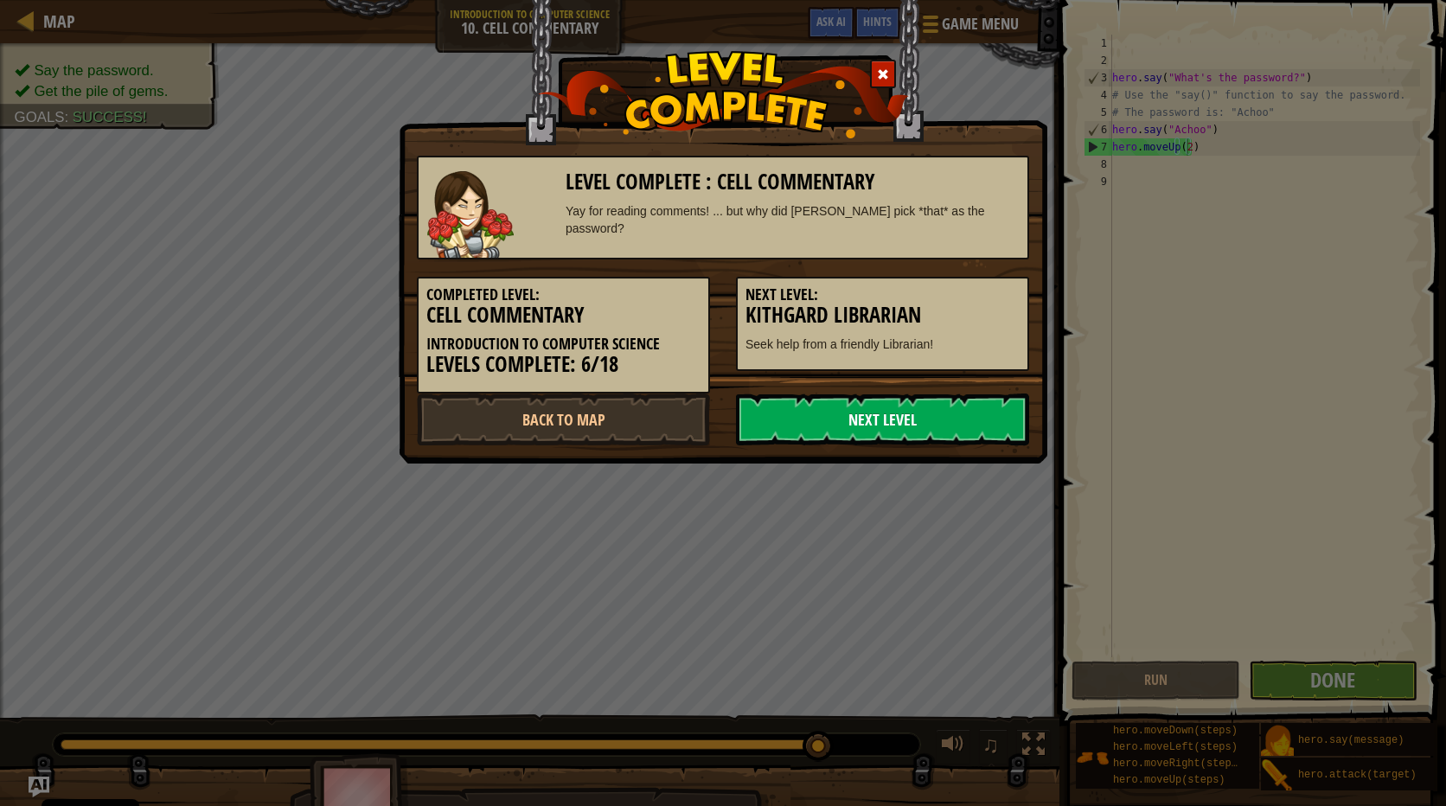
click at [905, 411] on link "Next Level" at bounding box center [882, 419] width 293 height 52
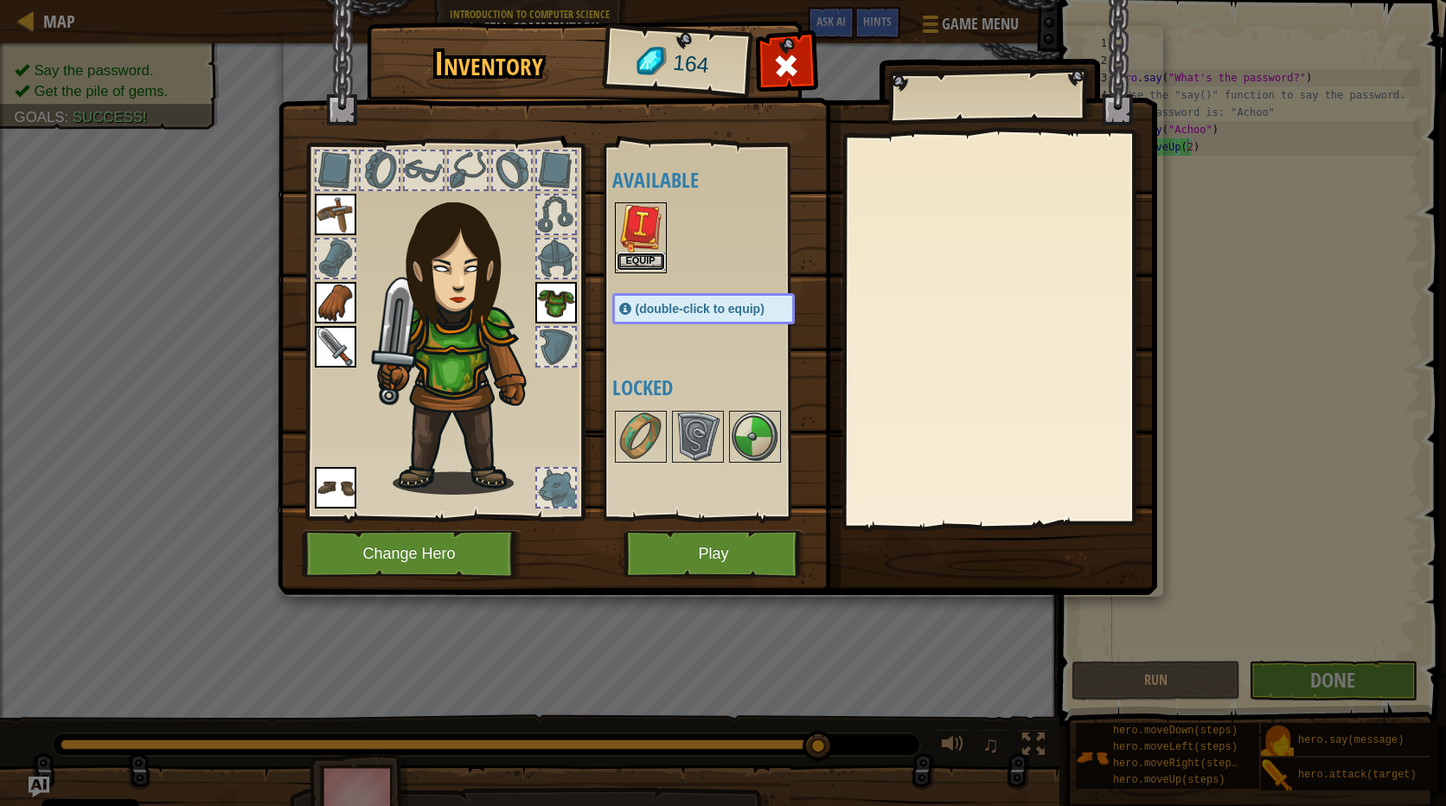
click at [638, 264] on button "Equip" at bounding box center [641, 261] width 48 height 18
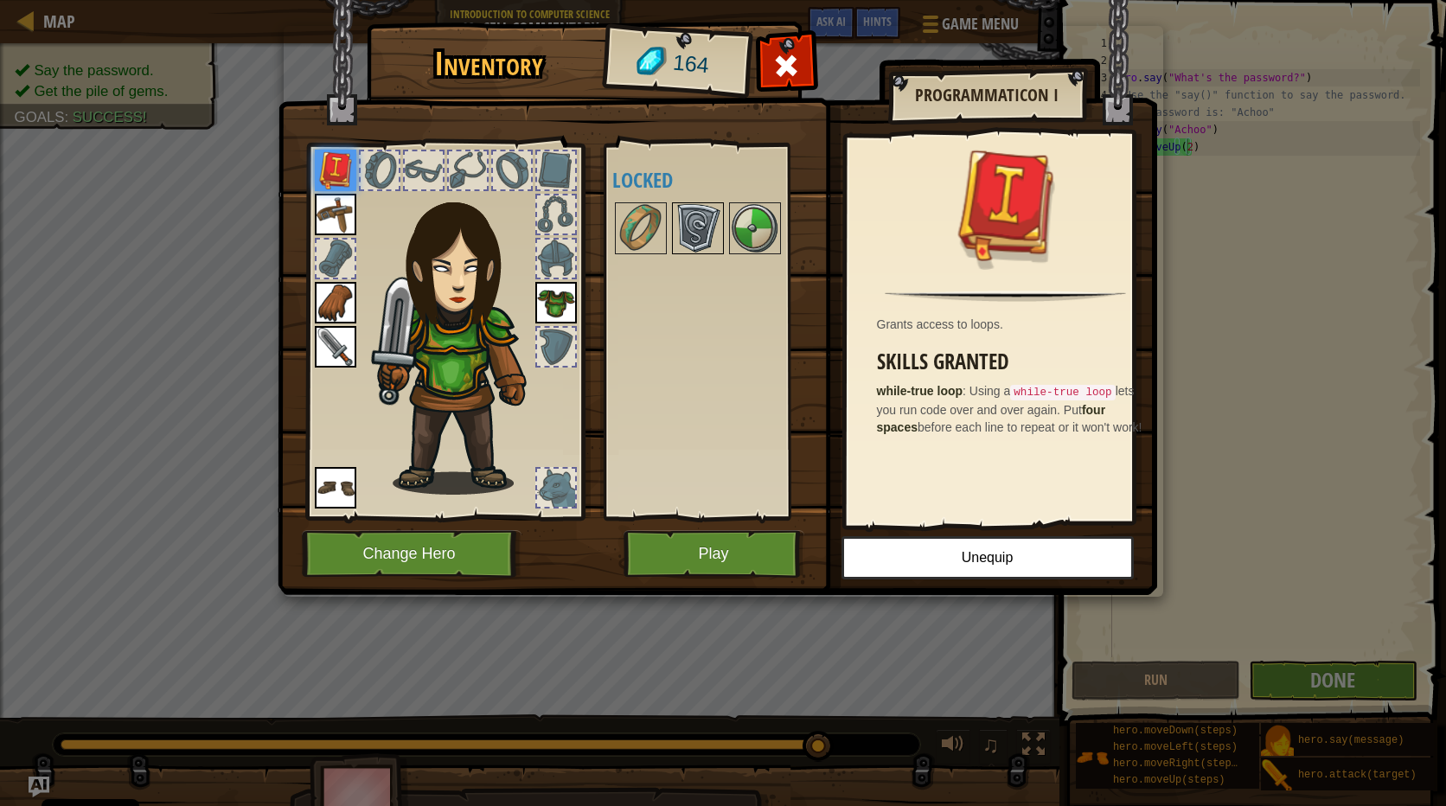
click at [693, 217] on img at bounding box center [698, 228] width 48 height 48
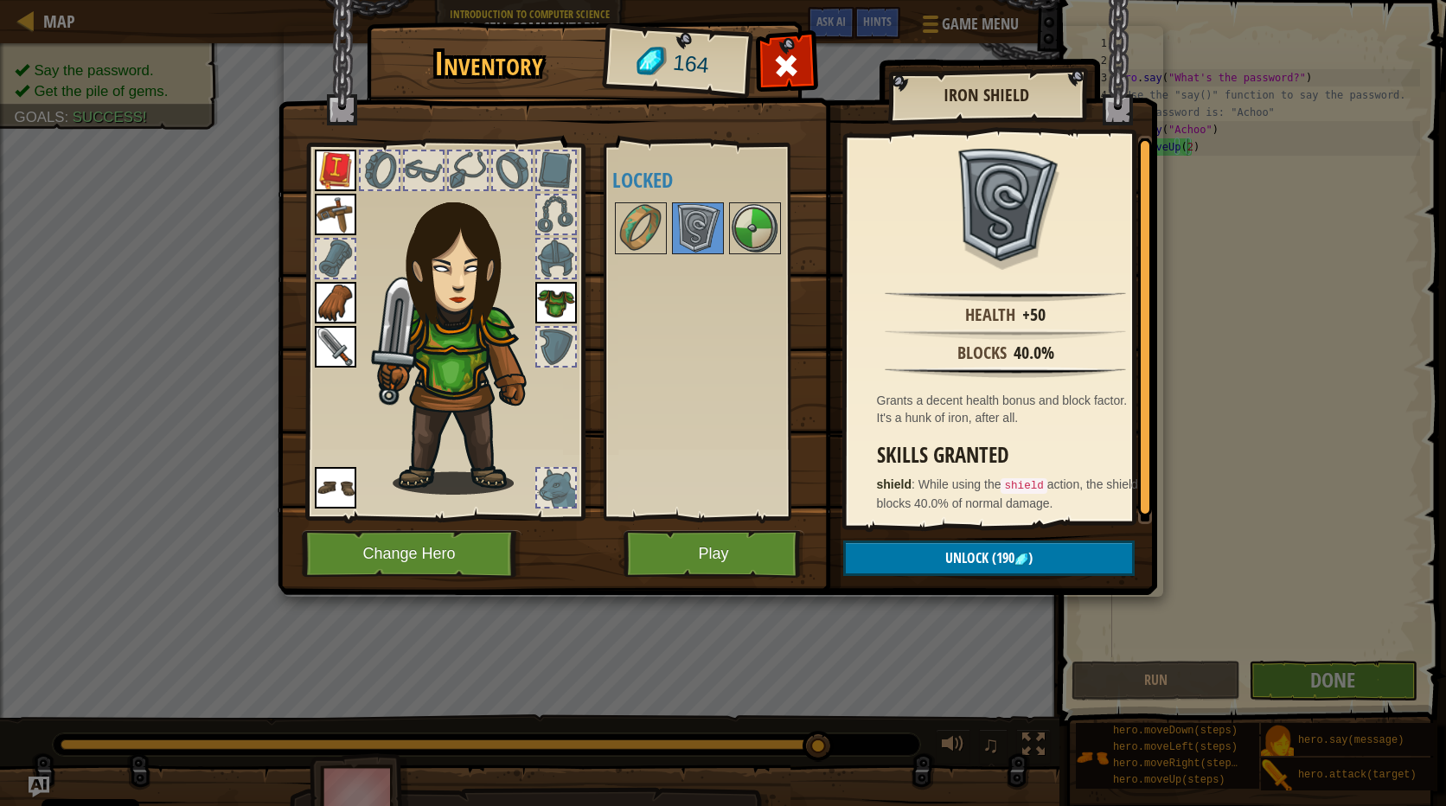
click at [752, 528] on img at bounding box center [717, 281] width 879 height 628
click at [749, 540] on button "Play" at bounding box center [713, 554] width 181 height 48
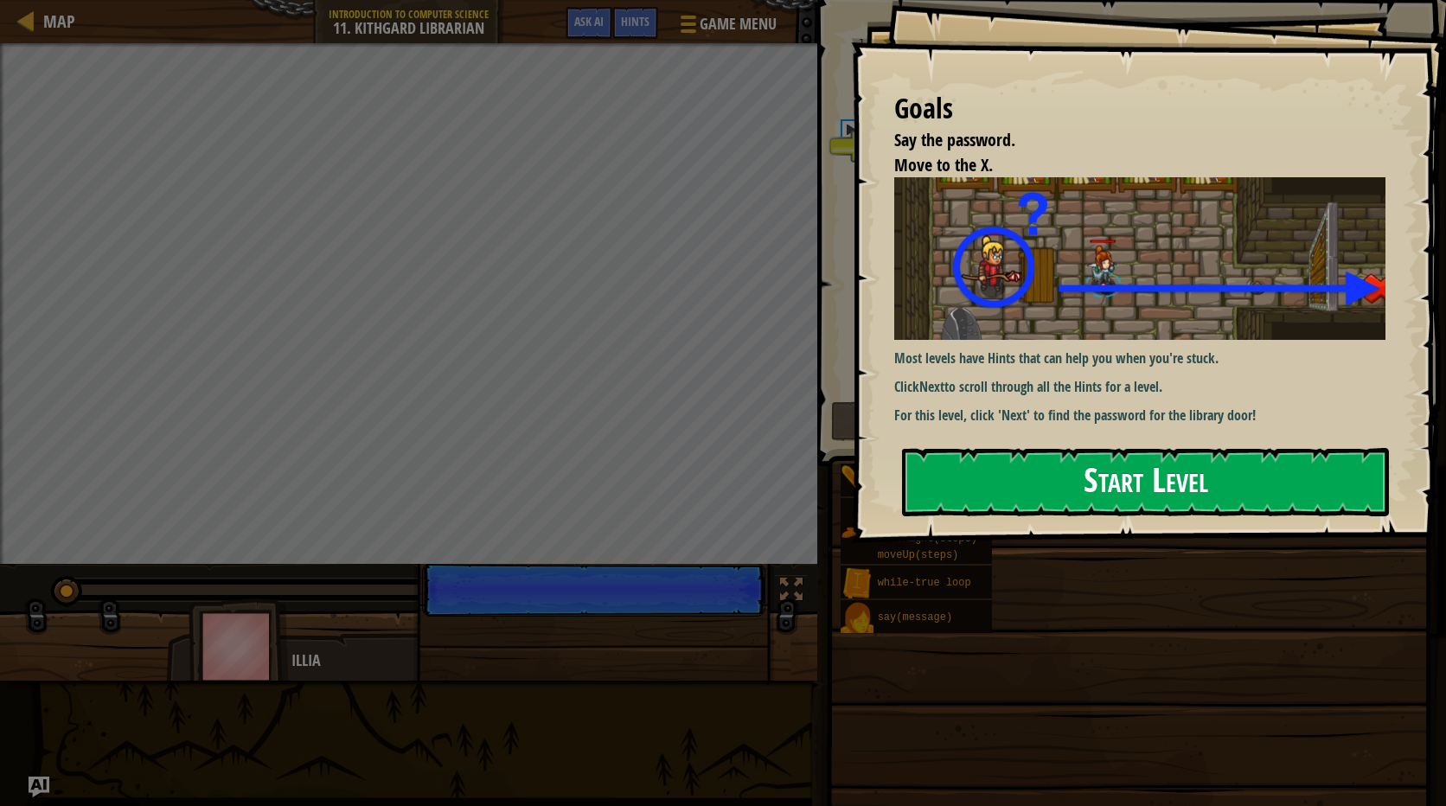
click at [1059, 465] on button "Start Level" at bounding box center [1145, 482] width 487 height 68
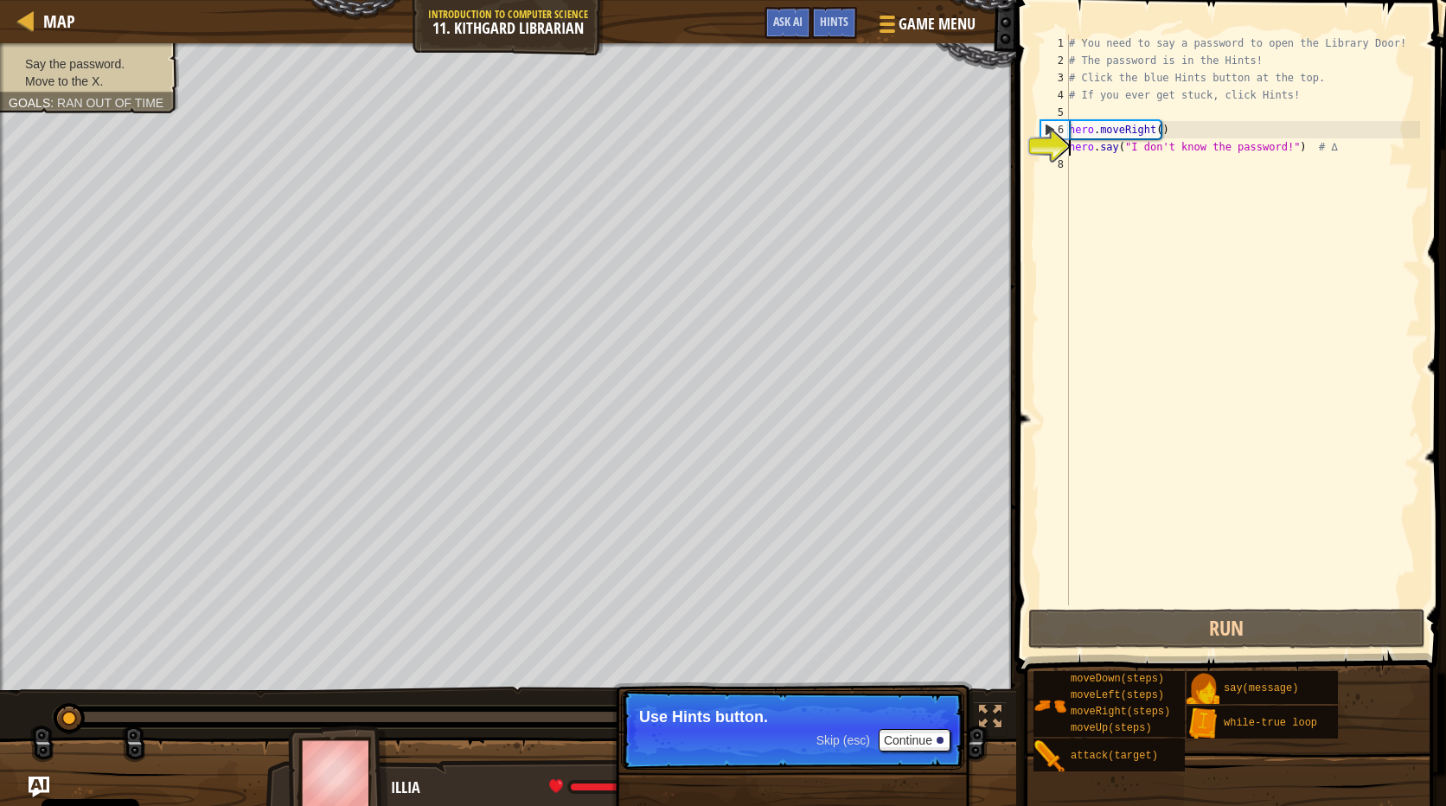
click at [1167, 145] on div "# You need to say a password to open the Library Door! # The password is in the…" at bounding box center [1242, 337] width 355 height 605
click at [1179, 163] on div "# You need to say a password to open the Library Door! # The password is in the…" at bounding box center [1242, 337] width 355 height 605
click at [899, 743] on button "Continue" at bounding box center [915, 740] width 72 height 22
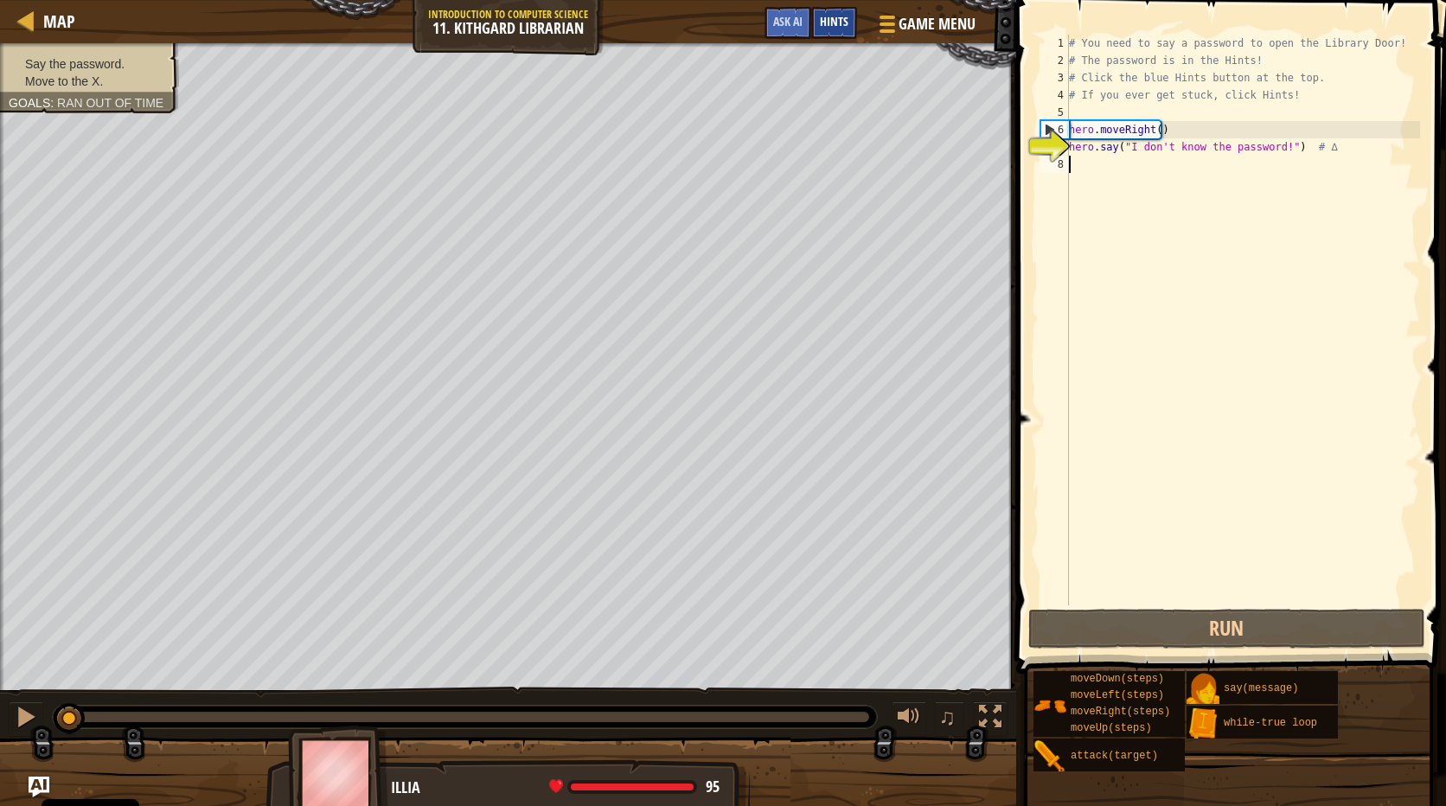
click at [833, 25] on span "Hints" at bounding box center [834, 21] width 29 height 16
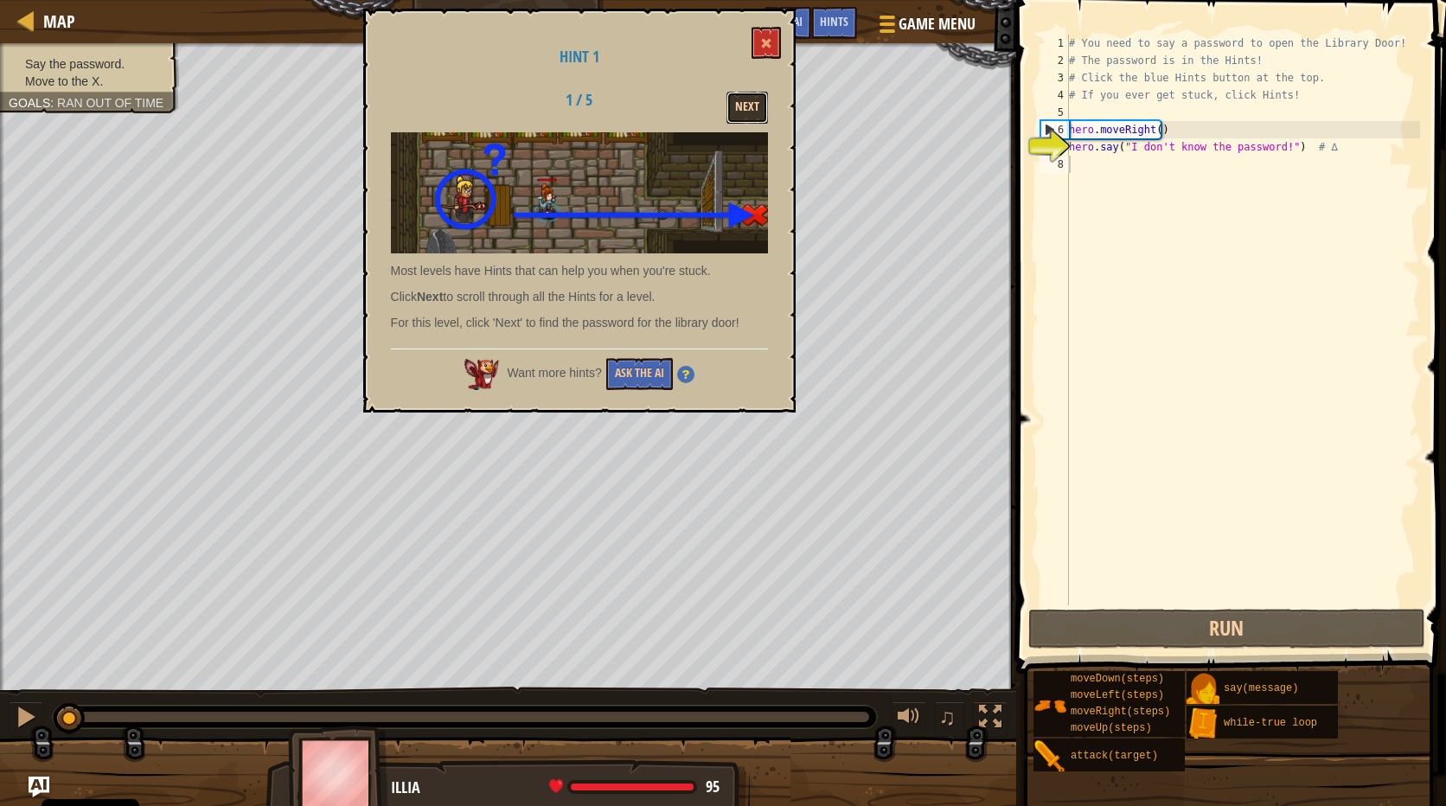
click at [737, 97] on button "Next" at bounding box center [747, 108] width 42 height 32
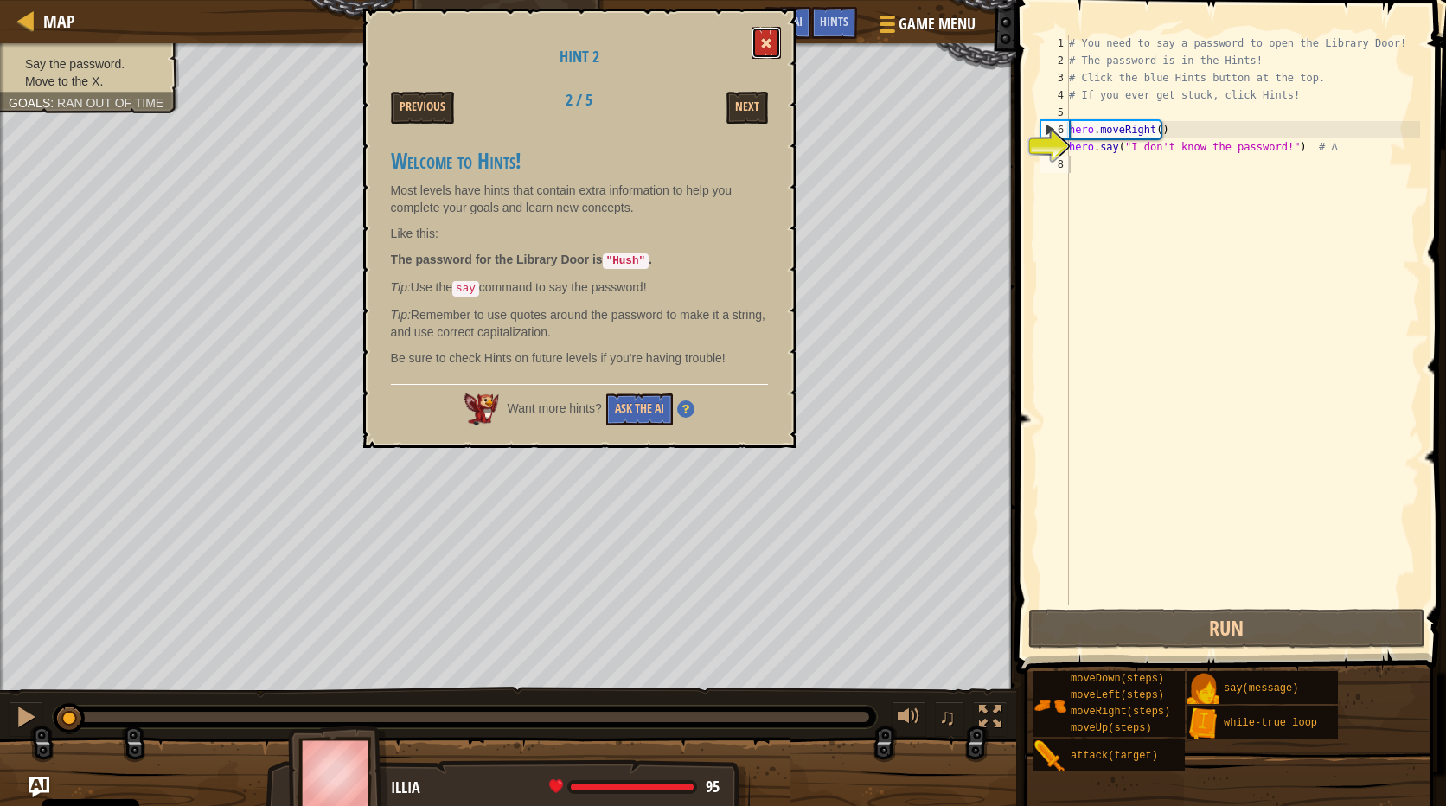
click at [768, 38] on span at bounding box center [766, 43] width 12 height 12
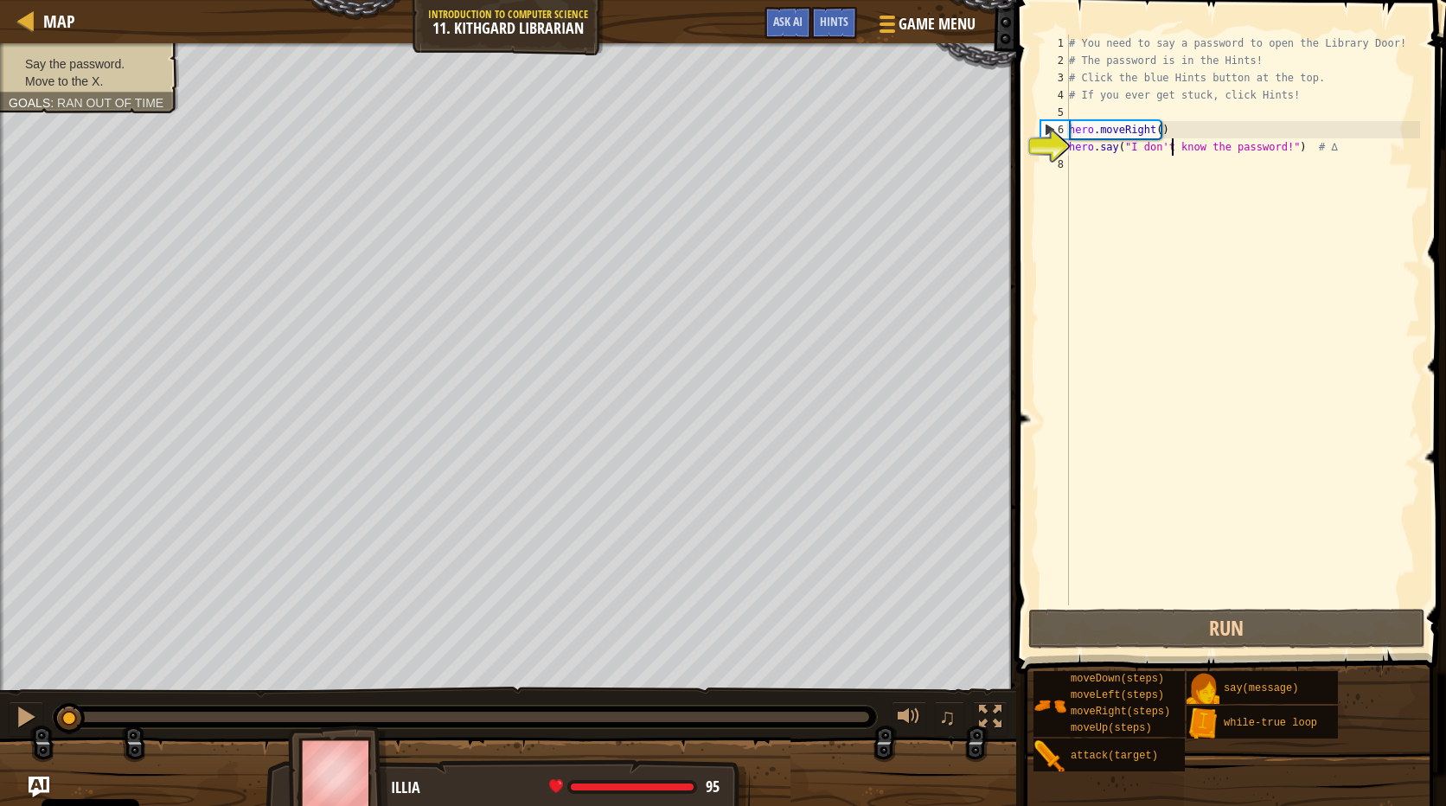
click at [1173, 143] on div "# You need to say a password to open the Library Door! # The password is in the…" at bounding box center [1242, 337] width 355 height 605
click at [1272, 146] on div "# You need to say a password to open the Library Door! # The password is in the…" at bounding box center [1242, 337] width 355 height 605
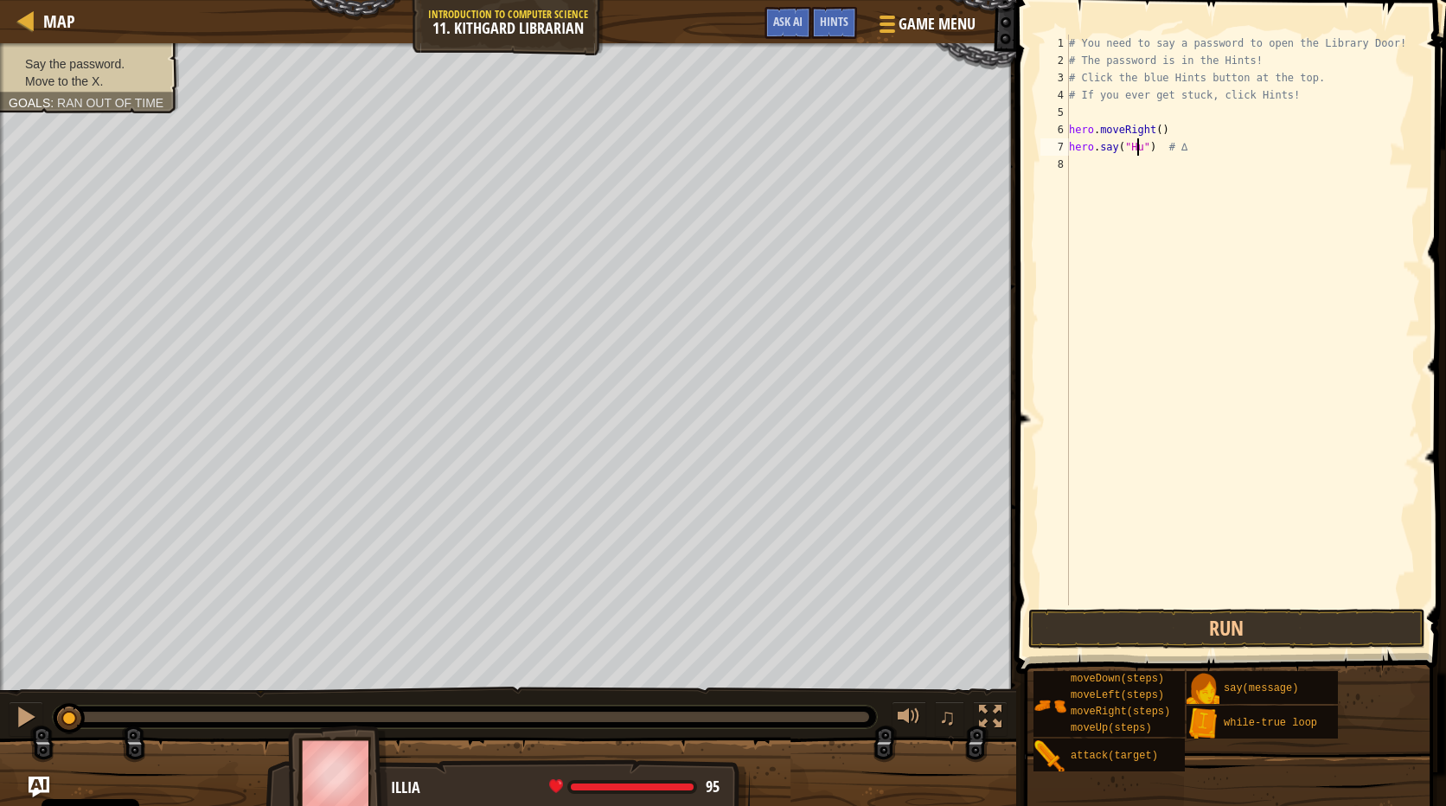
scroll to position [8, 6]
type textarea "hero.say("Hush") # ∆"
click at [1275, 619] on button "Run" at bounding box center [1226, 629] width 397 height 40
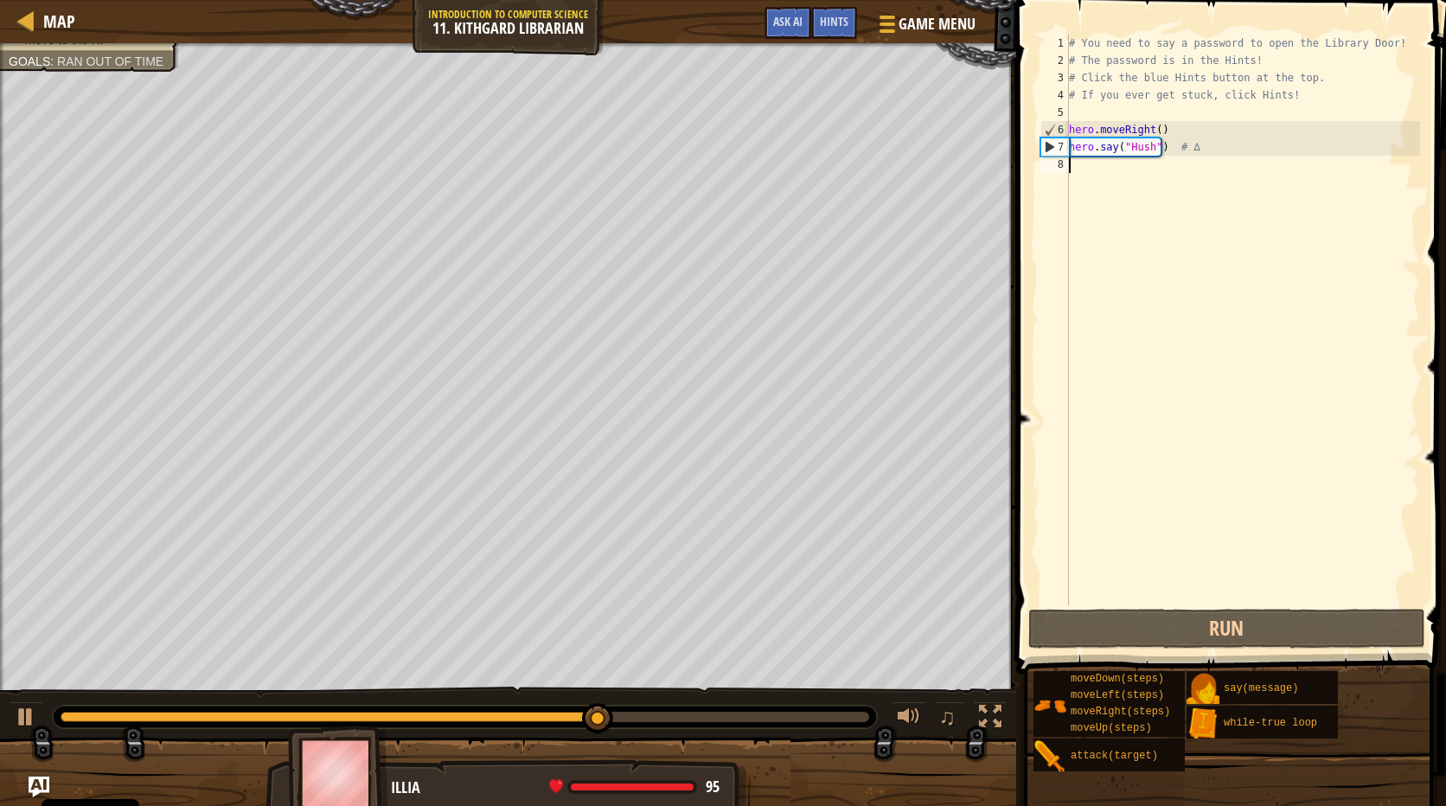
click at [1119, 188] on div "# You need to say a password to open the Library Door! # The password is in the…" at bounding box center [1242, 337] width 355 height 605
type textarea "h"
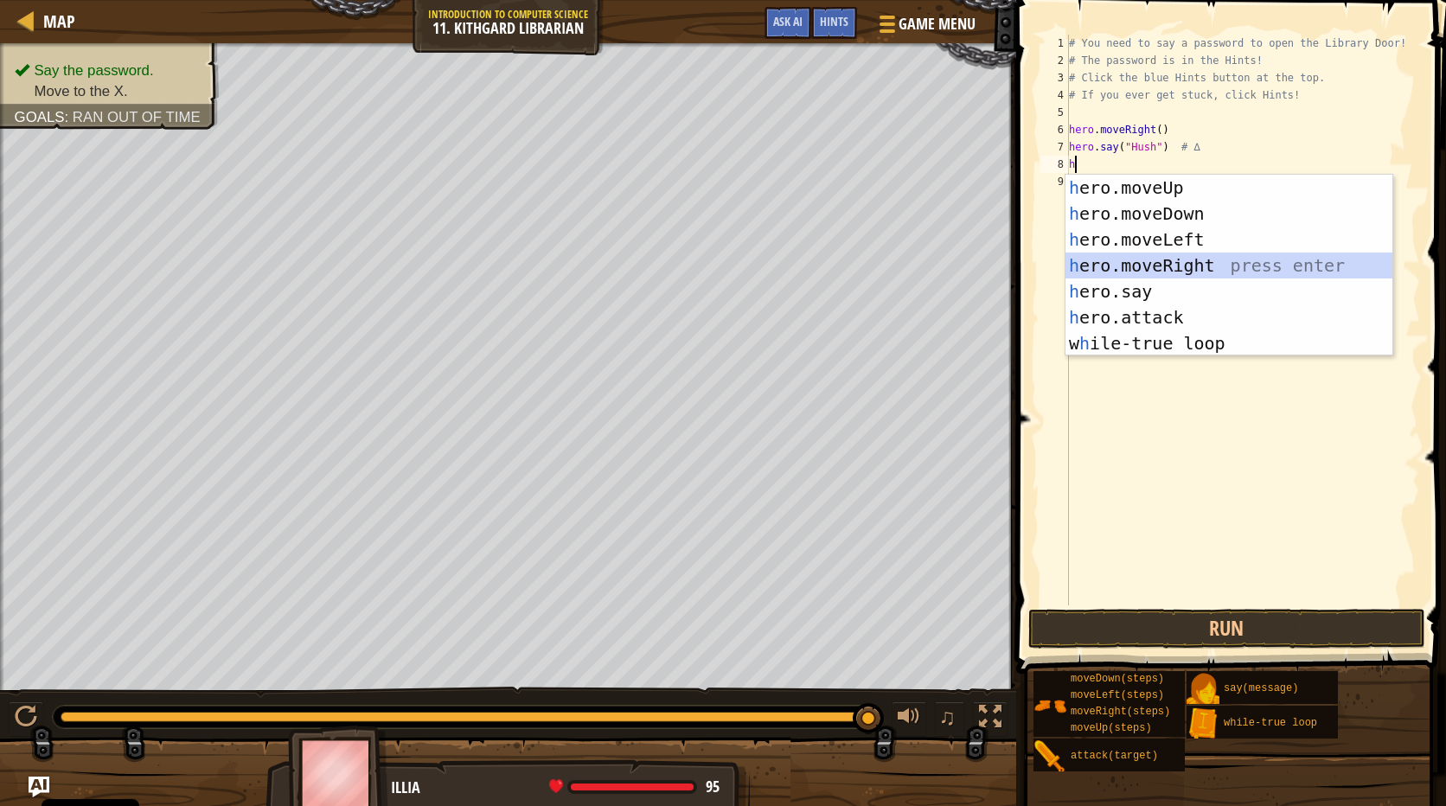
click at [1147, 259] on div "h ero.moveUp press enter h ero.moveDown press enter h ero.moveLeft press enter …" at bounding box center [1228, 291] width 327 height 233
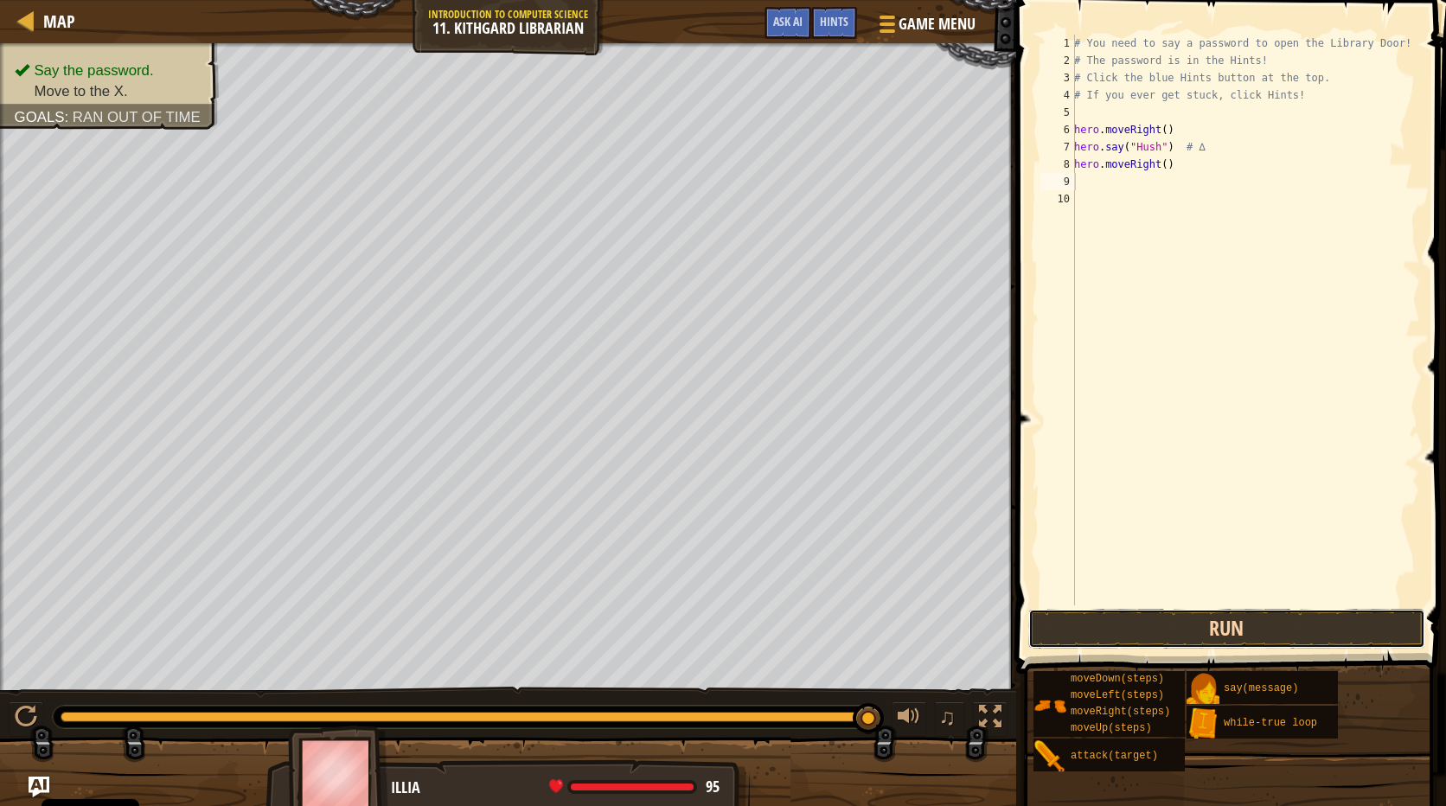
click at [1135, 610] on button "Run" at bounding box center [1226, 629] width 397 height 40
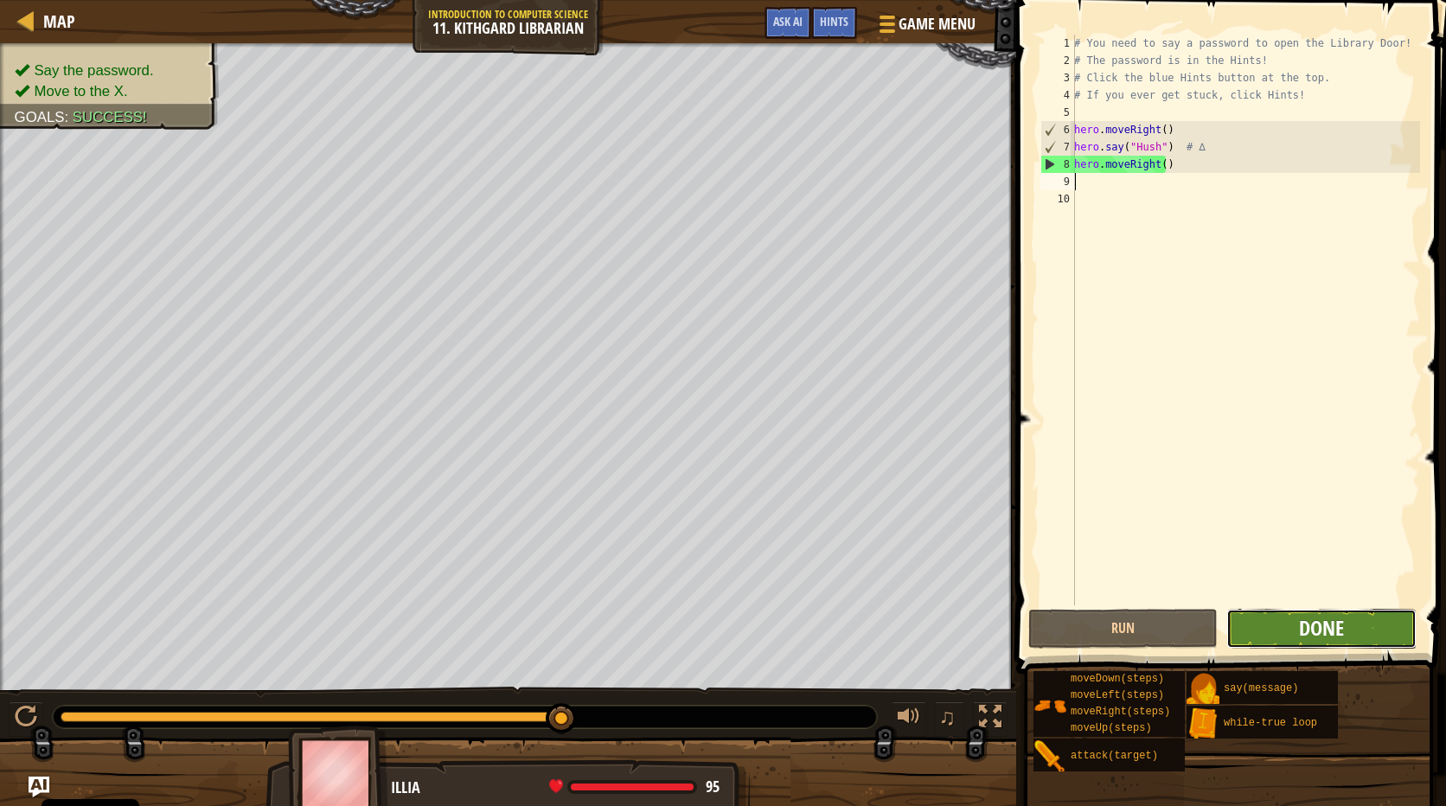
click at [1329, 624] on span "Done" at bounding box center [1321, 628] width 45 height 28
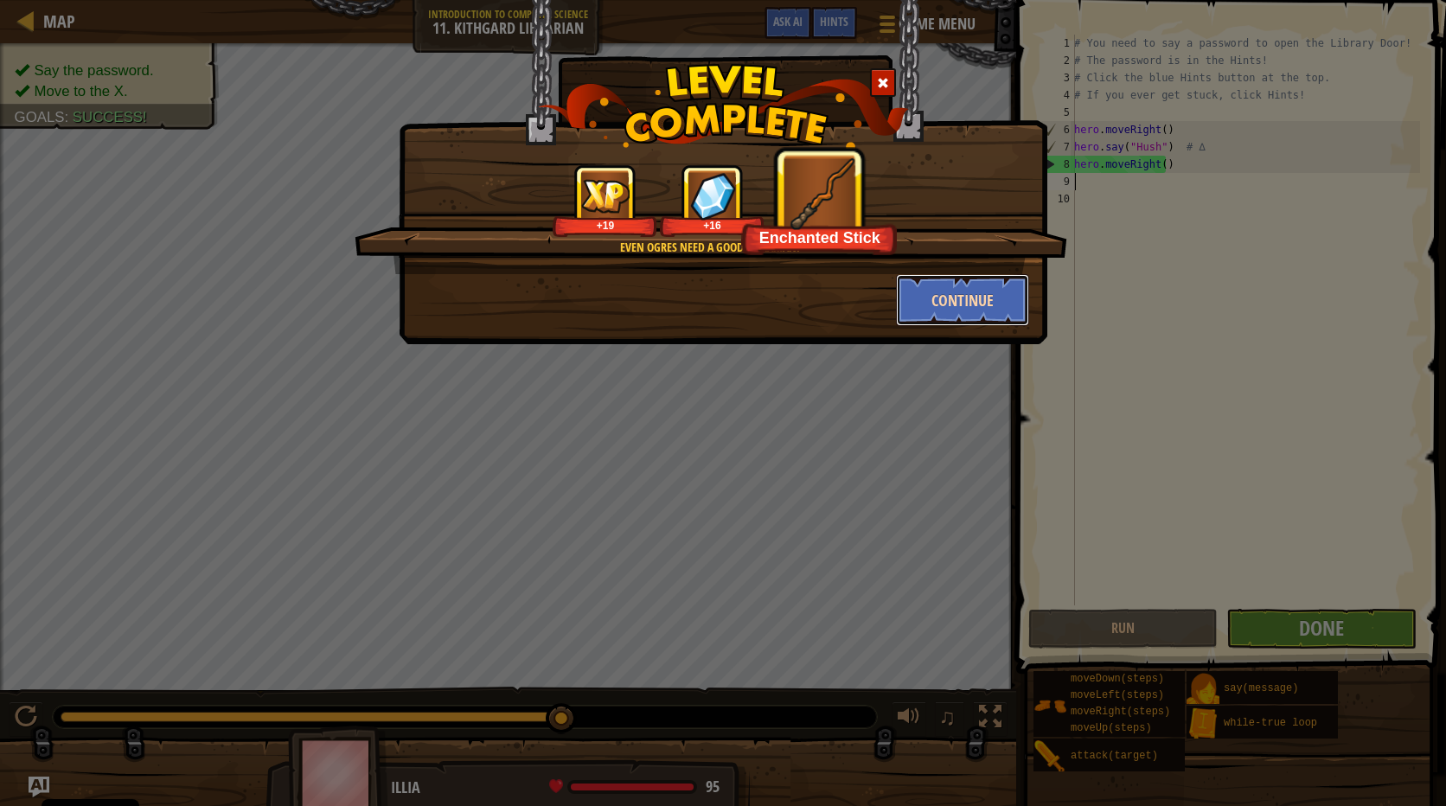
click at [971, 309] on button "Continue" at bounding box center [963, 300] width 134 height 52
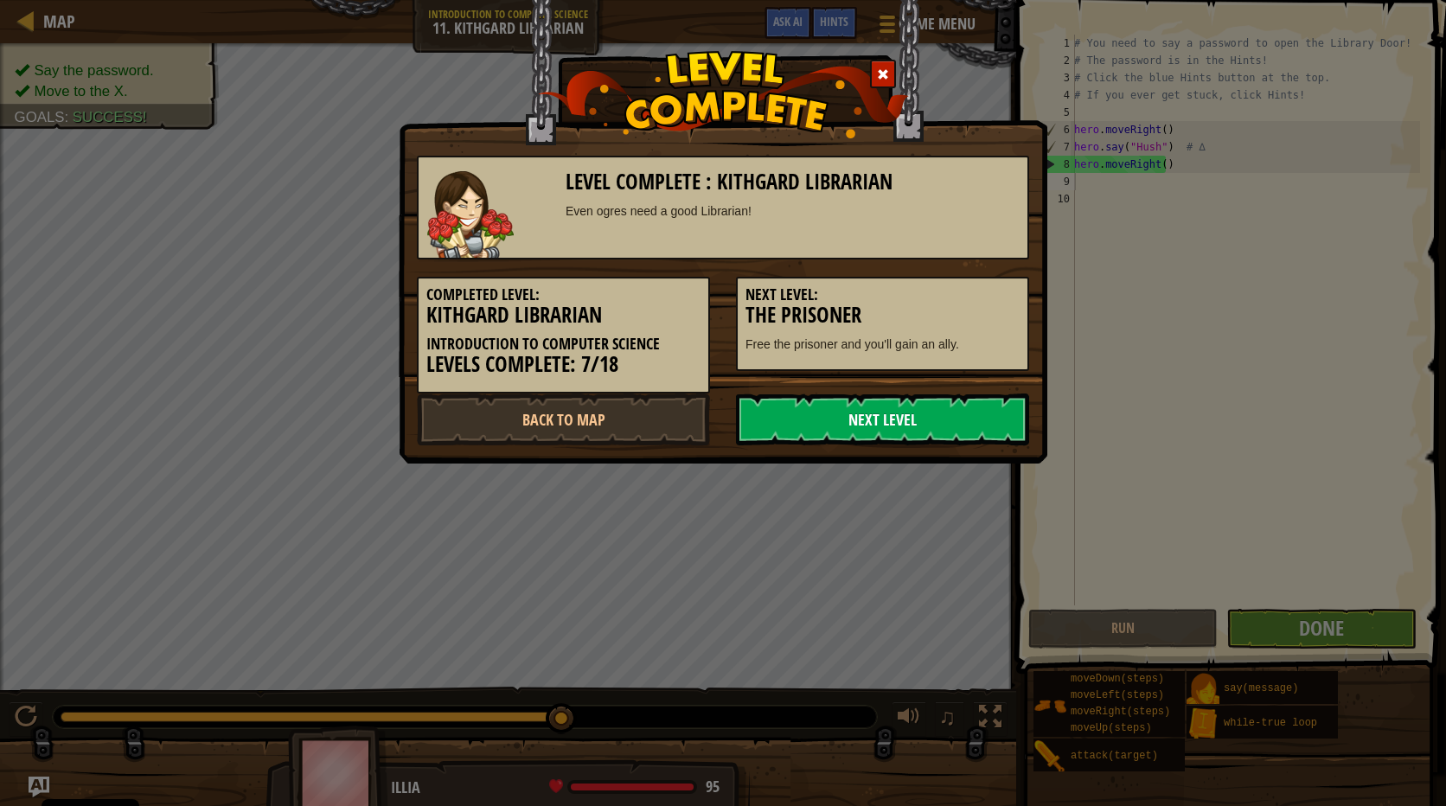
click at [852, 426] on link "Next Level" at bounding box center [882, 419] width 293 height 52
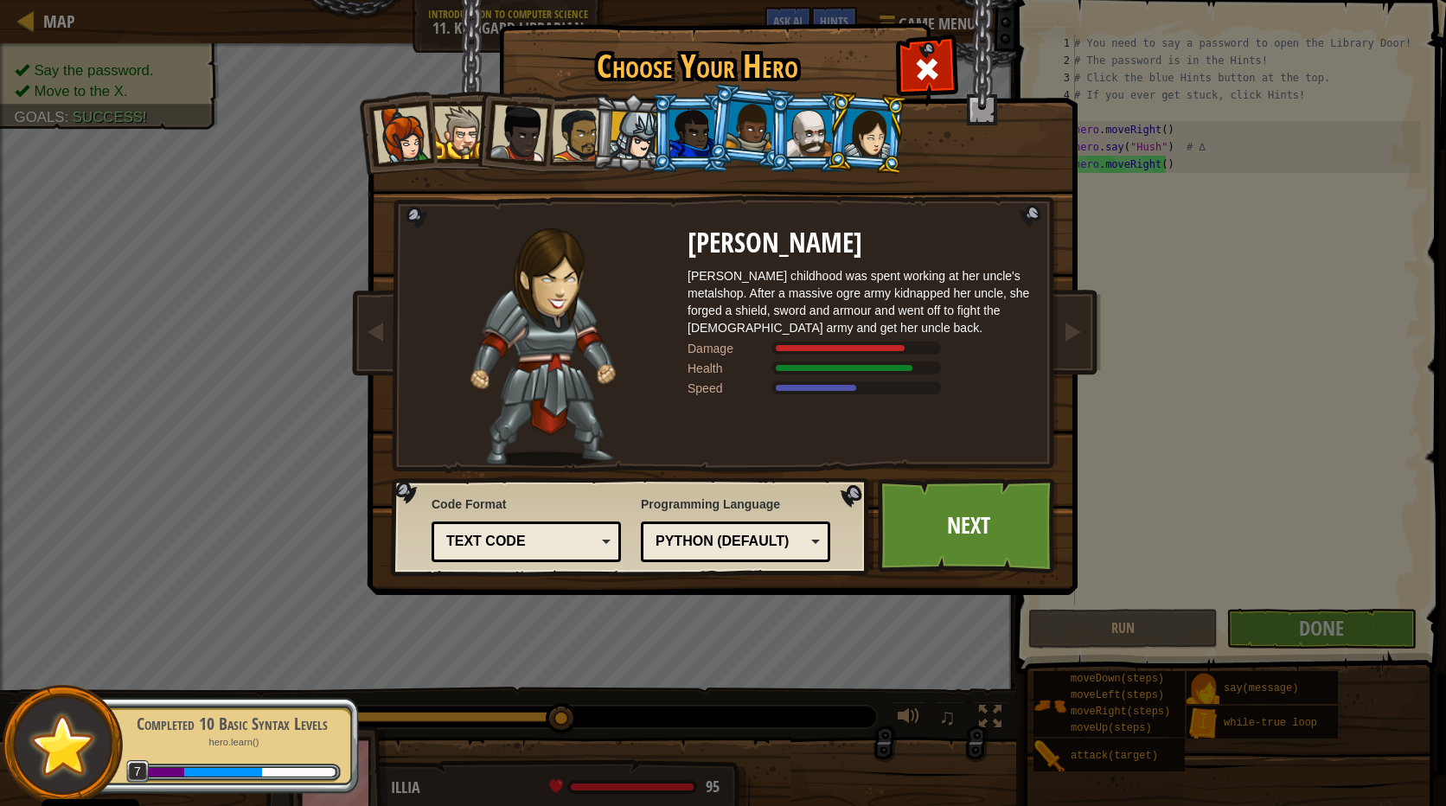
click at [563, 530] on div "Text code" at bounding box center [526, 541] width 167 height 27
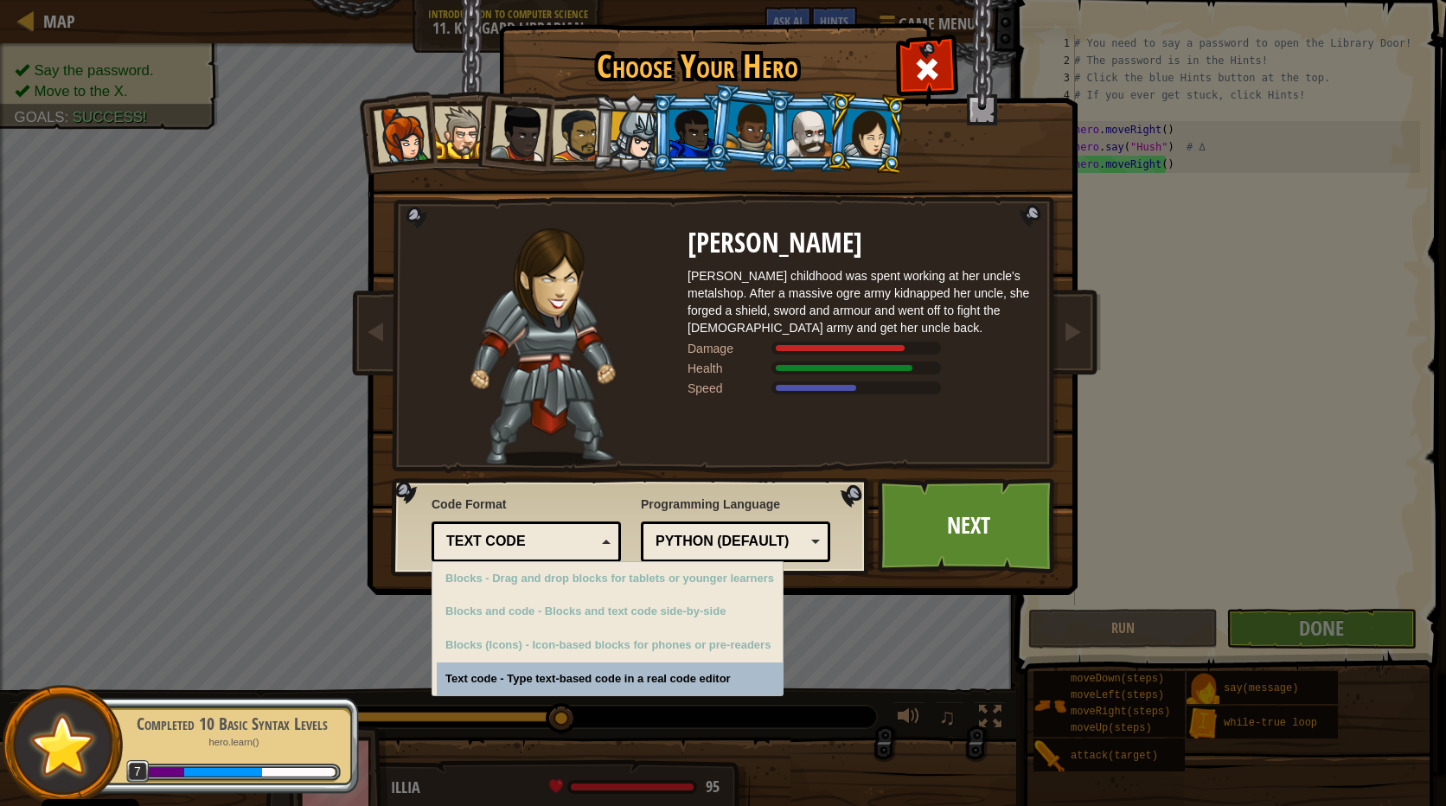
click at [563, 530] on div "Text code" at bounding box center [526, 541] width 167 height 27
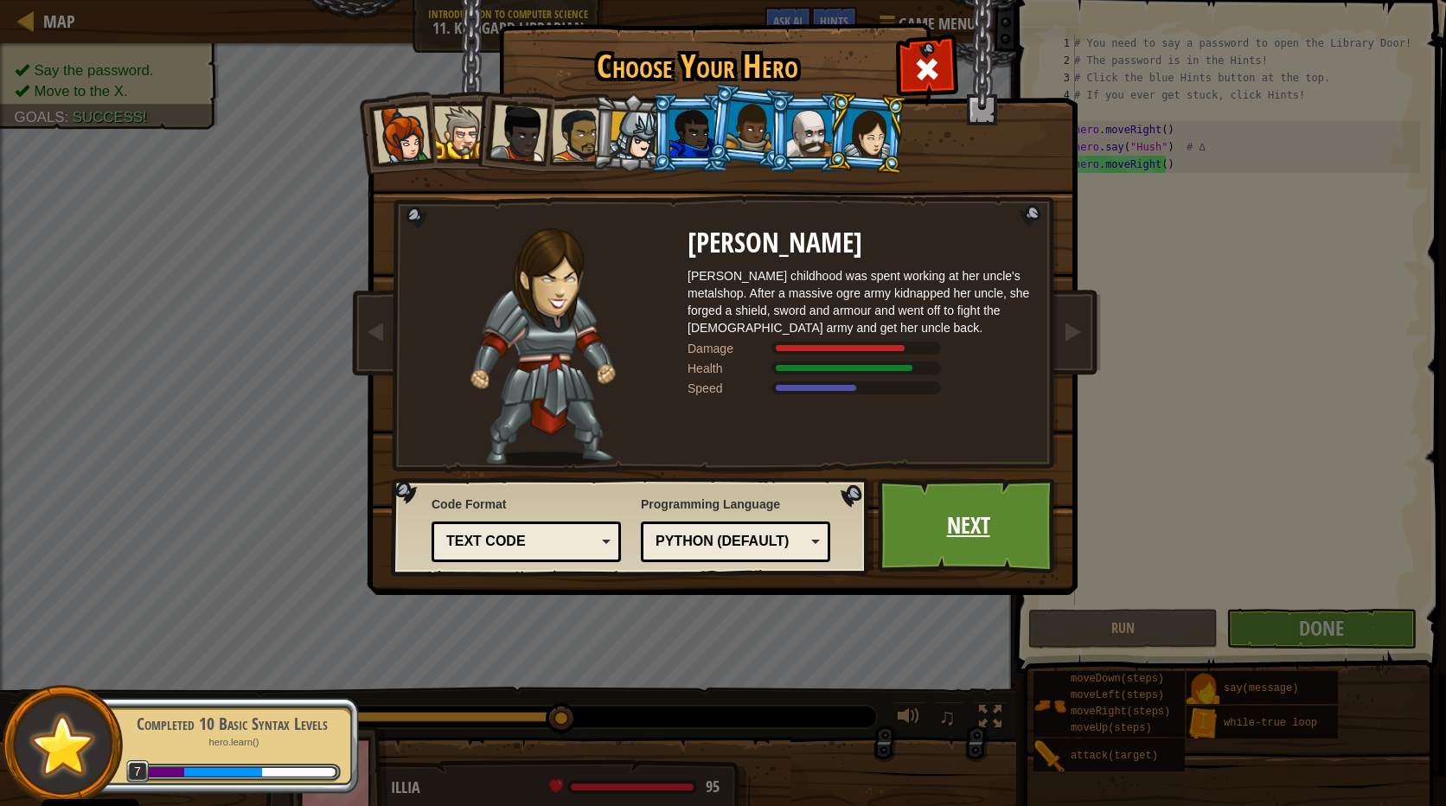
click at [957, 547] on link "Next" at bounding box center [968, 525] width 181 height 95
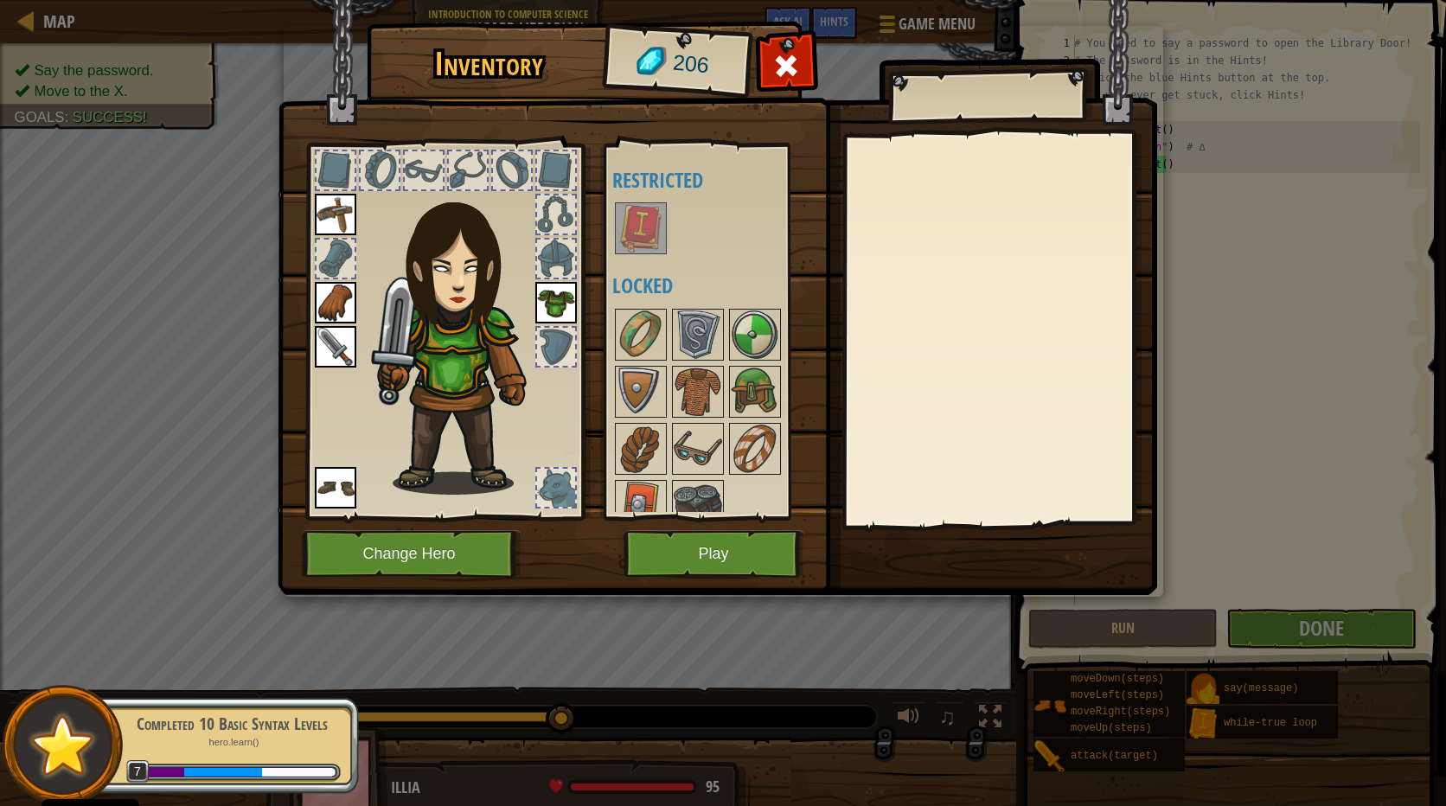
click at [637, 233] on img at bounding box center [641, 228] width 48 height 48
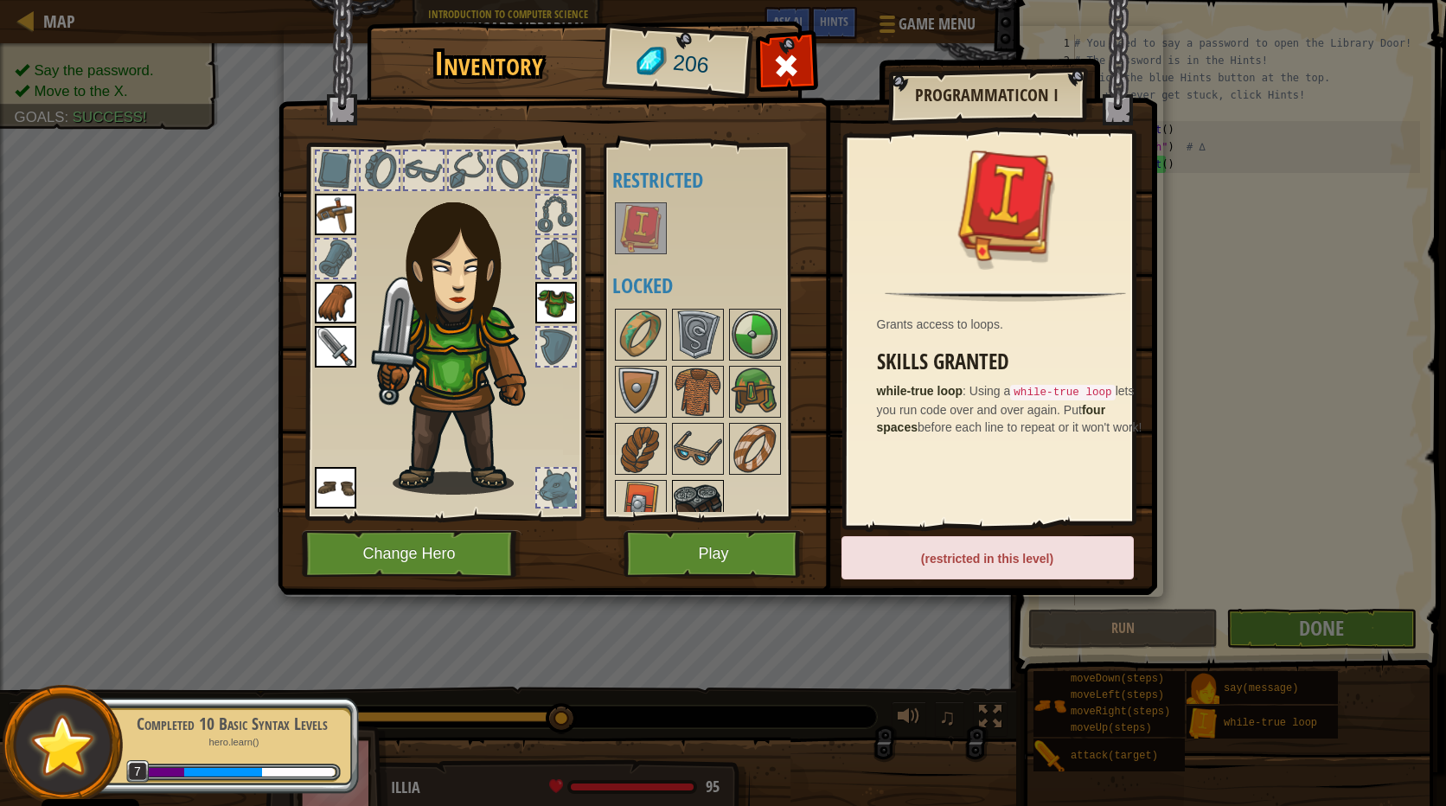
click at [698, 487] on img at bounding box center [698, 506] width 48 height 48
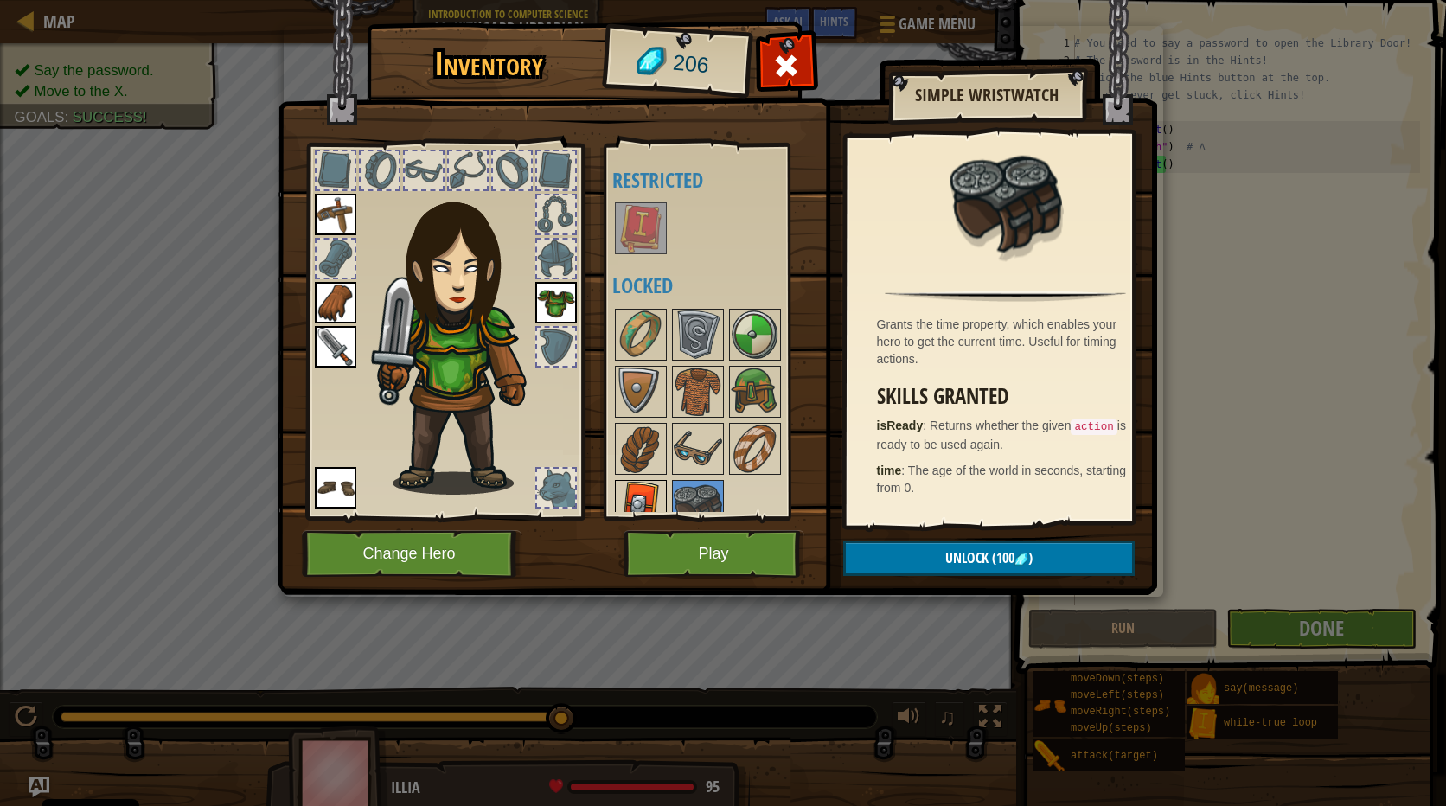
click at [636, 496] on img at bounding box center [641, 506] width 48 height 48
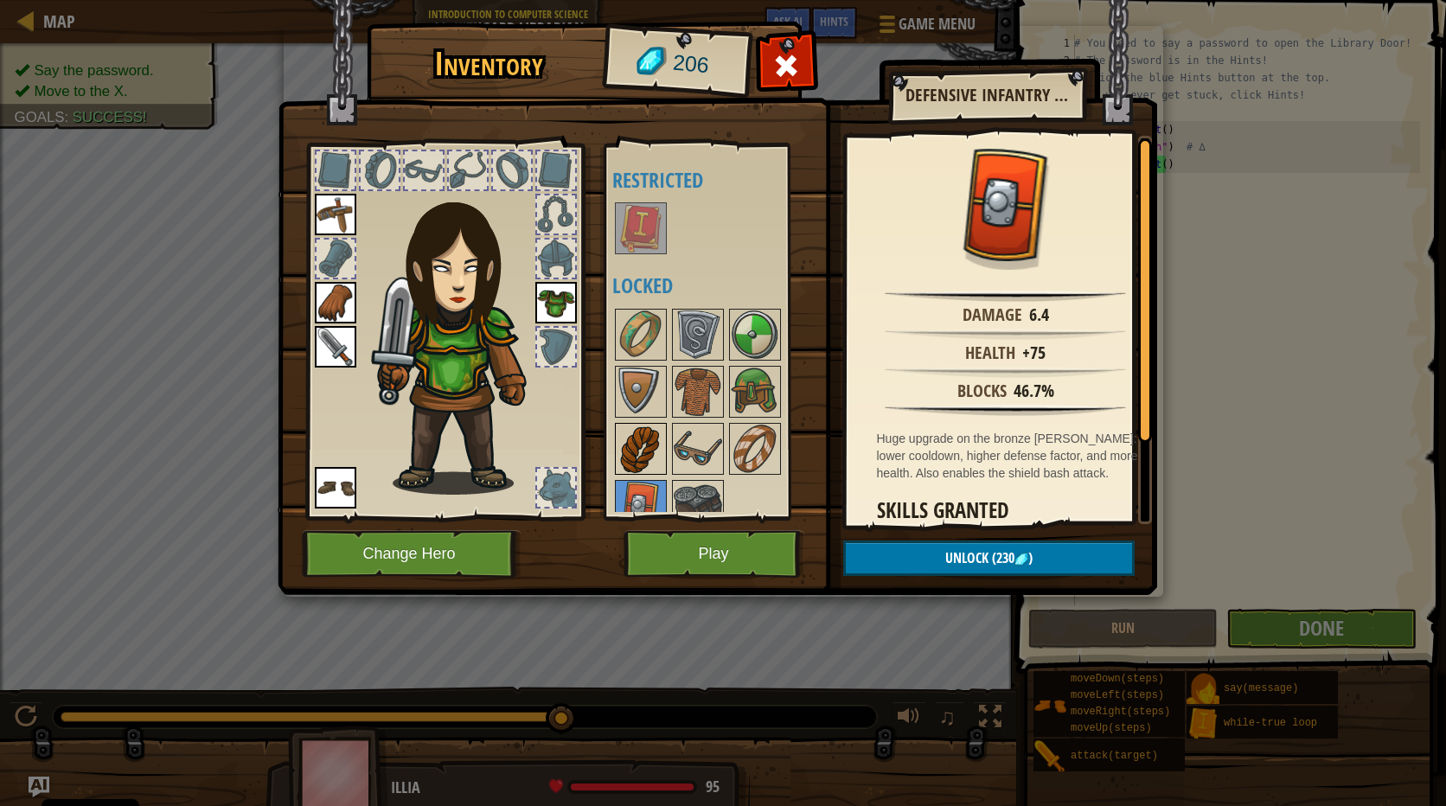
click at [651, 437] on img at bounding box center [641, 449] width 48 height 48
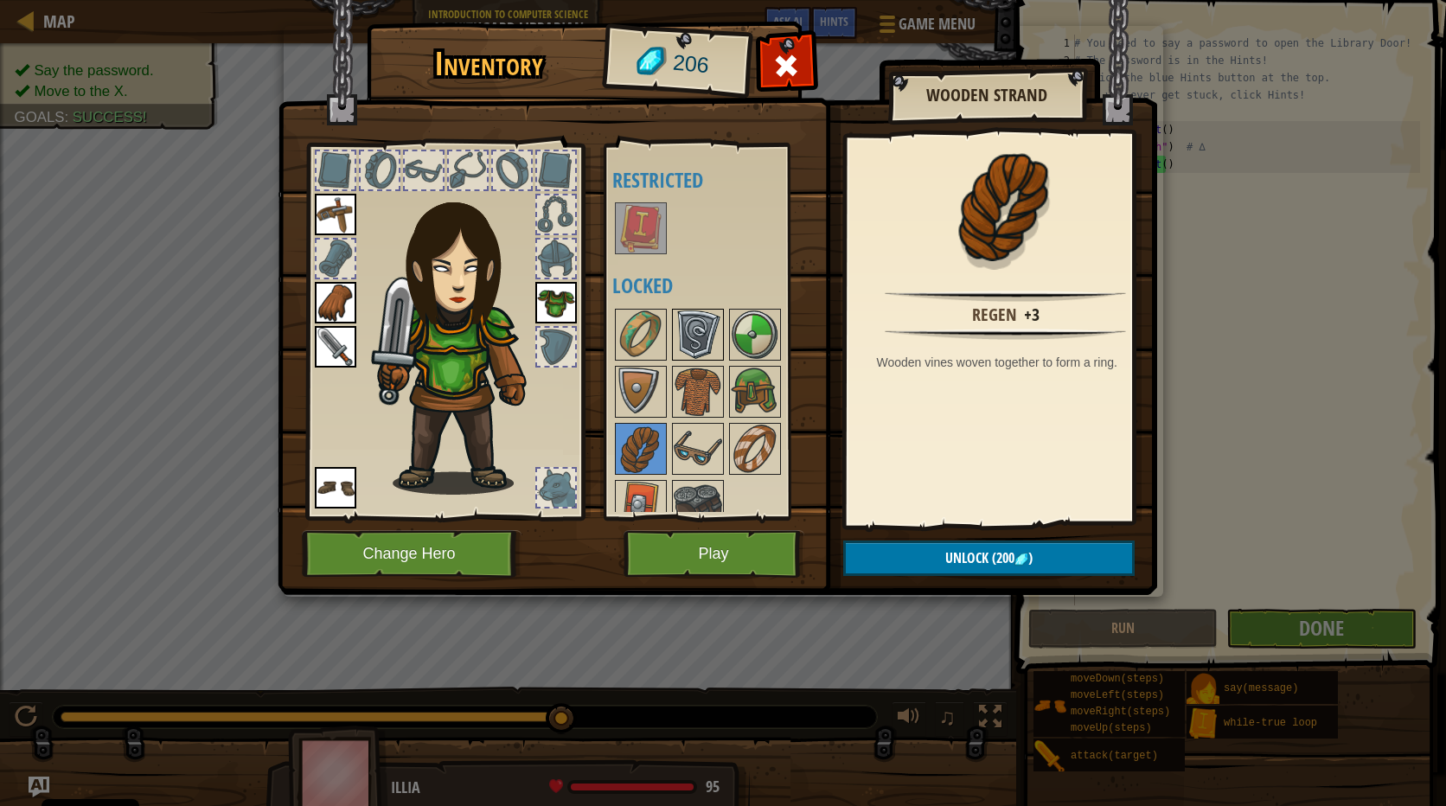
click at [698, 330] on img at bounding box center [698, 334] width 48 height 48
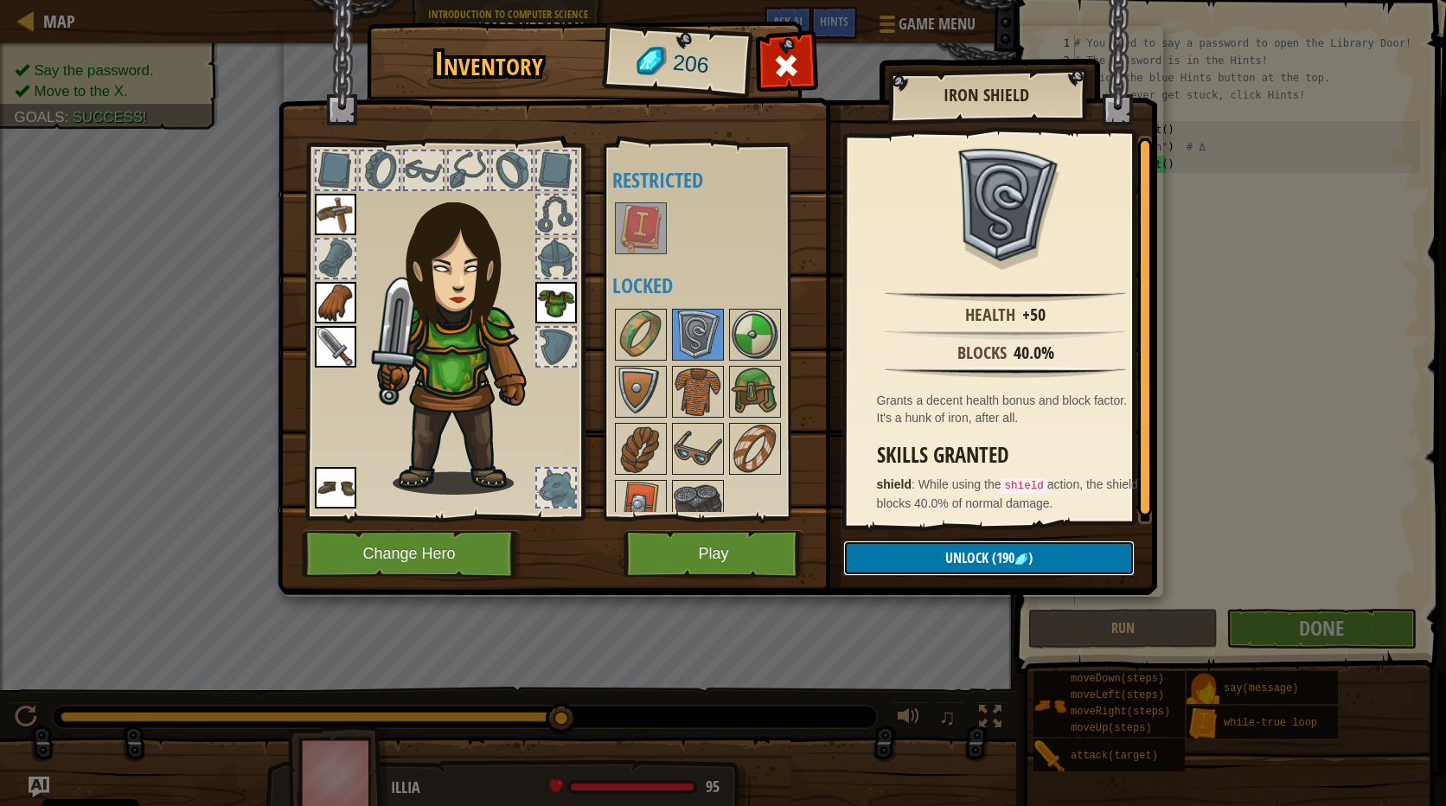
click at [956, 553] on span "Unlock" at bounding box center [966, 557] width 43 height 19
click at [924, 558] on button "Confirm" at bounding box center [988, 557] width 291 height 35
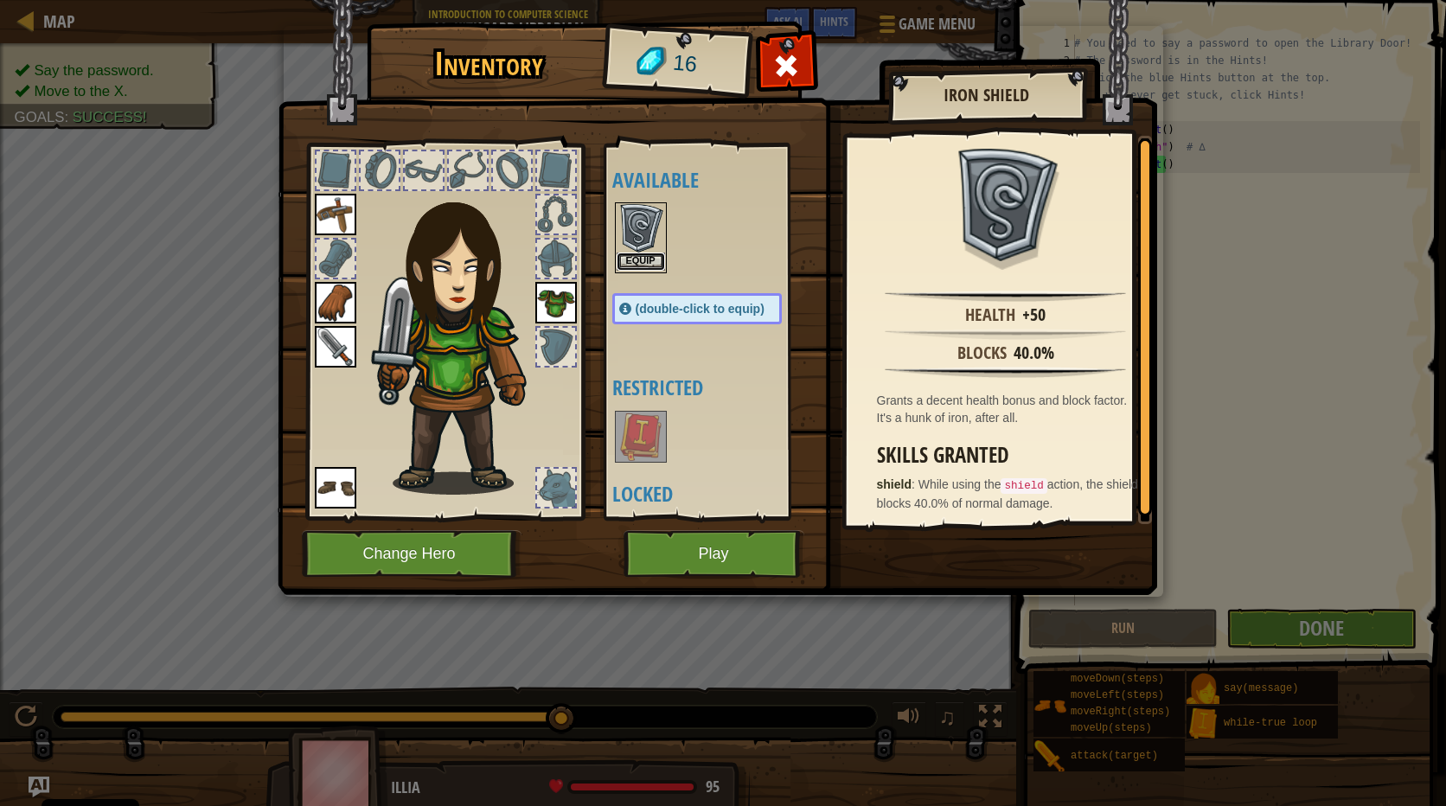
click at [639, 259] on button "Equip" at bounding box center [641, 261] width 48 height 18
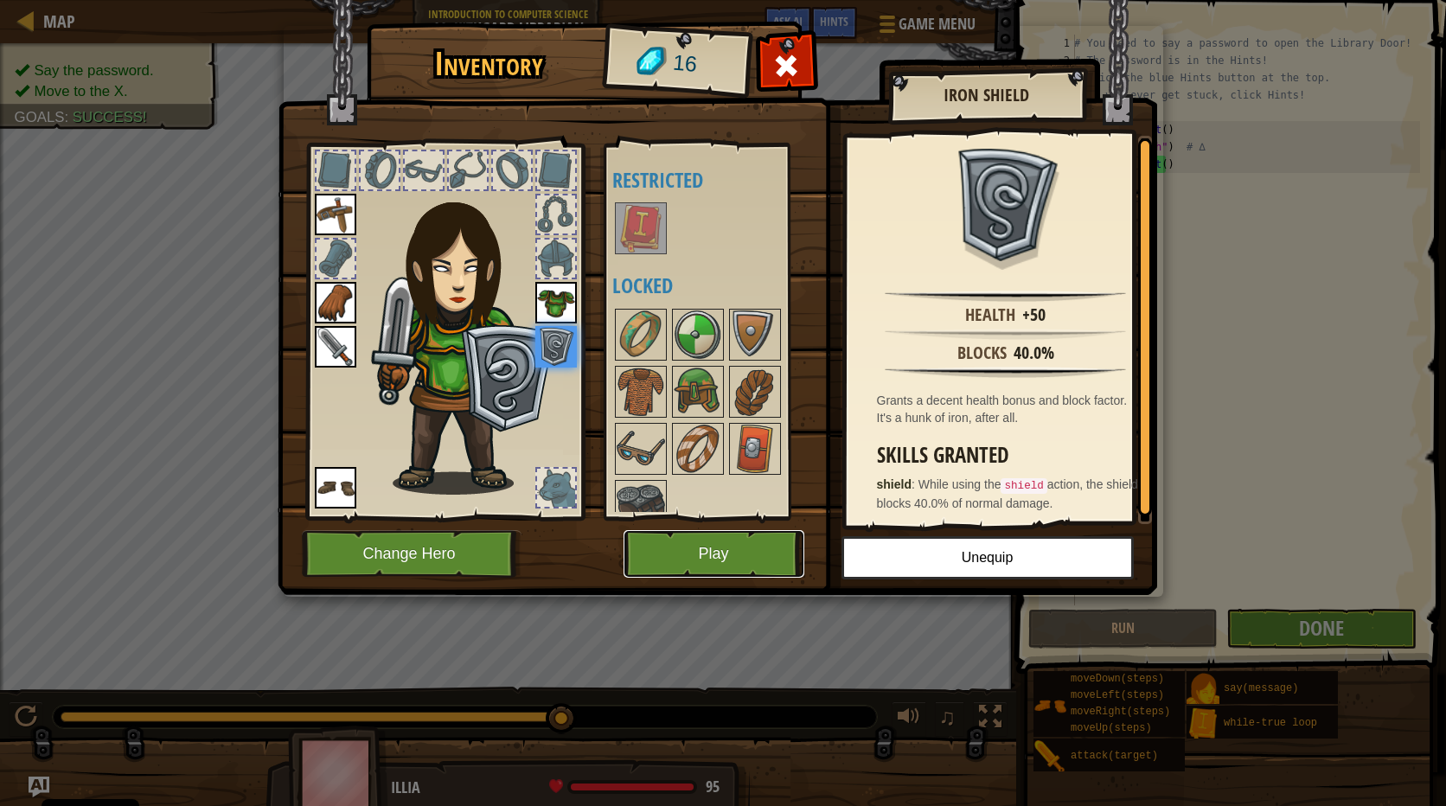
click at [721, 539] on button "Play" at bounding box center [713, 554] width 181 height 48
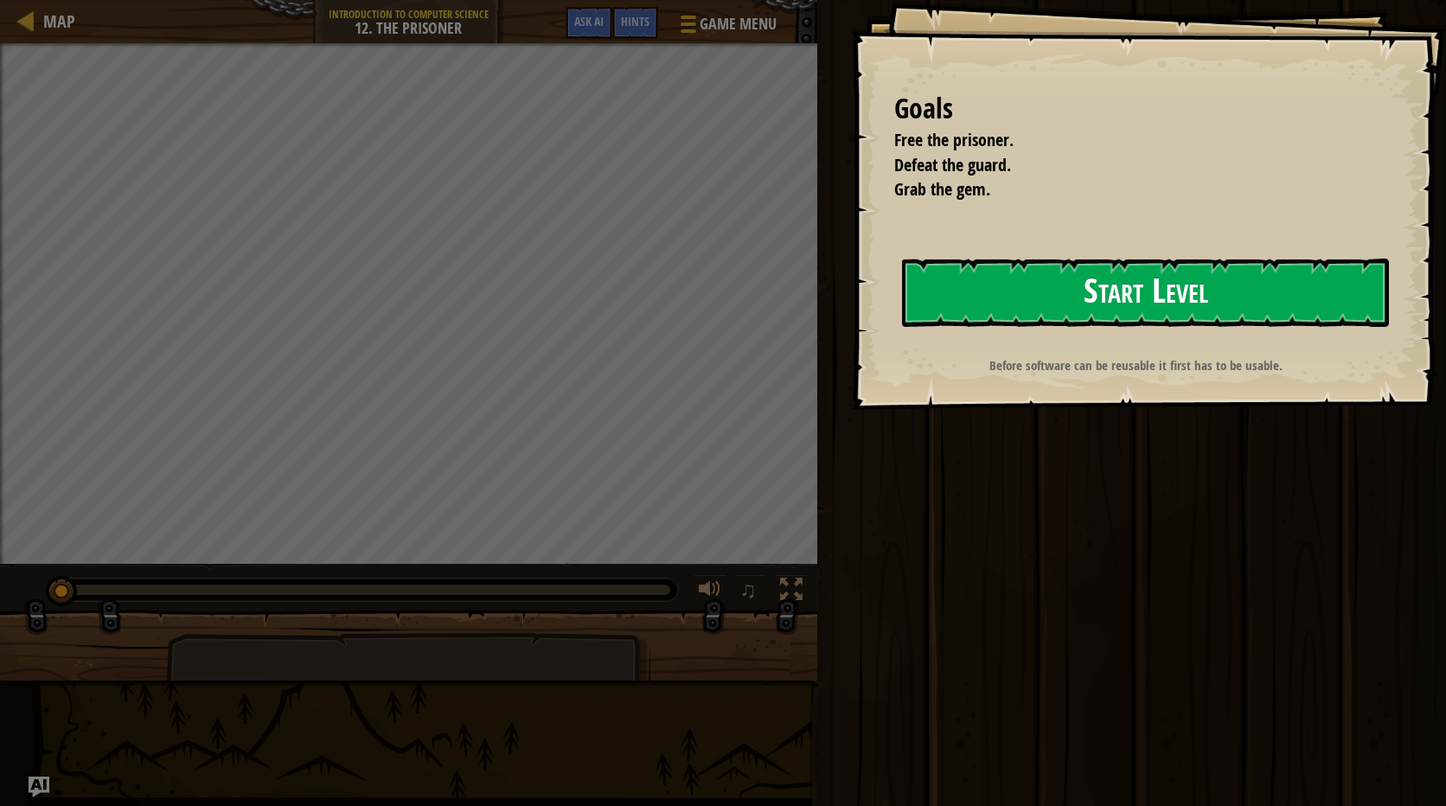
click at [989, 310] on button "Start Level" at bounding box center [1145, 293] width 487 height 68
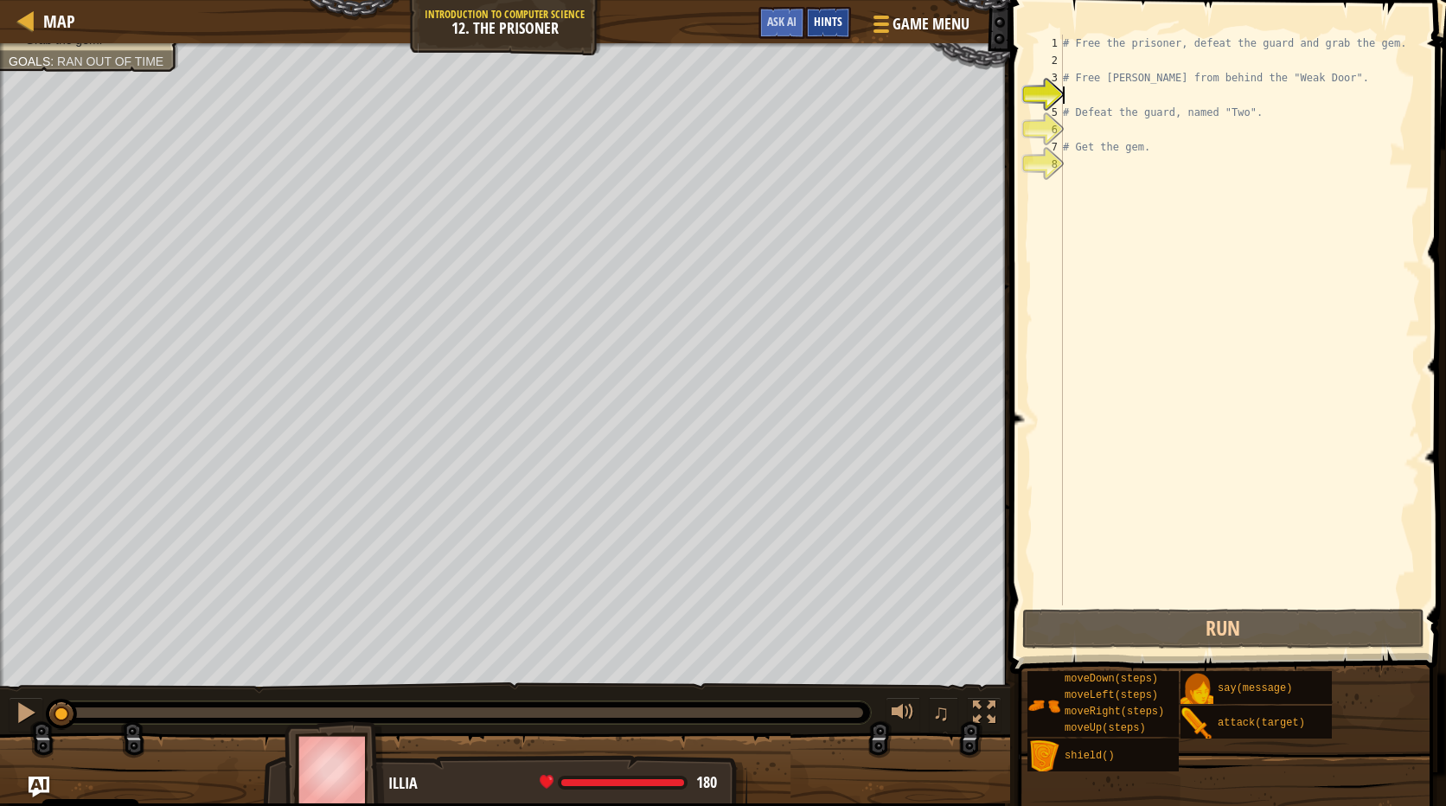
click at [818, 17] on span "Hints" at bounding box center [828, 21] width 29 height 16
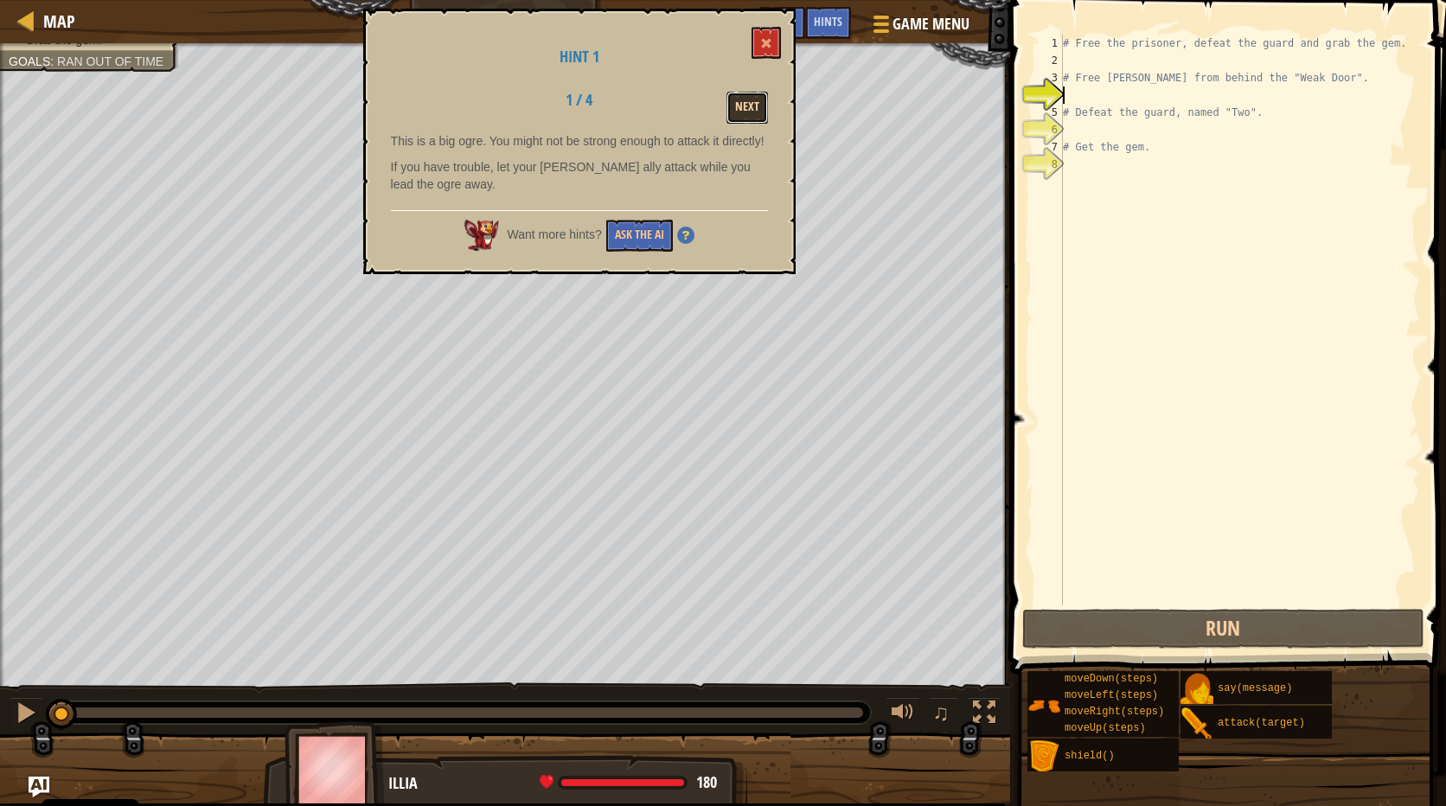
click at [755, 94] on button "Next" at bounding box center [747, 108] width 42 height 32
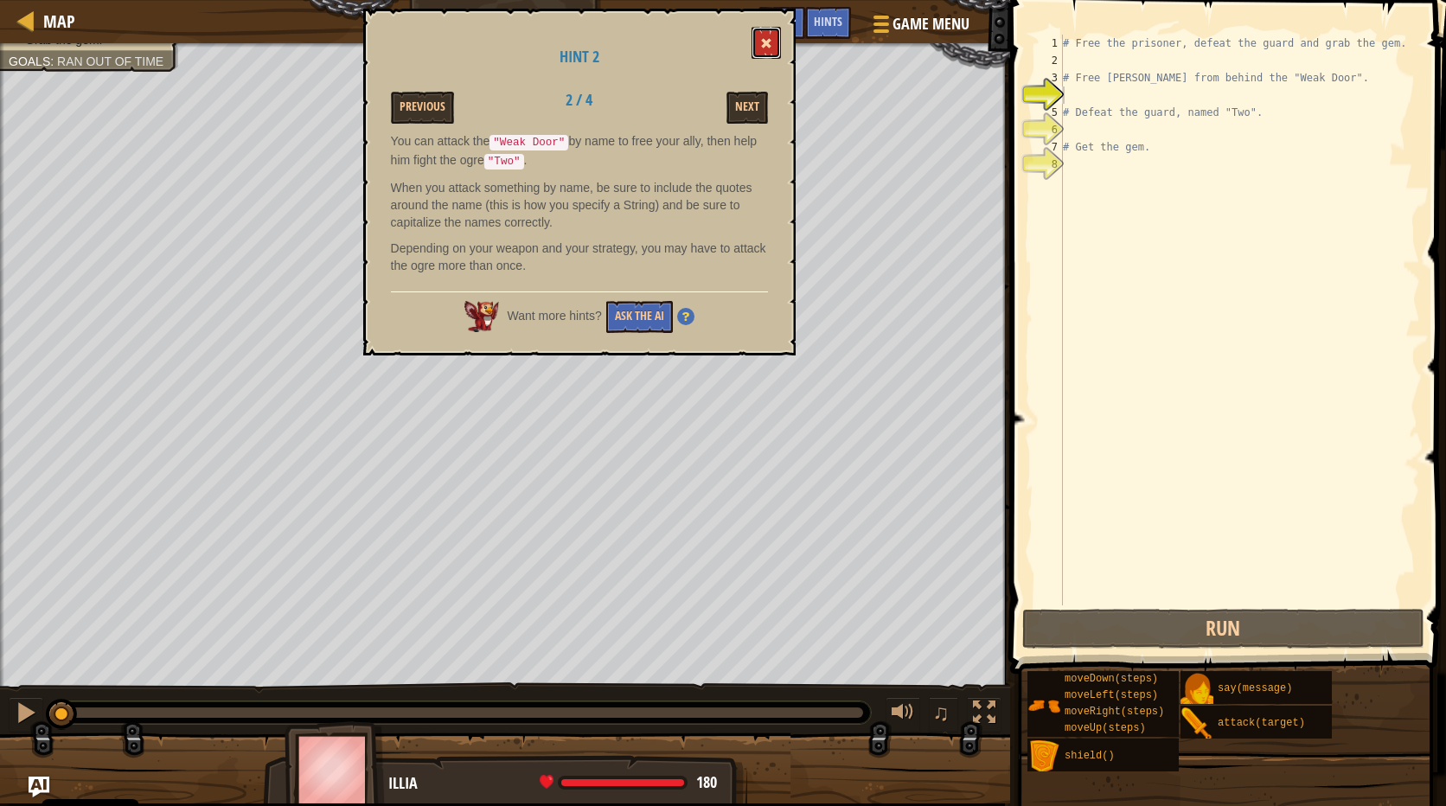
click at [759, 49] on button at bounding box center [765, 43] width 29 height 32
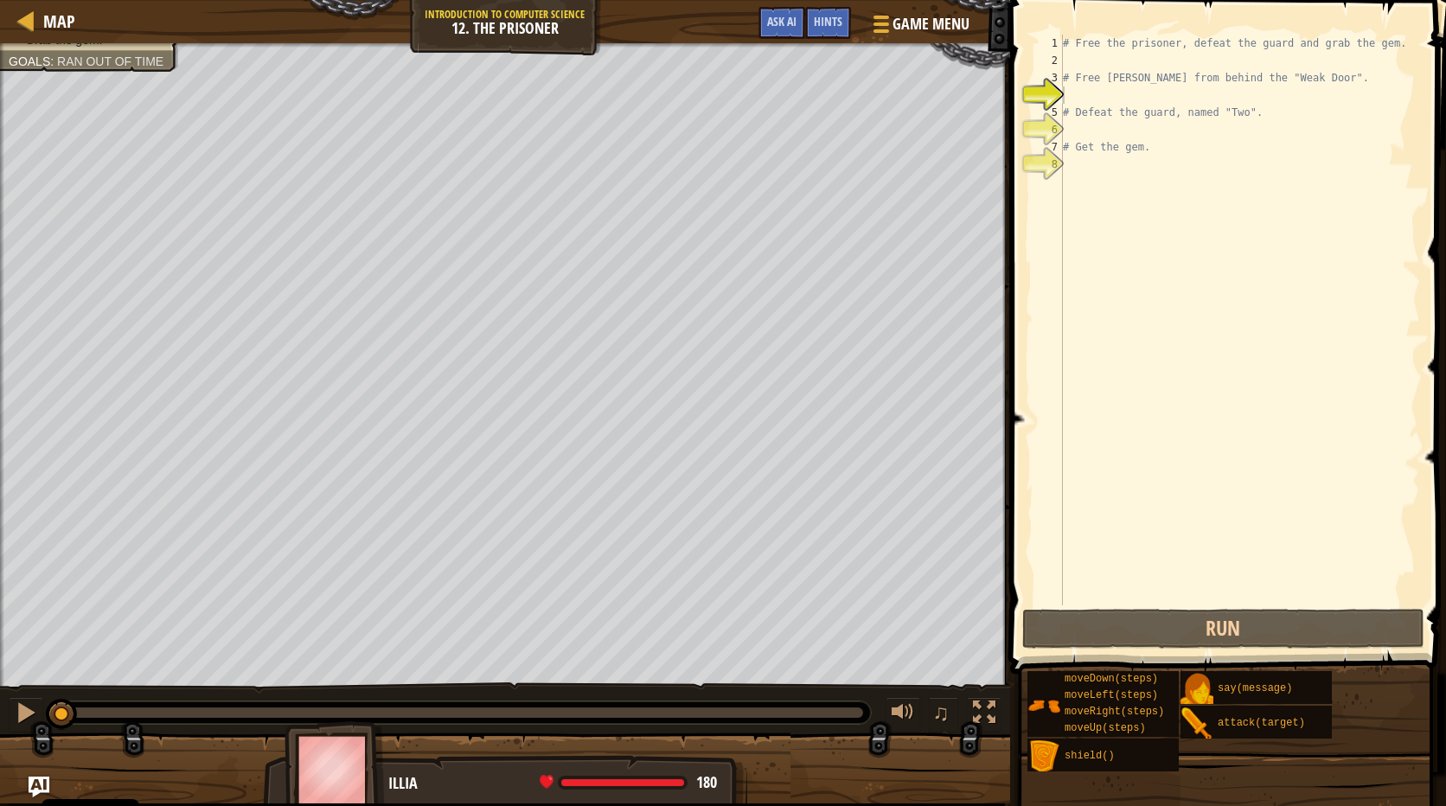
click at [1081, 86] on div "# Free the prisoner, defeat the guard and grab the gem. # Free [PERSON_NAME] fr…" at bounding box center [1239, 337] width 361 height 605
click at [1078, 63] on div "# Free the prisoner, defeat the guard and grab the gem. # Free [PERSON_NAME] fr…" at bounding box center [1239, 337] width 361 height 605
type textarea "r"
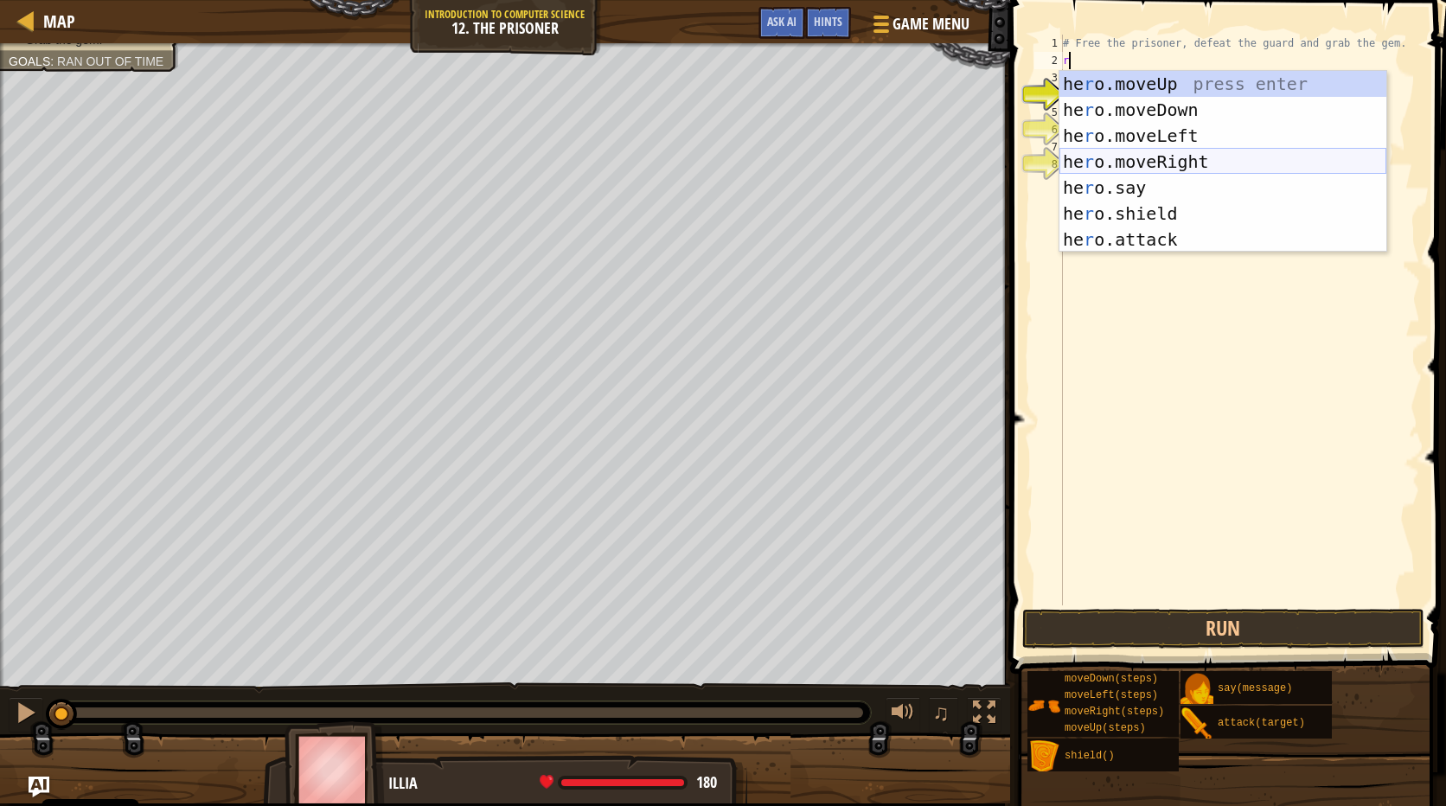
click at [1186, 159] on div "he r o.moveUp press enter he r o.moveDown press enter he r o.moveLeft press ent…" at bounding box center [1222, 187] width 327 height 233
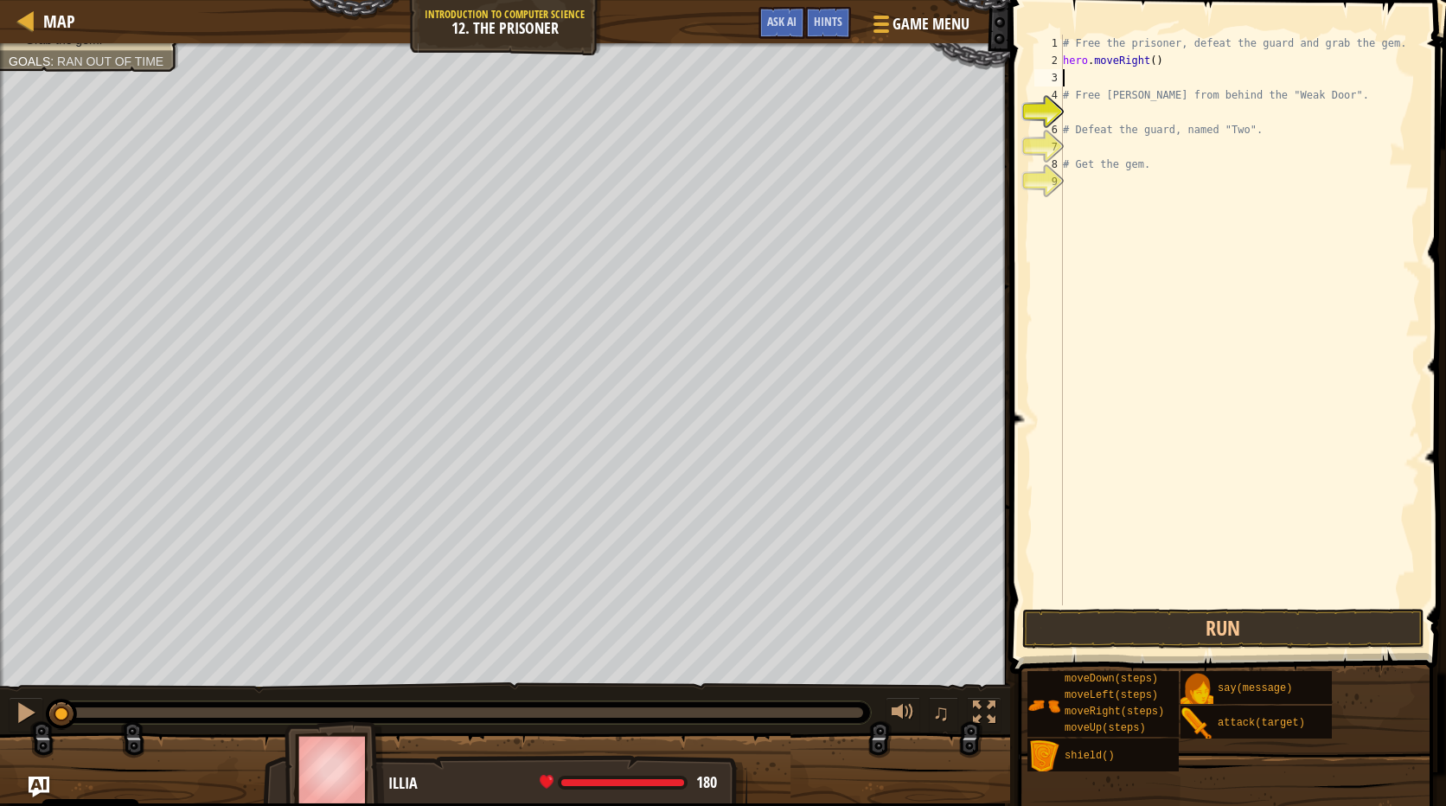
type textarea "h"
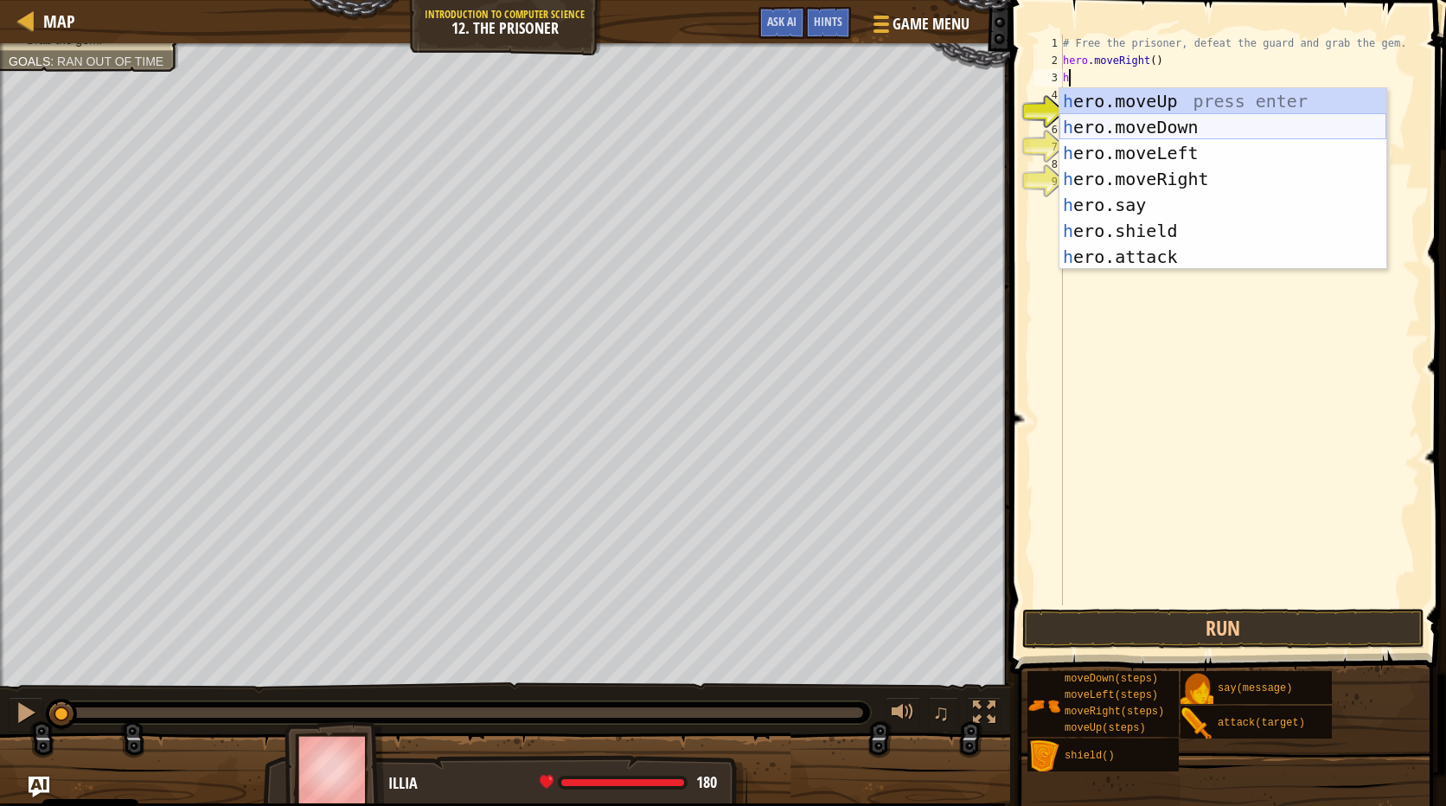
click at [1153, 127] on div "h ero.moveUp press enter h ero.moveDown press enter h ero.moveLeft press enter …" at bounding box center [1222, 204] width 327 height 233
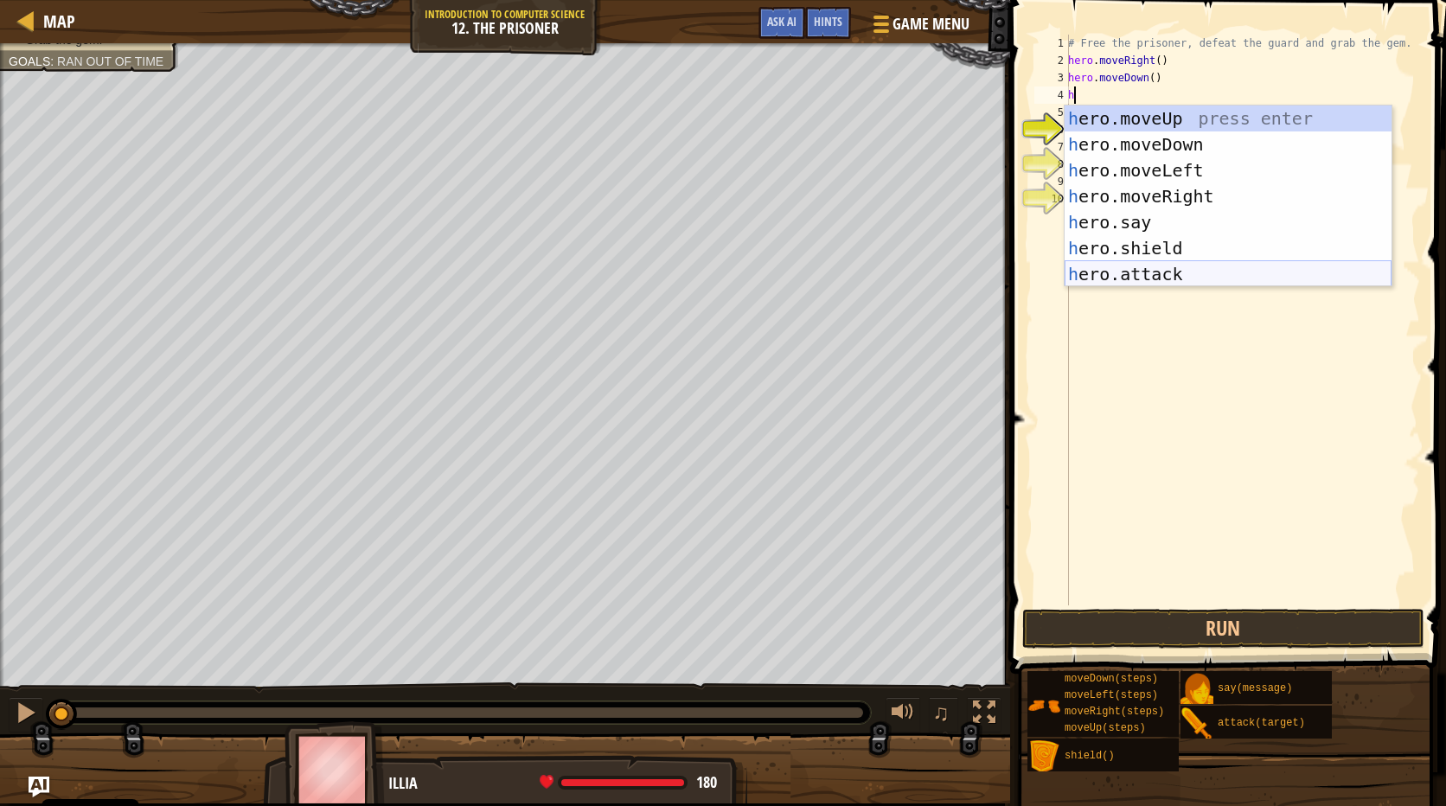
click at [1159, 280] on div "h ero.moveUp press enter h ero.moveDown press enter h ero.moveLeft press enter …" at bounding box center [1227, 221] width 327 height 233
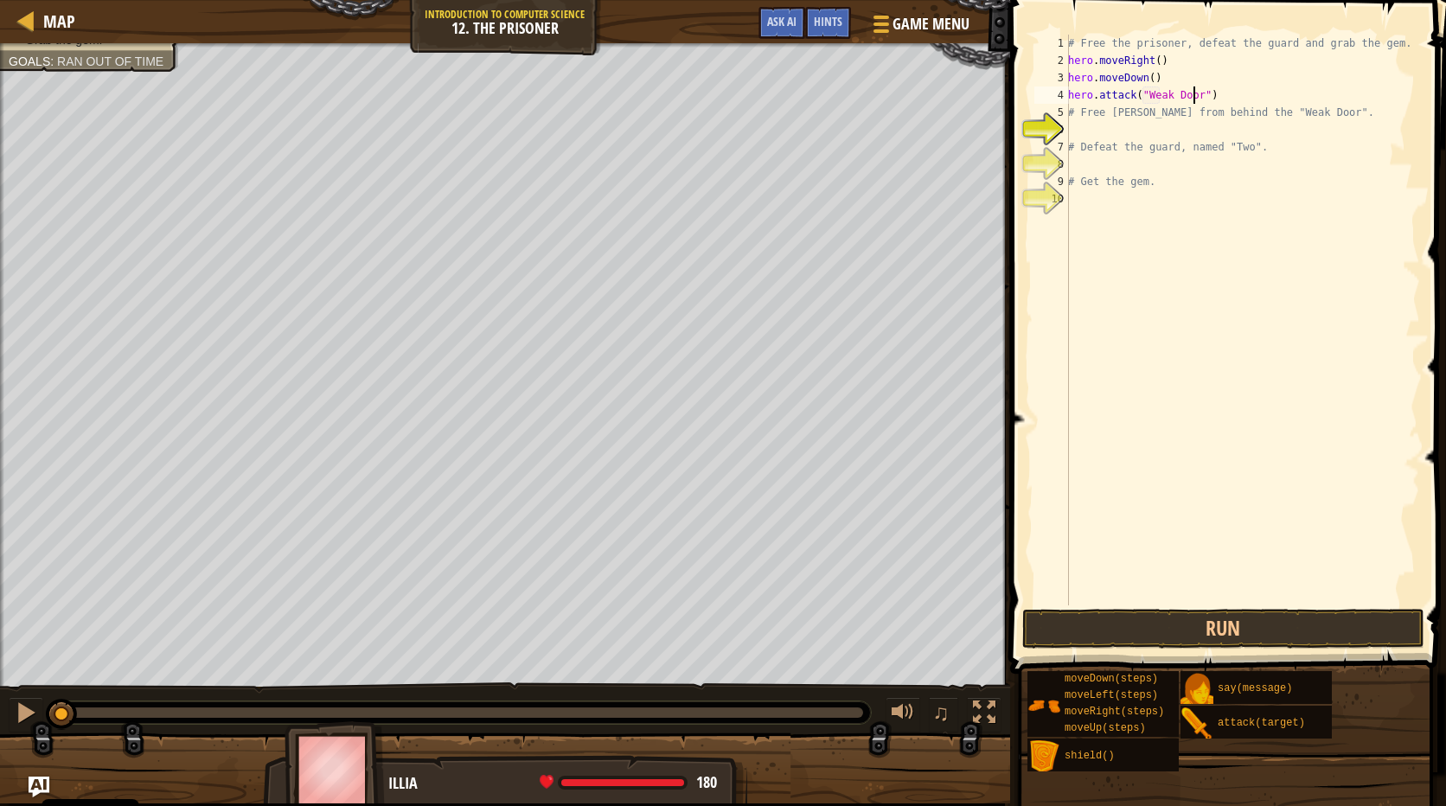
scroll to position [8, 10]
click at [1089, 120] on div "# Free the prisoner, defeat the guard and grab the gem. hero . moveRight ( ) he…" at bounding box center [1241, 337] width 355 height 605
click at [1066, 137] on div "6" at bounding box center [1051, 129] width 35 height 17
type textarea "# Defeat the guard, named "Two"."
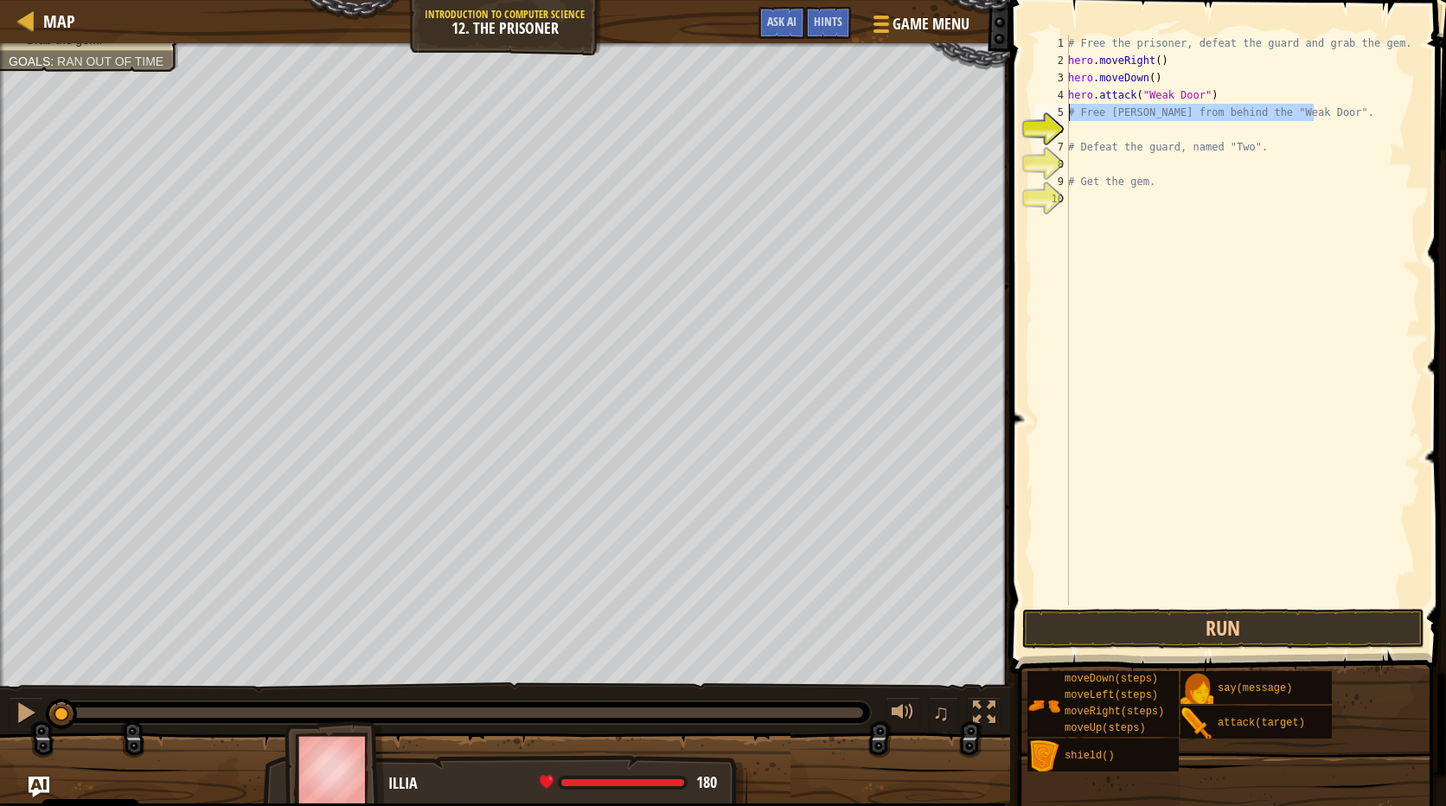
drag, startPoint x: 1339, startPoint y: 112, endPoint x: 1069, endPoint y: 113, distance: 270.7
click at [1069, 113] on div "# Free the prisoner, defeat the guard and grab the gem. hero . moveRight ( ) he…" at bounding box center [1241, 337] width 355 height 605
type textarea "# Free [PERSON_NAME] from behind the "Weak Door"."
type textarea "h"
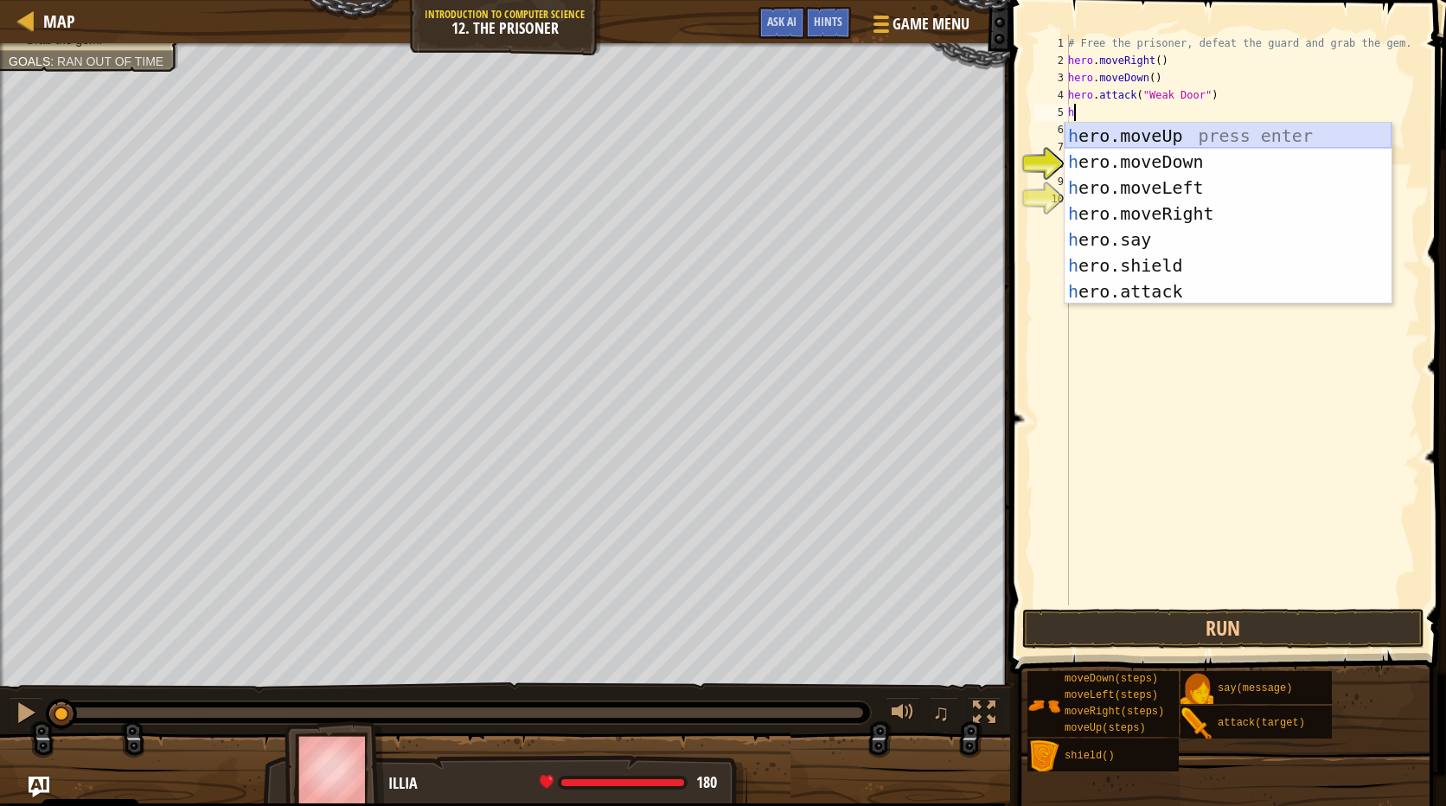
click at [1177, 135] on div "h ero.moveUp press enter h ero.moveDown press enter h ero.moveLeft press enter …" at bounding box center [1227, 239] width 327 height 233
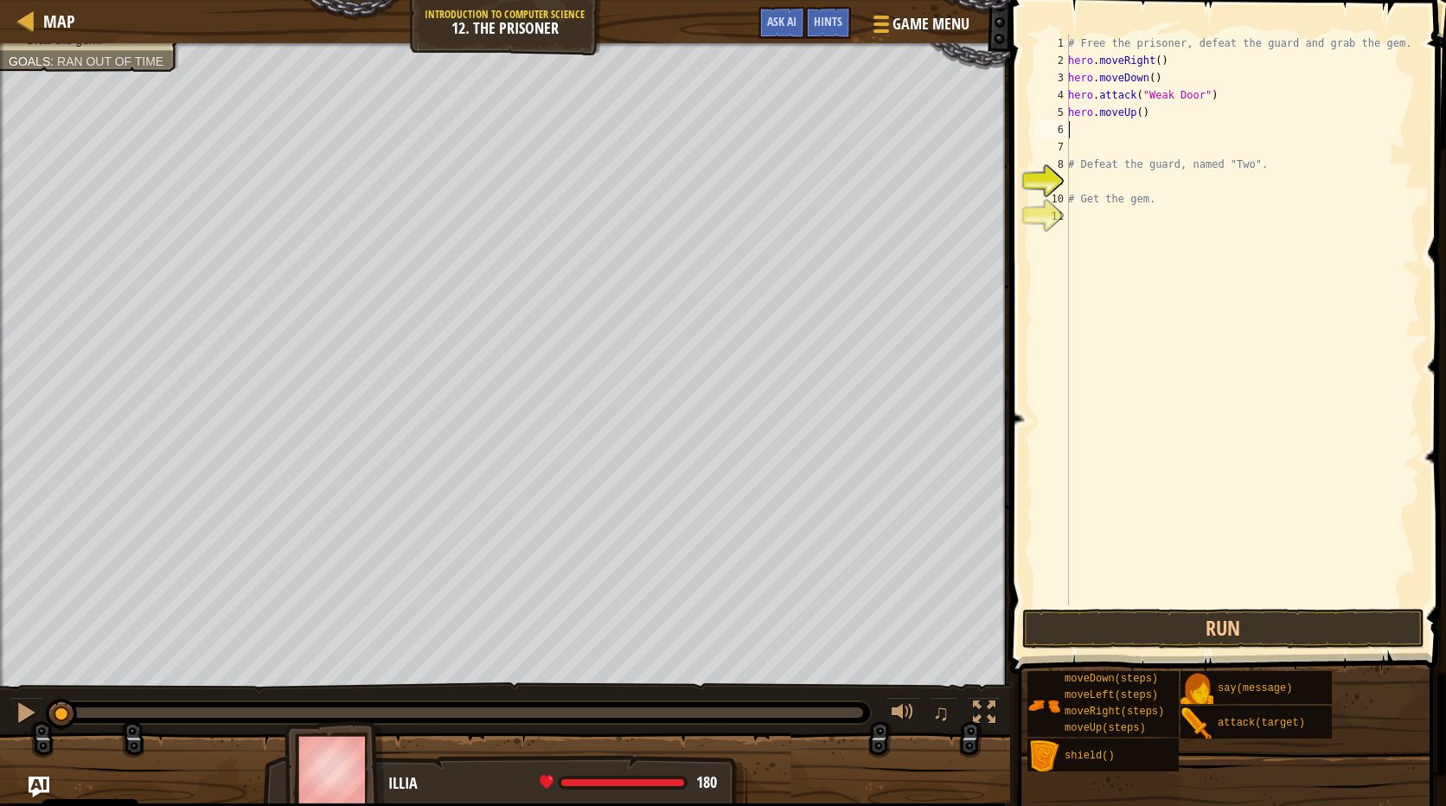
type textarea "h"
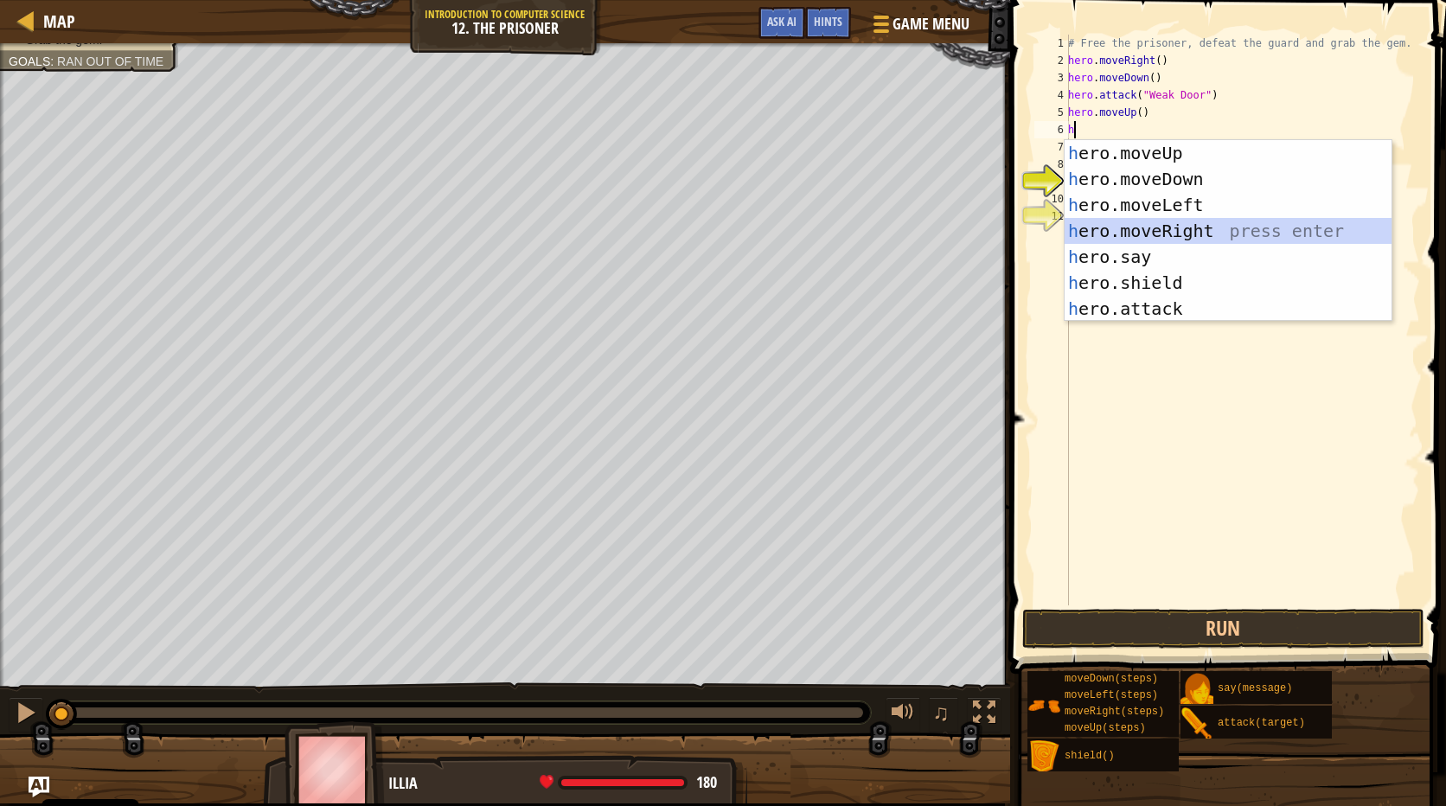
click at [1195, 229] on div "h ero.moveUp press enter h ero.moveDown press enter h ero.moveLeft press enter …" at bounding box center [1227, 256] width 327 height 233
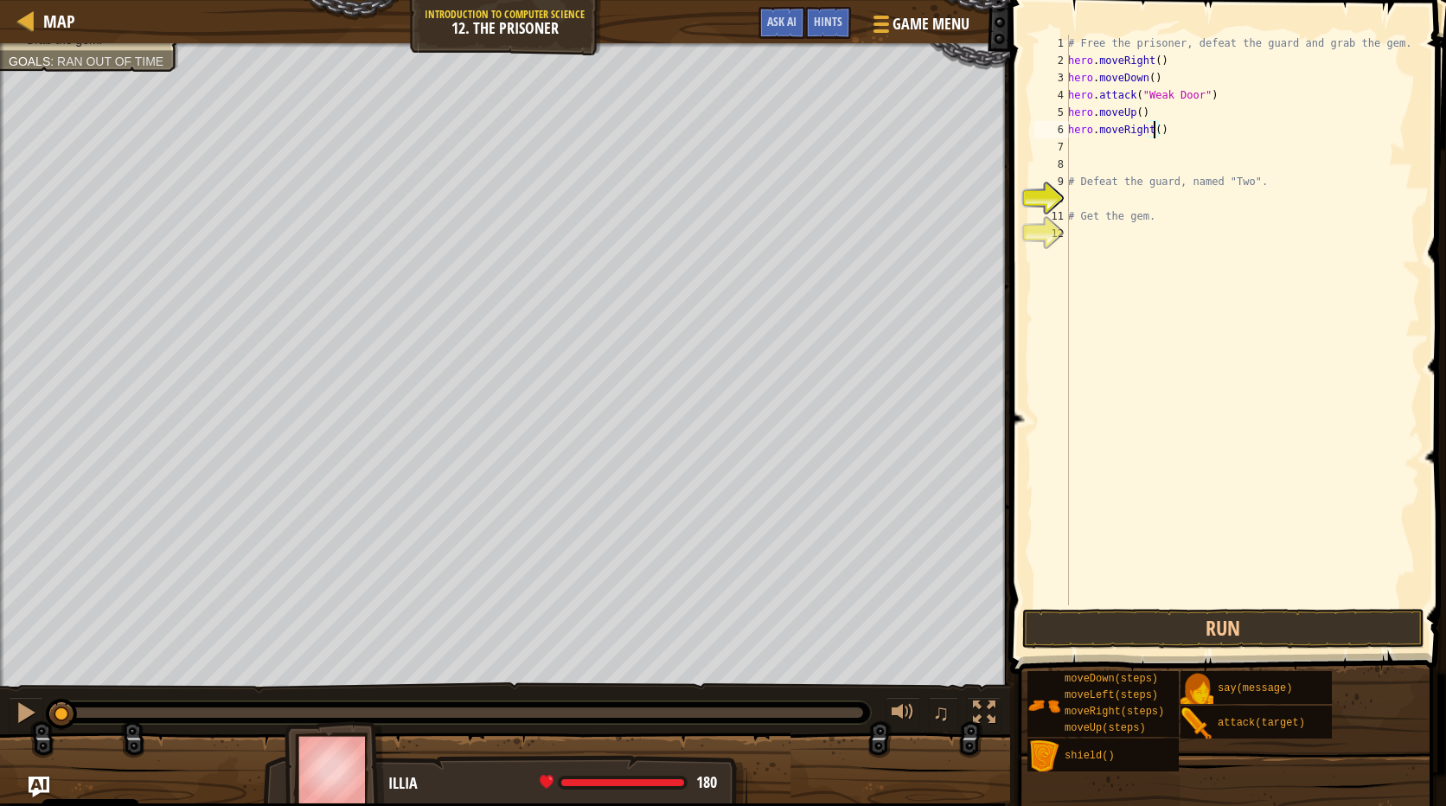
click at [1151, 126] on div "# Free the prisoner, defeat the guard and grab the gem. hero . moveRight ( ) he…" at bounding box center [1241, 337] width 355 height 605
type textarea "hero.moveRight(3)"
click at [1077, 148] on div "# Free the prisoner, defeat the guard and grab the gem. hero . moveRight ( ) he…" at bounding box center [1241, 337] width 355 height 605
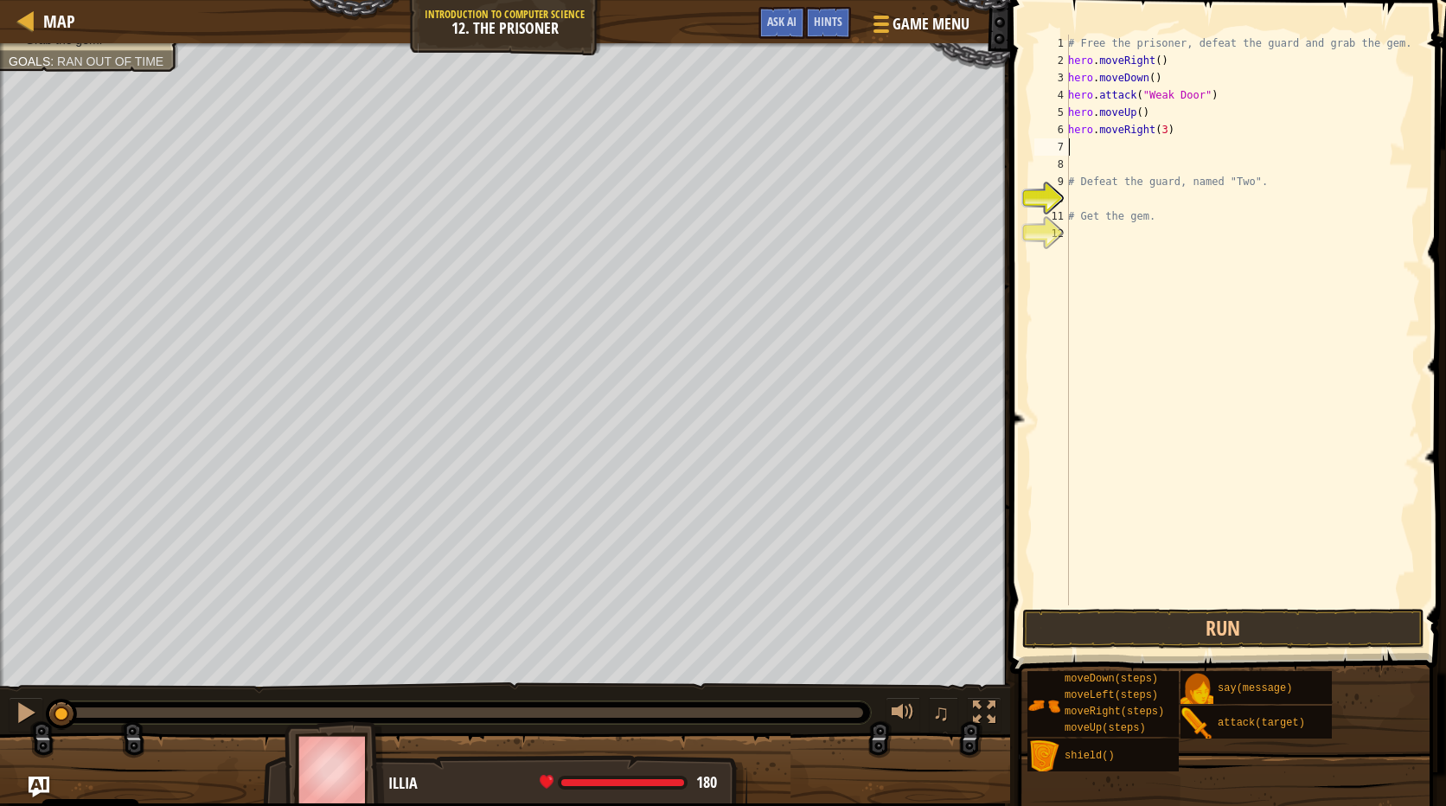
type textarea "h"
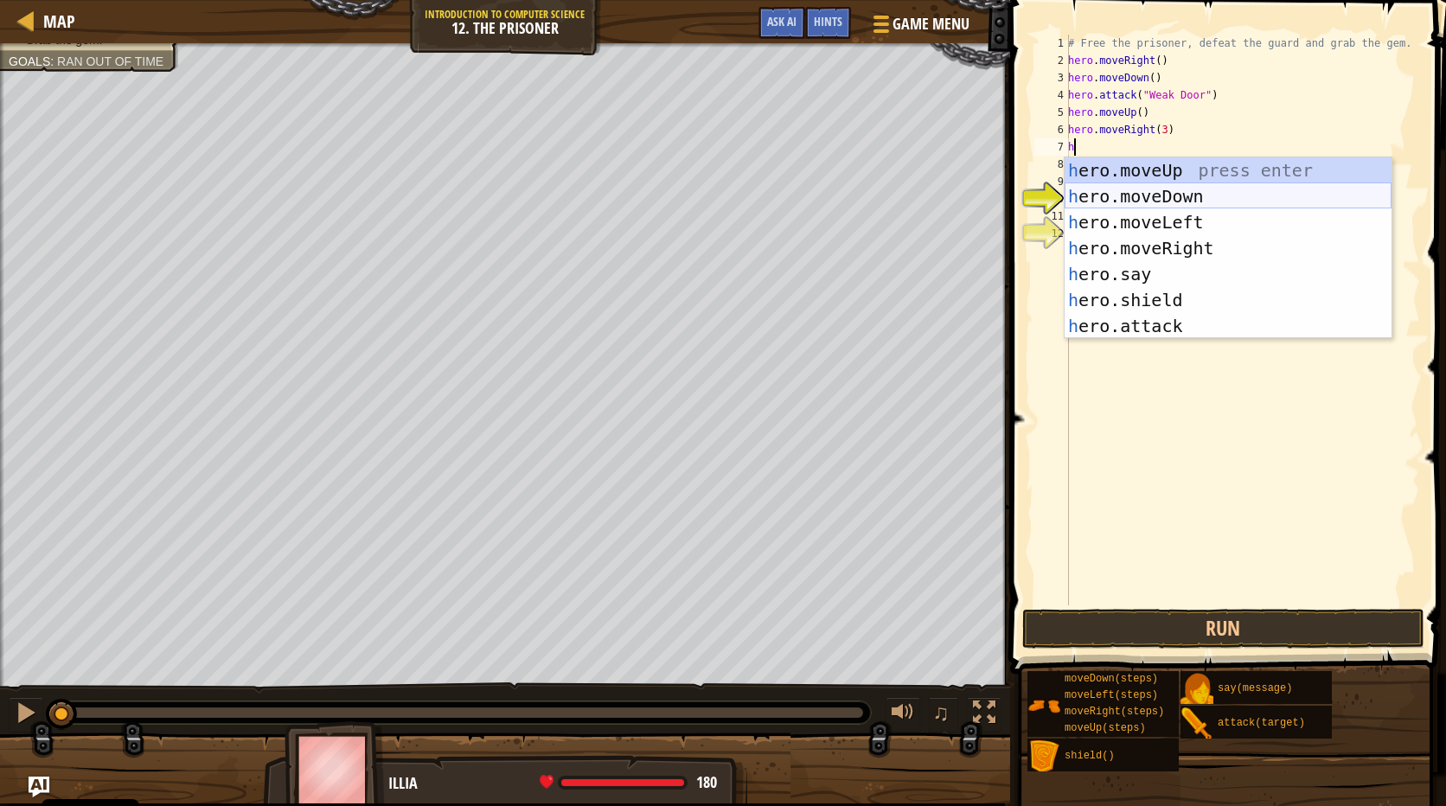
click at [1148, 190] on div "h ero.moveUp press enter h ero.moveDown press enter h ero.moveLeft press enter …" at bounding box center [1227, 273] width 327 height 233
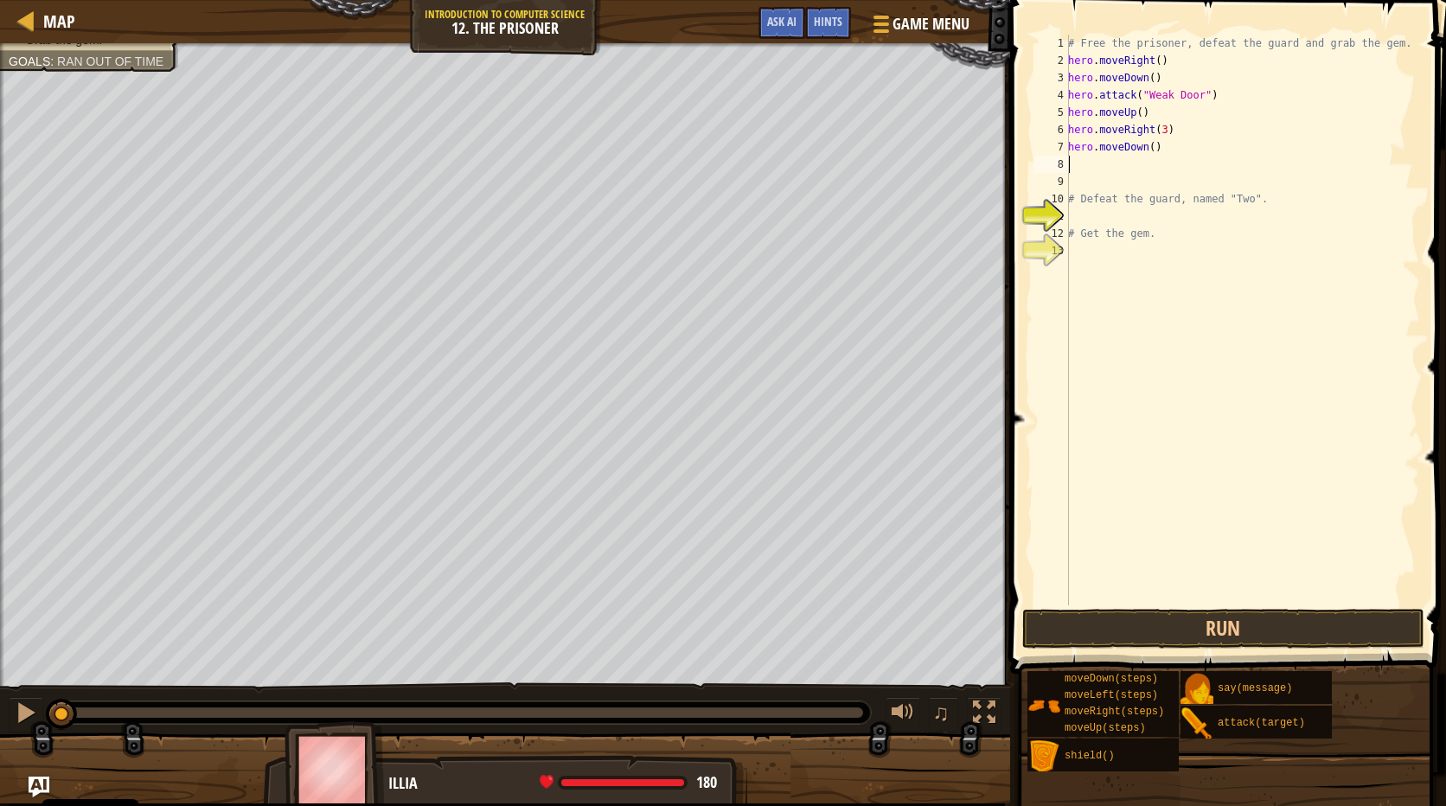
type textarea "h"
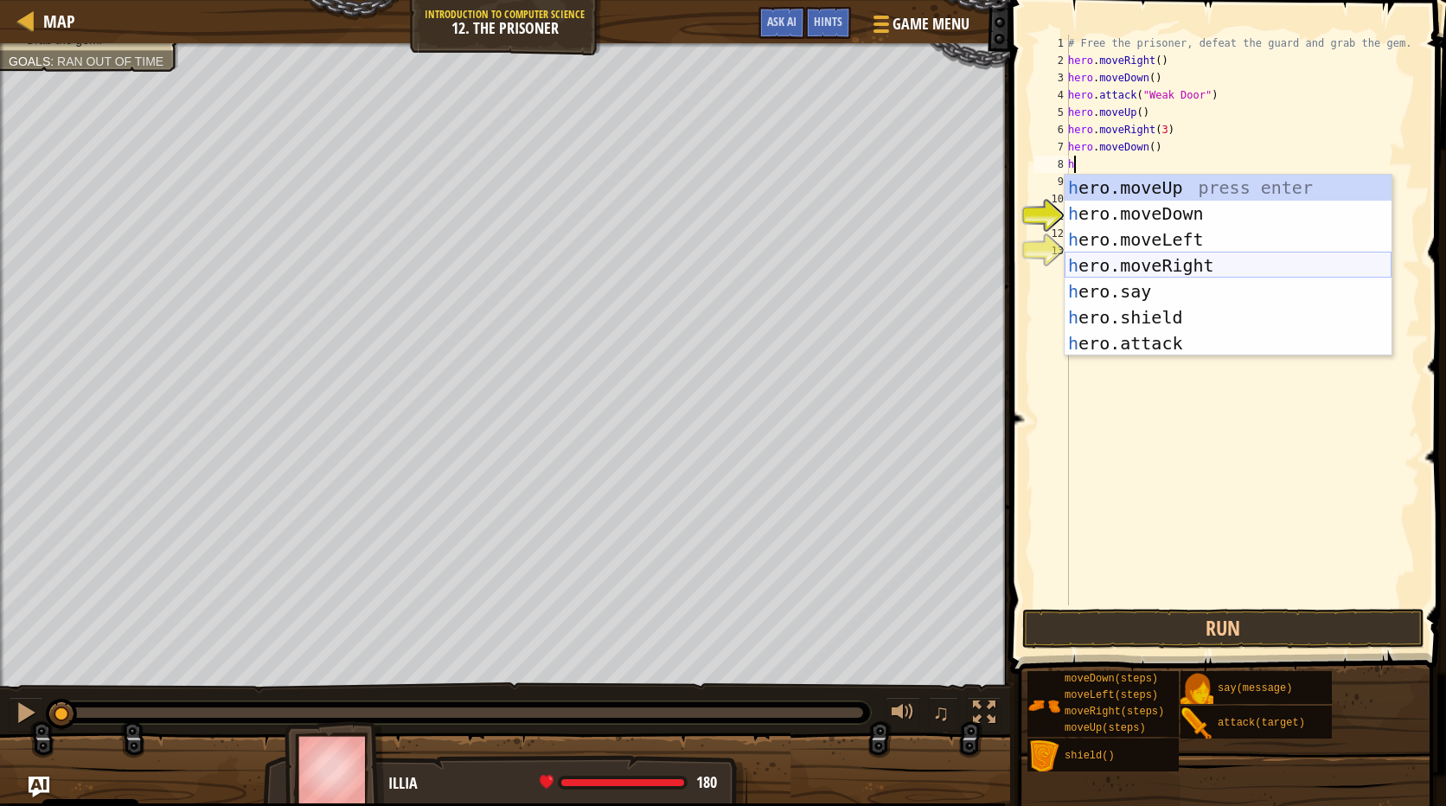
click at [1153, 262] on div "h ero.moveUp press enter h ero.moveDown press enter h ero.moveLeft press enter …" at bounding box center [1227, 291] width 327 height 233
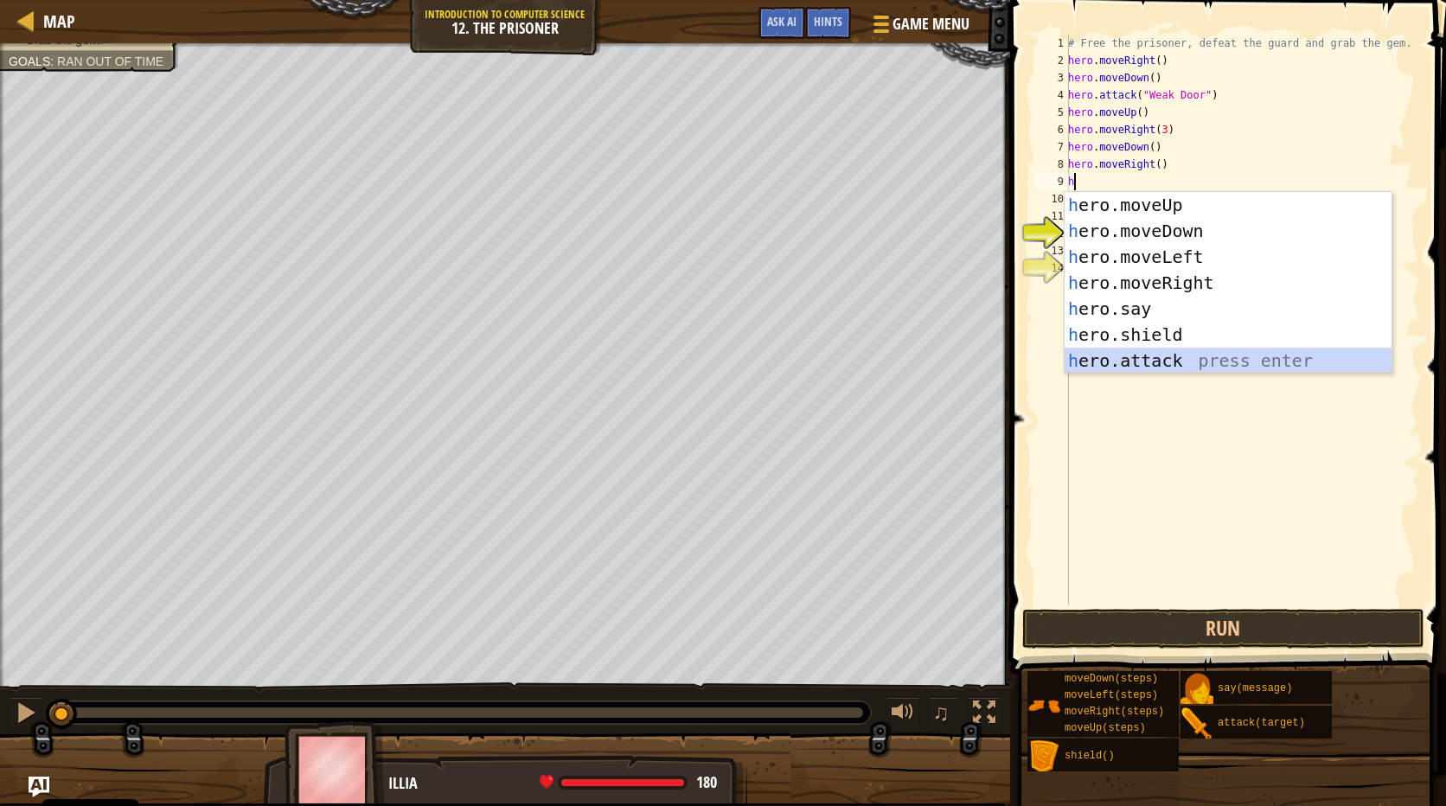
click at [1175, 356] on div "h ero.moveUp press enter h ero.moveDown press enter h ero.moveLeft press enter …" at bounding box center [1227, 308] width 327 height 233
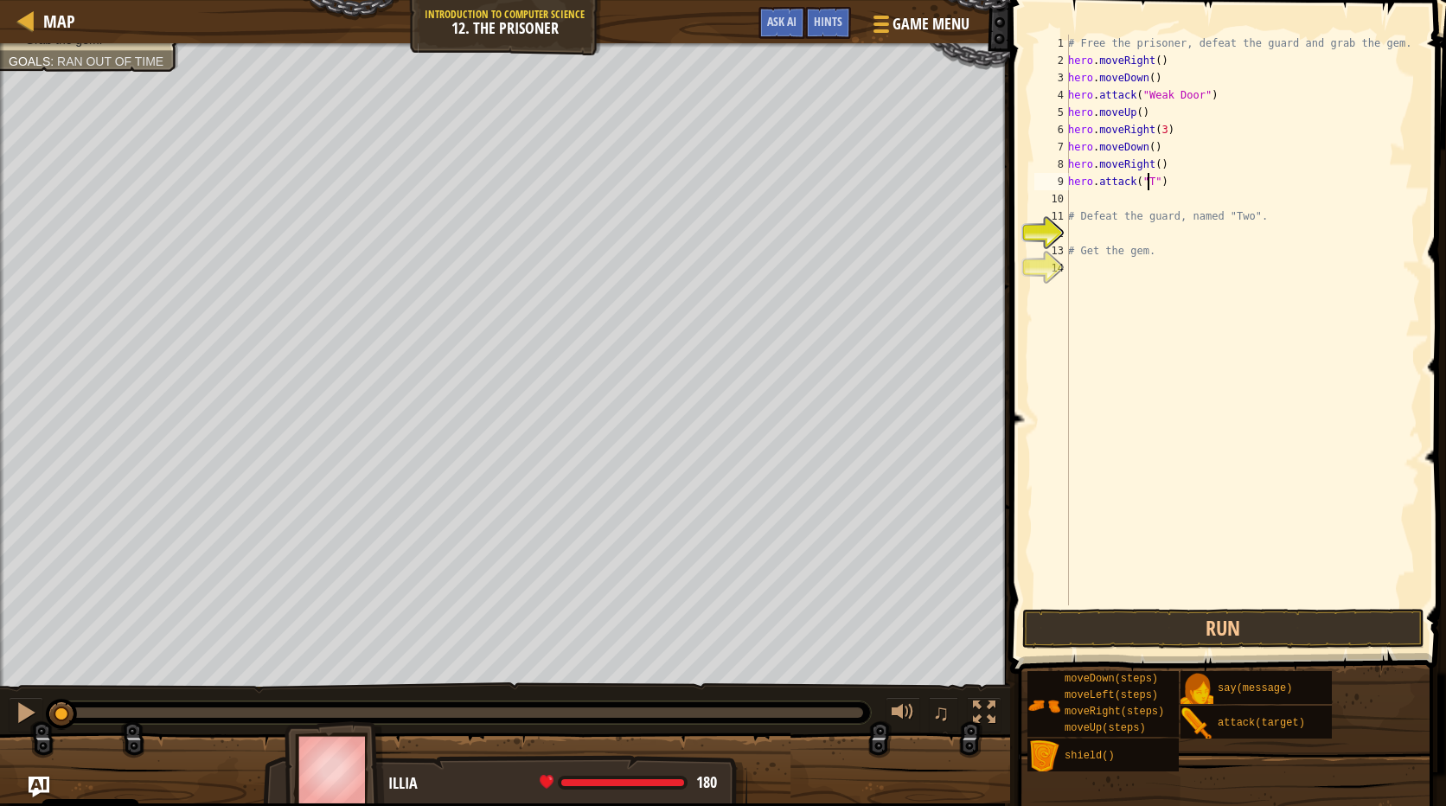
scroll to position [8, 7]
type textarea "hero.attack("Two")"
click at [1154, 202] on div "# Free the prisoner, defeat the guard and grab the gem. hero . moveRight ( ) he…" at bounding box center [1241, 337] width 355 height 605
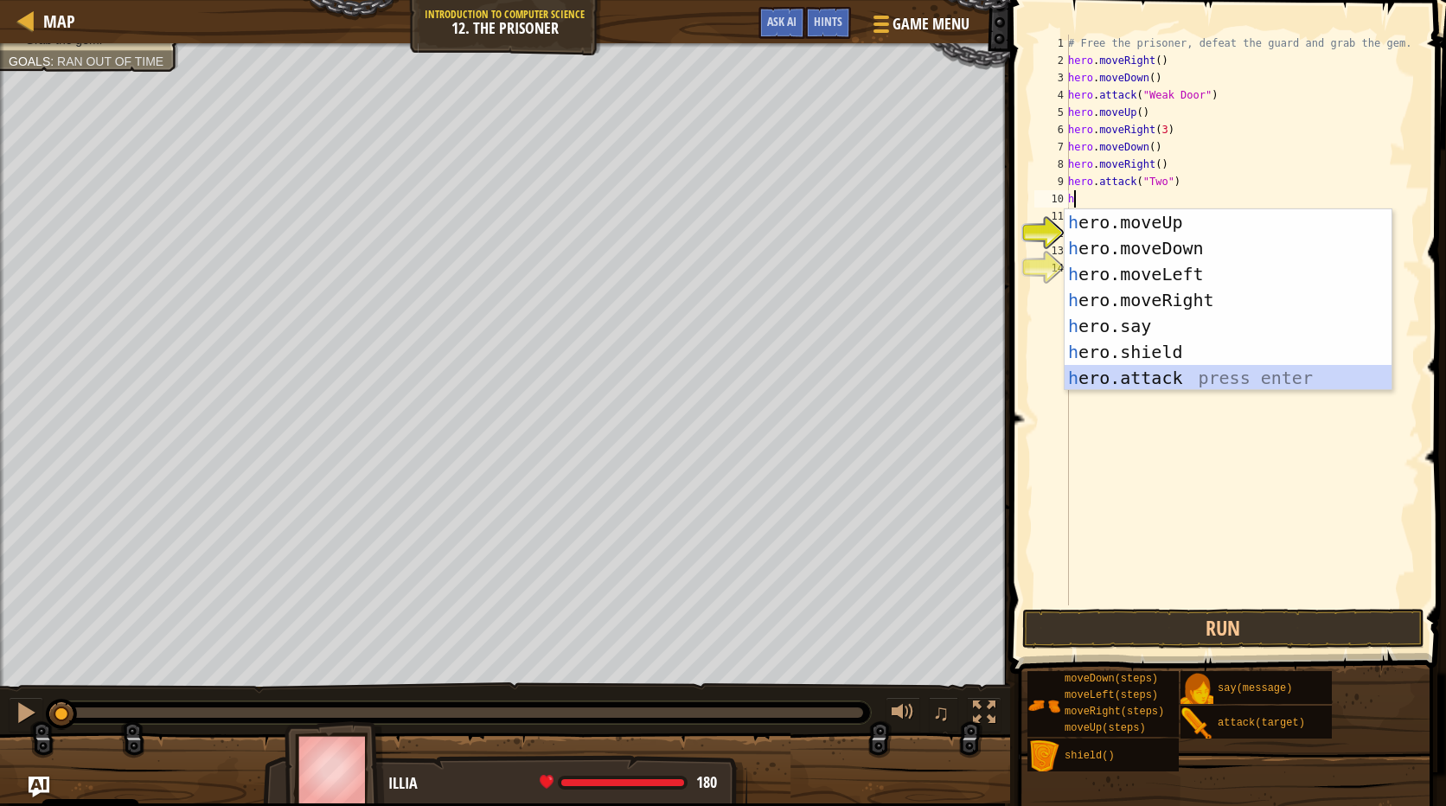
click at [1155, 367] on div "h ero.moveUp press enter h ero.moveDown press enter h ero.moveLeft press enter …" at bounding box center [1227, 325] width 327 height 233
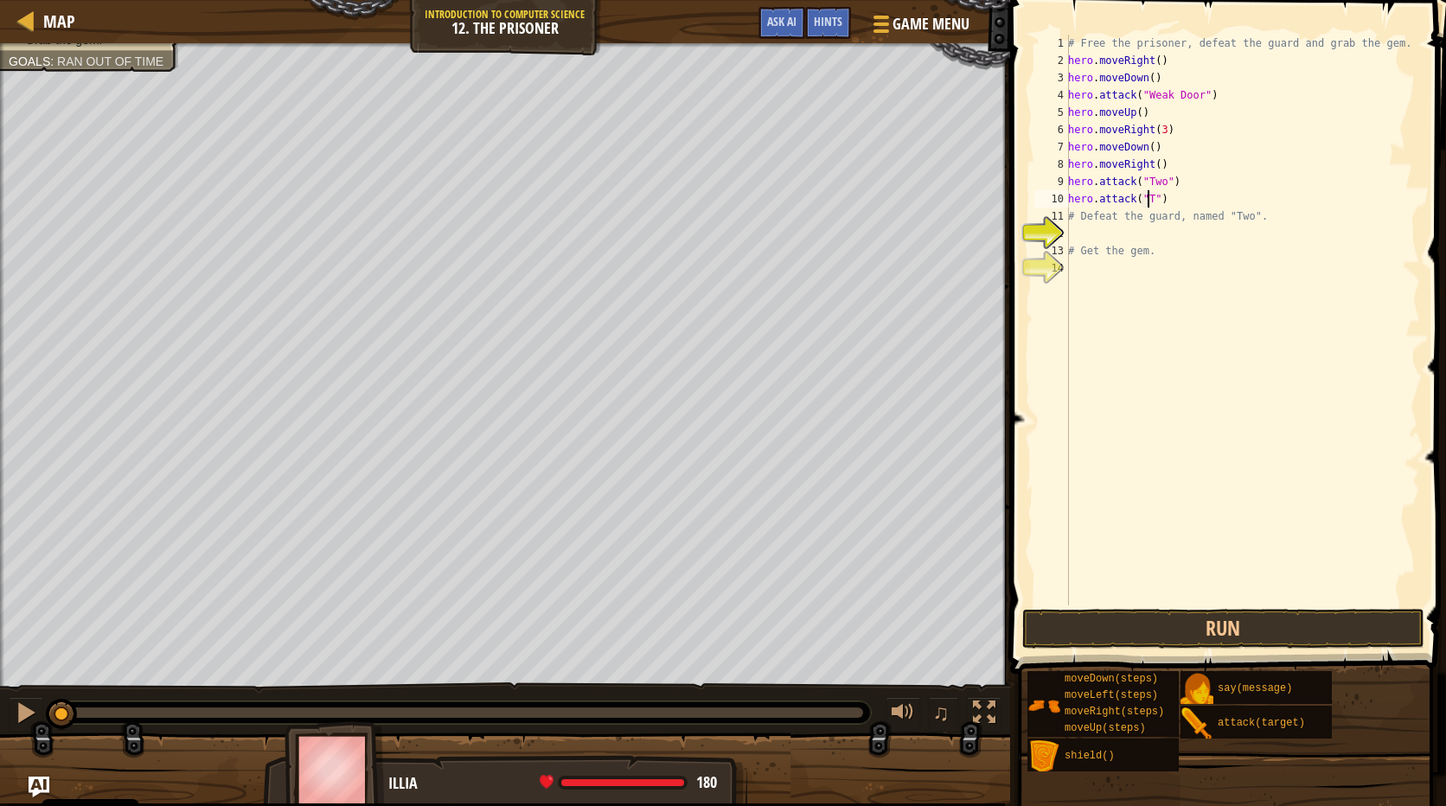
scroll to position [8, 6]
type textarea "hero.attack("Two")"
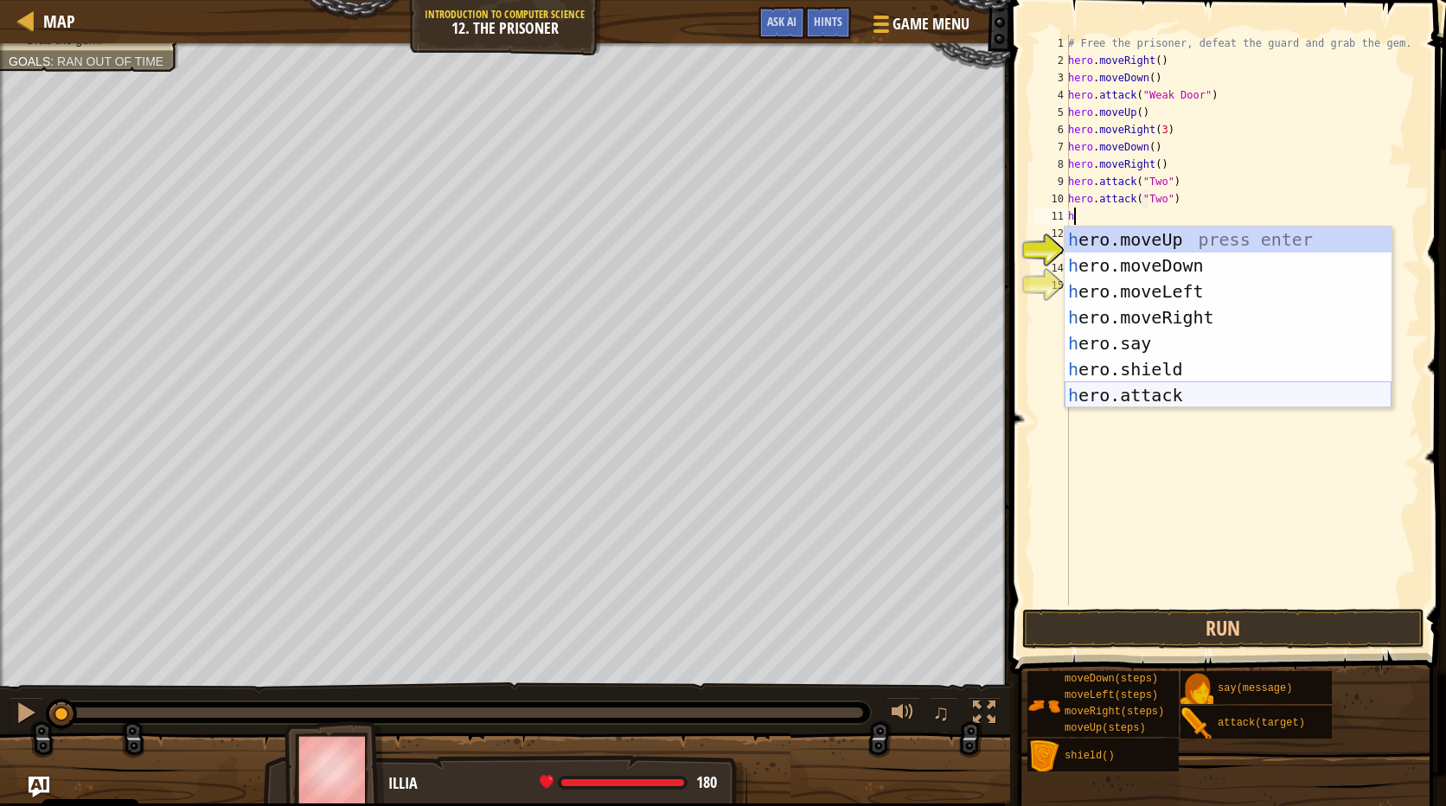
click at [1139, 393] on div "h ero.moveUp press enter h ero.moveDown press enter h ero.moveLeft press enter …" at bounding box center [1227, 343] width 327 height 233
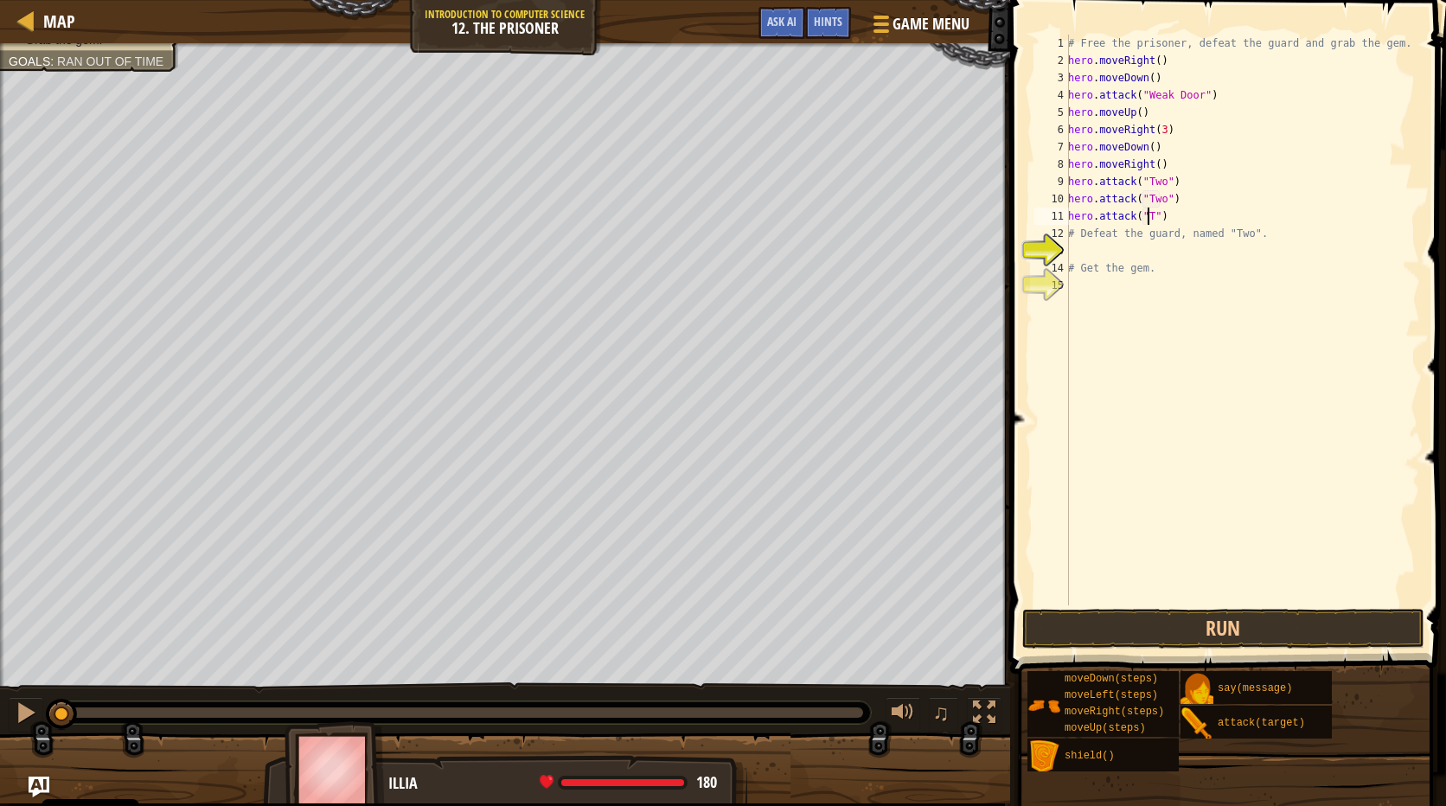
scroll to position [8, 7]
type textarea "hero.attack("Two")"
type textarea "h"
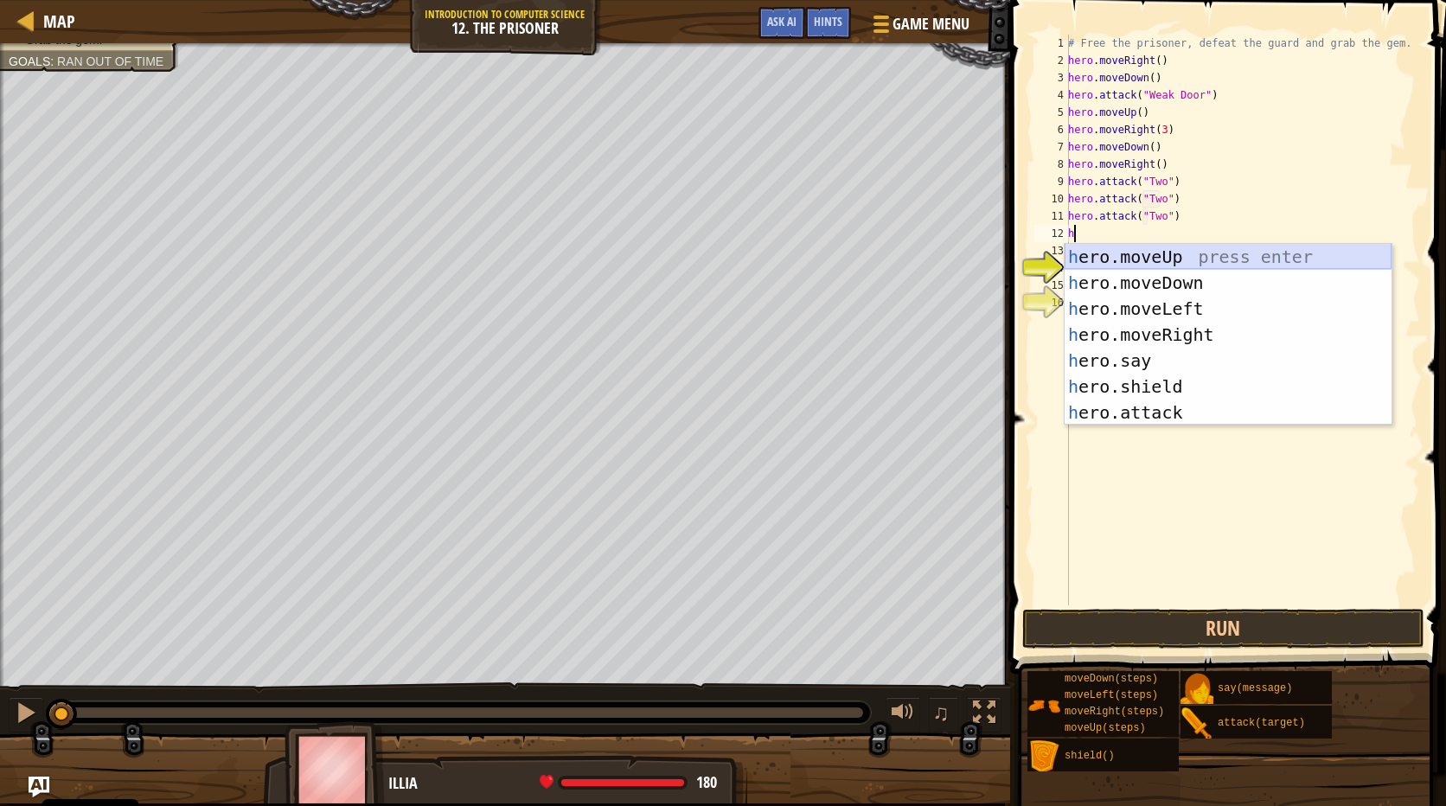
click at [1171, 257] on div "h ero.moveUp press enter h ero.moveDown press enter h ero.moveLeft press enter …" at bounding box center [1227, 360] width 327 height 233
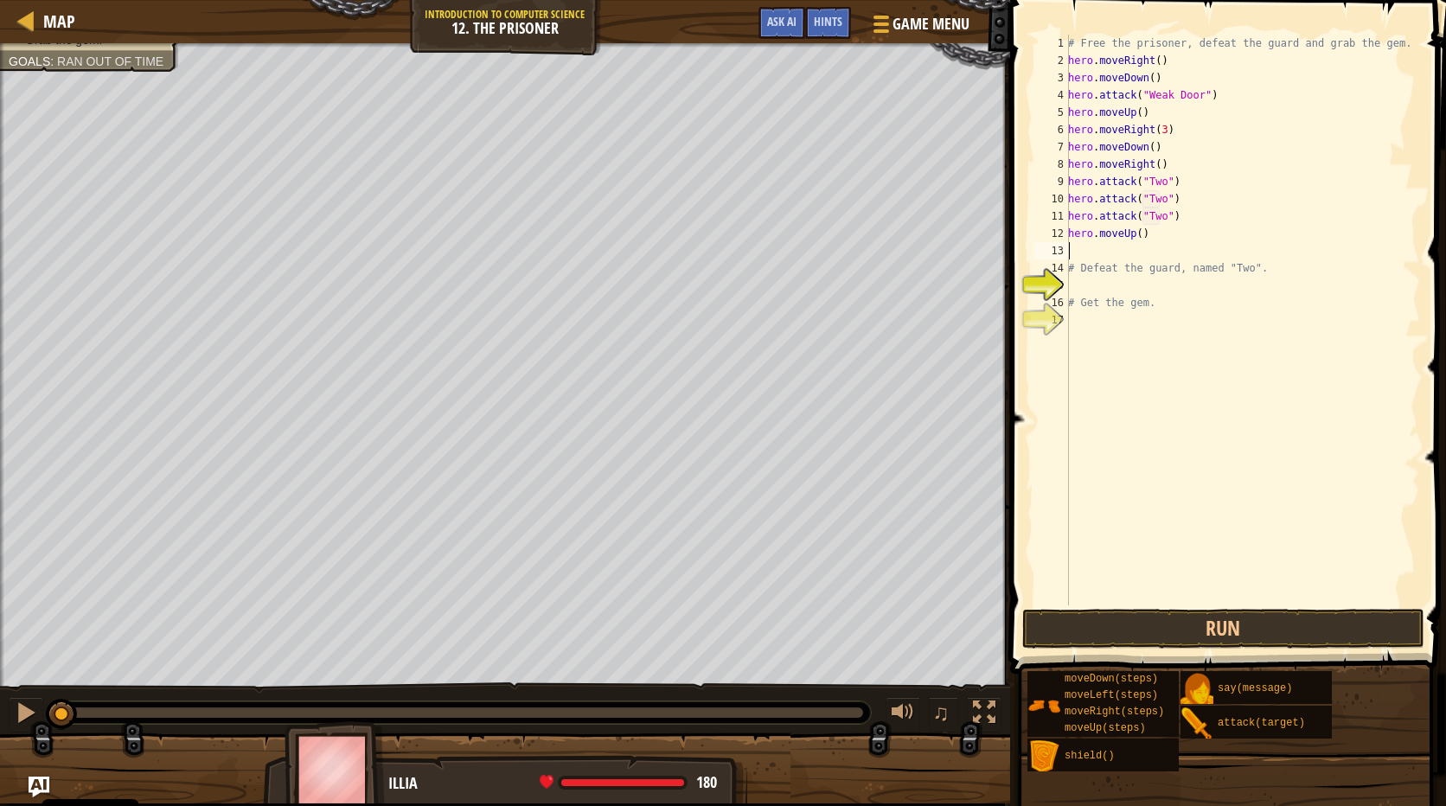
click at [1134, 231] on div "# Free the prisoner, defeat the guard and grab the gem. hero . moveRight ( ) he…" at bounding box center [1241, 337] width 355 height 605
click at [1148, 150] on div "# Free the prisoner, defeat the guard and grab the gem. hero . moveRight ( ) he…" at bounding box center [1241, 337] width 355 height 605
type textarea "hero.moveDown(3)"
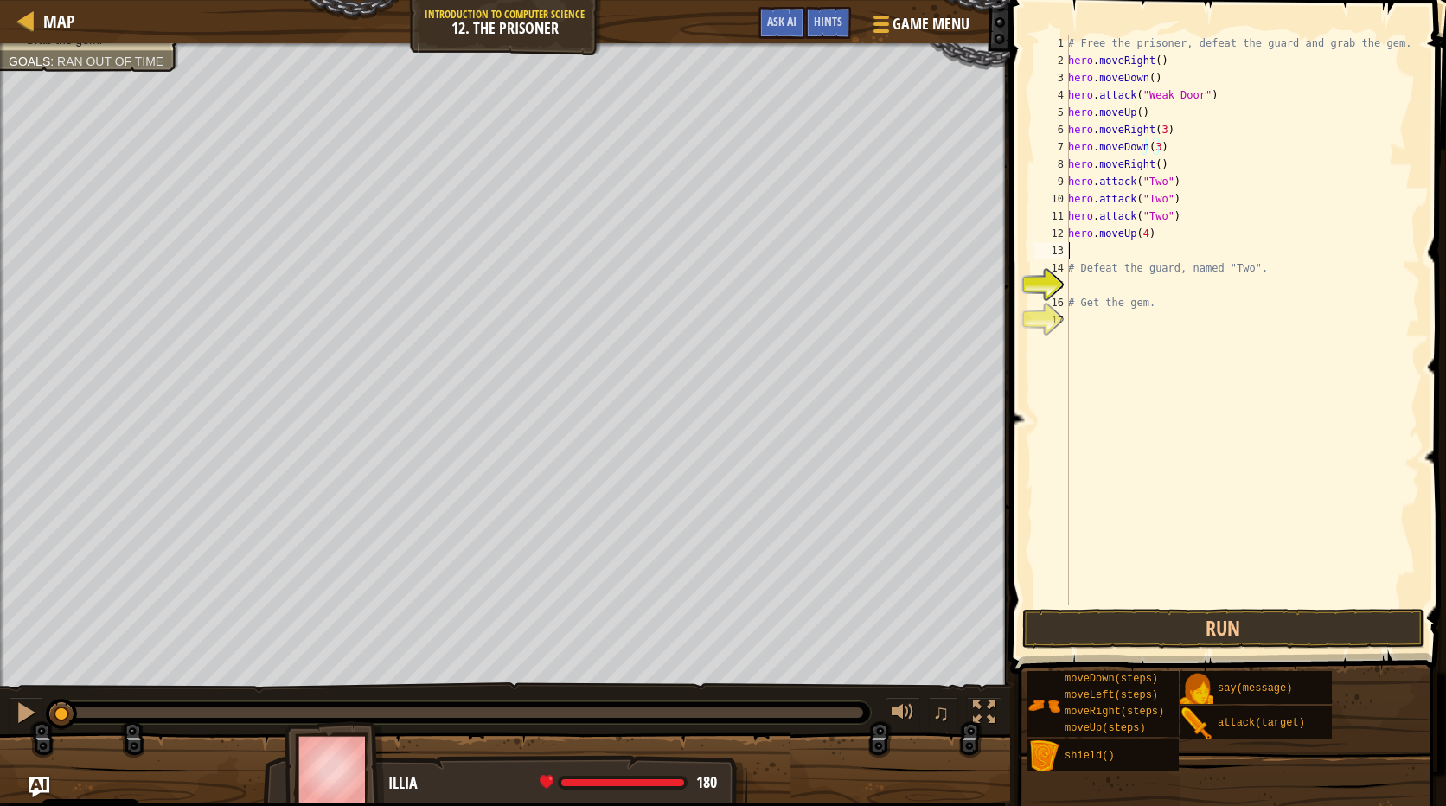
click at [1071, 246] on div "# Free the prisoner, defeat the guard and grab the gem. hero . moveRight ( ) he…" at bounding box center [1241, 337] width 355 height 605
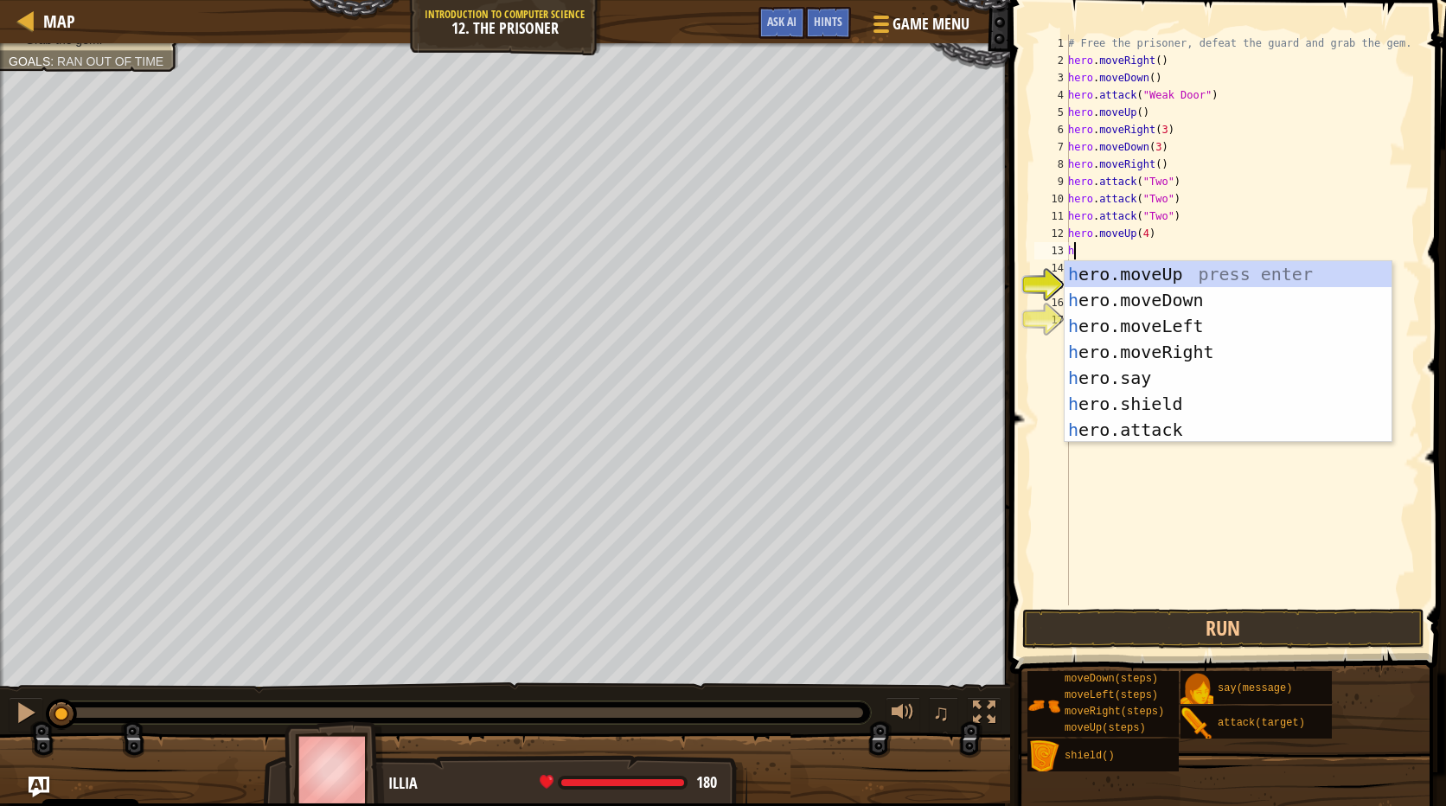
type textarea "he"
click at [1199, 330] on div "he ro.moveUp press enter he ro.moveDown press enter he ro.moveLeft press enter …" at bounding box center [1227, 377] width 327 height 233
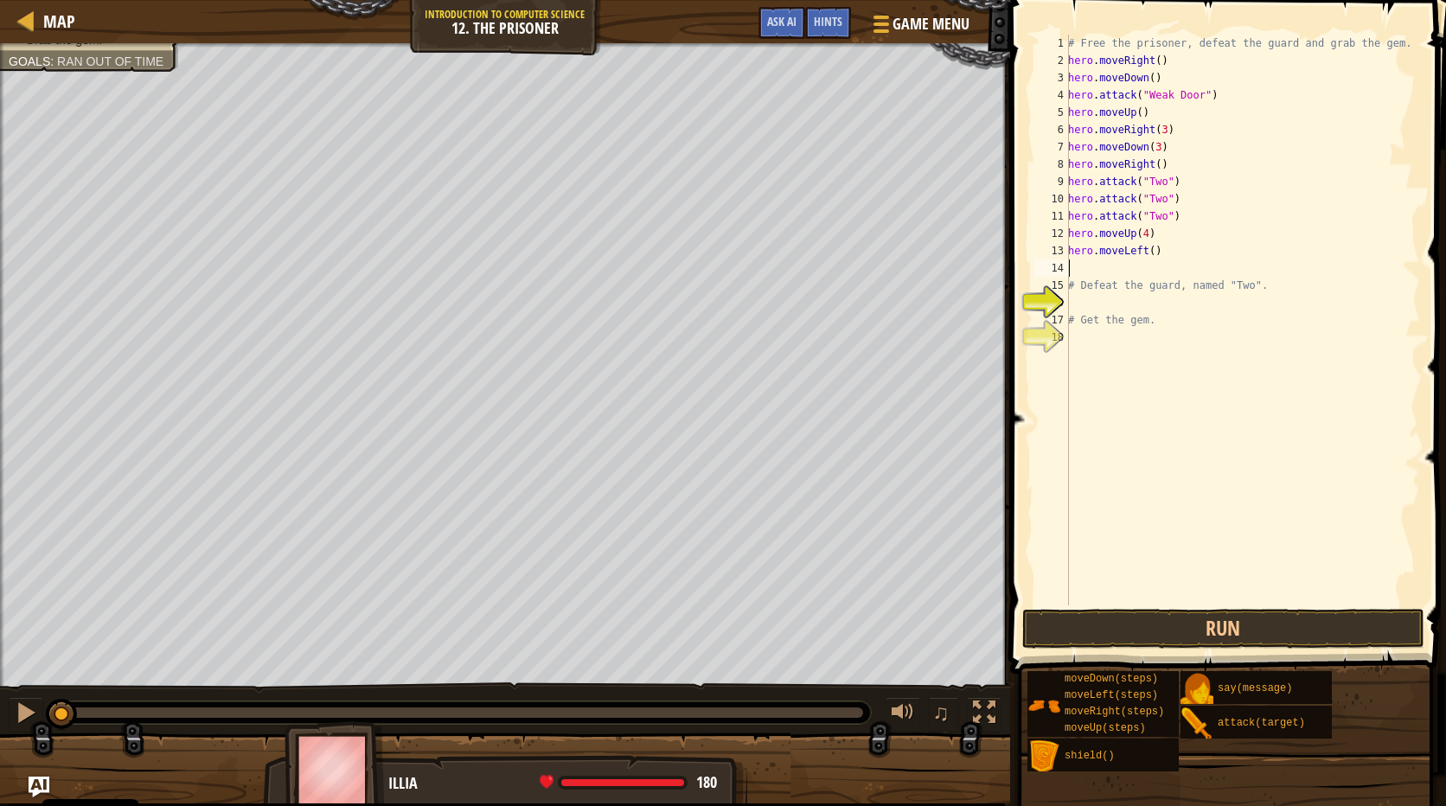
click at [1147, 250] on div "# Free the prisoner, defeat the guard and grab the gem. hero . moveRight ( ) he…" at bounding box center [1241, 337] width 355 height 605
click at [1318, 626] on button "Run" at bounding box center [1223, 629] width 403 height 40
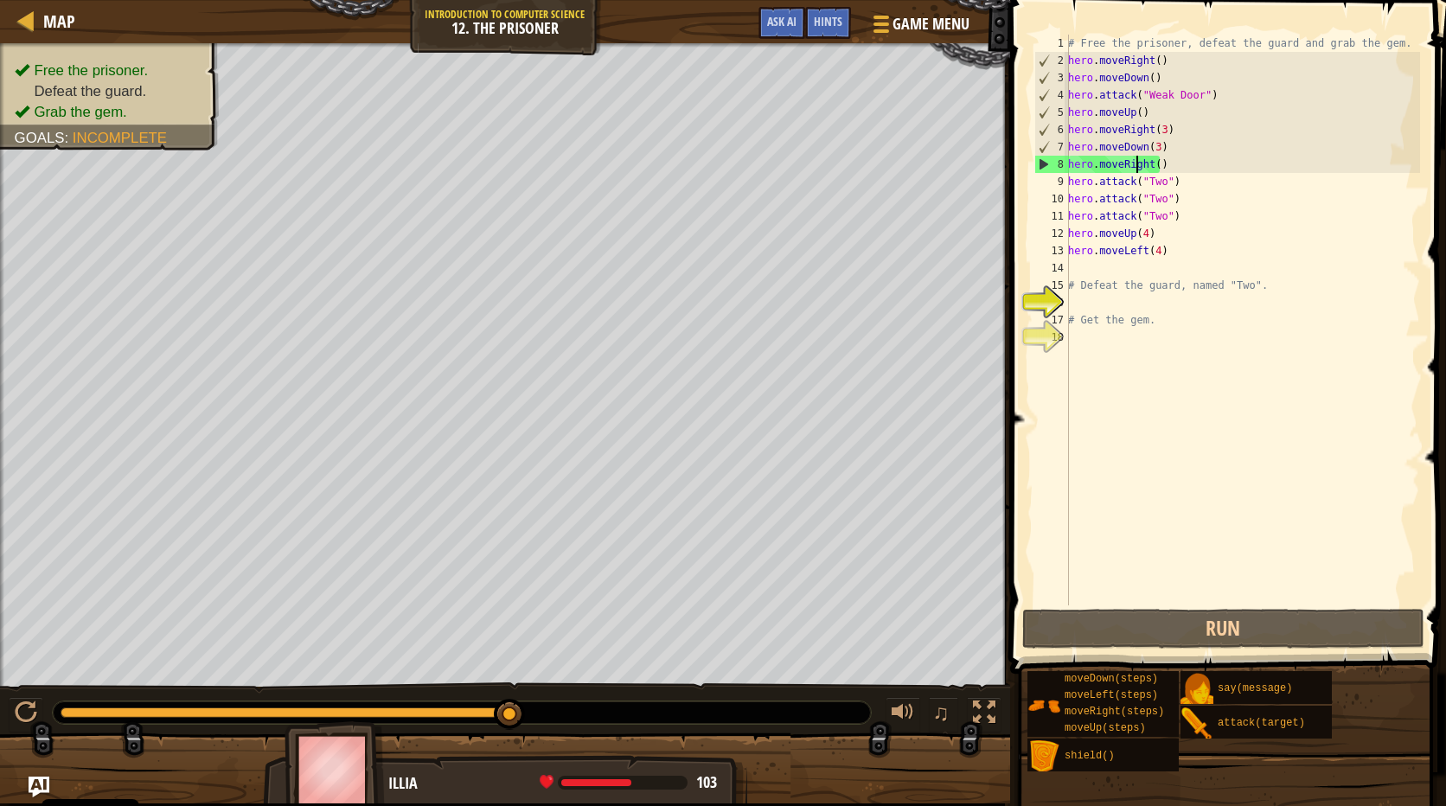
click at [1139, 163] on div "# Free the prisoner, defeat the guard and grab the gem. hero . moveRight ( ) he…" at bounding box center [1241, 337] width 355 height 605
drag, startPoint x: 1147, startPoint y: 163, endPoint x: 1118, endPoint y: 166, distance: 29.6
click at [1118, 166] on div "# Free the prisoner, defeat the guard and grab the gem. hero . moveRight ( ) he…" at bounding box center [1241, 337] width 355 height 605
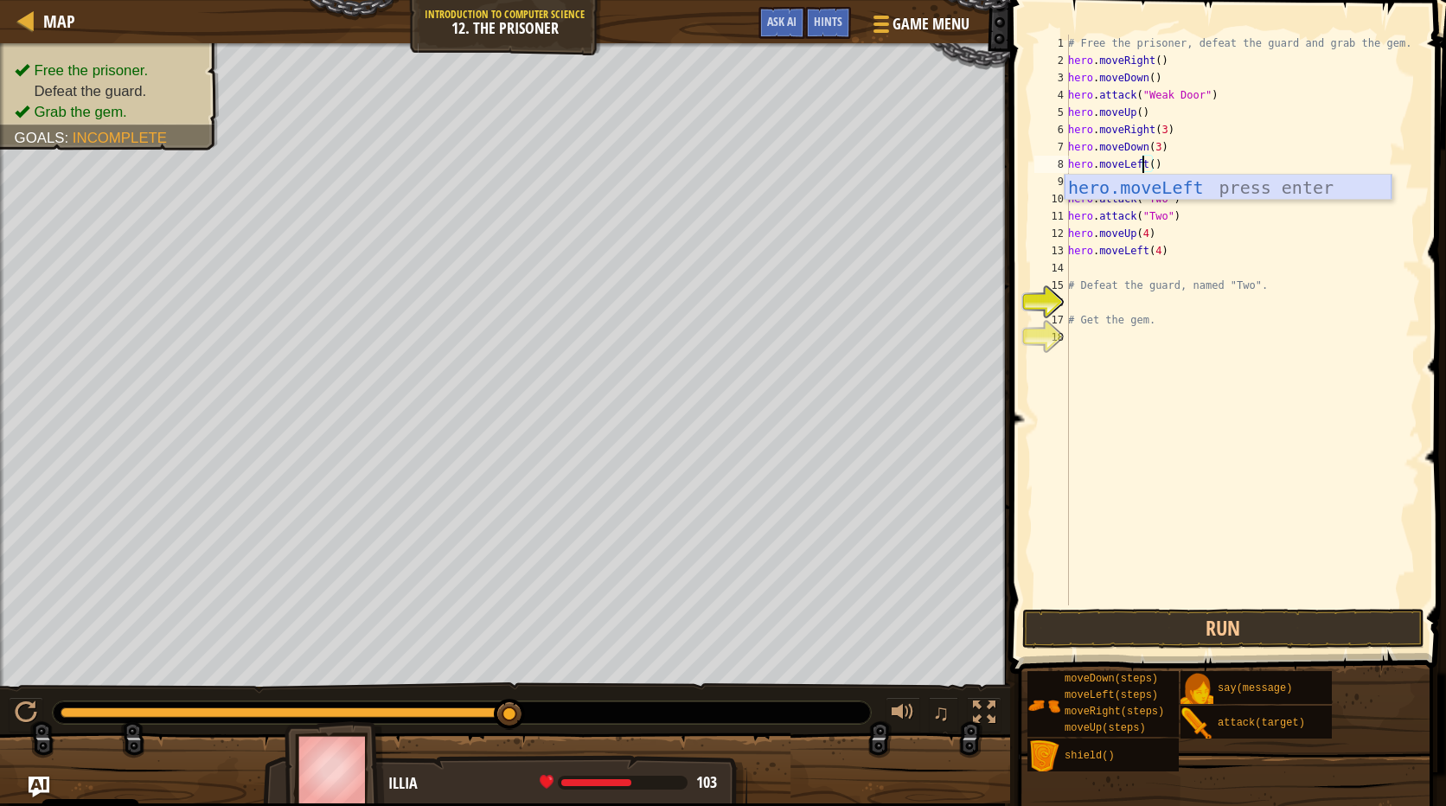
click at [1174, 182] on div "hero.moveLeft press enter" at bounding box center [1227, 214] width 327 height 78
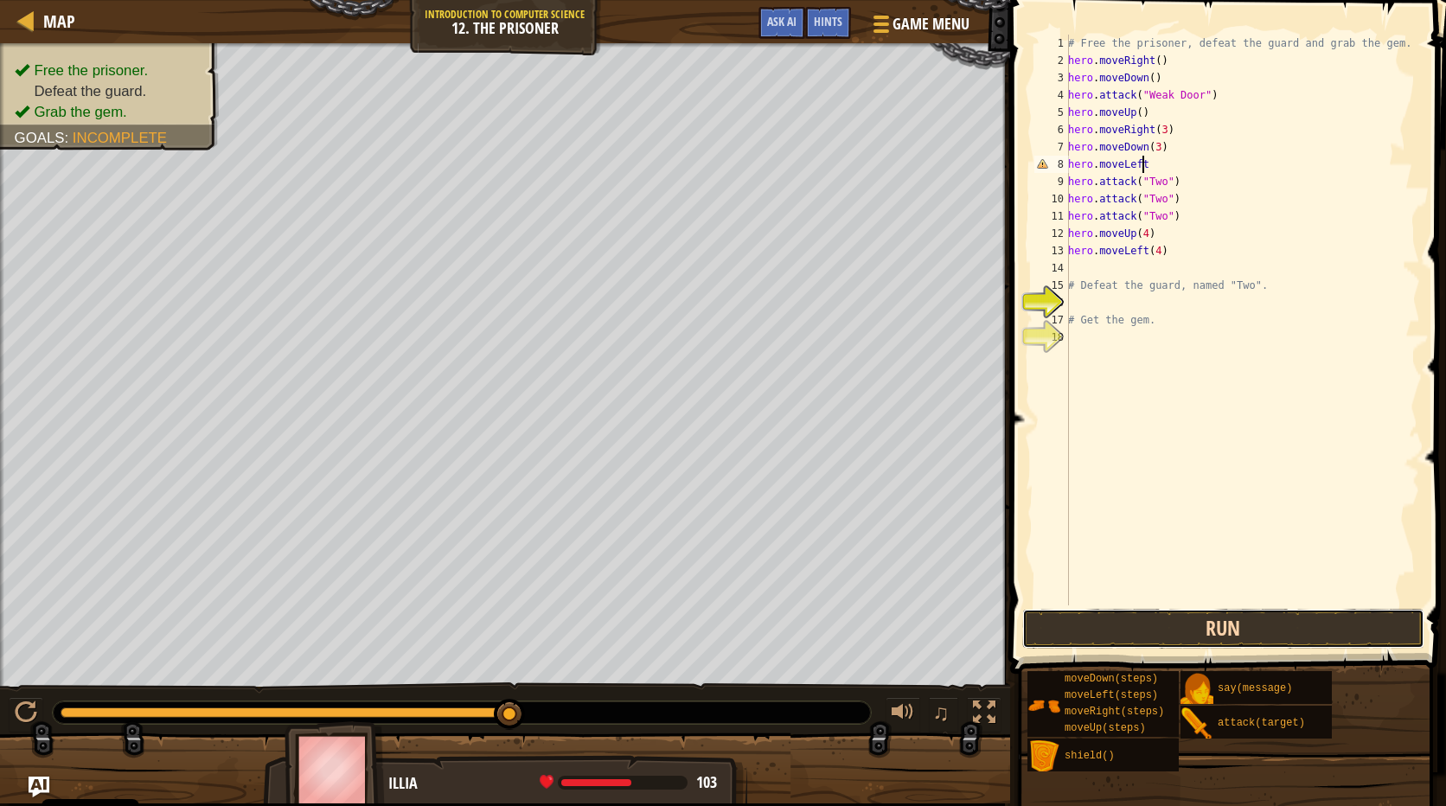
click at [1284, 623] on button "Run" at bounding box center [1223, 629] width 403 height 40
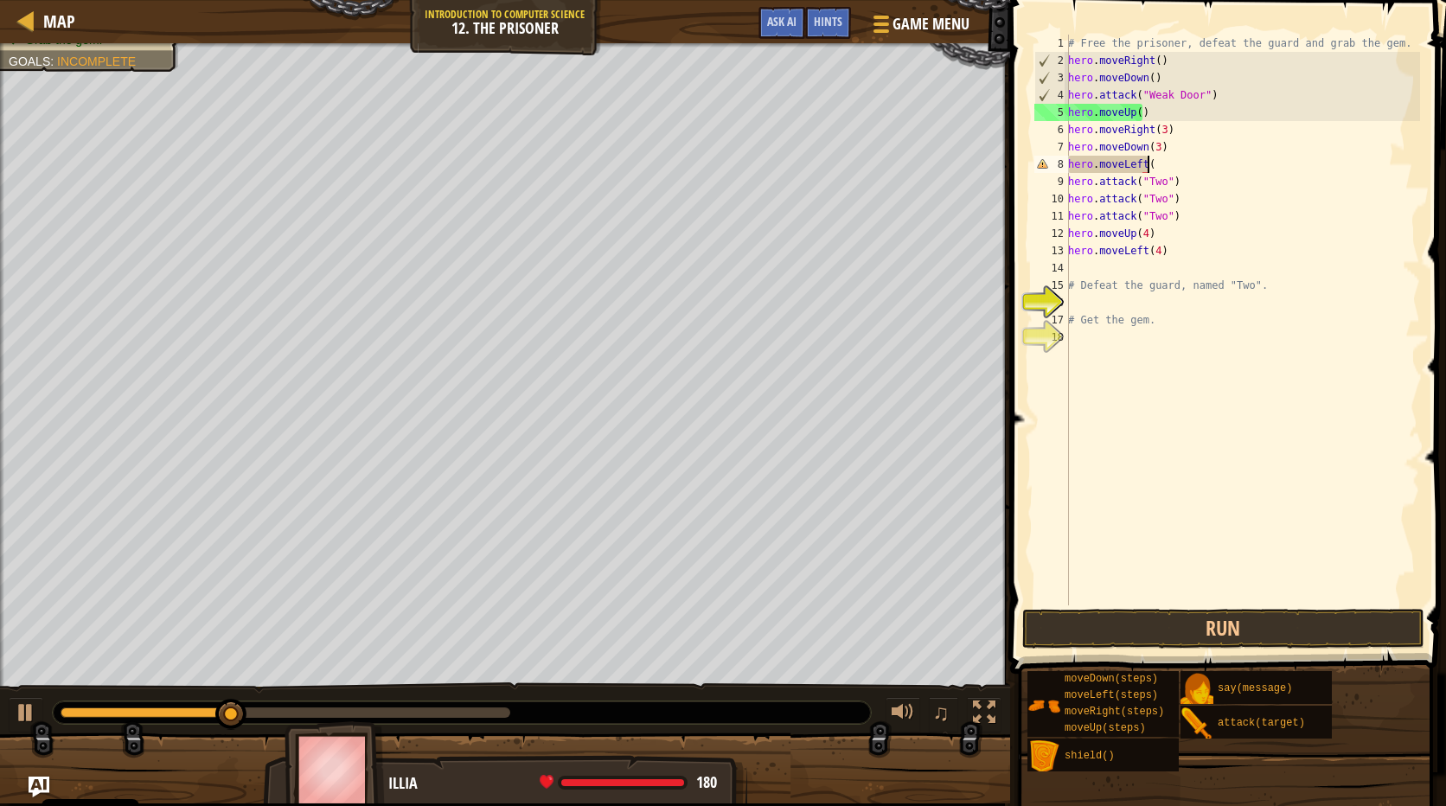
scroll to position [8, 6]
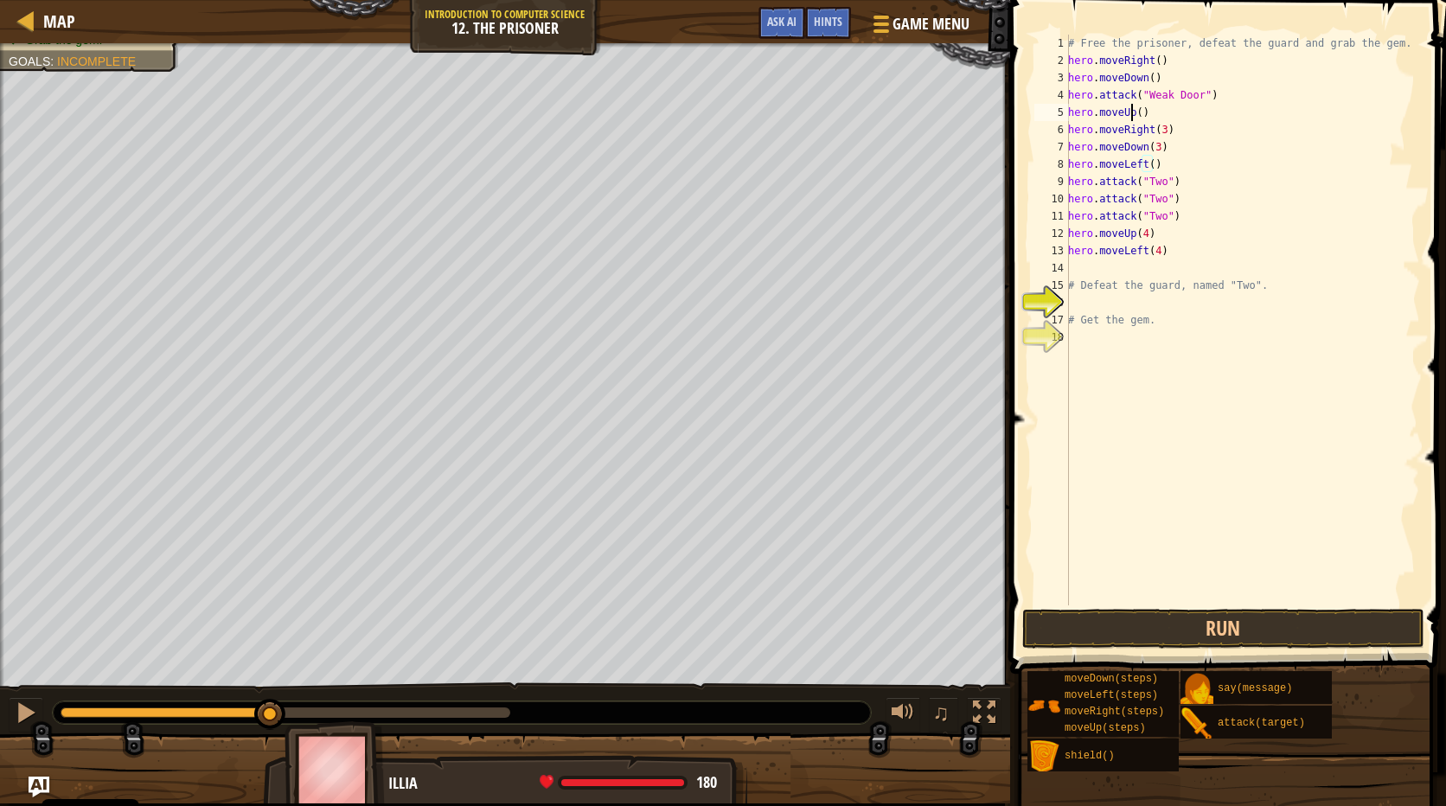
click at [1131, 112] on div "# Free the prisoner, defeat the guard and grab the gem. hero . moveRight ( ) he…" at bounding box center [1241, 337] width 355 height 605
type textarea "hero.moveUp()"
drag, startPoint x: 1168, startPoint y: 118, endPoint x: 1064, endPoint y: 118, distance: 103.8
click at [1064, 118] on div "hero.moveUp() 1 2 3 4 5 6 7 8 9 10 11 12 13 14 15 16 17 18 # Free the prisoner,…" at bounding box center [1225, 320] width 389 height 571
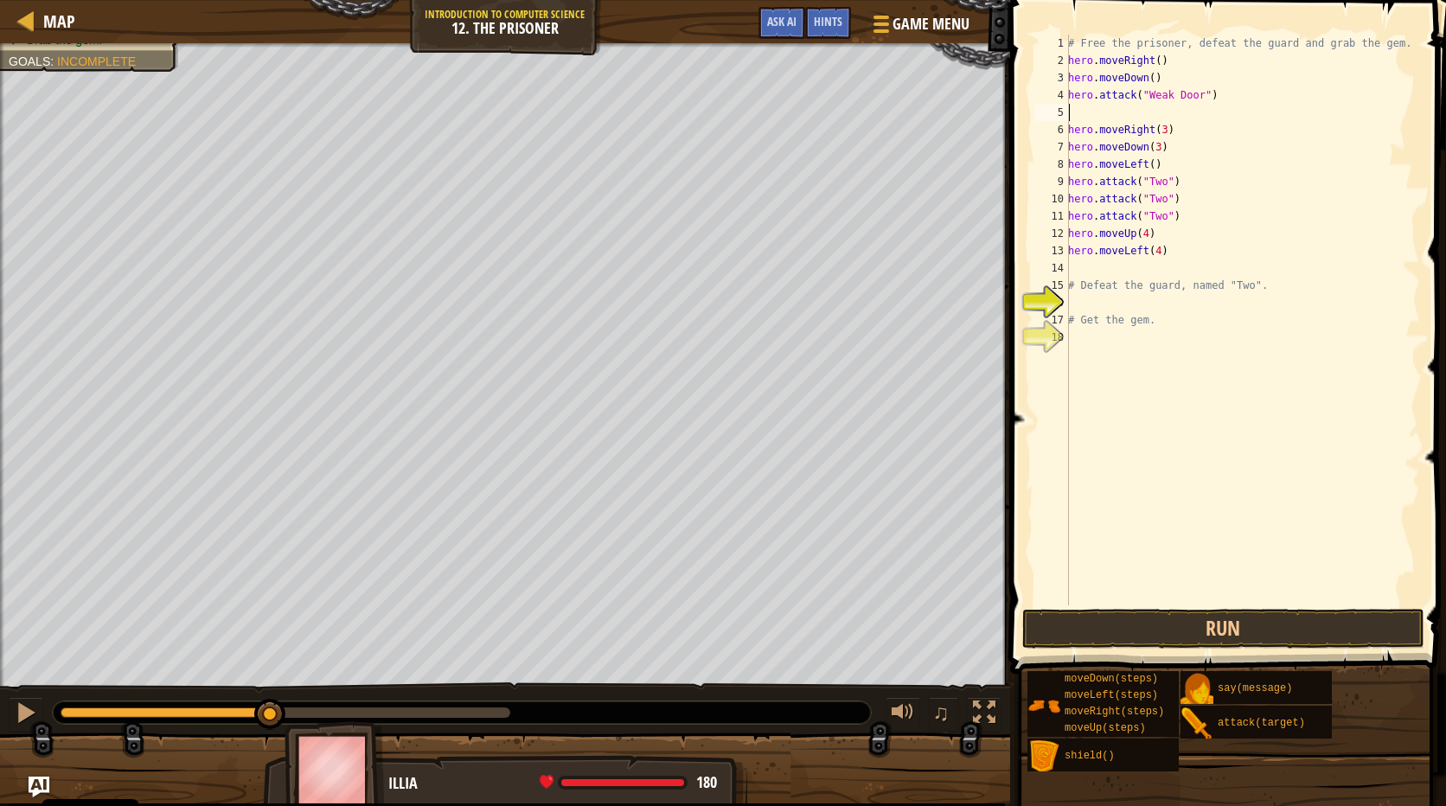
scroll to position [8, 0]
click at [1169, 622] on button "Run" at bounding box center [1223, 629] width 403 height 40
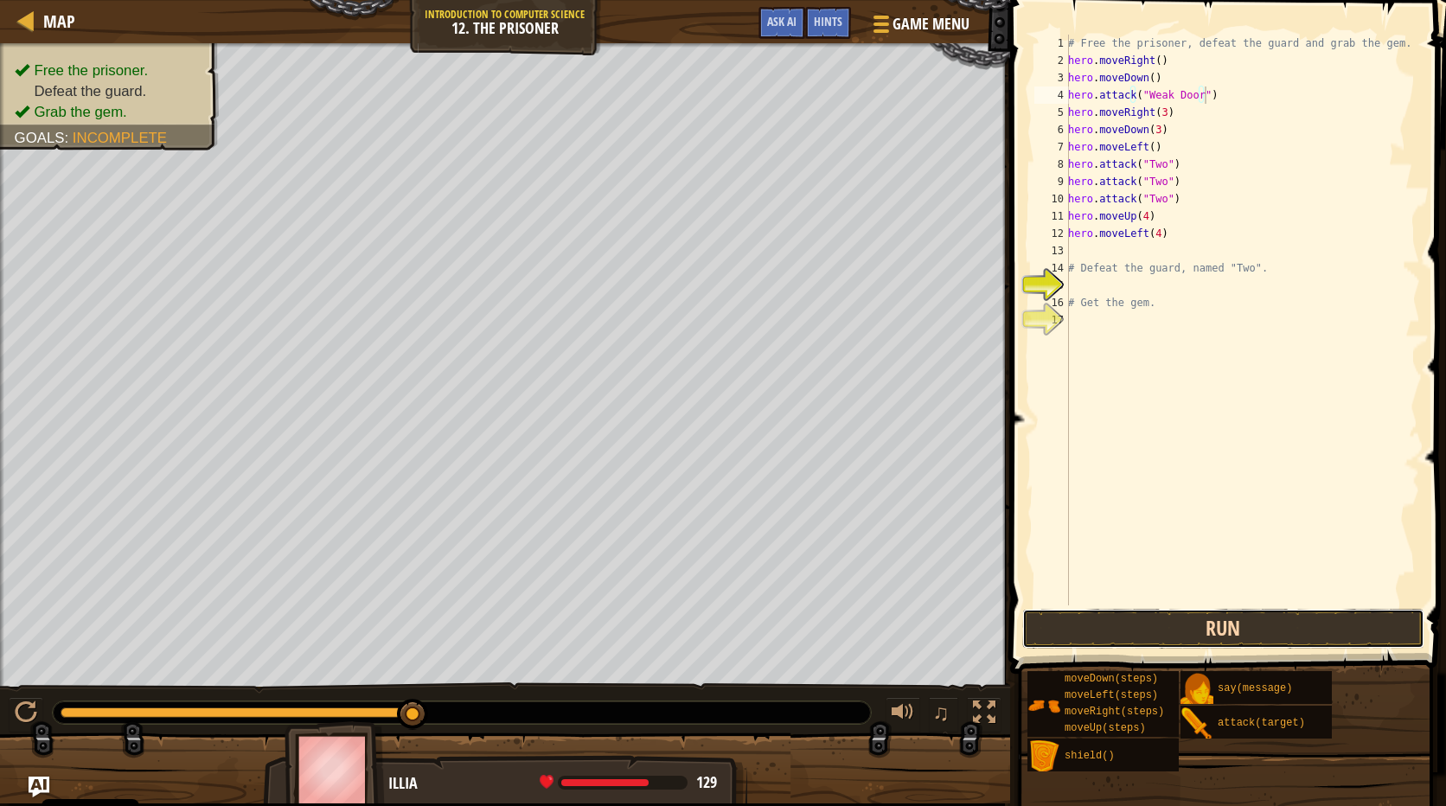
click at [1275, 626] on button "Run" at bounding box center [1223, 629] width 403 height 40
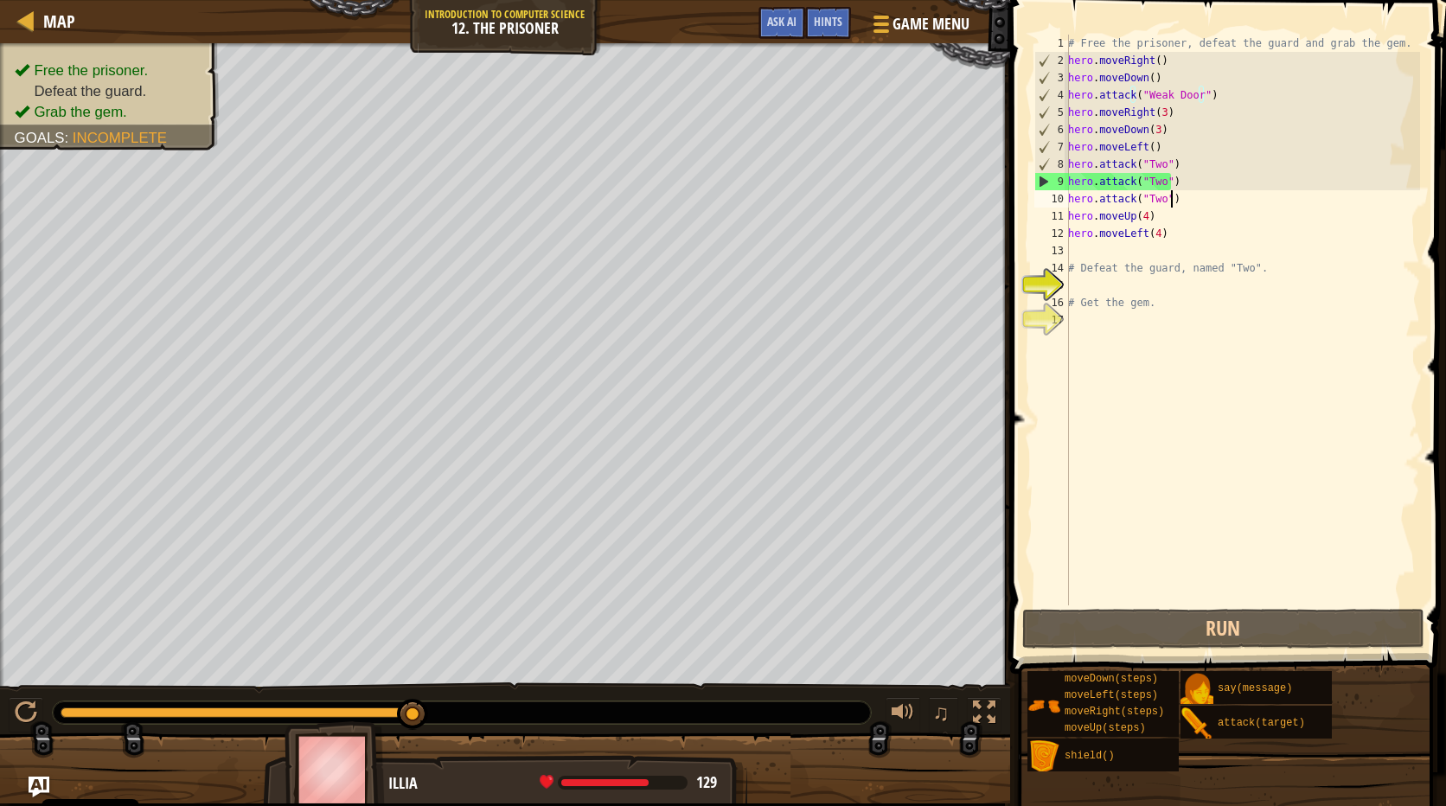
click at [1195, 208] on div "# Free the prisoner, defeat the guard and grab the gem. hero . moveRight ( ) he…" at bounding box center [1241, 337] width 355 height 605
click at [1181, 196] on div "# Free the prisoner, defeat the guard and grab the gem. hero . moveRight ( ) he…" at bounding box center [1241, 320] width 355 height 571
click at [1179, 214] on div "# Free the prisoner, defeat the guard and grab the gem. hero . moveRight ( ) he…" at bounding box center [1241, 337] width 355 height 605
click at [1169, 232] on div "# Free the prisoner, defeat the guard and grab the gem. hero . moveRight ( ) he…" at bounding box center [1241, 337] width 355 height 605
click at [1047, 179] on div "9" at bounding box center [1052, 181] width 34 height 17
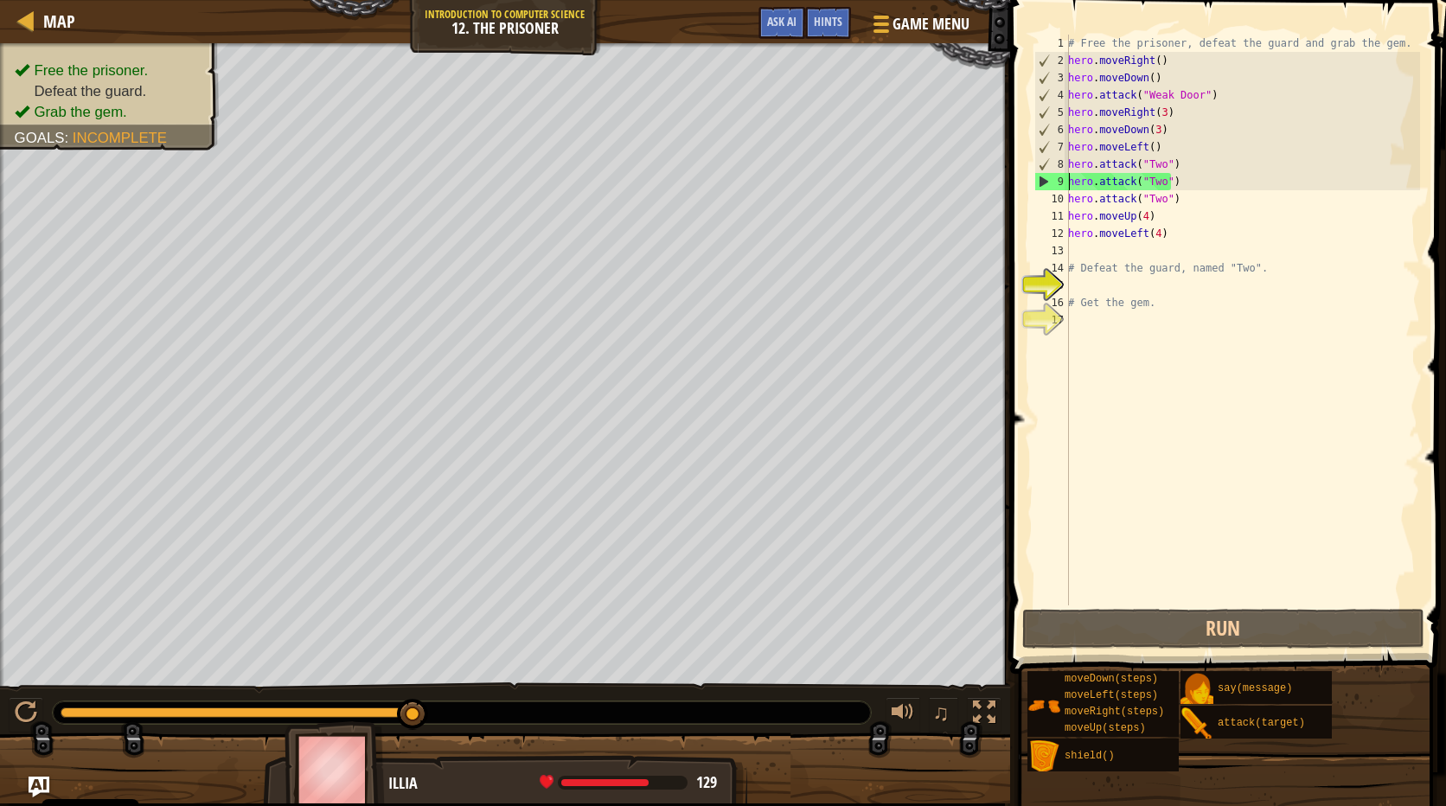
click at [1039, 179] on div "9" at bounding box center [1052, 181] width 34 height 17
drag, startPoint x: 413, startPoint y: 718, endPoint x: 535, endPoint y: 724, distance: 122.1
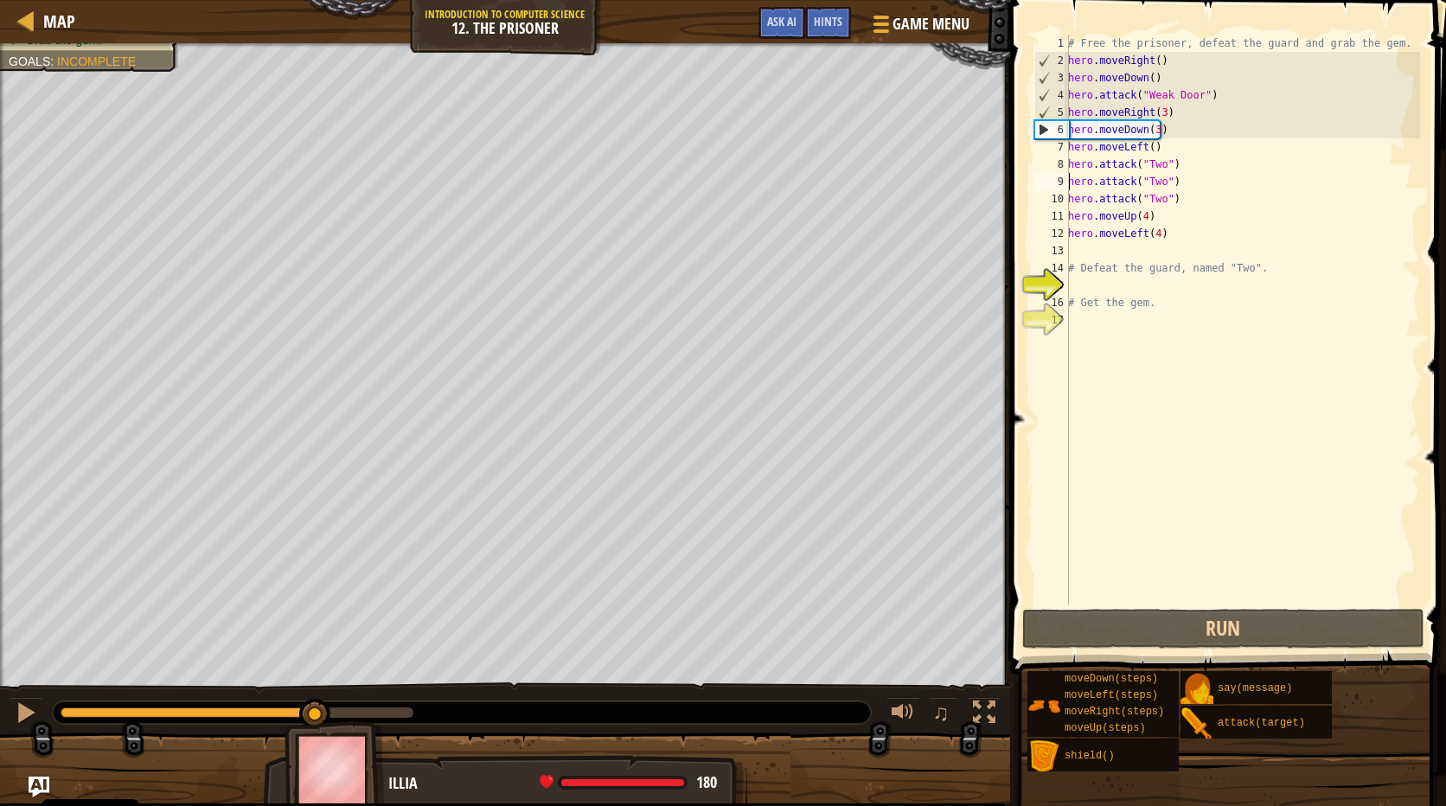
click at [316, 668] on div "Free the prisoner. Defeat the guard. Grab the gem. Goals : Incomplete ♫ Illia 1…" at bounding box center [723, 423] width 1446 height 760
click at [1148, 125] on div "# Free the prisoner, defeat the guard and grab the gem. hero . moveRight ( ) he…" at bounding box center [1241, 337] width 355 height 605
click at [1153, 131] on div "# Free the prisoner, defeat the guard and grab the gem. hero . moveRight ( ) he…" at bounding box center [1241, 337] width 355 height 605
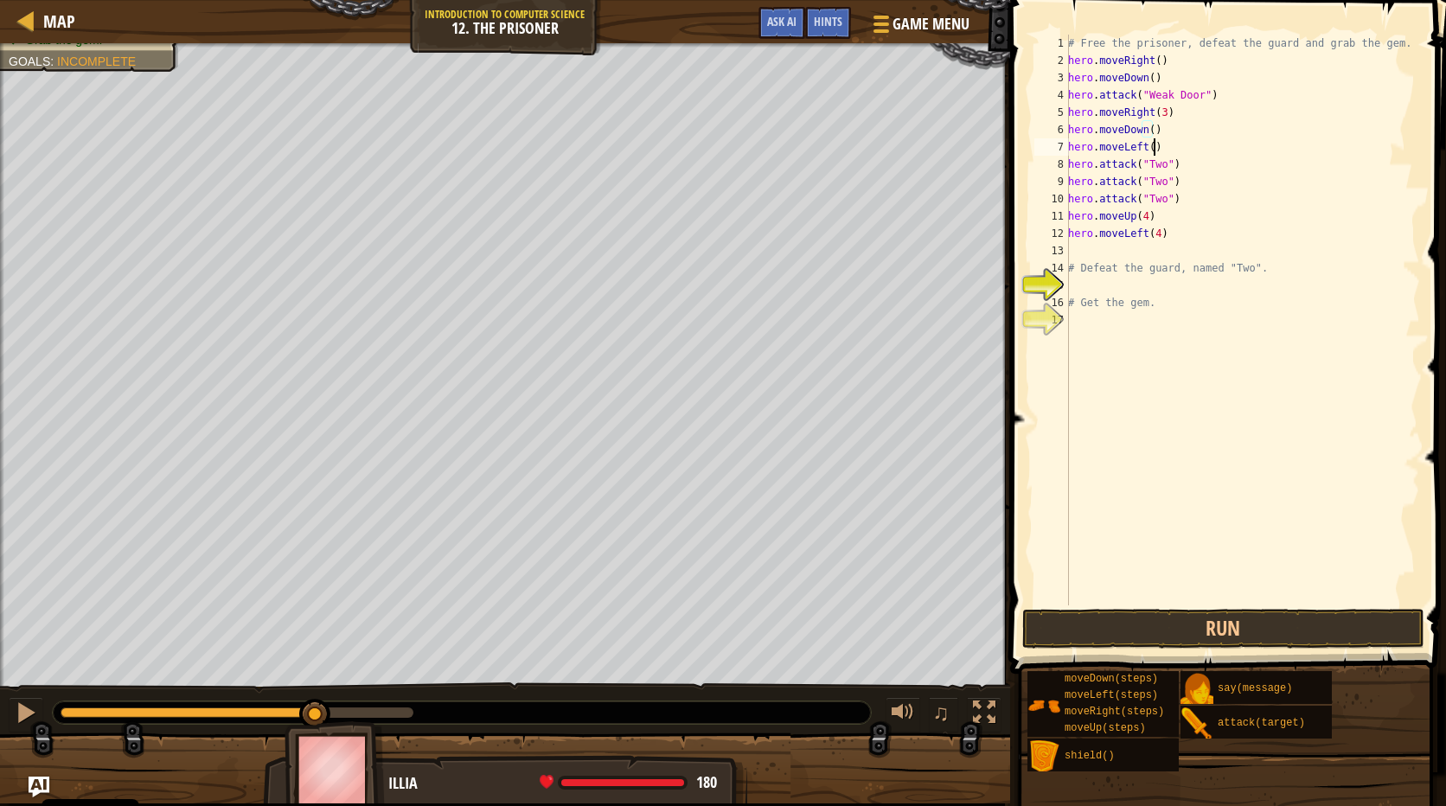
click at [1160, 153] on div "# Free the prisoner, defeat the guard and grab the gem. hero . moveRight ( ) he…" at bounding box center [1241, 337] width 355 height 605
type textarea "h"
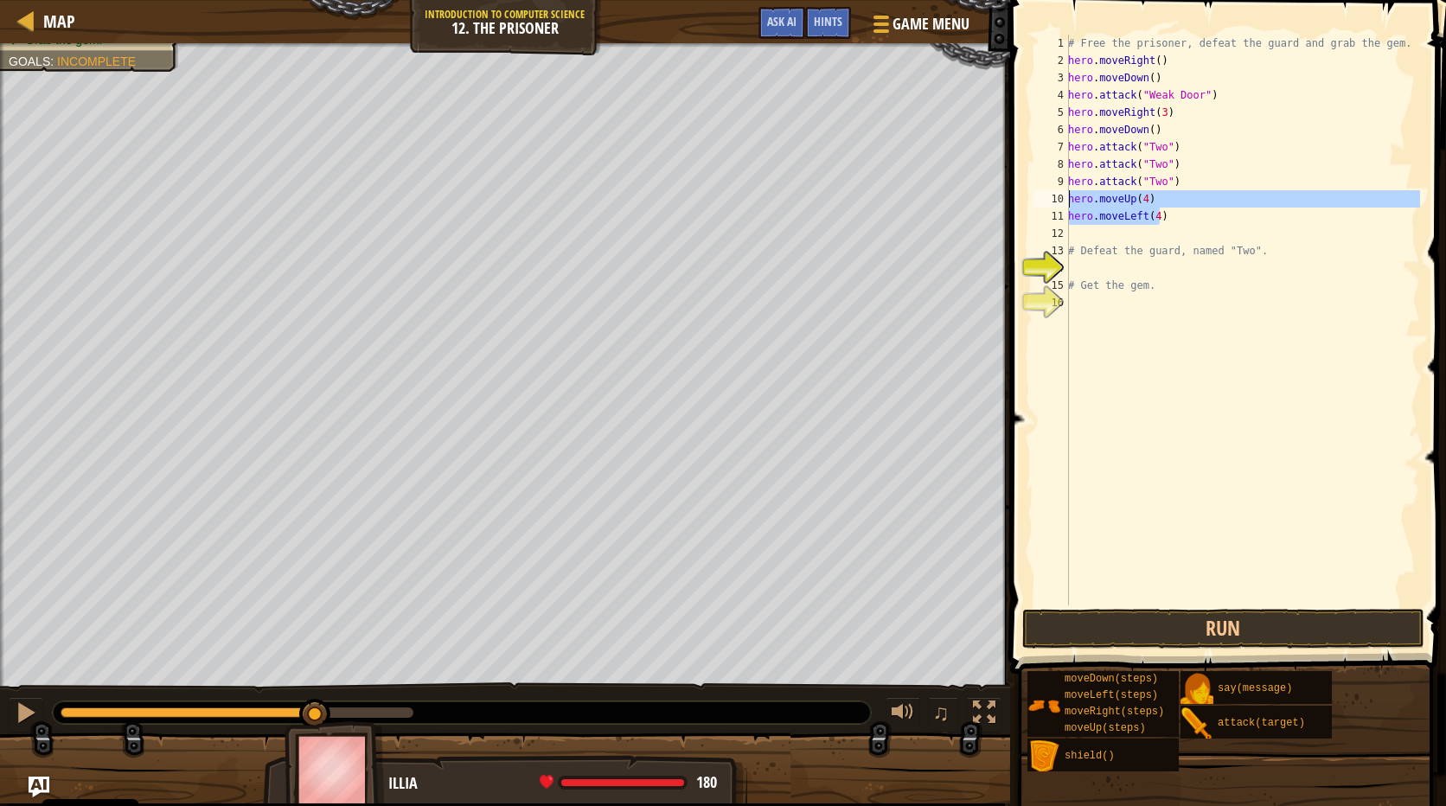
drag, startPoint x: 1171, startPoint y: 222, endPoint x: 1060, endPoint y: 196, distance: 113.7
click at [1060, 196] on div "hero.moveDown() 1 2 3 4 5 6 7 8 9 10 11 12 13 14 15 16 # Free the prisoner, def…" at bounding box center [1225, 320] width 389 height 571
type textarea "hero.moveUp(4) hero.moveLeft(4)"
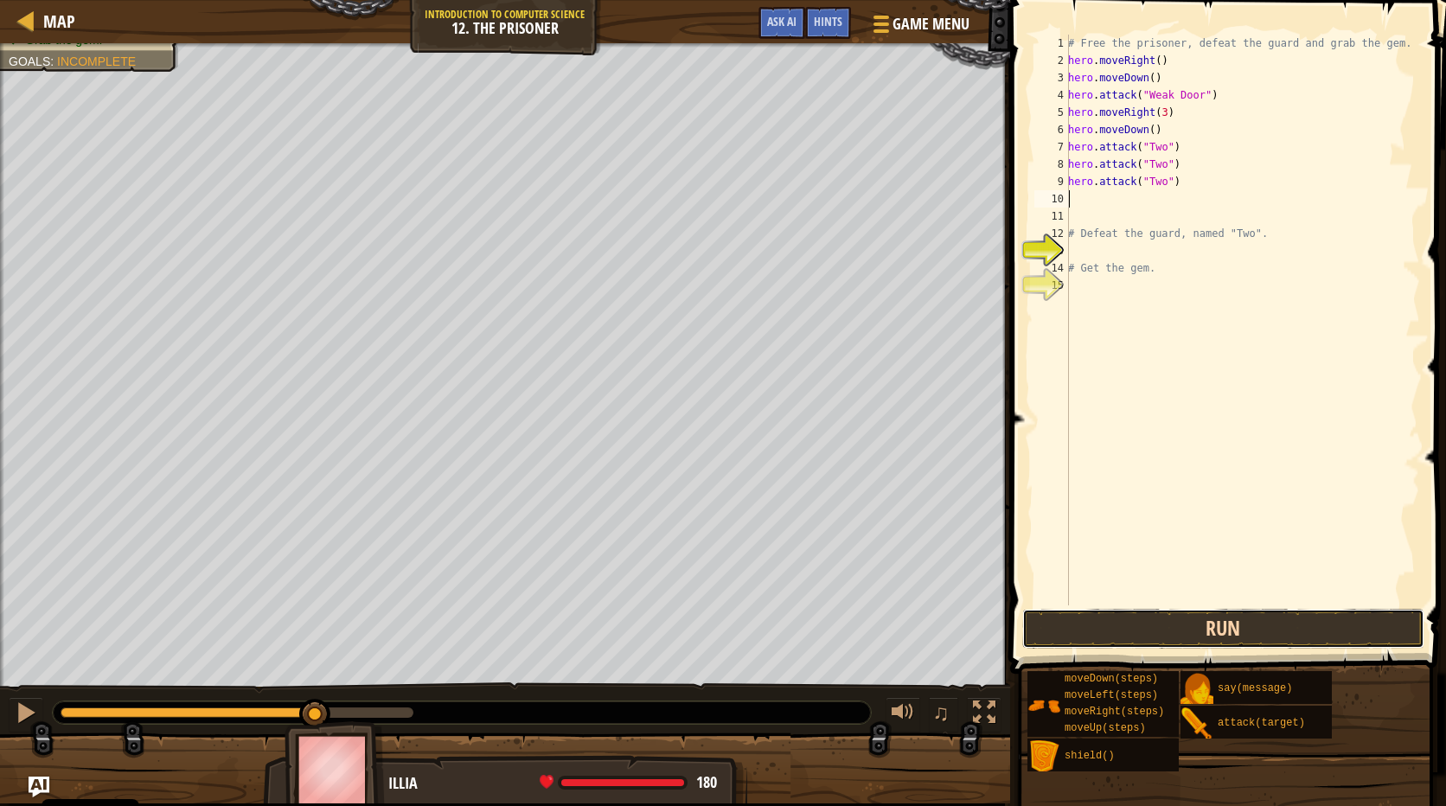
click at [1272, 630] on button "Run" at bounding box center [1223, 629] width 403 height 40
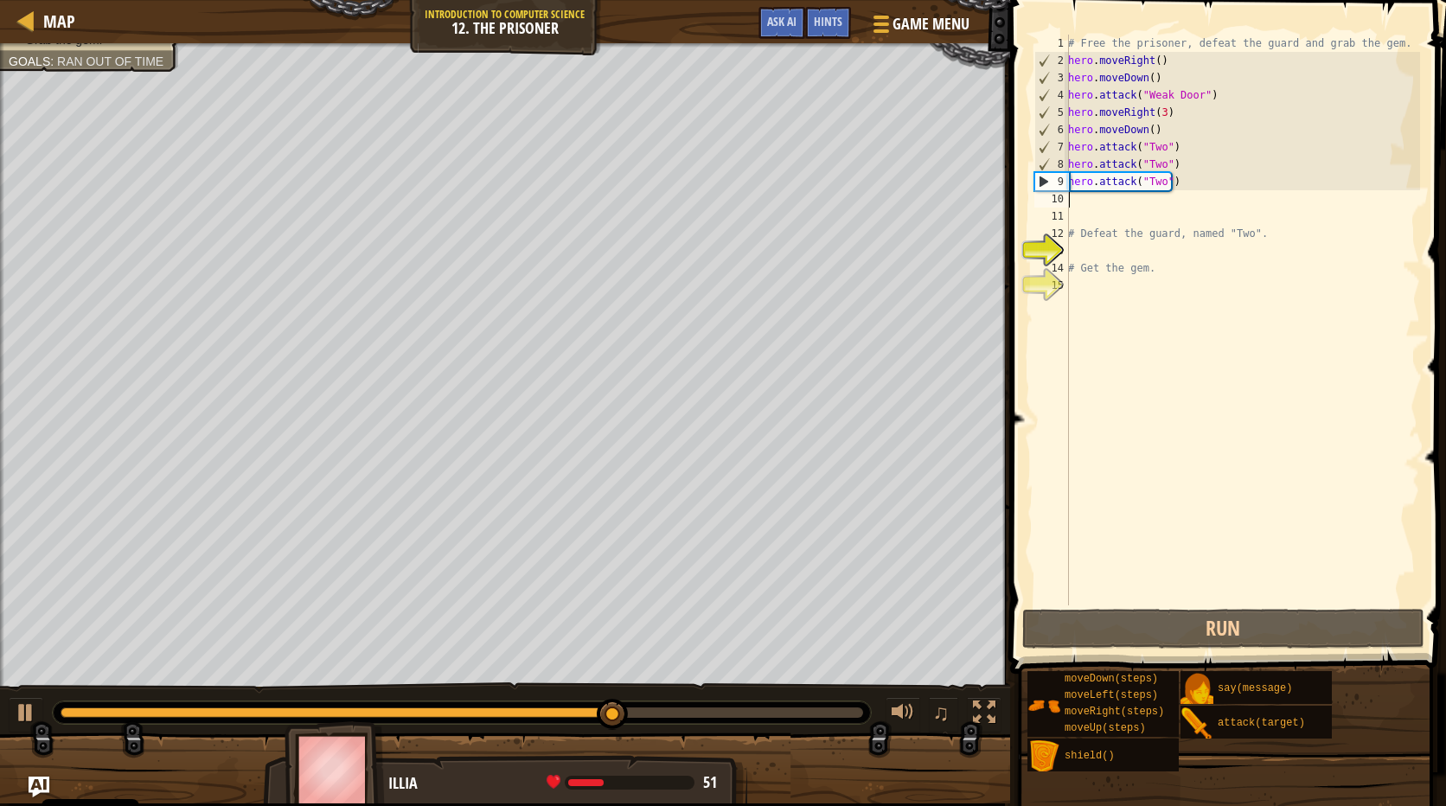
click at [1146, 132] on div "# Free the prisoner, defeat the guard and grab the gem. hero . moveRight ( ) he…" at bounding box center [1241, 337] width 355 height 605
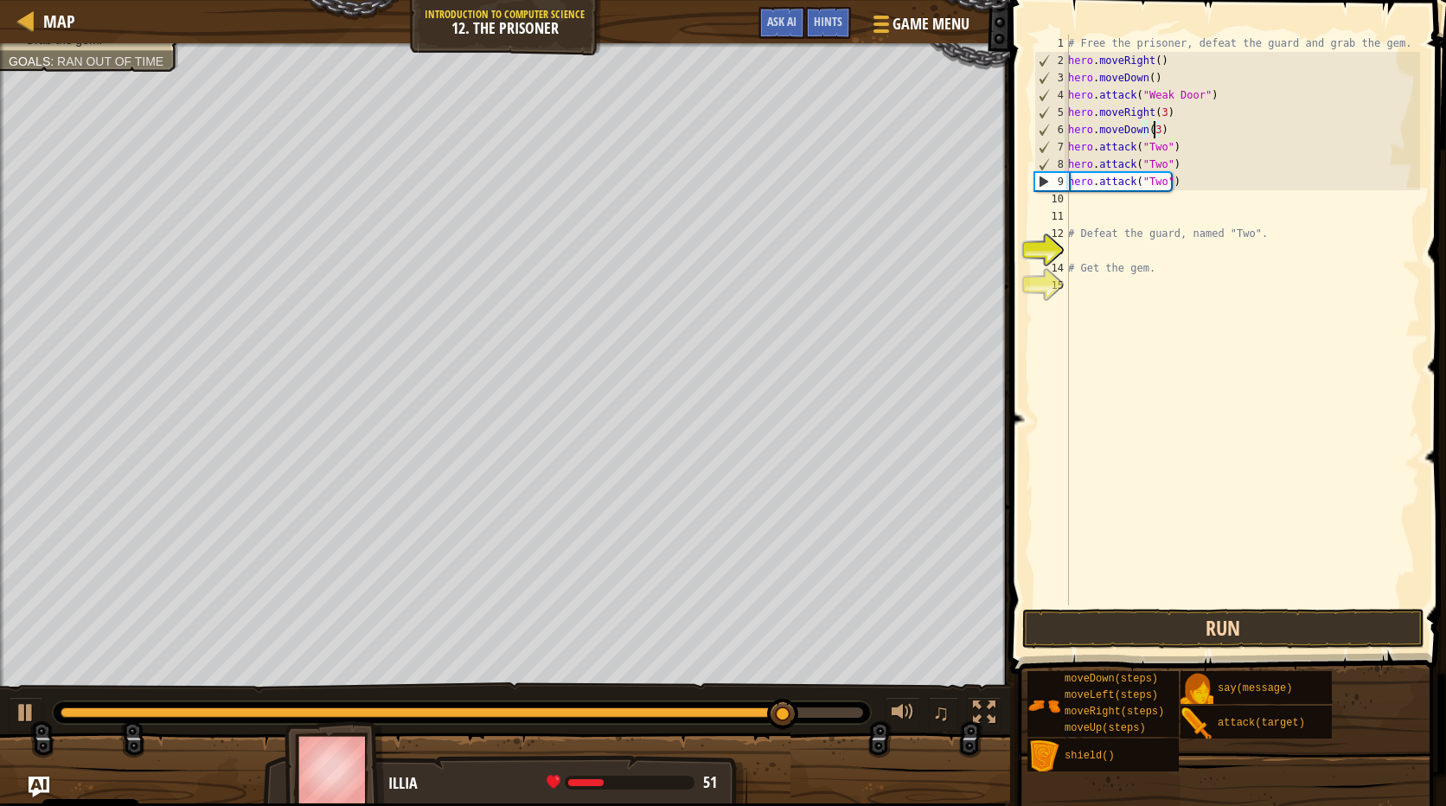
type textarea "hero.moveDown(3)"
click at [1222, 633] on button "Run" at bounding box center [1223, 629] width 403 height 40
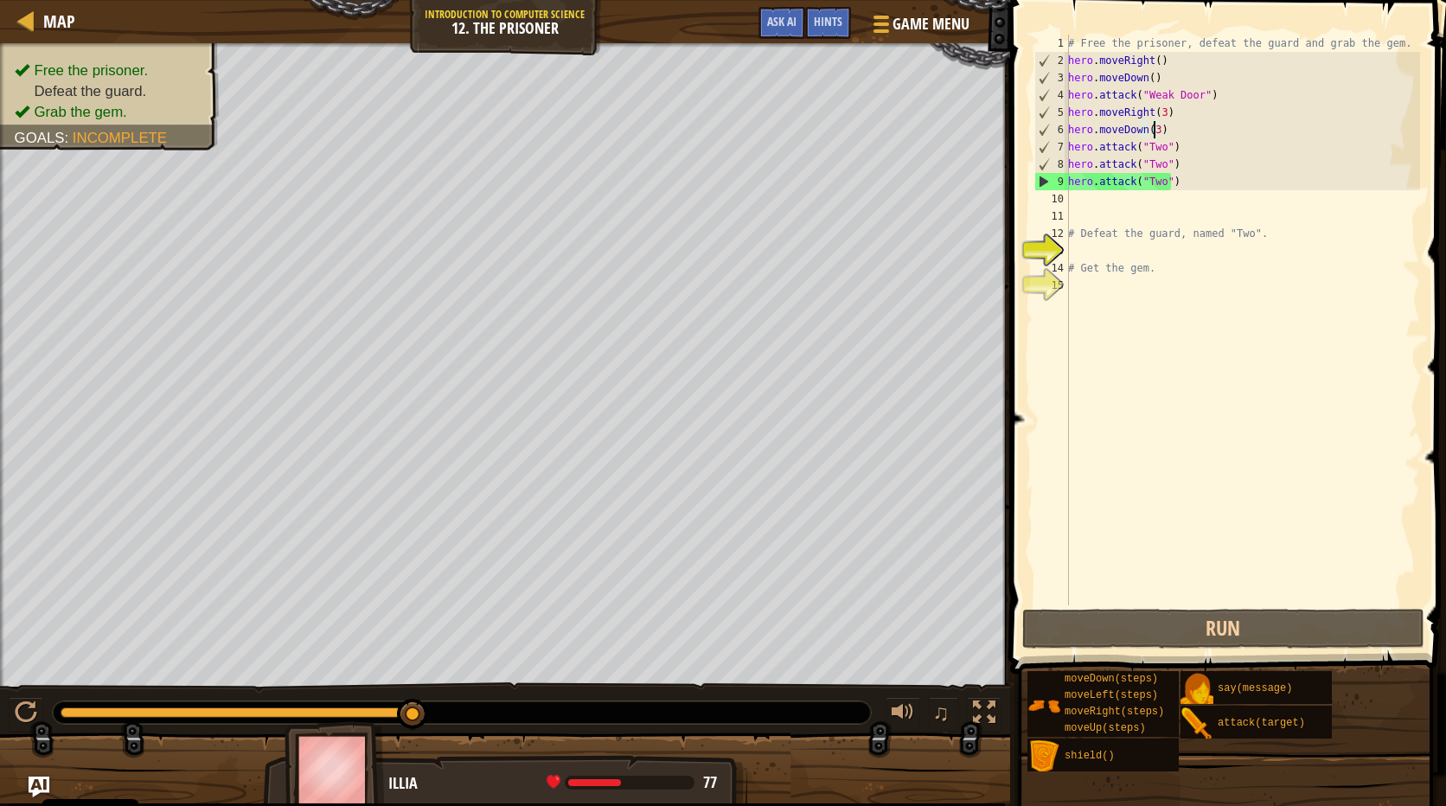
click at [1165, 197] on div "# Free the prisoner, defeat the guard and grab the gem. hero . moveRight ( ) he…" at bounding box center [1241, 337] width 355 height 605
drag, startPoint x: 1166, startPoint y: 72, endPoint x: 1038, endPoint y: 96, distance: 130.2
click at [1038, 96] on div "1 2 3 4 5 6 7 8 9 10 11 12 13 14 15 # Free the prisoner, defeat the guard and g…" at bounding box center [1225, 320] width 389 height 571
click at [1064, 76] on div "3" at bounding box center [1052, 77] width 34 height 17
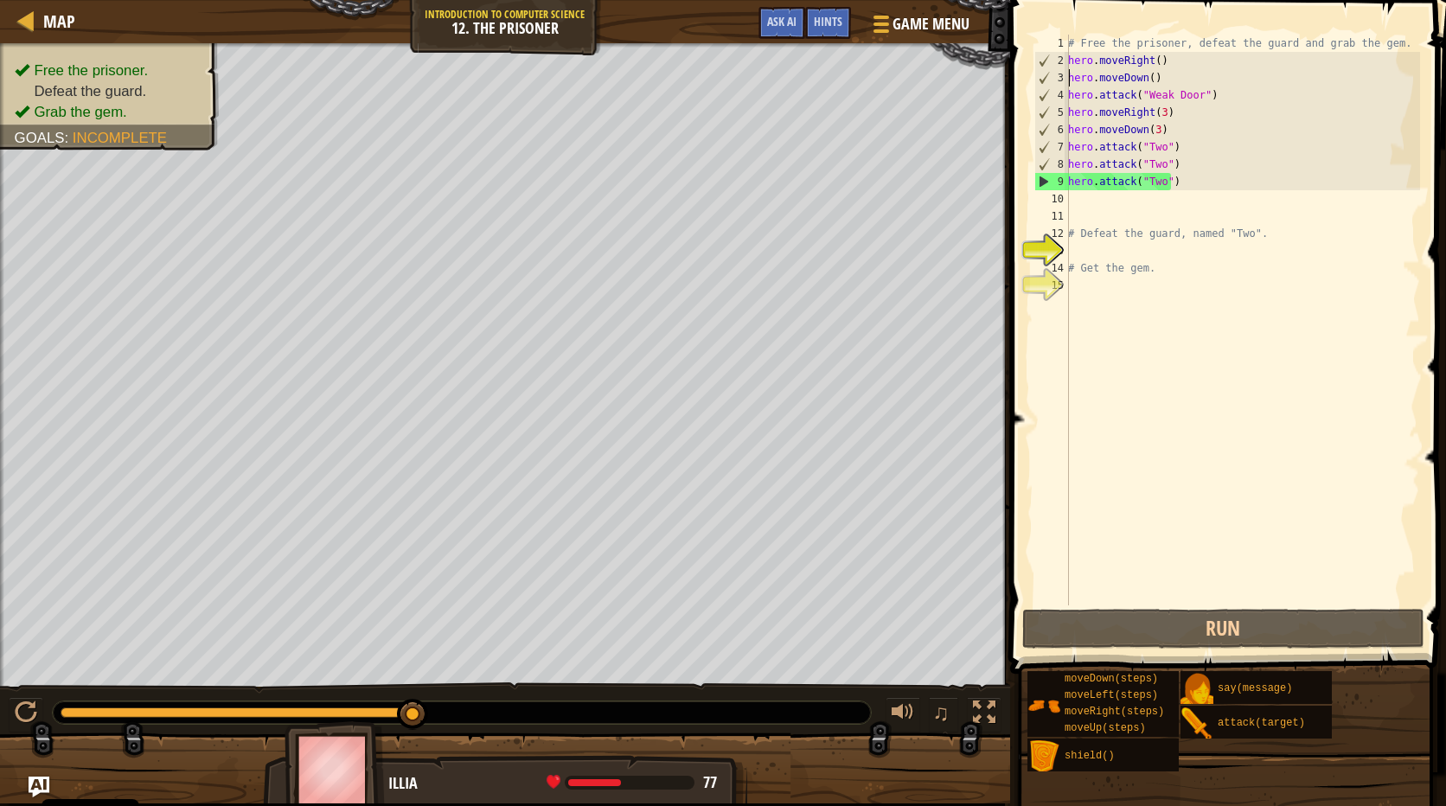
type textarea "# Get the gem."
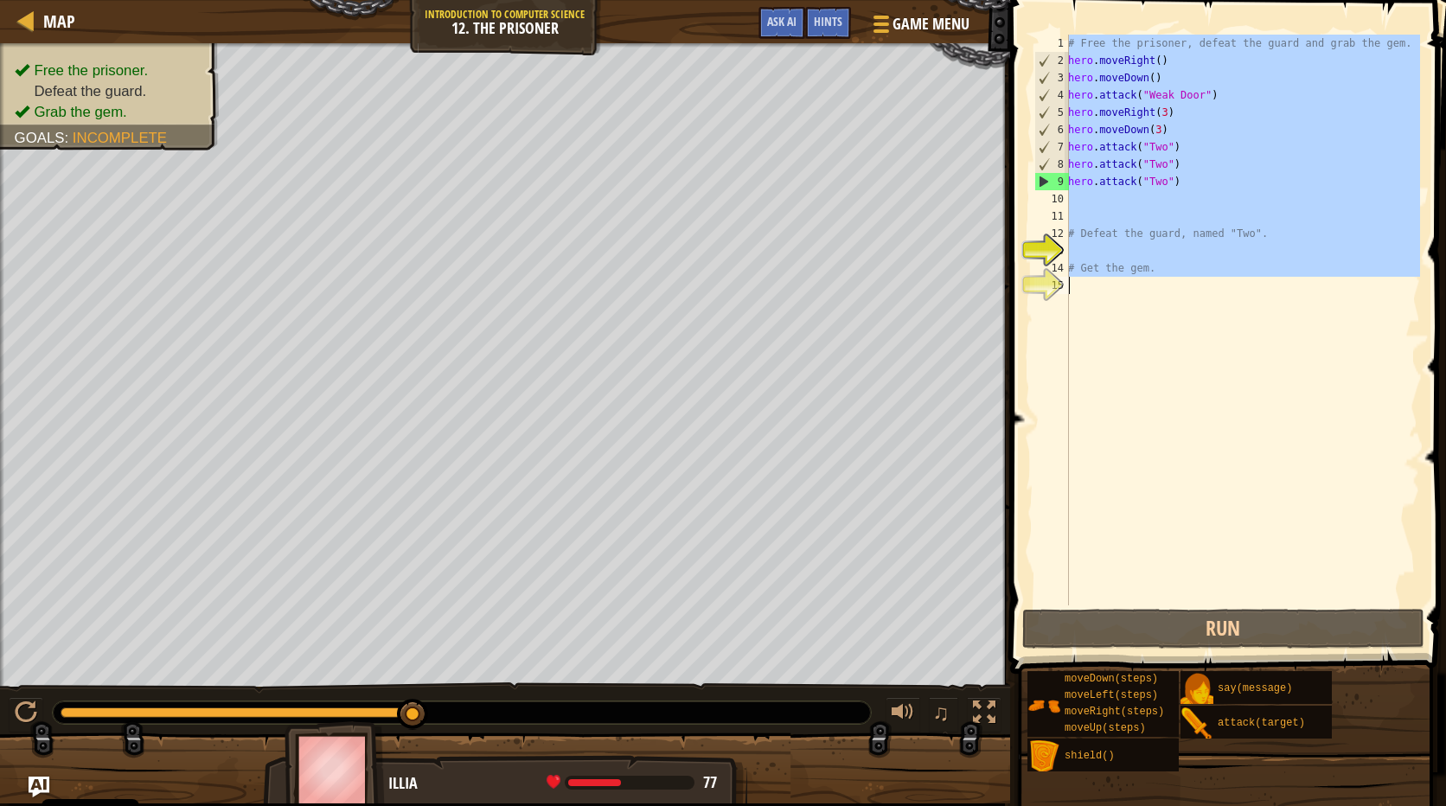
click at [1066, 76] on div "3" at bounding box center [1052, 77] width 34 height 17
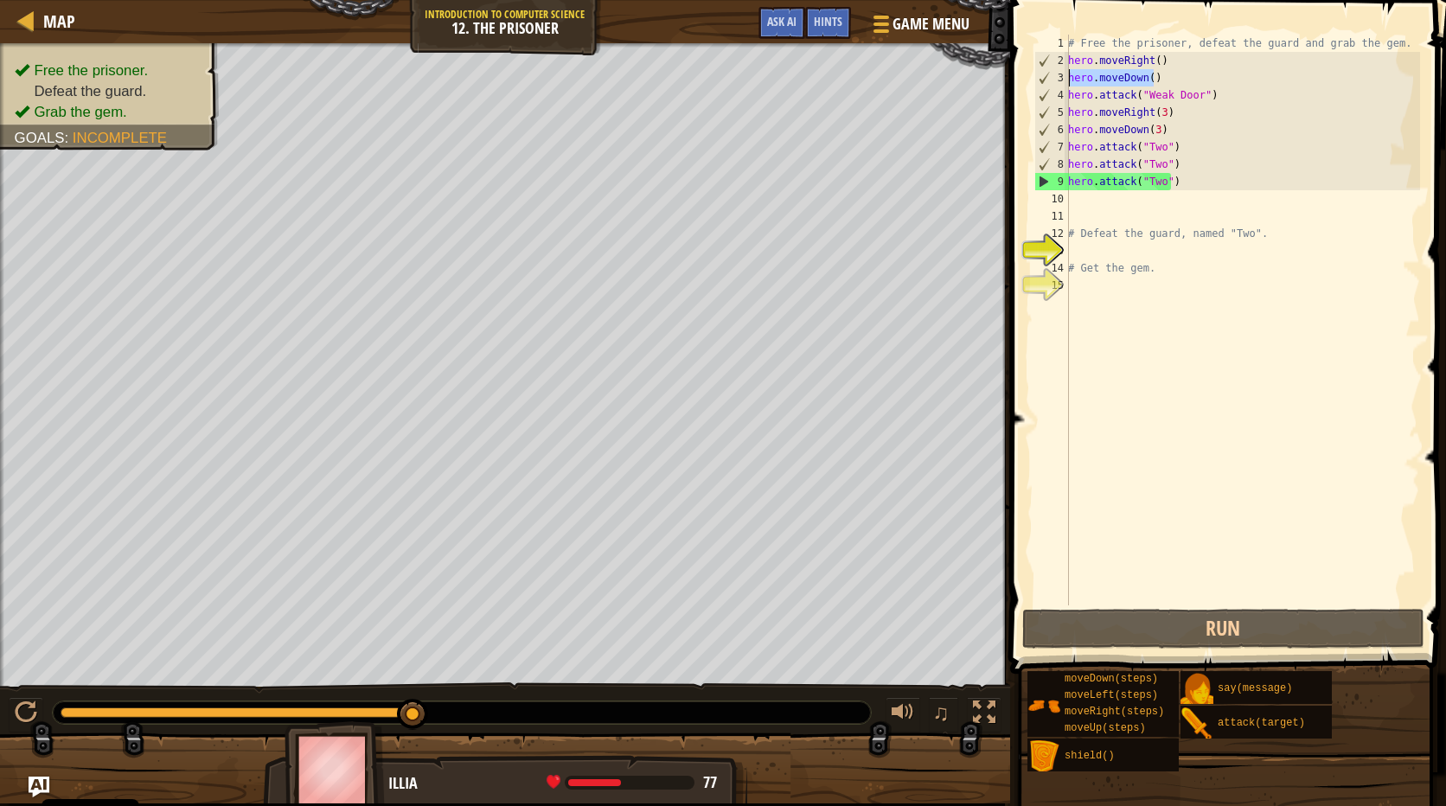
drag, startPoint x: 1166, startPoint y: 72, endPoint x: 1070, endPoint y: 84, distance: 96.7
click at [1070, 84] on div "# Free the prisoner, defeat the guard and grab the gem. hero . moveRight ( ) he…" at bounding box center [1241, 337] width 355 height 605
type textarea "hero.moveDown()"
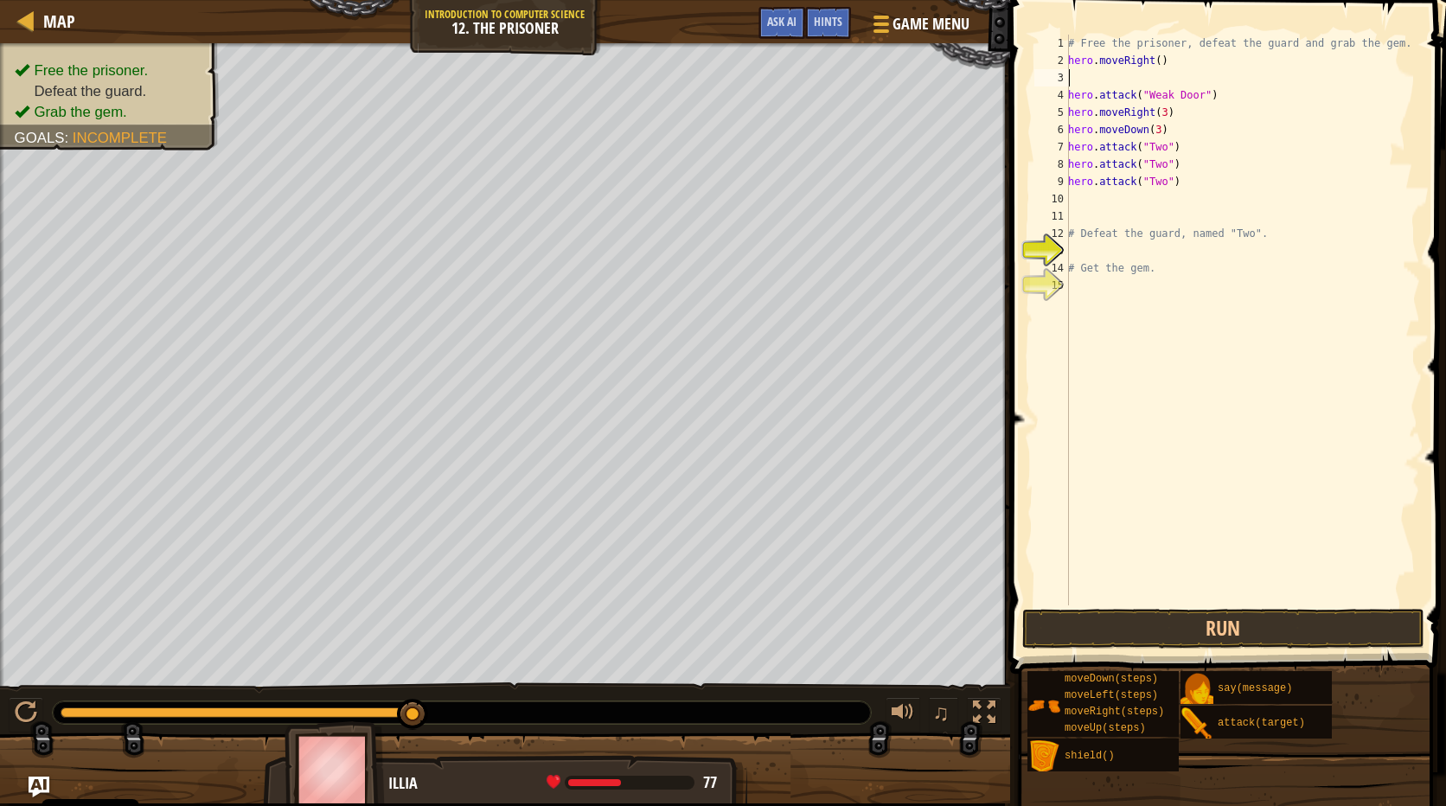
type textarea "hero.moveRight()"
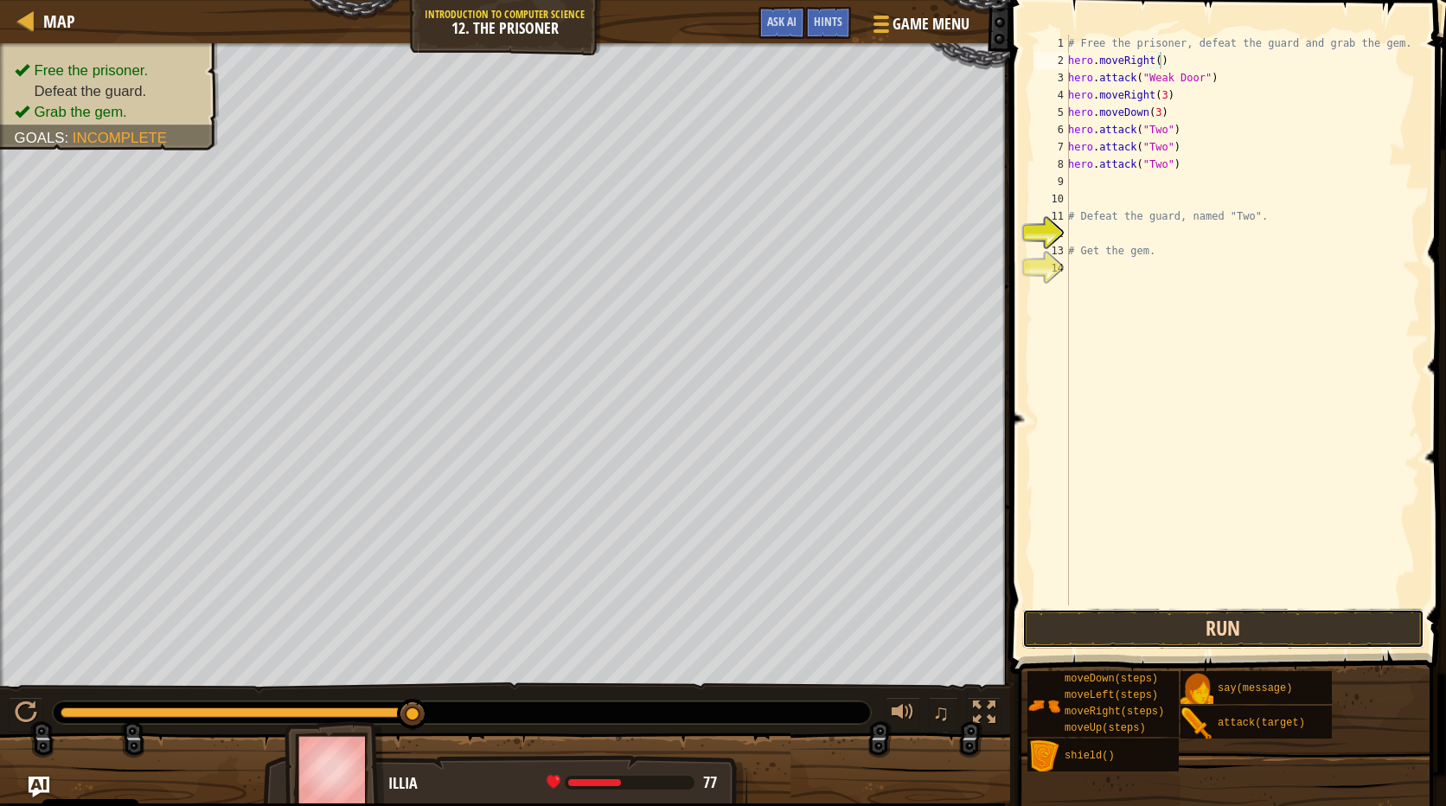
click at [1324, 613] on button "Run" at bounding box center [1223, 629] width 403 height 40
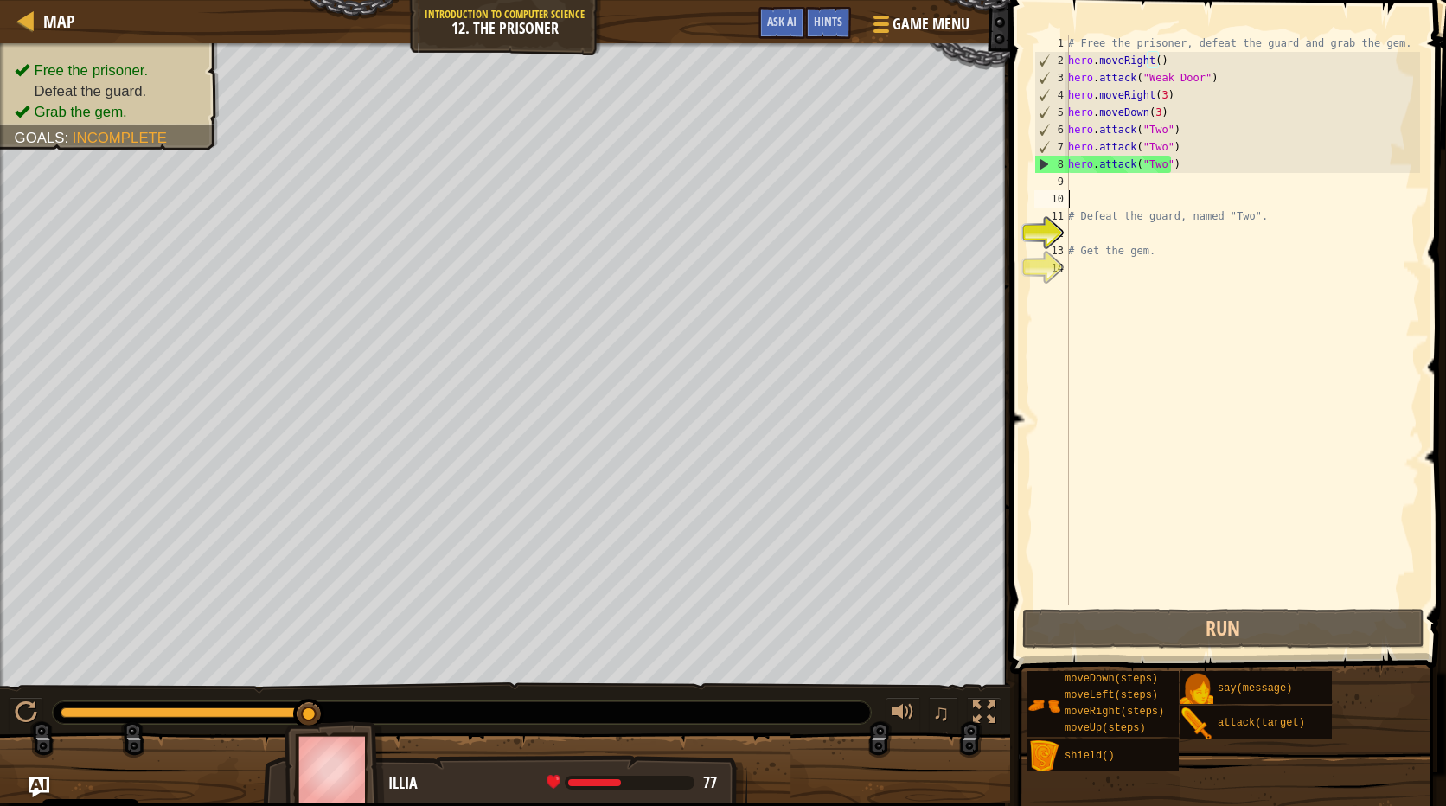
click at [1130, 195] on div "# Free the prisoner, defeat the guard and grab the gem. hero . moveRight ( ) he…" at bounding box center [1241, 337] width 355 height 605
click at [1117, 176] on div "# Free the prisoner, defeat the guard and grab the gem. hero . moveRight ( ) he…" at bounding box center [1241, 337] width 355 height 605
click at [1117, 156] on div "# Free the prisoner, defeat the guard and grab the gem. hero . moveRight ( ) he…" at bounding box center [1241, 337] width 355 height 605
type textarea "hero.attack("Two")"
drag, startPoint x: 1173, startPoint y: 145, endPoint x: 1031, endPoint y: 150, distance: 142.8
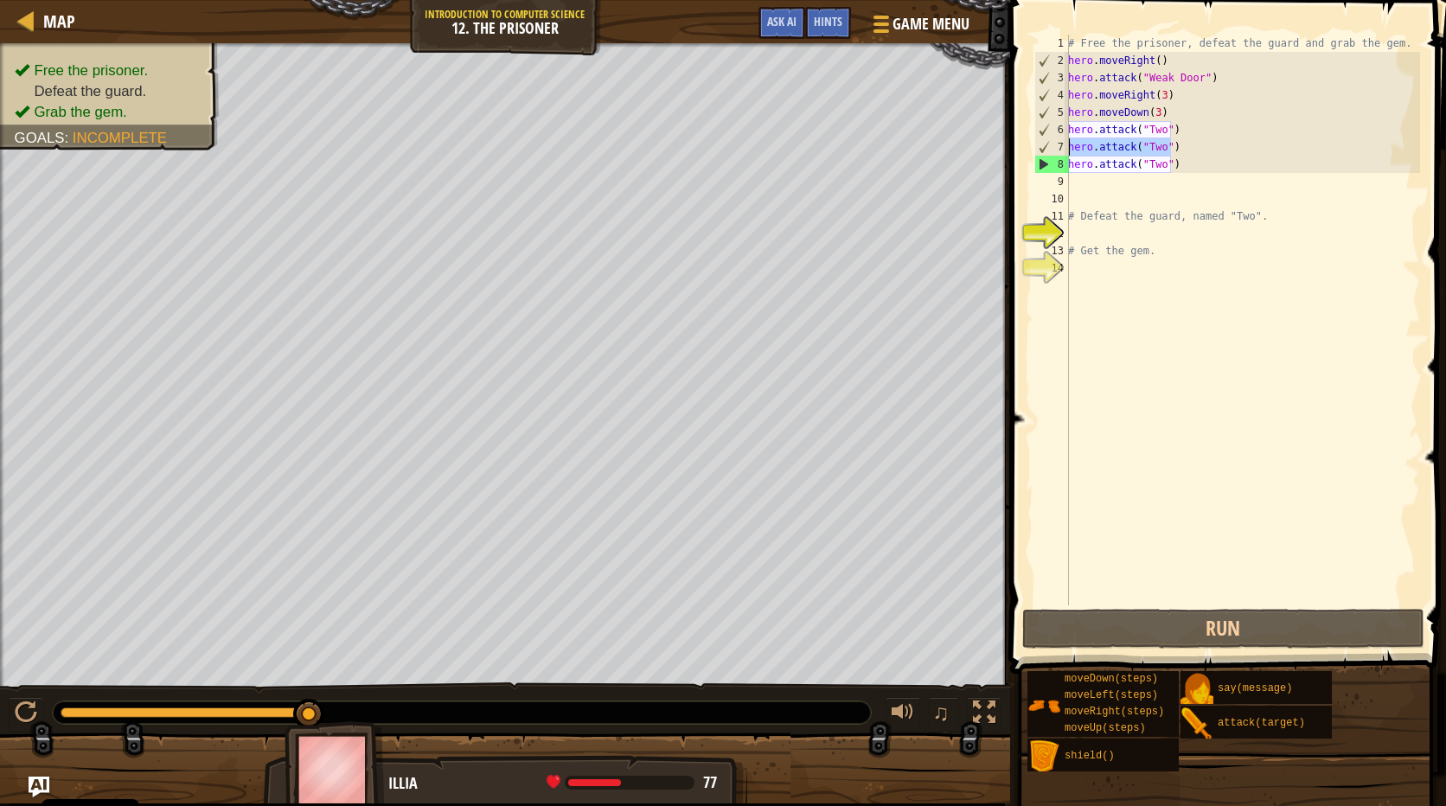
click at [1031, 150] on div "hero.attack("Two") 1 2 3 4 5 6 7 8 9 10 11 12 13 14 # Free the prisoner, defeat…" at bounding box center [1225, 320] width 389 height 571
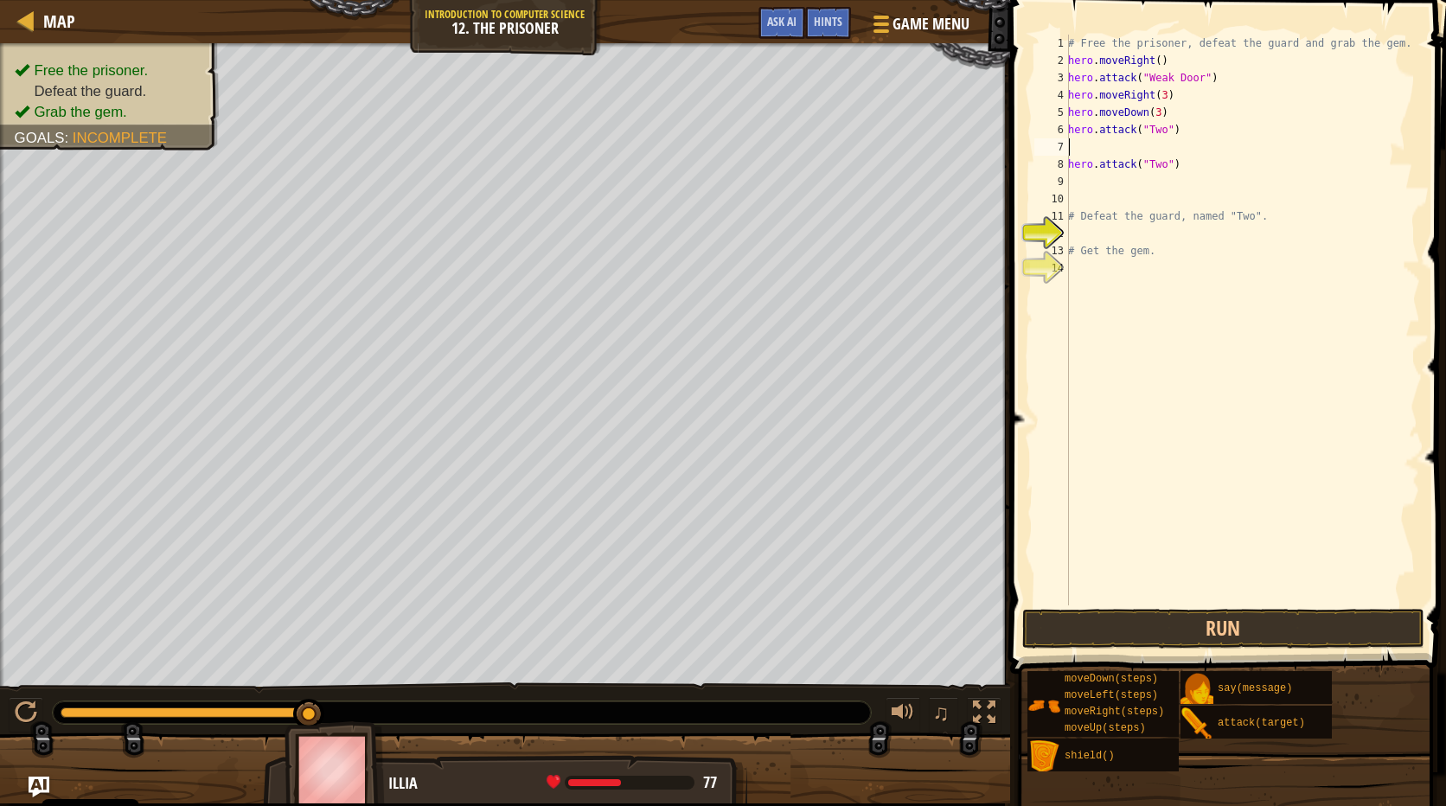
type textarea "hero.attack("Two")"
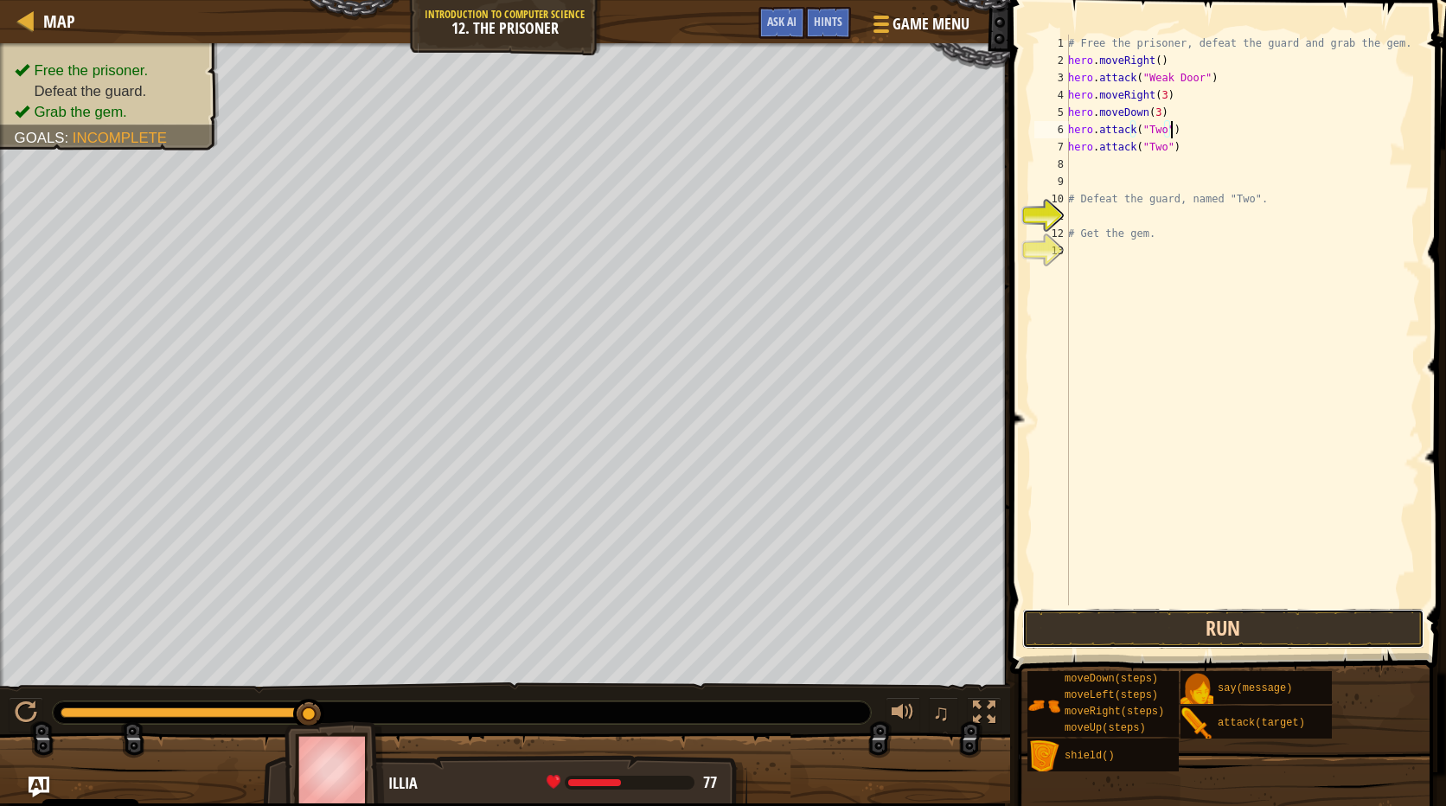
click at [1146, 626] on button "Run" at bounding box center [1223, 629] width 403 height 40
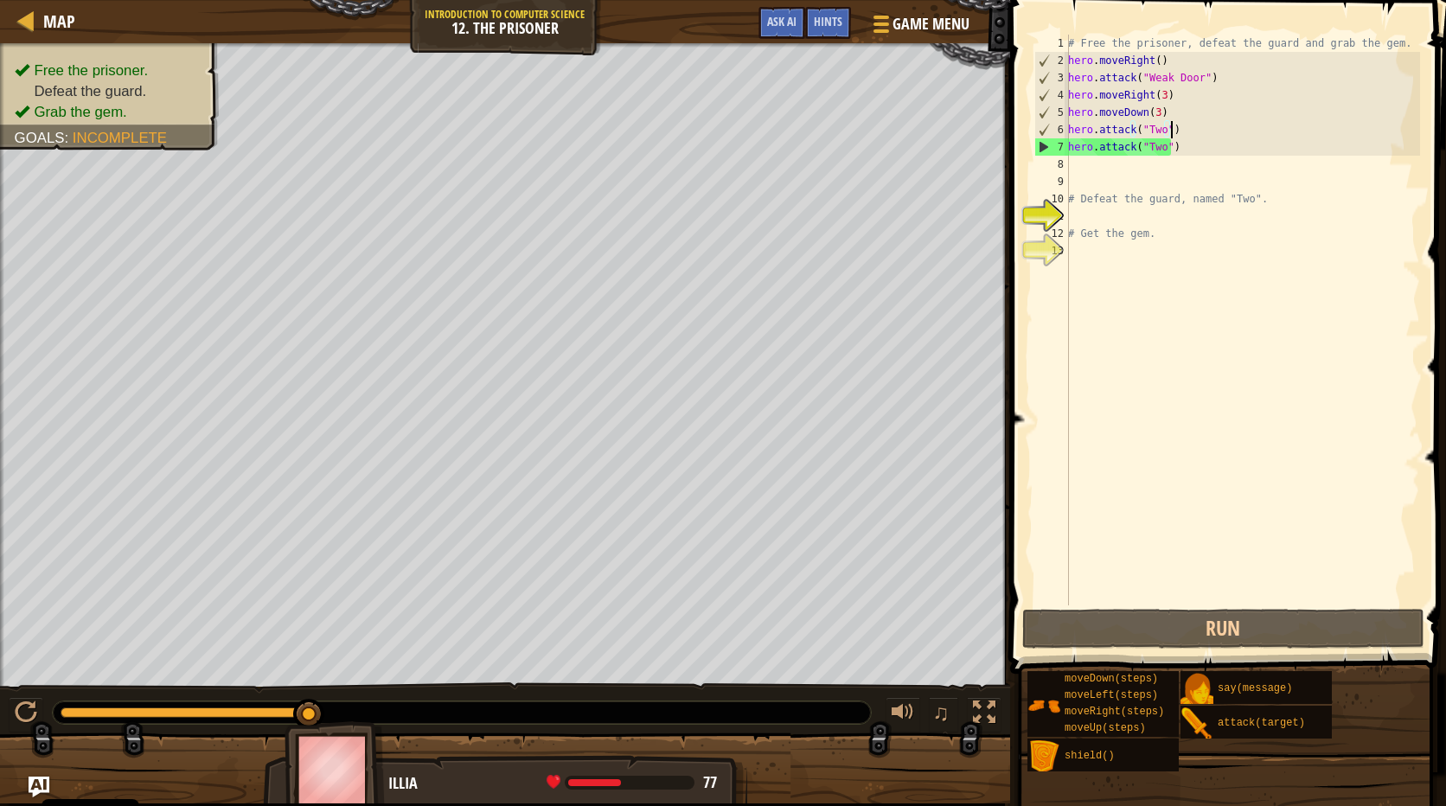
click at [1084, 169] on div "# Free the prisoner, defeat the guard and grab the gem. hero . moveRight ( ) he…" at bounding box center [1241, 337] width 355 height 605
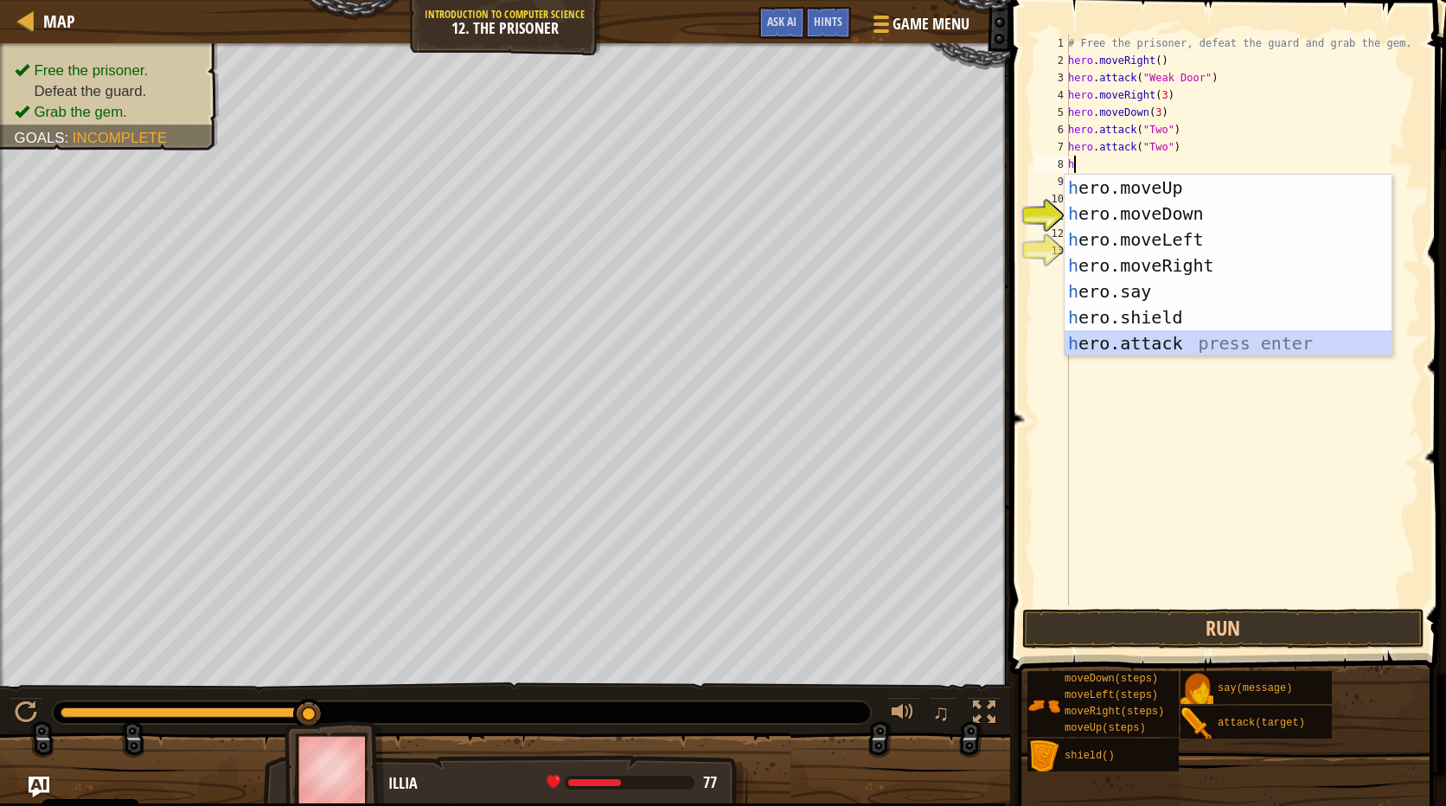
click at [1224, 342] on div "h ero.moveUp press enter h ero.moveDown press enter h ero.moveLeft press enter …" at bounding box center [1227, 291] width 327 height 233
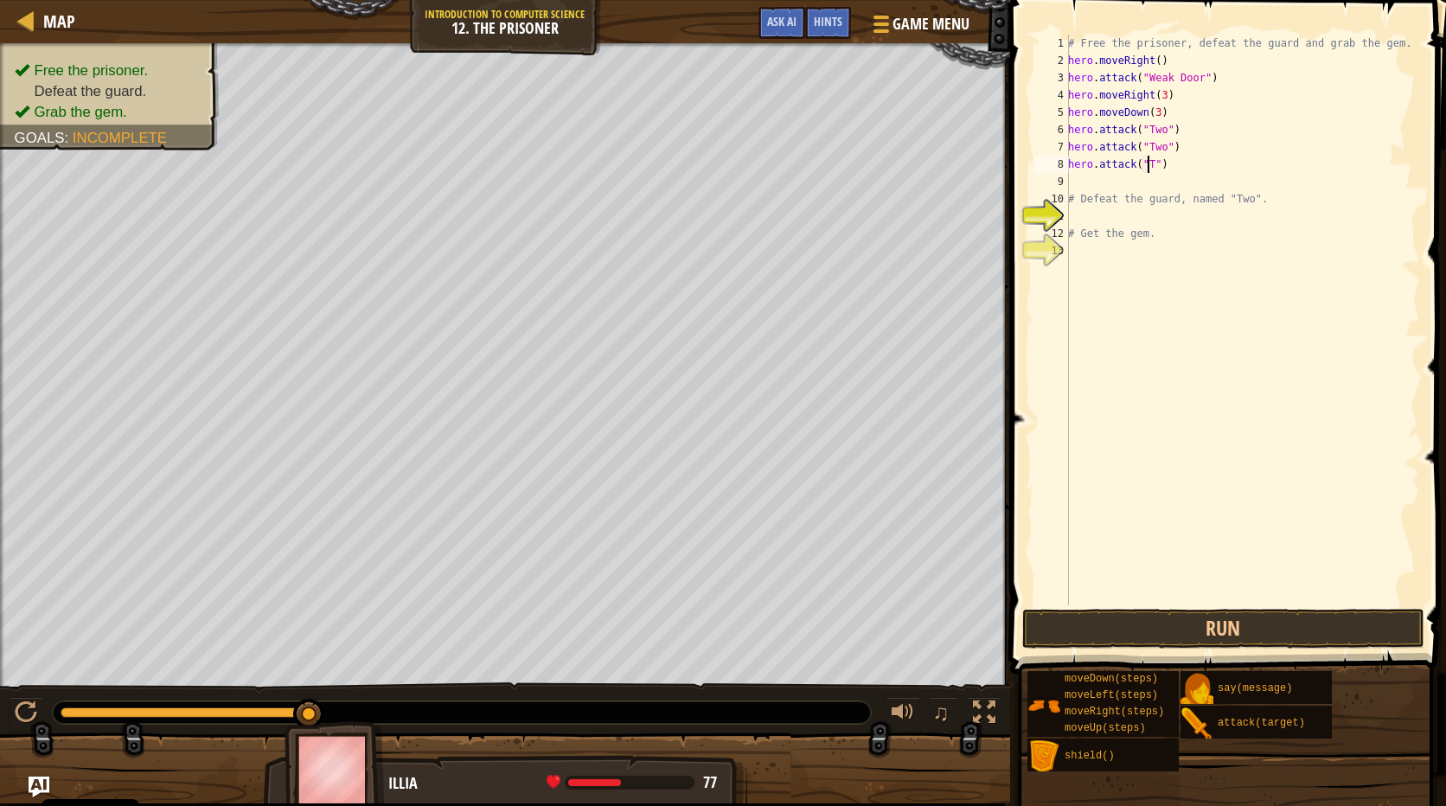
scroll to position [8, 7]
type textarea "hero.attack("Two")"
click at [1259, 643] on button "Run" at bounding box center [1223, 629] width 403 height 40
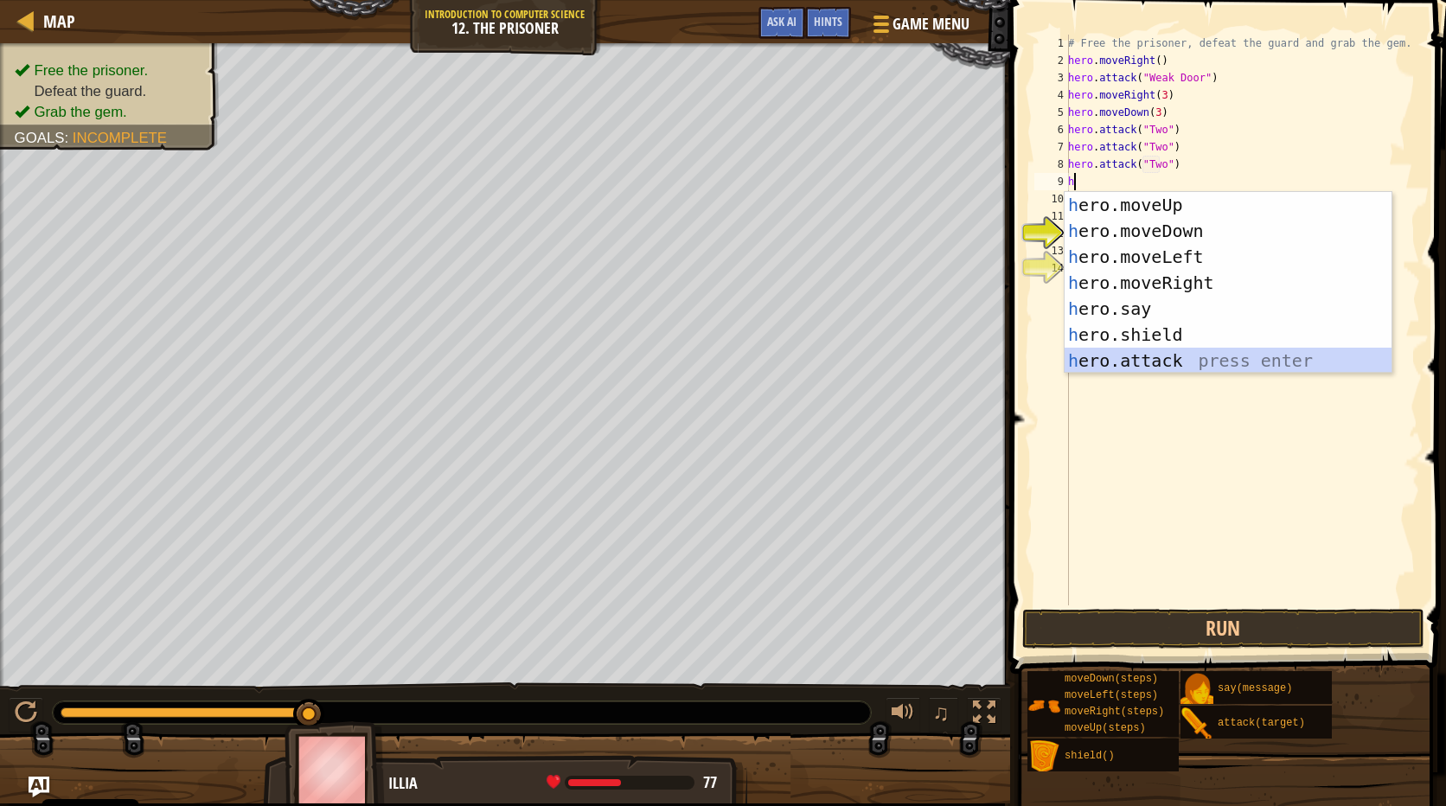
click at [1229, 367] on div "h ero.moveUp press enter h ero.moveDown press enter h ero.moveLeft press enter …" at bounding box center [1227, 308] width 327 height 233
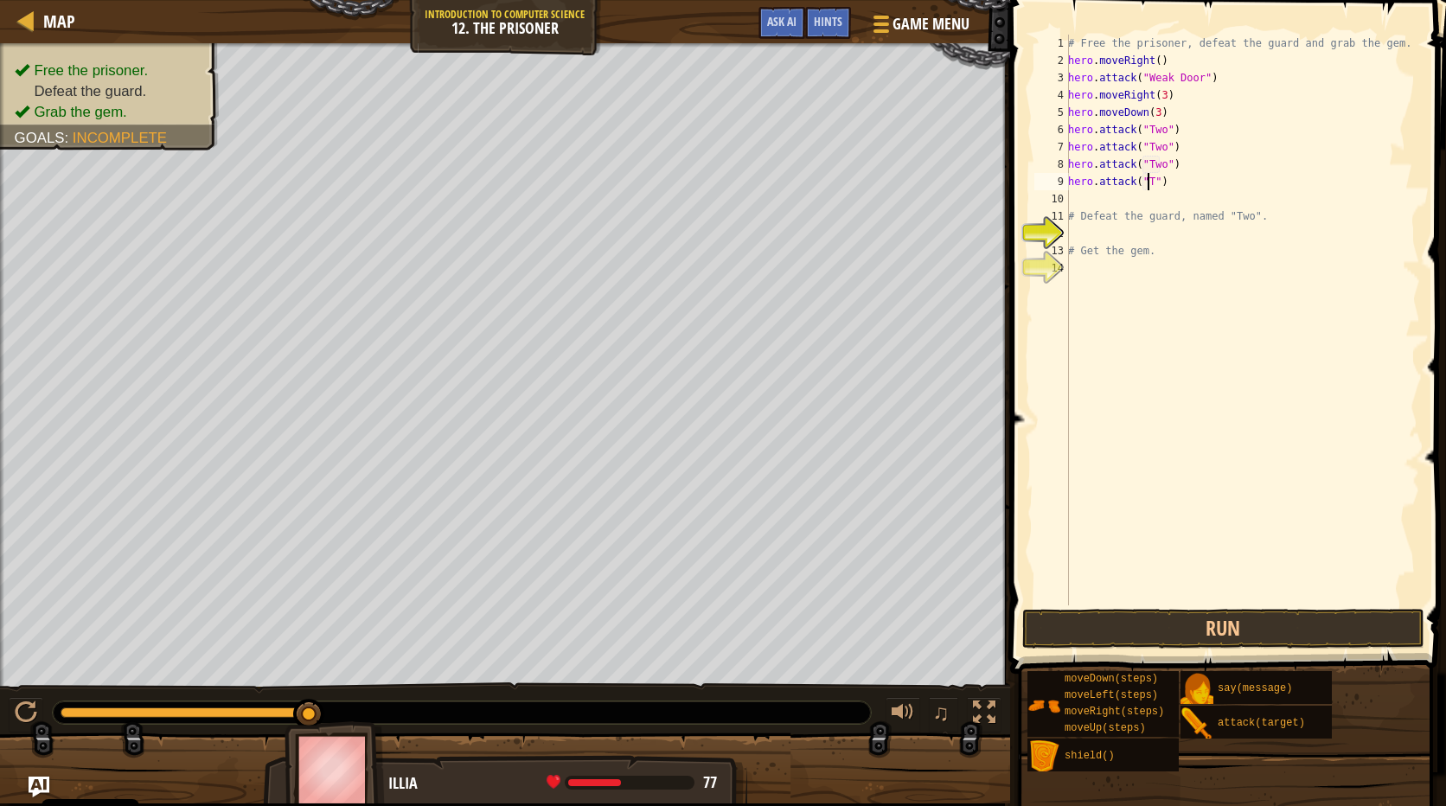
scroll to position [8, 7]
type textarea "hero.attack("Two")"
click at [1262, 617] on button "Run" at bounding box center [1223, 629] width 403 height 40
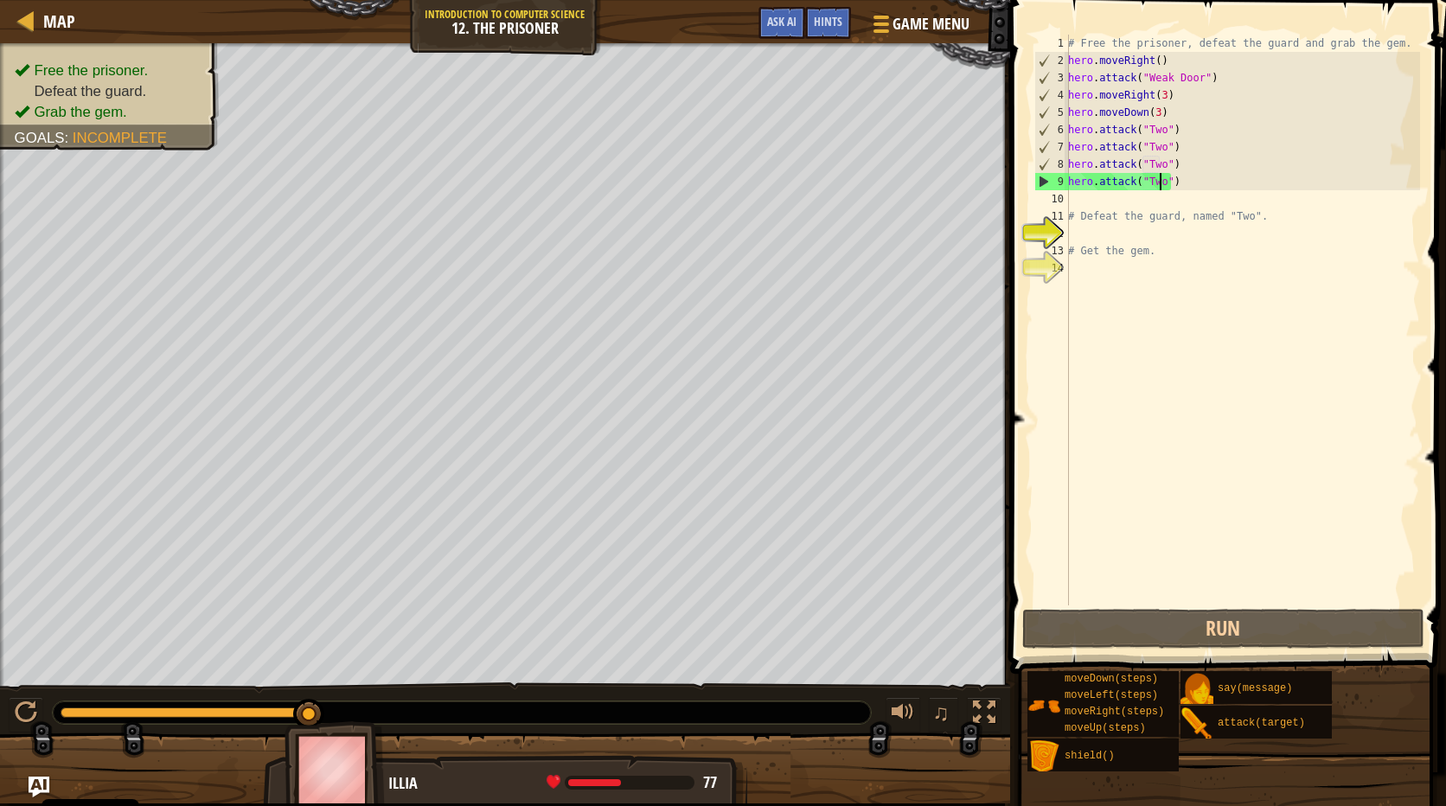
click at [1076, 197] on div "# Free the prisoner, defeat the guard and grab the gem. hero . moveRight ( ) he…" at bounding box center [1241, 337] width 355 height 605
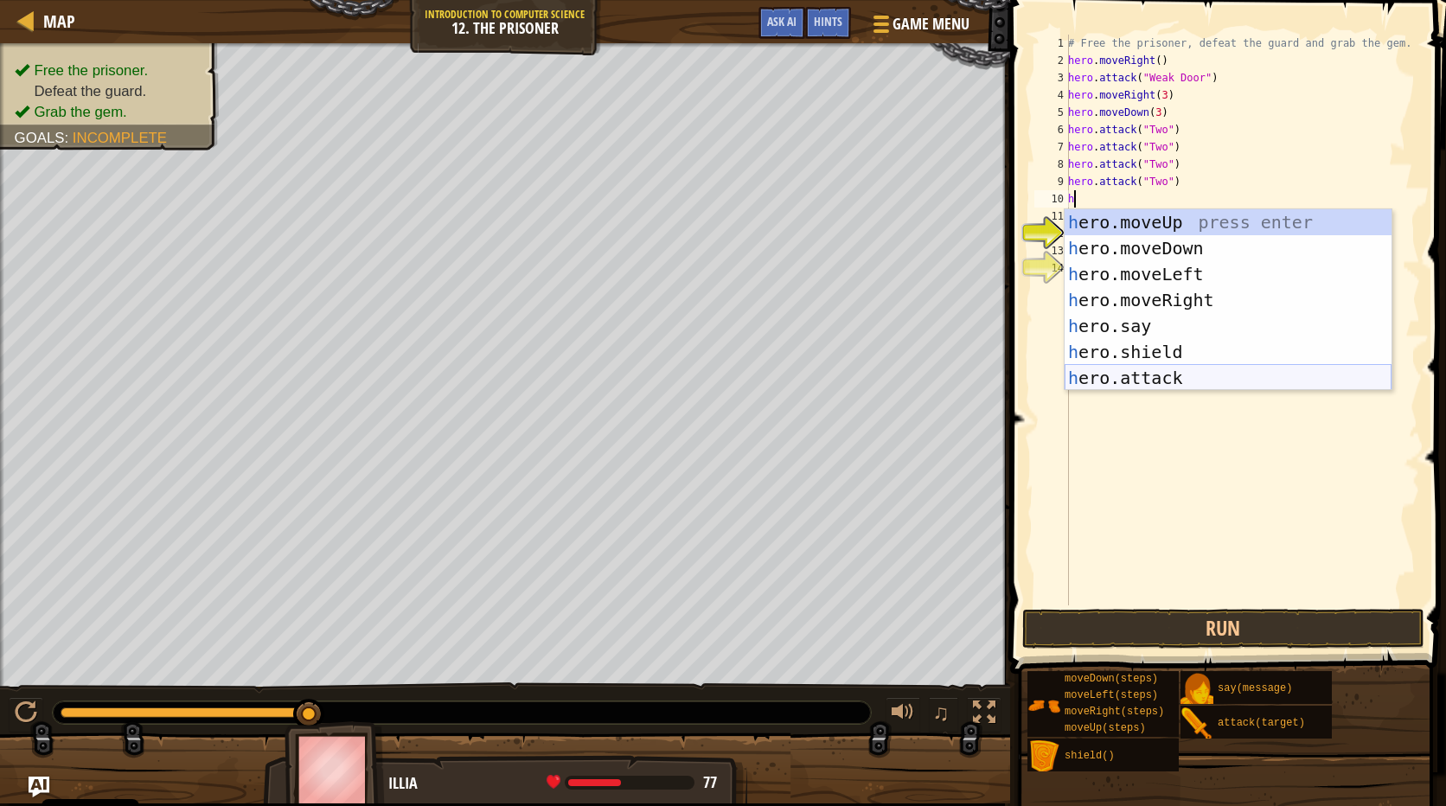
click at [1194, 386] on div "h ero.moveUp press enter h ero.moveDown press enter h ero.moveLeft press enter …" at bounding box center [1227, 325] width 327 height 233
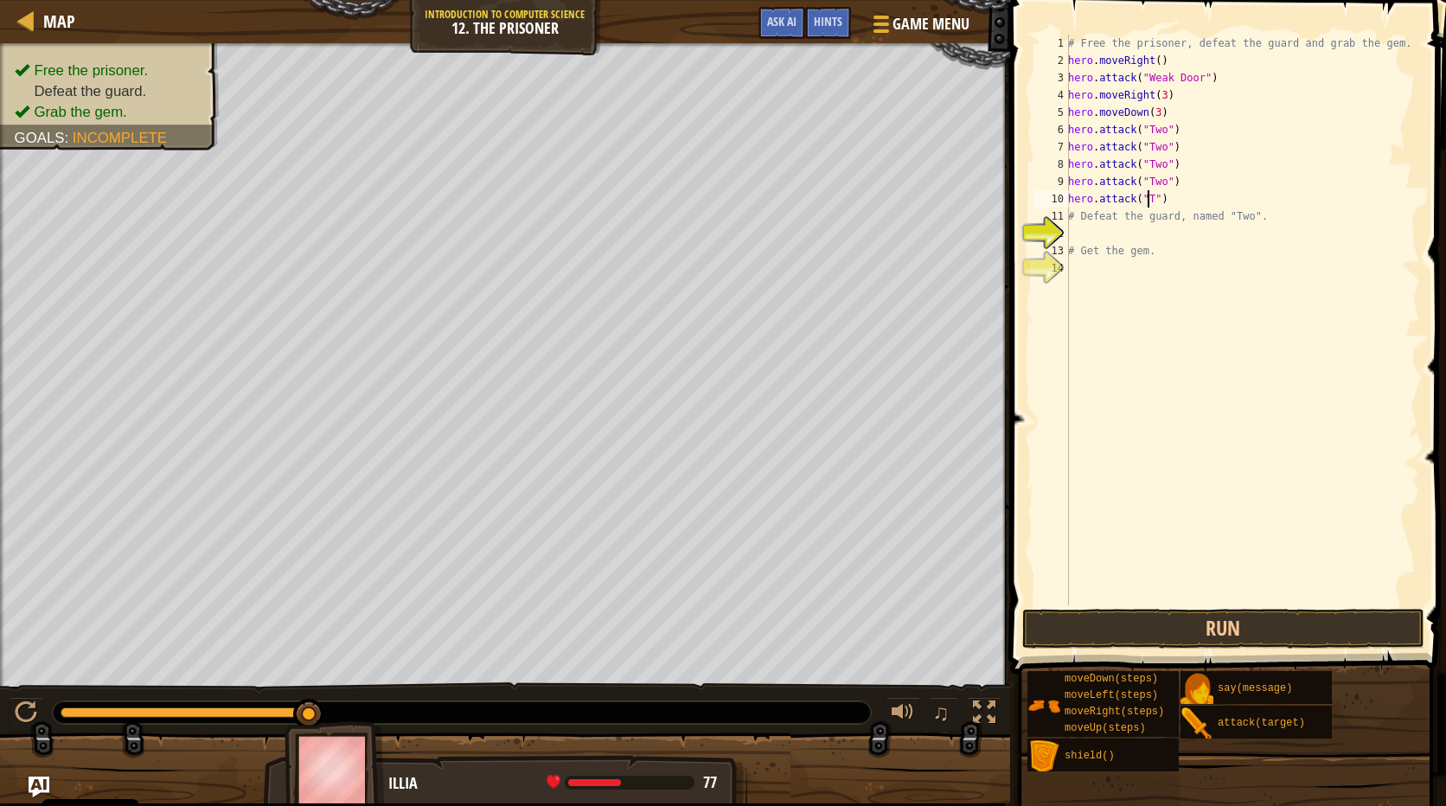
scroll to position [8, 7]
type textarea "hero.attack("Two")"
click at [1335, 624] on button "Run" at bounding box center [1223, 629] width 403 height 40
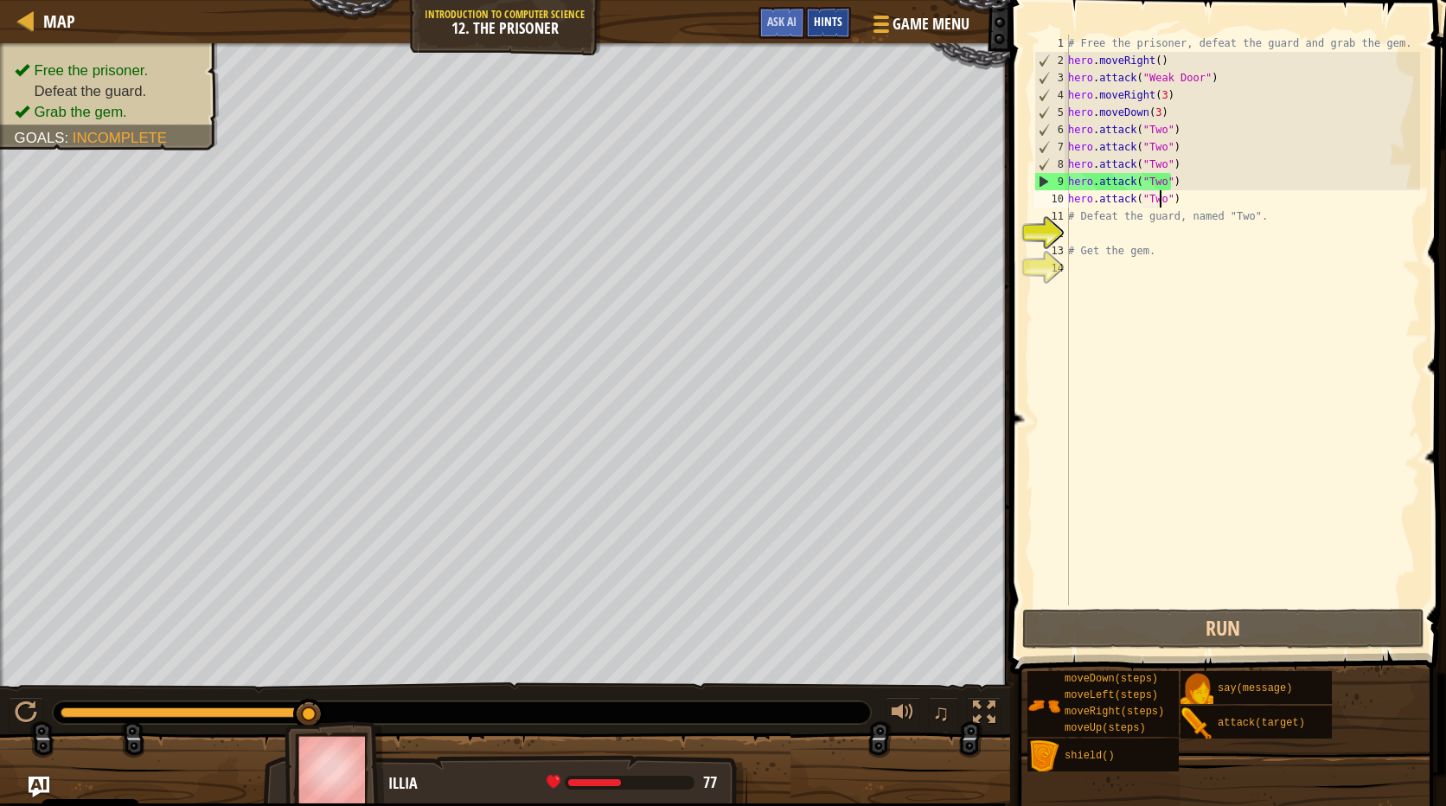
click at [839, 16] on span "Hints" at bounding box center [828, 21] width 29 height 16
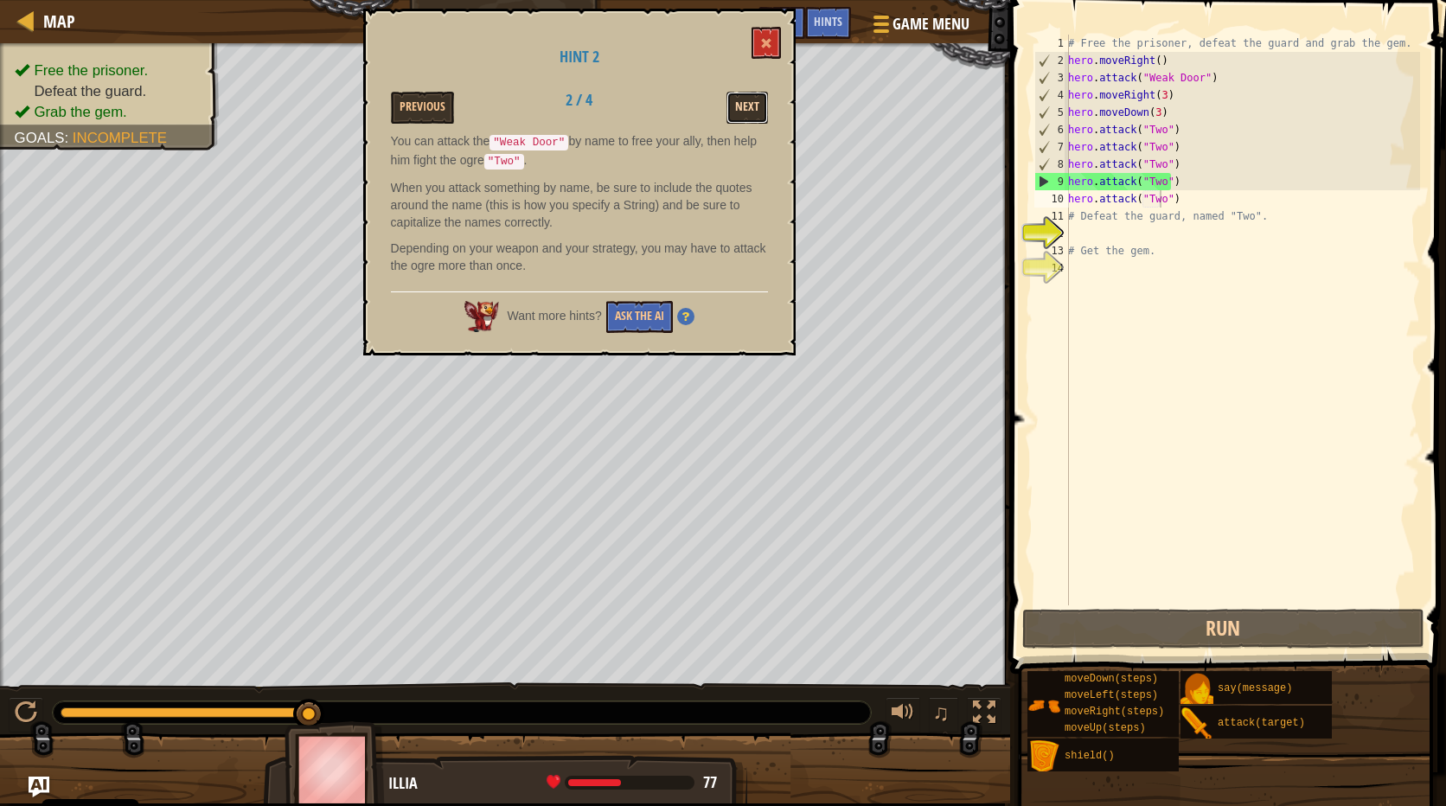
click at [754, 108] on button "Next" at bounding box center [747, 108] width 42 height 32
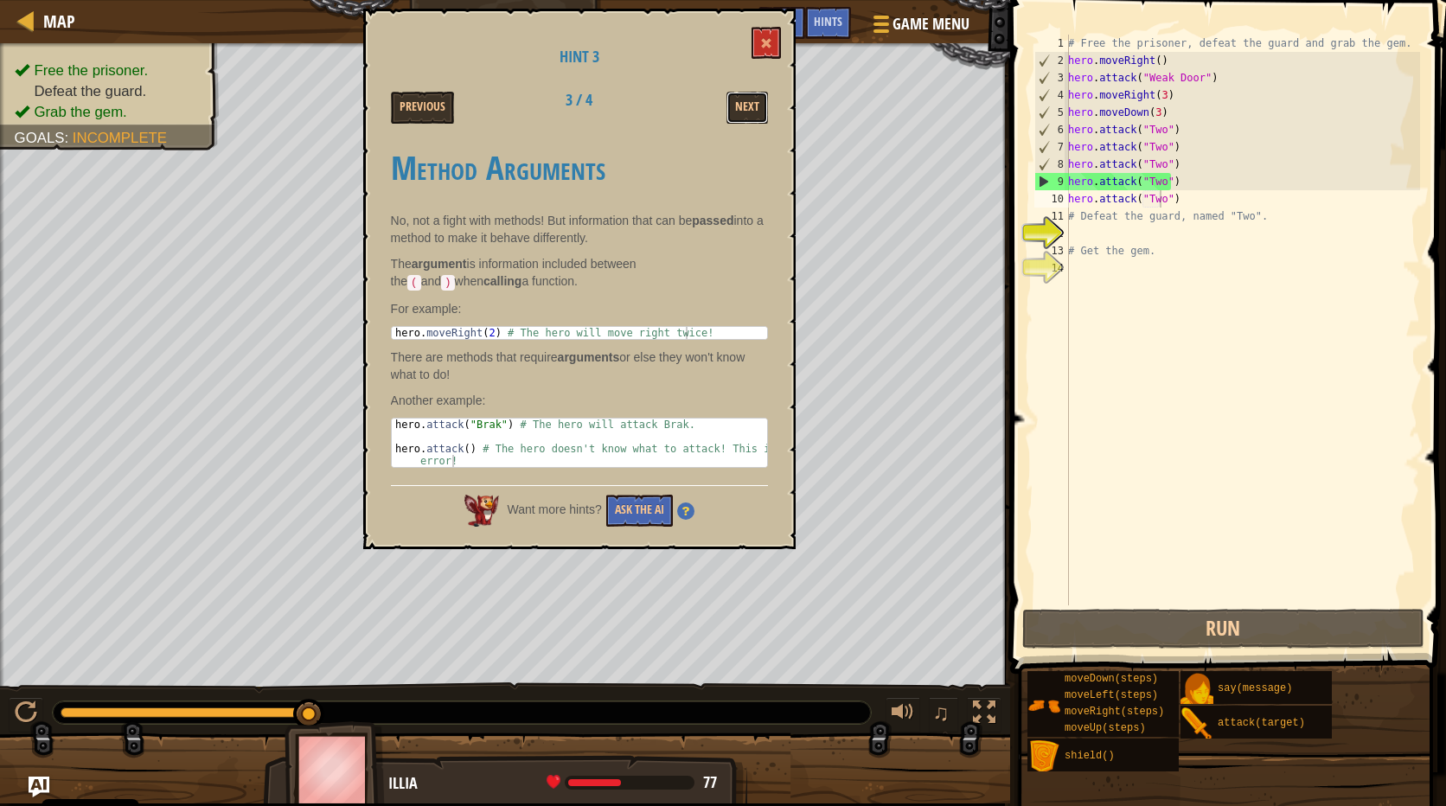
click at [754, 108] on button "Next" at bounding box center [747, 108] width 42 height 32
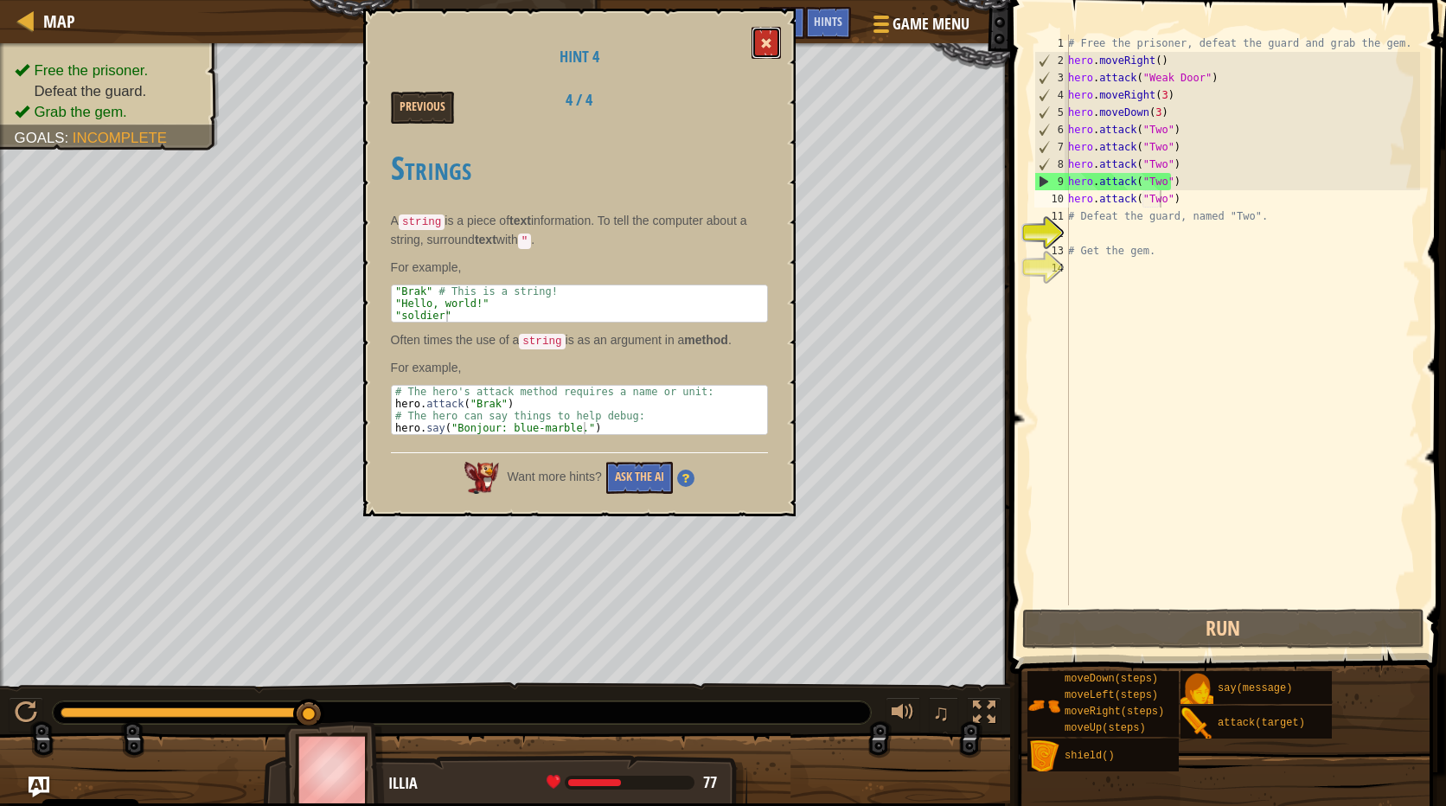
click at [776, 52] on button at bounding box center [765, 43] width 29 height 32
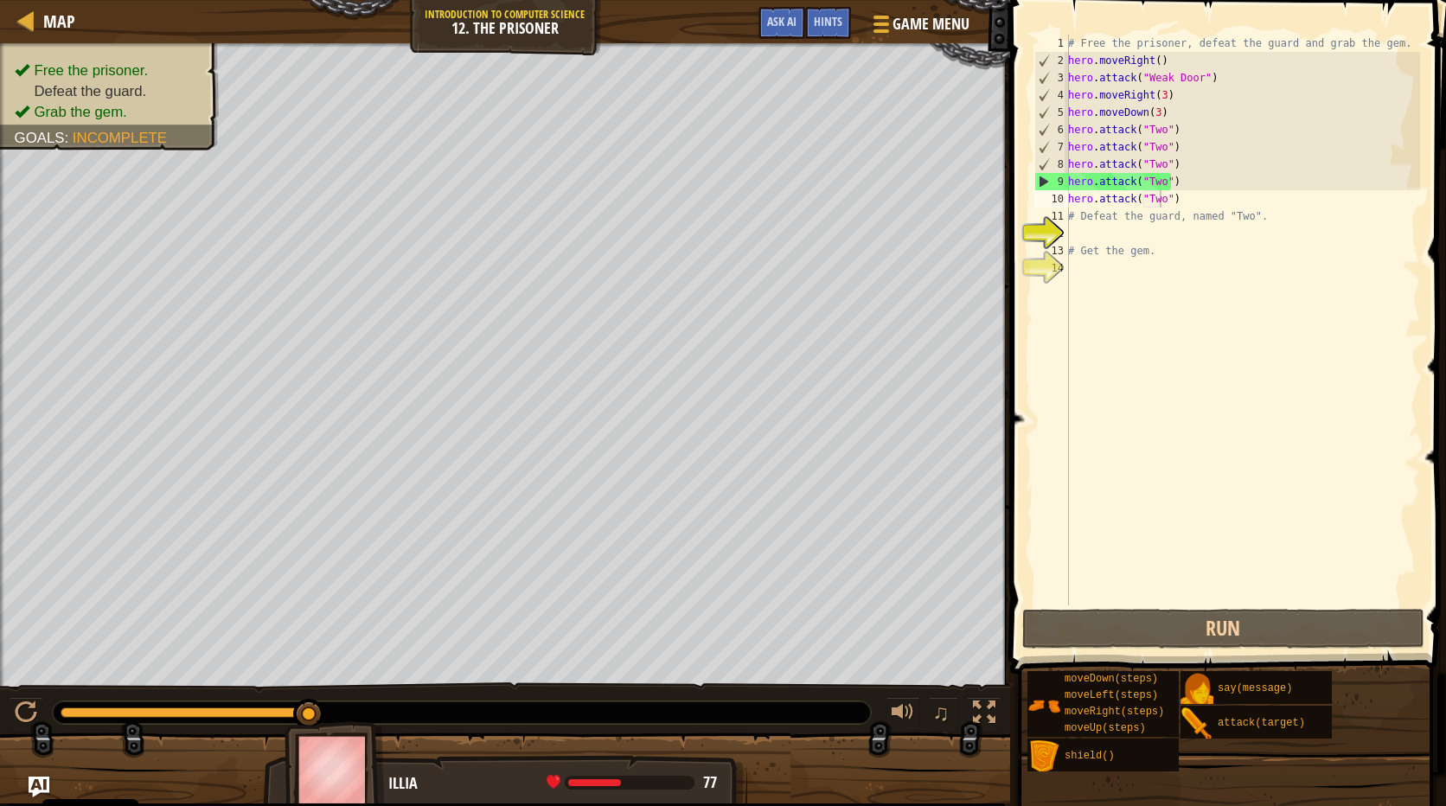
drag, startPoint x: 302, startPoint y: 713, endPoint x: 448, endPoint y: 744, distance: 149.2
click at [448, 744] on div "Free the prisoner. Defeat the guard. Grab the gem. Goals : Incomplete ♫ Illia 7…" at bounding box center [723, 423] width 1446 height 760
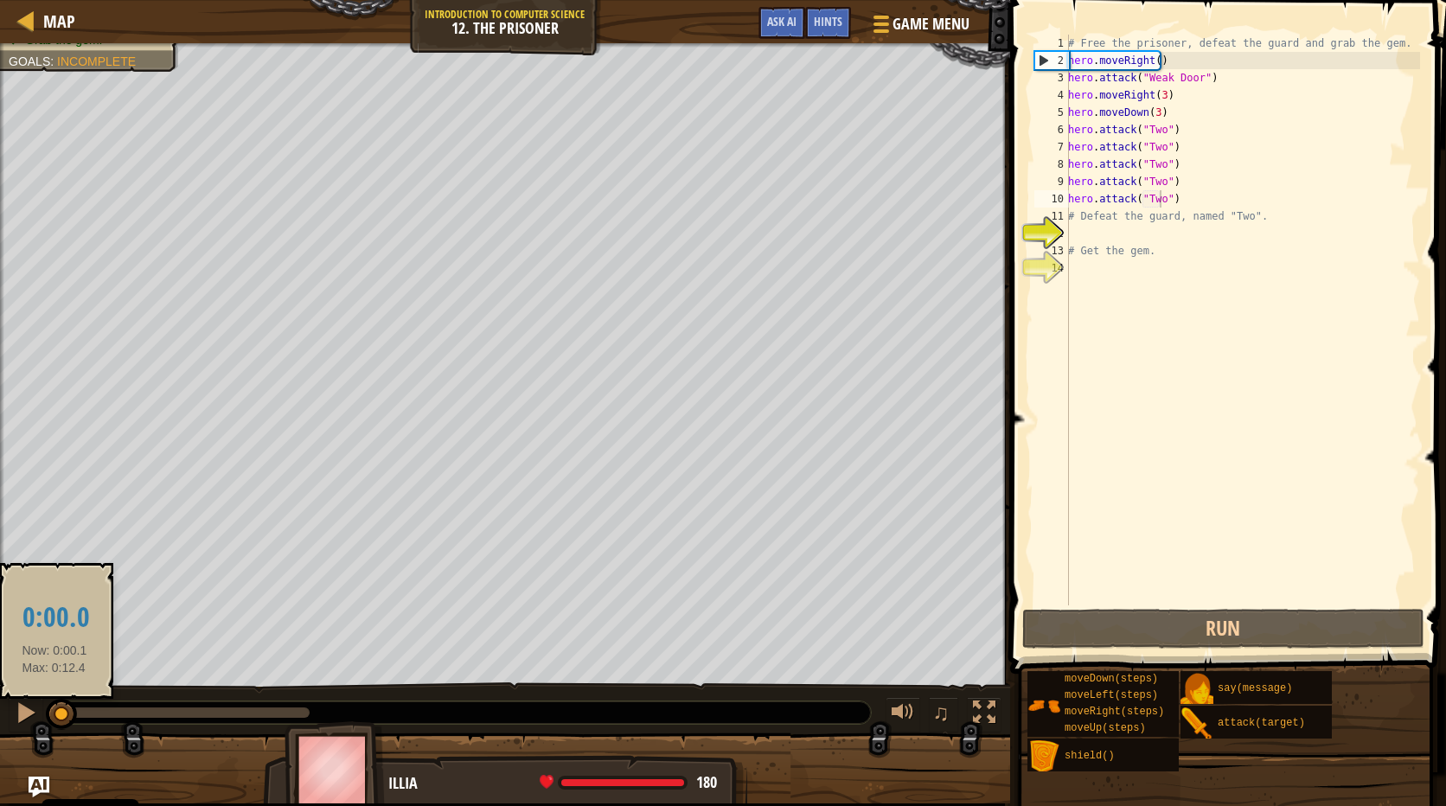
drag, startPoint x: 317, startPoint y: 708, endPoint x: 54, endPoint y: 725, distance: 263.4
click at [54, 725] on div at bounding box center [61, 714] width 31 height 31
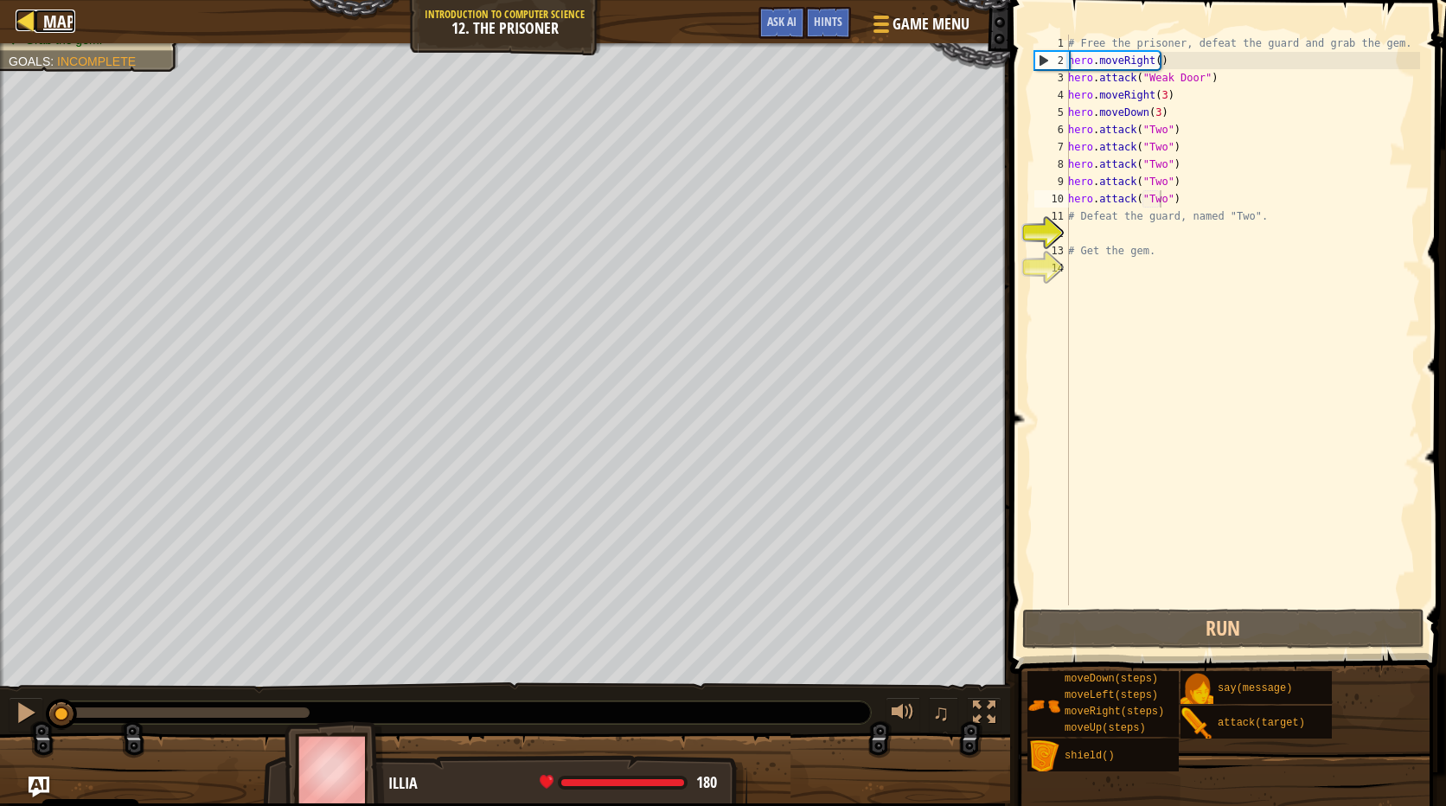
click at [20, 19] on div at bounding box center [27, 21] width 22 height 22
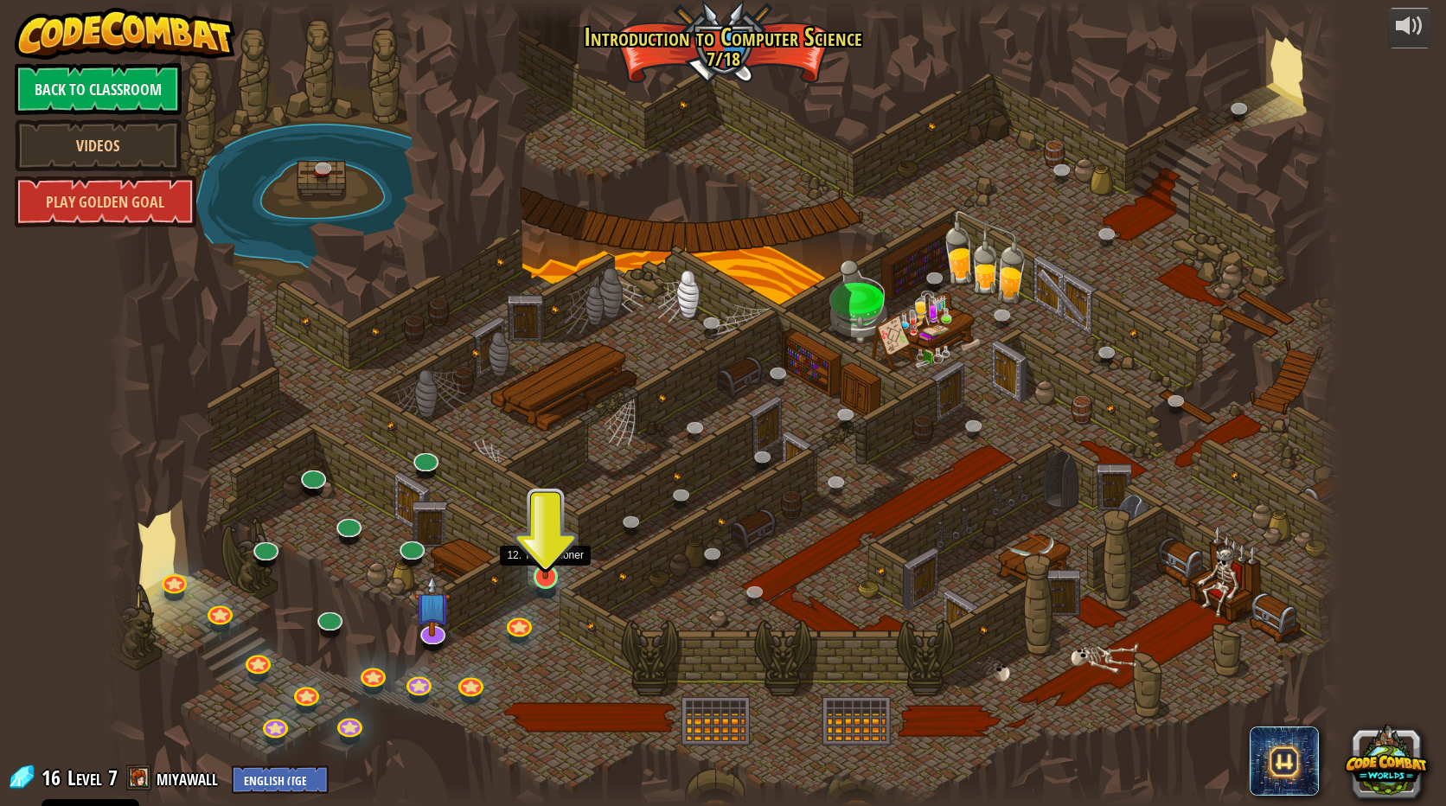
click at [531, 566] on img at bounding box center [545, 541] width 33 height 76
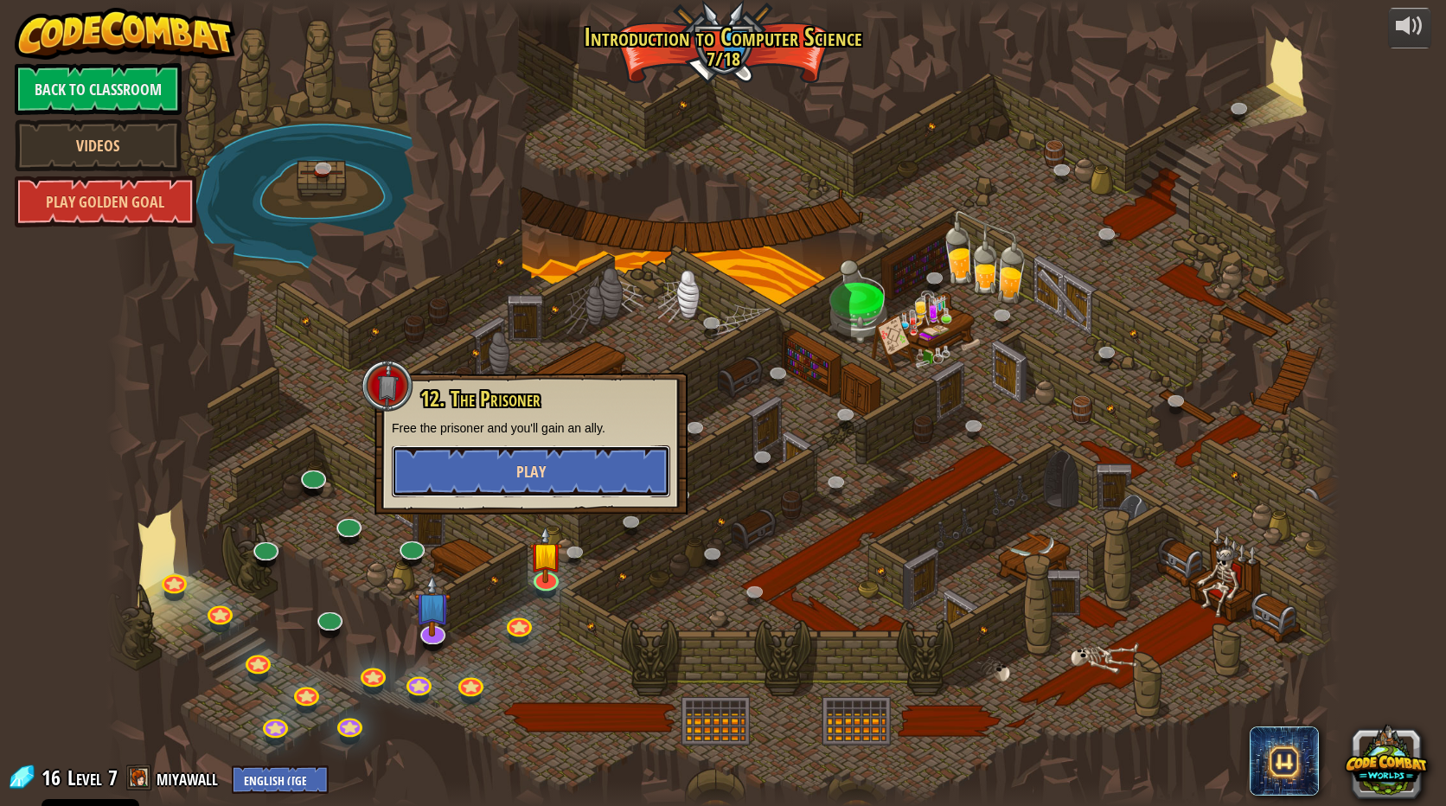
click at [657, 470] on button "Play" at bounding box center [531, 471] width 278 height 52
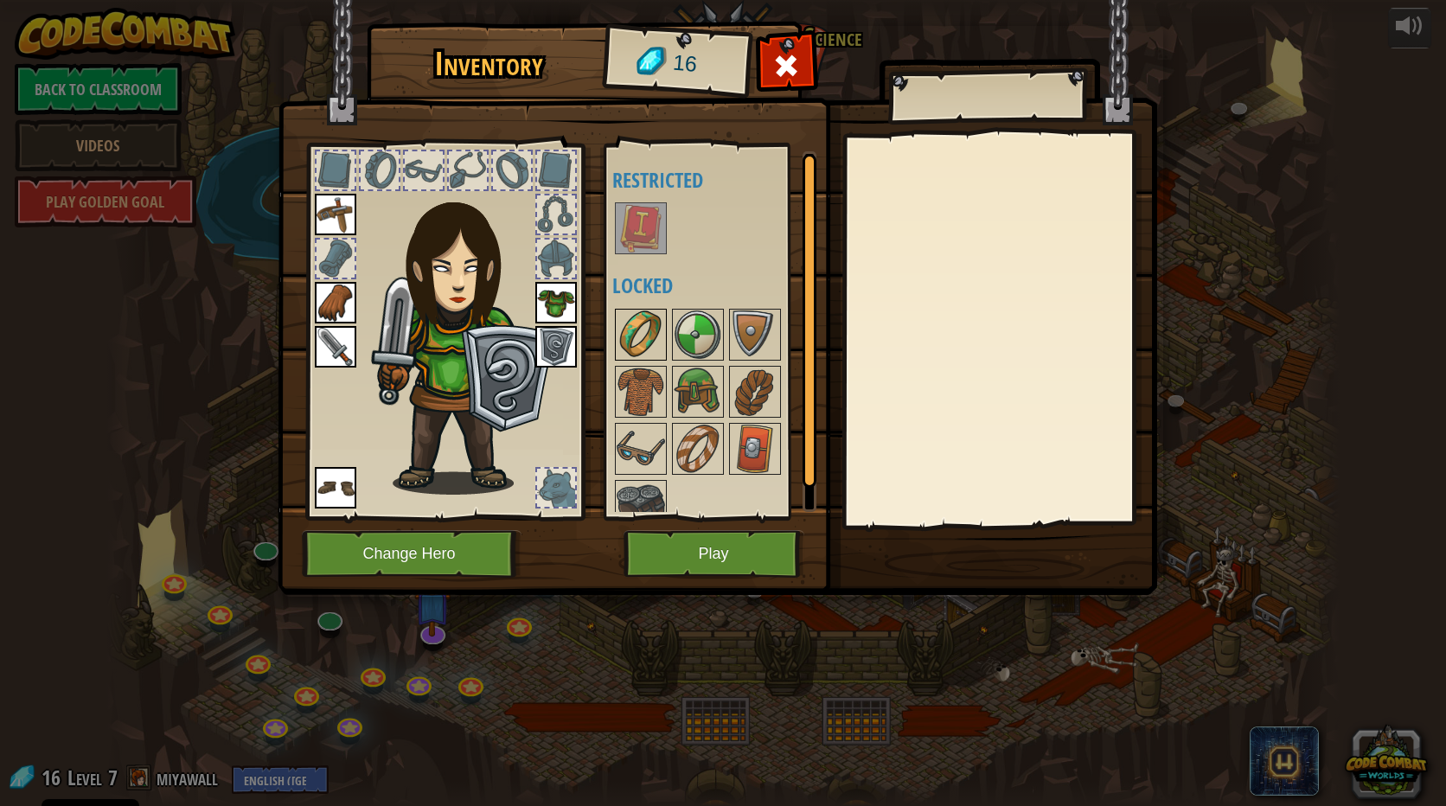
click at [646, 329] on img at bounding box center [641, 334] width 48 height 48
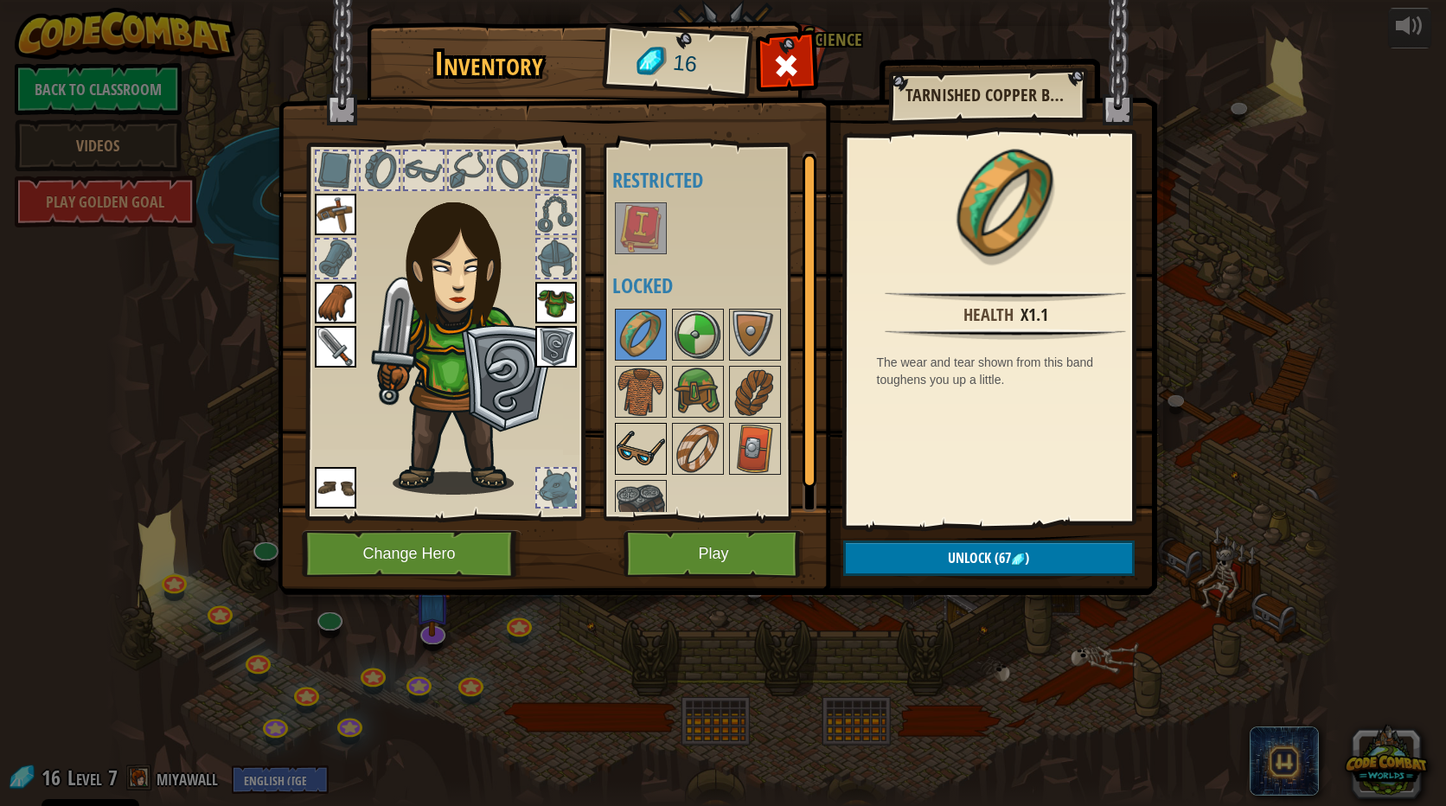
click at [622, 443] on img at bounding box center [641, 449] width 48 height 48
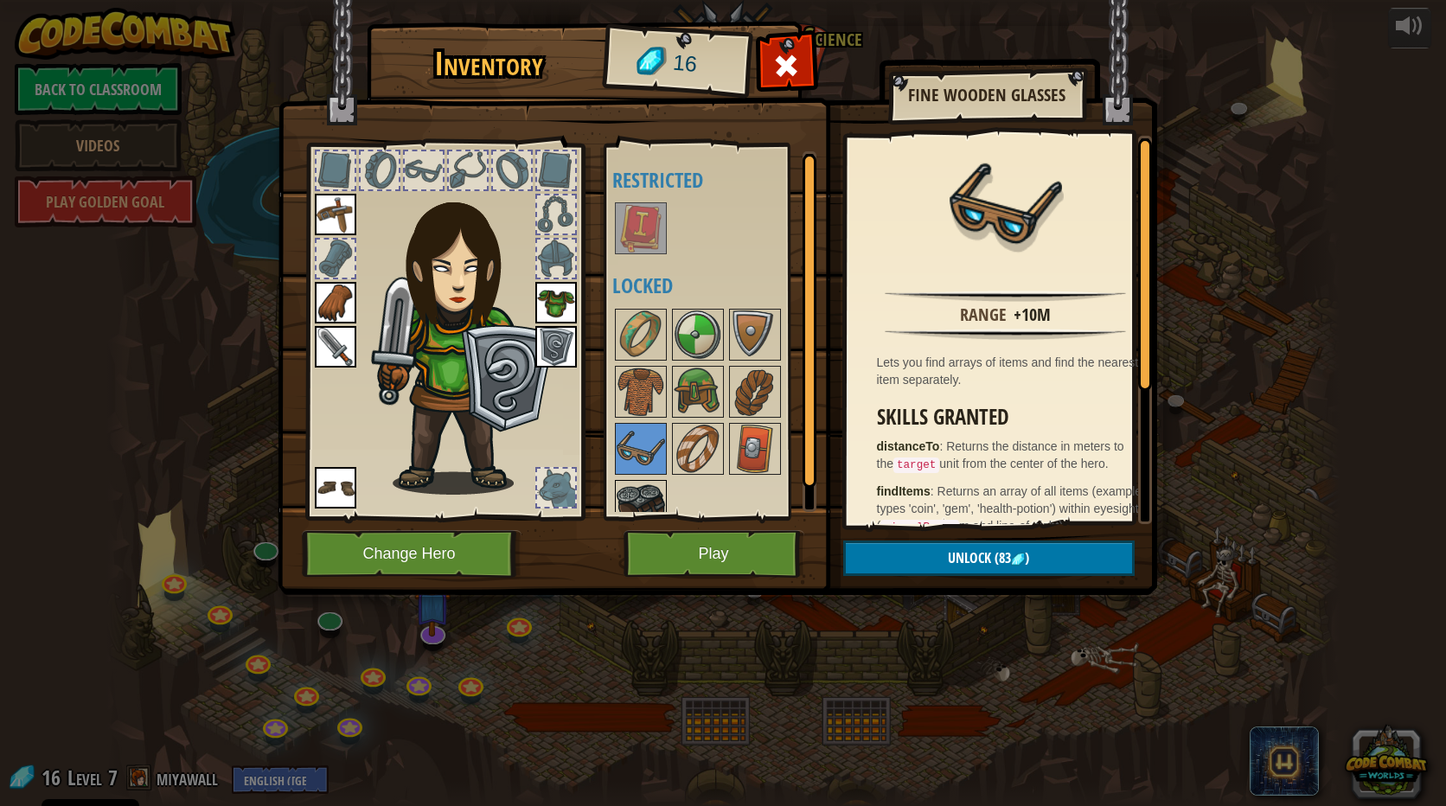
click at [626, 482] on img at bounding box center [641, 506] width 48 height 48
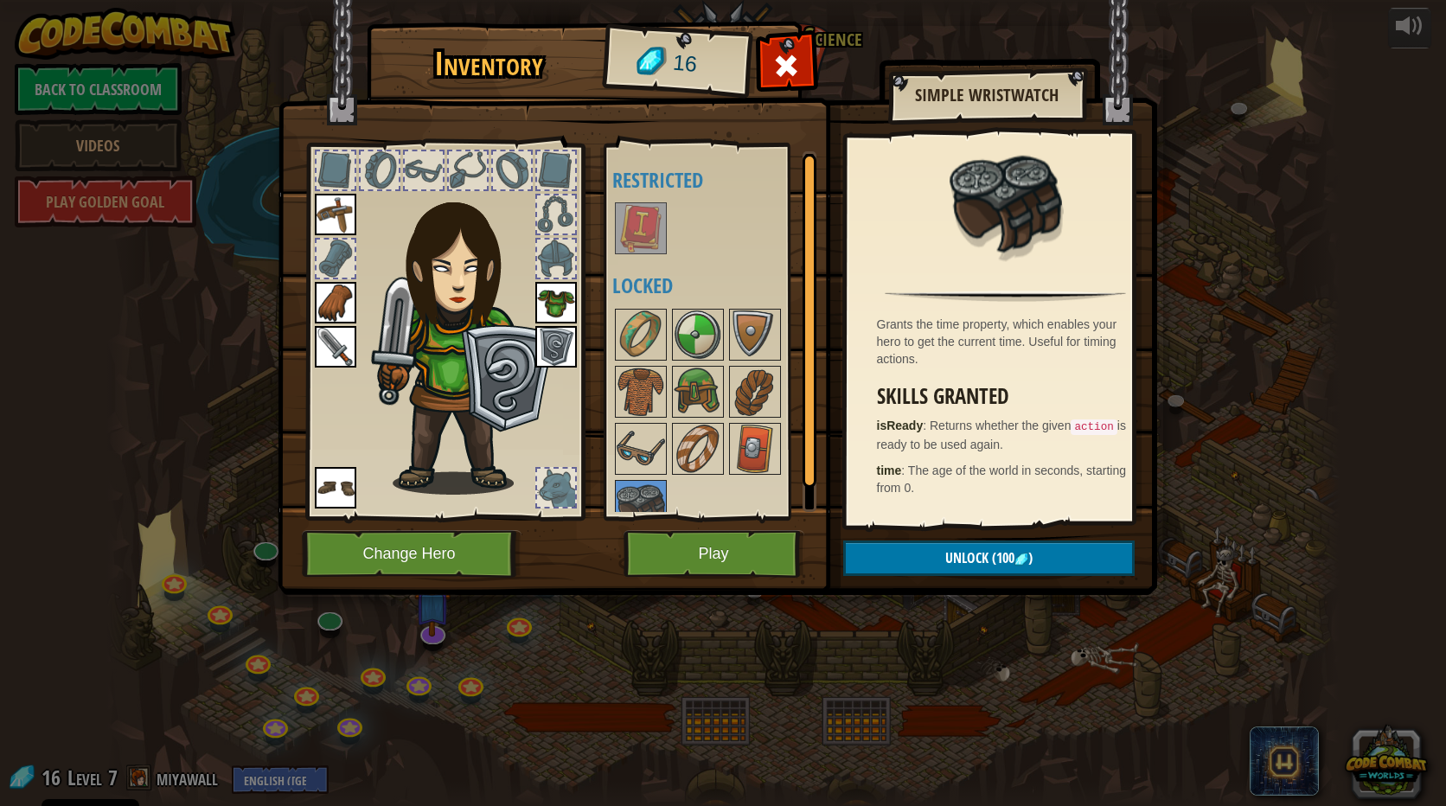
click at [340, 339] on img at bounding box center [336, 347] width 42 height 42
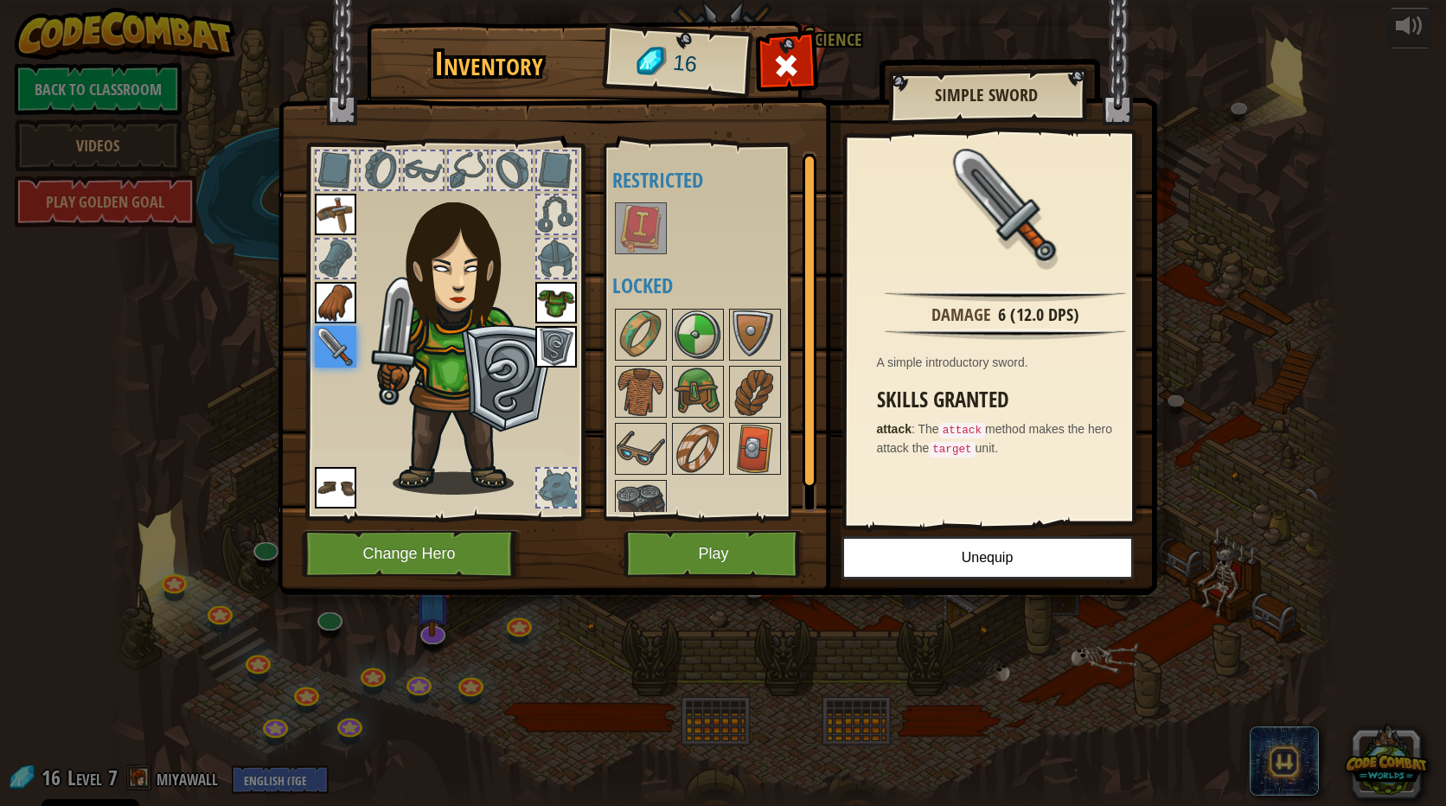
click at [341, 311] on img at bounding box center [336, 303] width 42 height 42
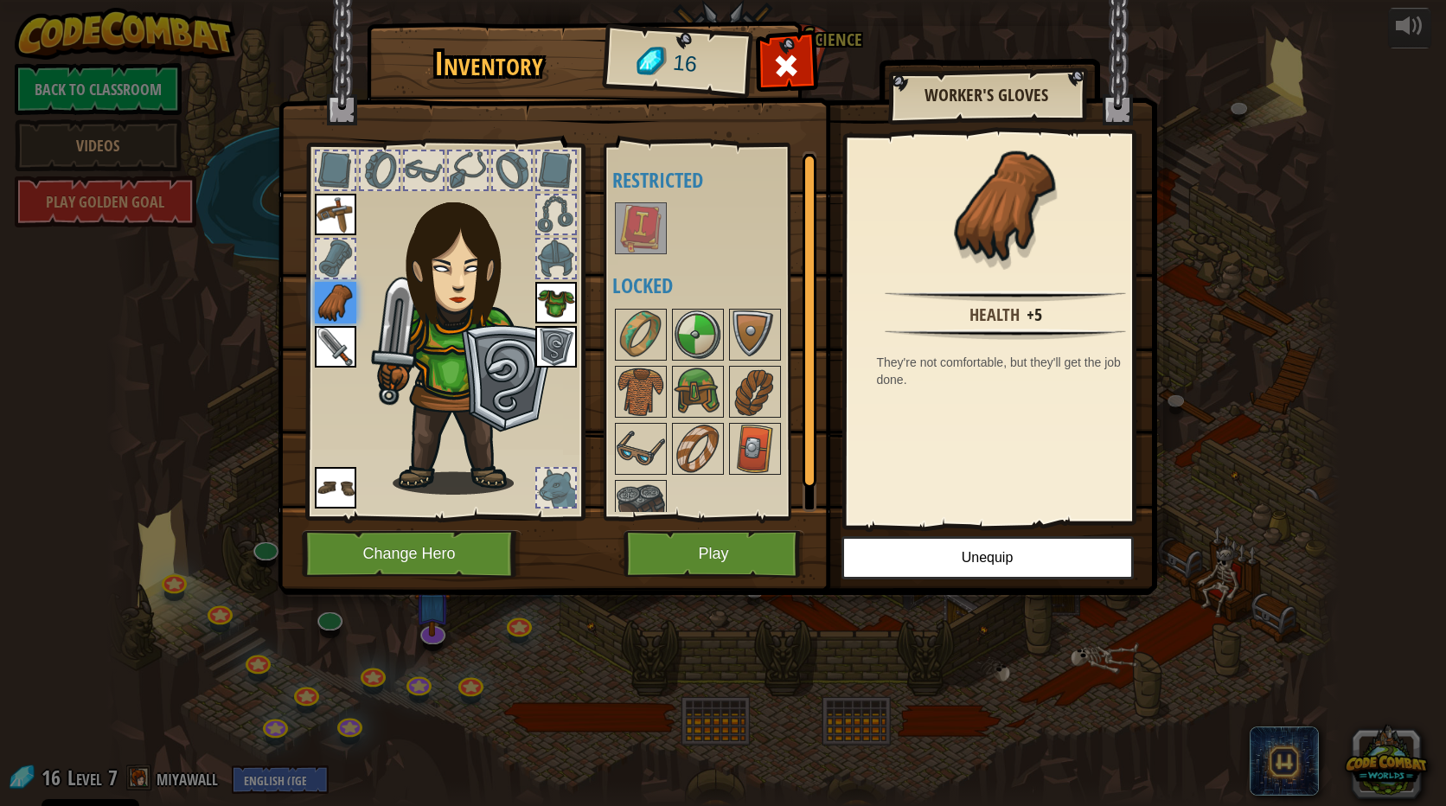
click at [335, 502] on img at bounding box center [336, 488] width 42 height 42
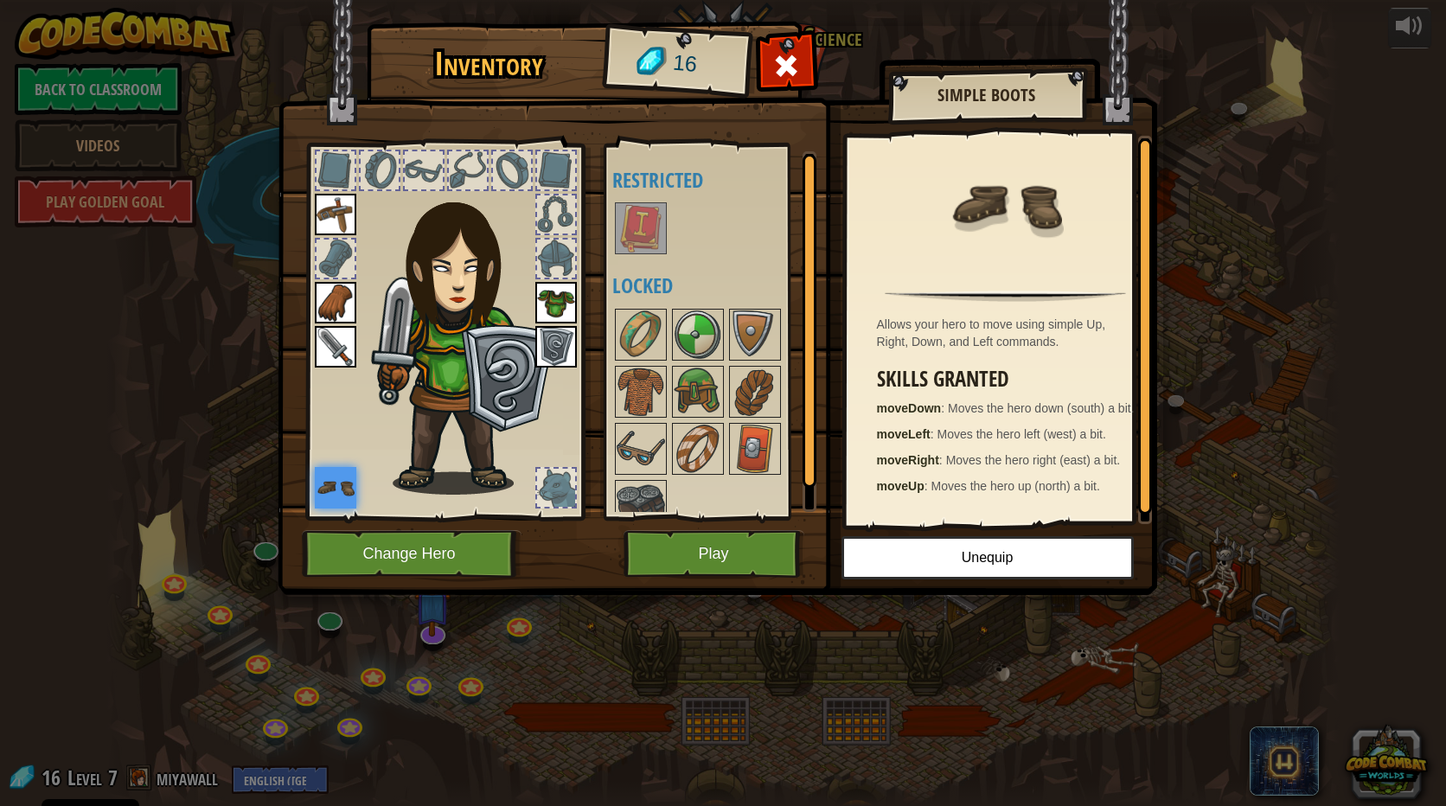
click at [565, 294] on img at bounding box center [556, 303] width 42 height 42
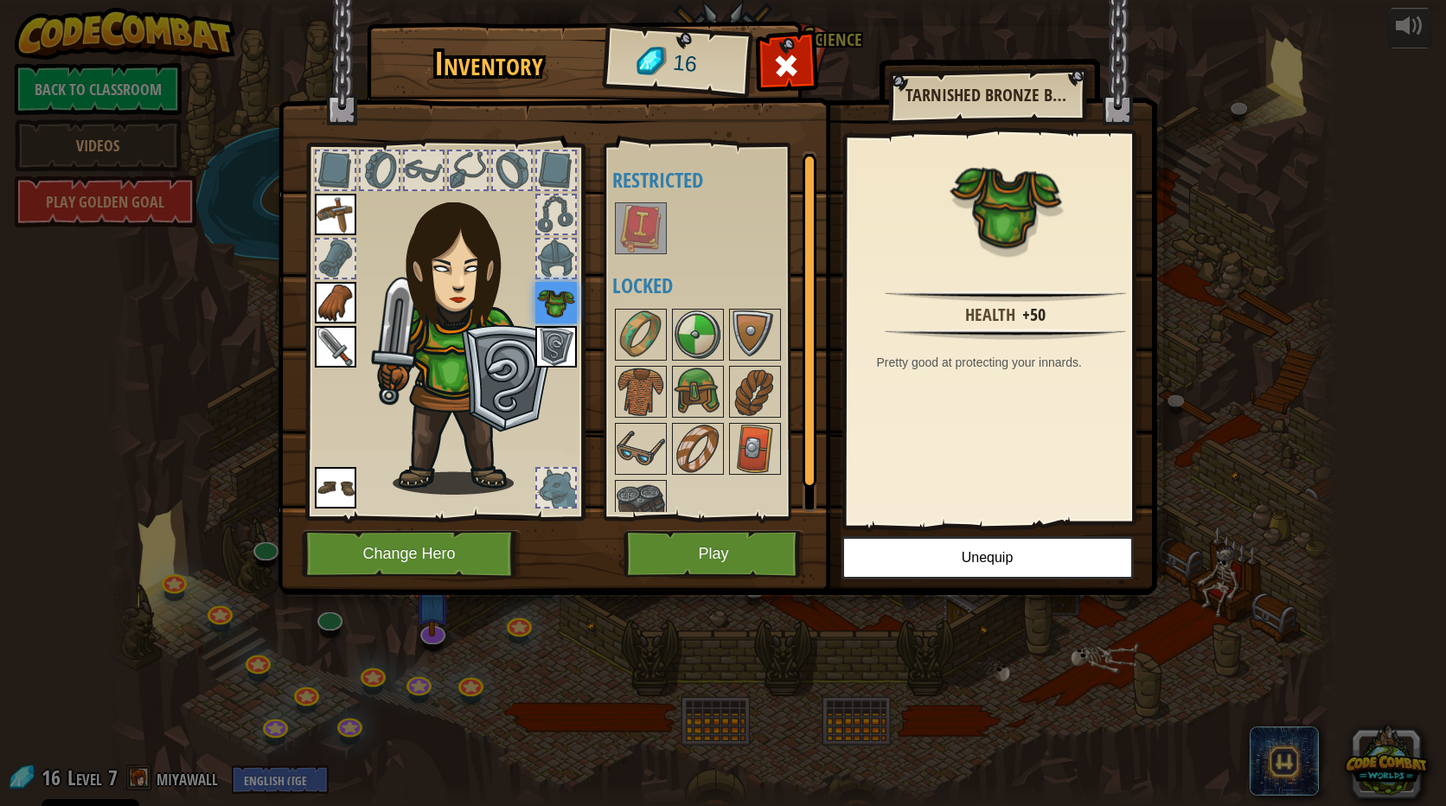
click at [557, 330] on img at bounding box center [556, 347] width 42 height 42
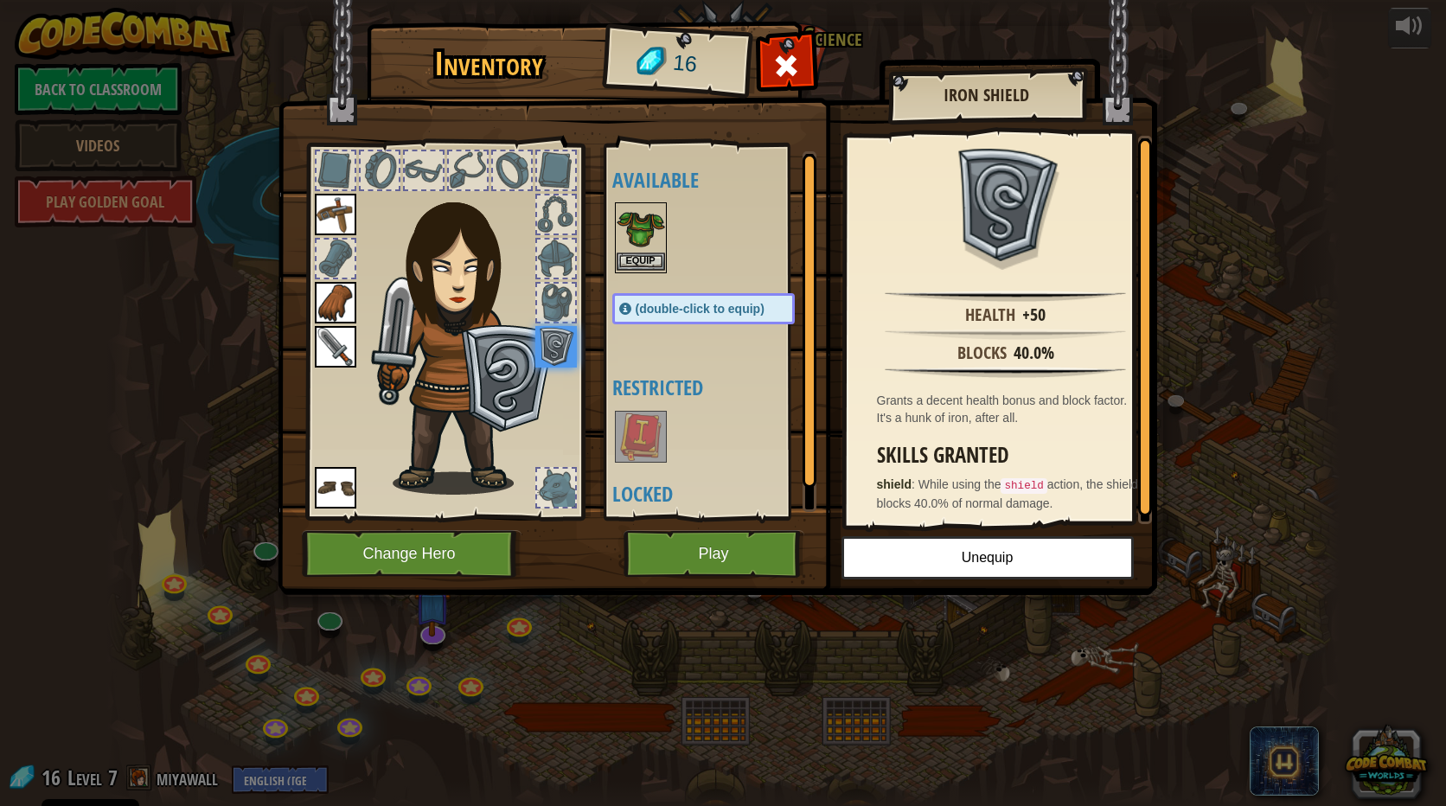
click at [639, 252] on img at bounding box center [641, 228] width 48 height 48
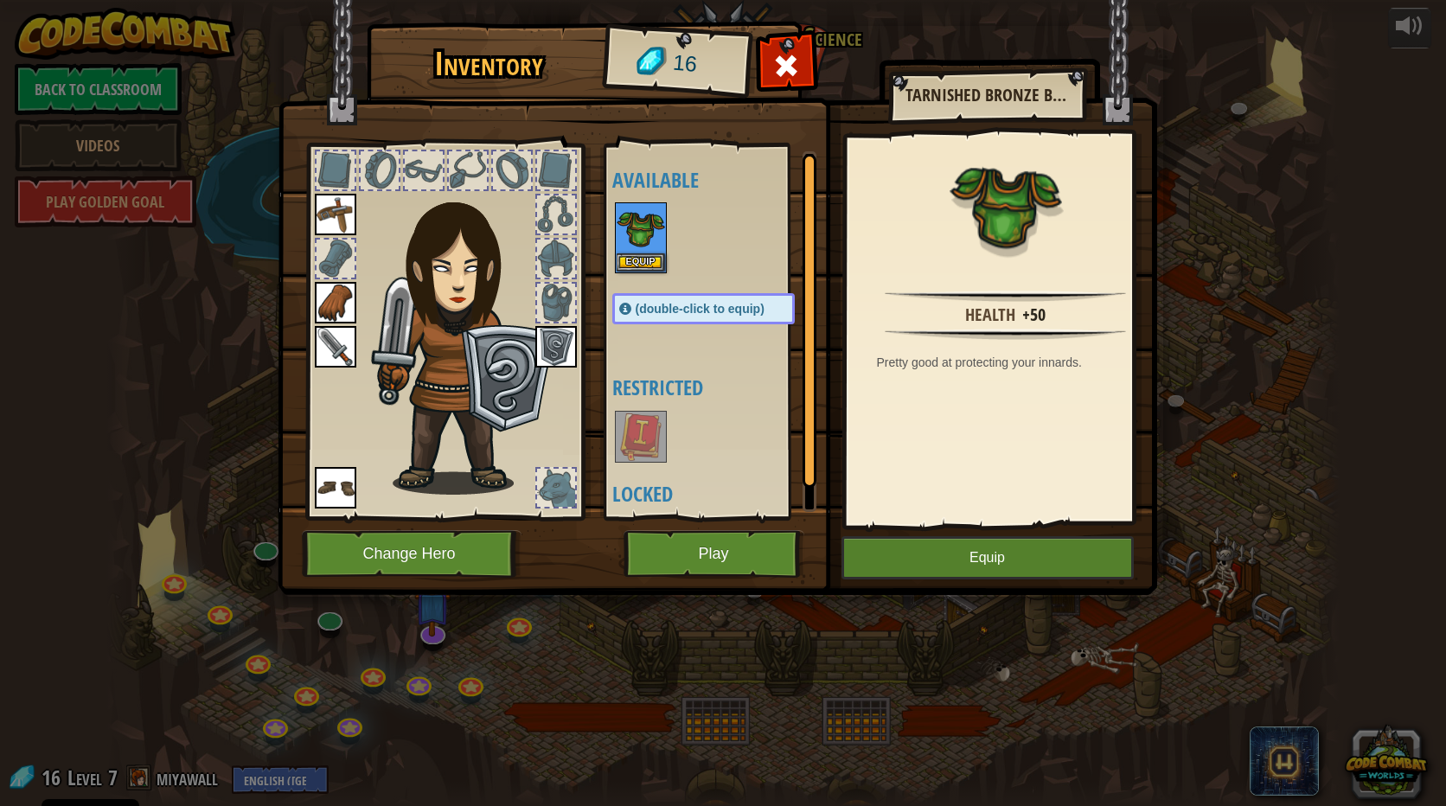
click at [641, 438] on img at bounding box center [641, 436] width 48 height 48
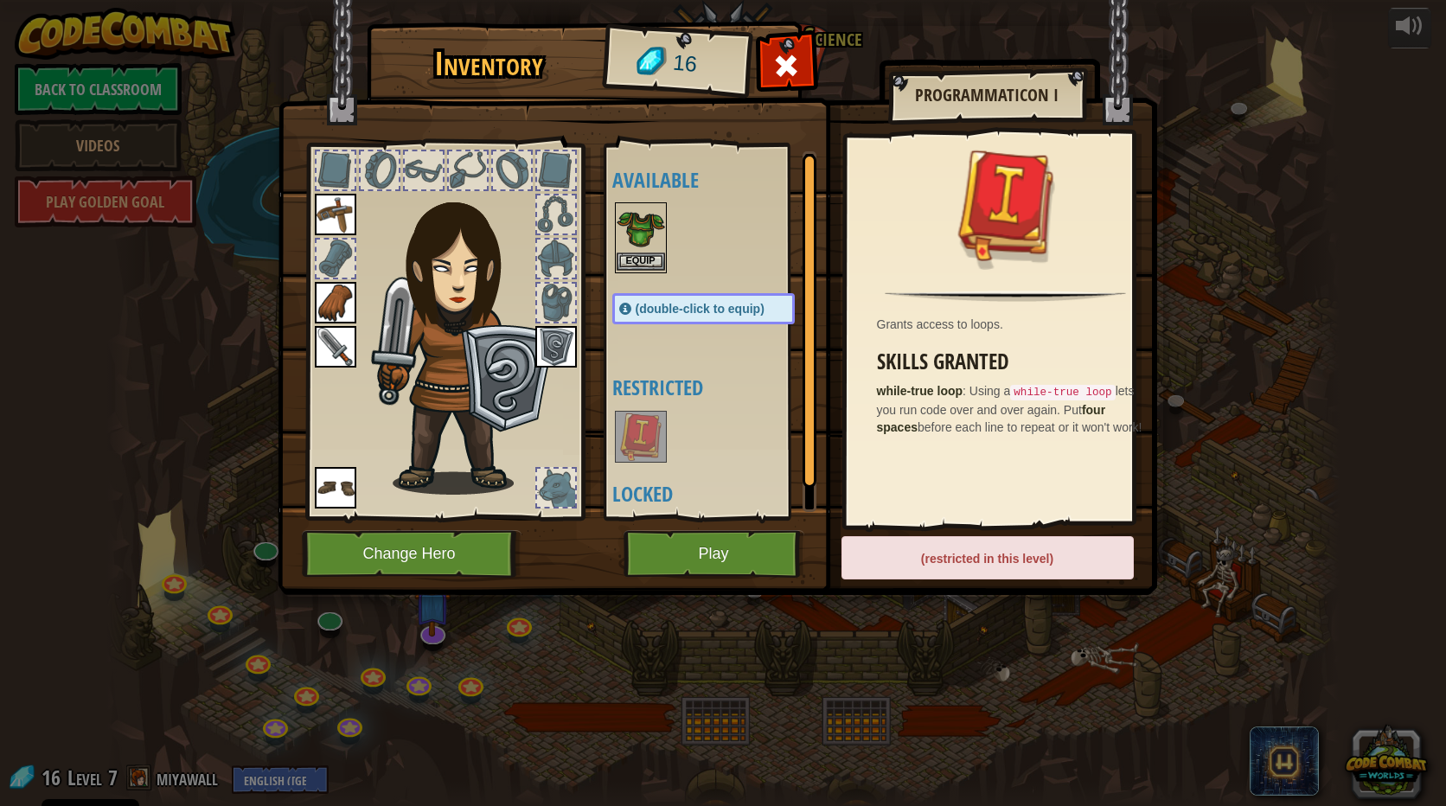
click at [643, 252] on img at bounding box center [641, 228] width 48 height 48
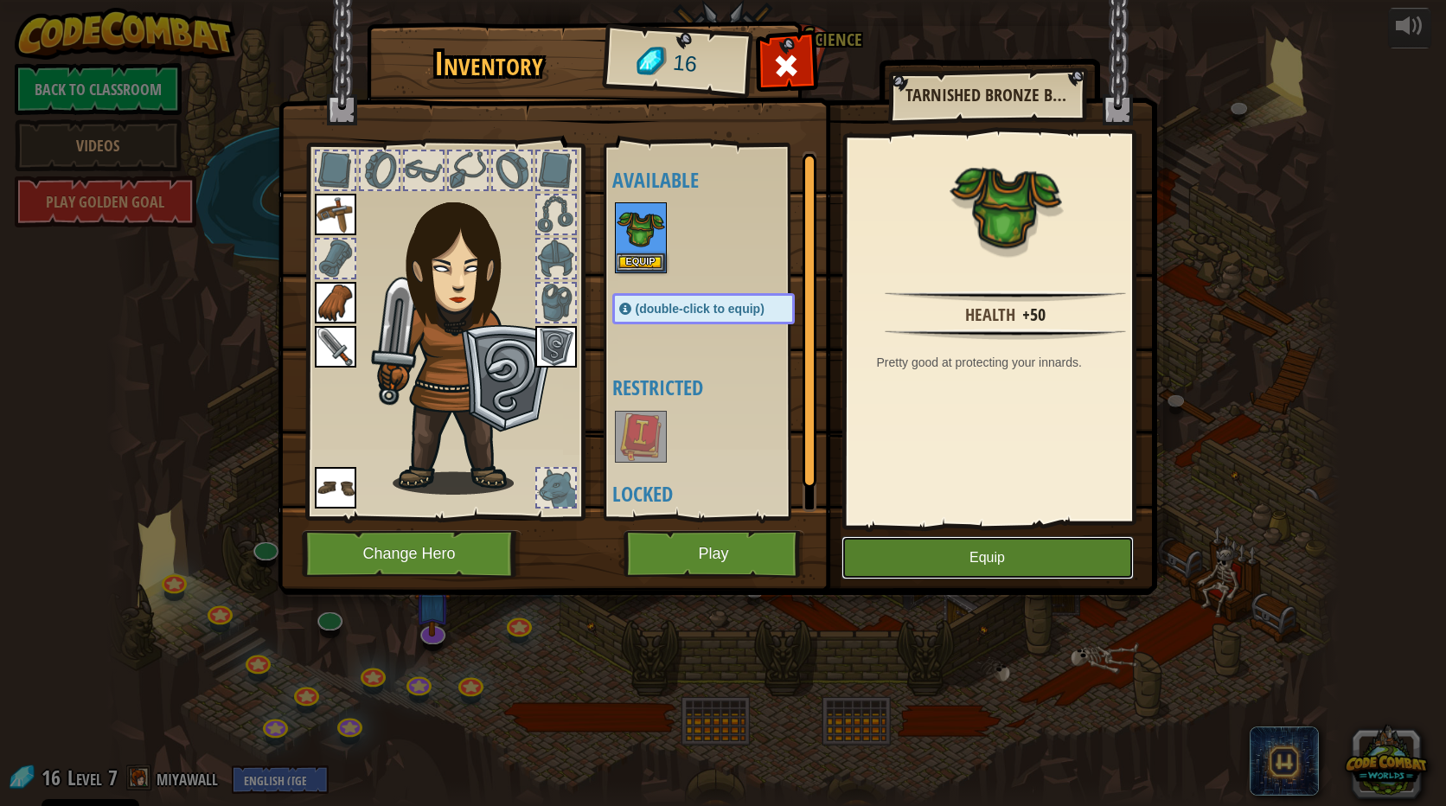
click at [984, 556] on button "Equip" at bounding box center [987, 557] width 292 height 43
